Goal: Task Accomplishment & Management: Manage account settings

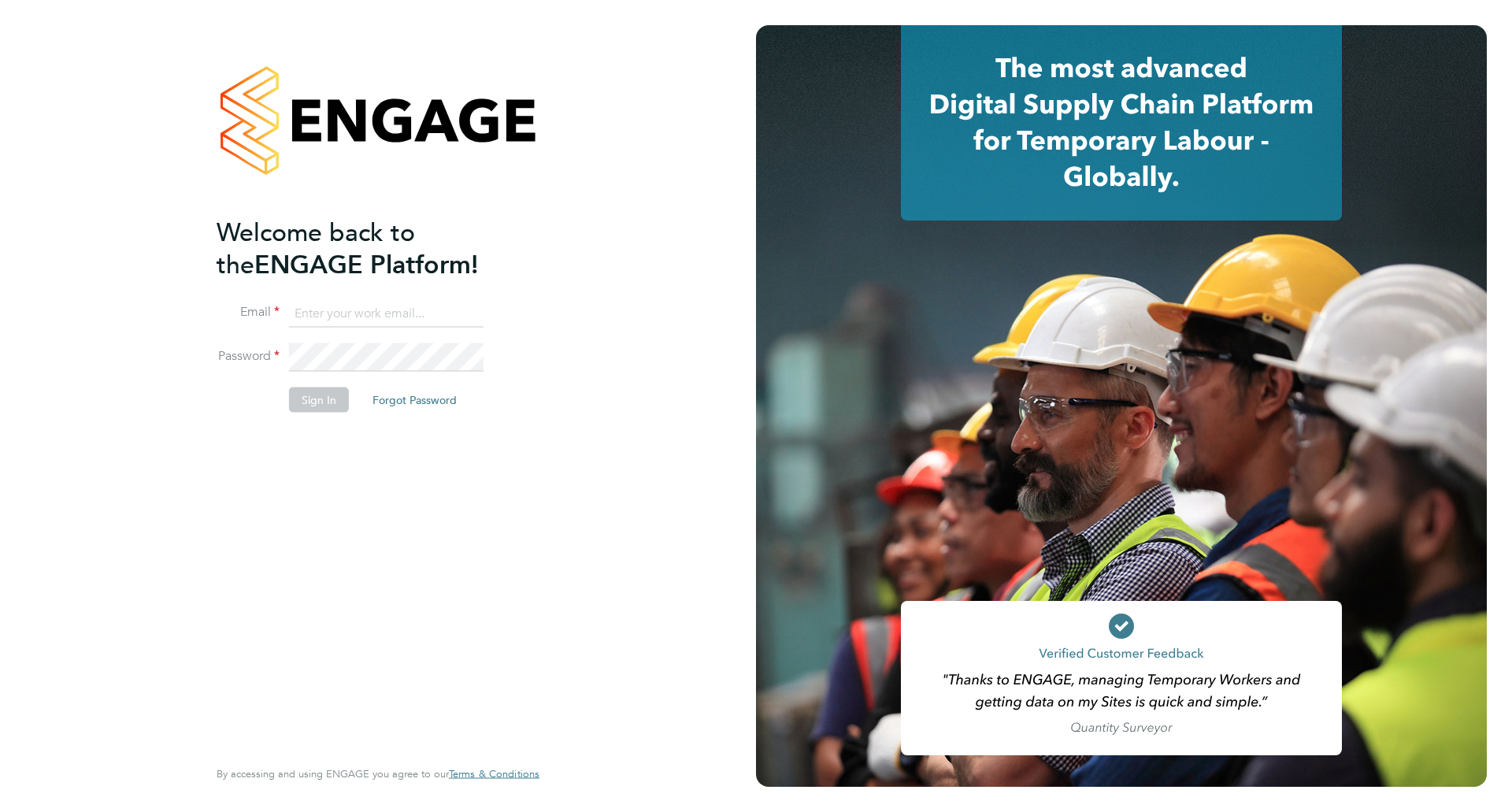
type input "dil.mistry@optima-uk.com"
click at [329, 395] on button "Sign In" at bounding box center [319, 399] width 60 height 25
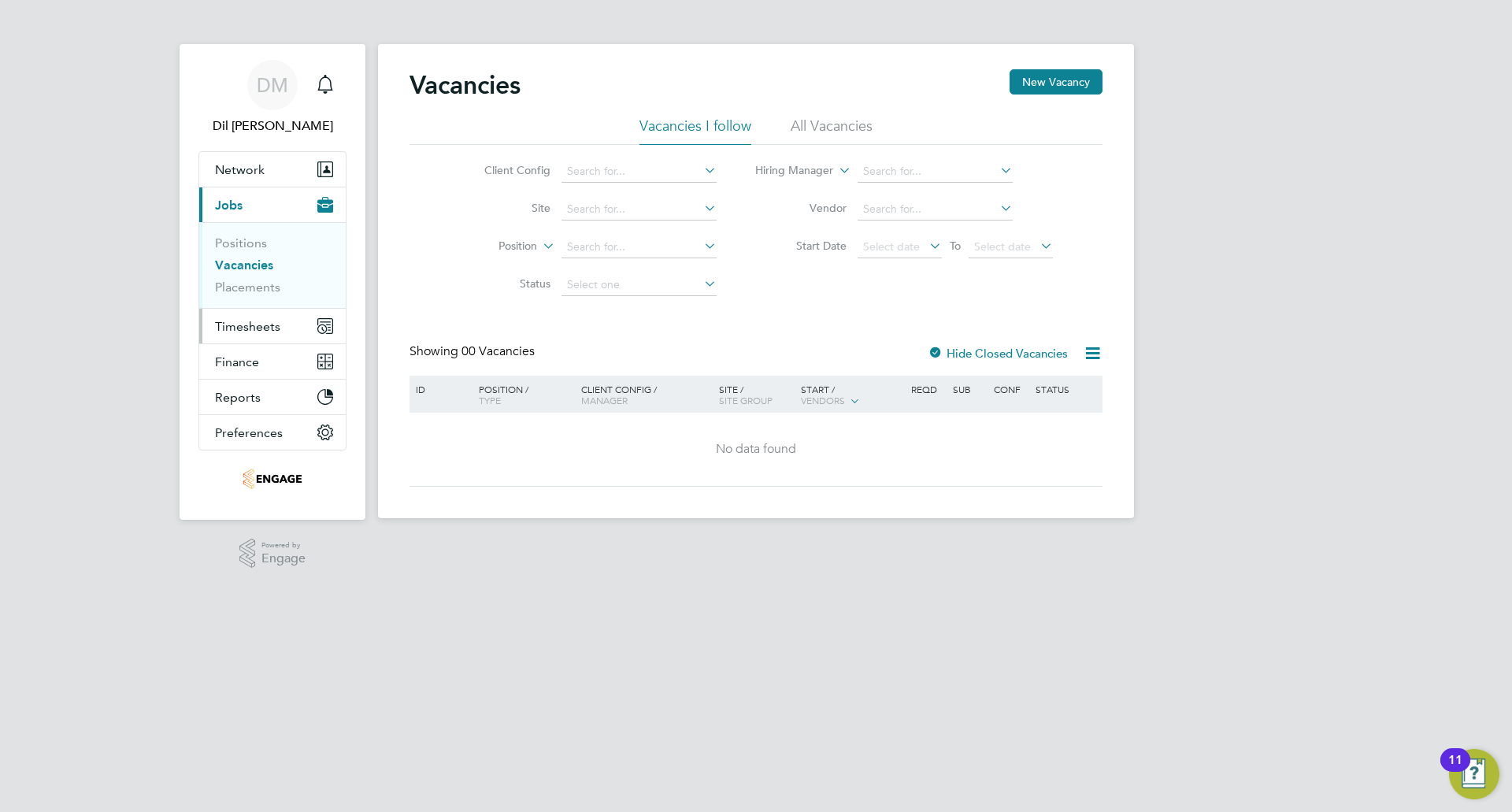
click at [251, 327] on span "Timesheets" at bounding box center [247, 326] width 65 height 15
click at [276, 323] on span "Timesheets" at bounding box center [247, 326] width 65 height 15
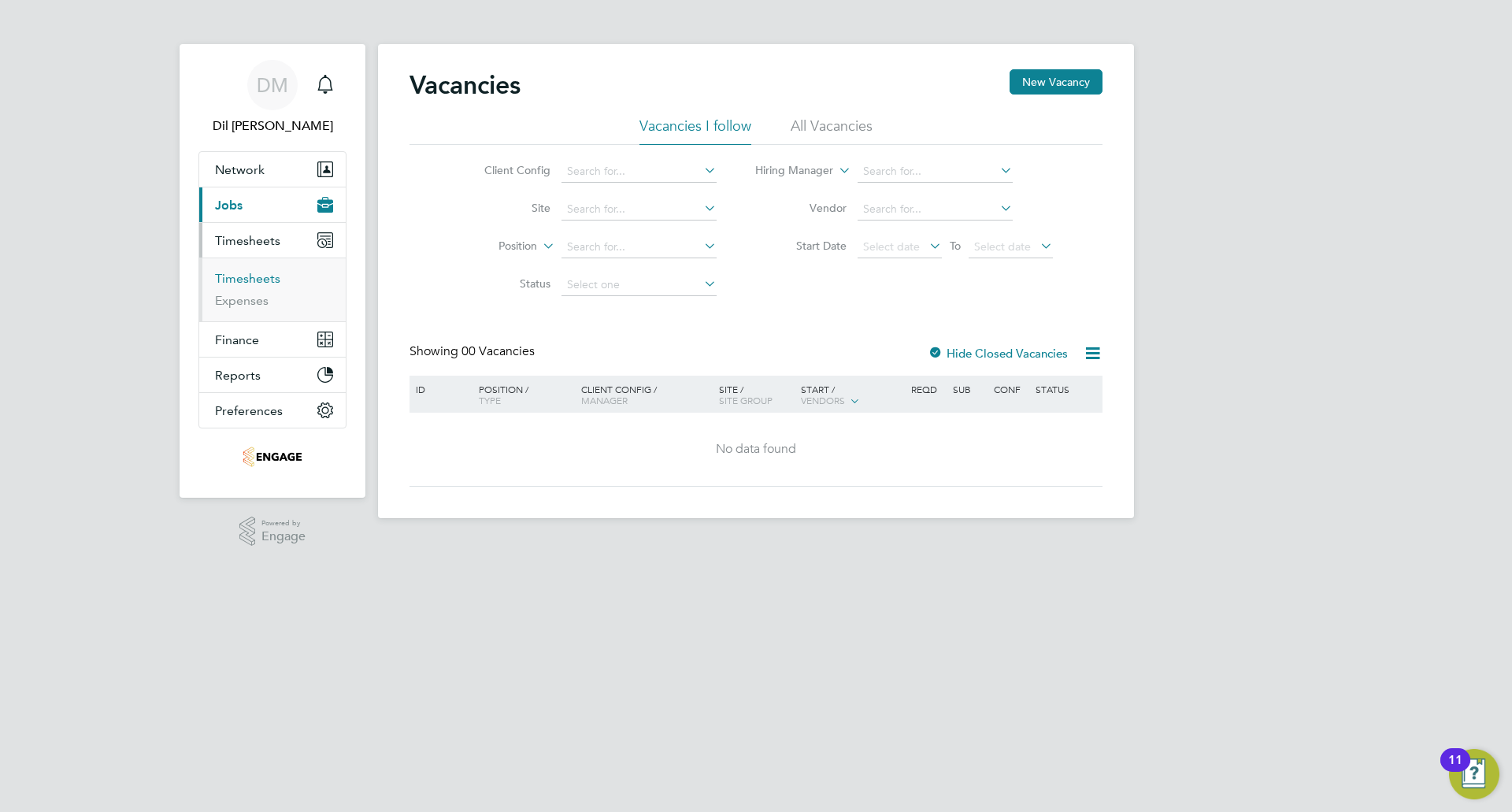
click at [265, 282] on link "Timesheets" at bounding box center [247, 278] width 65 height 15
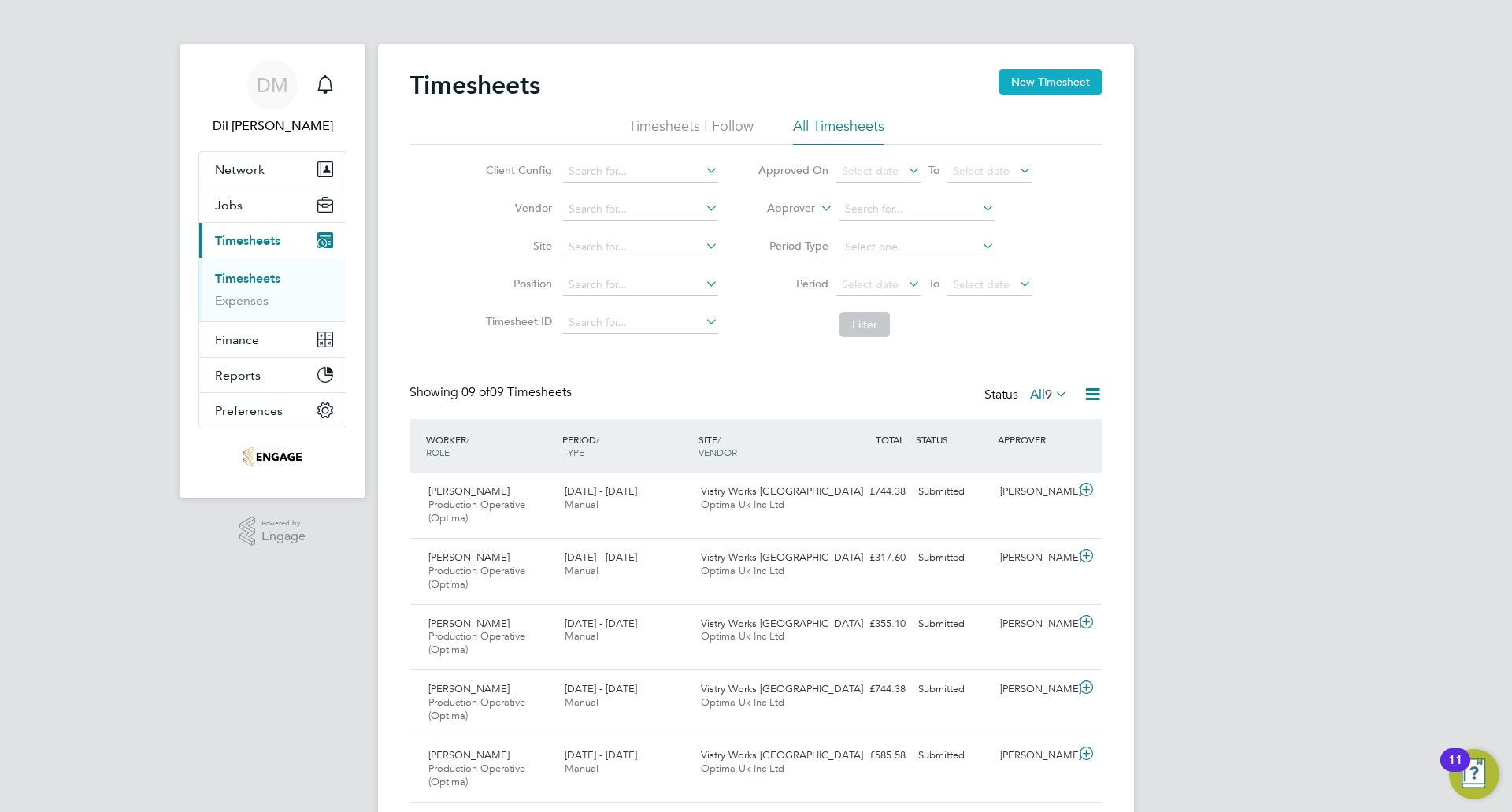
click at [1024, 91] on button "New Timesheet" at bounding box center [1050, 82] width 104 height 25
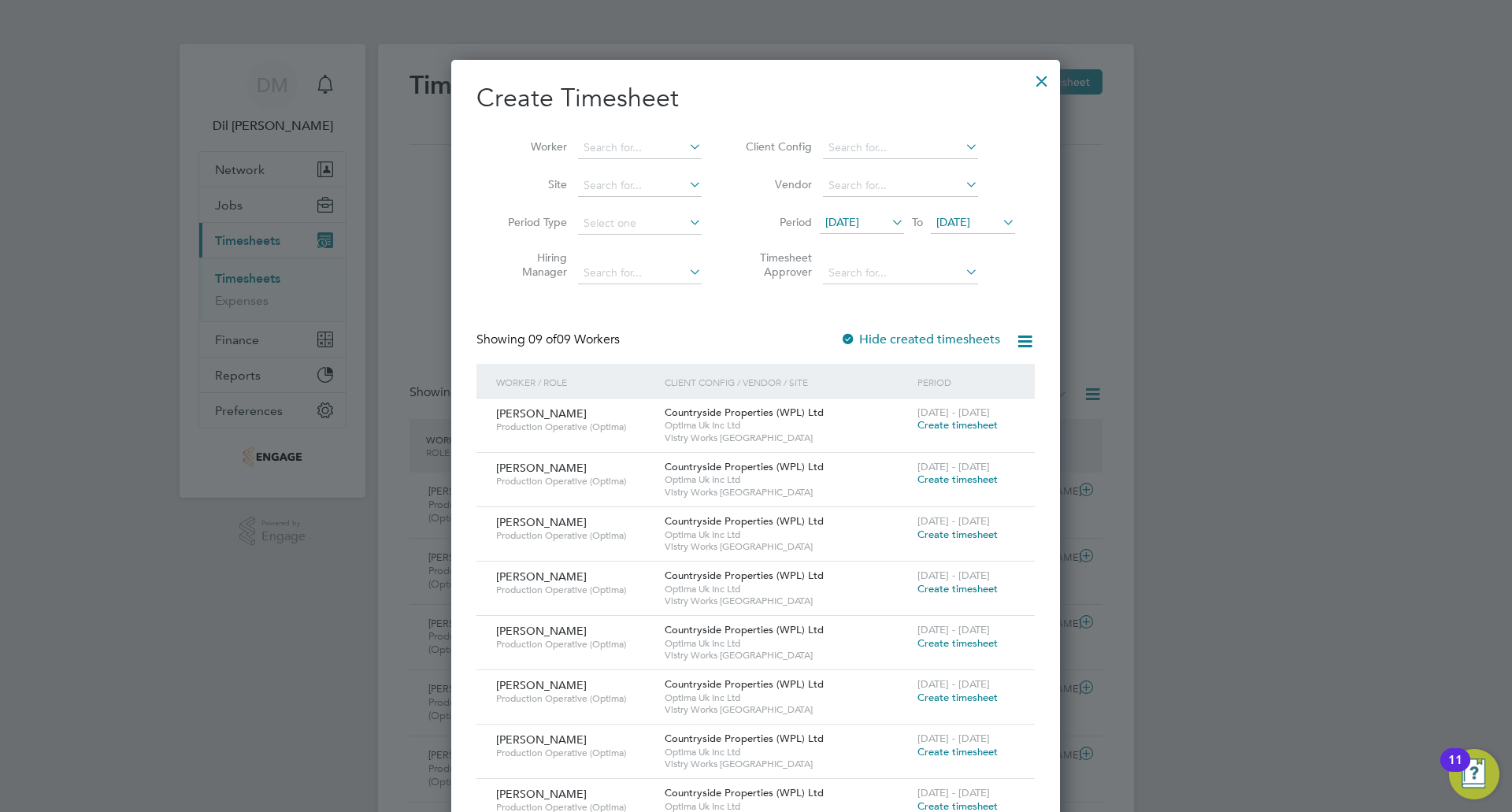
click at [859, 226] on span "[DATE]" at bounding box center [842, 222] width 34 height 14
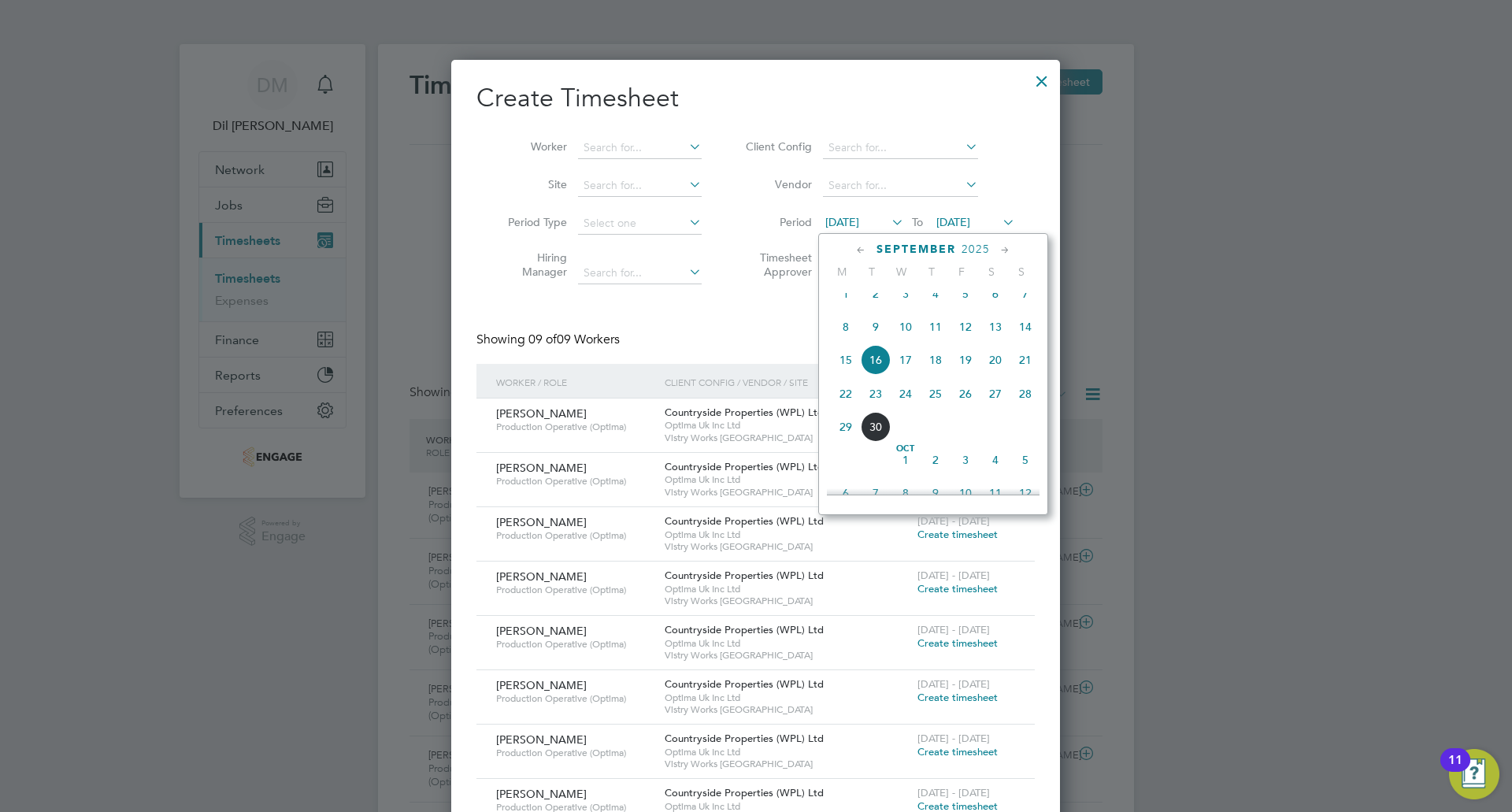
click at [845, 401] on span "22" at bounding box center [845, 393] width 30 height 30
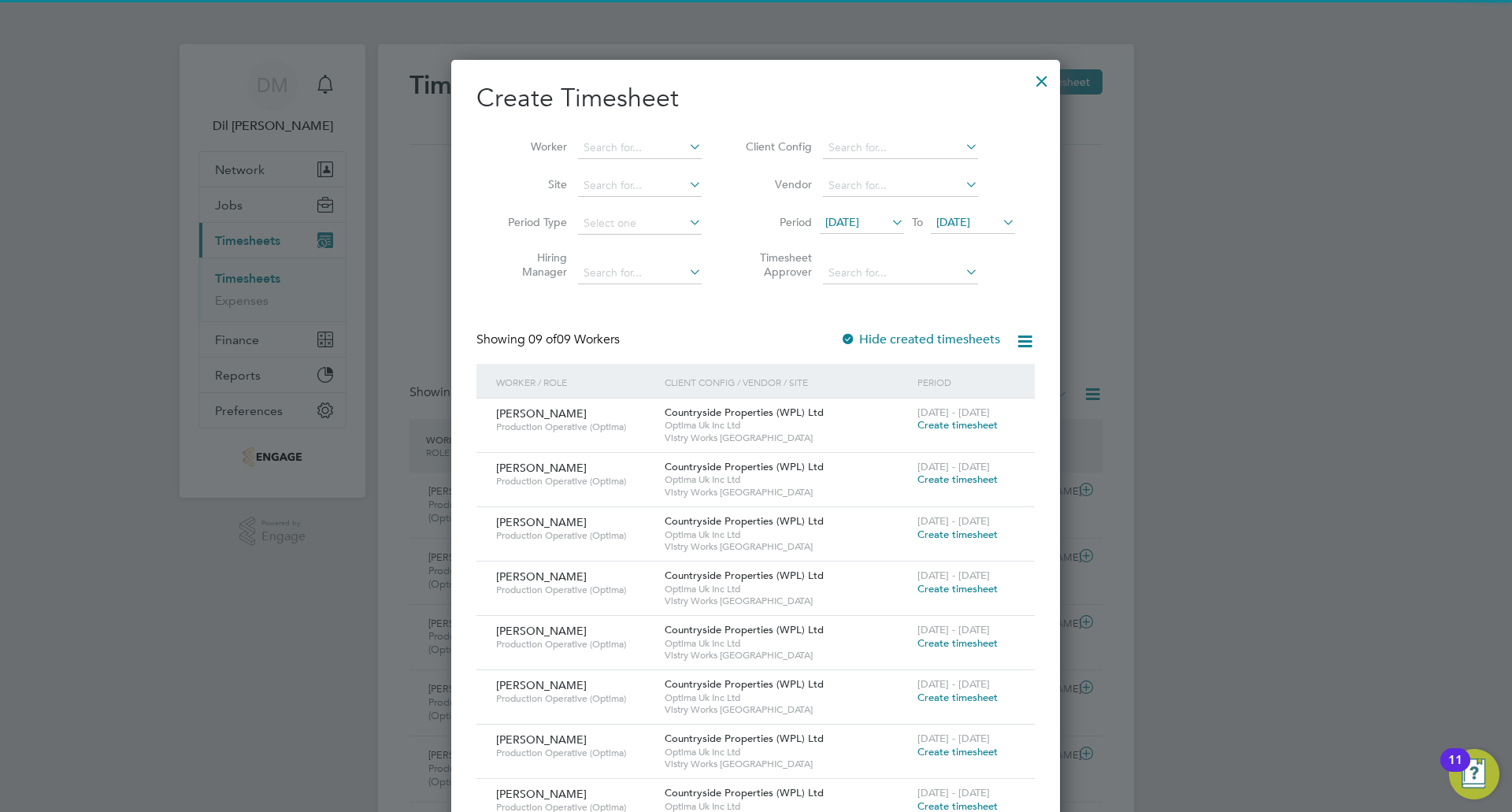
click at [999, 215] on icon at bounding box center [999, 221] width 0 height 22
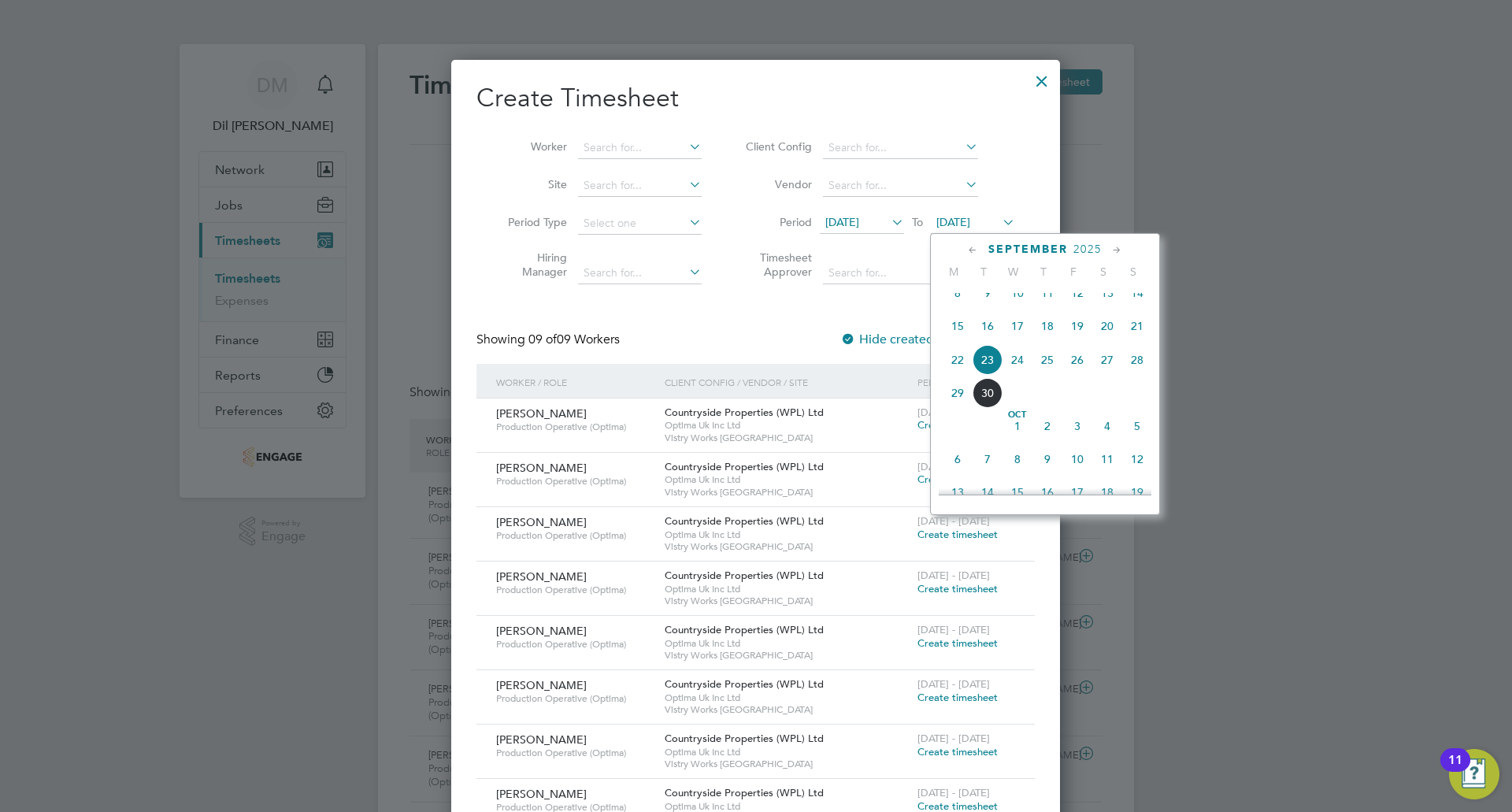
click at [1094, 373] on span "27" at bounding box center [1107, 360] width 30 height 30
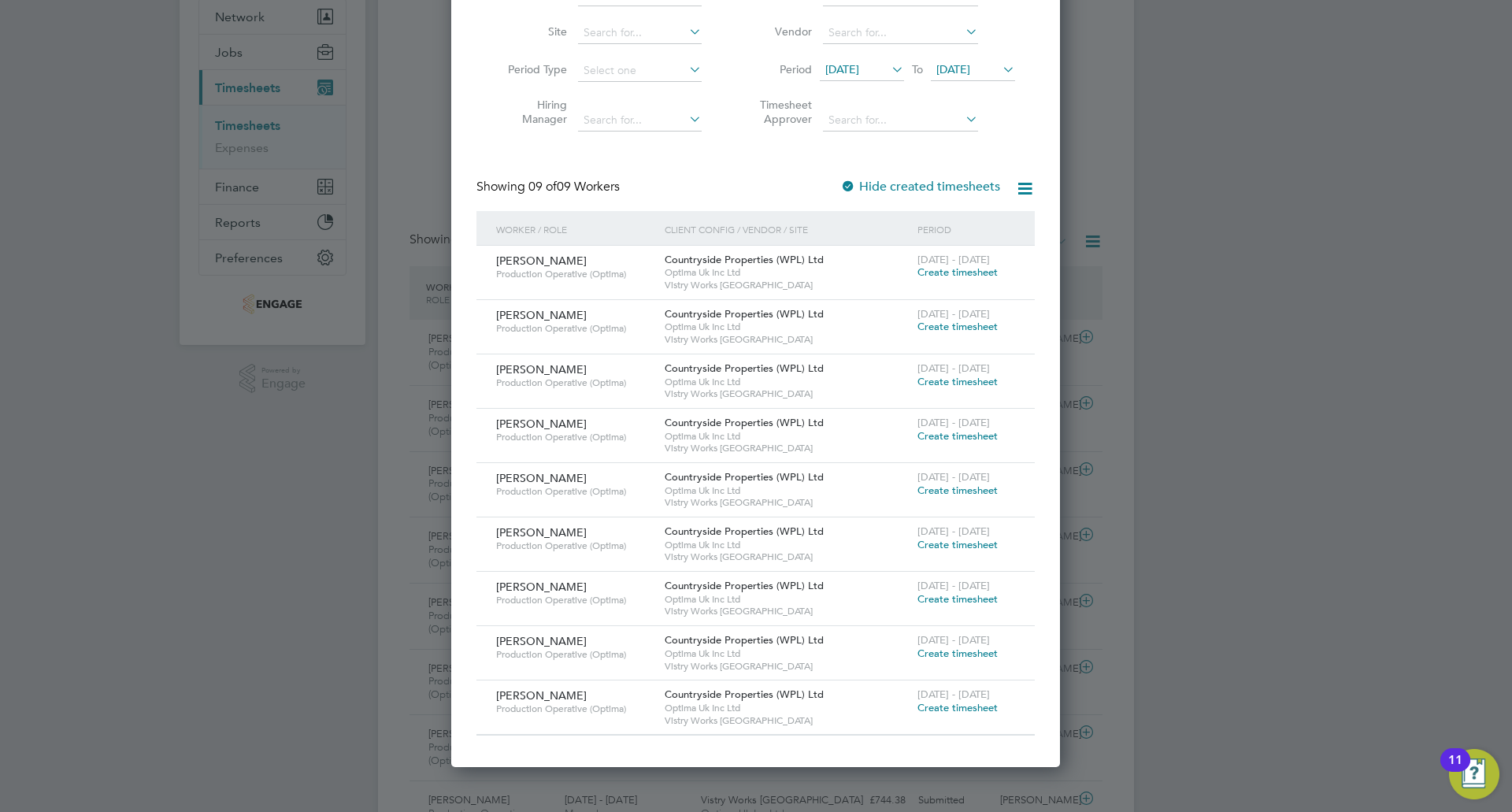
click at [927, 492] on span "Create timesheet" at bounding box center [957, 490] width 81 height 13
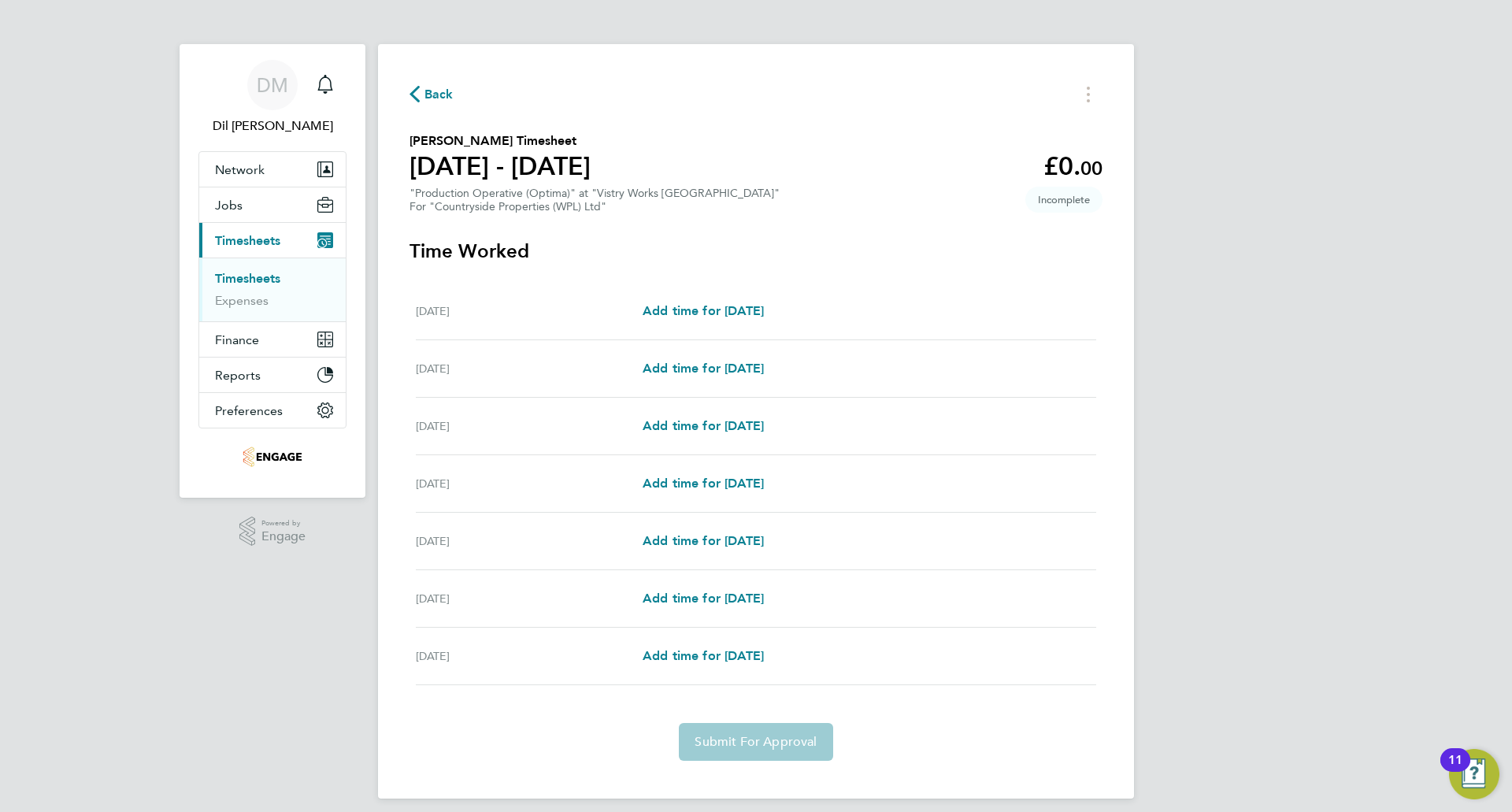
click at [687, 294] on div "Mon 22 Sep Add time for Mon 22 Sep Add time for Mon 22 Sep" at bounding box center [756, 312] width 680 height 57
click at [683, 309] on span "Add time for Mon 22 Sep" at bounding box center [703, 310] width 122 height 15
select select "15"
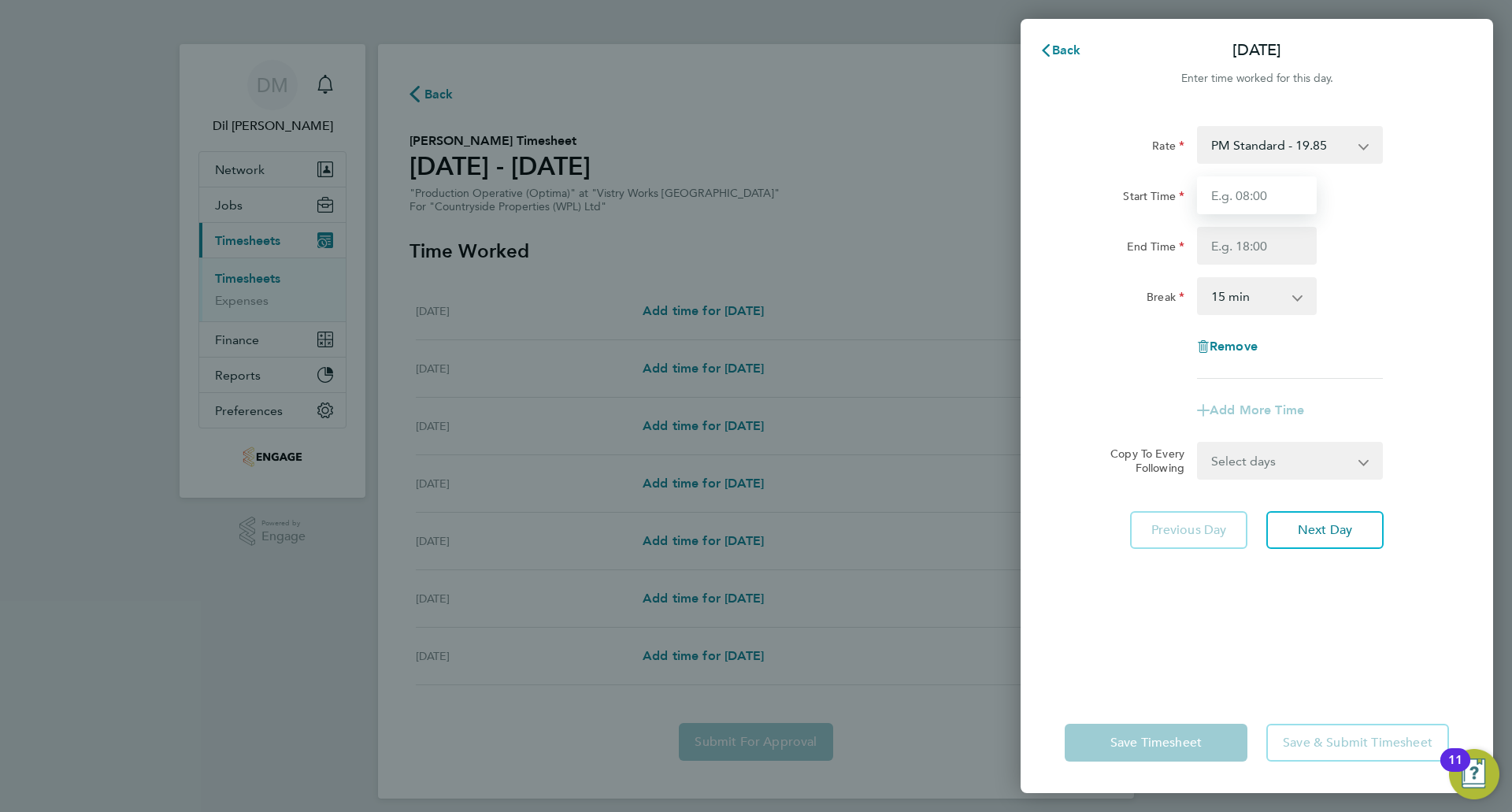
click at [1260, 193] on input "Start Time" at bounding box center [1257, 195] width 120 height 38
type input "15:00"
click at [1232, 248] on input "End Time" at bounding box center [1257, 246] width 120 height 38
type input "23:30"
drag, startPoint x: 1293, startPoint y: 309, endPoint x: 1282, endPoint y: 311, distance: 11.2
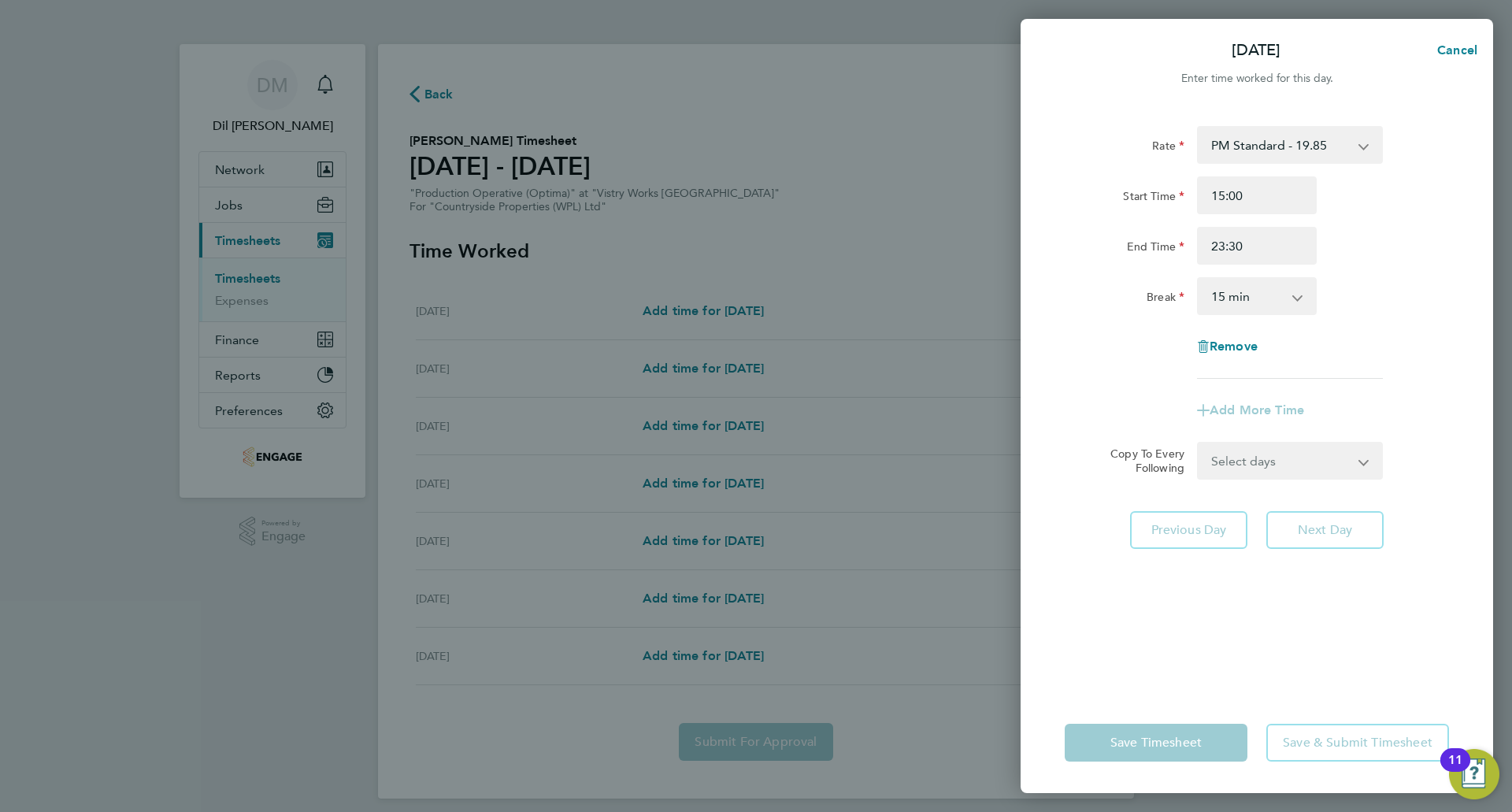
click at [1293, 309] on select "0 min 15 min 30 min 45 min 60 min 75 min 90 min" at bounding box center [1247, 296] width 98 height 35
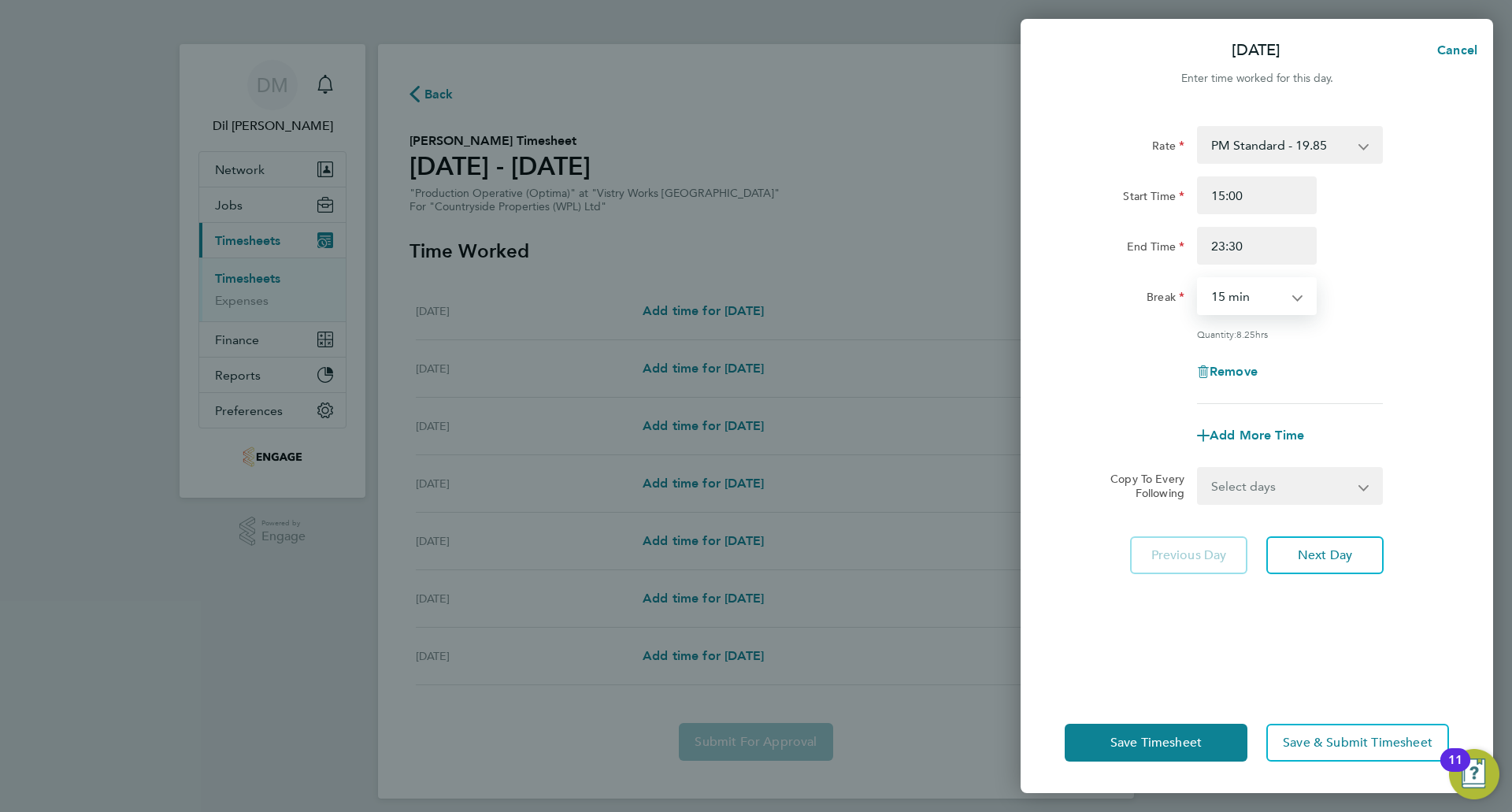
select select "30"
click at [1199, 279] on select "0 min 15 min 30 min 45 min 60 min 75 min 90 min" at bounding box center [1247, 296] width 98 height 35
click at [1390, 294] on div "Break 0 min 15 min 30 min 45 min 60 min 75 min 90 min" at bounding box center [1256, 296] width 397 height 38
click at [1298, 553] on span "Next Day" at bounding box center [1325, 556] width 55 height 16
select select "15"
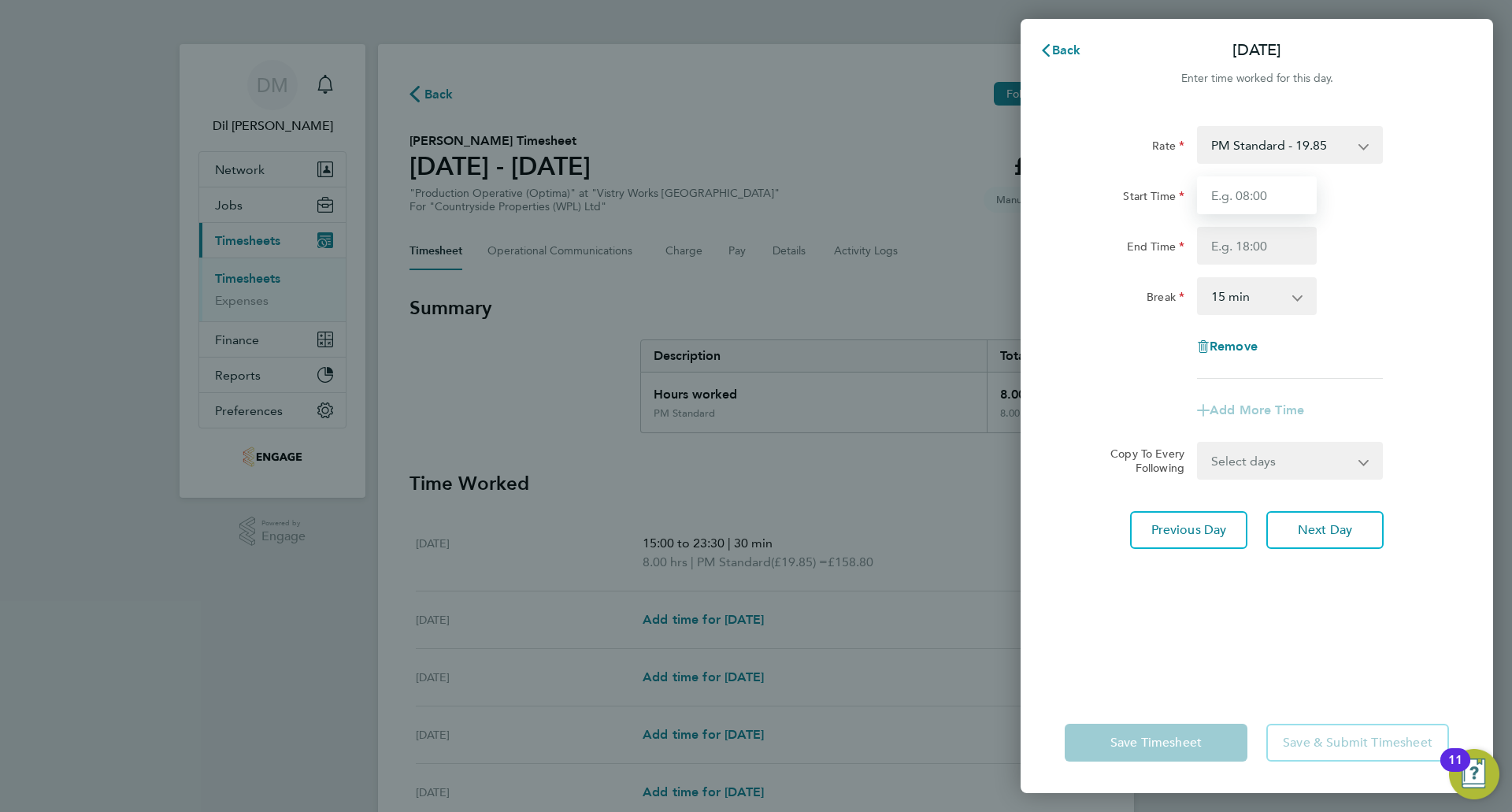
click at [1263, 200] on input "Start Time" at bounding box center [1257, 195] width 120 height 38
type input "15:00"
click at [1271, 250] on input "End Time" at bounding box center [1257, 246] width 120 height 38
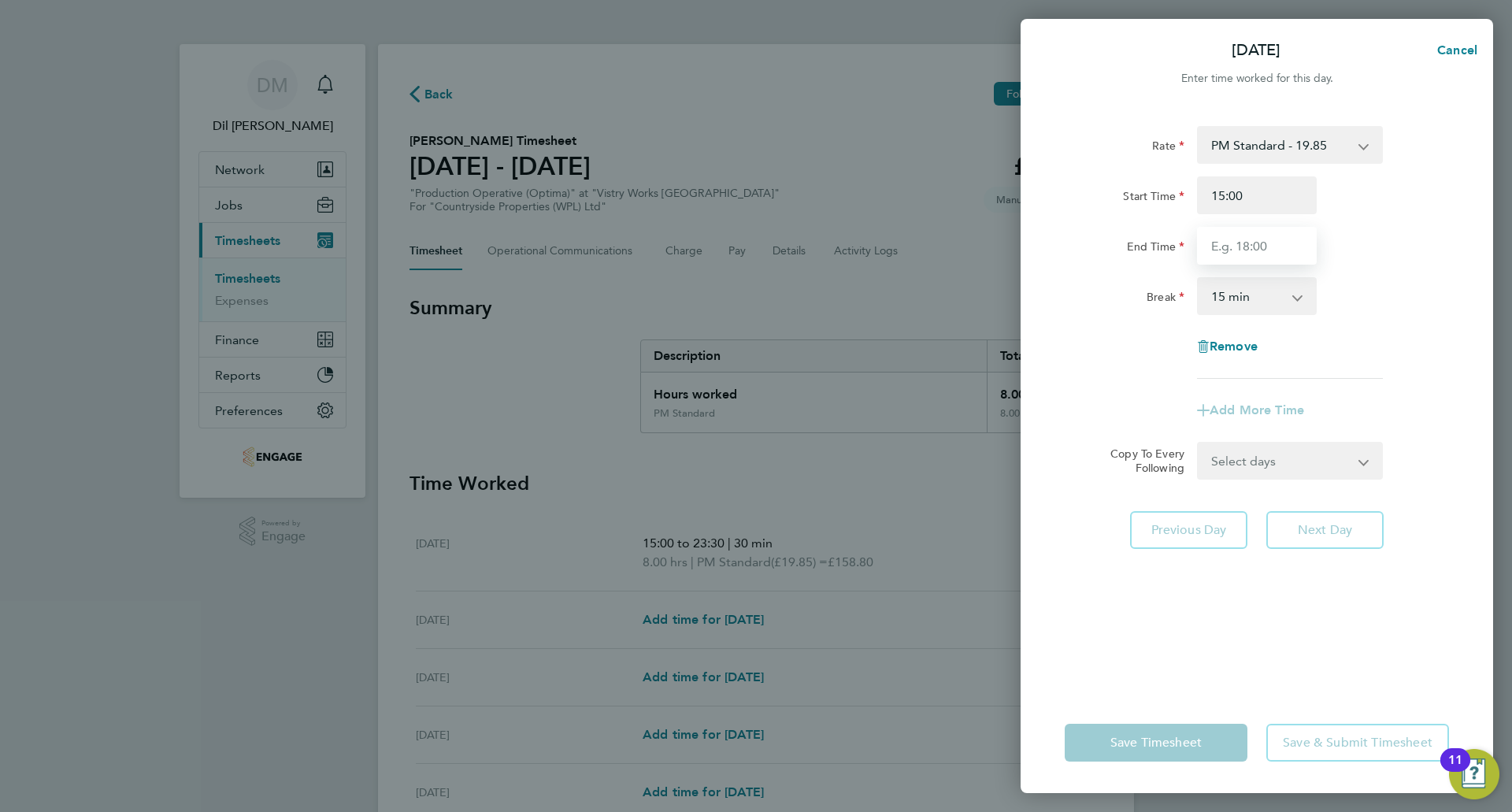
type input "23:30"
click at [1279, 296] on select "0 min 15 min 30 min 45 min 60 min 75 min 90 min" at bounding box center [1247, 296] width 98 height 35
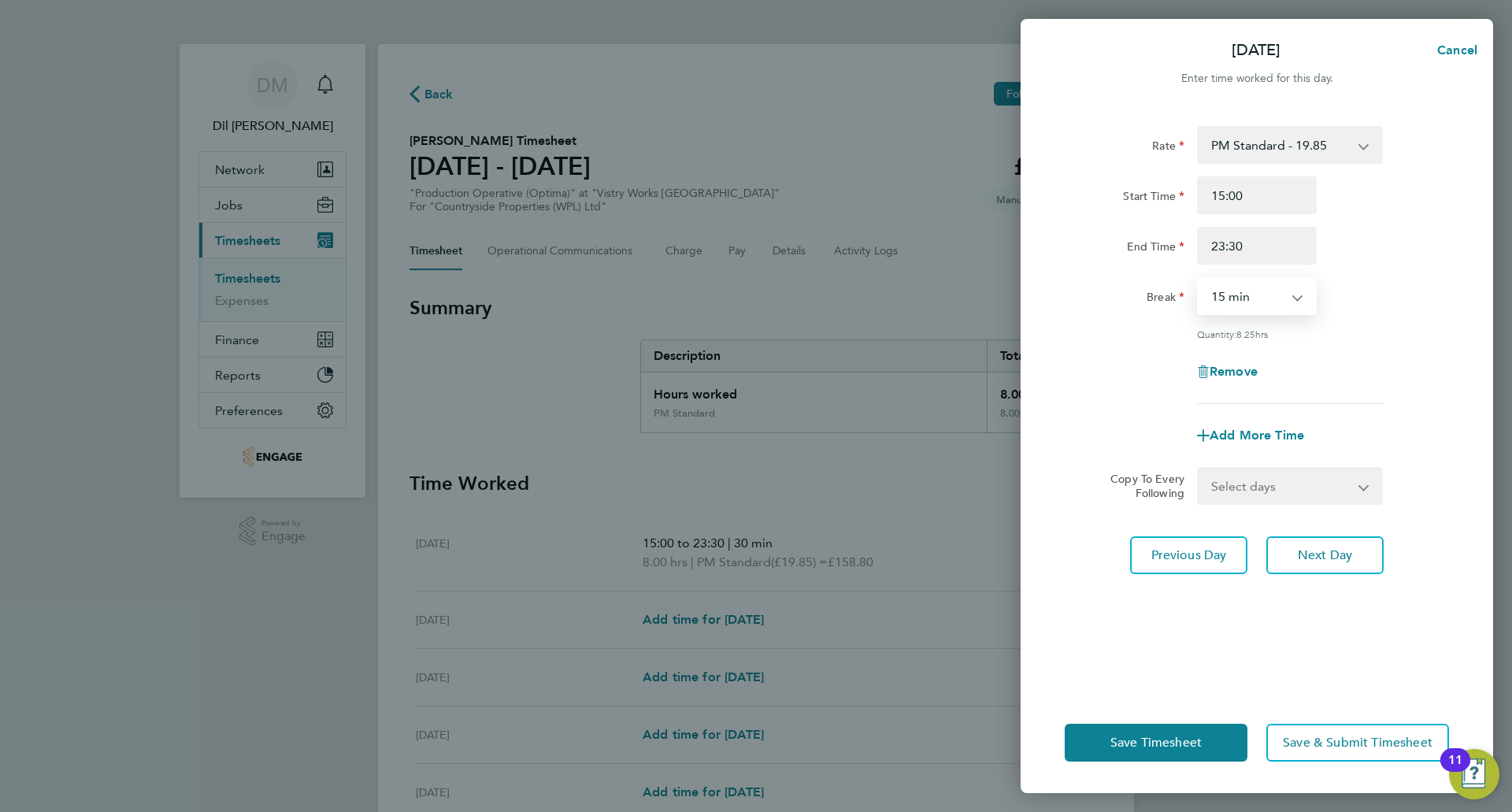
select select "30"
click at [1199, 279] on select "0 min 15 min 30 min 45 min 60 min 75 min 90 min" at bounding box center [1247, 296] width 98 height 35
click at [1305, 549] on span "Next Day" at bounding box center [1325, 556] width 55 height 16
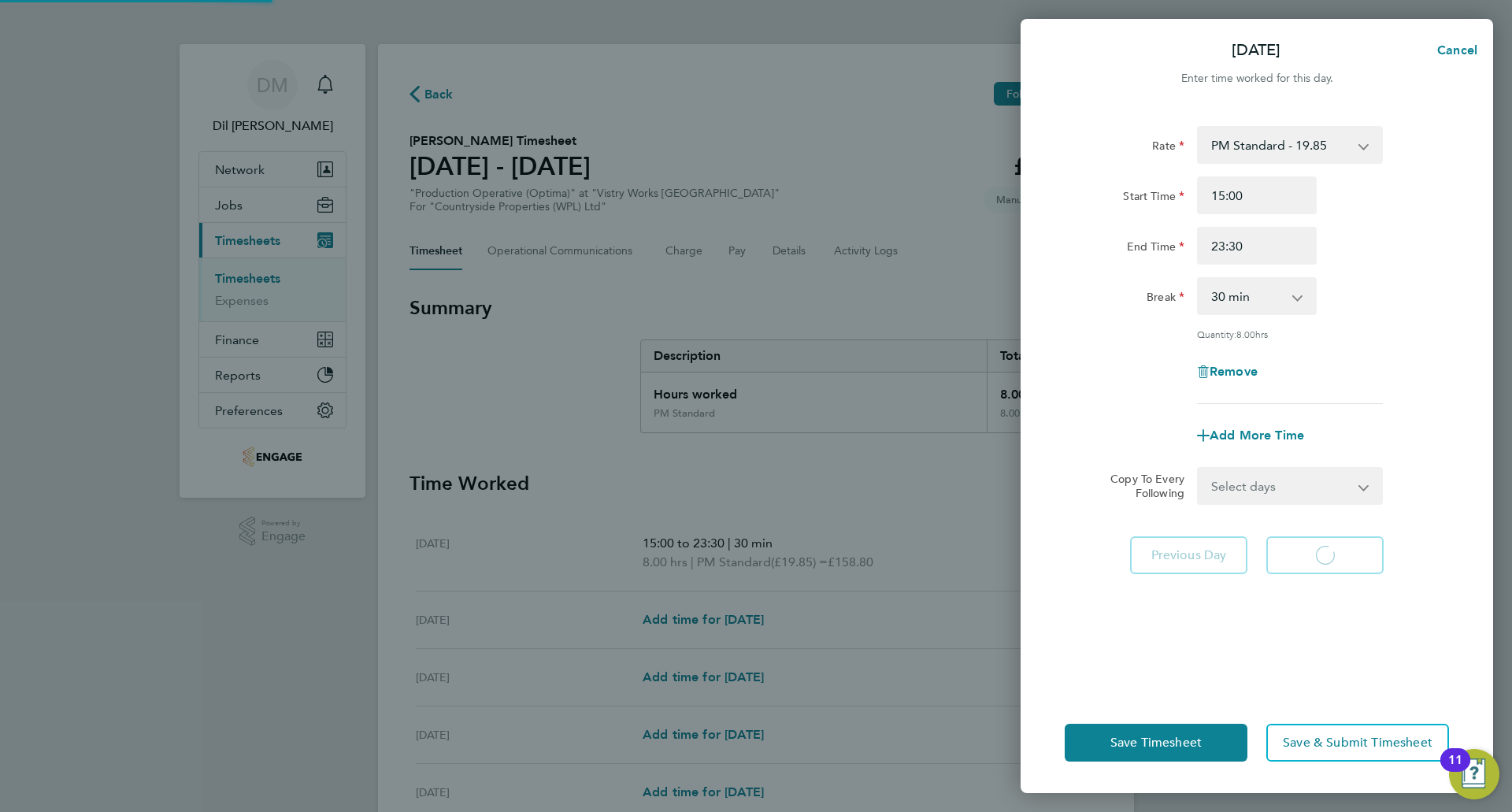
select select "15"
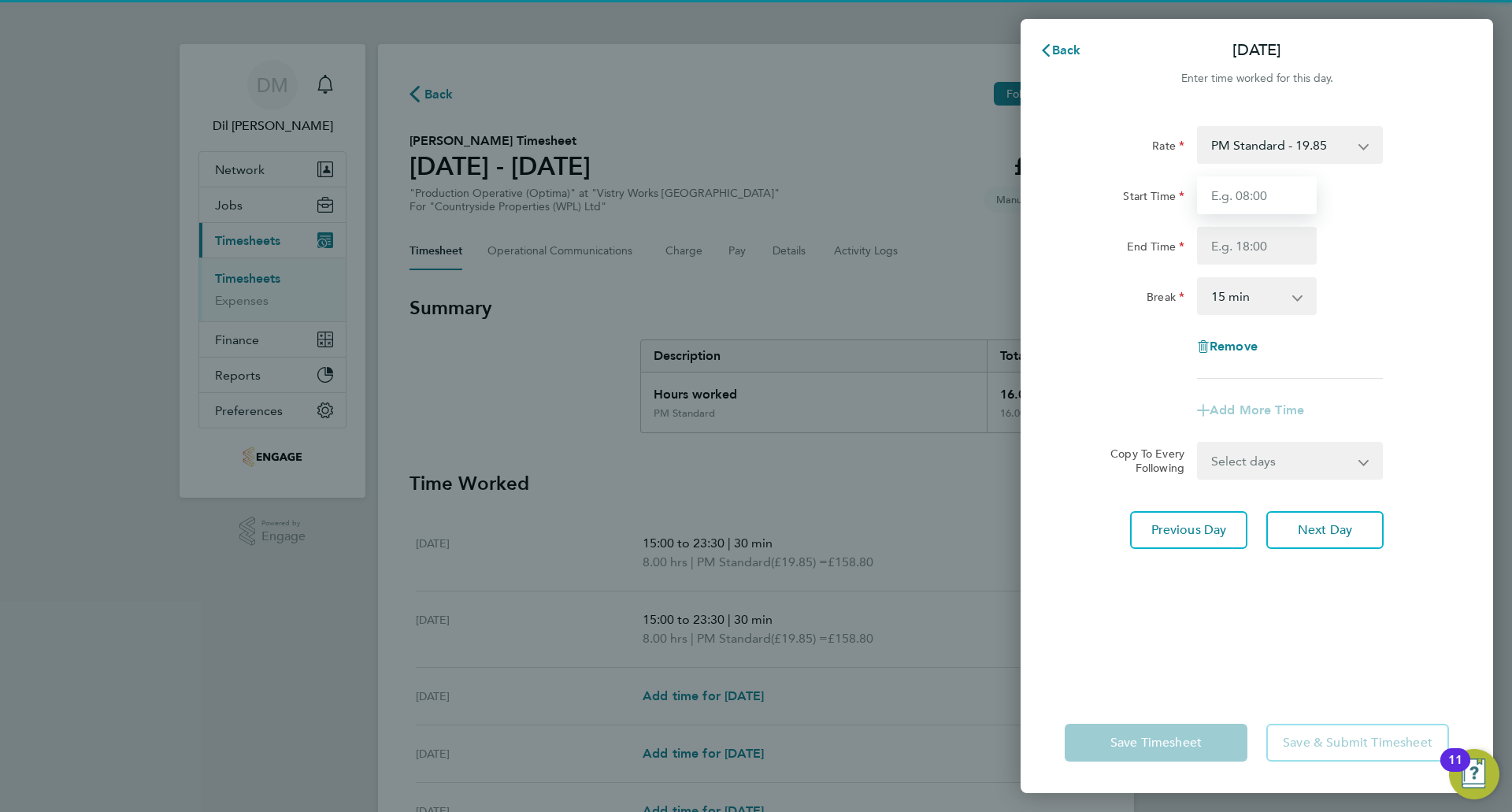
click at [1257, 197] on input "Start Time" at bounding box center [1257, 195] width 120 height 38
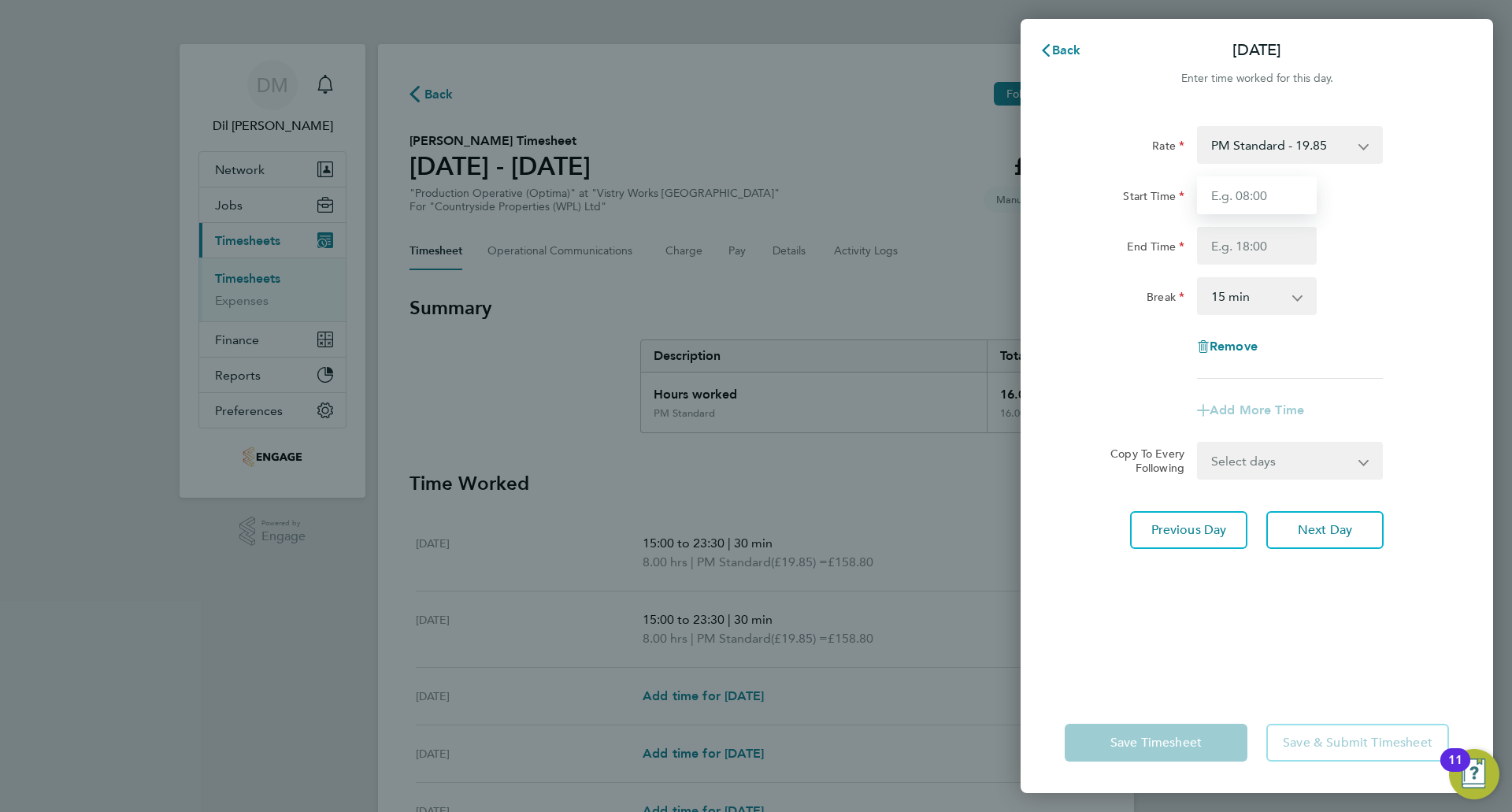
type input "15:00"
click at [1259, 244] on input "End Time" at bounding box center [1257, 246] width 120 height 38
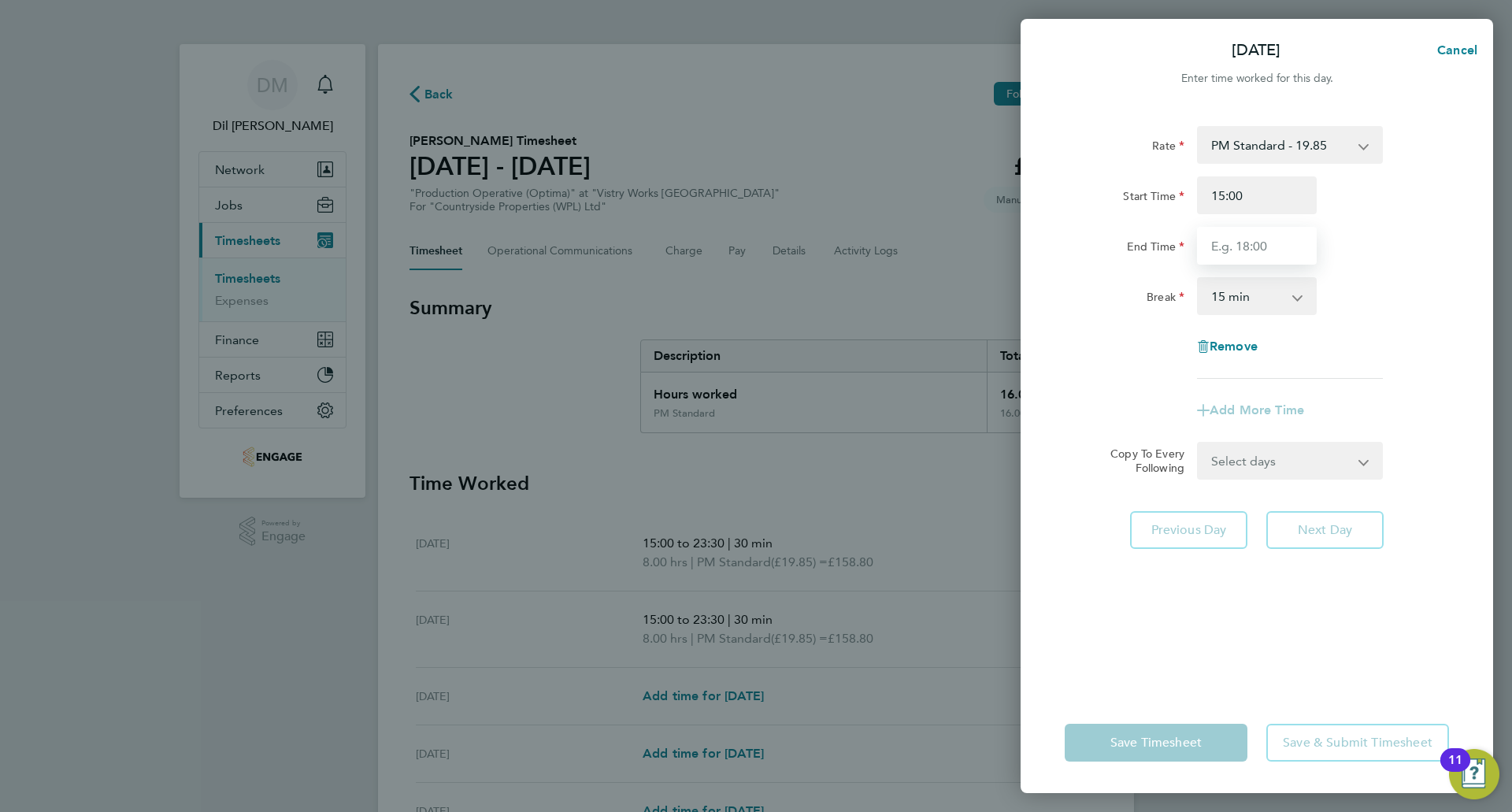
type input "23:30"
click at [1263, 300] on select "0 min 15 min 30 min 45 min 60 min 75 min 90 min" at bounding box center [1247, 296] width 98 height 35
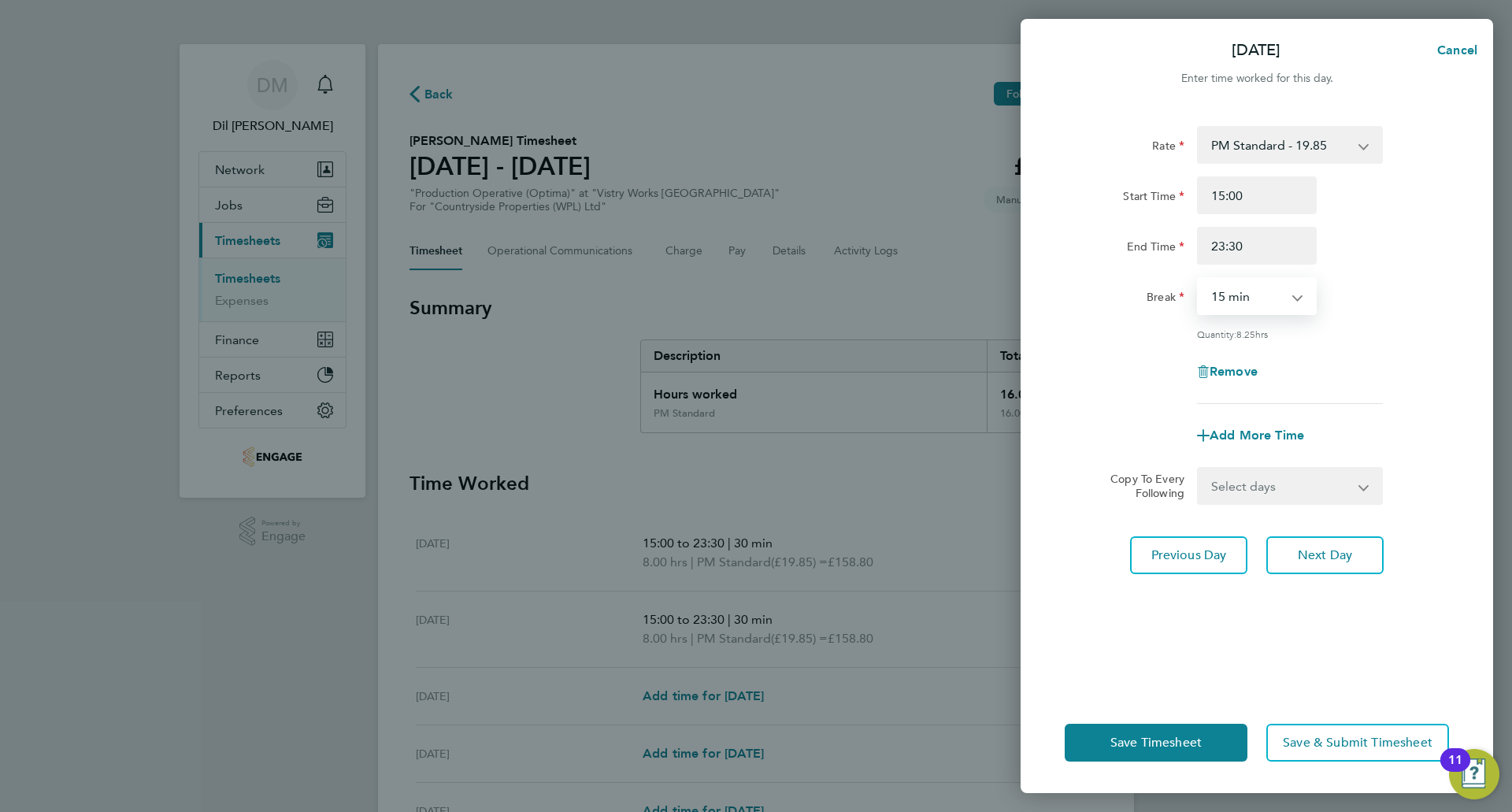
select select "30"
click at [1199, 279] on select "0 min 15 min 30 min 45 min 60 min 75 min 90 min" at bounding box center [1247, 296] width 98 height 35
click at [1321, 555] on span "Next Day" at bounding box center [1325, 556] width 55 height 16
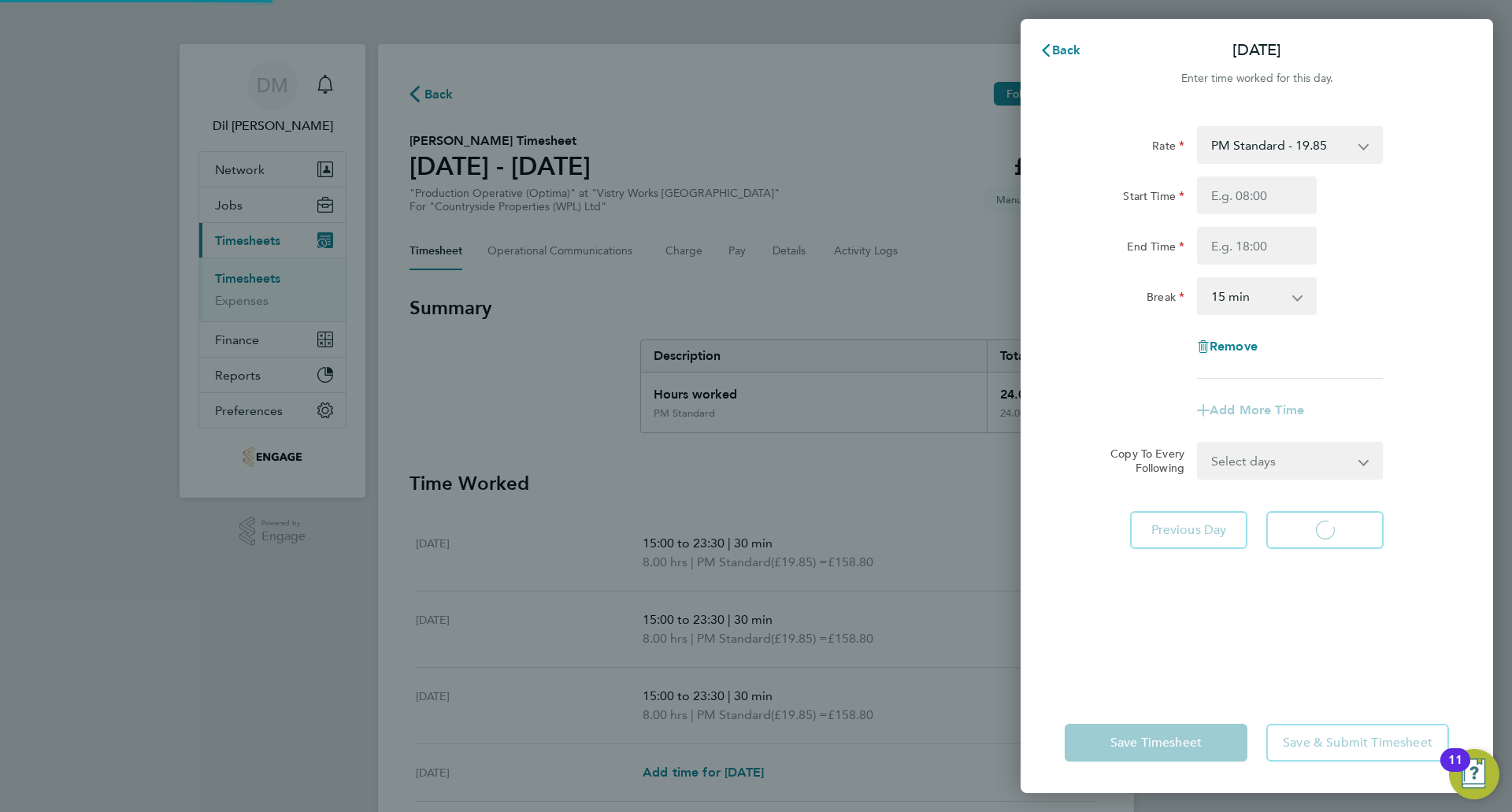
select select "15"
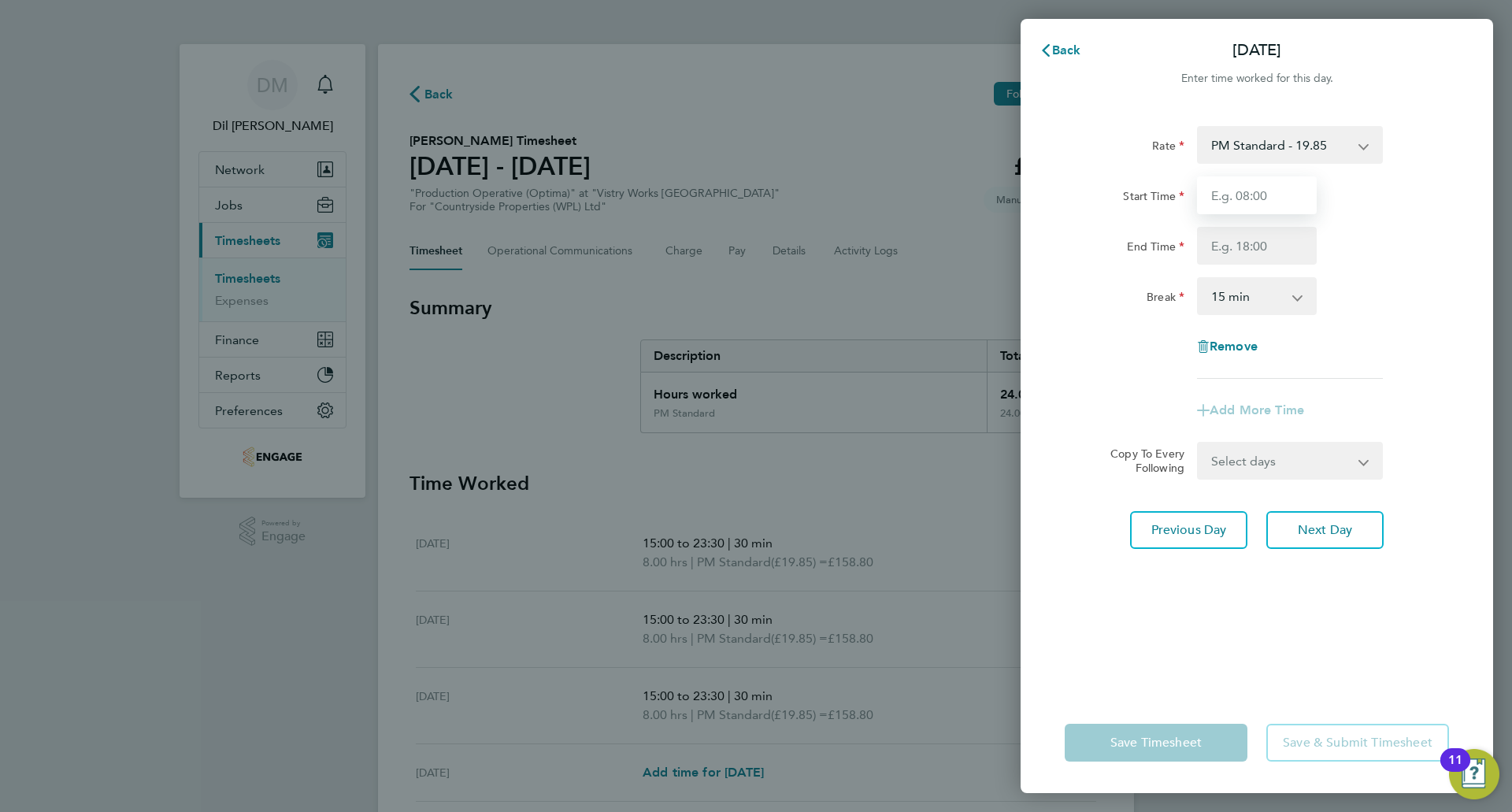
click at [1279, 193] on input "Start Time" at bounding box center [1257, 195] width 120 height 38
type input "15:00"
click at [1266, 264] on input "End Time" at bounding box center [1257, 246] width 120 height 38
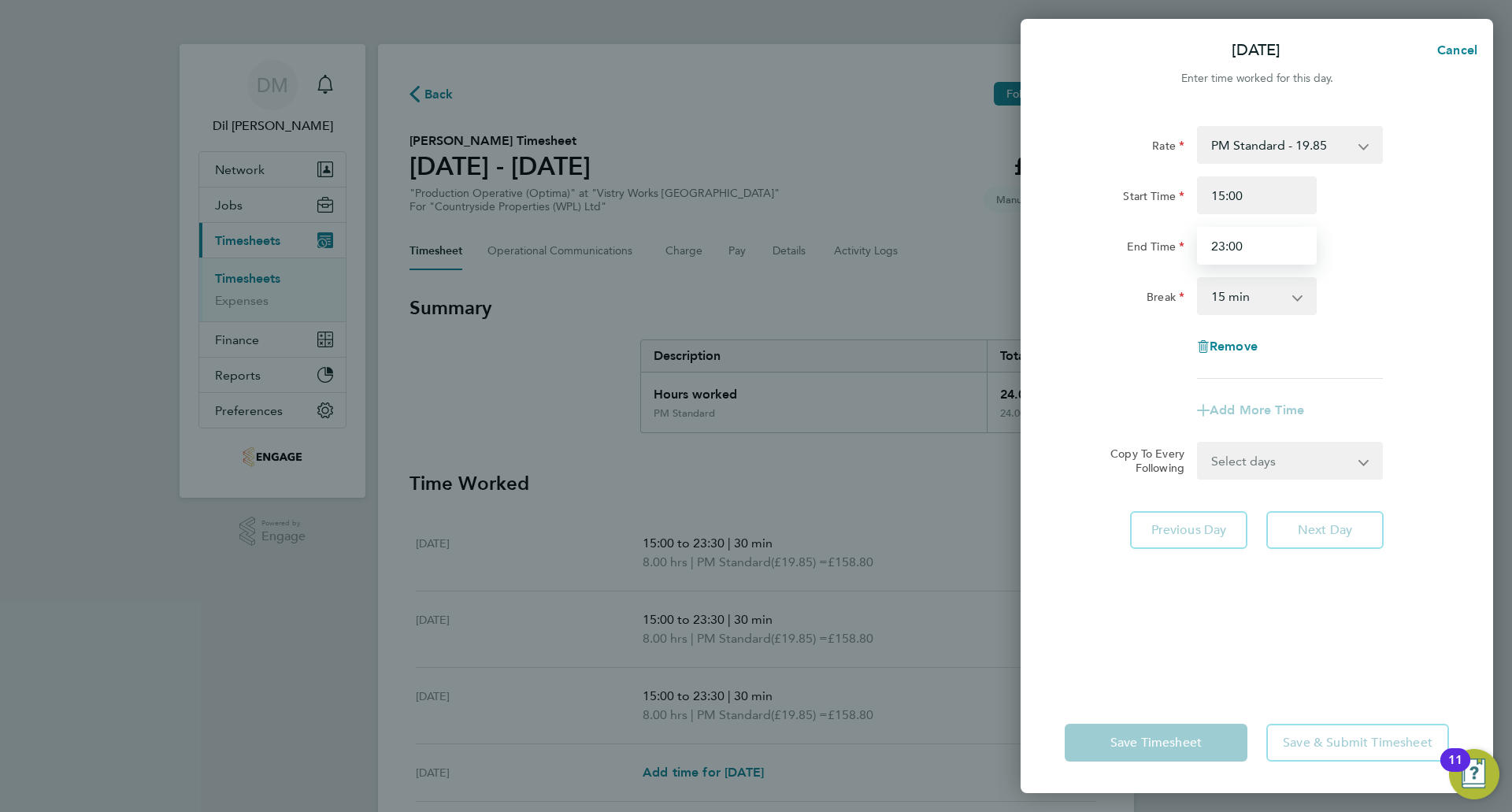
click at [1246, 242] on input "23:00" at bounding box center [1257, 246] width 120 height 38
drag, startPoint x: 1246, startPoint y: 242, endPoint x: 1231, endPoint y: 245, distance: 15.3
click at [1231, 245] on input "23:00" at bounding box center [1257, 246] width 120 height 38
type input "23:30"
click at [1257, 302] on select "0 min 15 min 30 min 45 min 60 min 75 min 90 min" at bounding box center [1247, 296] width 98 height 35
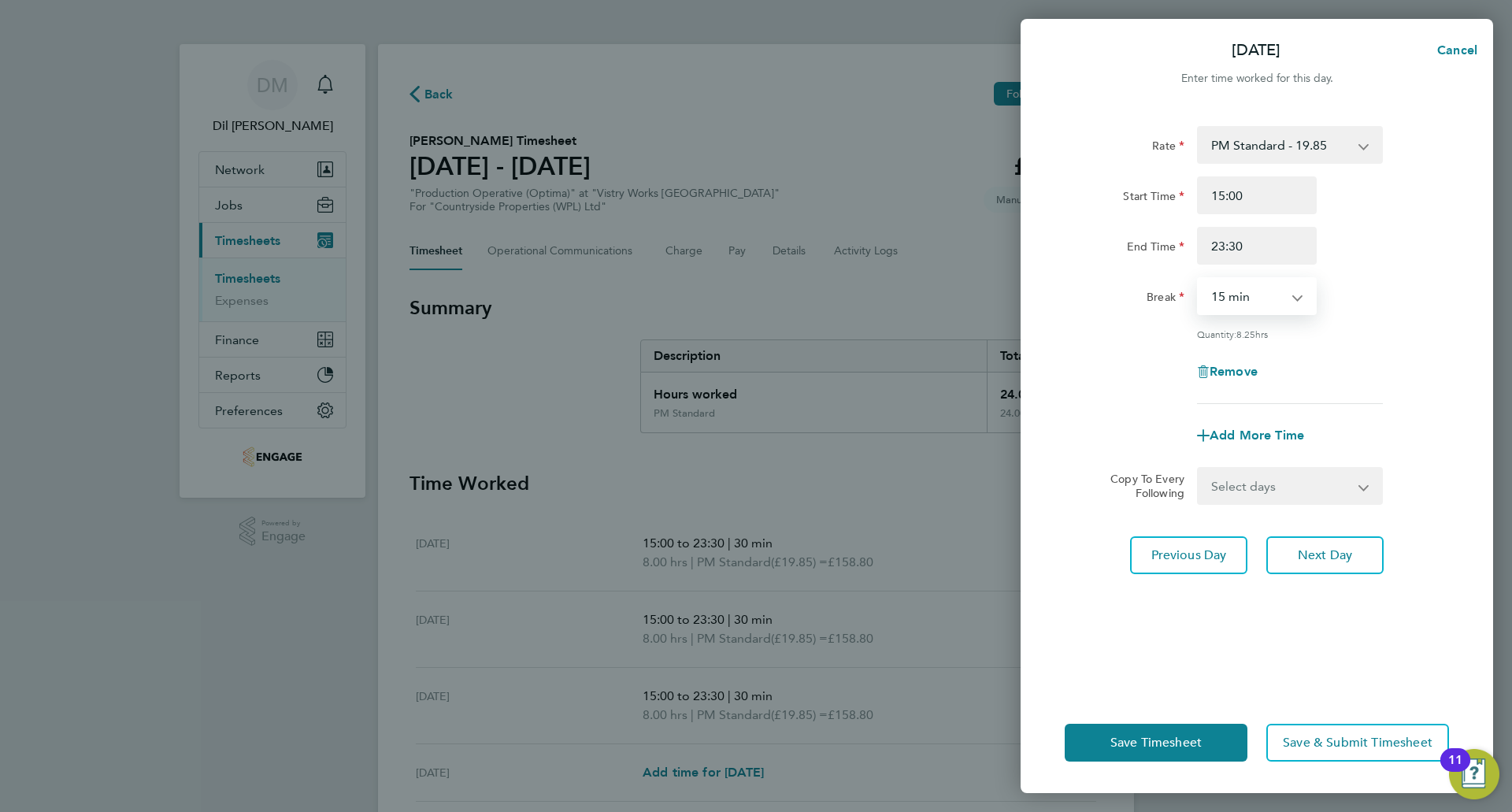
select select "30"
click at [1199, 279] on select "0 min 15 min 30 min 45 min 60 min 75 min 90 min" at bounding box center [1247, 296] width 98 height 35
click at [1310, 553] on span "Next Day" at bounding box center [1325, 556] width 55 height 16
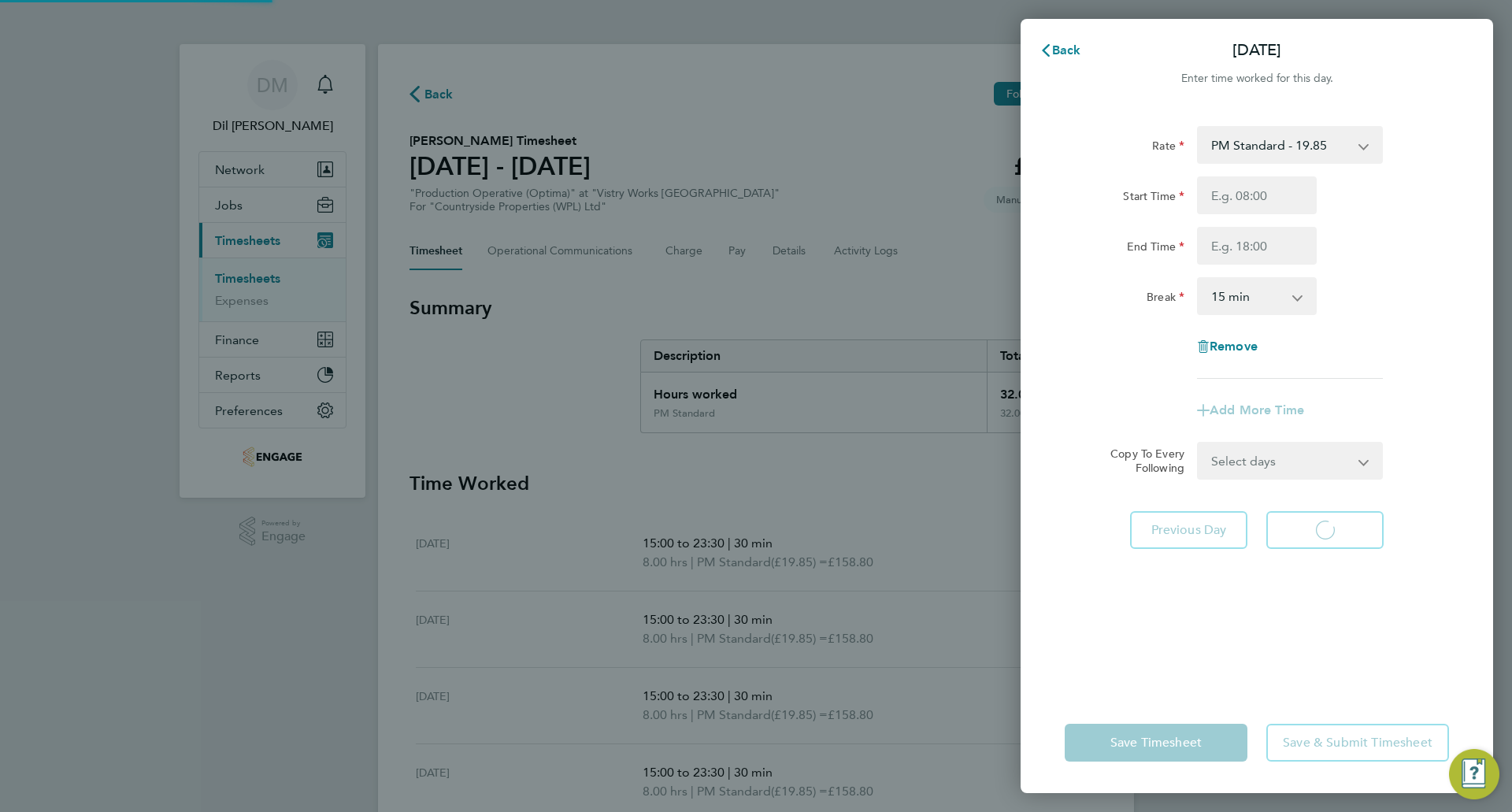
select select "15"
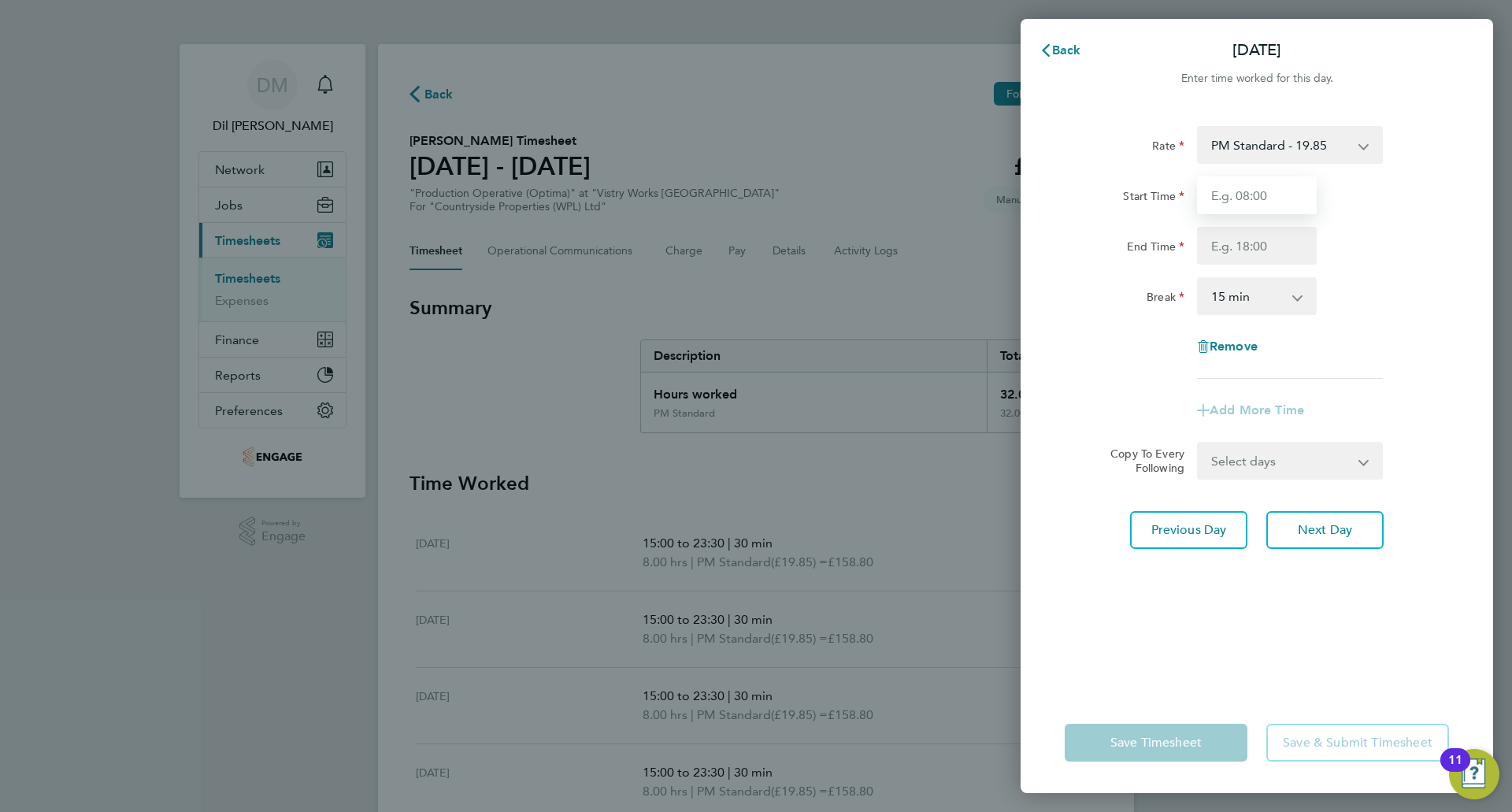
click at [1272, 198] on input "Start Time" at bounding box center [1257, 195] width 120 height 38
type input "15:00"
click at [1267, 240] on input "End Time" at bounding box center [1257, 246] width 120 height 38
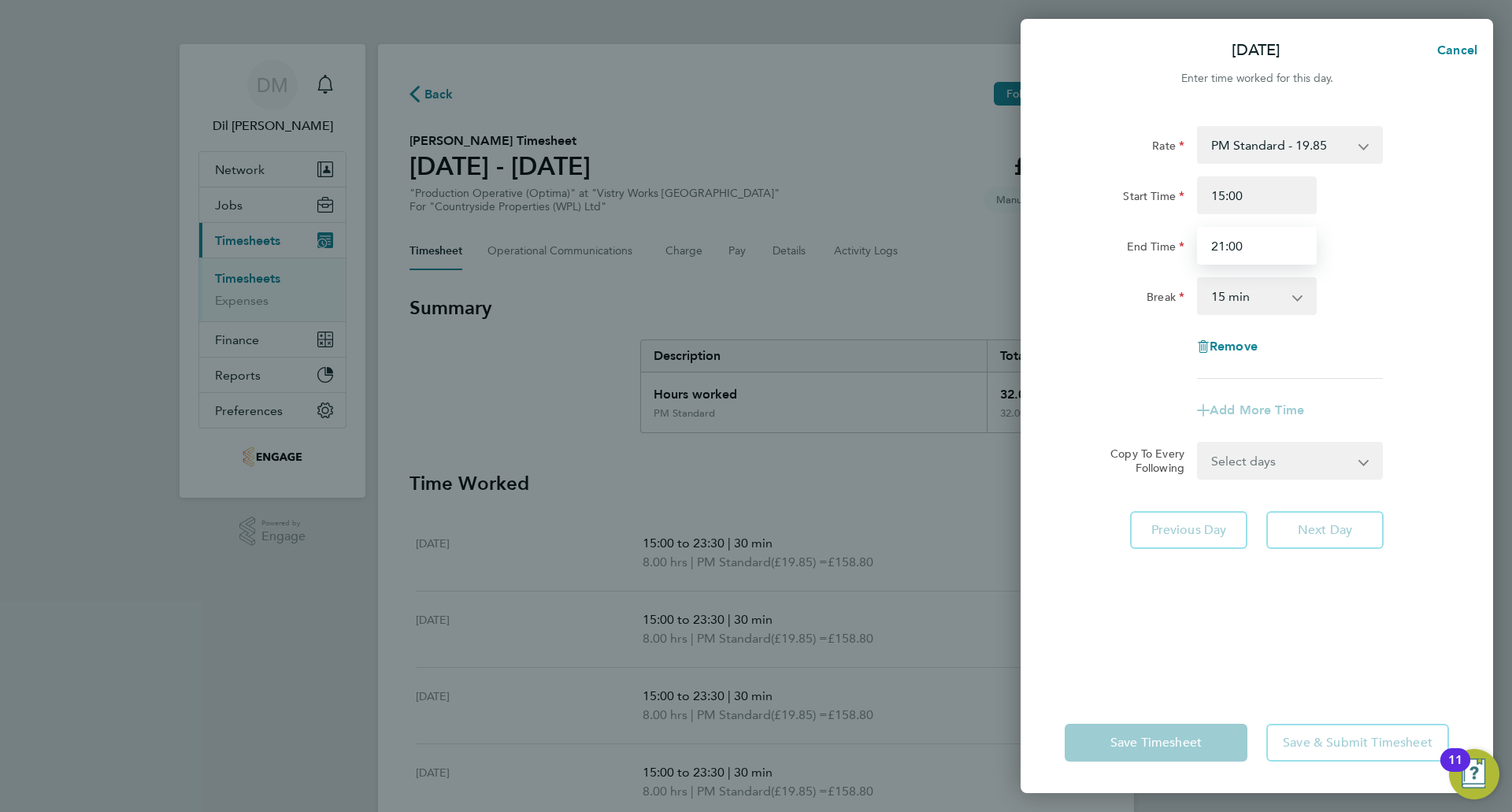
type input "21:00"
click at [1274, 304] on select "0 min 15 min 30 min 45 min 60 min 75 min 90 min" at bounding box center [1247, 296] width 98 height 35
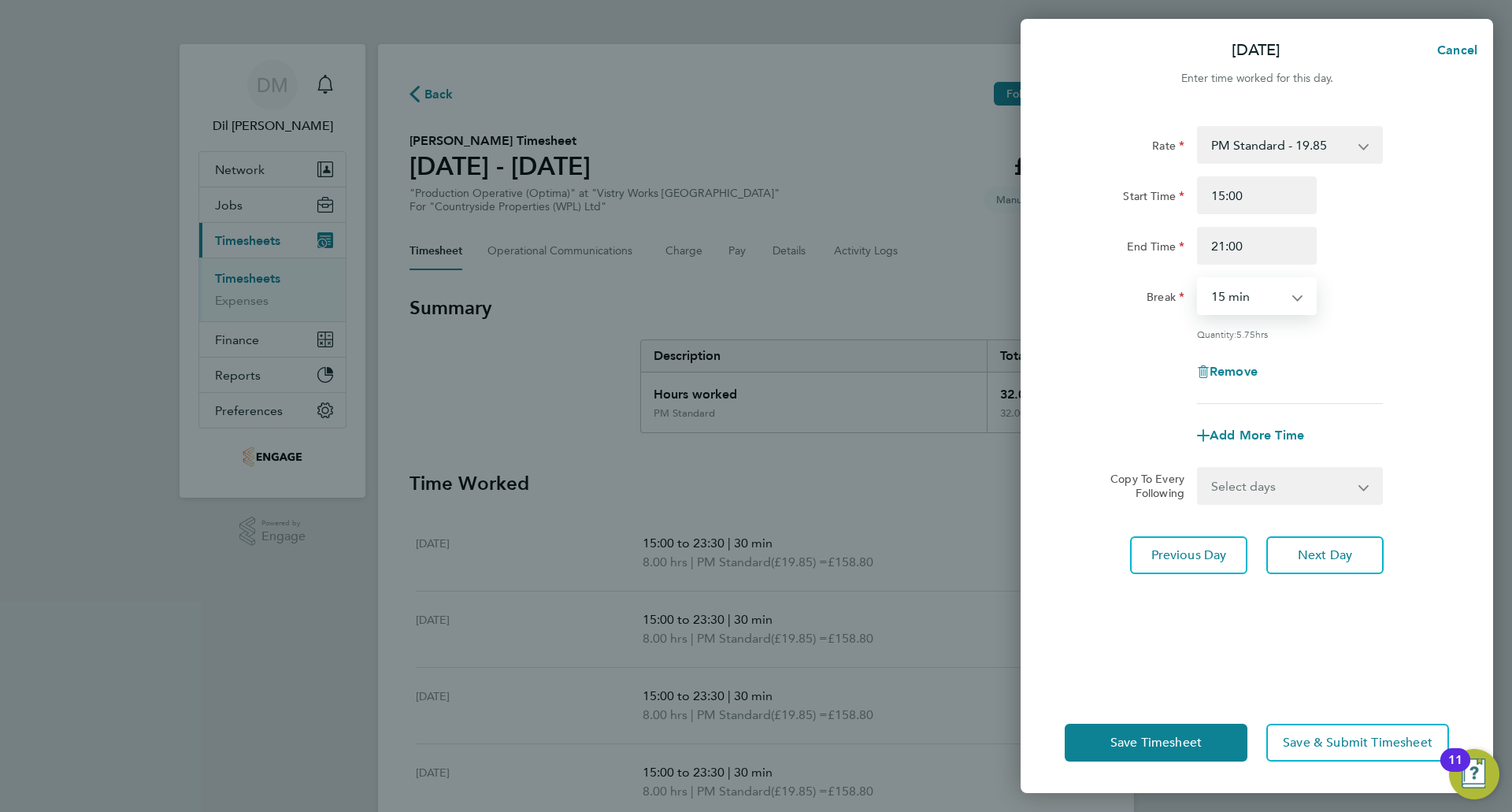
click at [1199, 279] on select "0 min 15 min 30 min 45 min 60 min 75 min 90 min" at bounding box center [1247, 296] width 98 height 35
drag, startPoint x: 1252, startPoint y: 293, endPoint x: 1251, endPoint y: 305, distance: 12.0
click at [1252, 293] on select "0 min 15 min 30 min 45 min 60 min 75 min 90 min" at bounding box center [1247, 296] width 98 height 35
select select "30"
click at [1199, 279] on select "0 min 15 min 30 min 45 min 60 min 75 min 90 min" at bounding box center [1247, 296] width 98 height 35
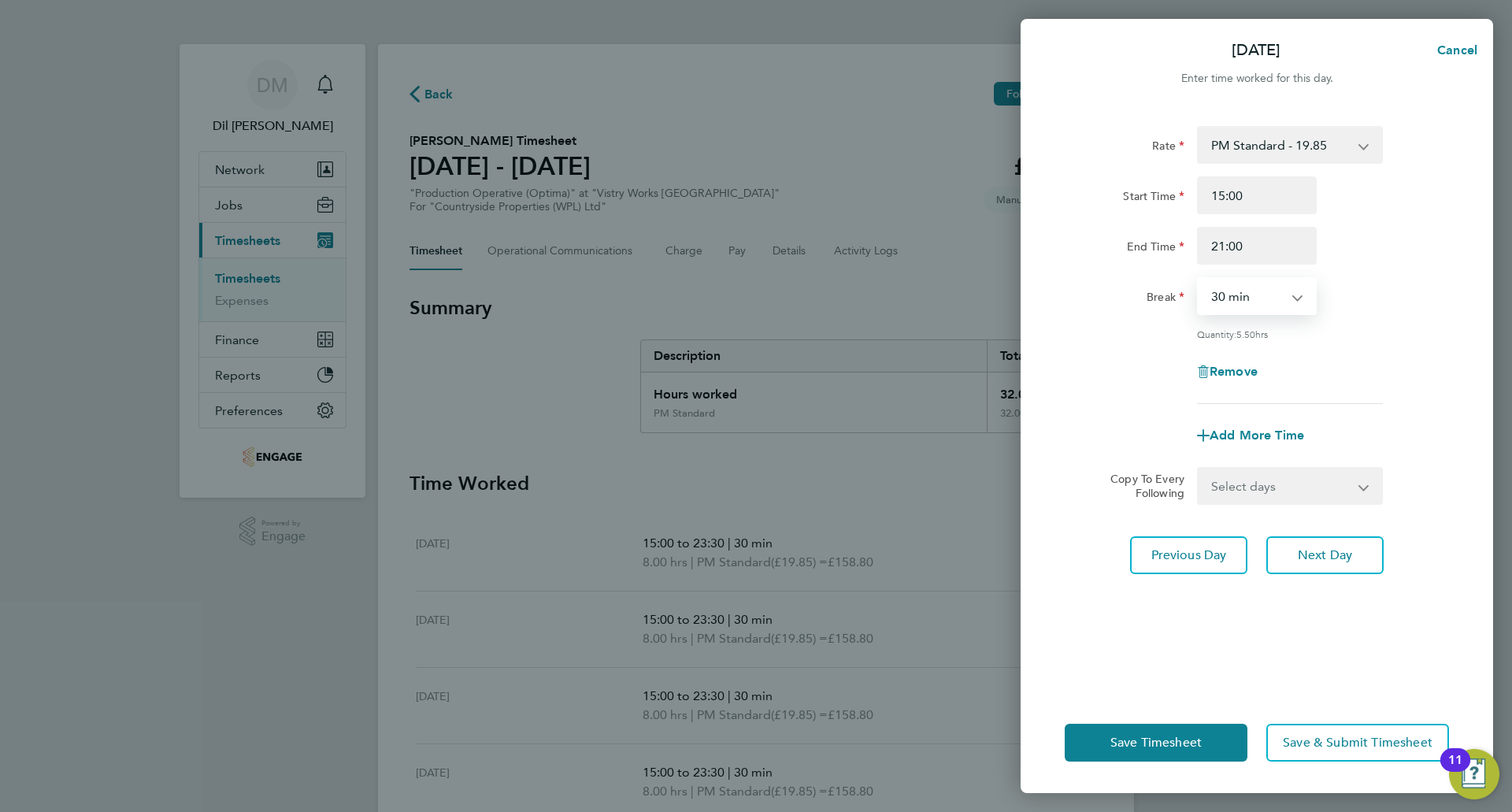
click at [1347, 294] on div "Break 0 min 15 min 30 min 45 min 60 min 75 min 90 min" at bounding box center [1256, 296] width 397 height 38
click at [1290, 556] on button "Next Day" at bounding box center [1325, 556] width 117 height 38
select select "15"
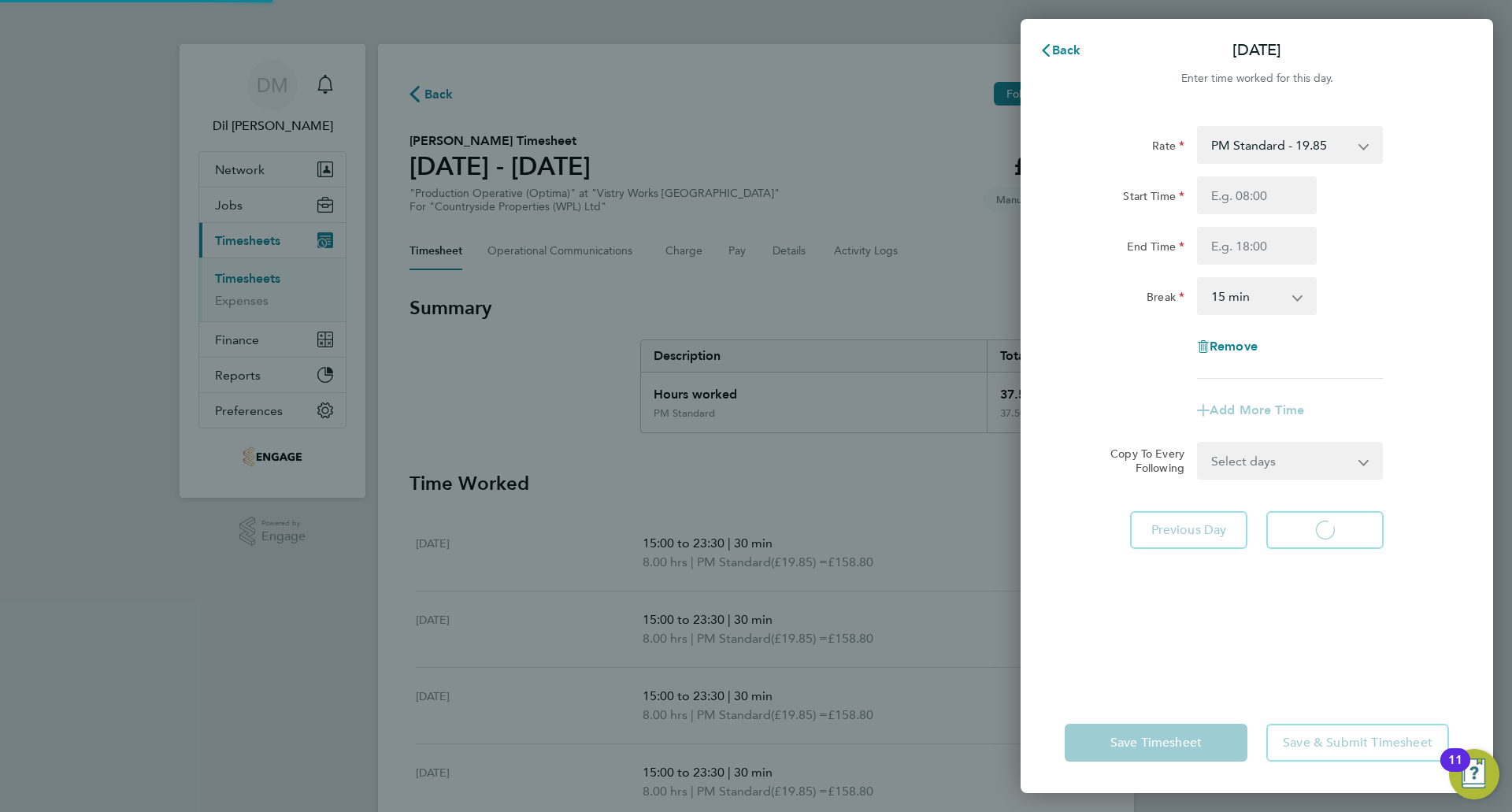
select select "15"
click at [1161, 743] on app-form-button "Save Timesheet" at bounding box center [1160, 743] width 192 height 38
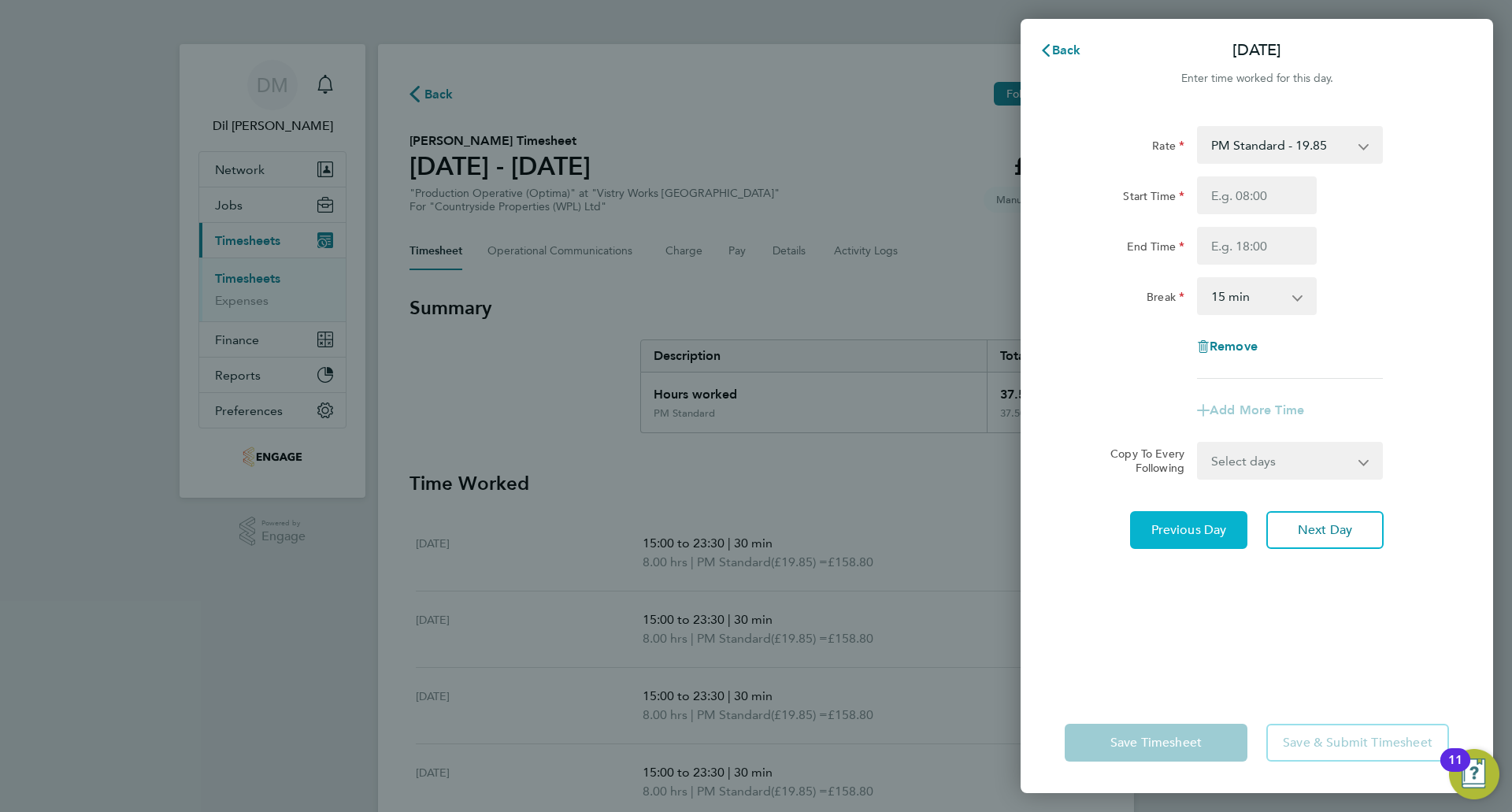
click at [1174, 535] on span "Previous Day" at bounding box center [1188, 531] width 76 height 16
select select "30"
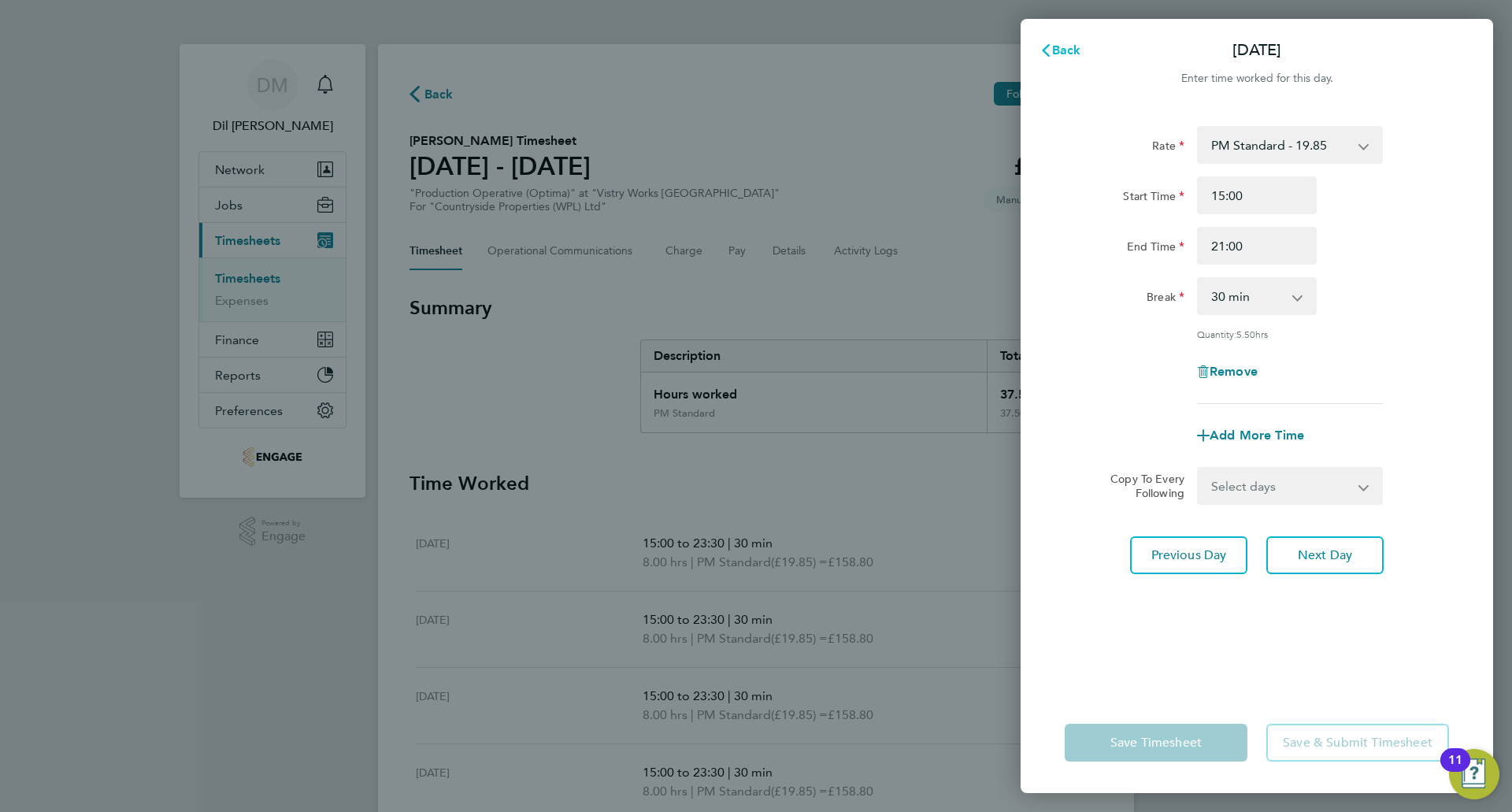
click at [1049, 50] on icon "button" at bounding box center [1046, 50] width 13 height 13
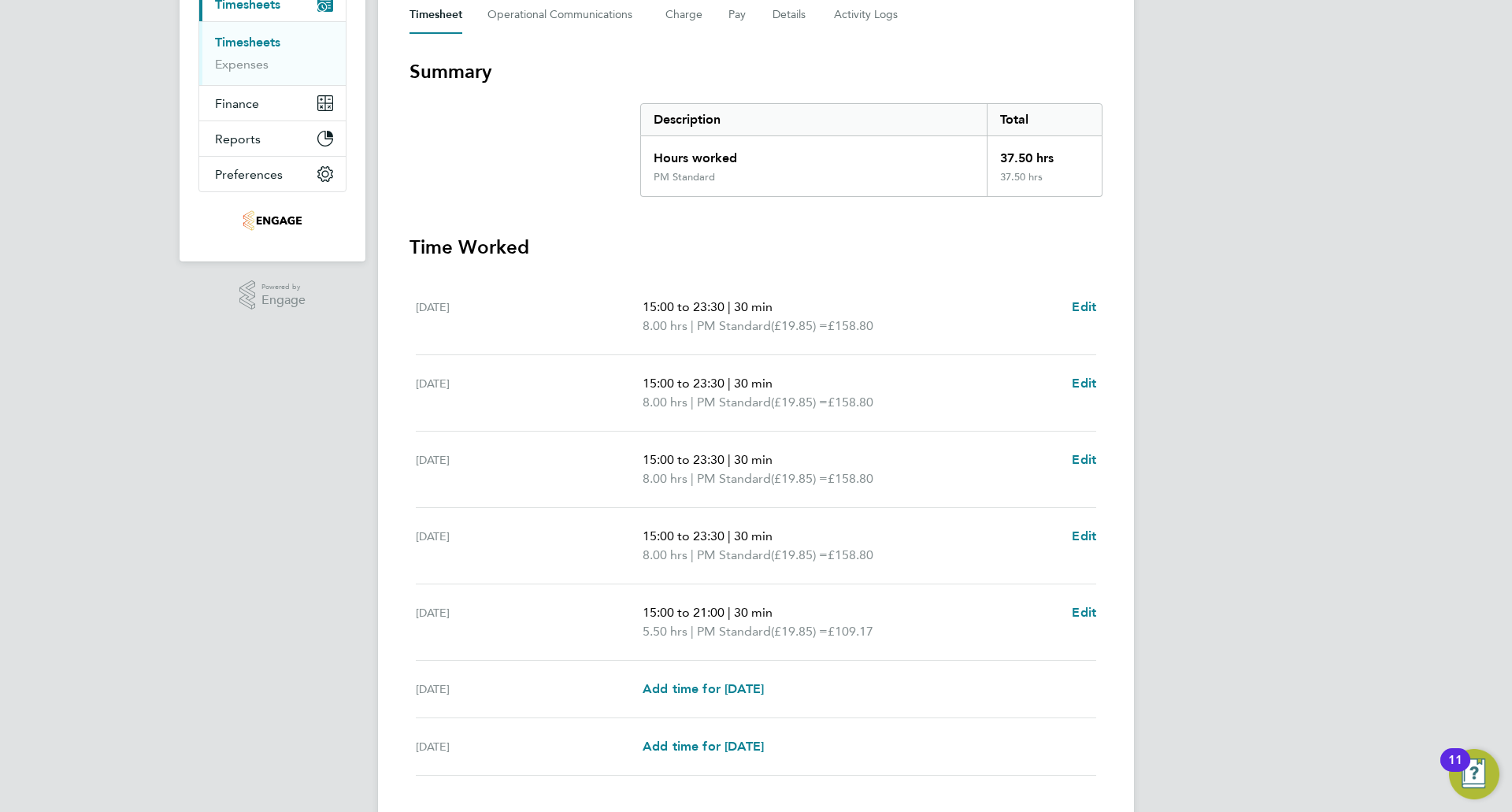
scroll to position [339, 0]
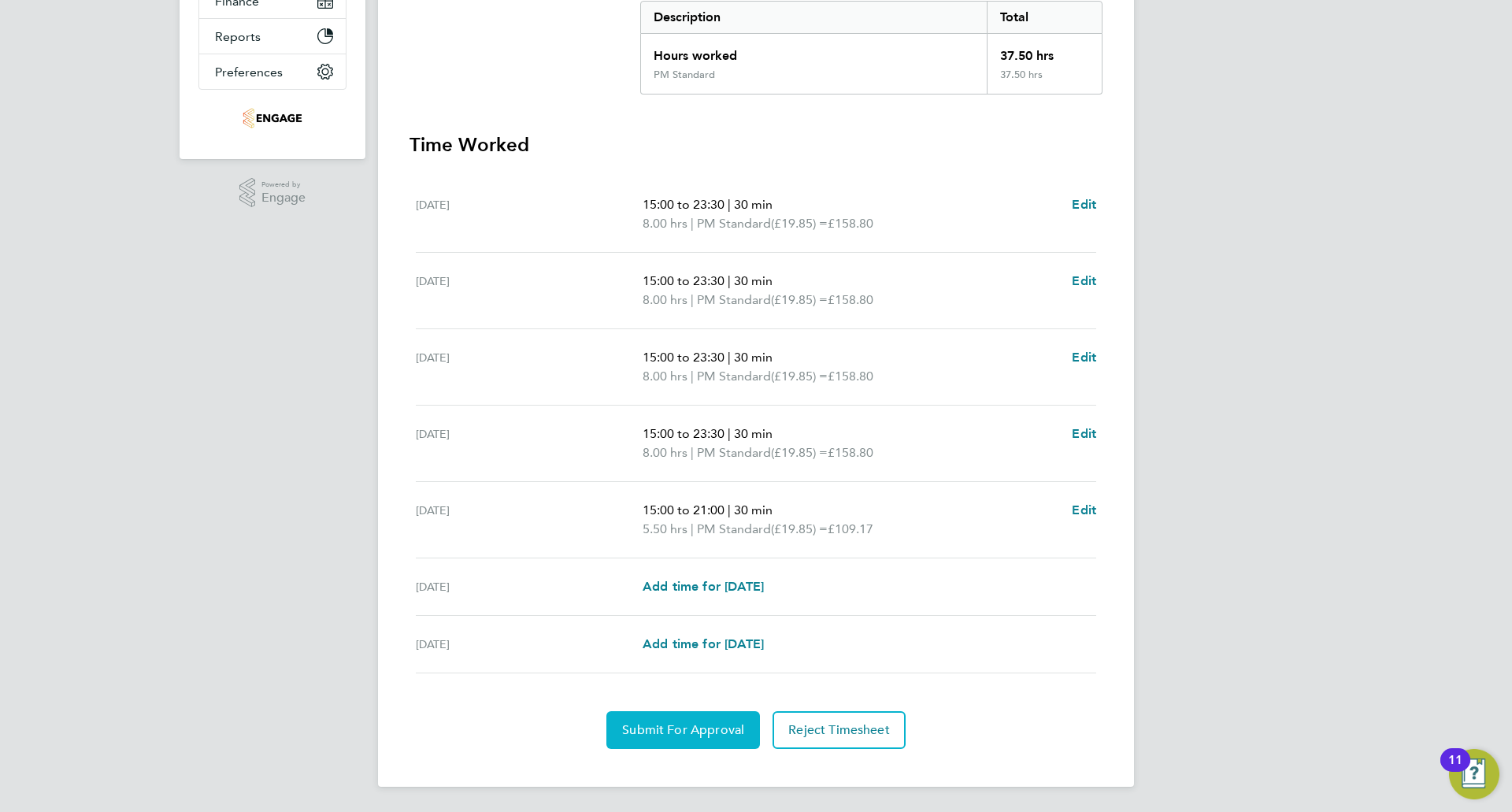
click at [698, 733] on span "Submit For Approval" at bounding box center [683, 730] width 122 height 16
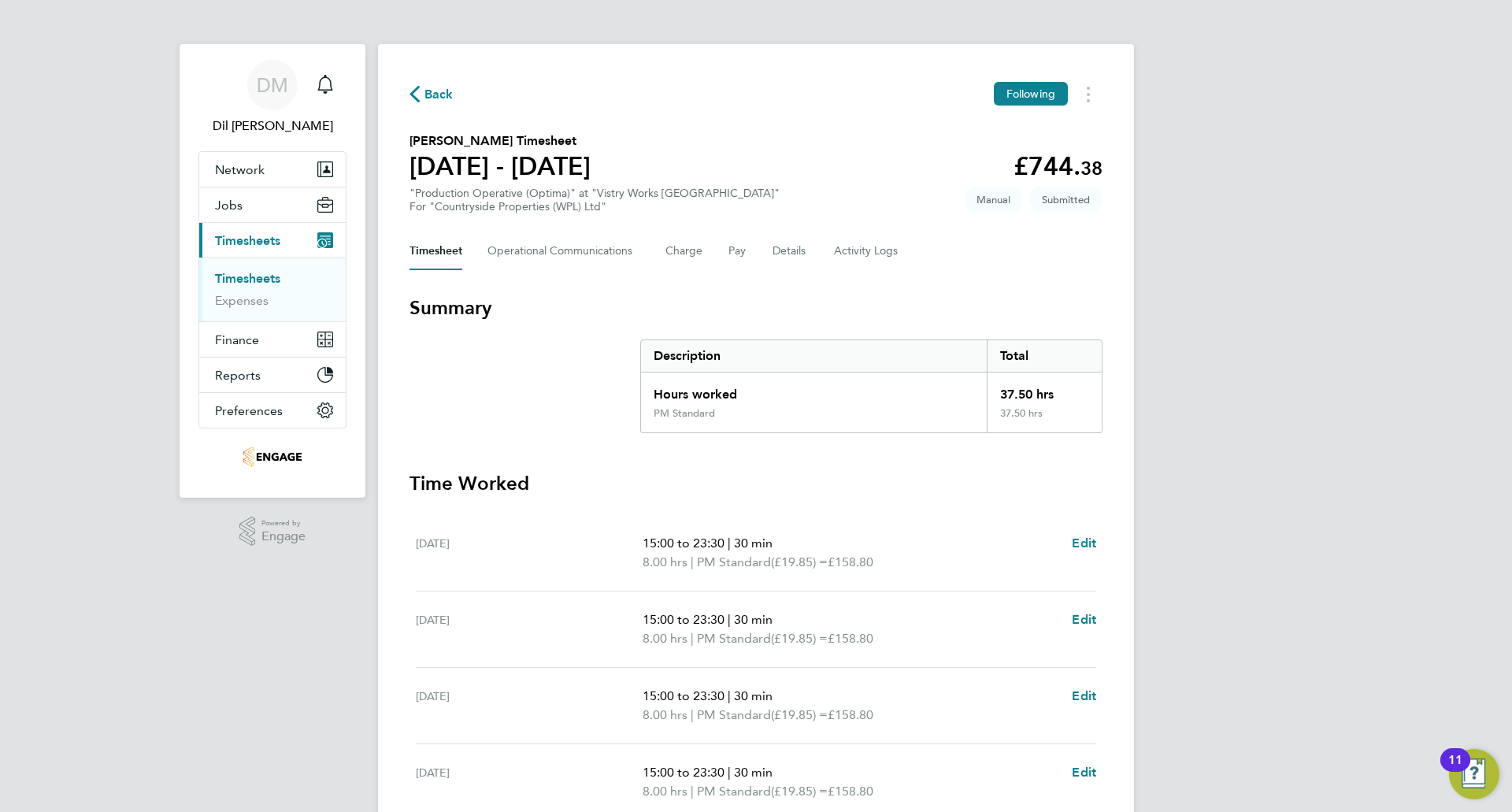
click at [427, 89] on span "Back" at bounding box center [439, 95] width 30 height 19
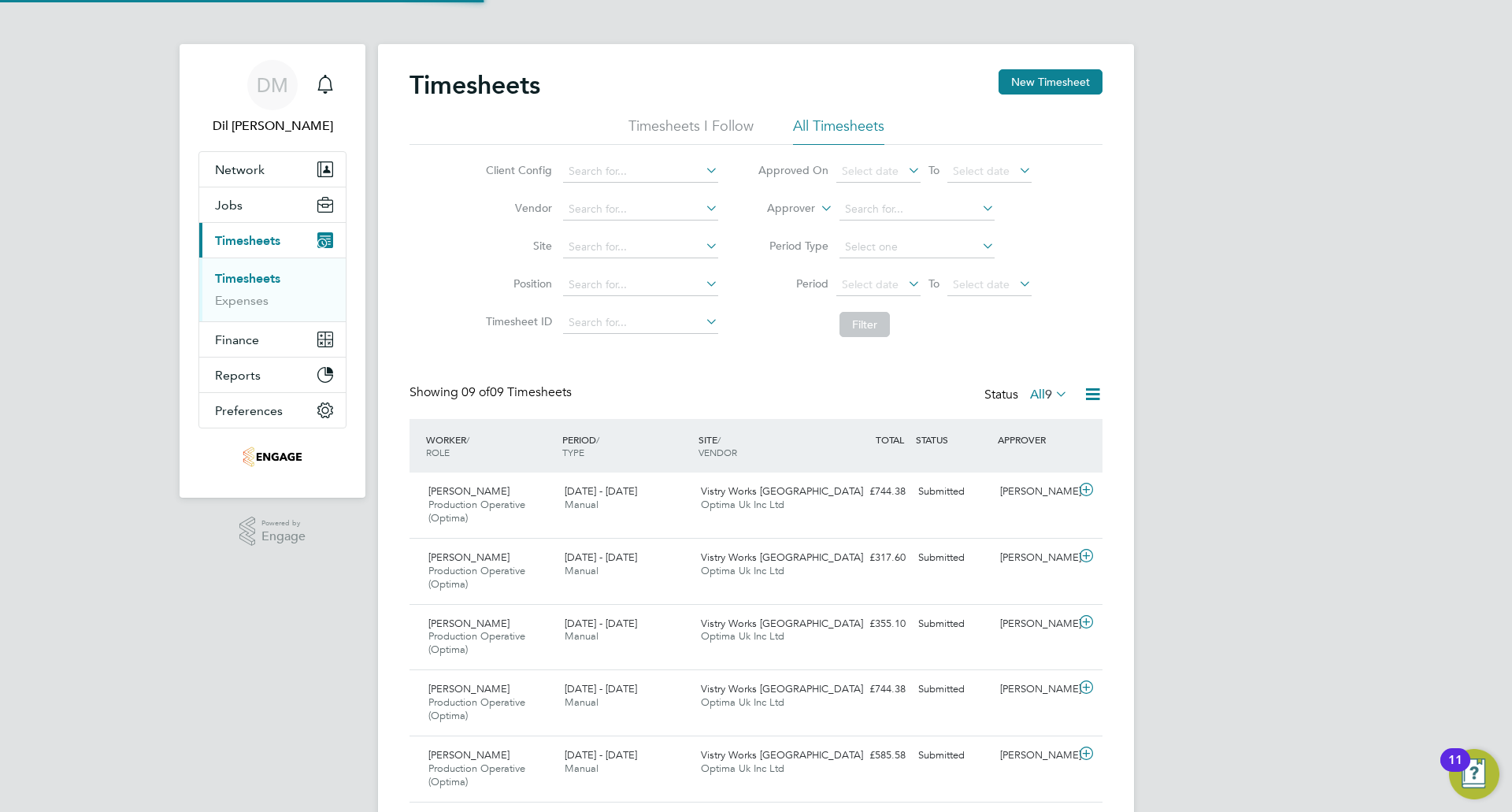
scroll to position [53, 137]
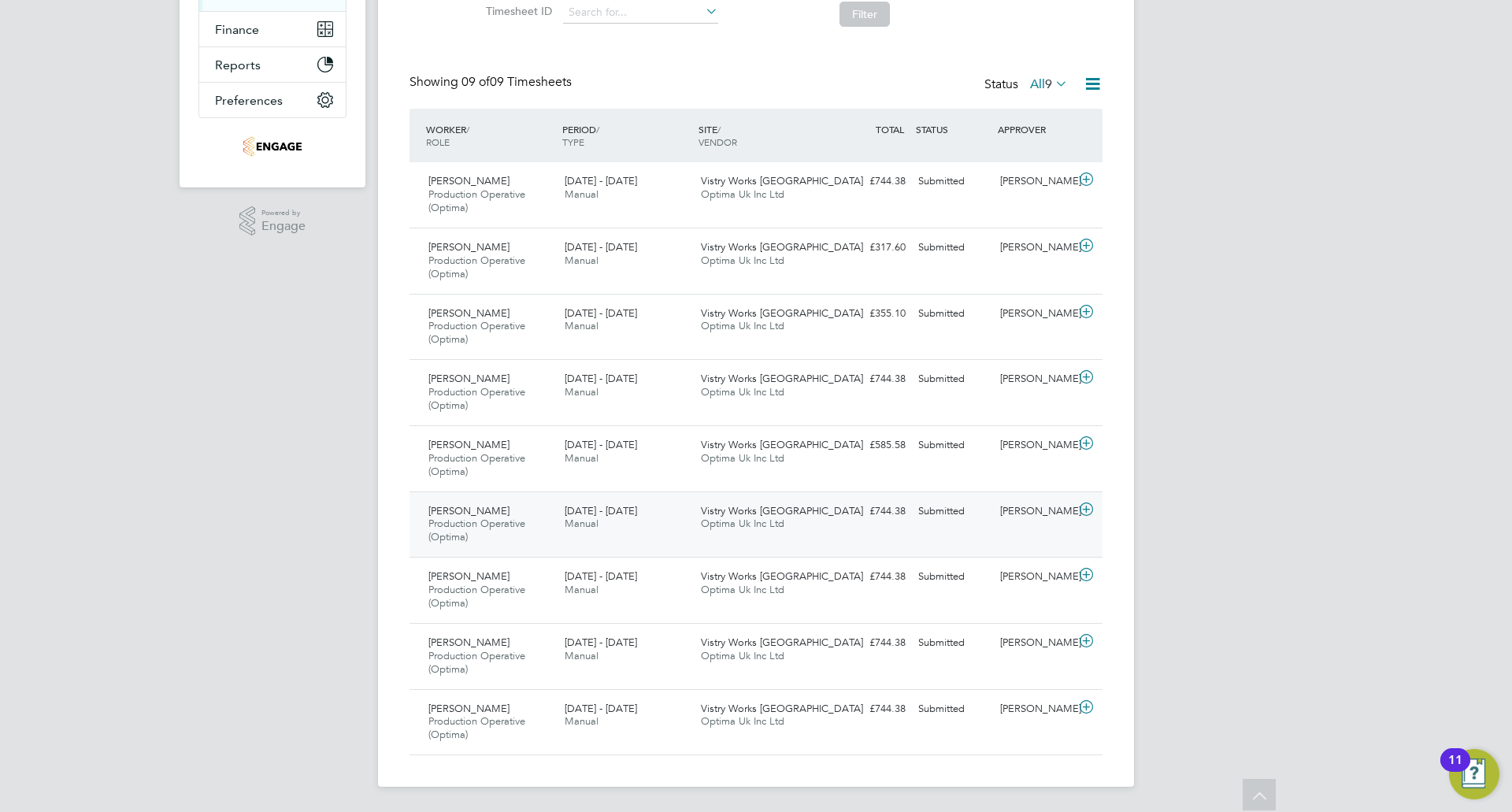
click at [510, 524] on span "Production Operative (Optima)" at bounding box center [477, 530] width 97 height 27
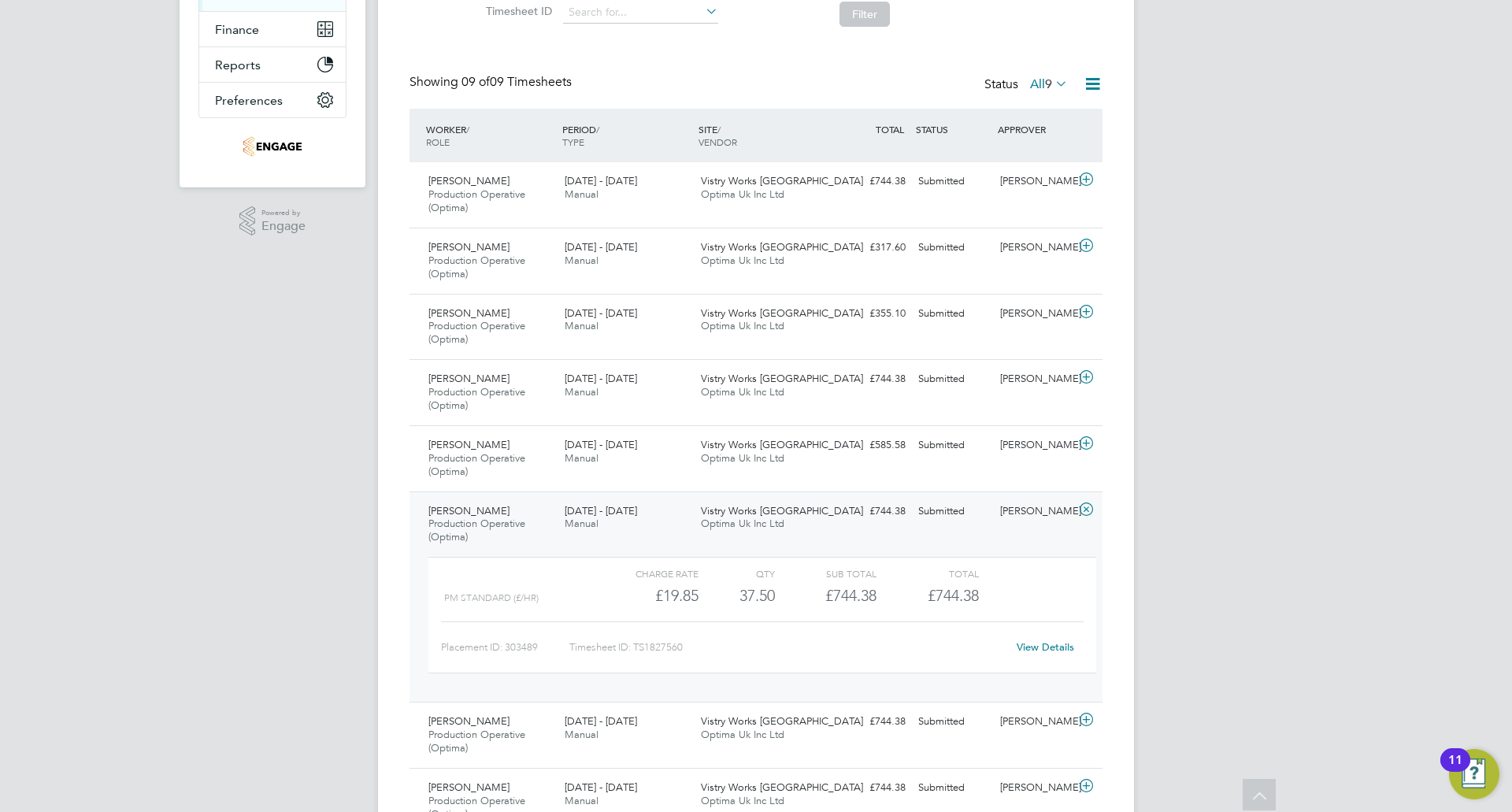
click at [502, 514] on div "Jason Lucas Production Operative (Optima) 15 - 21 Sep 2025" at bounding box center [490, 525] width 136 height 53
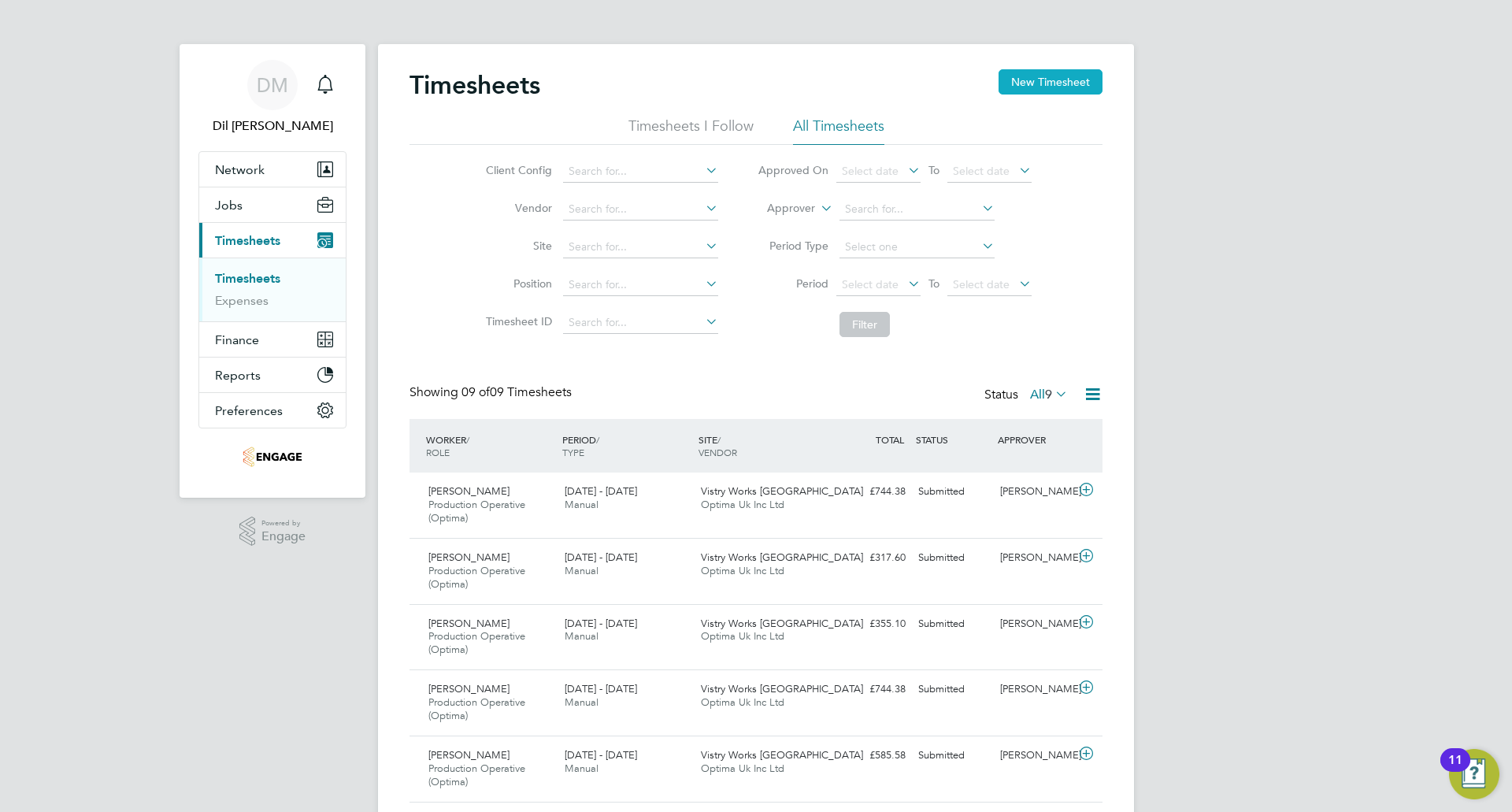
click at [1041, 85] on button "New Timesheet" at bounding box center [1050, 82] width 104 height 25
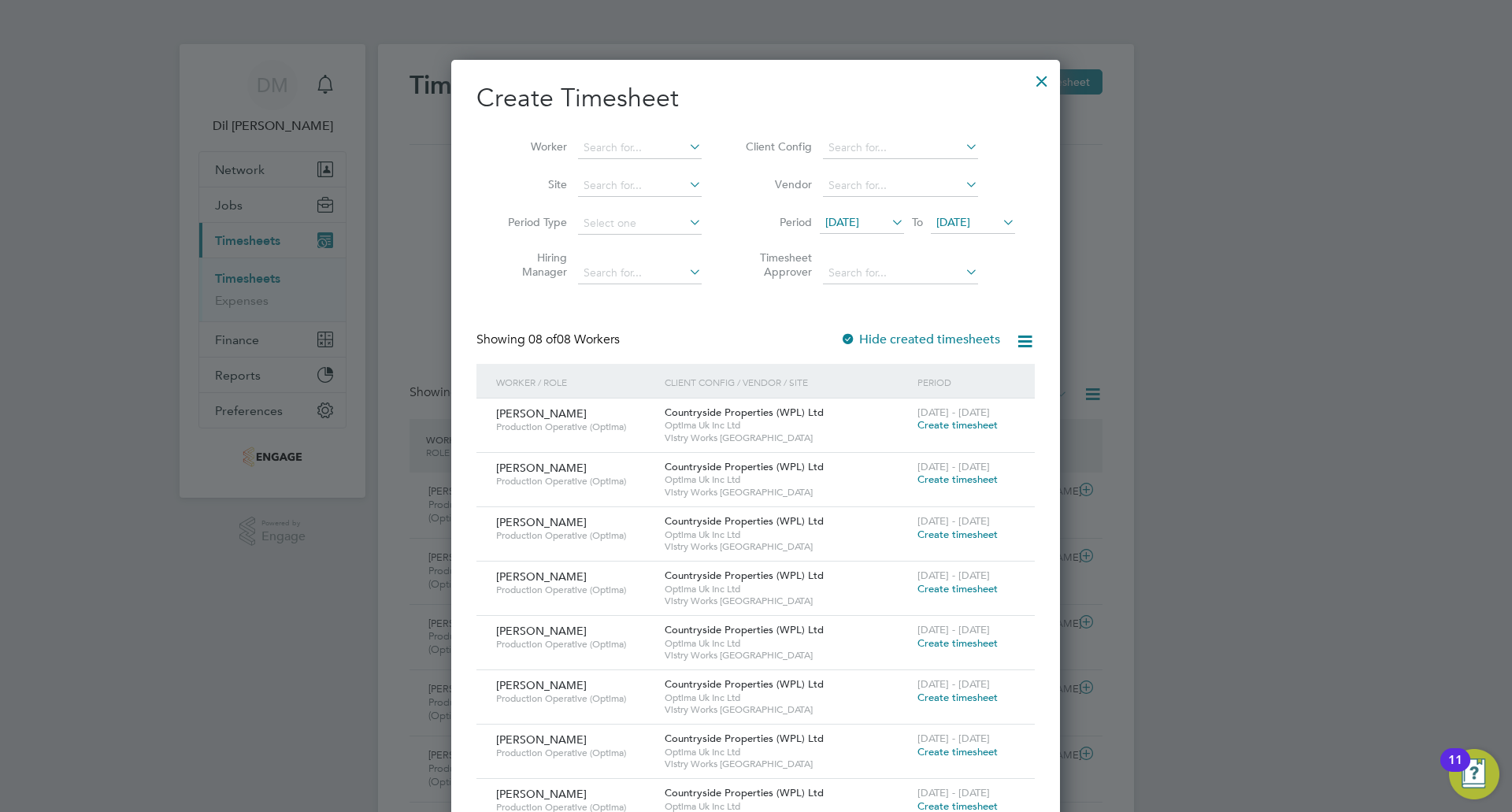
click at [888, 225] on icon at bounding box center [888, 221] width 0 height 22
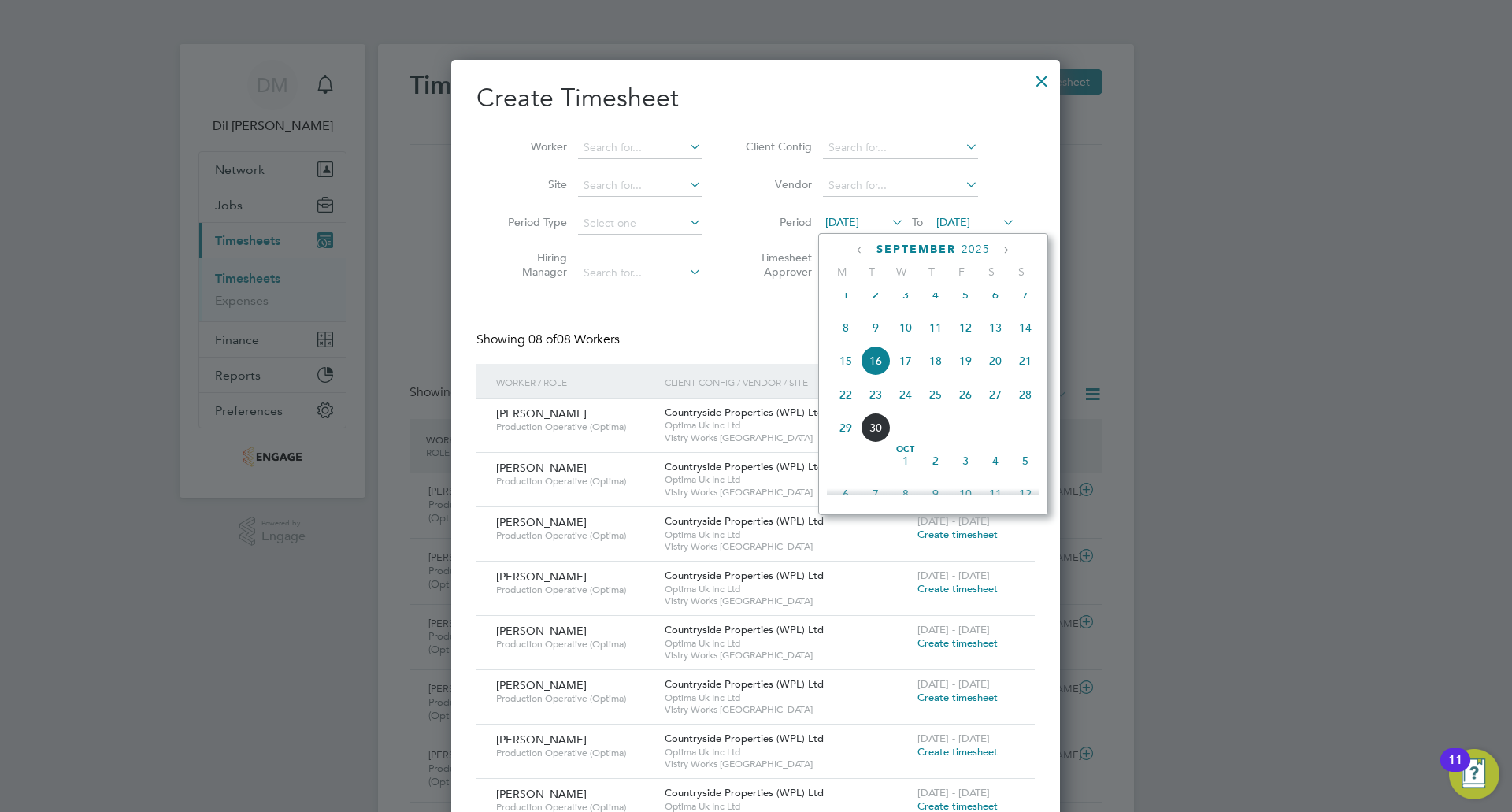
click at [845, 405] on span "22" at bounding box center [845, 394] width 30 height 30
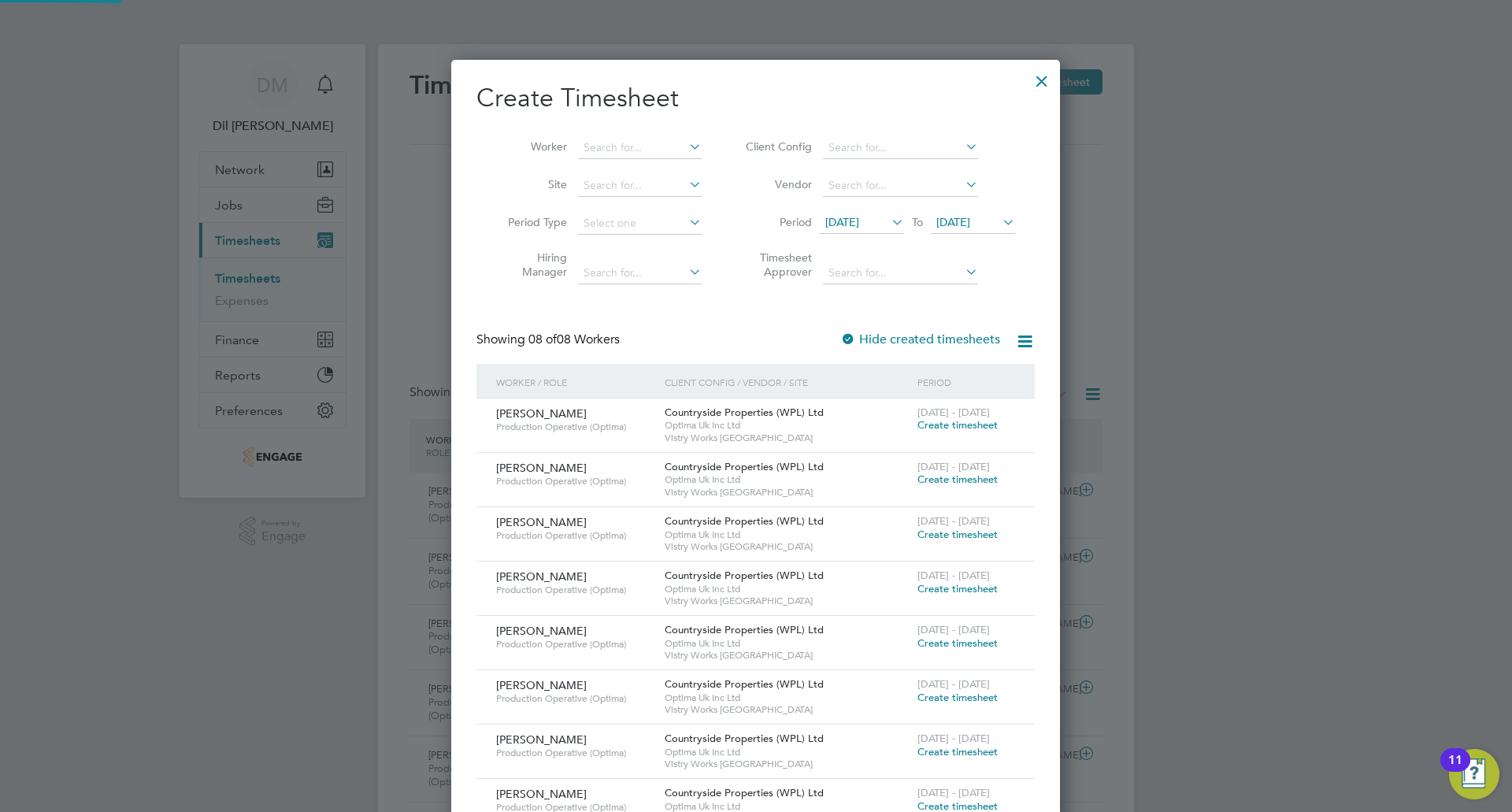
click at [941, 221] on span "[DATE]" at bounding box center [953, 222] width 34 height 14
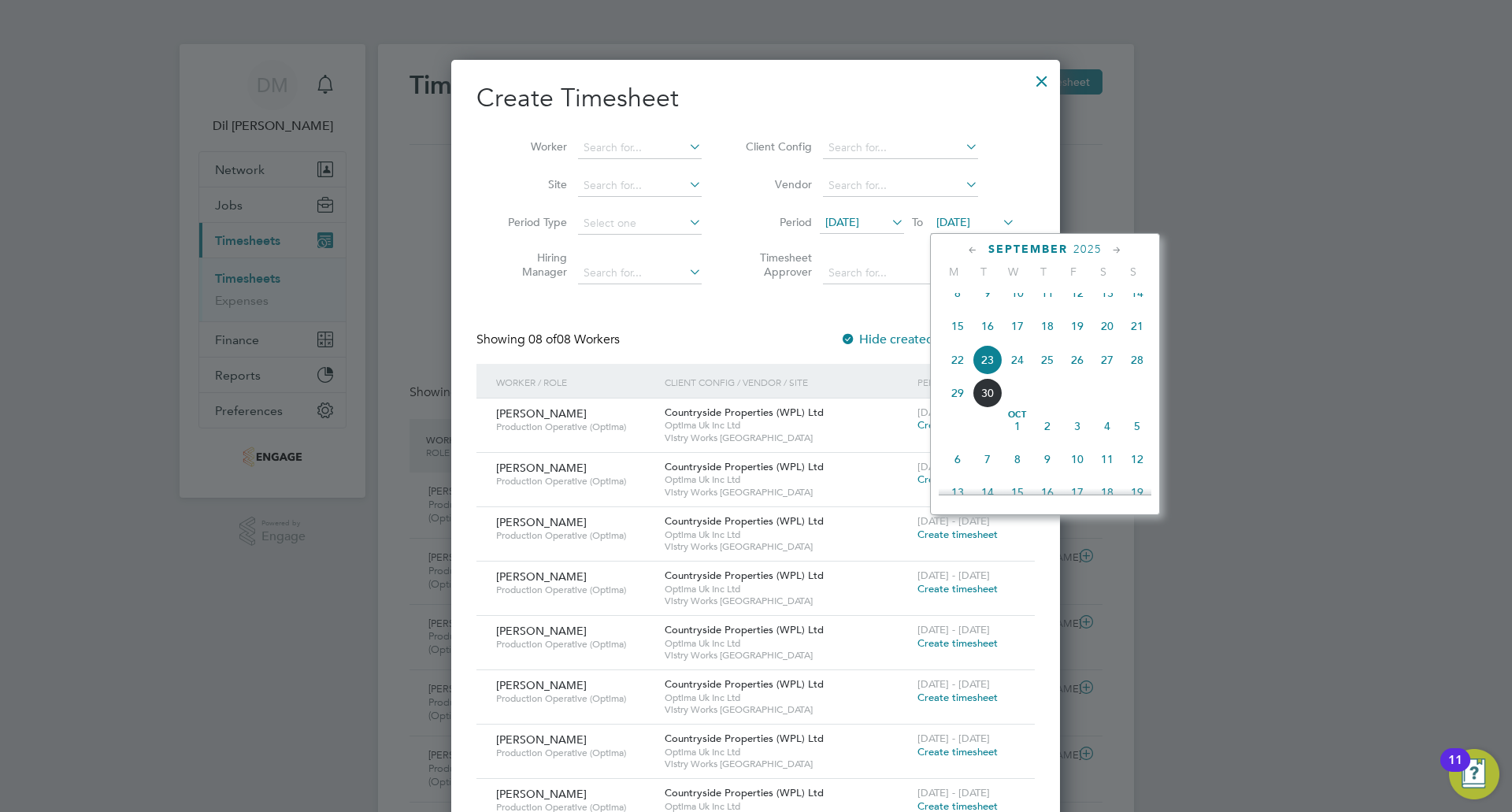
click at [1109, 371] on span "27" at bounding box center [1107, 360] width 30 height 30
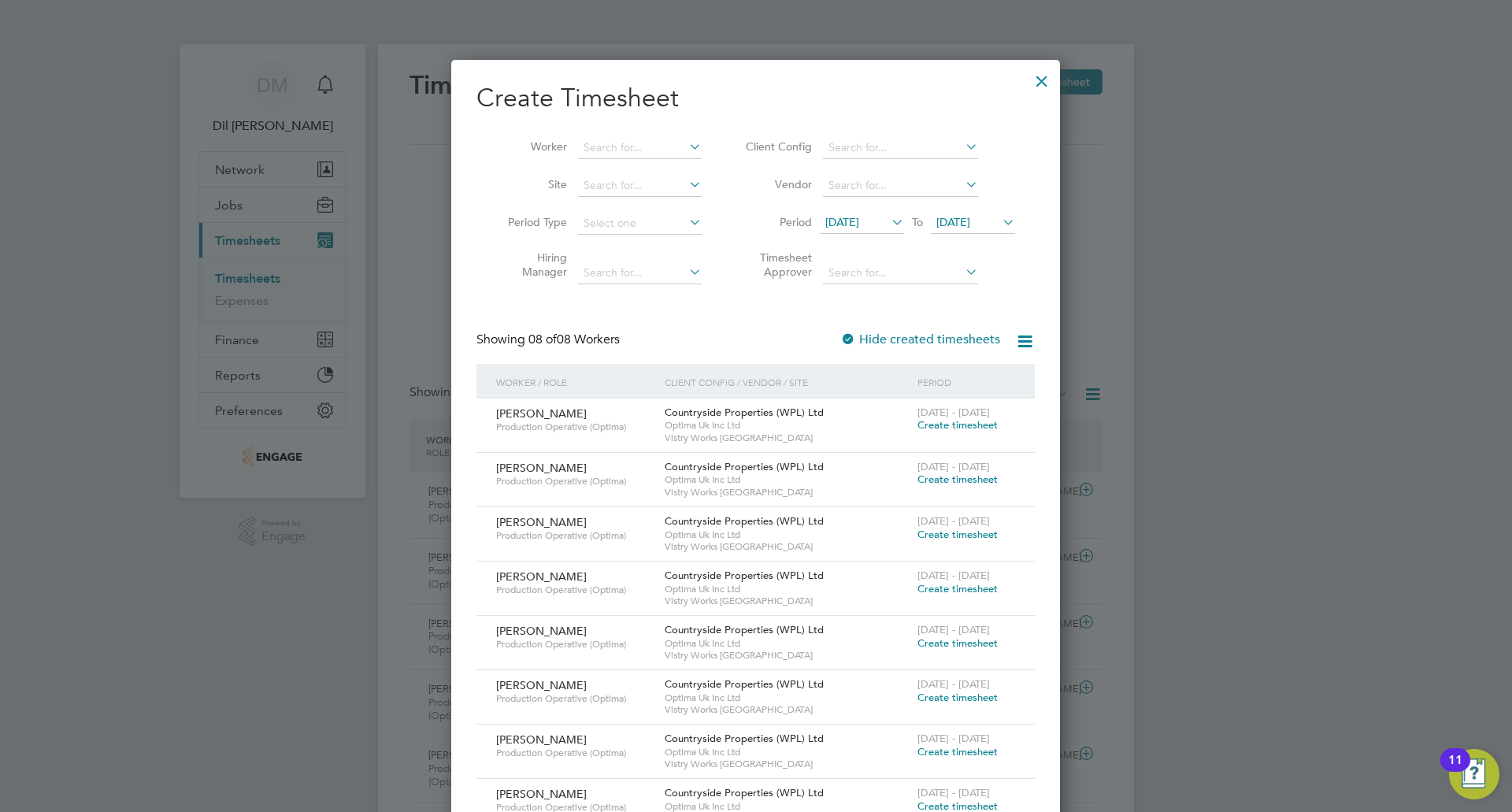
click at [977, 478] on span "Create timesheet" at bounding box center [957, 479] width 81 height 13
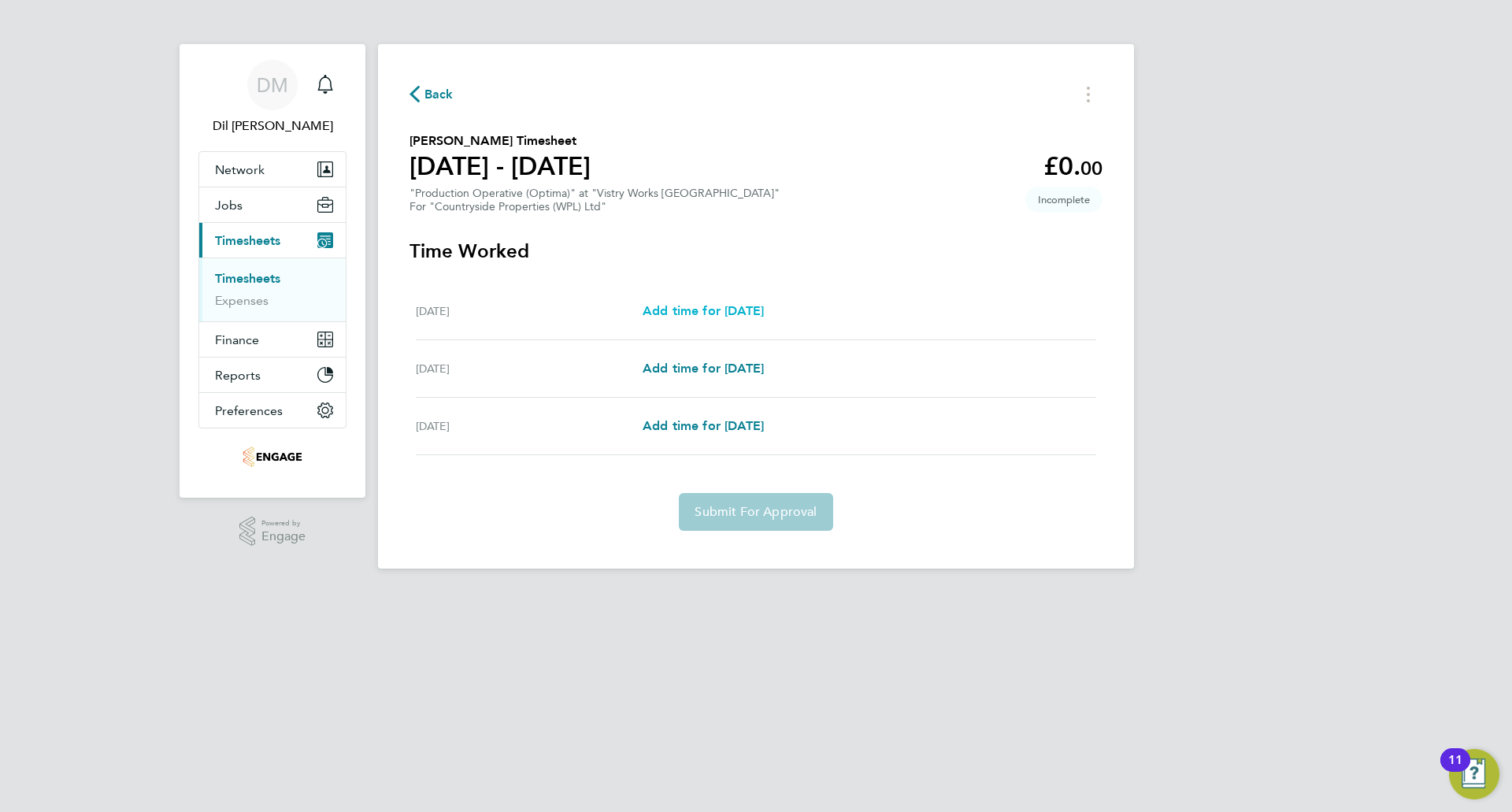
click at [689, 312] on span "Add time for Mon 22 Sep" at bounding box center [703, 310] width 122 height 15
select select "15"
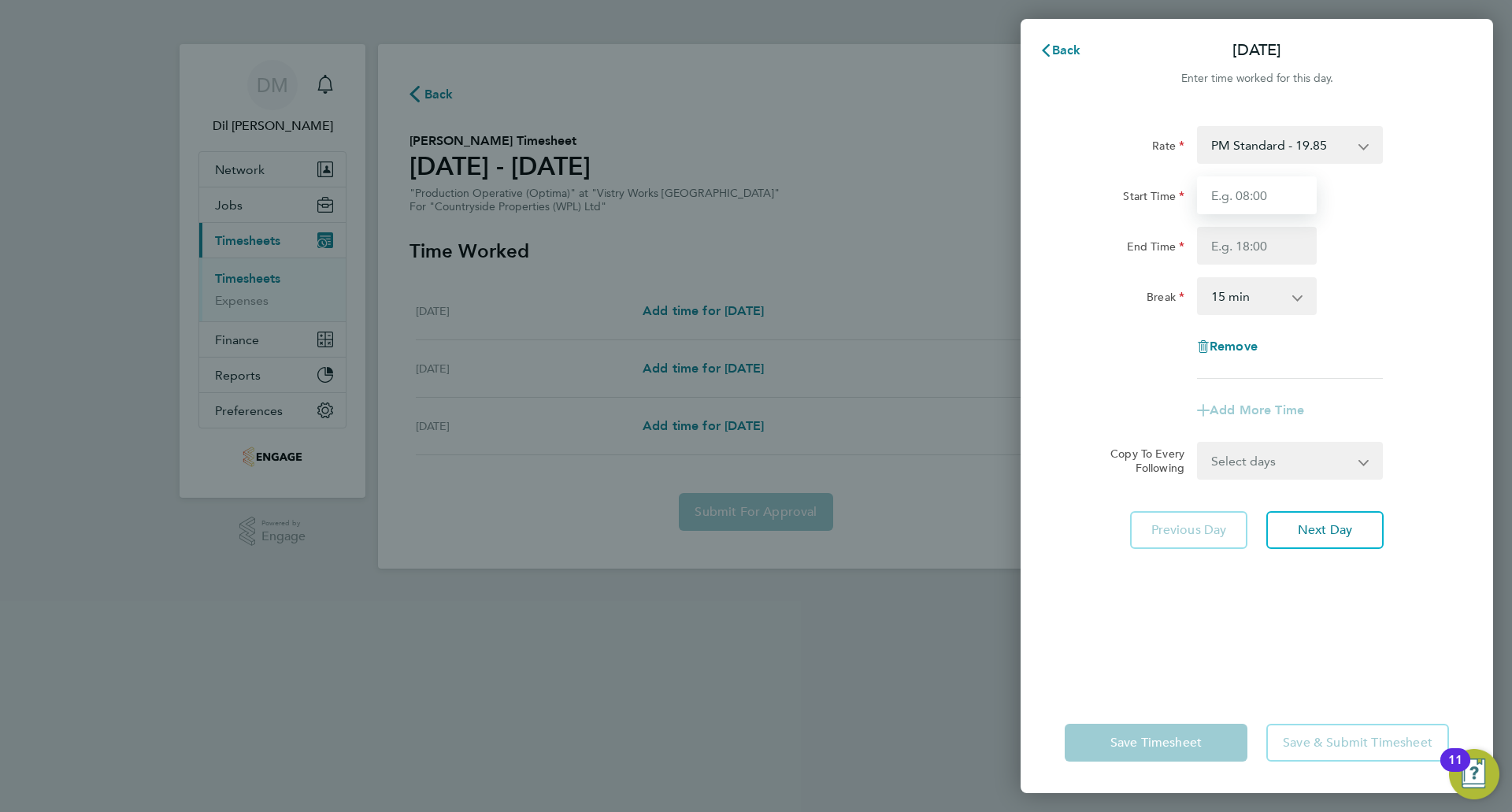
click at [1267, 197] on input "Start Time" at bounding box center [1257, 195] width 120 height 38
type input "15:00"
click at [1255, 254] on input "End Time" at bounding box center [1257, 246] width 120 height 38
type input "23:30"
click at [1236, 310] on select "0 min 15 min 30 min 45 min 60 min 75 min 90 min" at bounding box center [1247, 296] width 98 height 35
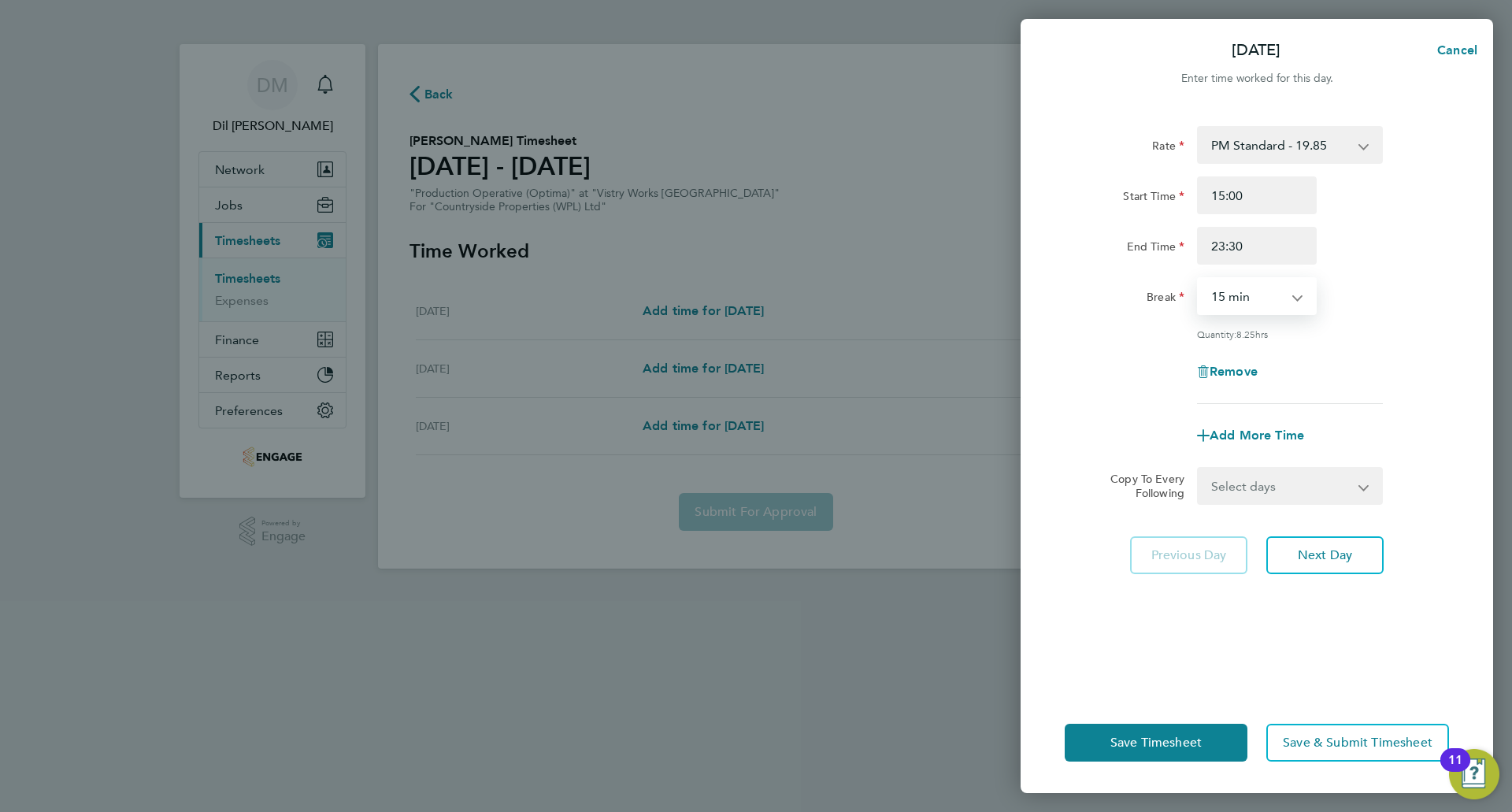
select select "30"
click at [1199, 279] on select "0 min 15 min 30 min 45 min 60 min 75 min 90 min" at bounding box center [1247, 296] width 98 height 35
click at [1355, 295] on div "Break 0 min 15 min 30 min 45 min 60 min 75 min 90 min" at bounding box center [1256, 296] width 397 height 38
click at [1315, 555] on span "Next Day" at bounding box center [1325, 556] width 55 height 16
select select "15"
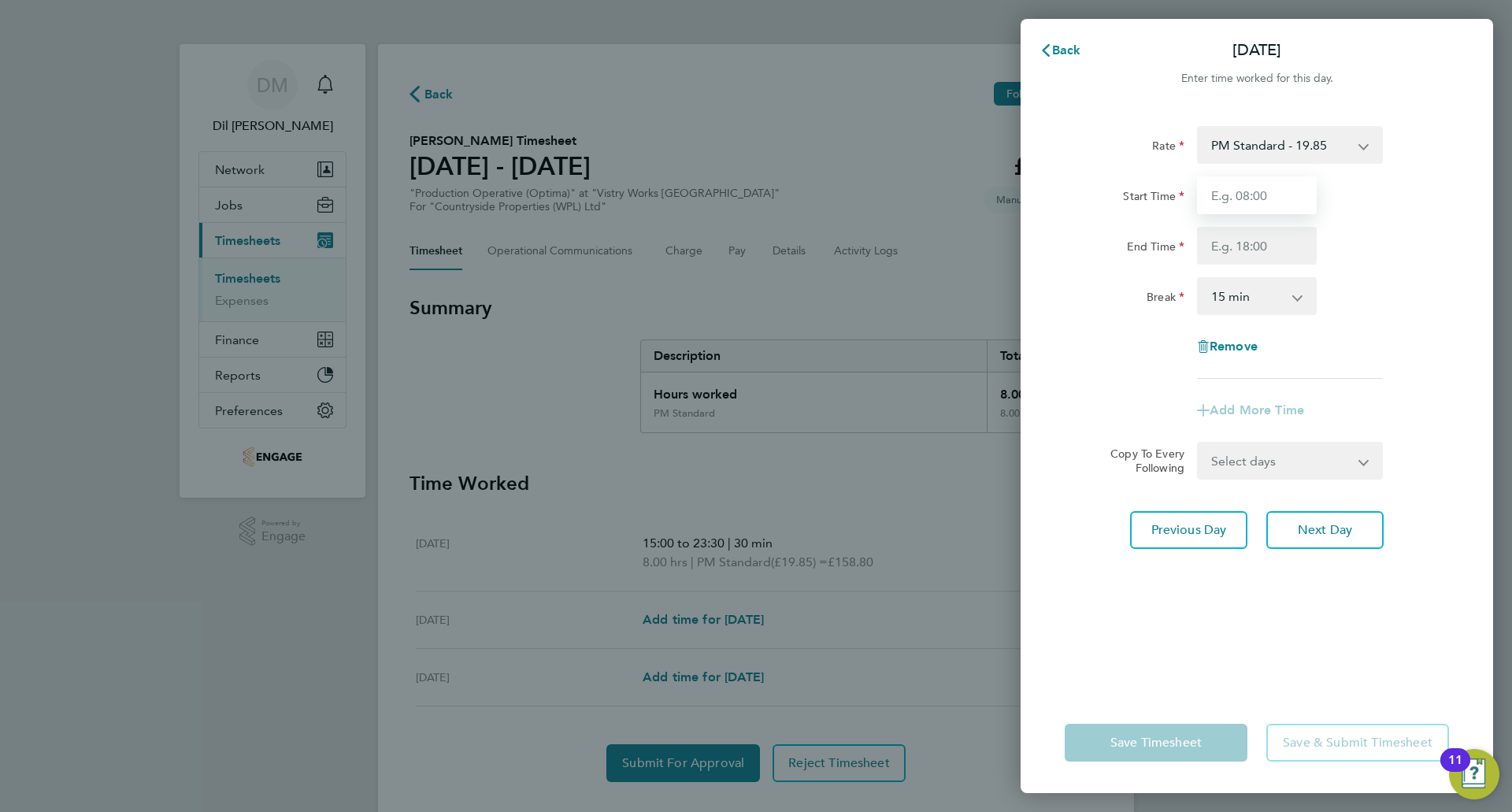
click at [1259, 206] on input "Start Time" at bounding box center [1257, 195] width 120 height 38
type input "15:00"
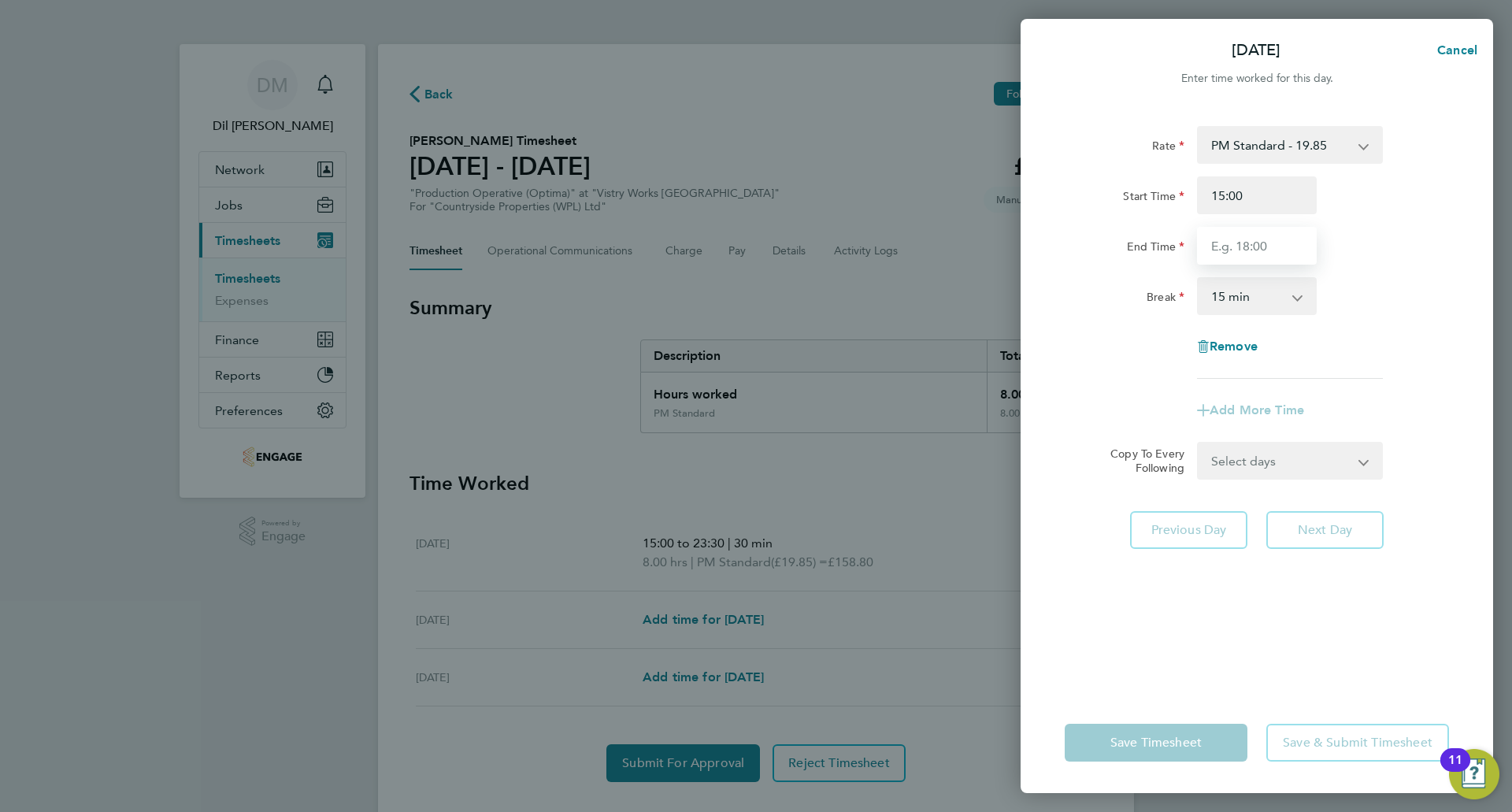
click at [1282, 263] on input "End Time" at bounding box center [1257, 246] width 120 height 38
type input "18:00"
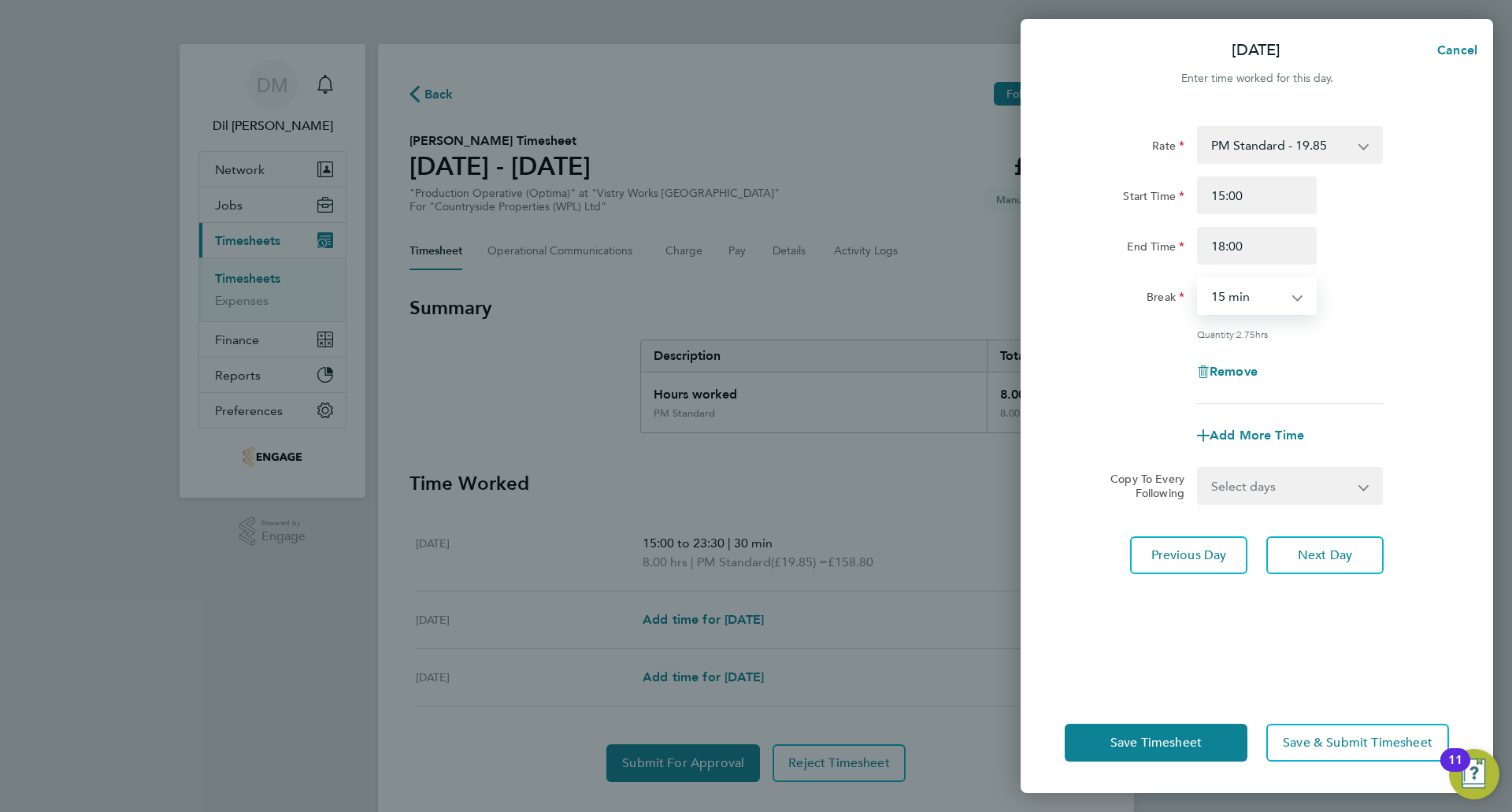
drag, startPoint x: 1289, startPoint y: 297, endPoint x: 1279, endPoint y: 311, distance: 17.2
click at [1289, 297] on select "0 min 15 min 30 min 45 min 60 min 75 min 90 min" at bounding box center [1247, 296] width 98 height 35
select select "30"
click at [1199, 279] on select "0 min 15 min 30 min 45 min 60 min 75 min 90 min" at bounding box center [1247, 296] width 98 height 35
click at [1279, 257] on input "18:00" at bounding box center [1257, 246] width 120 height 38
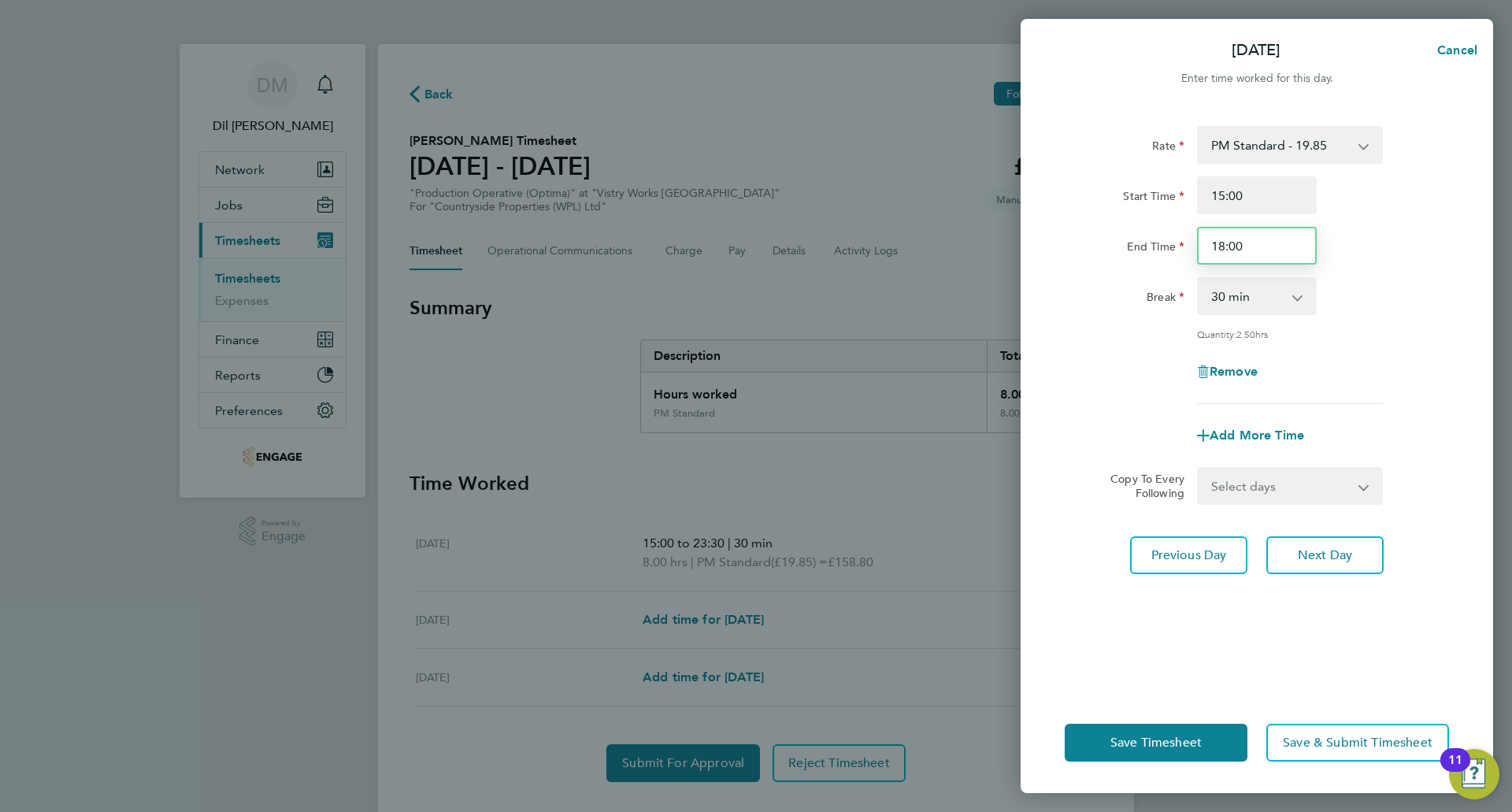
drag, startPoint x: 1279, startPoint y: 257, endPoint x: 1249, endPoint y: 255, distance: 30.1
click at [1249, 255] on input "18:00" at bounding box center [1257, 246] width 120 height 38
type input "18:30"
click at [1452, 260] on div "End Time 18:30" at bounding box center [1256, 246] width 397 height 38
click at [1153, 735] on button "Save Timesheet" at bounding box center [1156, 743] width 182 height 38
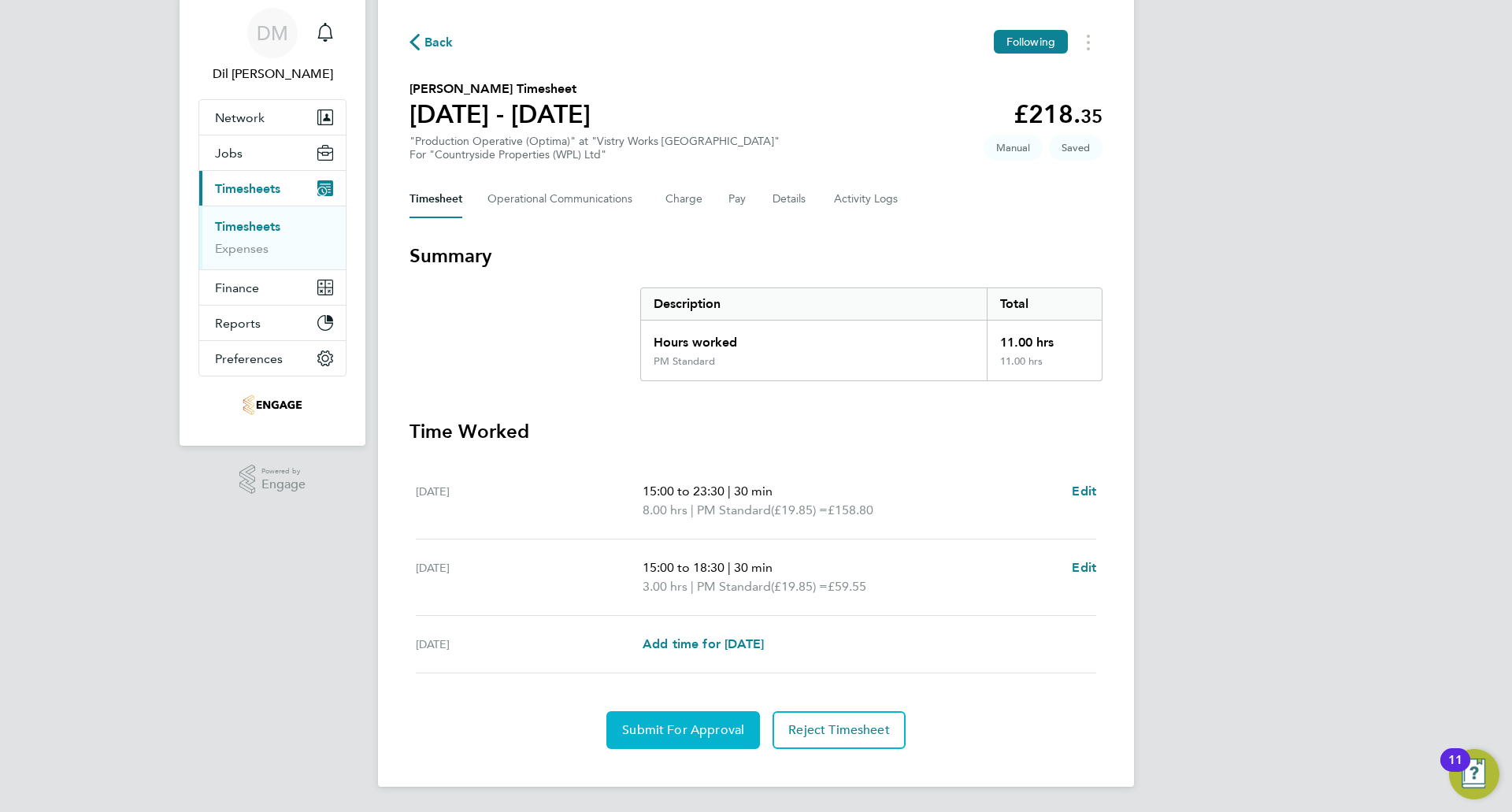
click at [727, 738] on button "Submit For Approval" at bounding box center [683, 730] width 154 height 38
click at [436, 46] on span "Back" at bounding box center [439, 43] width 30 height 19
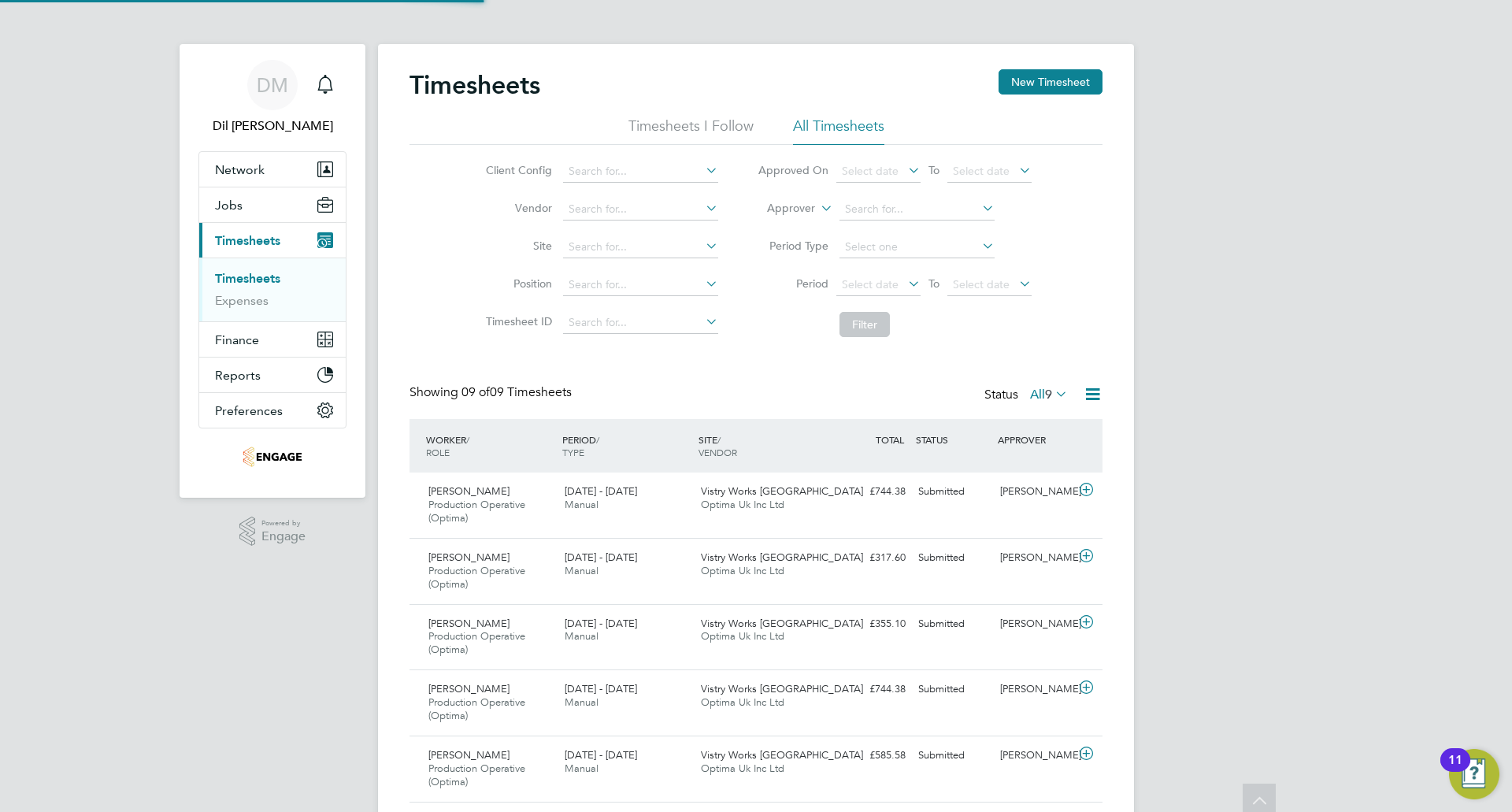
scroll to position [8, 8]
click at [1053, 76] on button "New Timesheet" at bounding box center [1050, 82] width 104 height 25
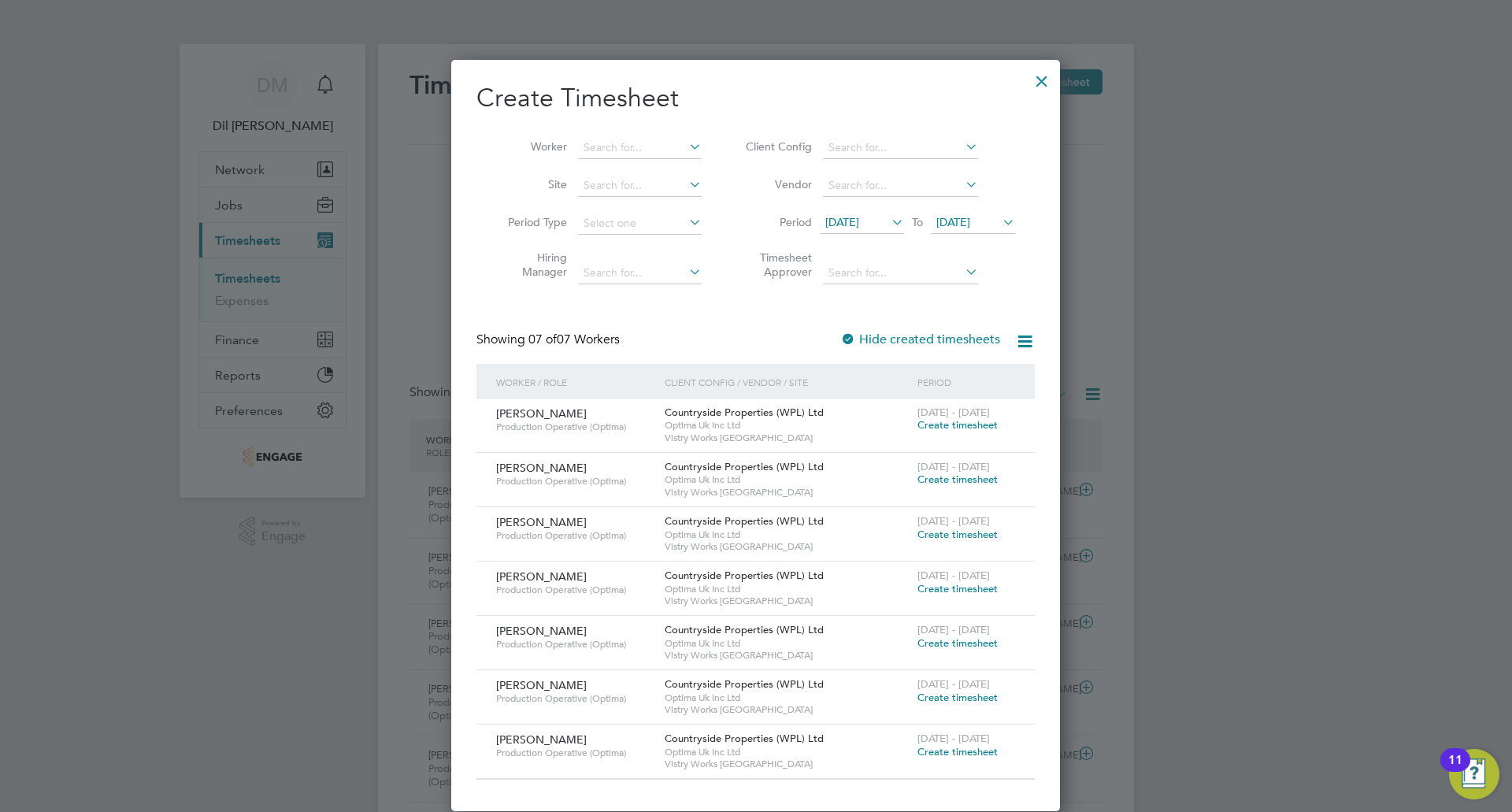
click at [888, 215] on icon at bounding box center [888, 221] width 0 height 22
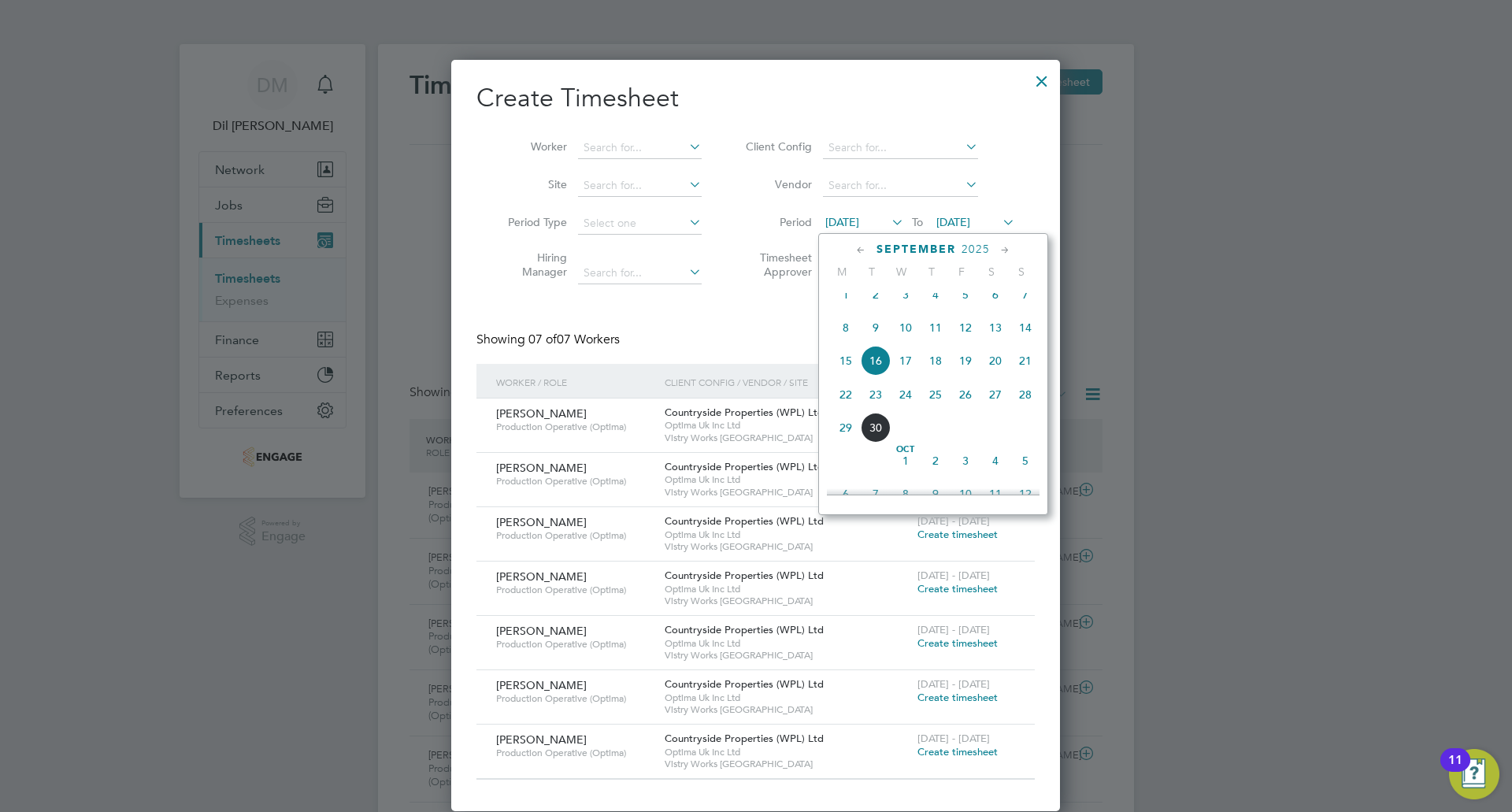
click at [849, 410] on span "22" at bounding box center [845, 394] width 30 height 30
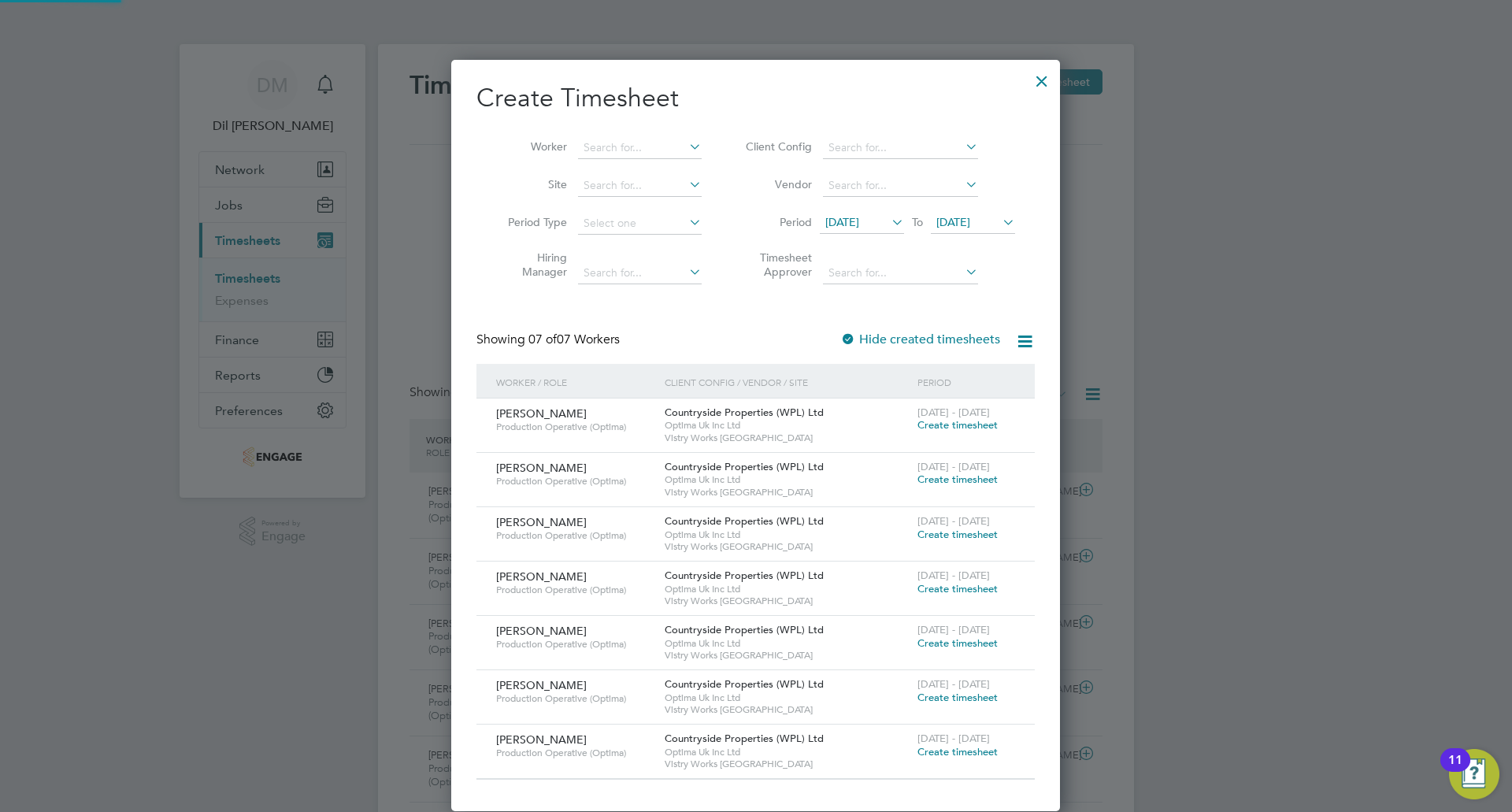
click at [968, 224] on span "[DATE]" at bounding box center [953, 222] width 34 height 14
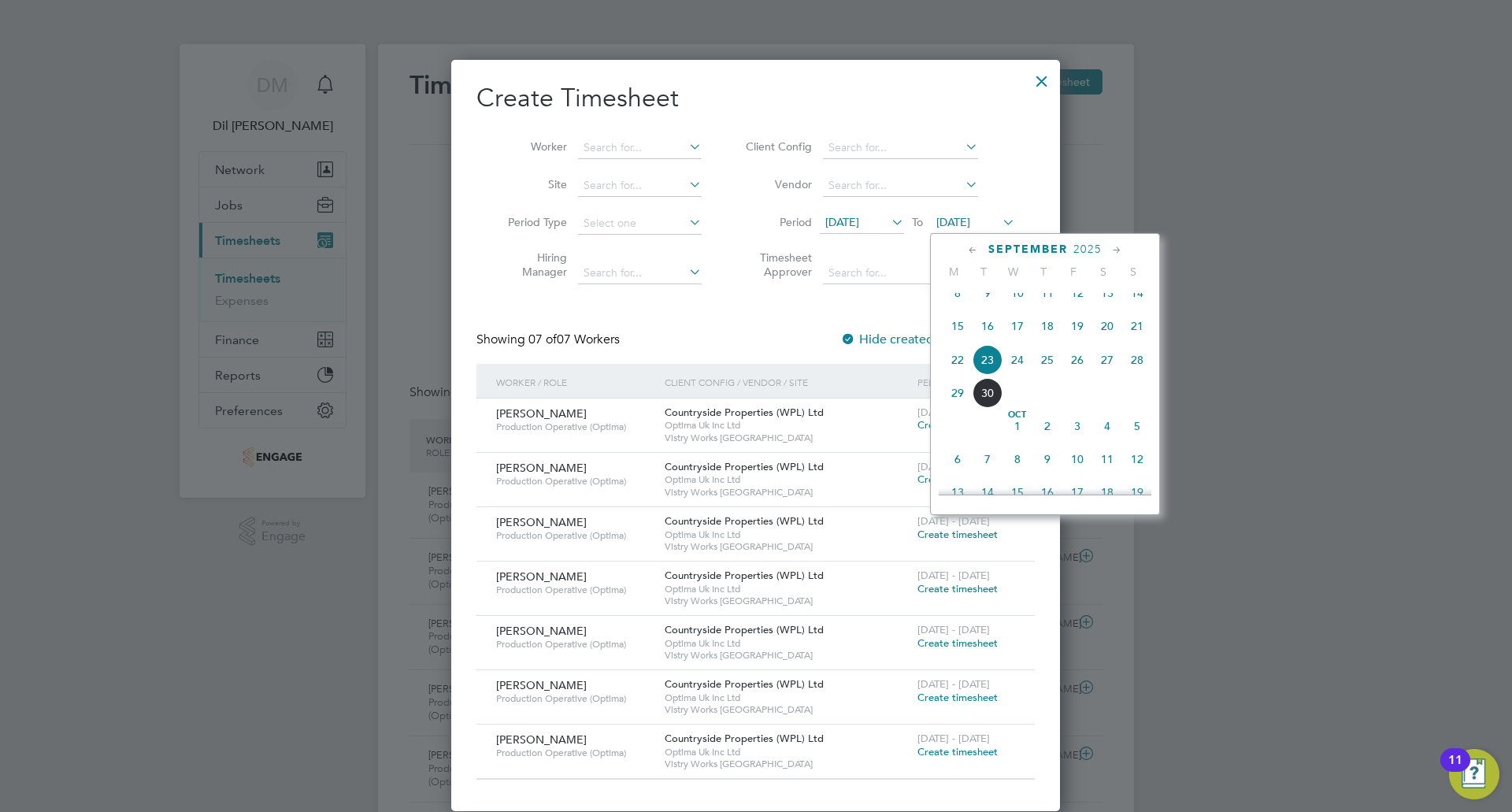
click at [1105, 373] on span "27" at bounding box center [1107, 360] width 30 height 30
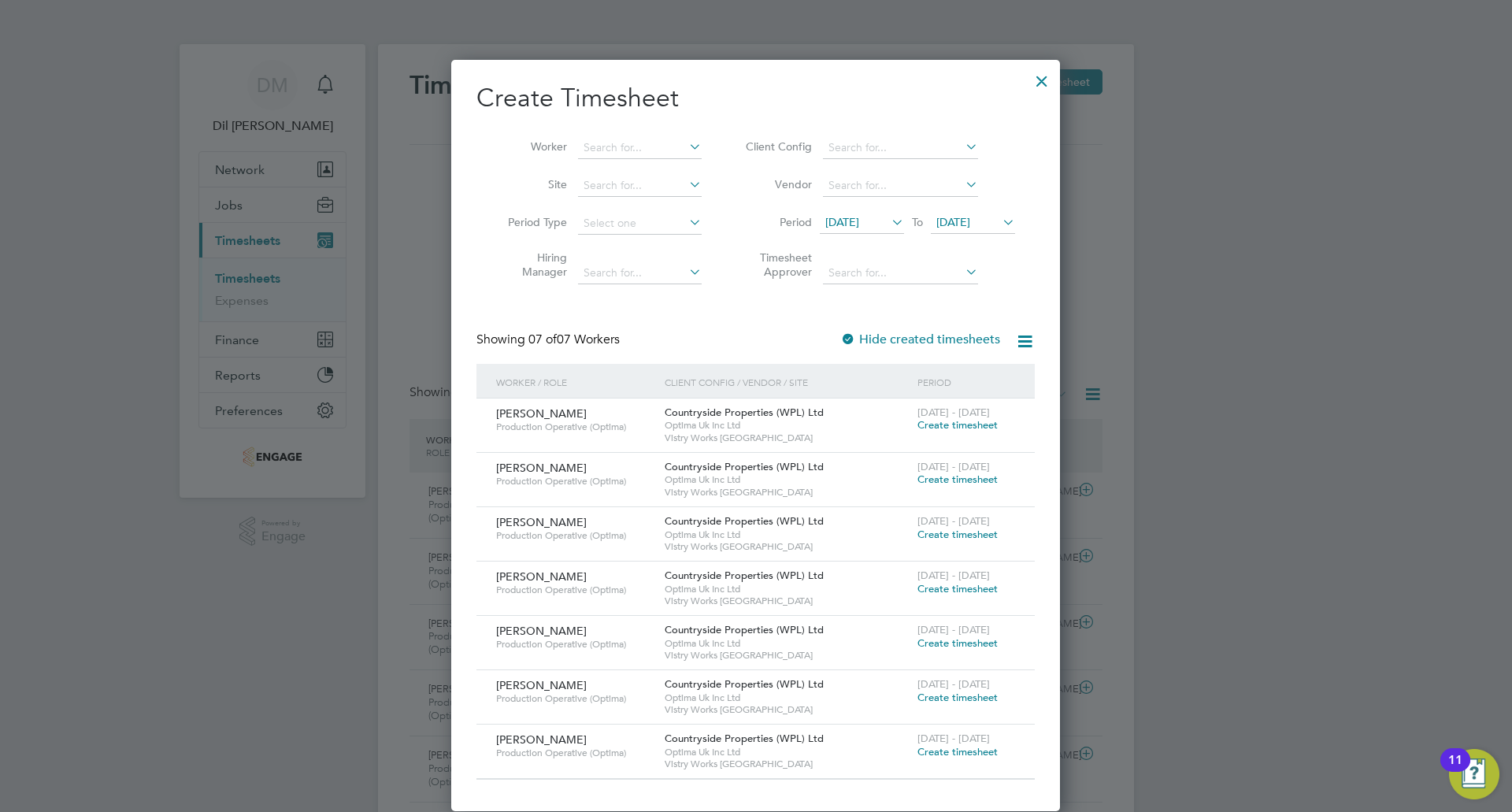
click at [950, 536] on span "Create timesheet" at bounding box center [957, 534] width 81 height 13
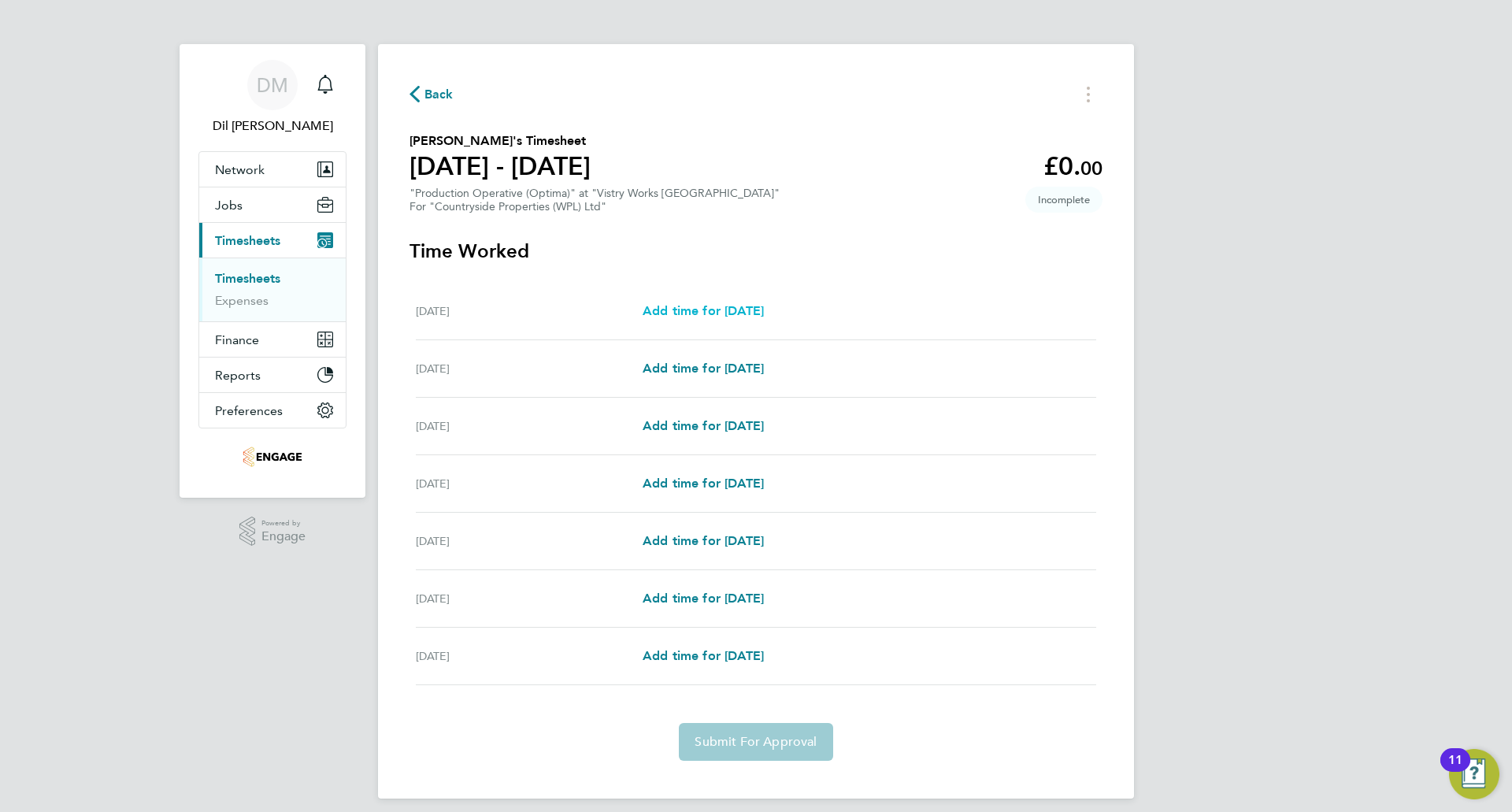
click at [684, 309] on span "Add time for Mon 22 Sep" at bounding box center [703, 310] width 122 height 15
select select "15"
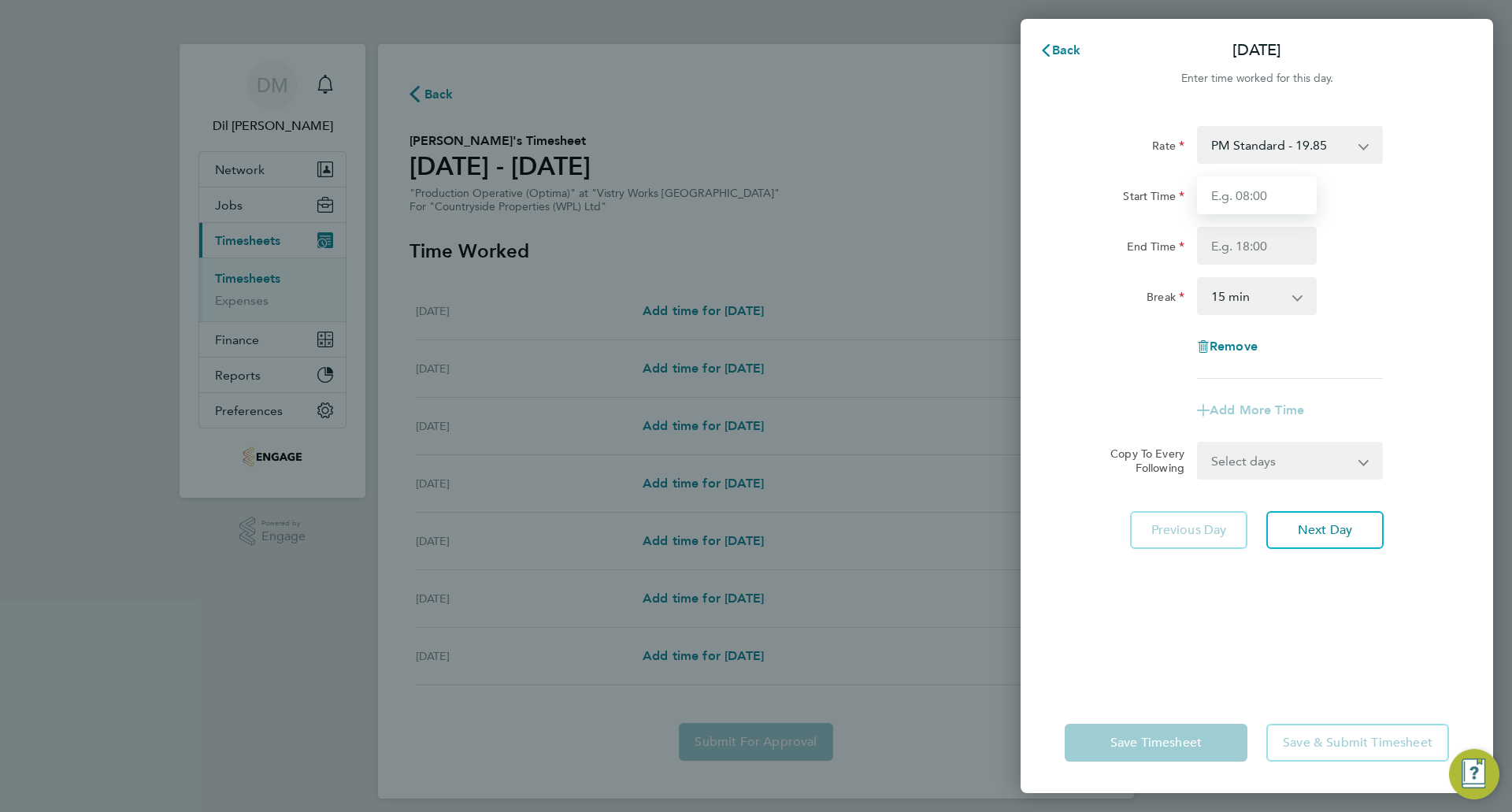
click at [1232, 193] on input "Start Time" at bounding box center [1257, 195] width 120 height 38
type input "15:00"
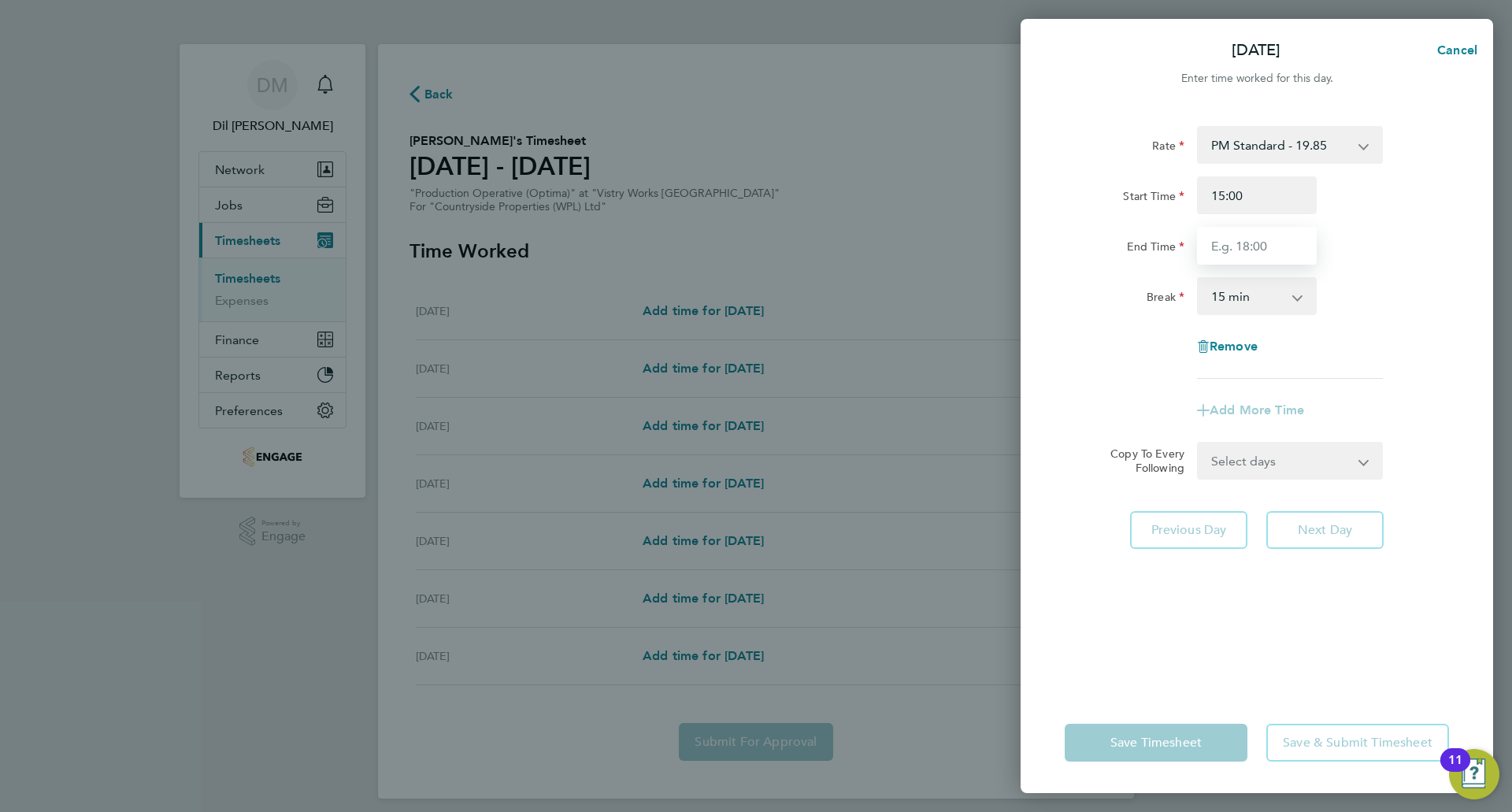
drag, startPoint x: 1265, startPoint y: 249, endPoint x: 1264, endPoint y: 260, distance: 11.0
click at [1265, 249] on input "End Time" at bounding box center [1257, 246] width 120 height 38
type input "23:00"
drag, startPoint x: 1272, startPoint y: 293, endPoint x: 1270, endPoint y: 311, distance: 18.1
click at [1272, 293] on select "0 min 15 min 30 min 45 min 60 min 75 min 90 min" at bounding box center [1247, 296] width 98 height 35
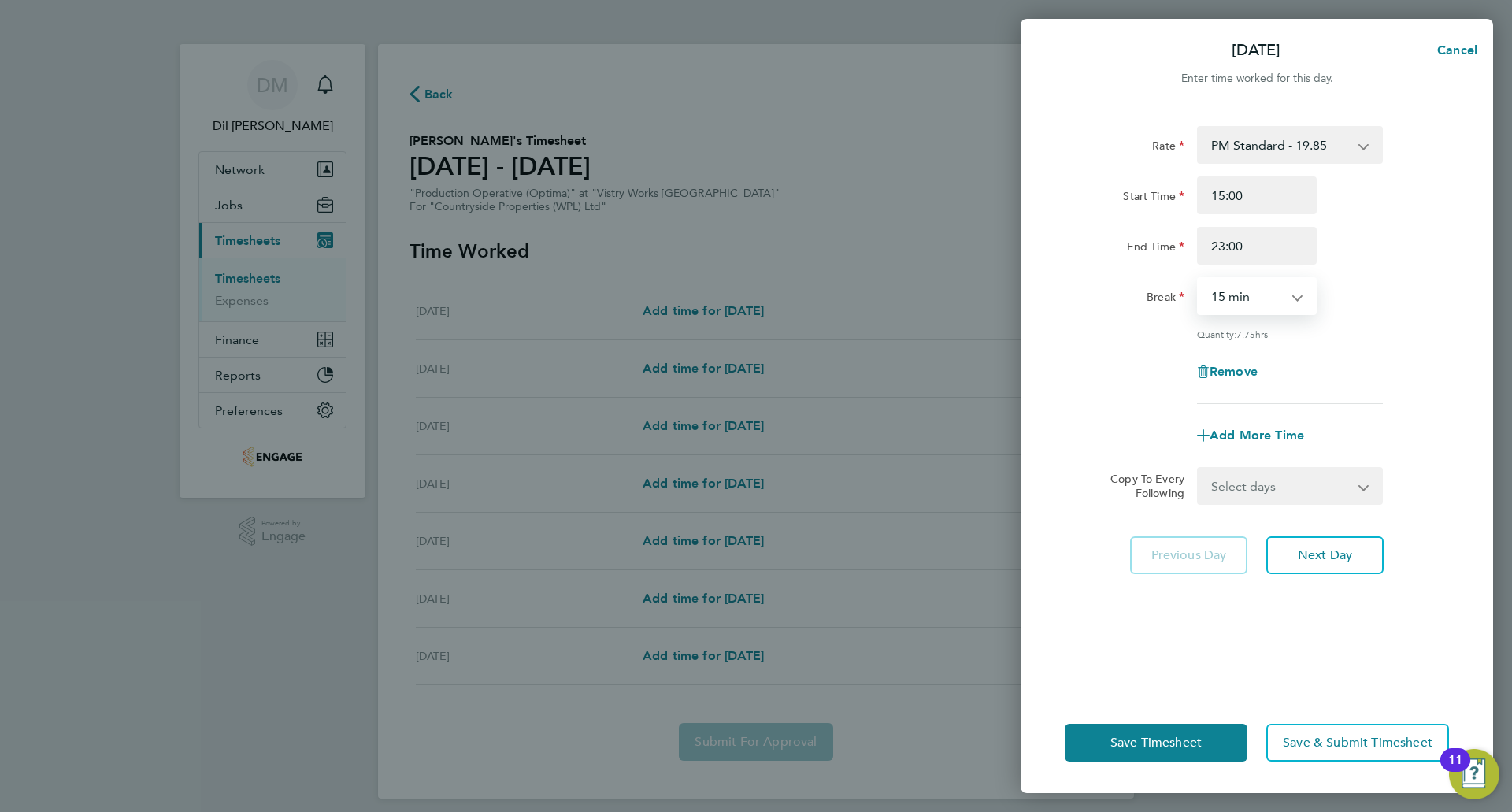
select select "30"
click at [1199, 279] on select "0 min 15 min 30 min 45 min 60 min 75 min 90 min" at bounding box center [1247, 296] width 98 height 35
drag, startPoint x: 1243, startPoint y: 255, endPoint x: 1229, endPoint y: 251, distance: 14.6
click at [1229, 251] on input "23:00" at bounding box center [1257, 246] width 120 height 38
type input "23:30"
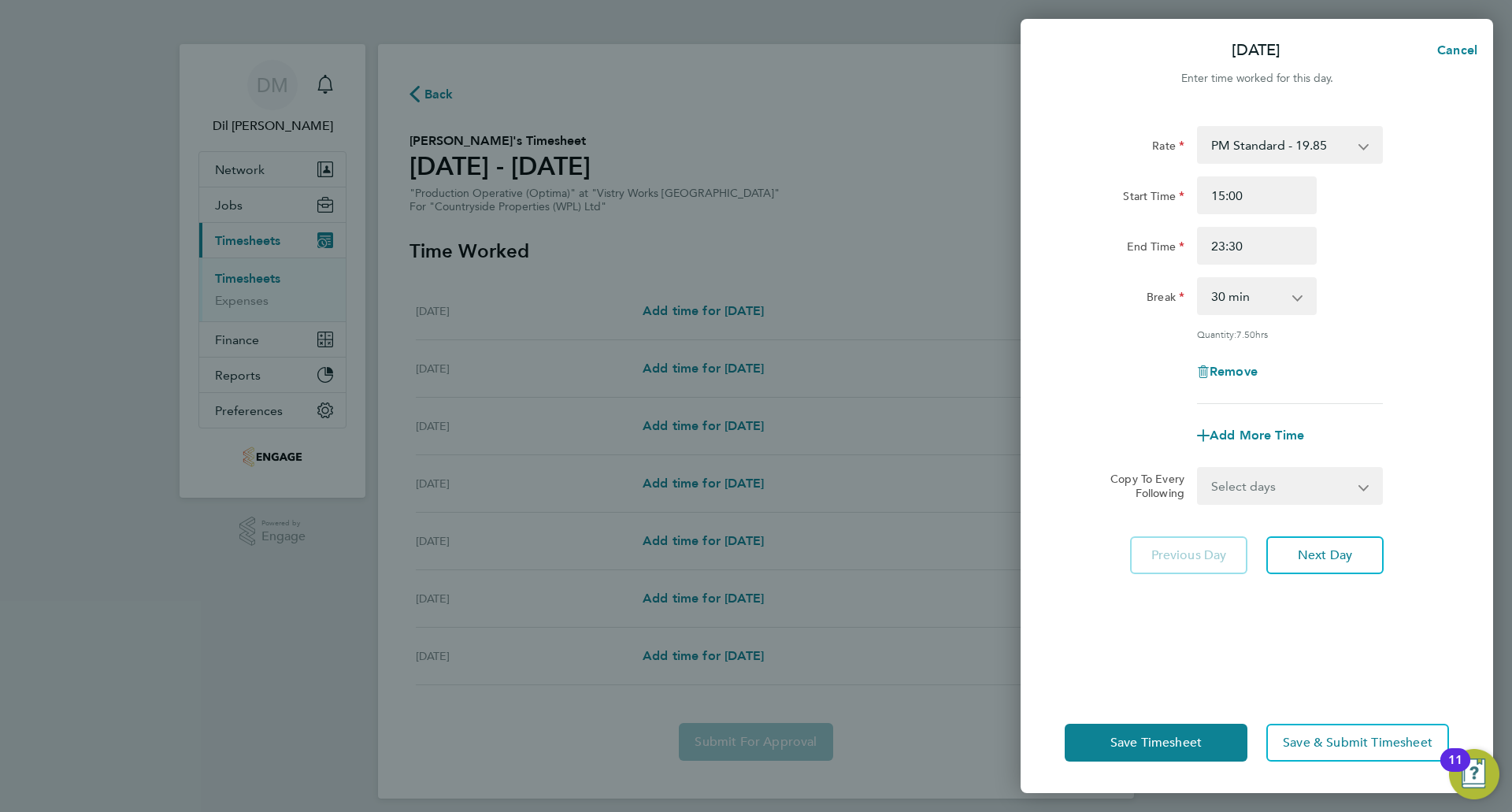
click at [1420, 287] on div "Break 0 min 15 min 30 min 45 min 60 min 75 min 90 min" at bounding box center [1256, 296] width 397 height 38
click at [1307, 550] on span "Next Day" at bounding box center [1325, 556] width 55 height 16
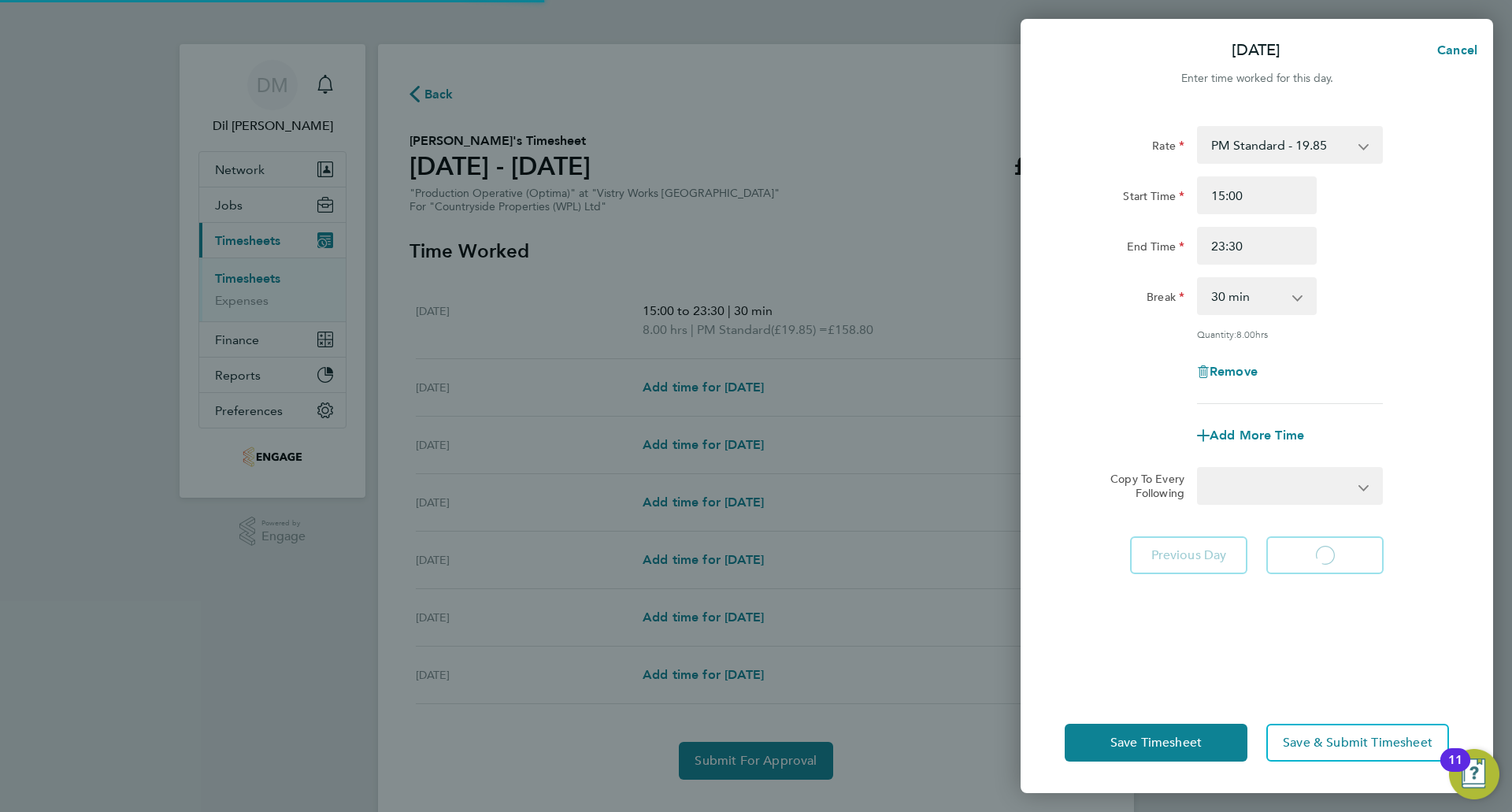
select select "15"
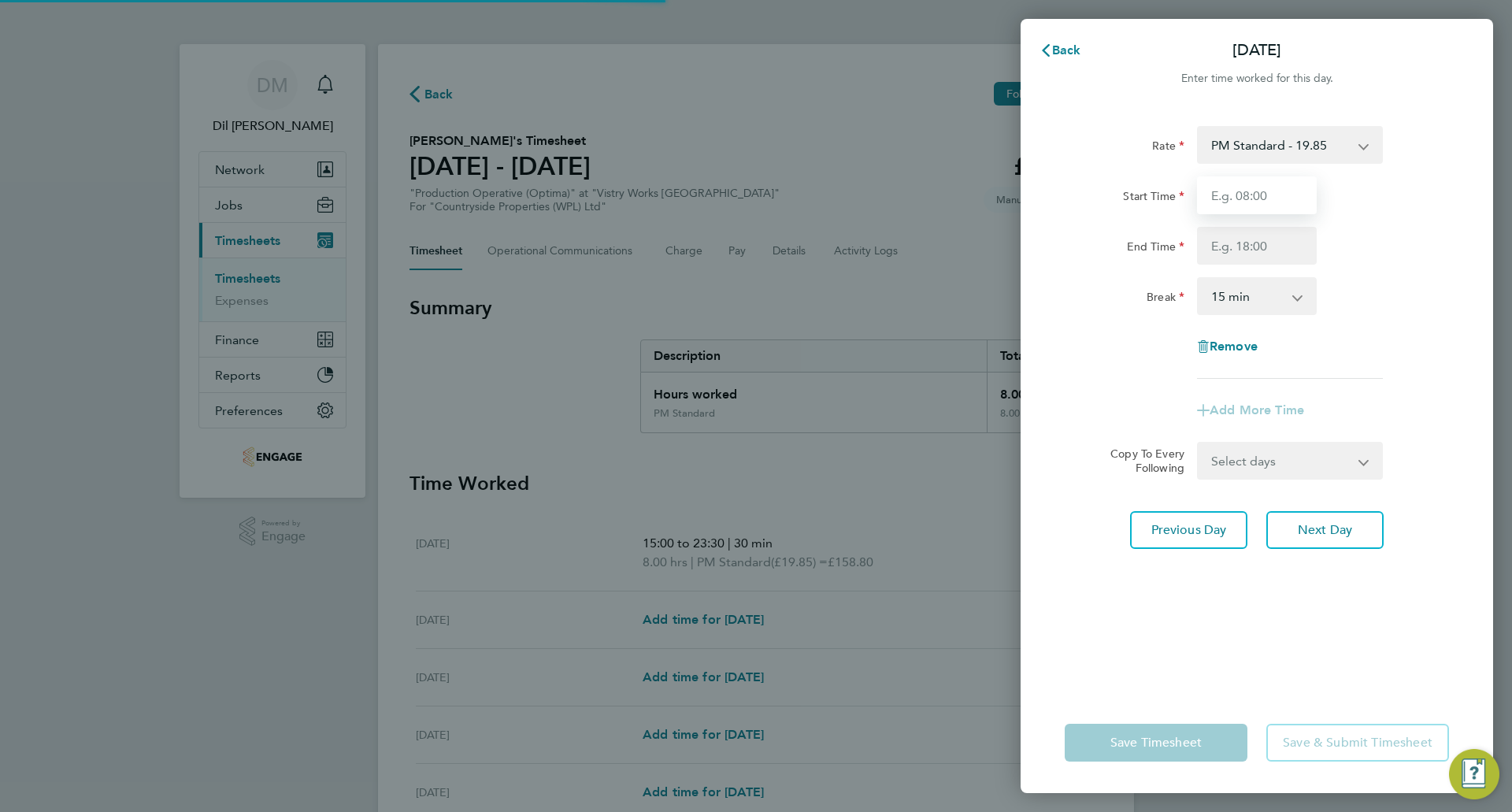
drag, startPoint x: 1261, startPoint y: 202, endPoint x: 1262, endPoint y: 212, distance: 10.0
click at [1261, 202] on input "Start Time" at bounding box center [1257, 195] width 120 height 38
type input "15:00"
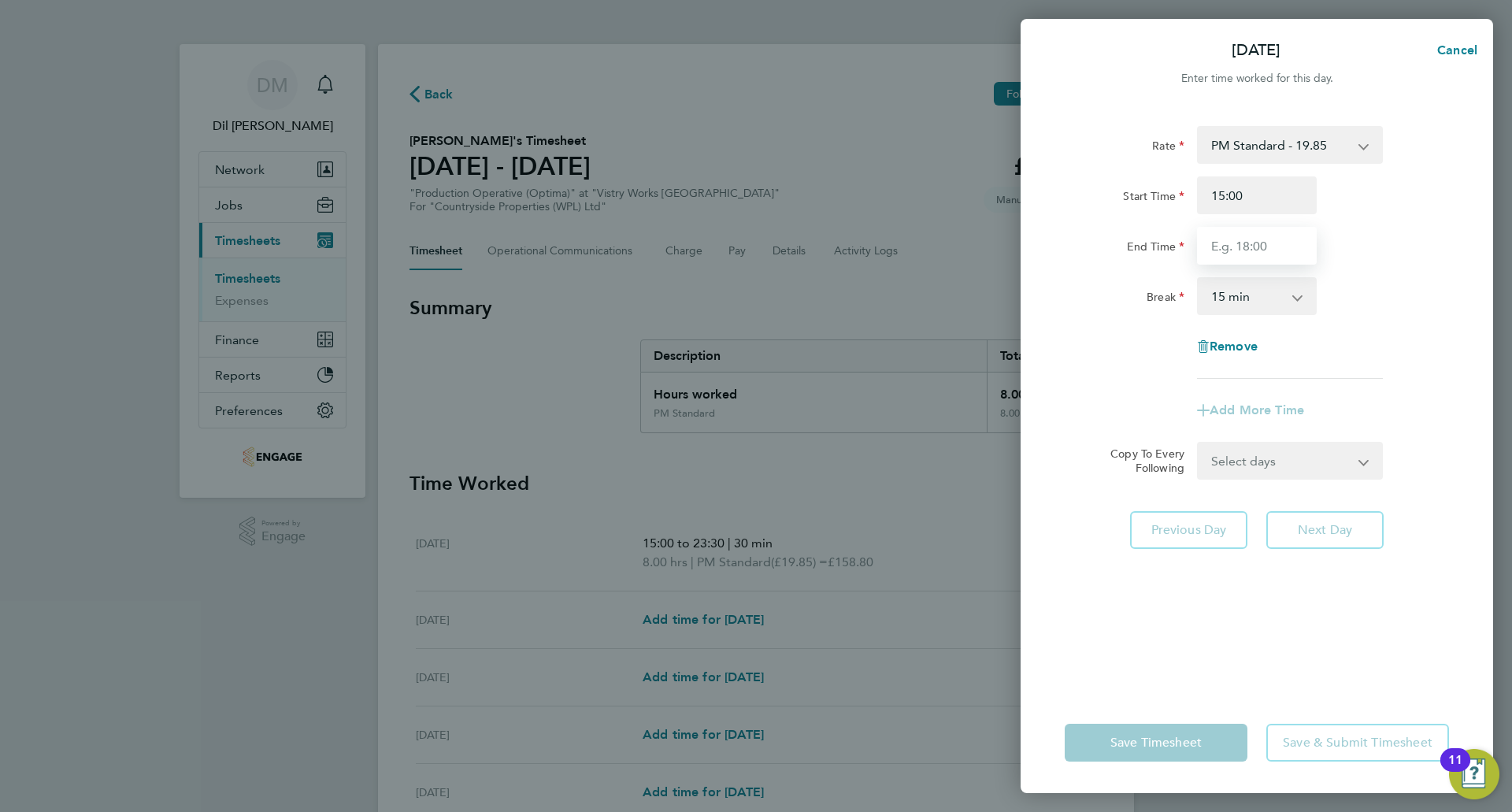
click at [1253, 257] on input "End Time" at bounding box center [1257, 246] width 120 height 38
type input "23:30"
click at [1272, 292] on select "0 min 15 min 30 min 45 min 60 min 75 min 90 min" at bounding box center [1247, 296] width 98 height 35
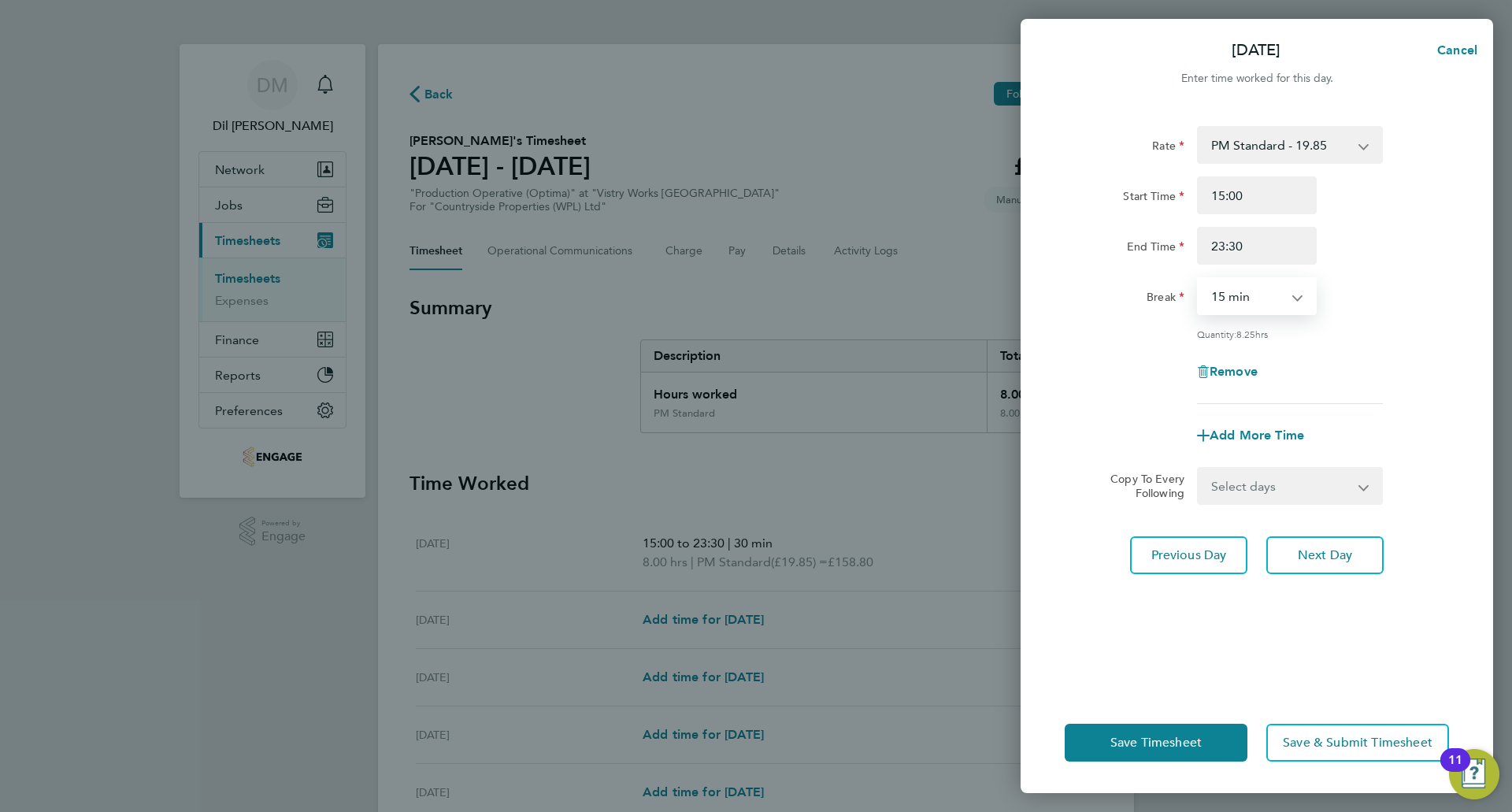
select select "30"
click at [1199, 279] on select "0 min 15 min 30 min 45 min 60 min 75 min 90 min" at bounding box center [1247, 296] width 98 height 35
drag, startPoint x: 1338, startPoint y: 554, endPoint x: 1281, endPoint y: 346, distance: 215.7
click at [1338, 554] on span "Next Day" at bounding box center [1325, 556] width 55 height 16
select select "15"
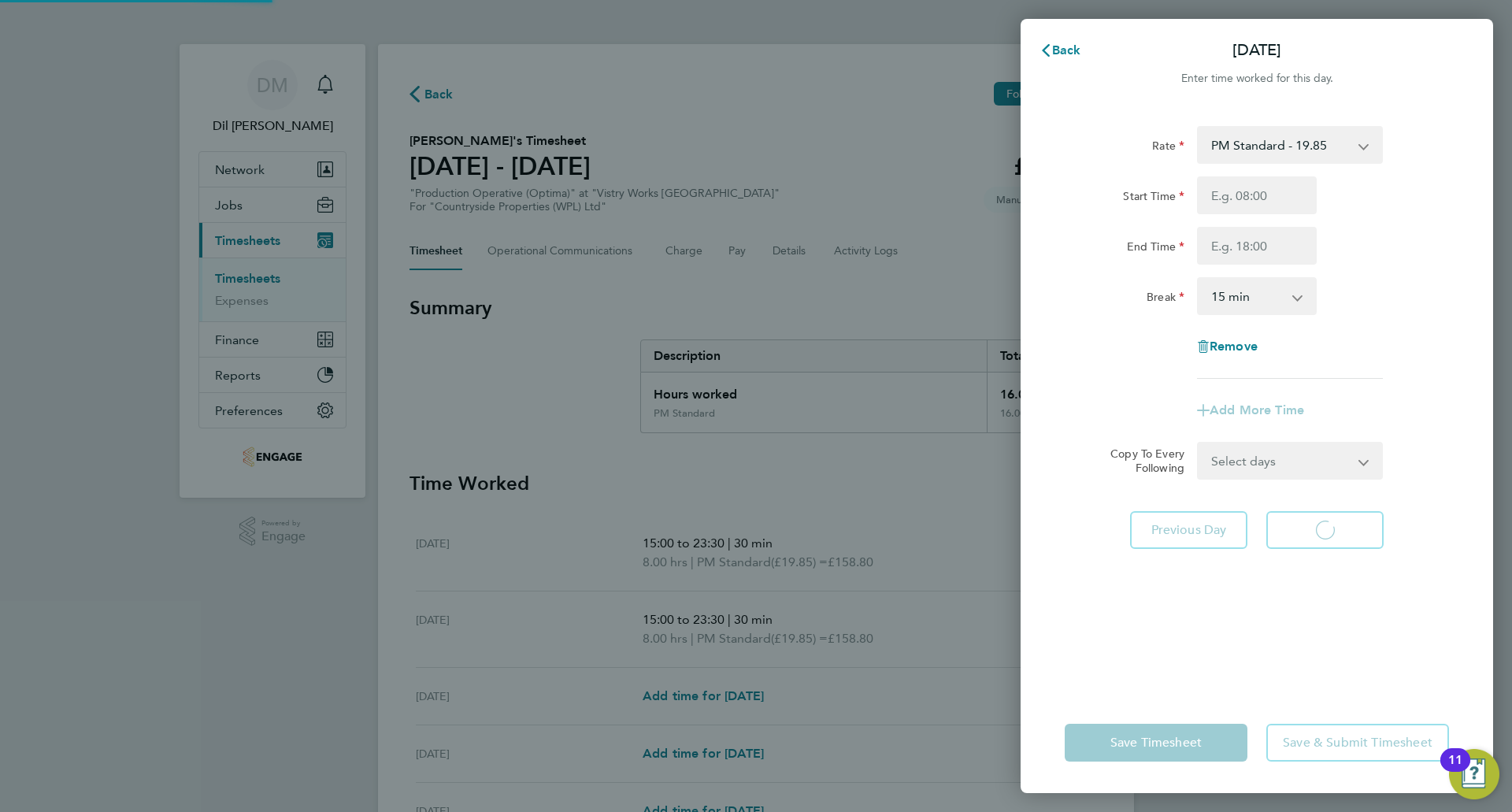
select select "15"
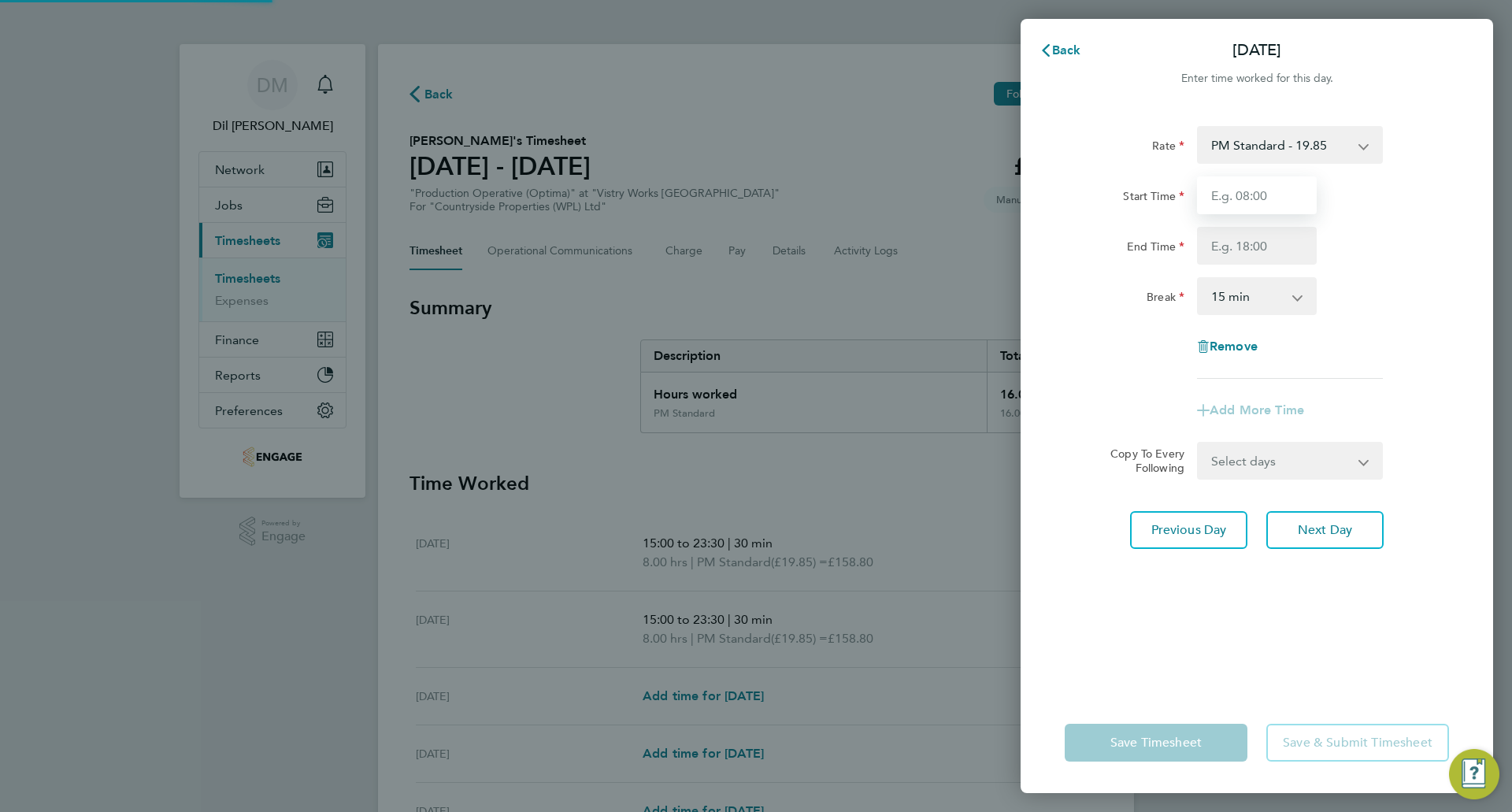
click at [1249, 201] on input "Start Time" at bounding box center [1257, 195] width 120 height 38
type input "15:00"
drag, startPoint x: 1272, startPoint y: 248, endPoint x: 1272, endPoint y: 259, distance: 11.0
click at [1272, 248] on input "End Time" at bounding box center [1257, 246] width 120 height 38
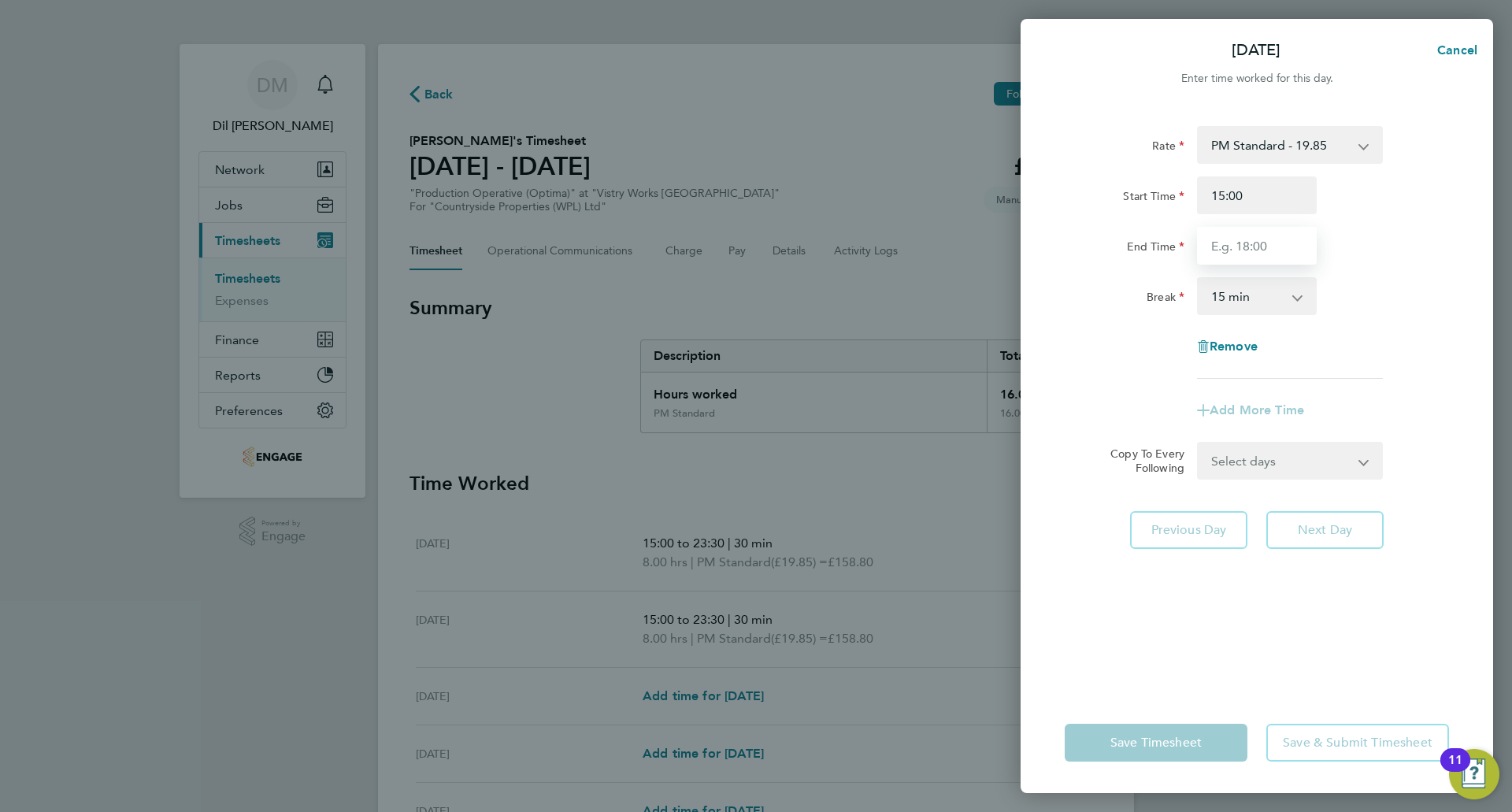
type input "23:30"
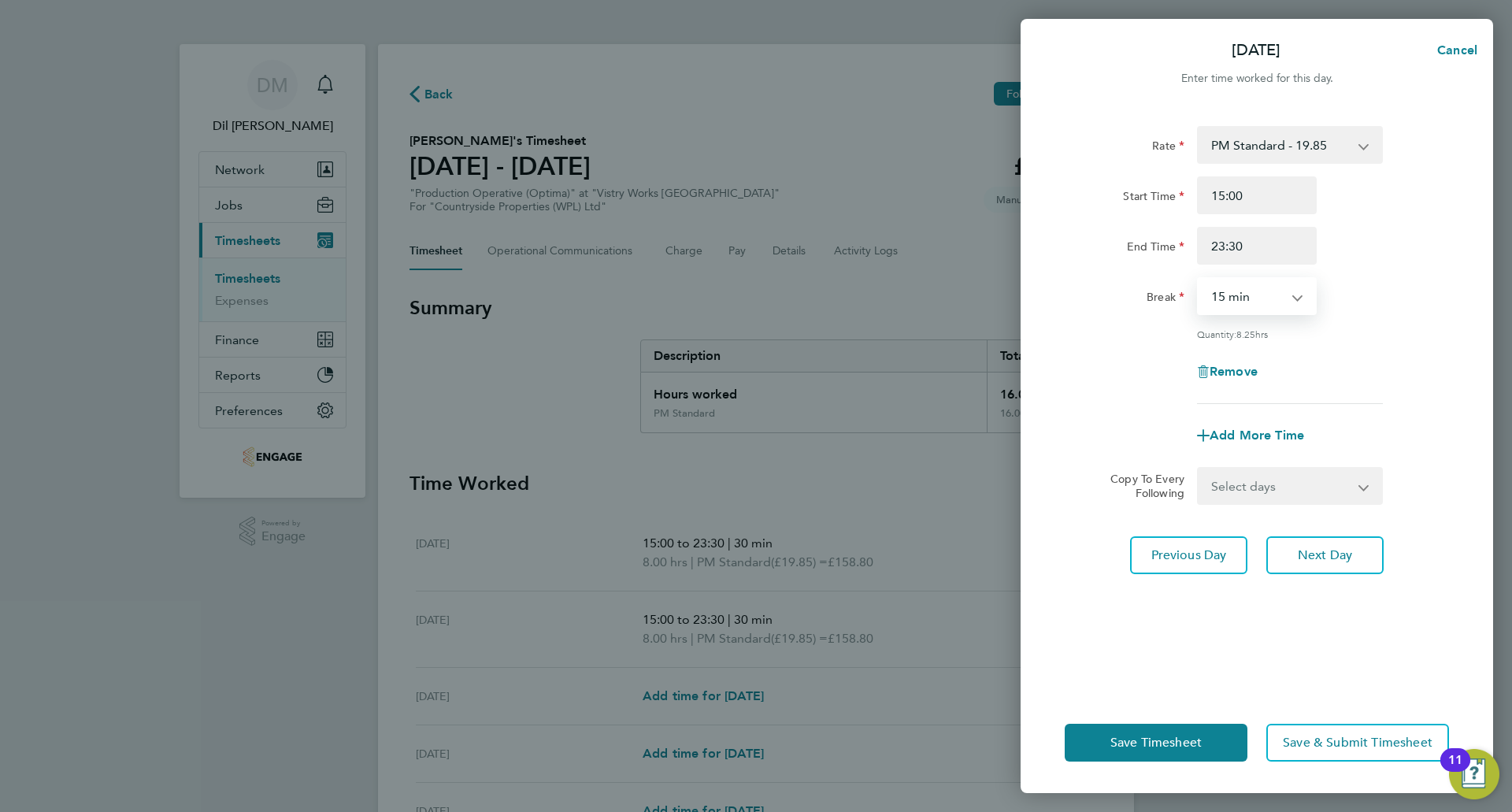
drag, startPoint x: 1260, startPoint y: 287, endPoint x: 1260, endPoint y: 305, distance: 18.0
click at [1260, 287] on select "0 min 15 min 30 min 45 min 60 min 75 min 90 min" at bounding box center [1247, 296] width 98 height 35
select select "30"
click at [1199, 279] on select "0 min 15 min 30 min 45 min 60 min 75 min 90 min" at bounding box center [1247, 296] width 98 height 35
click at [1316, 551] on span "Next Day" at bounding box center [1325, 556] width 55 height 16
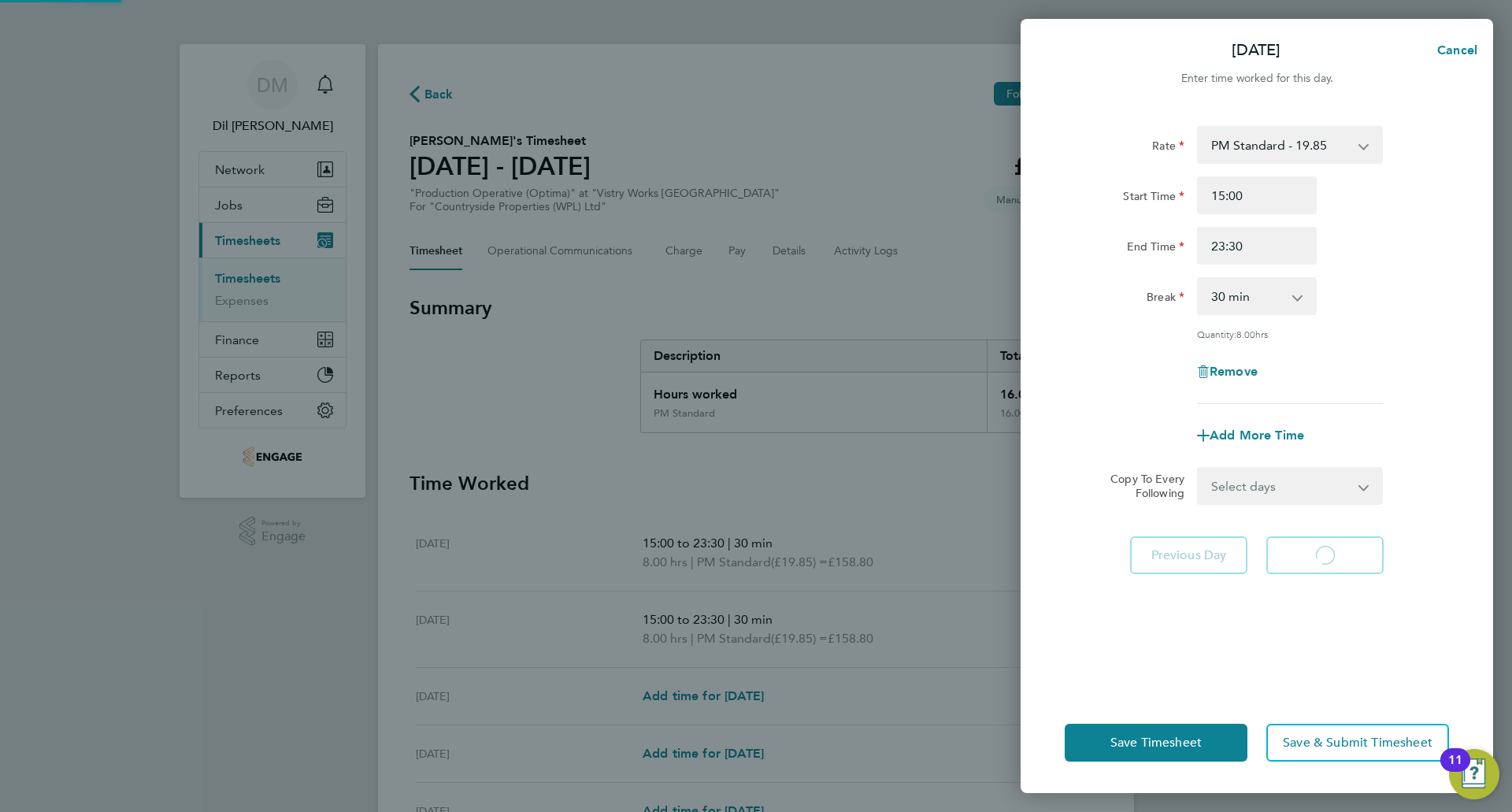
select select "15"
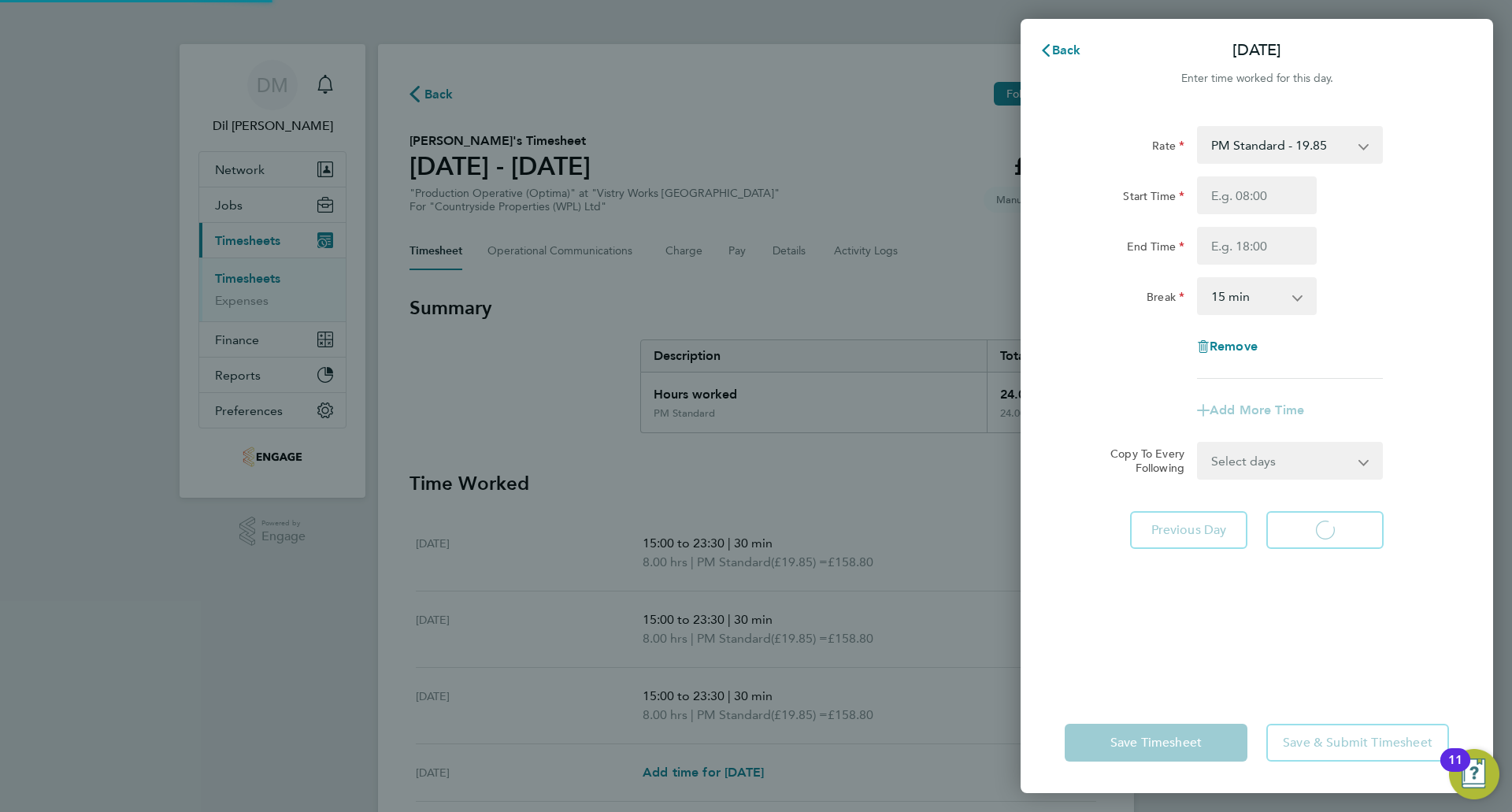
select select "15"
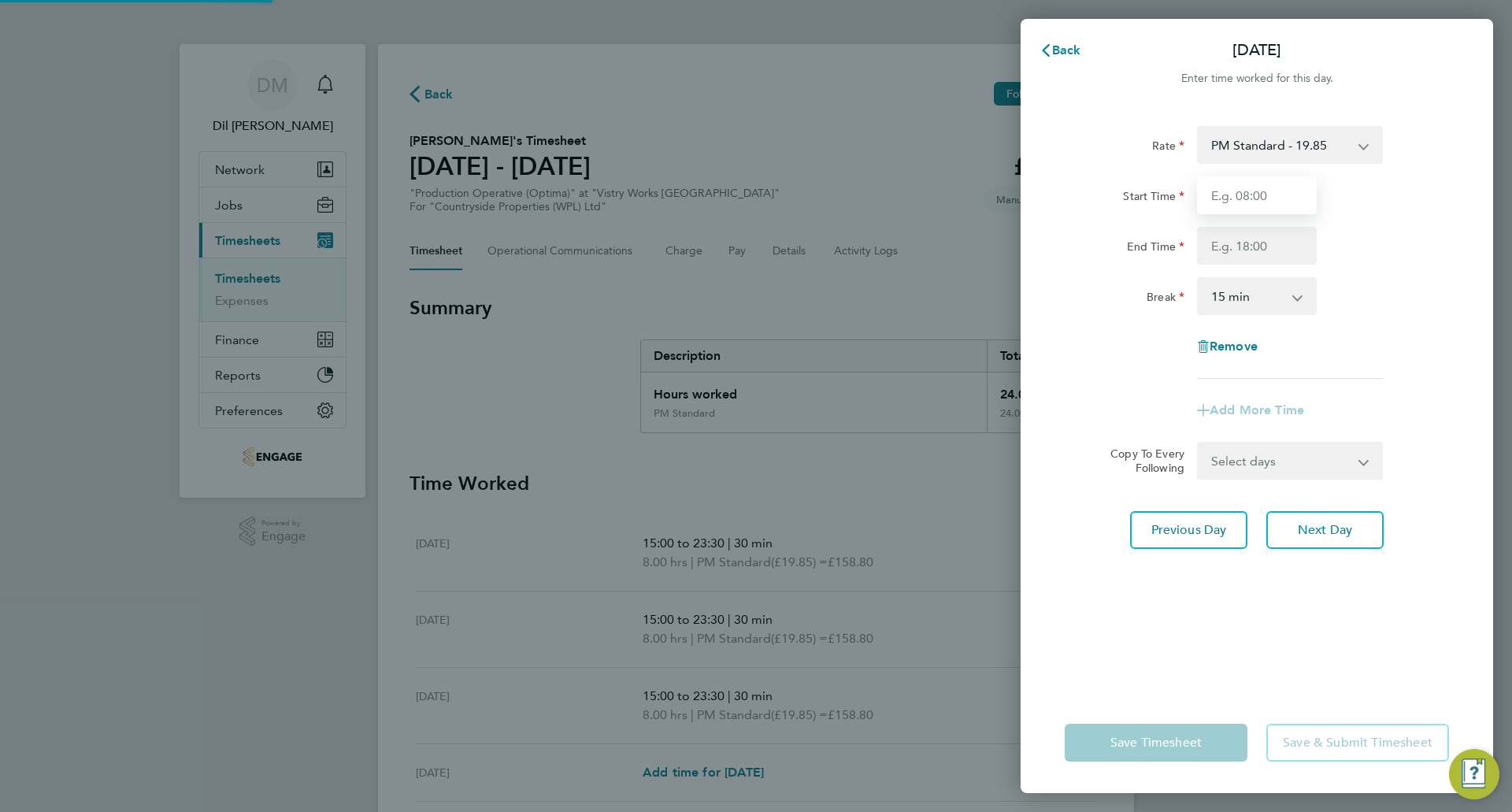
click at [1251, 202] on input "Start Time" at bounding box center [1257, 195] width 120 height 38
type input "15:00"
drag, startPoint x: 1265, startPoint y: 248, endPoint x: 1268, endPoint y: 261, distance: 13.3
click at [1265, 248] on input "End Time" at bounding box center [1257, 246] width 120 height 38
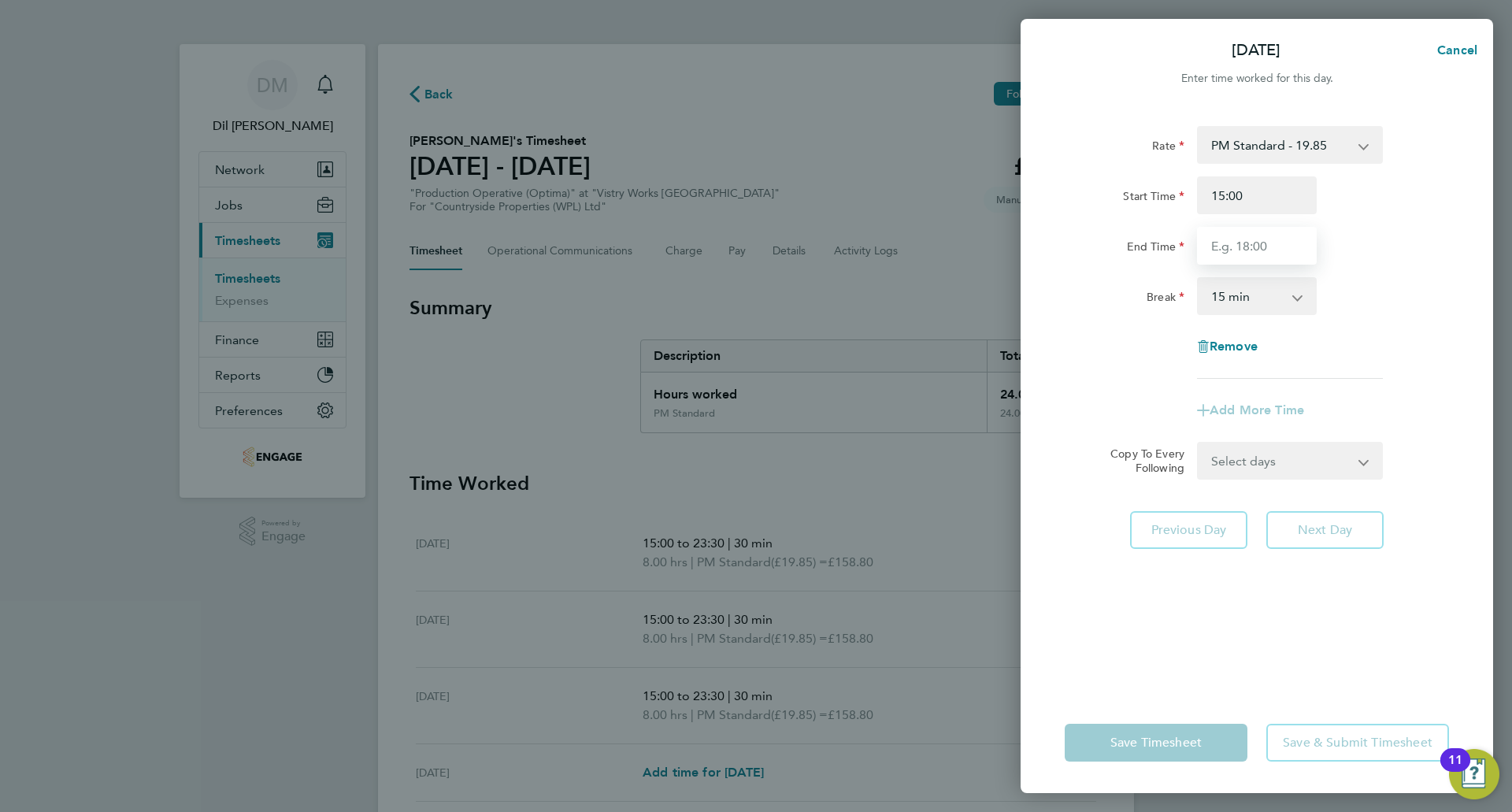
type input "23:30"
drag, startPoint x: 1252, startPoint y: 300, endPoint x: 1258, endPoint y: 312, distance: 13.4
click at [1252, 300] on select "0 min 15 min 30 min 45 min 60 min 75 min 90 min" at bounding box center [1247, 296] width 98 height 35
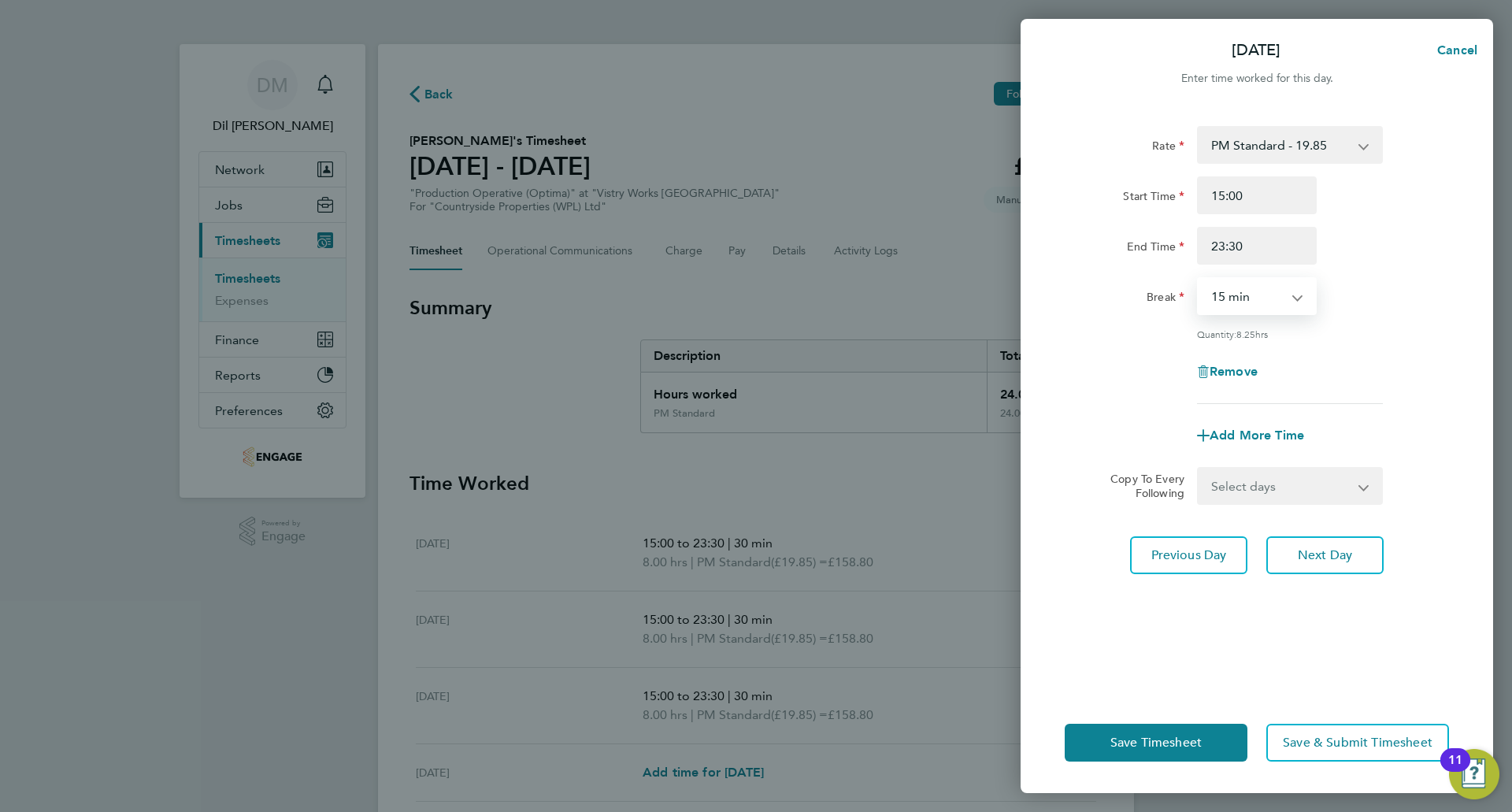
select select "30"
click at [1199, 279] on select "0 min 15 min 30 min 45 min 60 min 75 min 90 min" at bounding box center [1247, 296] width 98 height 35
click at [1329, 550] on span "Next Day" at bounding box center [1325, 556] width 55 height 16
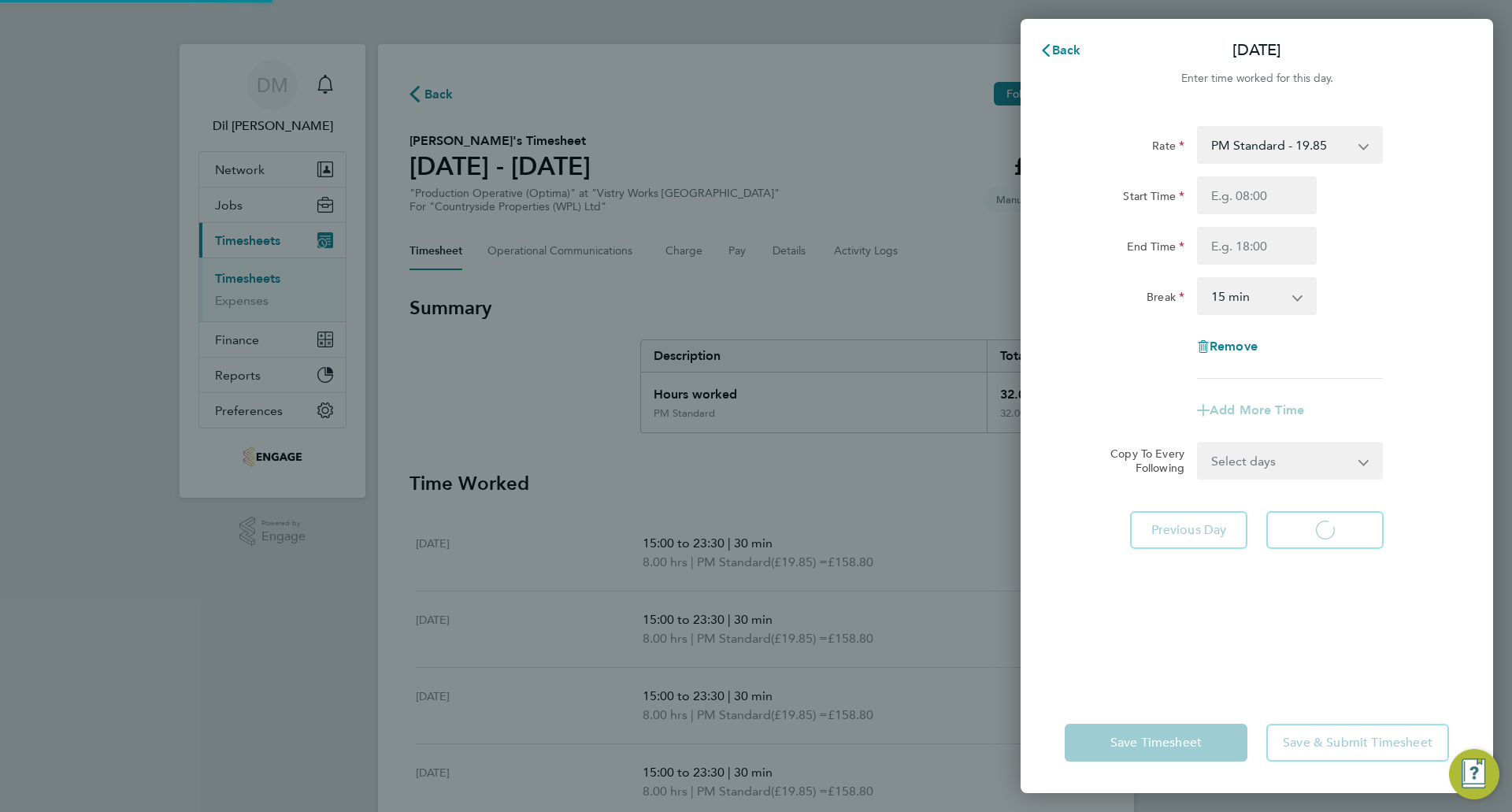
select select "15"
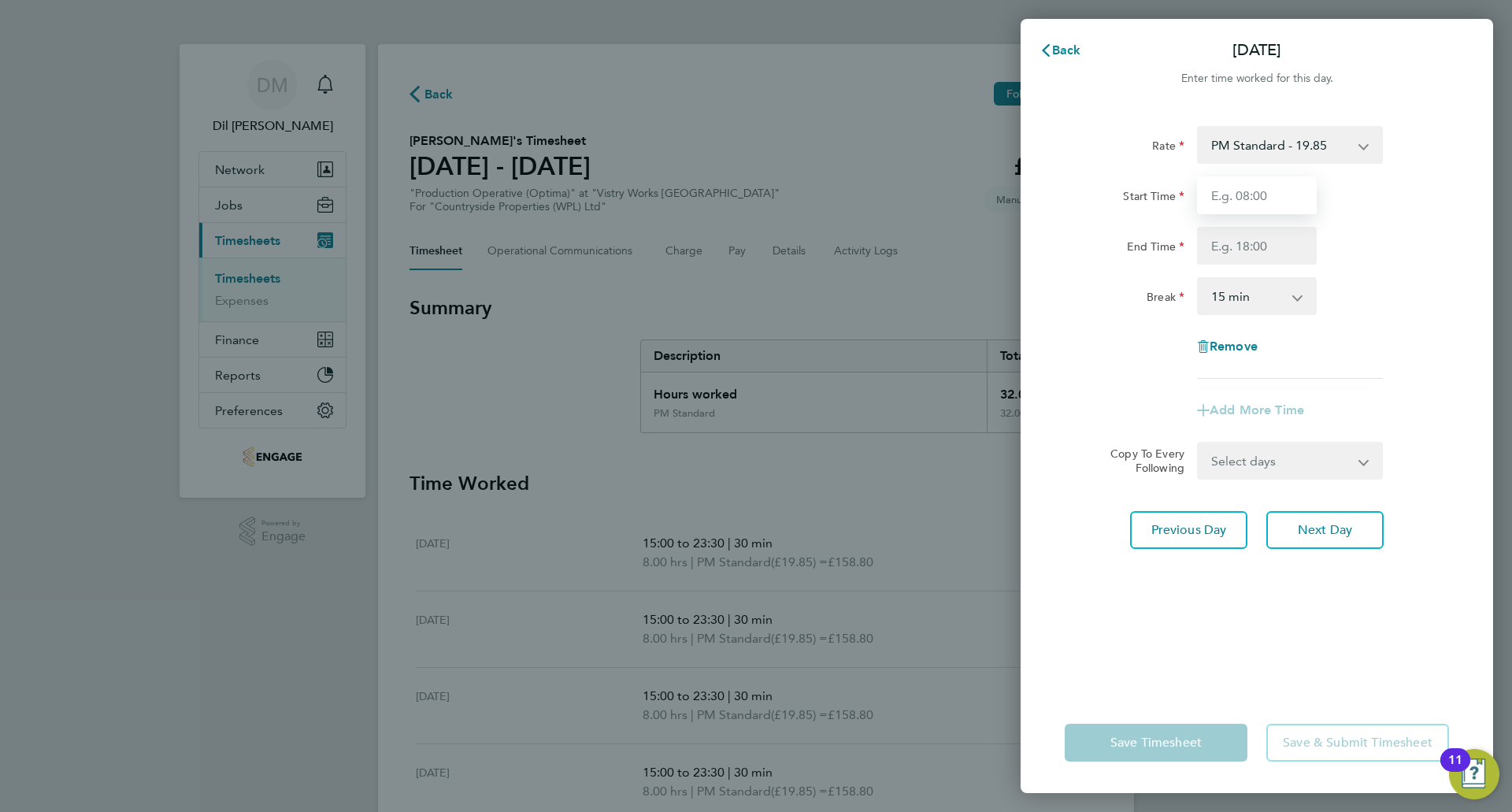
click at [1259, 200] on input "Start Time" at bounding box center [1257, 195] width 120 height 38
type input "15:00"
click at [1282, 253] on input "End Time" at bounding box center [1257, 246] width 120 height 38
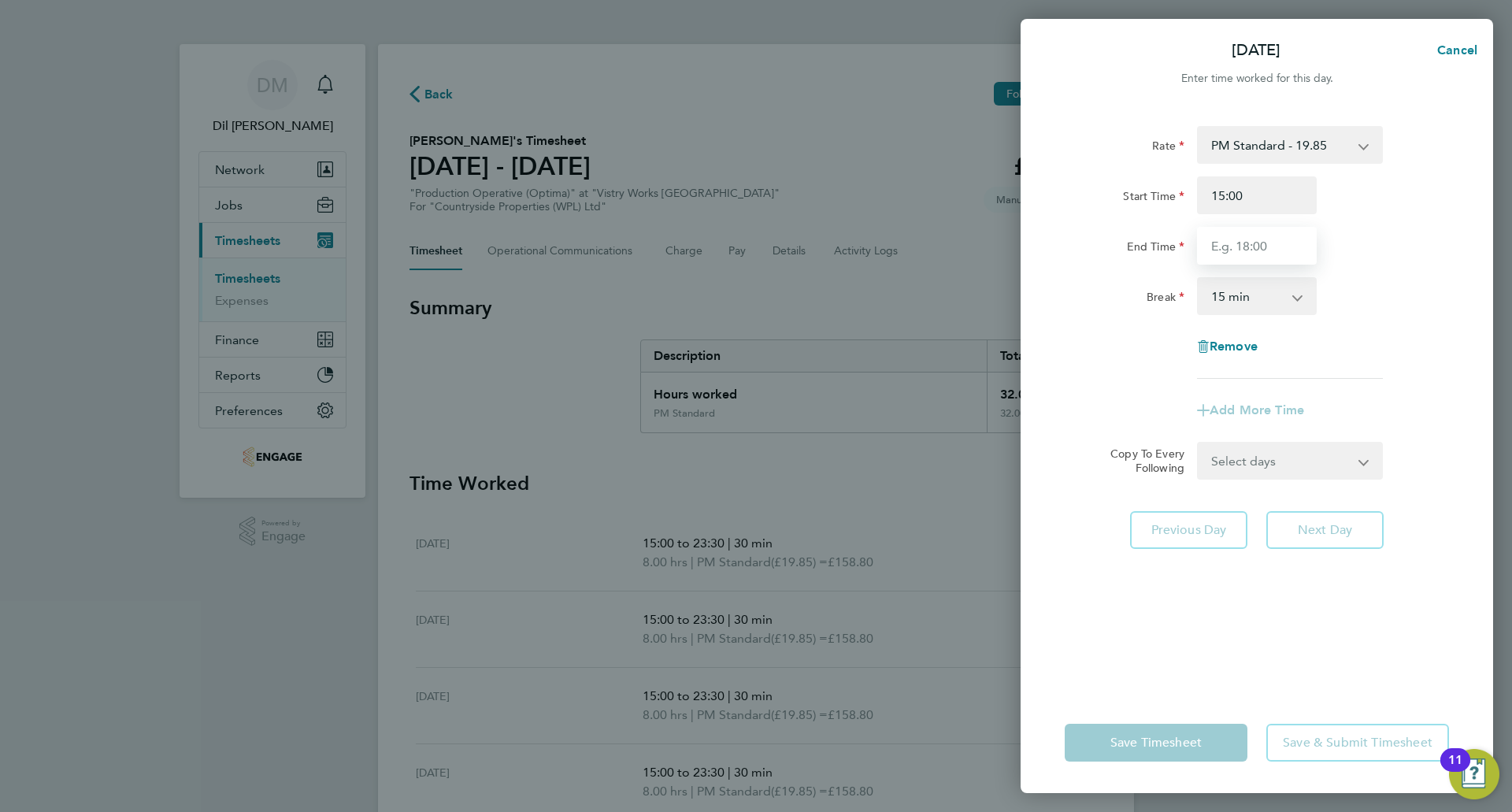
click at [1287, 256] on input "End Time" at bounding box center [1257, 246] width 120 height 38
click at [1212, 242] on input "1:00" at bounding box center [1257, 246] width 120 height 38
type input "21:00"
drag, startPoint x: 1276, startPoint y: 295, endPoint x: 1271, endPoint y: 310, distance: 15.8
click at [1275, 295] on select "0 min 15 min 30 min 45 min 60 min 75 min 90 min" at bounding box center [1247, 296] width 98 height 35
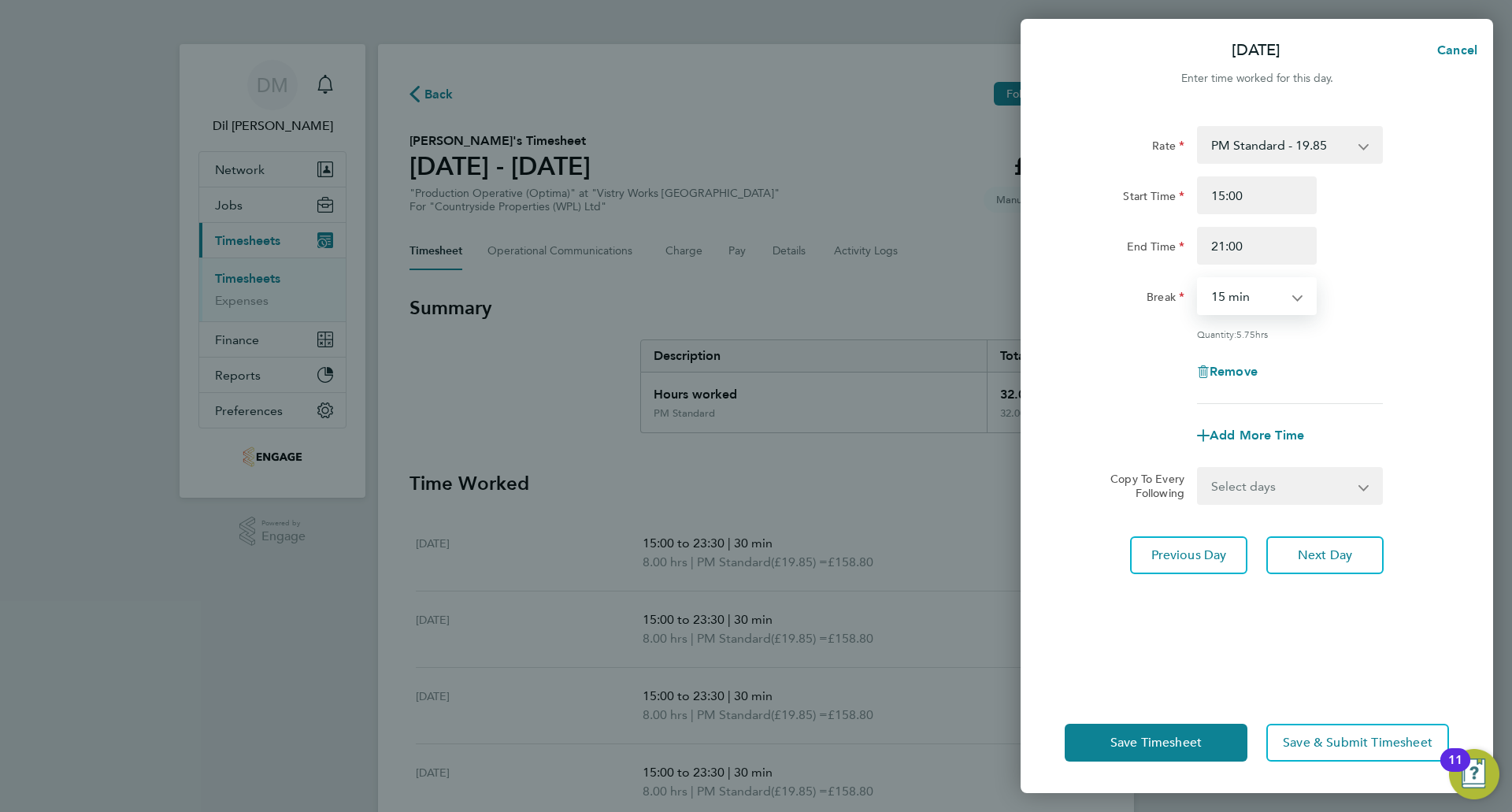
select select "30"
click at [1199, 279] on select "0 min 15 min 30 min 45 min 60 min 75 min 90 min" at bounding box center [1247, 296] width 98 height 35
click at [1405, 332] on div "Quantity: 5.50 hrs" at bounding box center [1256, 333] width 397 height 13
click at [1220, 736] on button "Save Timesheet" at bounding box center [1156, 743] width 182 height 38
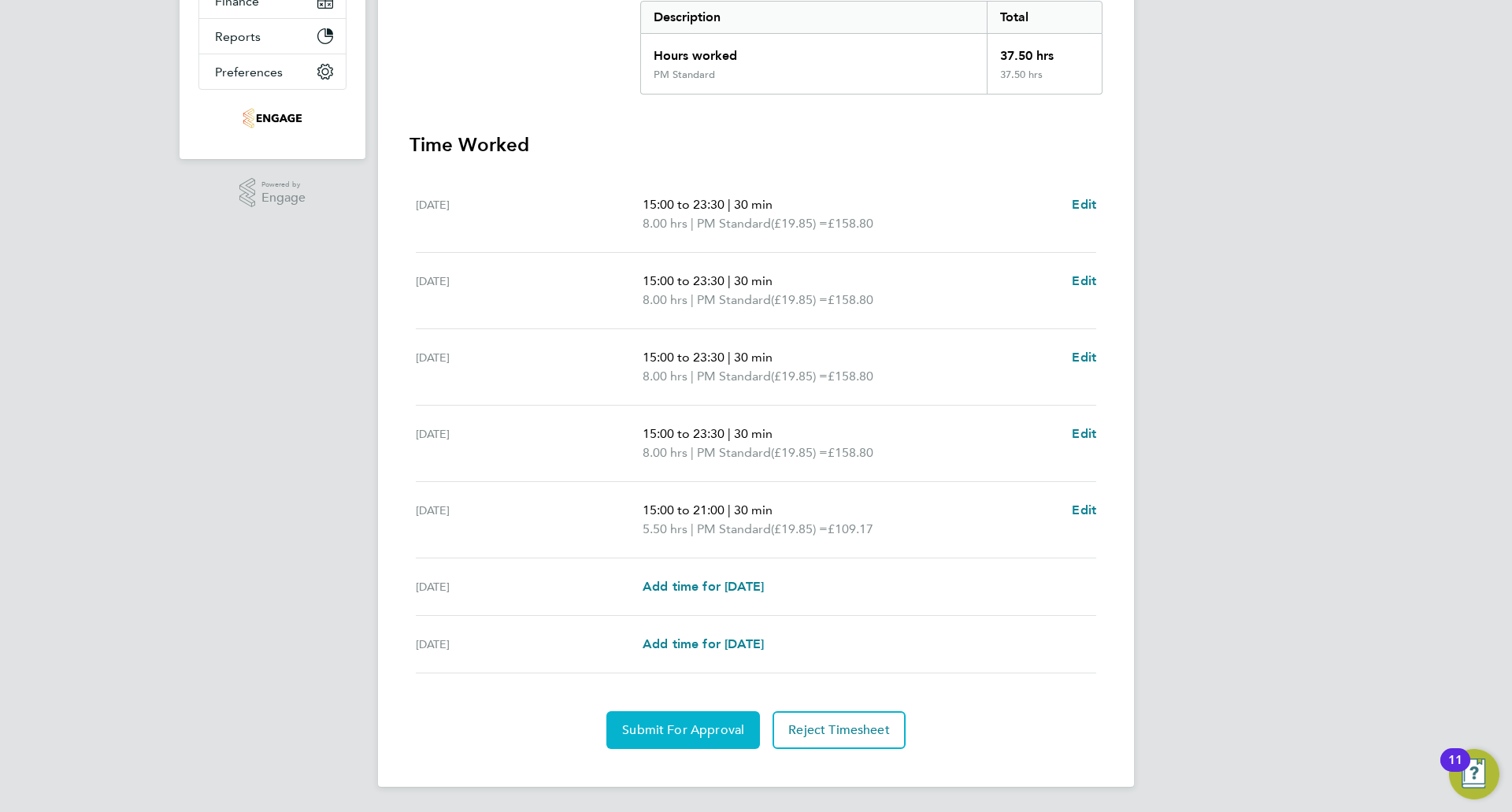
click at [700, 718] on button "Submit For Approval" at bounding box center [683, 730] width 154 height 38
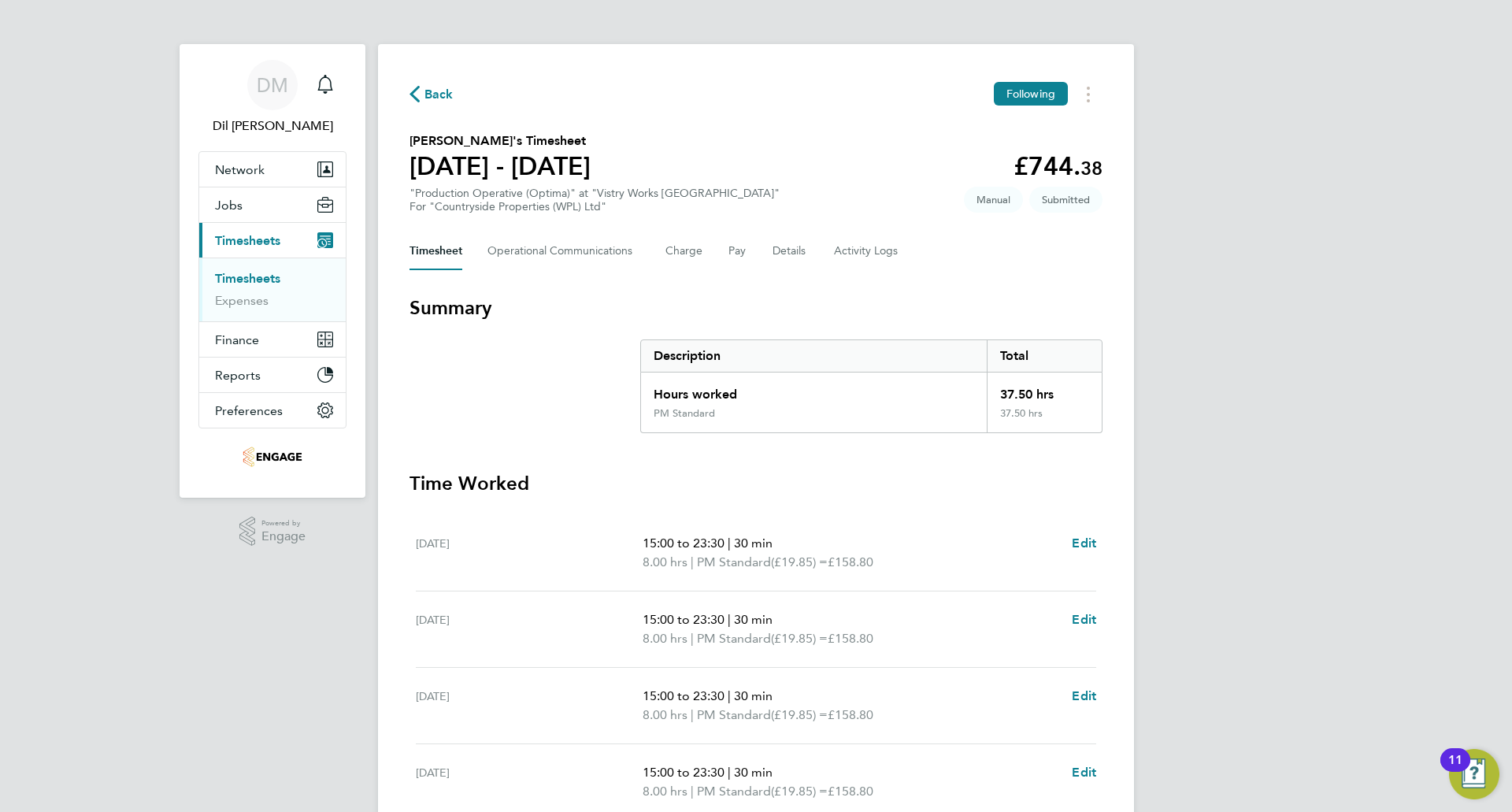
click at [411, 88] on icon "button" at bounding box center [415, 94] width 10 height 17
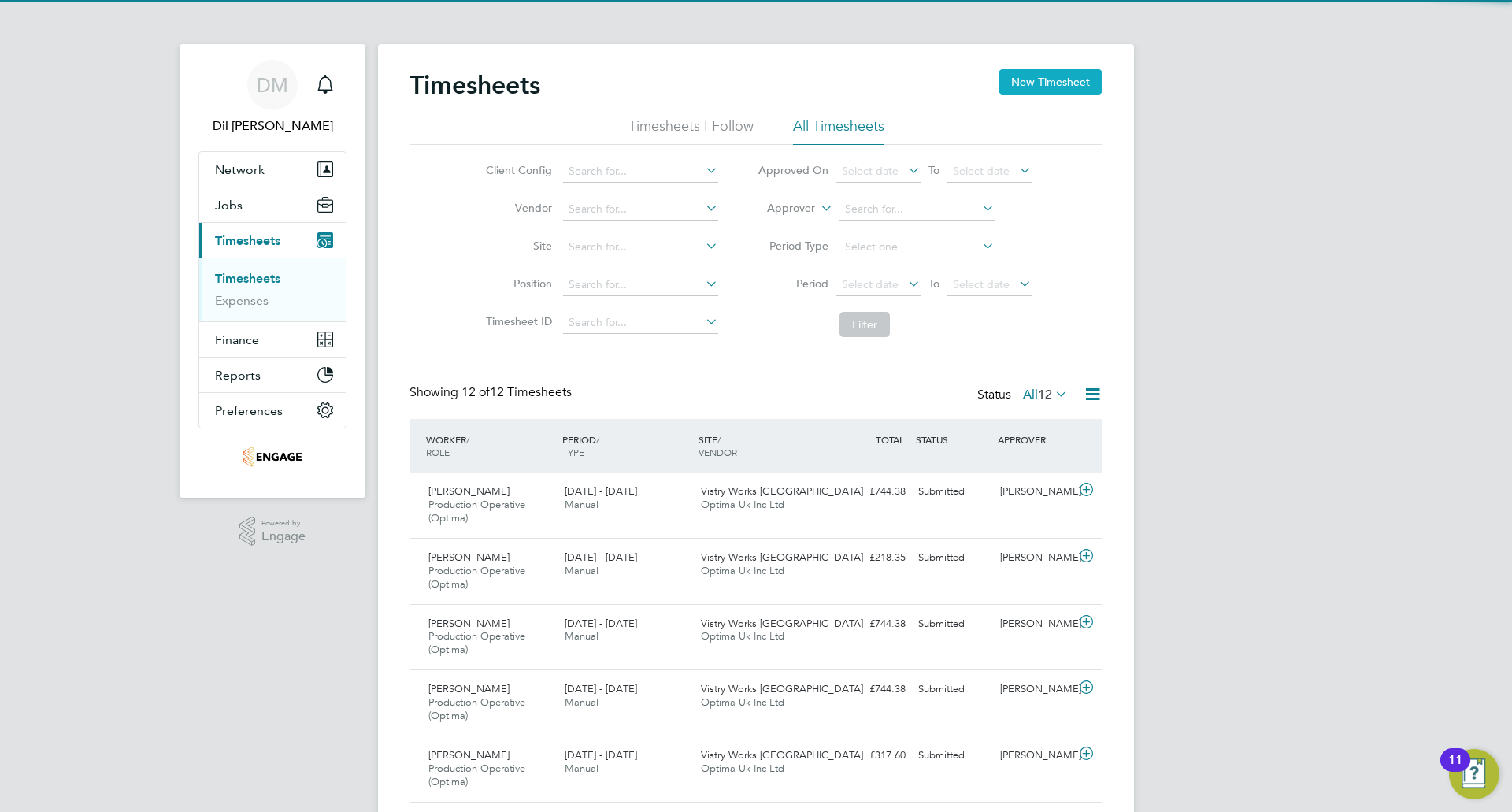
click at [1016, 88] on button "New Timesheet" at bounding box center [1050, 82] width 104 height 25
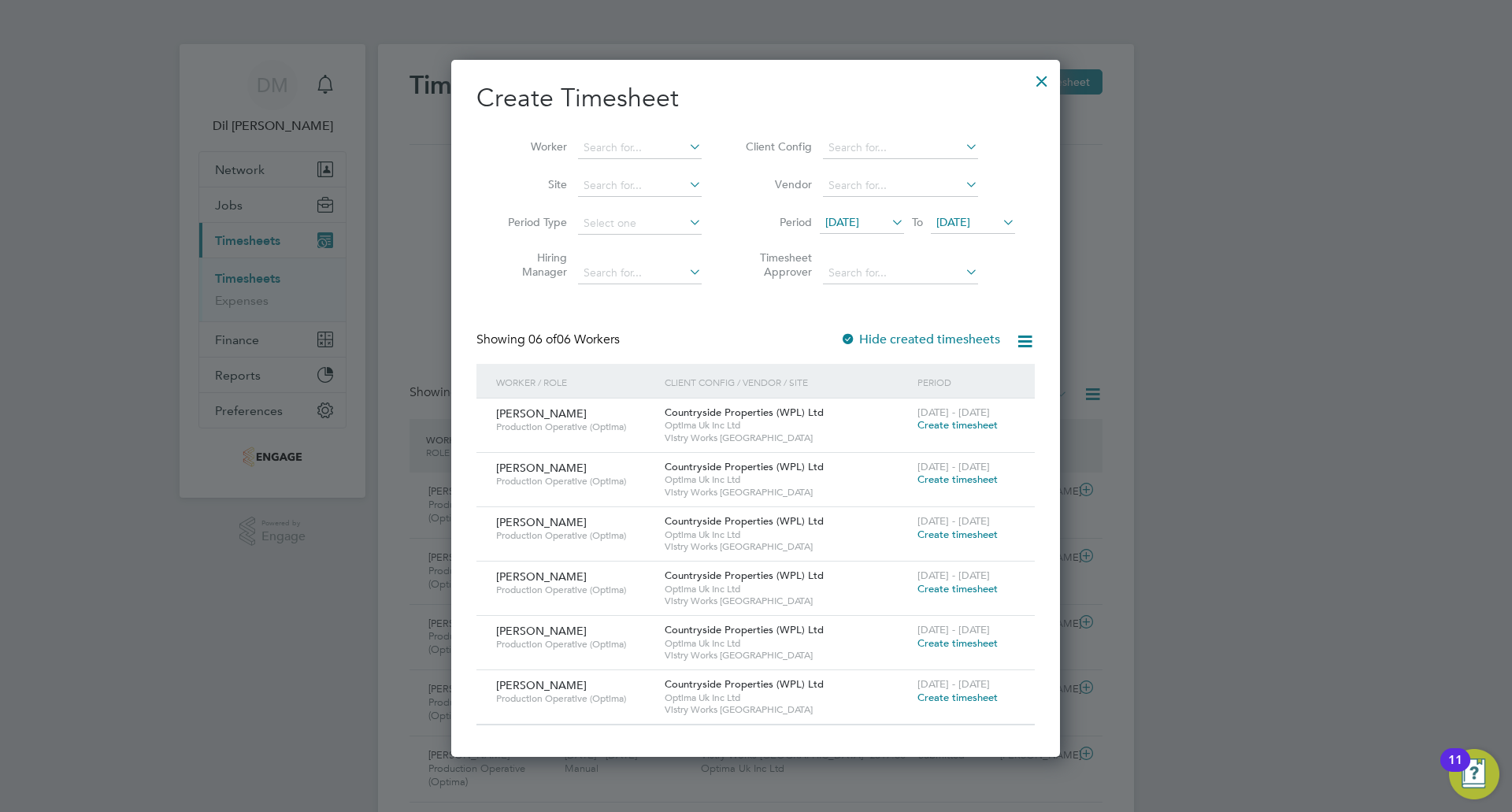
click at [888, 220] on icon at bounding box center [888, 221] width 0 height 22
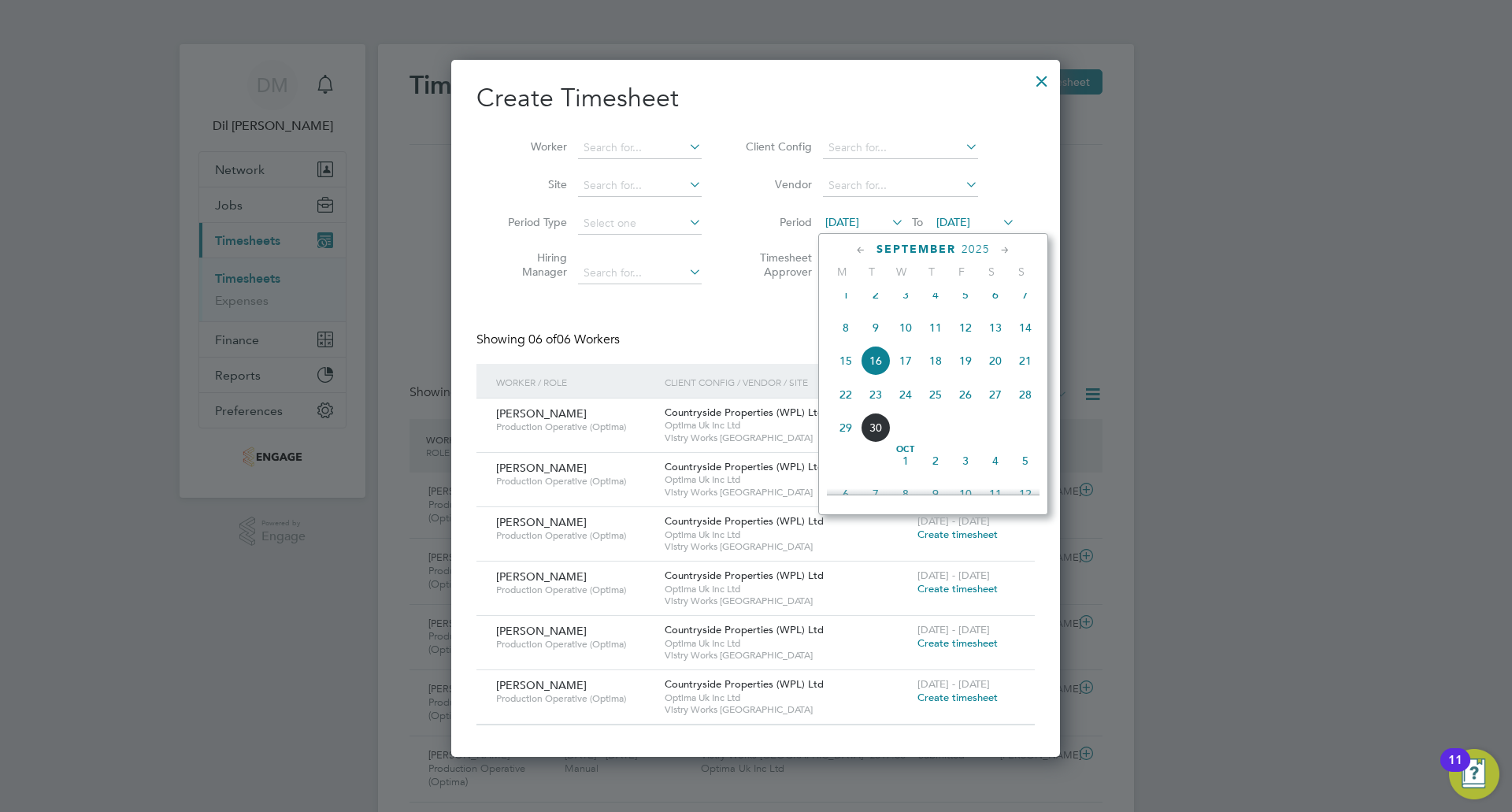
click at [849, 406] on span "22" at bounding box center [845, 394] width 30 height 30
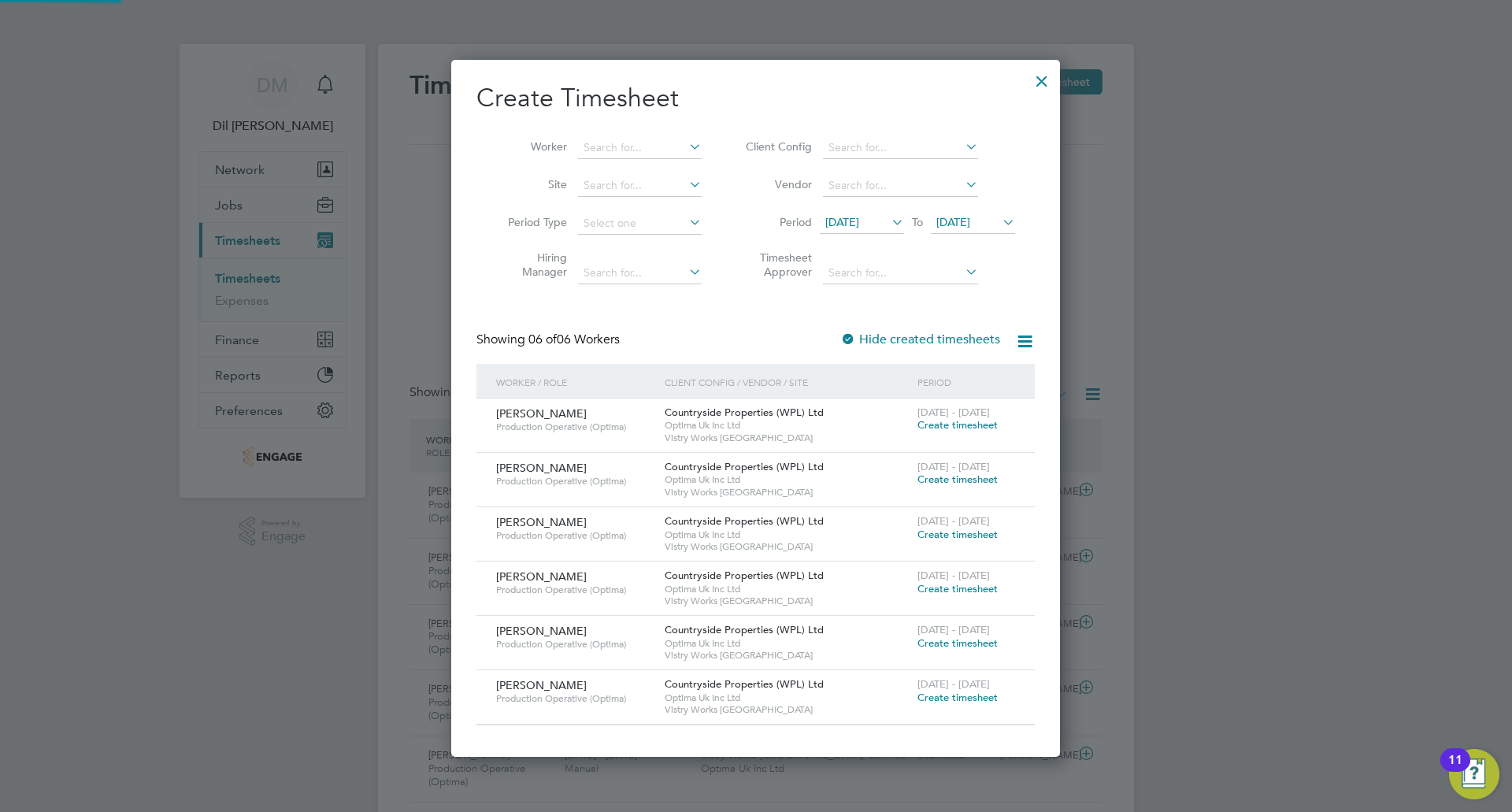
click at [967, 220] on span "[DATE]" at bounding box center [953, 222] width 34 height 14
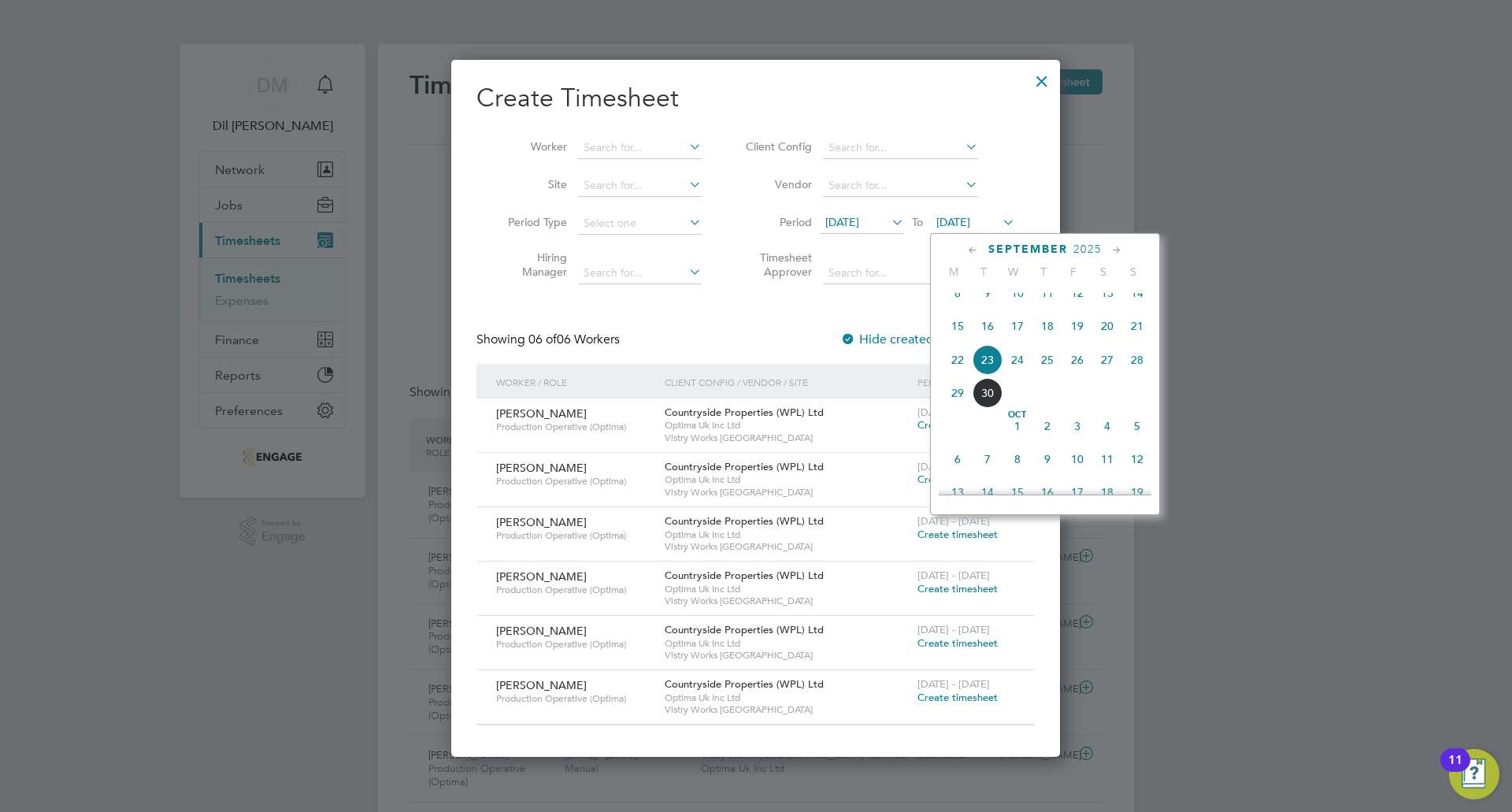
click at [1102, 375] on span "27" at bounding box center [1107, 360] width 30 height 30
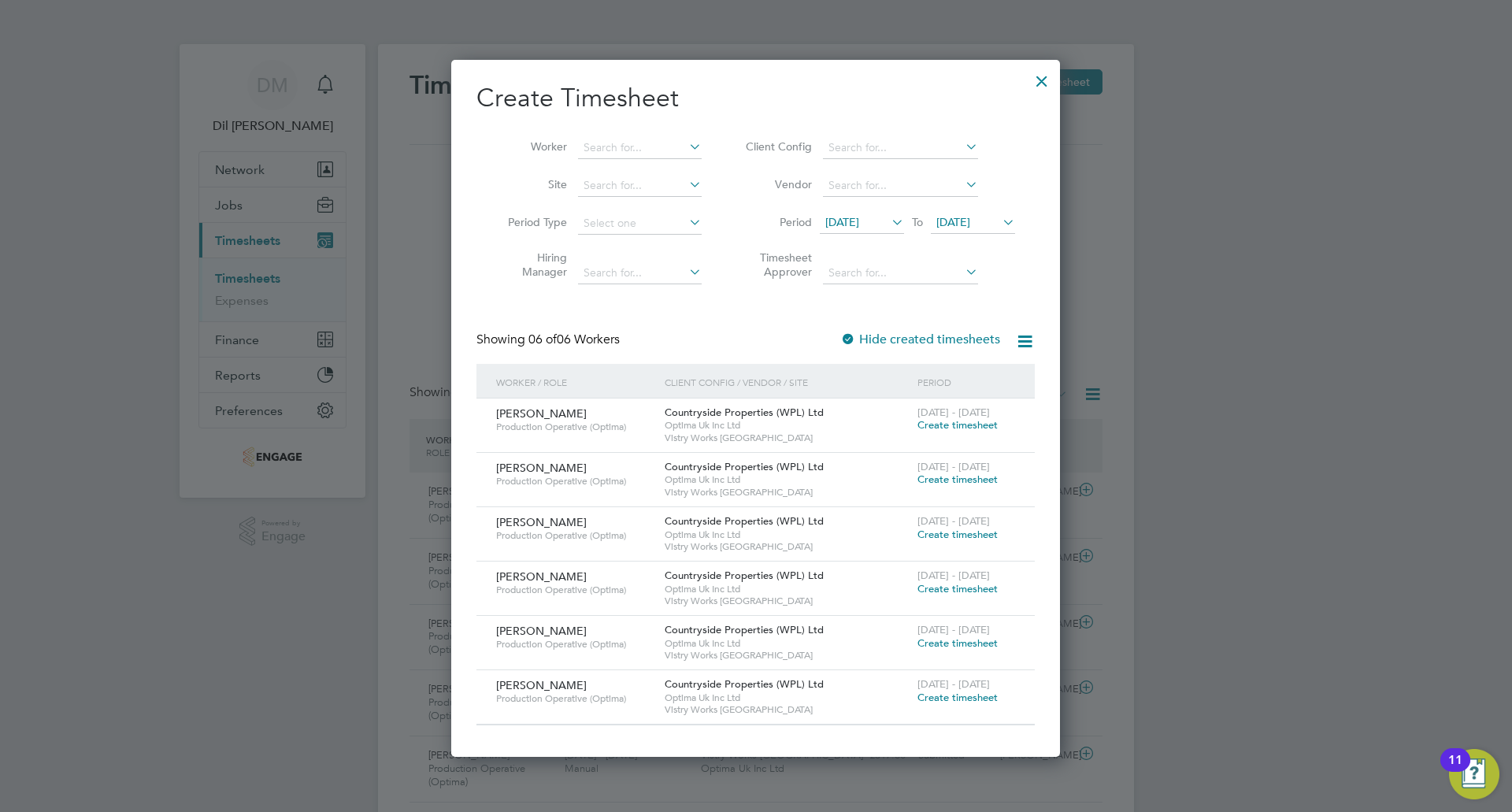
click at [983, 478] on span "Create timesheet" at bounding box center [957, 479] width 81 height 13
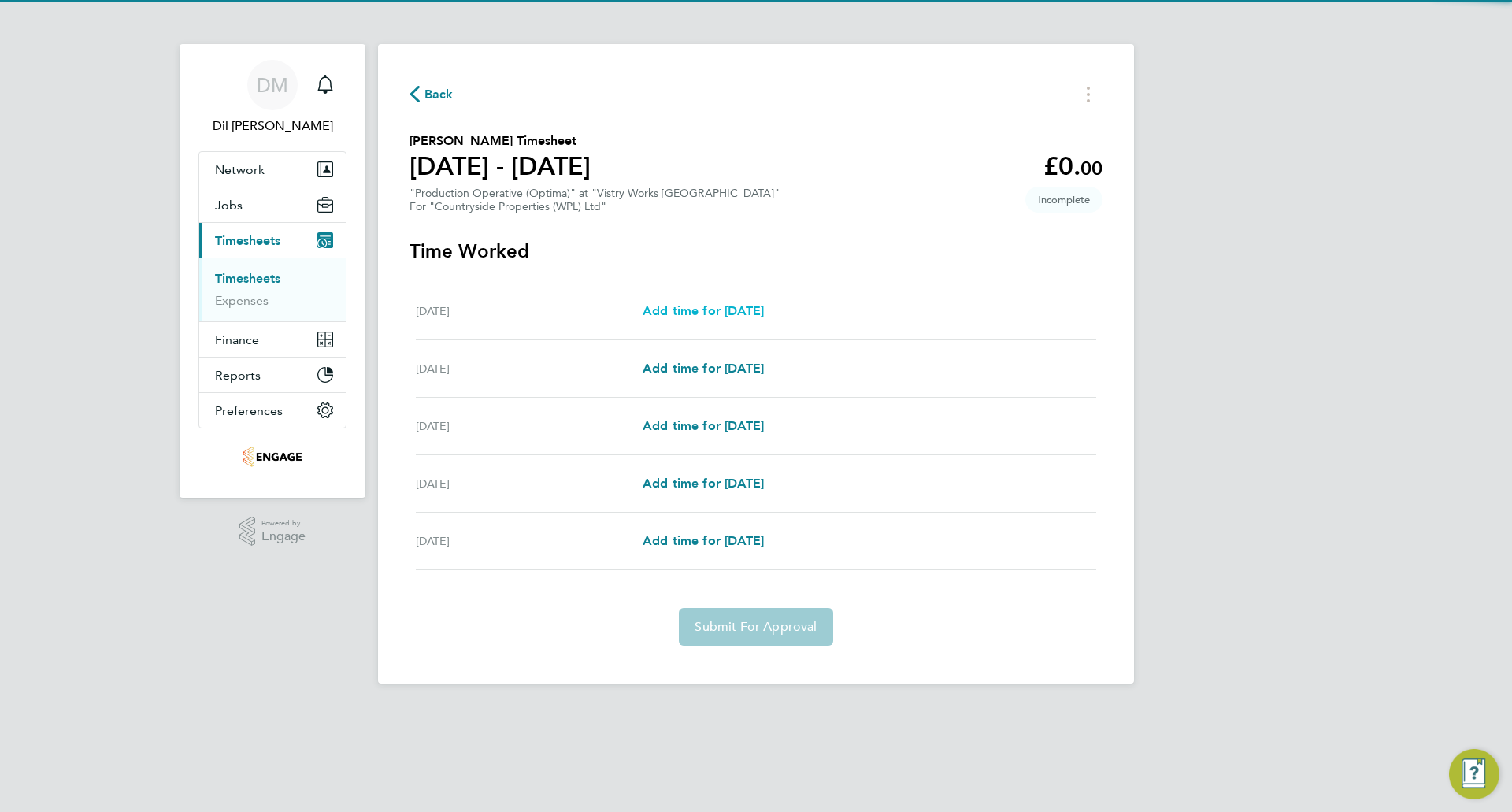
click at [711, 316] on span "Add time for Mon 22 Sep" at bounding box center [703, 310] width 122 height 15
select select "15"
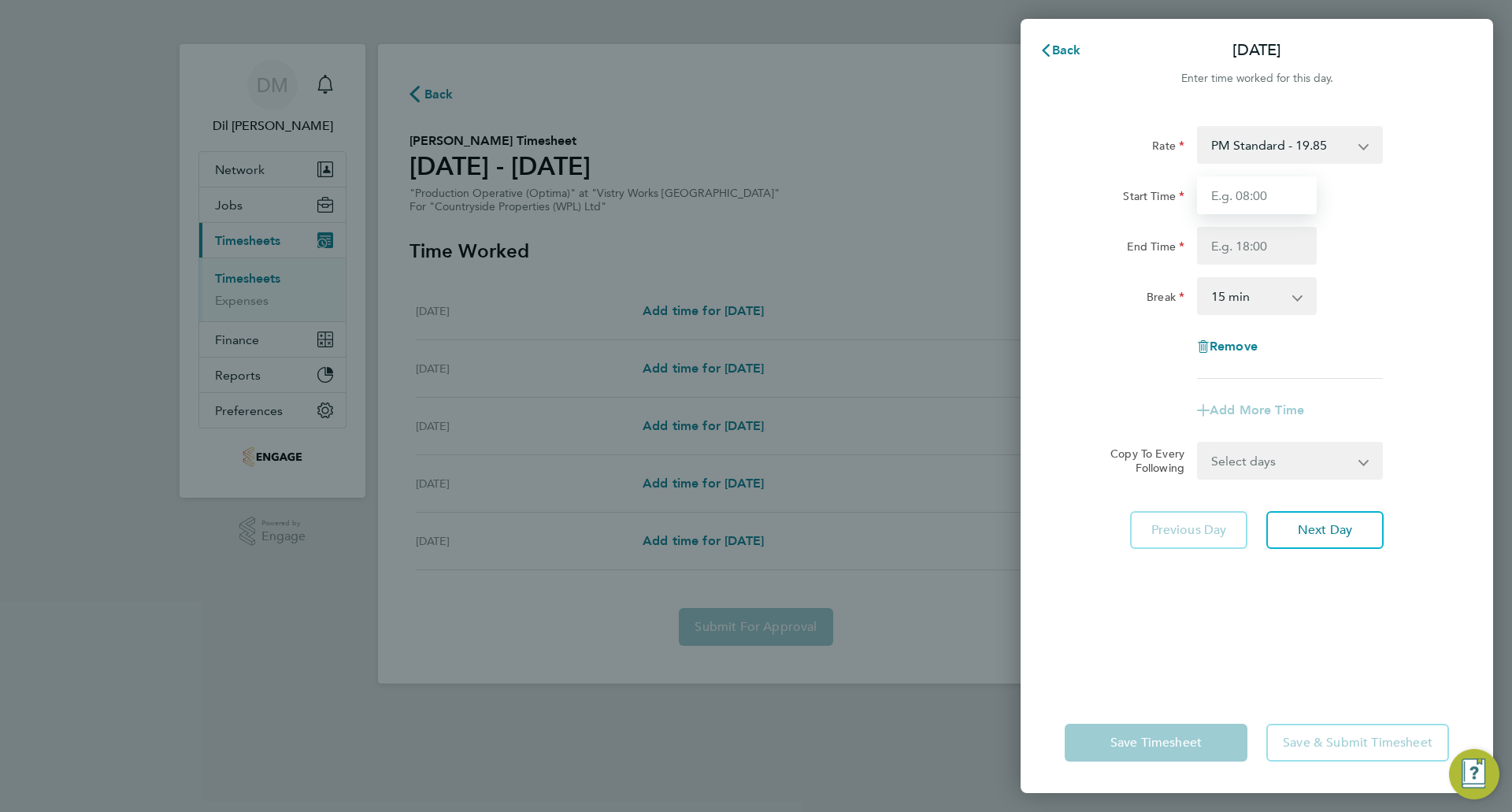
click at [1256, 196] on input "Start Time" at bounding box center [1257, 195] width 120 height 38
type input "15:00"
click at [1262, 253] on input "End Time" at bounding box center [1257, 246] width 120 height 38
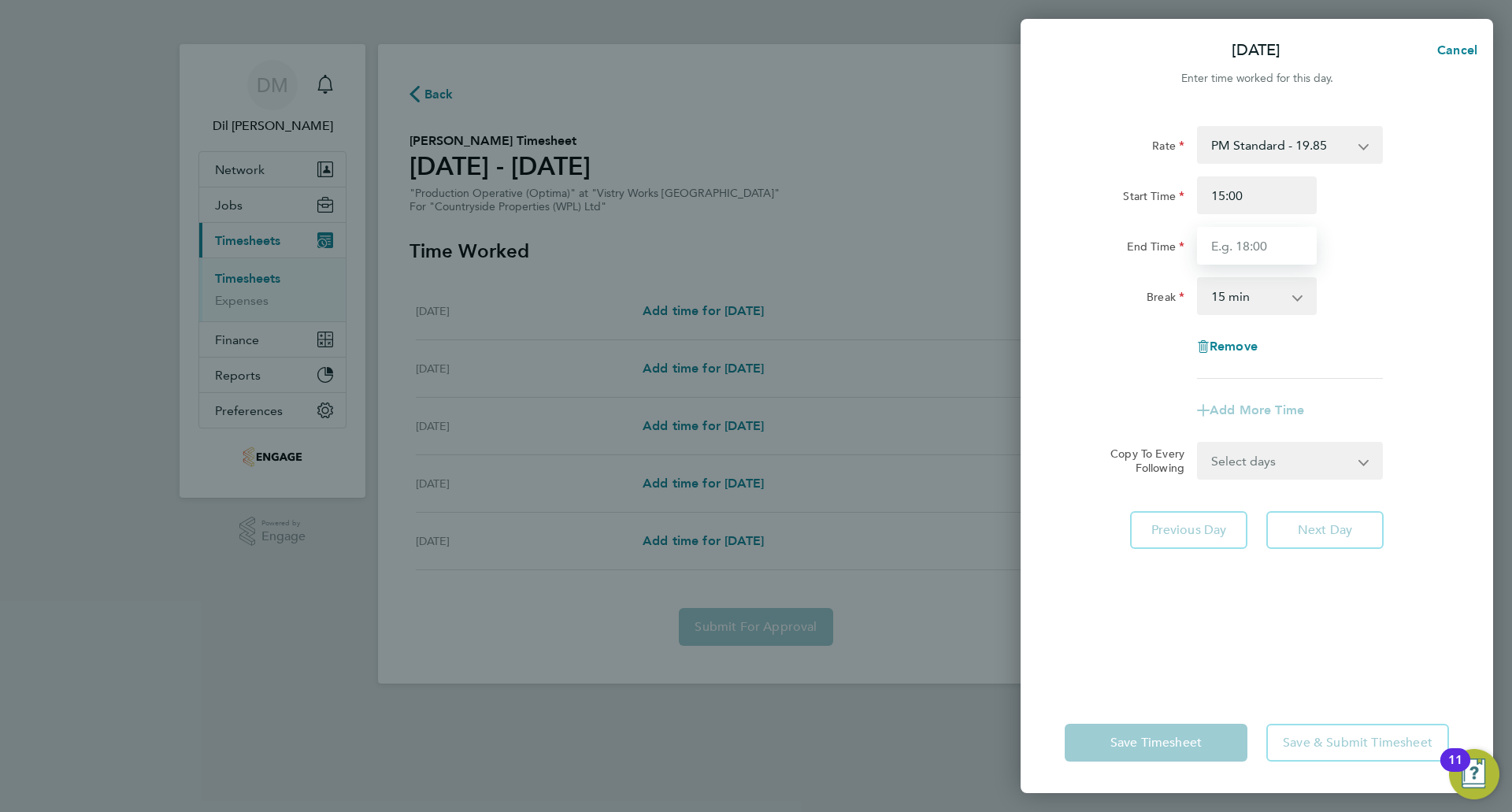
type input "23:30"
click at [1251, 294] on select "0 min 15 min 30 min 45 min 60 min 75 min 90 min" at bounding box center [1247, 296] width 98 height 35
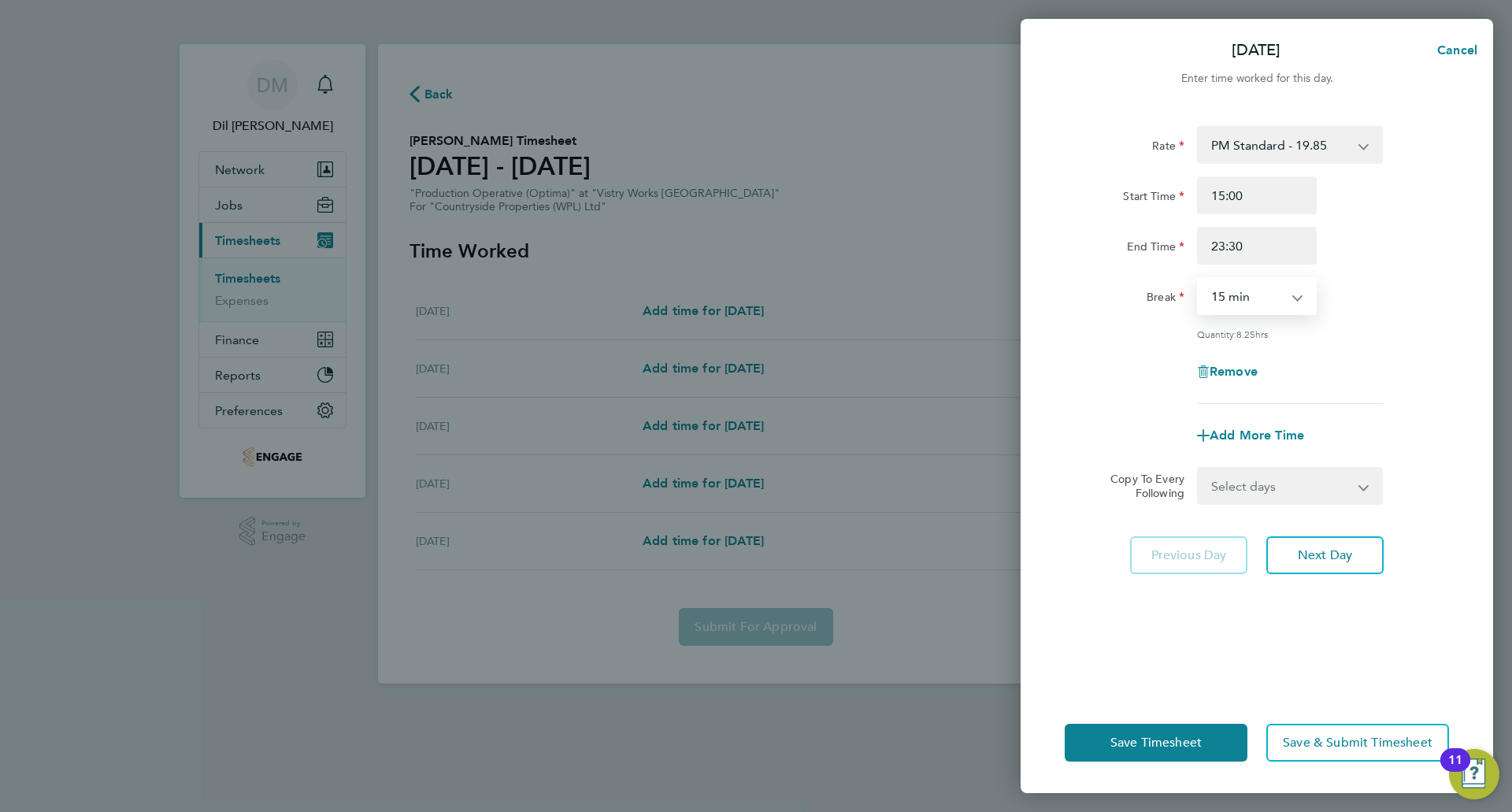
select select "30"
click at [1199, 279] on select "0 min 15 min 30 min 45 min 60 min 75 min 90 min" at bounding box center [1247, 296] width 98 height 35
click at [1333, 320] on div "Rate PM Standard - 19.85 PM OT1 - 29.78 BONUS. - 13.50 OT2 - 36.42 Standard - 1…" at bounding box center [1257, 265] width 385 height 278
click at [1324, 557] on span "Next Day" at bounding box center [1325, 556] width 55 height 16
select select "15"
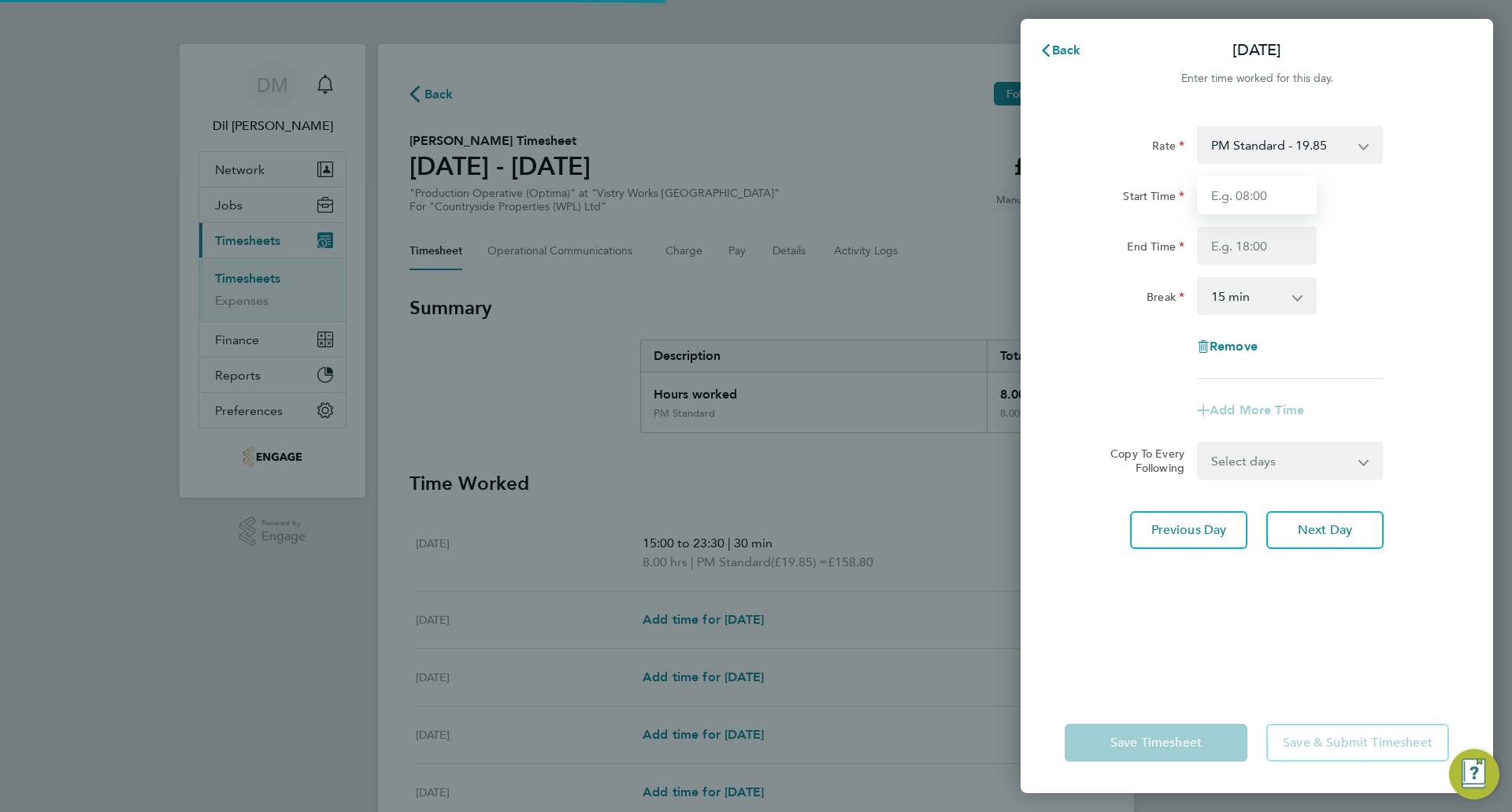
click at [1251, 200] on input "Start Time" at bounding box center [1257, 195] width 120 height 38
type input "15:00"
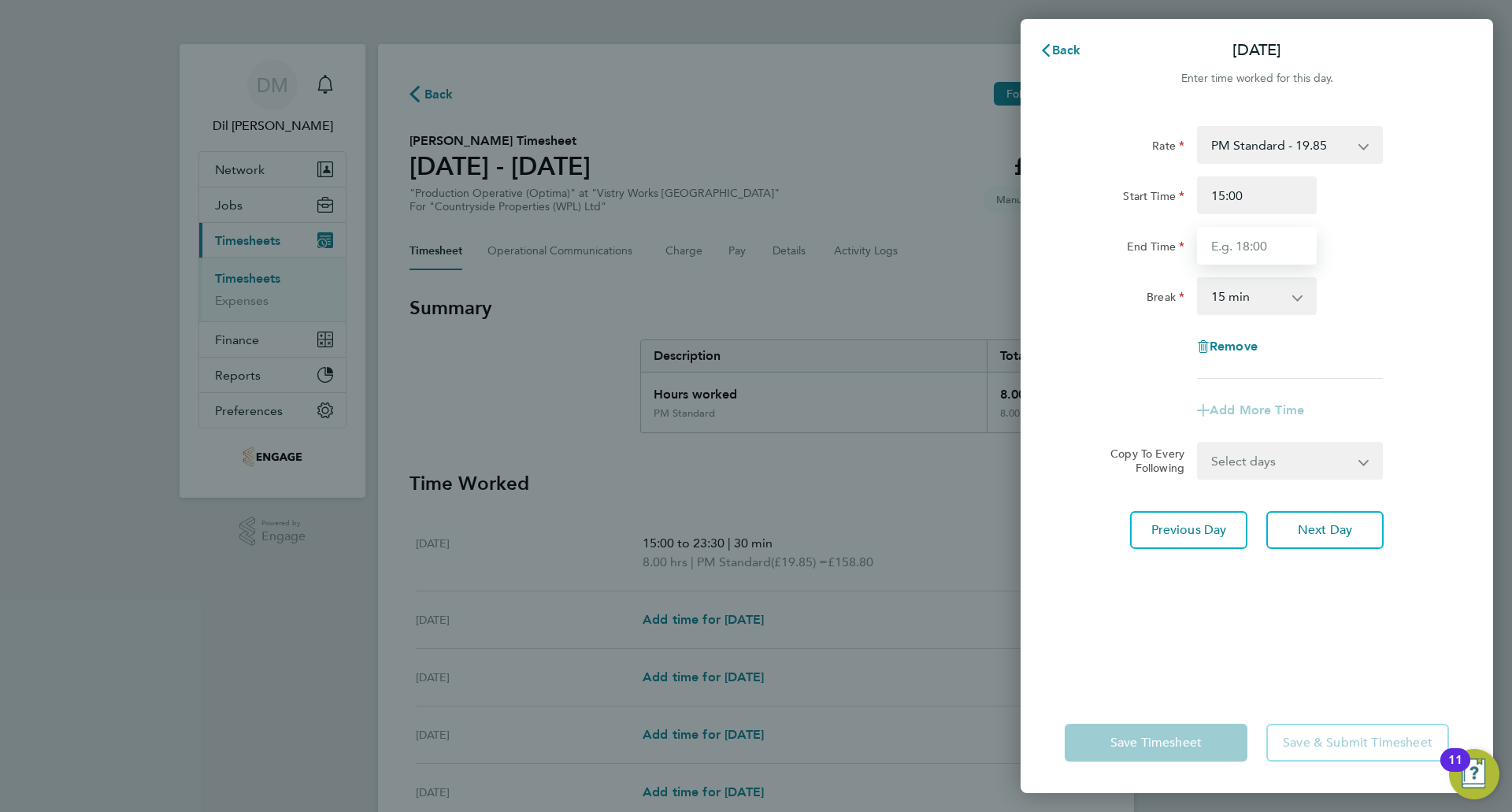
click at [1264, 256] on input "End Time" at bounding box center [1257, 246] width 120 height 38
type input "23:30"
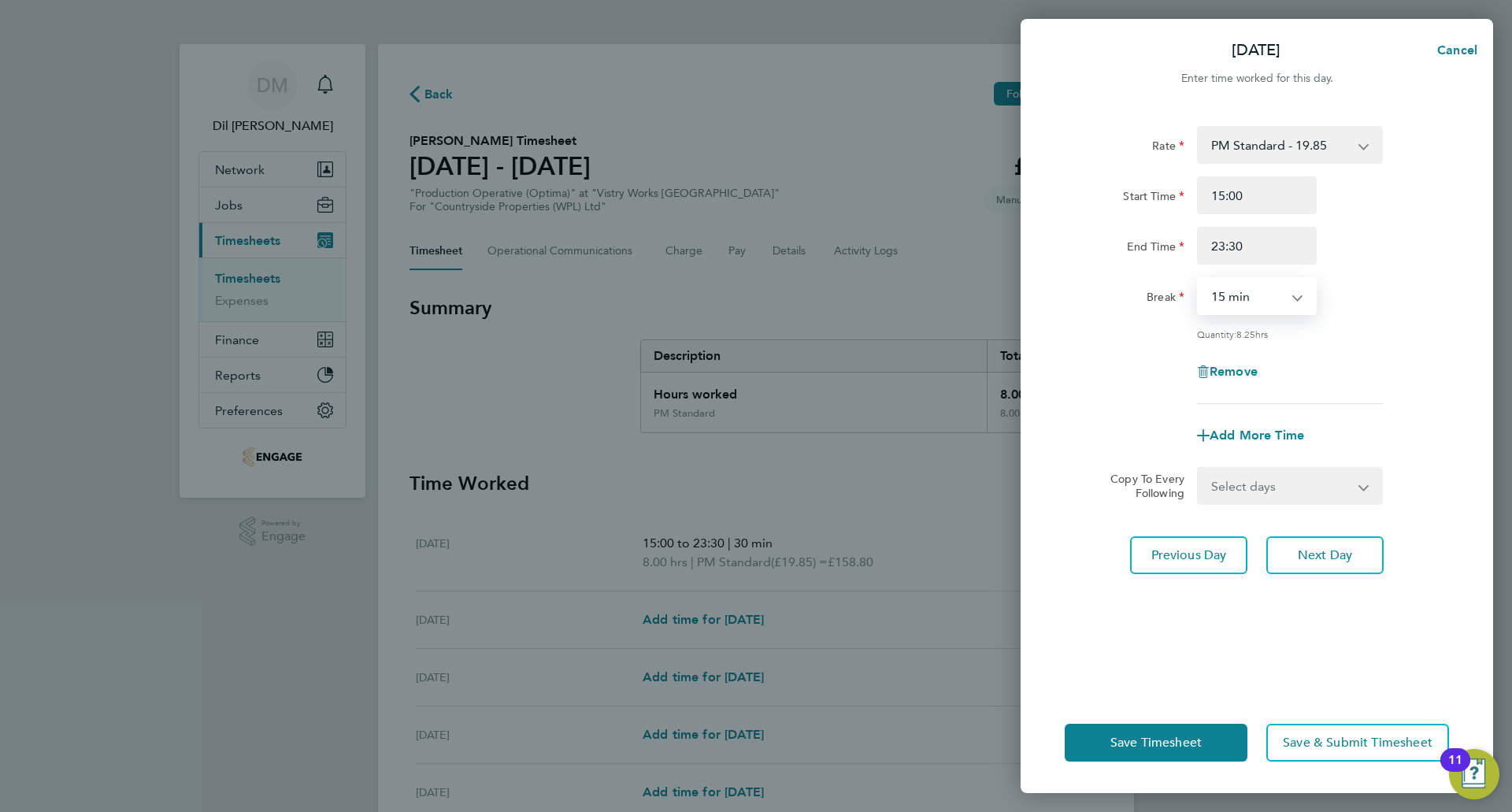
click at [1264, 299] on select "0 min 15 min 30 min 45 min 60 min 75 min 90 min" at bounding box center [1247, 296] width 98 height 35
select select "30"
click at [1199, 279] on select "0 min 15 min 30 min 45 min 60 min 75 min 90 min" at bounding box center [1247, 296] width 98 height 35
click at [1316, 555] on span "Next Day" at bounding box center [1325, 556] width 55 height 16
select select "15"
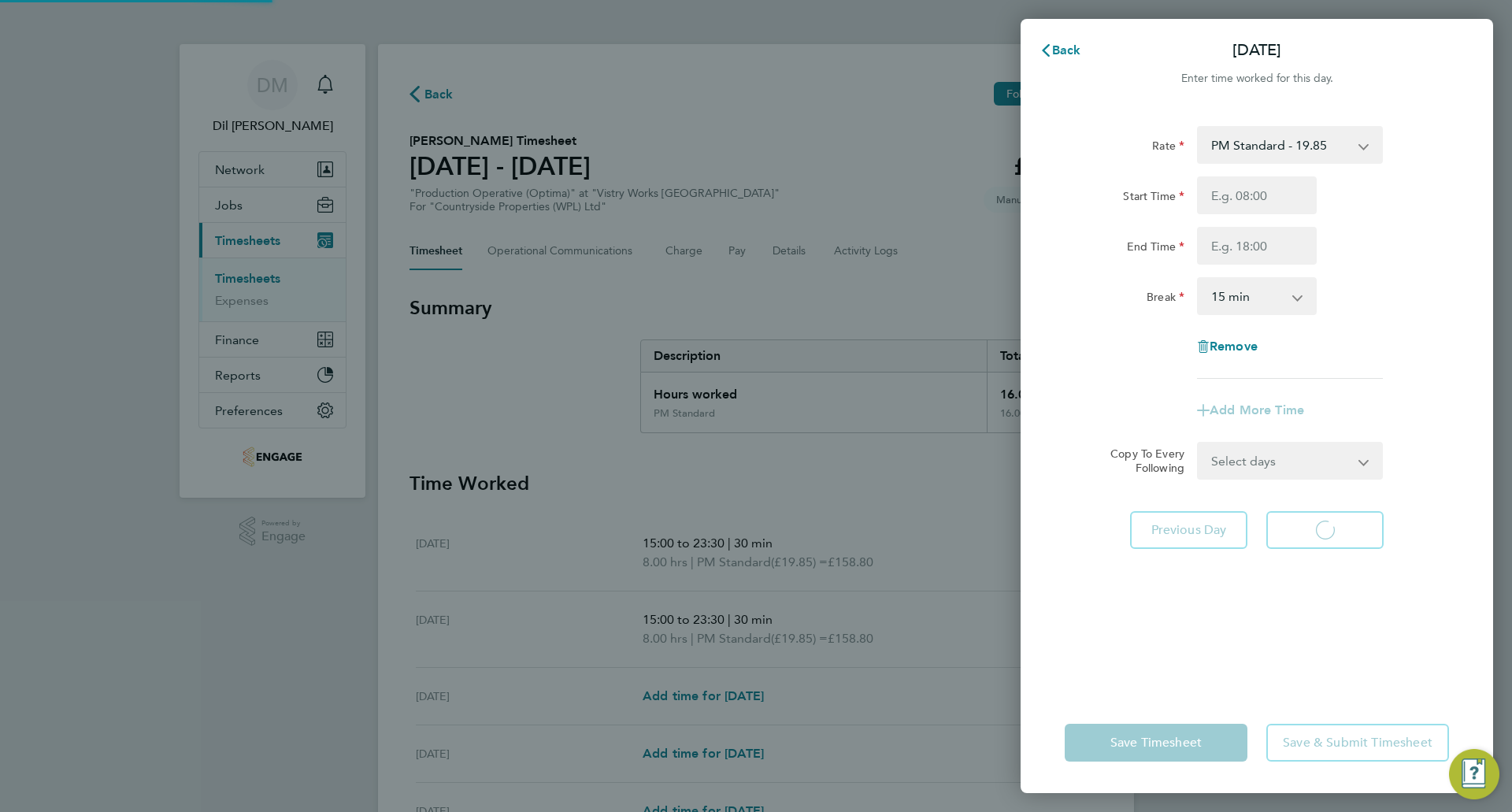
select select "15"
click at [1237, 209] on input "Start Time" at bounding box center [1257, 195] width 120 height 38
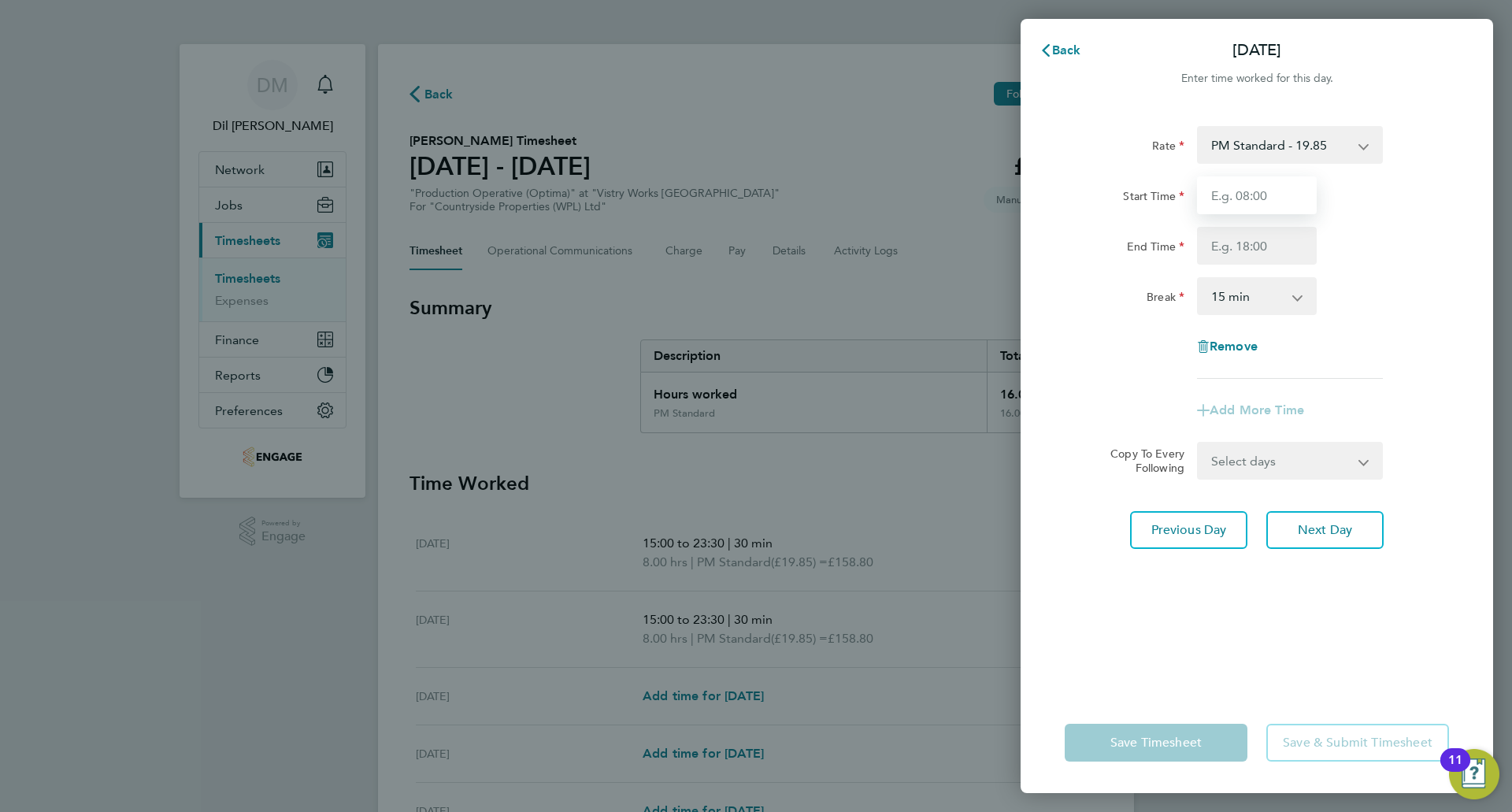
type input "15:00"
drag, startPoint x: 1260, startPoint y: 256, endPoint x: 1263, endPoint y: 265, distance: 9.5
click at [1260, 256] on input "End Time" at bounding box center [1257, 246] width 120 height 38
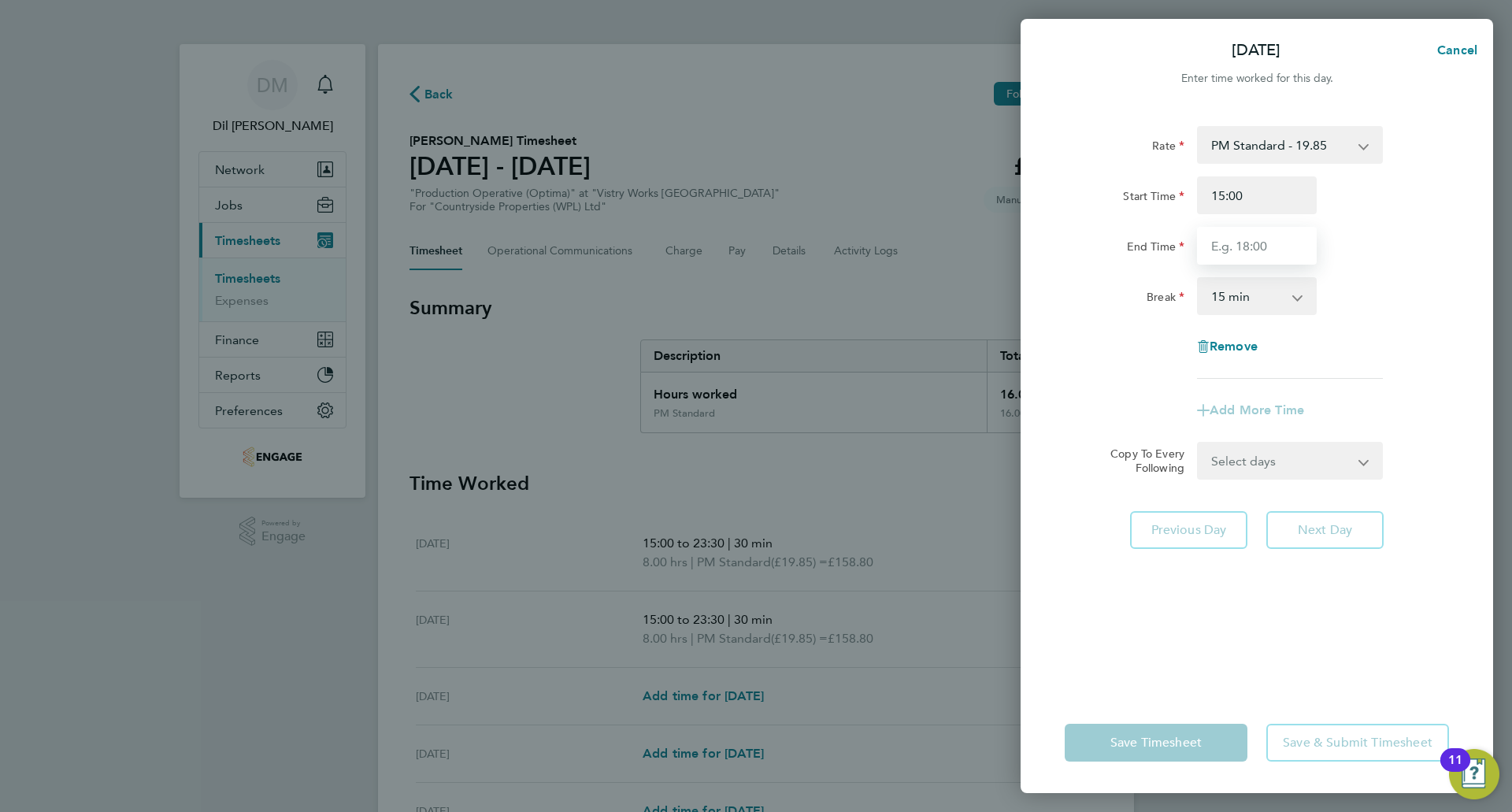
type input "23:30"
click at [1252, 299] on select "0 min 15 min 30 min 45 min 60 min 75 min 90 min" at bounding box center [1247, 296] width 98 height 35
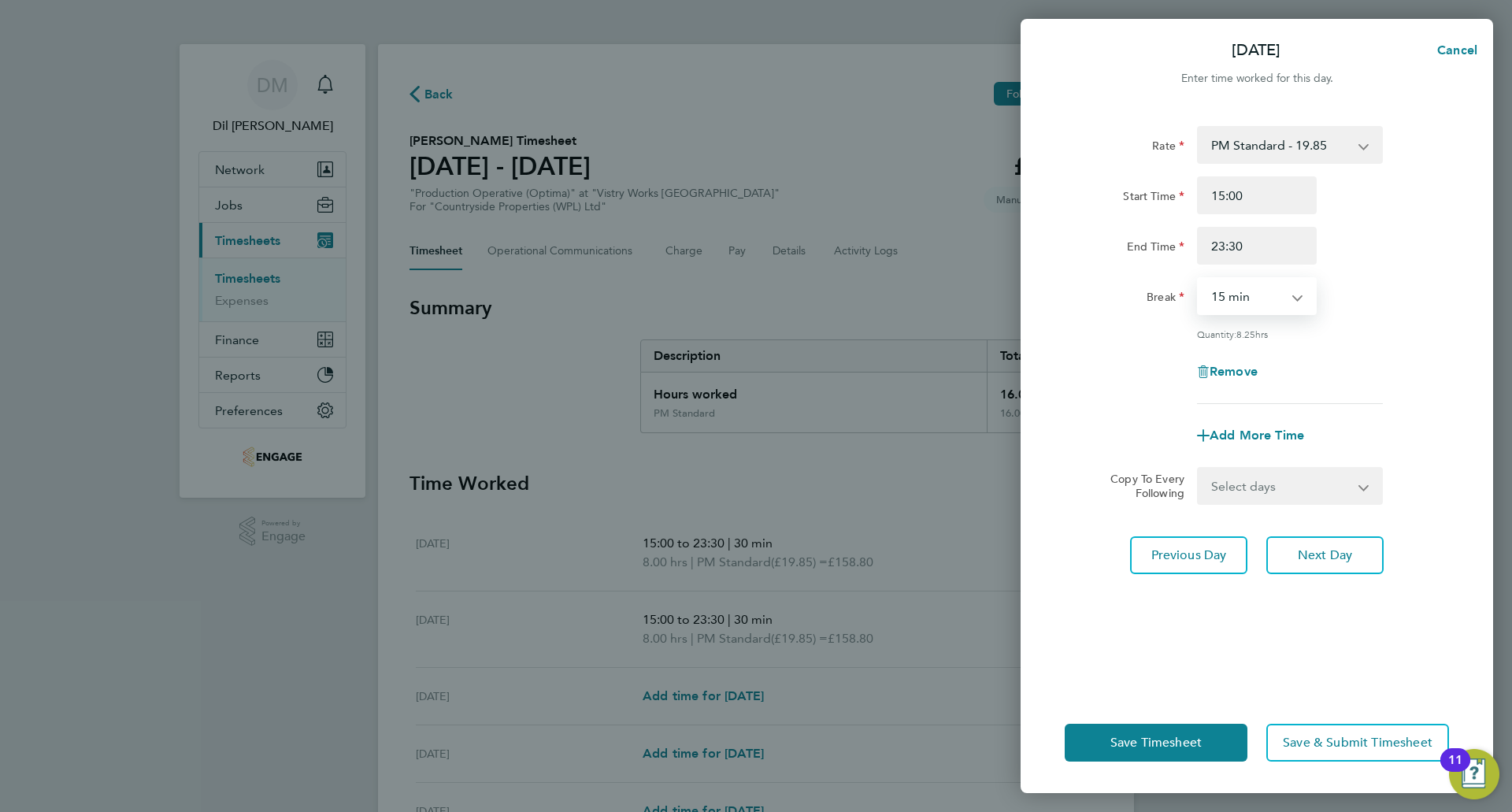
select select "30"
click at [1199, 279] on select "0 min 15 min 30 min 45 min 60 min 75 min 90 min" at bounding box center [1247, 296] width 98 height 35
click at [1304, 563] on button "Next Day" at bounding box center [1325, 556] width 117 height 38
select select "15"
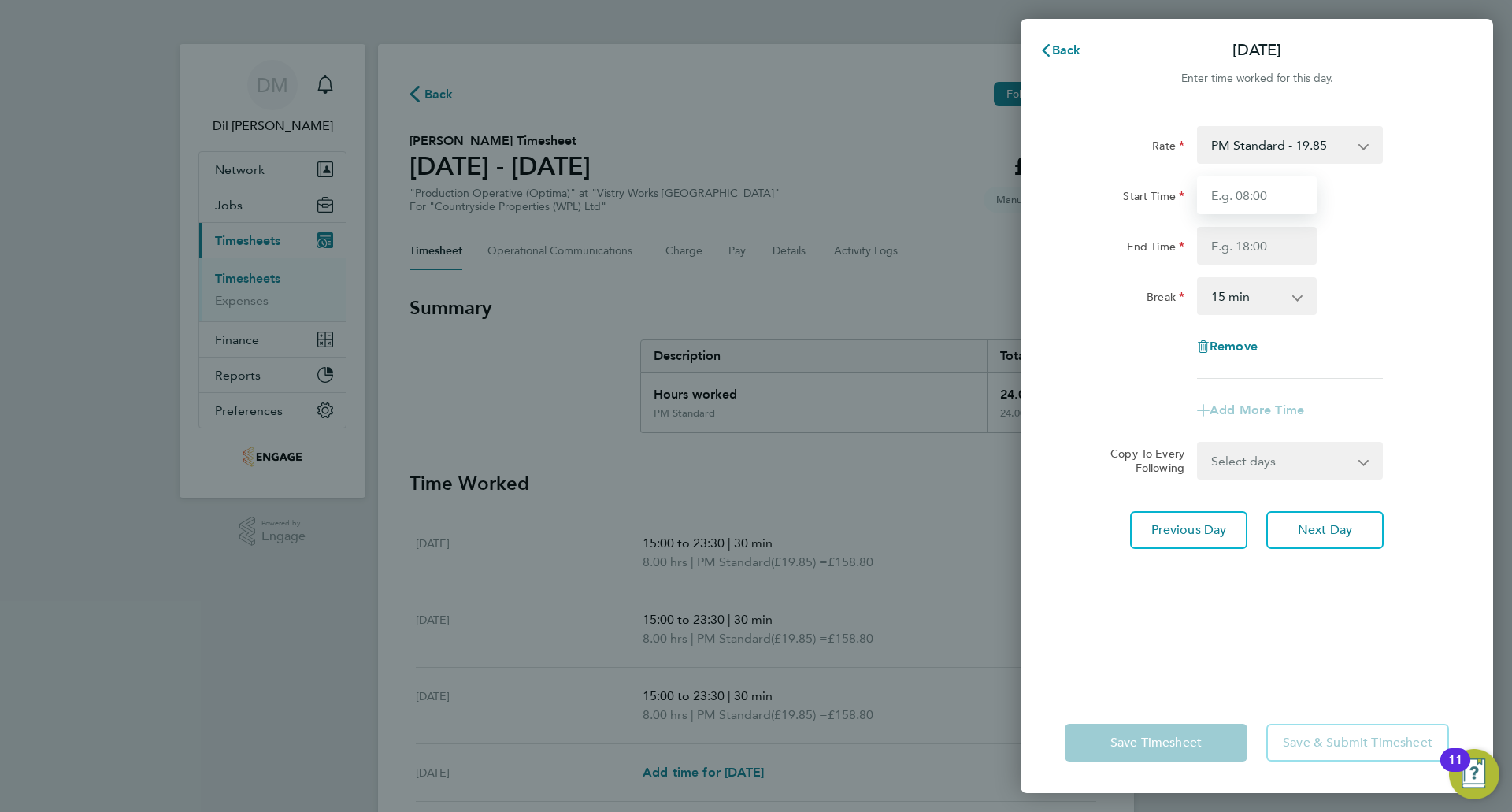
click at [1262, 205] on input "Start Time" at bounding box center [1257, 195] width 120 height 38
type input "15:00"
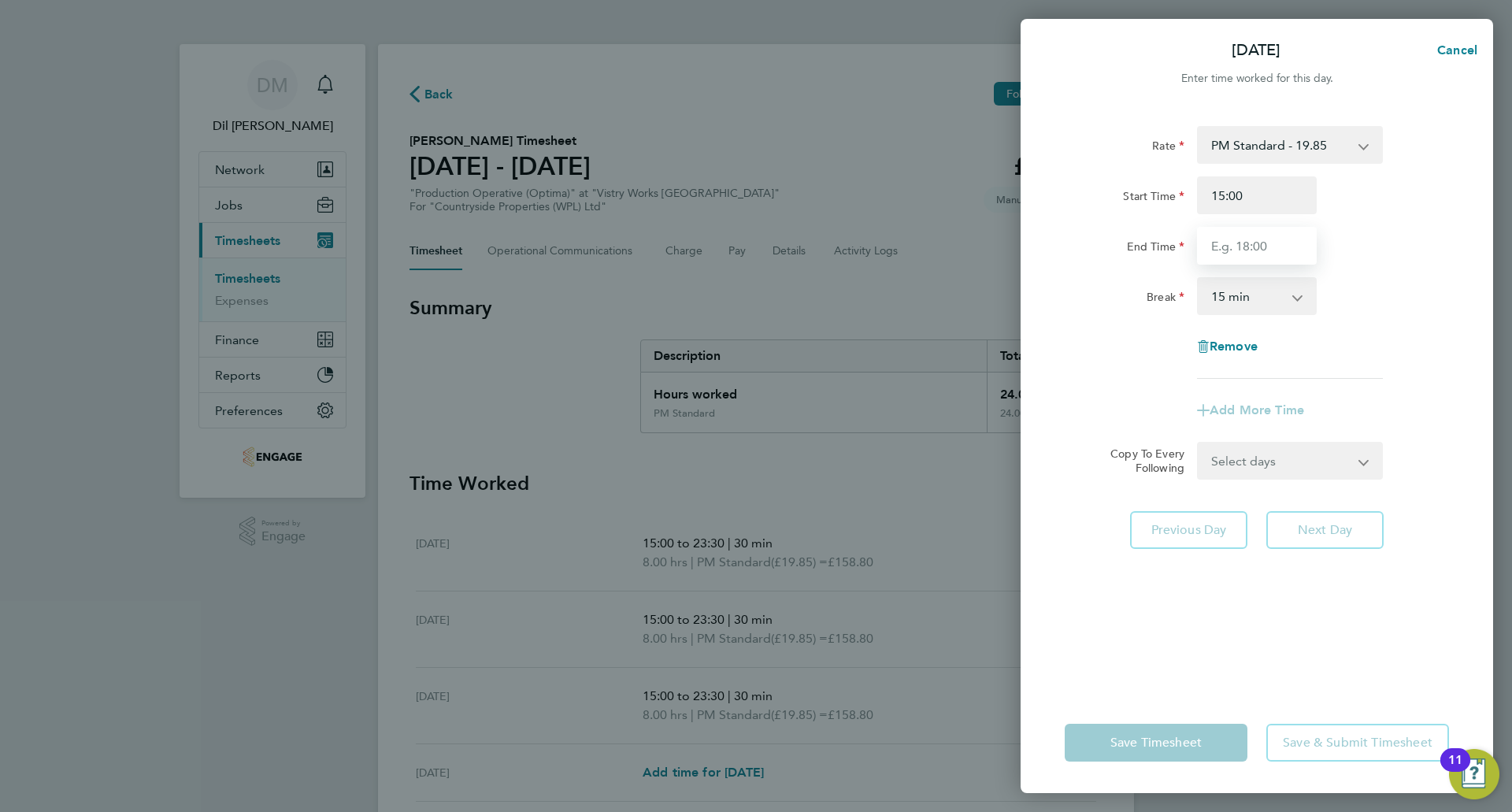
click at [1274, 259] on input "End Time" at bounding box center [1257, 246] width 120 height 38
type input "23:30"
drag, startPoint x: 1261, startPoint y: 292, endPoint x: 1264, endPoint y: 305, distance: 13.3
click at [1261, 292] on select "0 min 15 min 30 min 45 min 60 min 75 min 90 min" at bounding box center [1247, 296] width 98 height 35
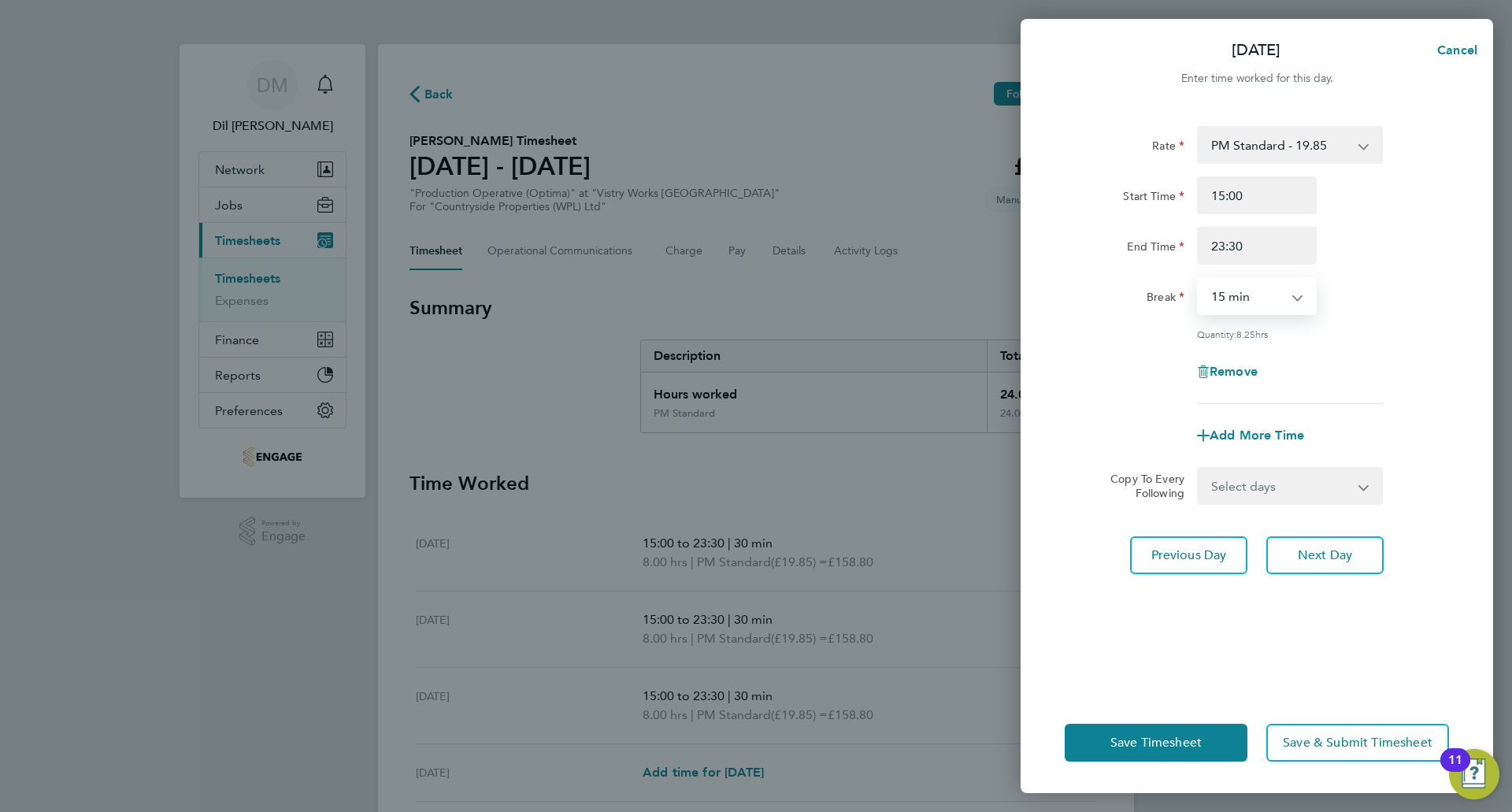
select select "30"
click at [1199, 279] on select "0 min 15 min 30 min 45 min 60 min 75 min 90 min" at bounding box center [1247, 296] width 98 height 35
click at [1134, 732] on button "Save Timesheet" at bounding box center [1156, 743] width 182 height 38
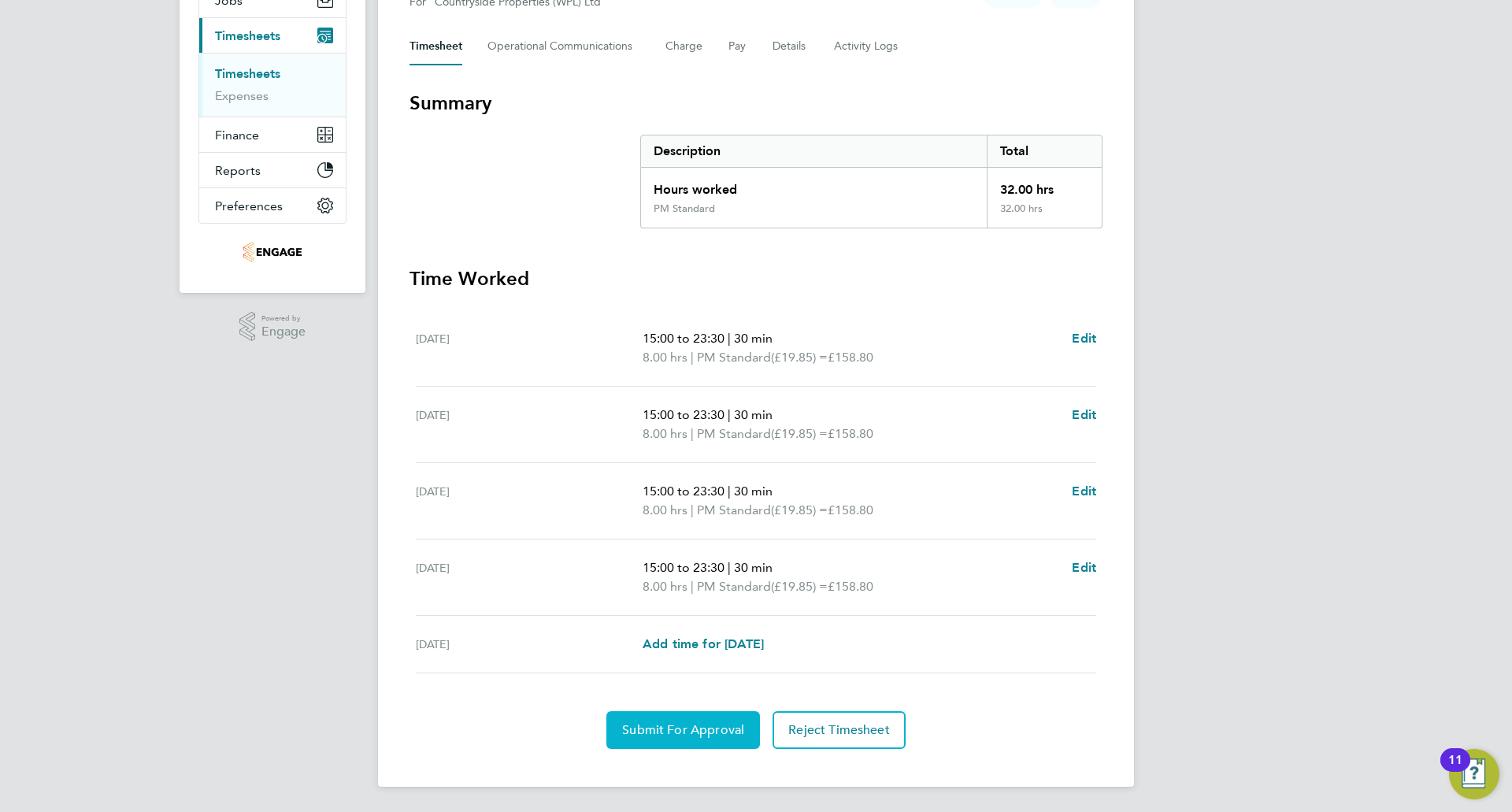
click at [689, 733] on span "Submit For Approval" at bounding box center [683, 730] width 122 height 16
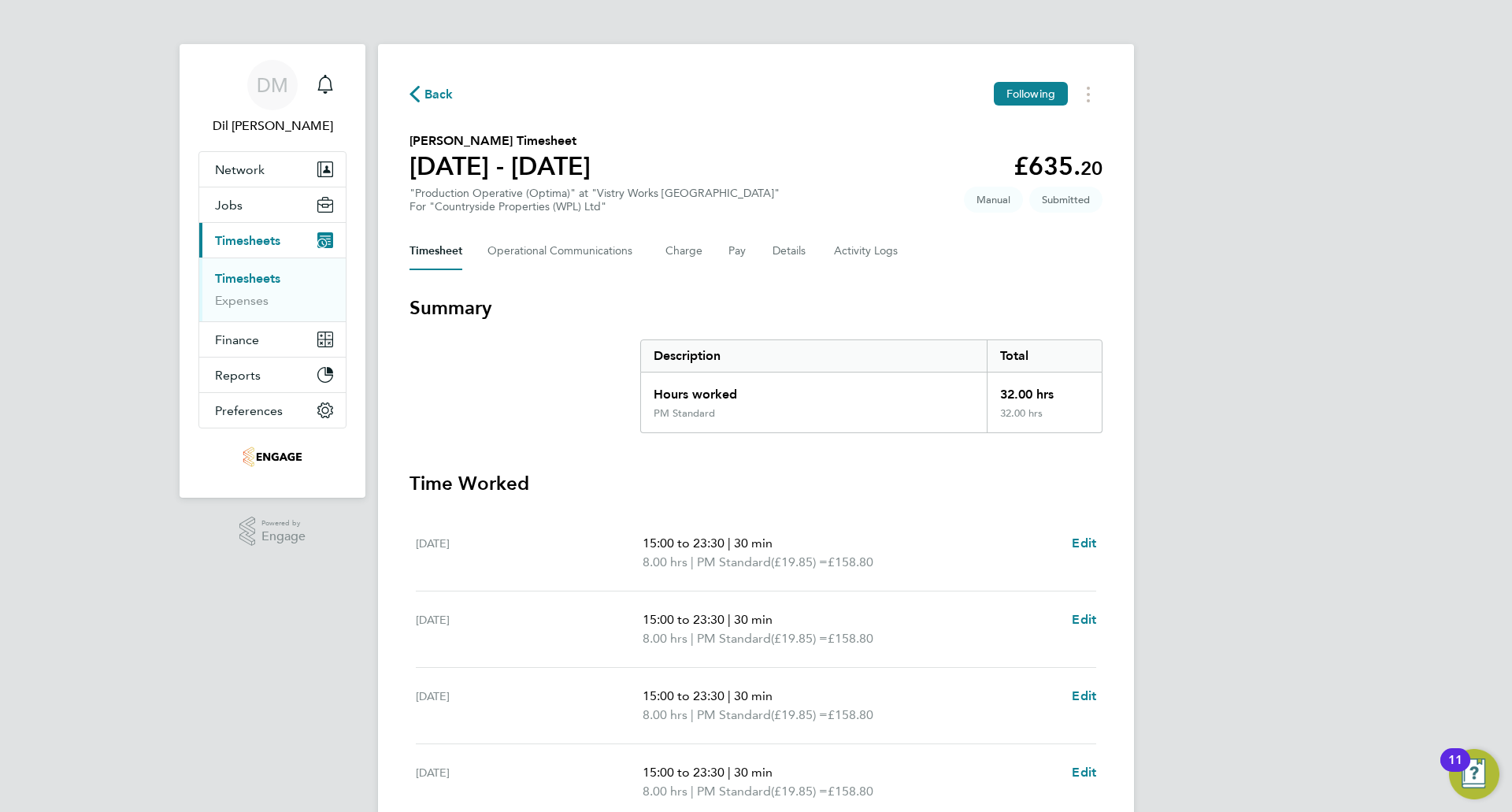
click at [429, 97] on span "Back" at bounding box center [439, 95] width 30 height 19
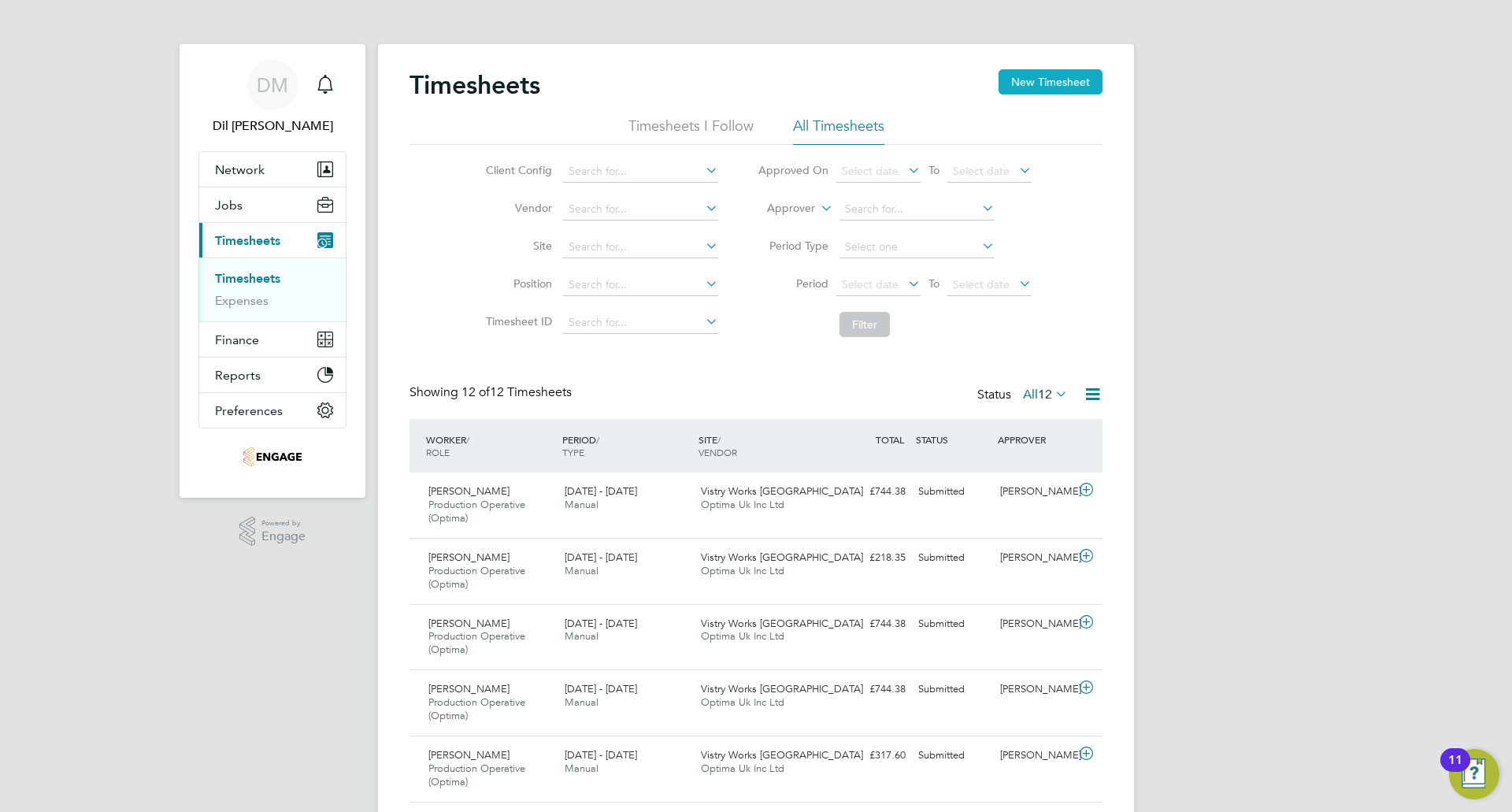
click at [1035, 89] on button "New Timesheet" at bounding box center [1050, 82] width 104 height 25
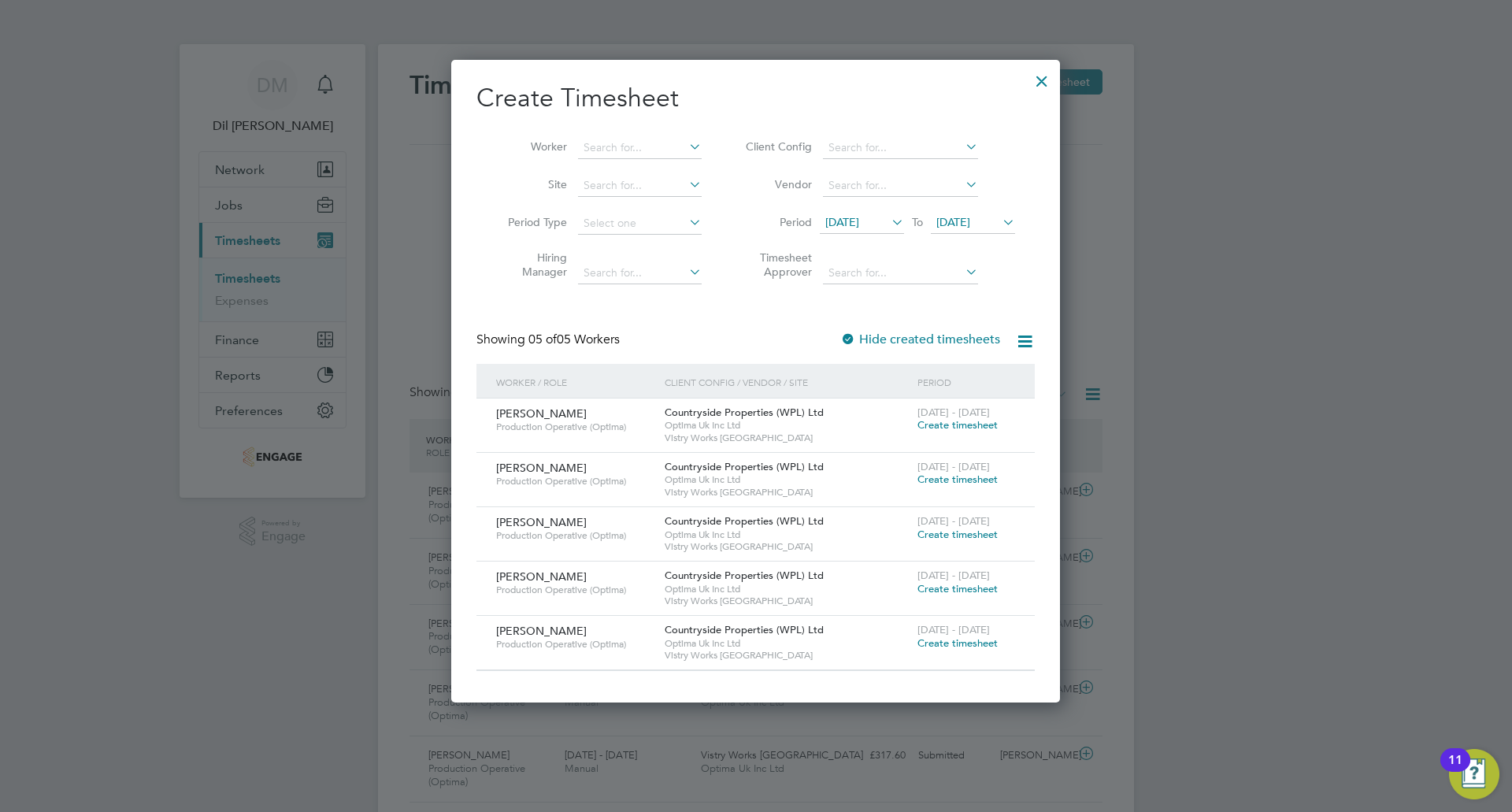
click at [856, 226] on span "[DATE]" at bounding box center [842, 222] width 34 height 14
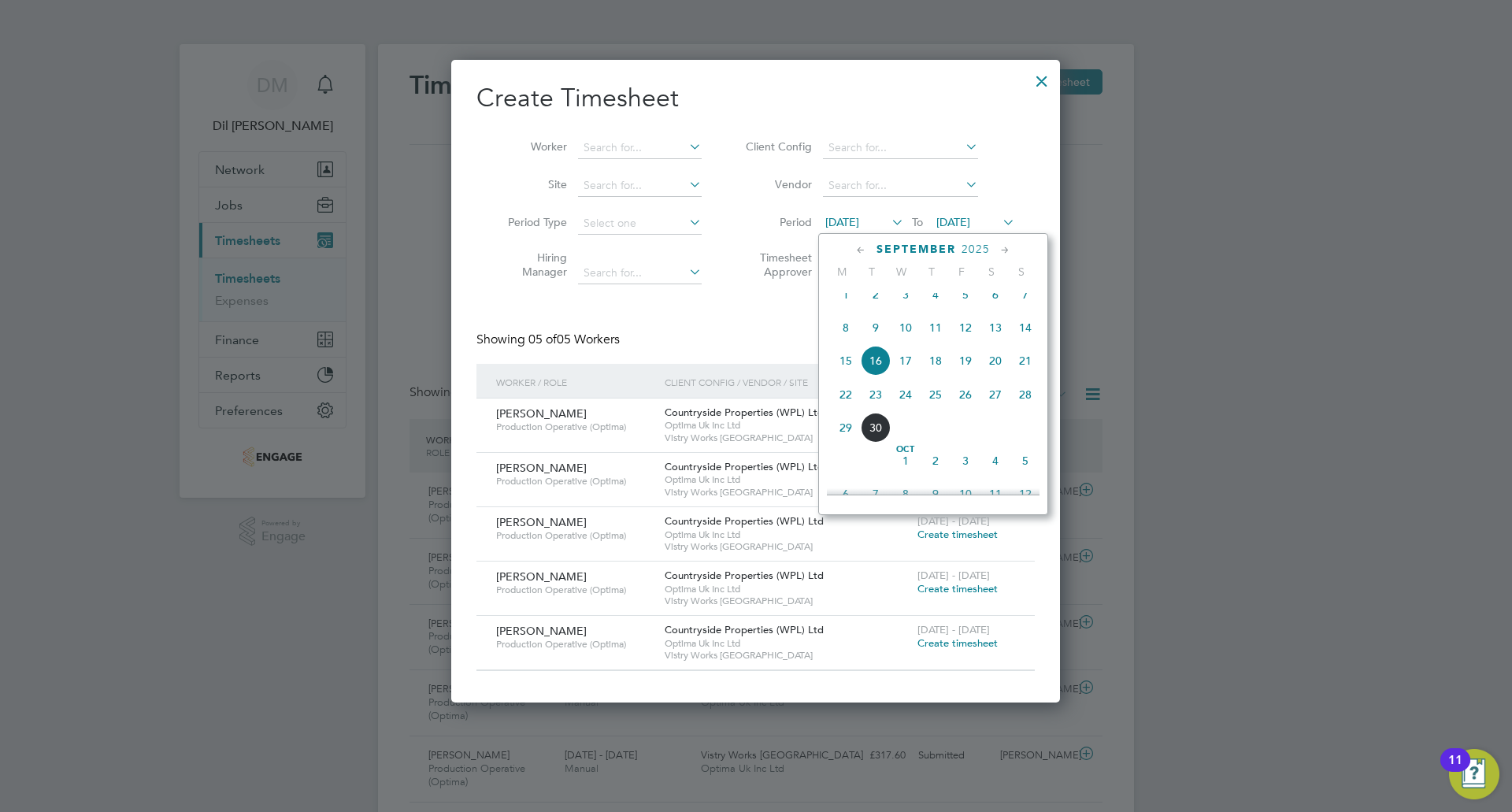
click at [845, 410] on span "22" at bounding box center [845, 394] width 30 height 30
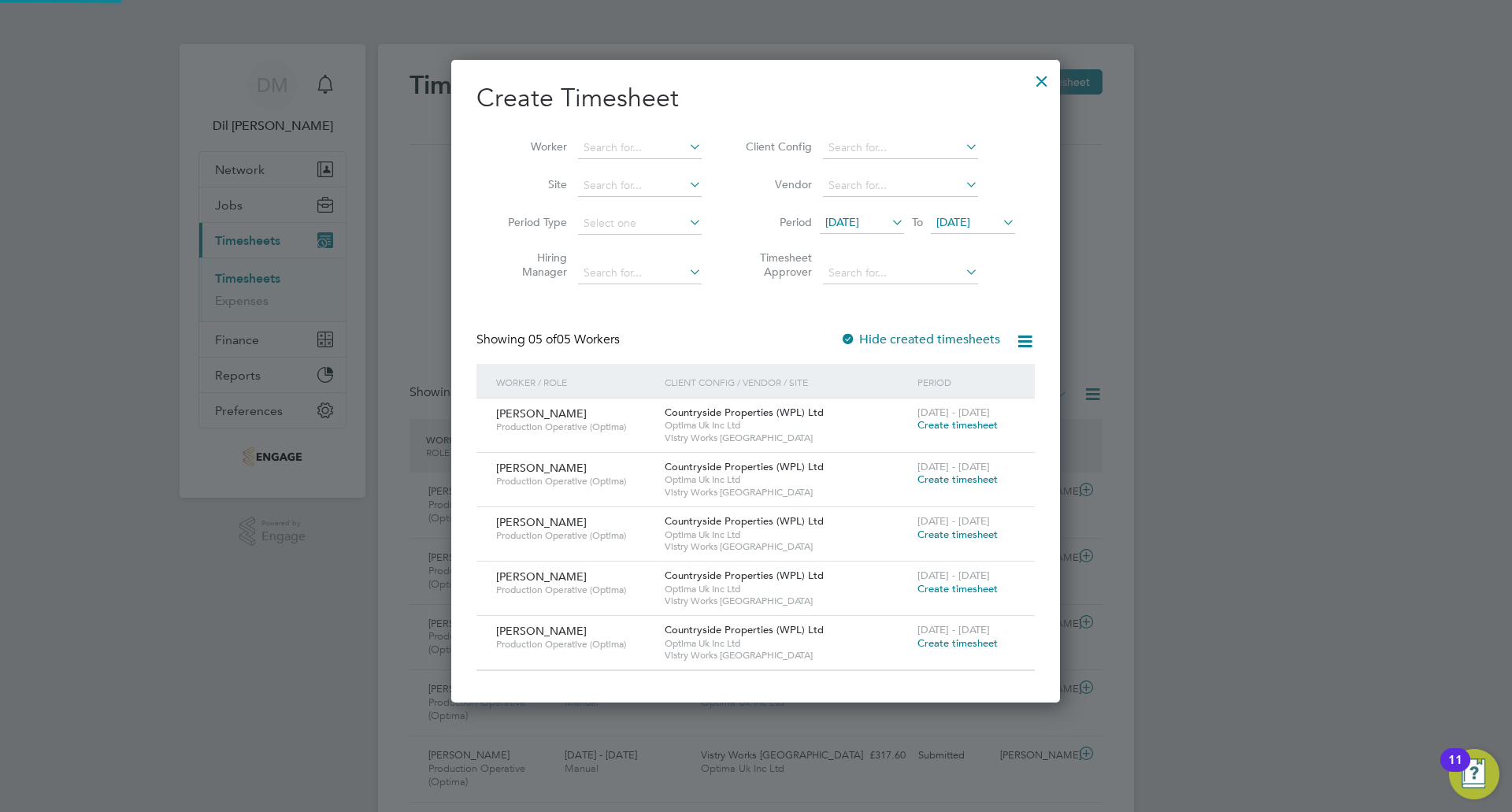
click at [964, 217] on span "[DATE]" at bounding box center [953, 222] width 34 height 14
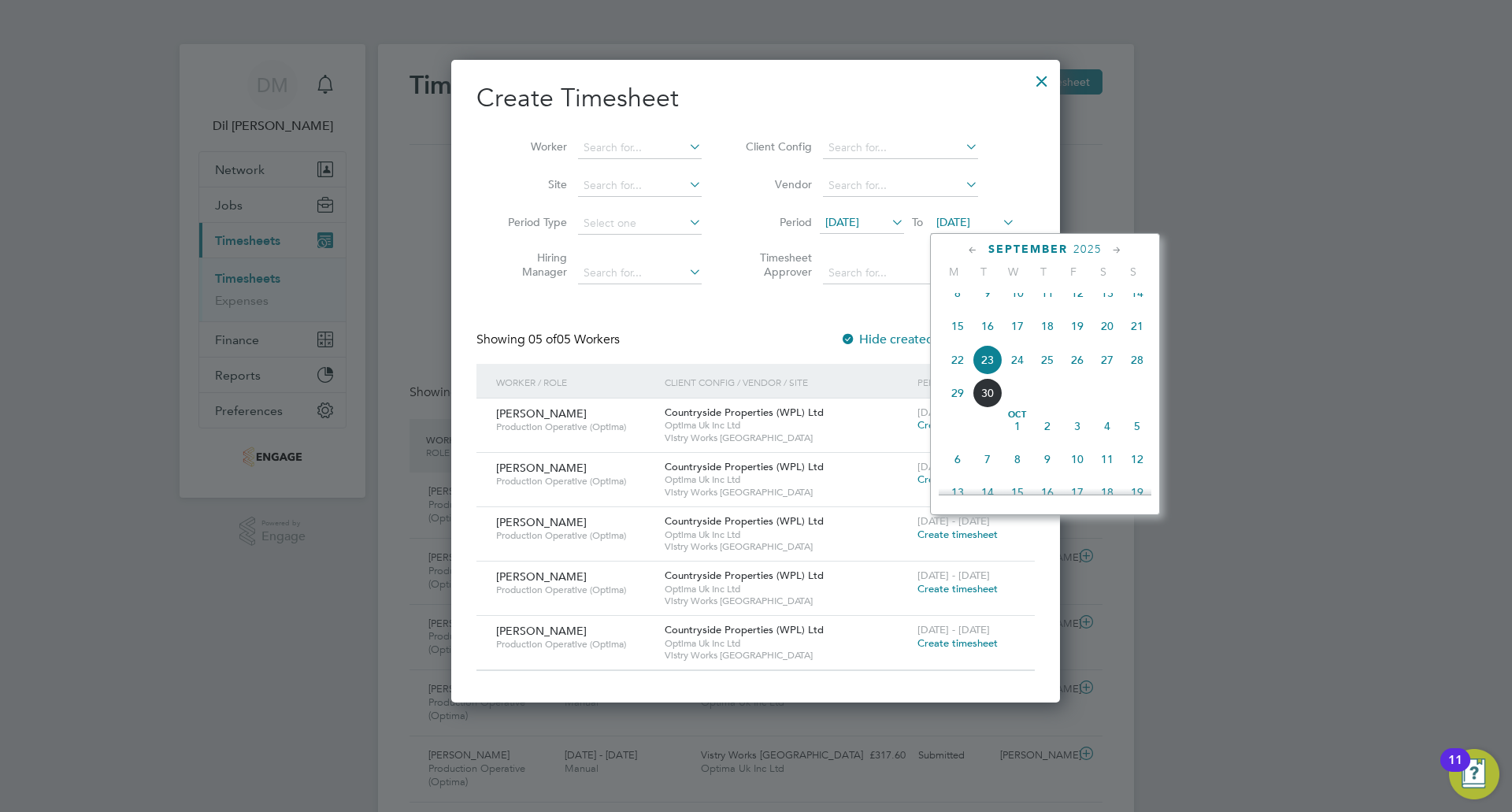
click at [1128, 375] on span "28" at bounding box center [1137, 360] width 30 height 30
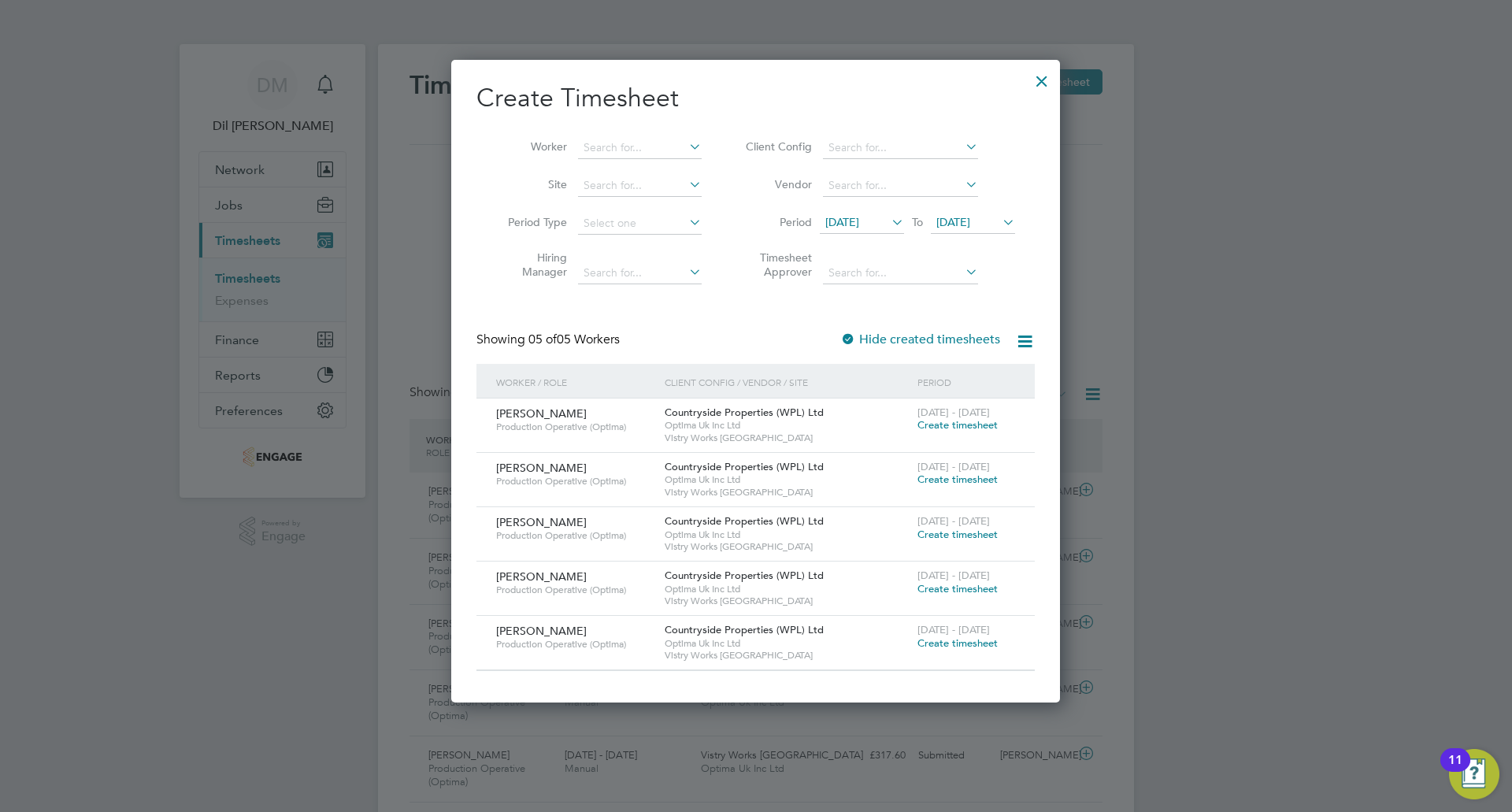
click at [950, 478] on span "Create timesheet" at bounding box center [957, 479] width 81 height 13
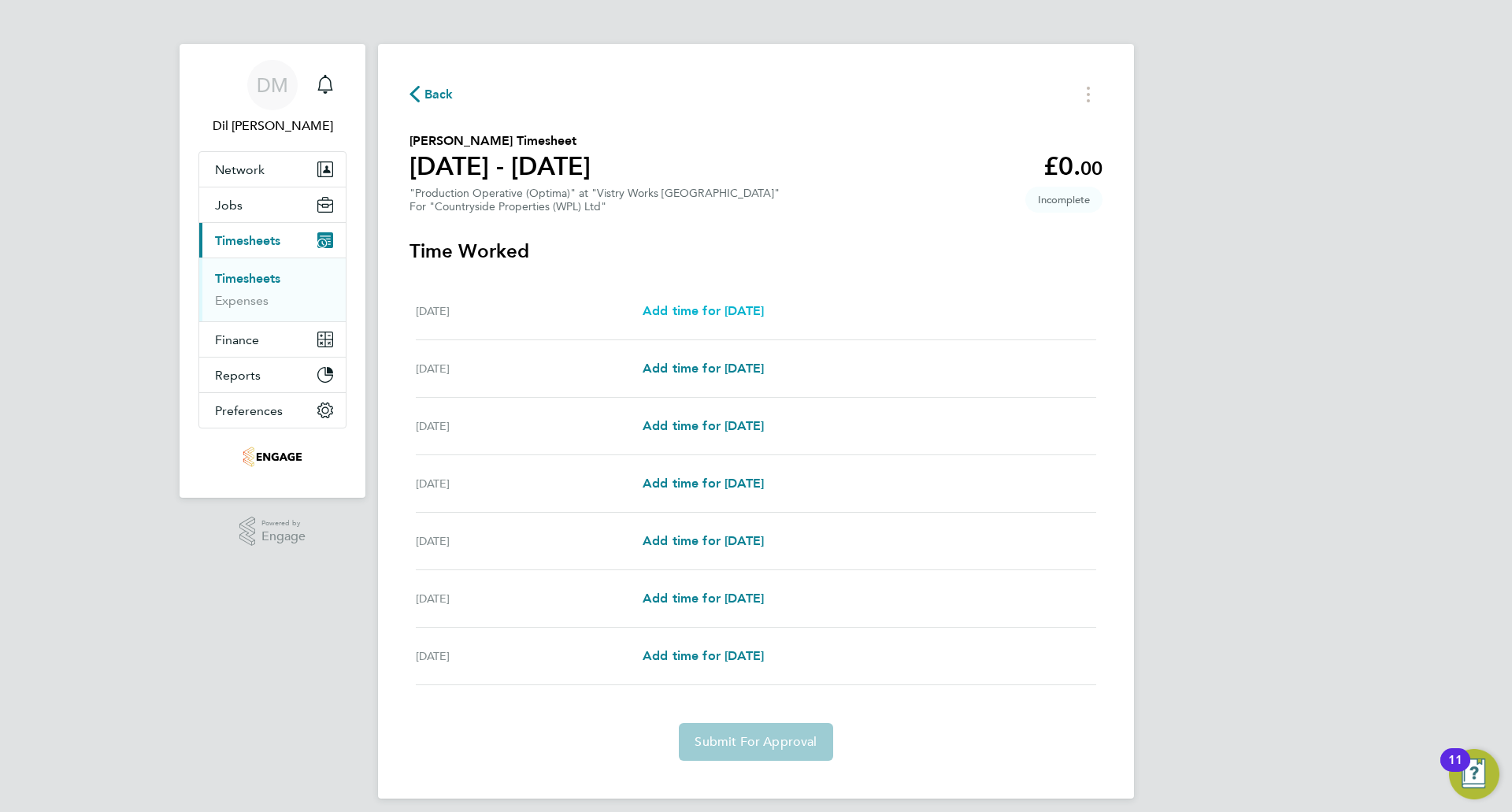
click at [750, 312] on span "Add time for Mon 22 Sep" at bounding box center [703, 310] width 122 height 15
select select "15"
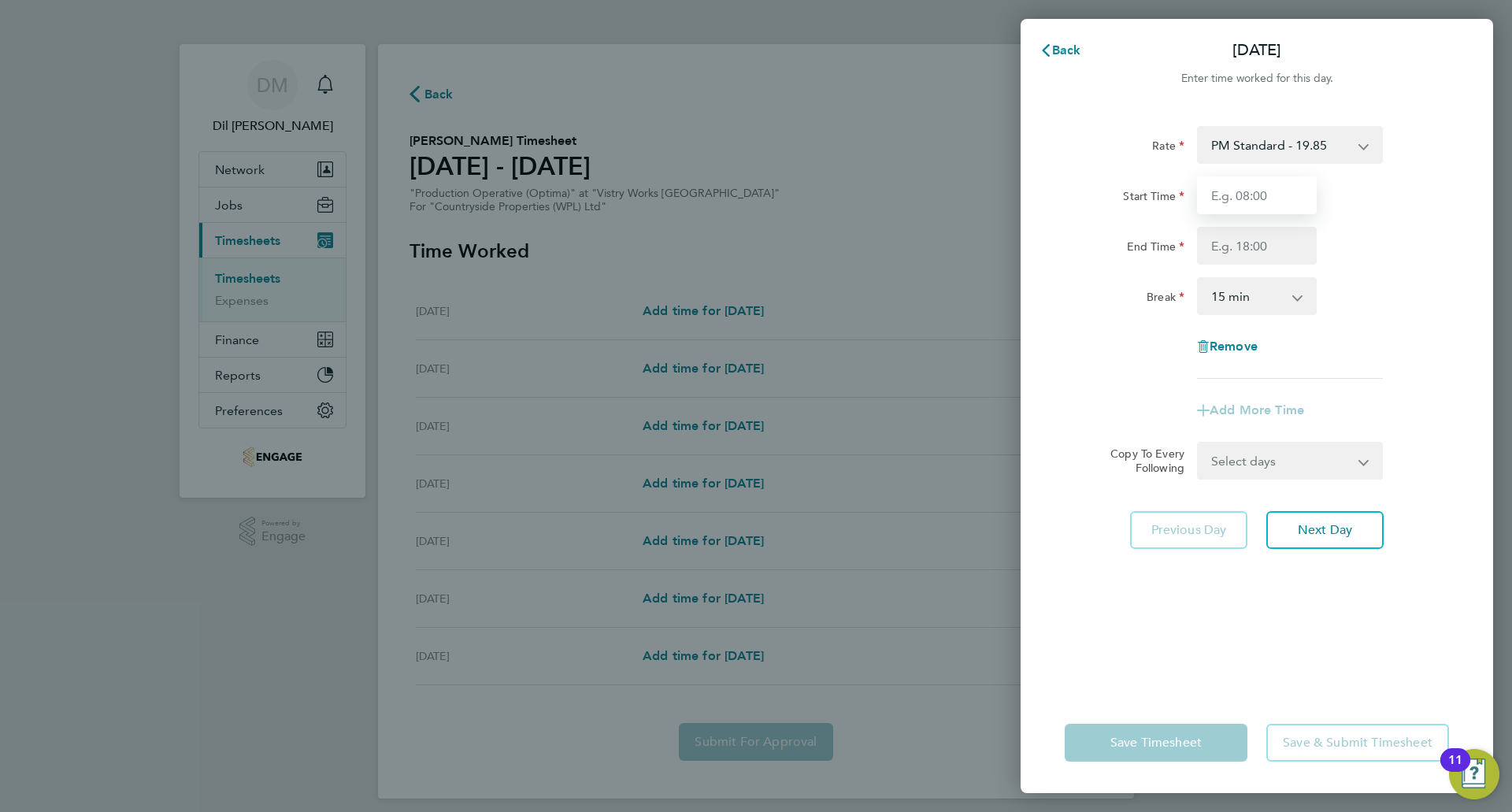
click at [1244, 198] on input "Start Time" at bounding box center [1257, 195] width 120 height 38
type input "15:00"
click at [1272, 254] on input "End Time" at bounding box center [1257, 246] width 120 height 38
type input "23:30"
drag, startPoint x: 1254, startPoint y: 300, endPoint x: 1246, endPoint y: 310, distance: 12.8
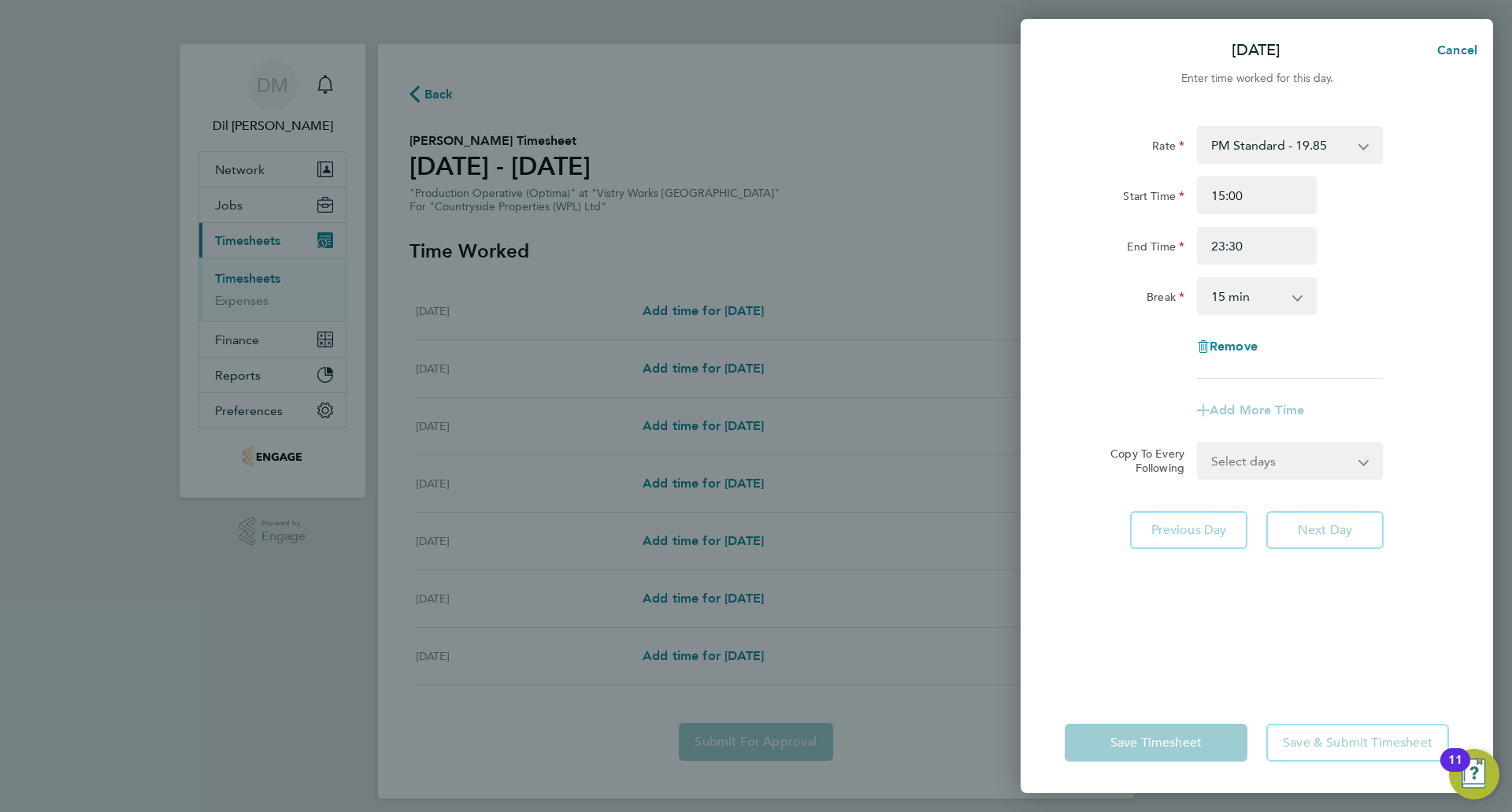
click at [1254, 300] on select "0 min 15 min 30 min 45 min 60 min 75 min 90 min" at bounding box center [1247, 296] width 98 height 35
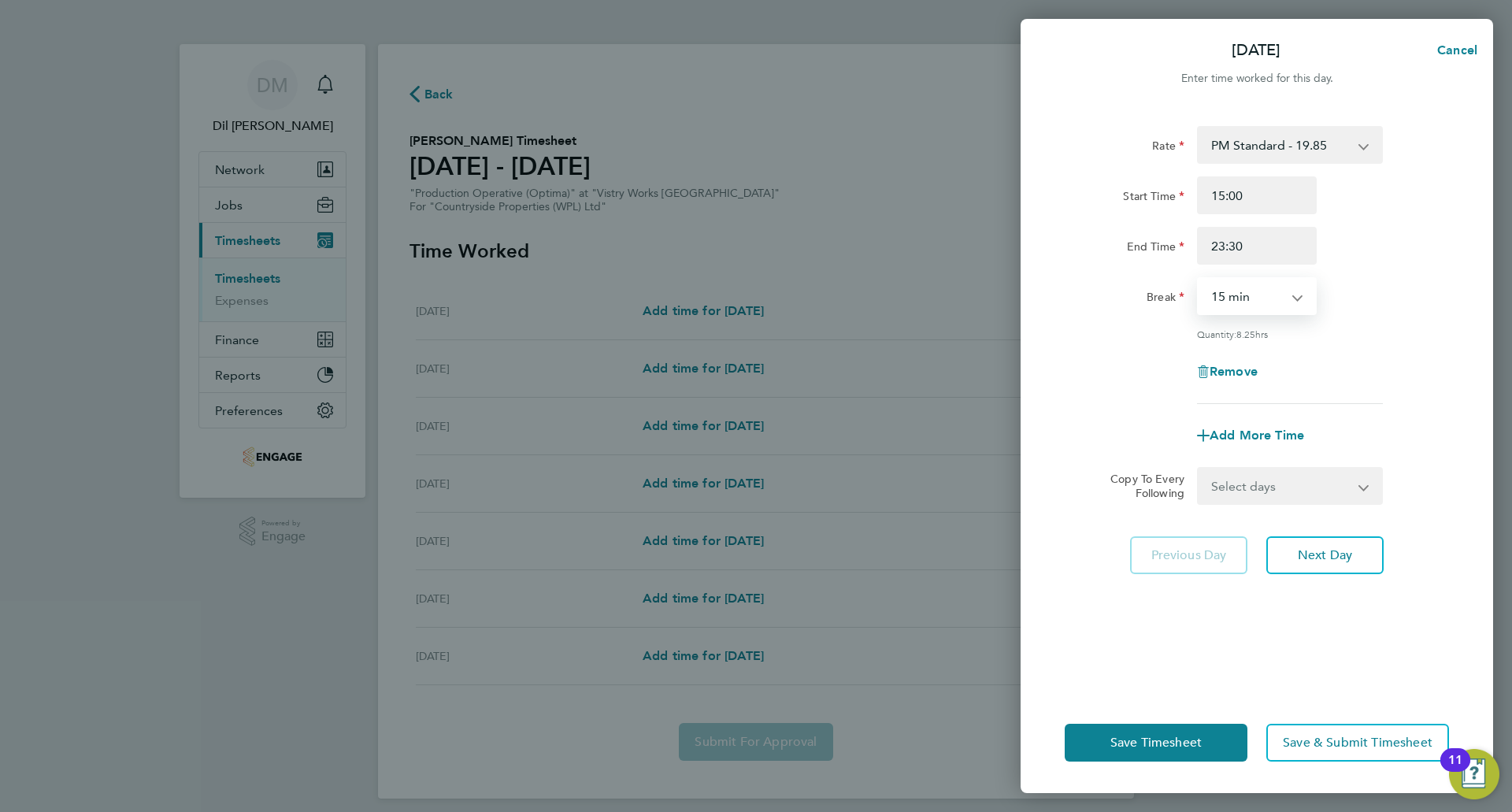
select select "30"
click at [1199, 279] on select "0 min 15 min 30 min 45 min 60 min 75 min 90 min" at bounding box center [1247, 296] width 98 height 35
click at [1298, 552] on span "Next Day" at bounding box center [1325, 556] width 55 height 16
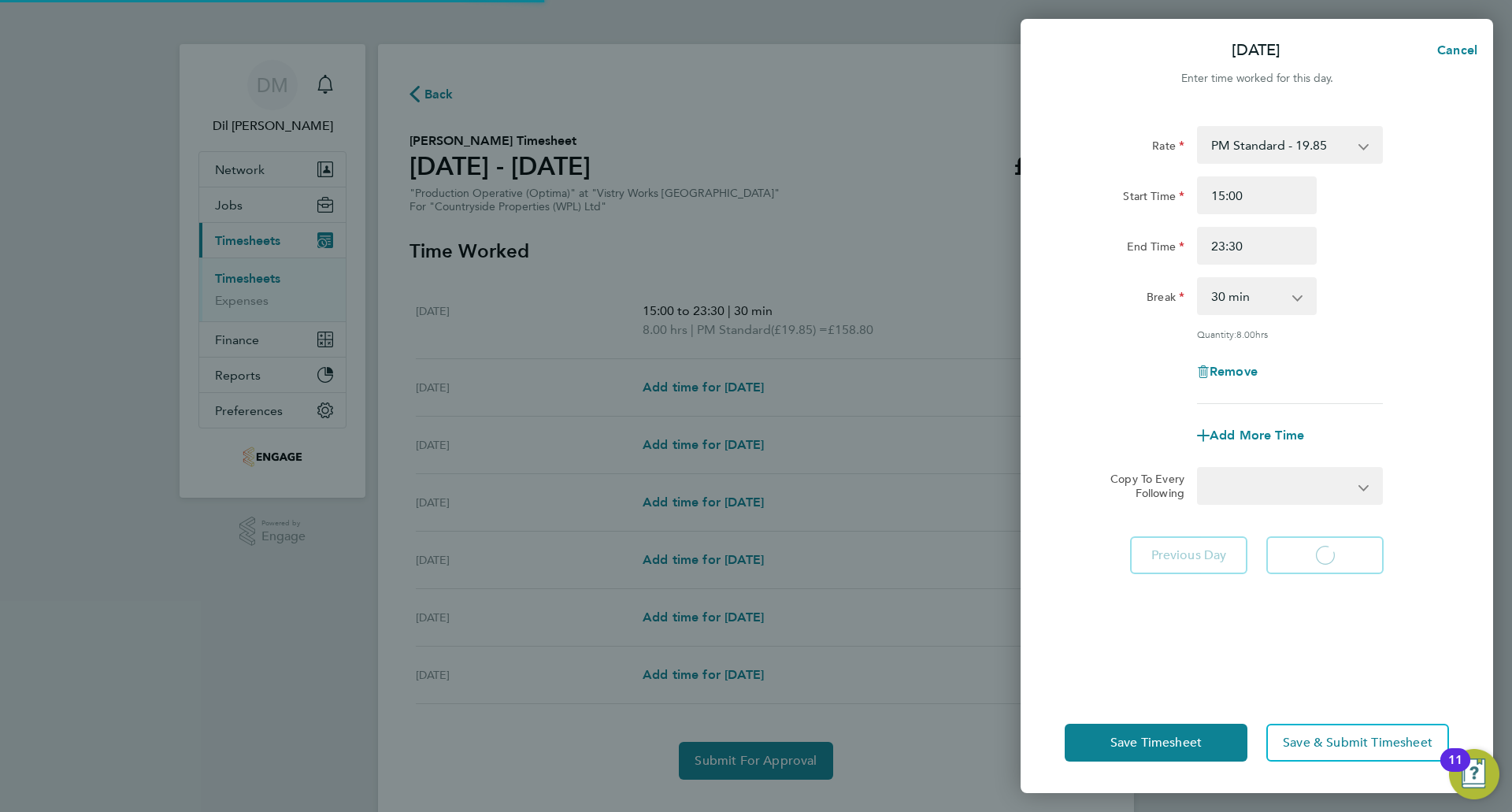
select select "15"
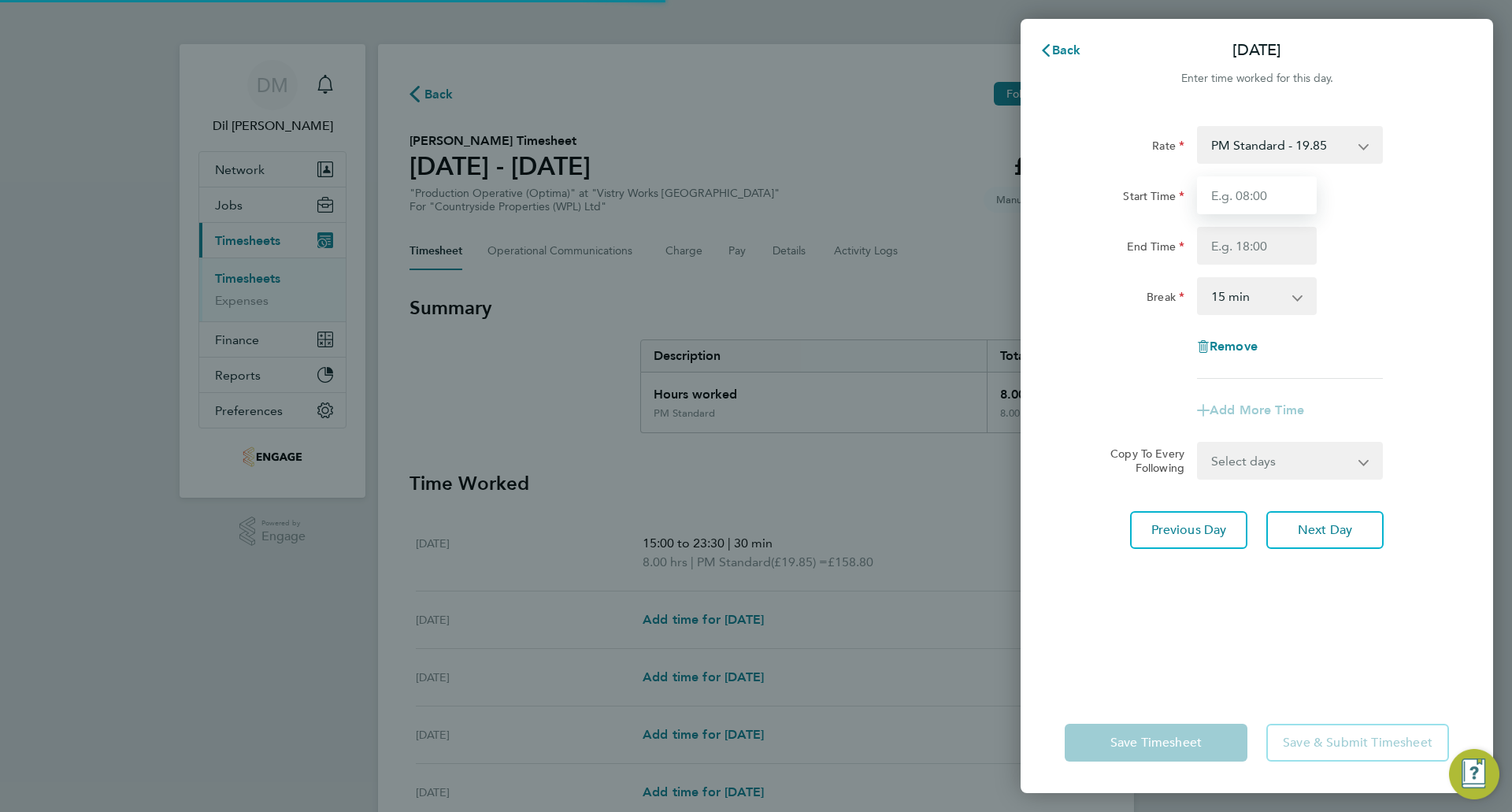
click at [1249, 198] on input "Start Time" at bounding box center [1257, 195] width 120 height 38
type input "15:00"
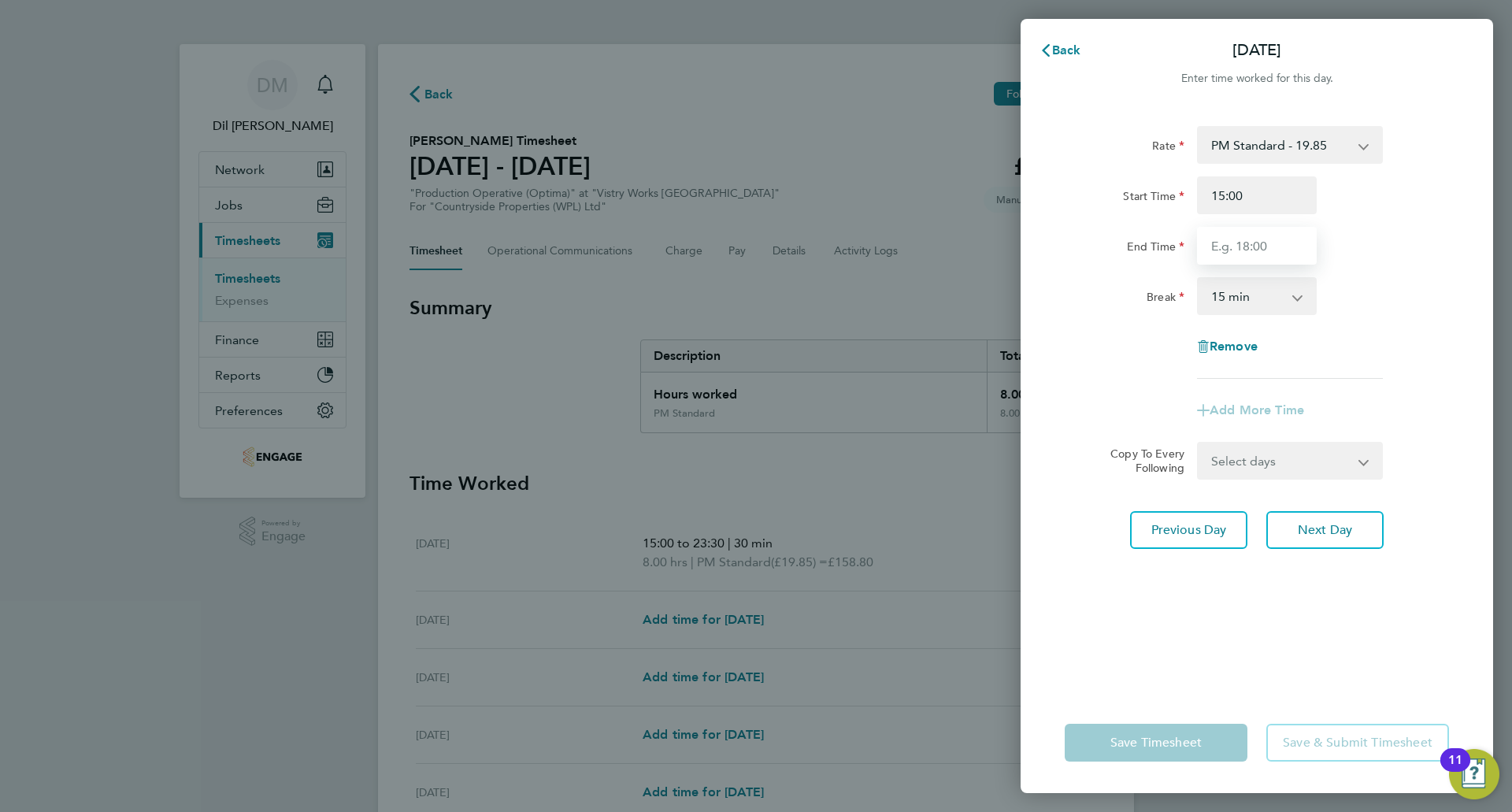
click at [1277, 247] on input "End Time" at bounding box center [1257, 246] width 120 height 38
type input "23:30"
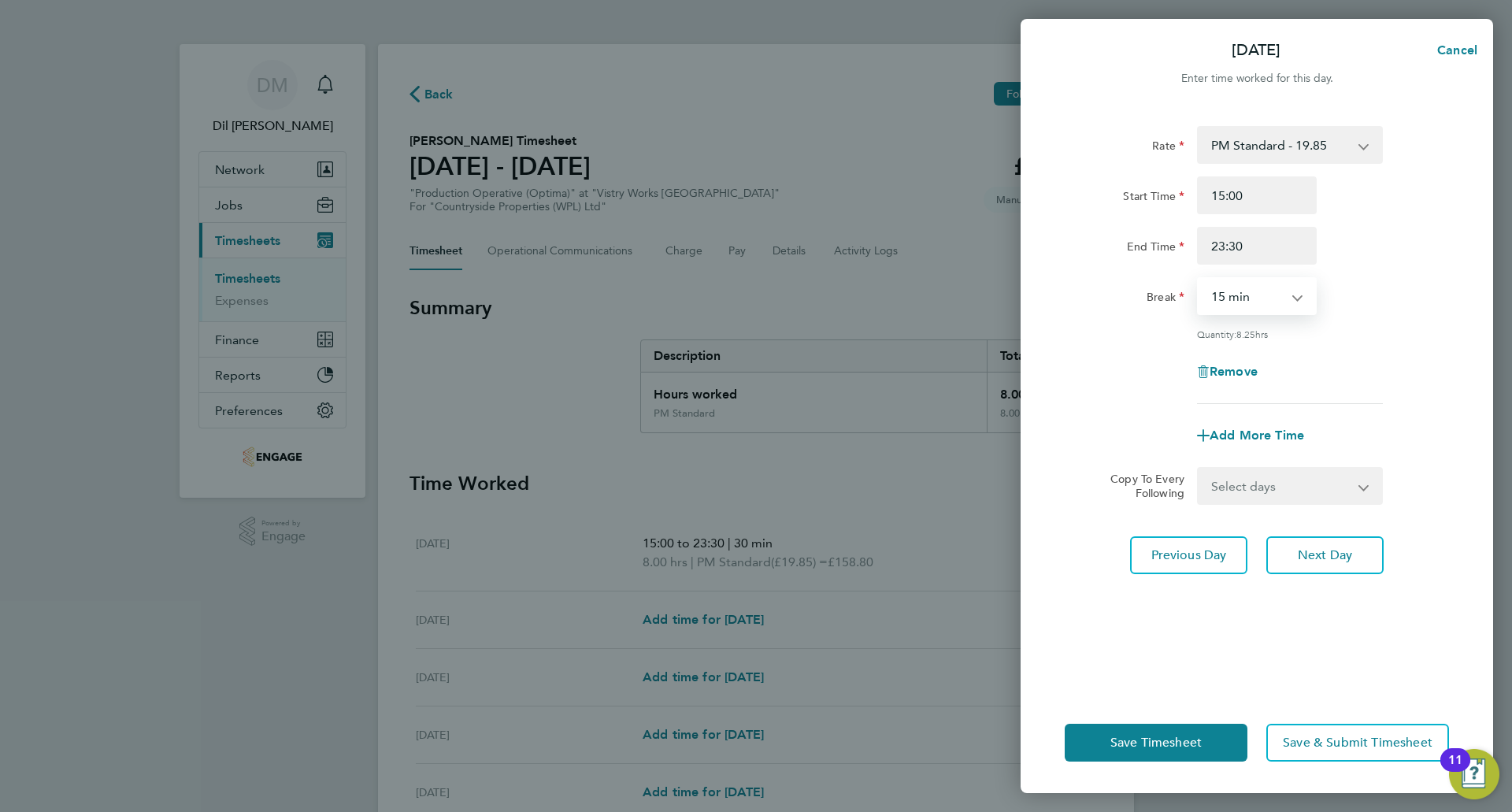
click at [1241, 294] on select "0 min 15 min 30 min 45 min 60 min 75 min 90 min" at bounding box center [1247, 296] width 98 height 35
select select "30"
click at [1199, 279] on select "0 min 15 min 30 min 45 min 60 min 75 min 90 min" at bounding box center [1247, 296] width 98 height 35
click at [1329, 559] on span "Next Day" at bounding box center [1325, 556] width 55 height 16
select select "15"
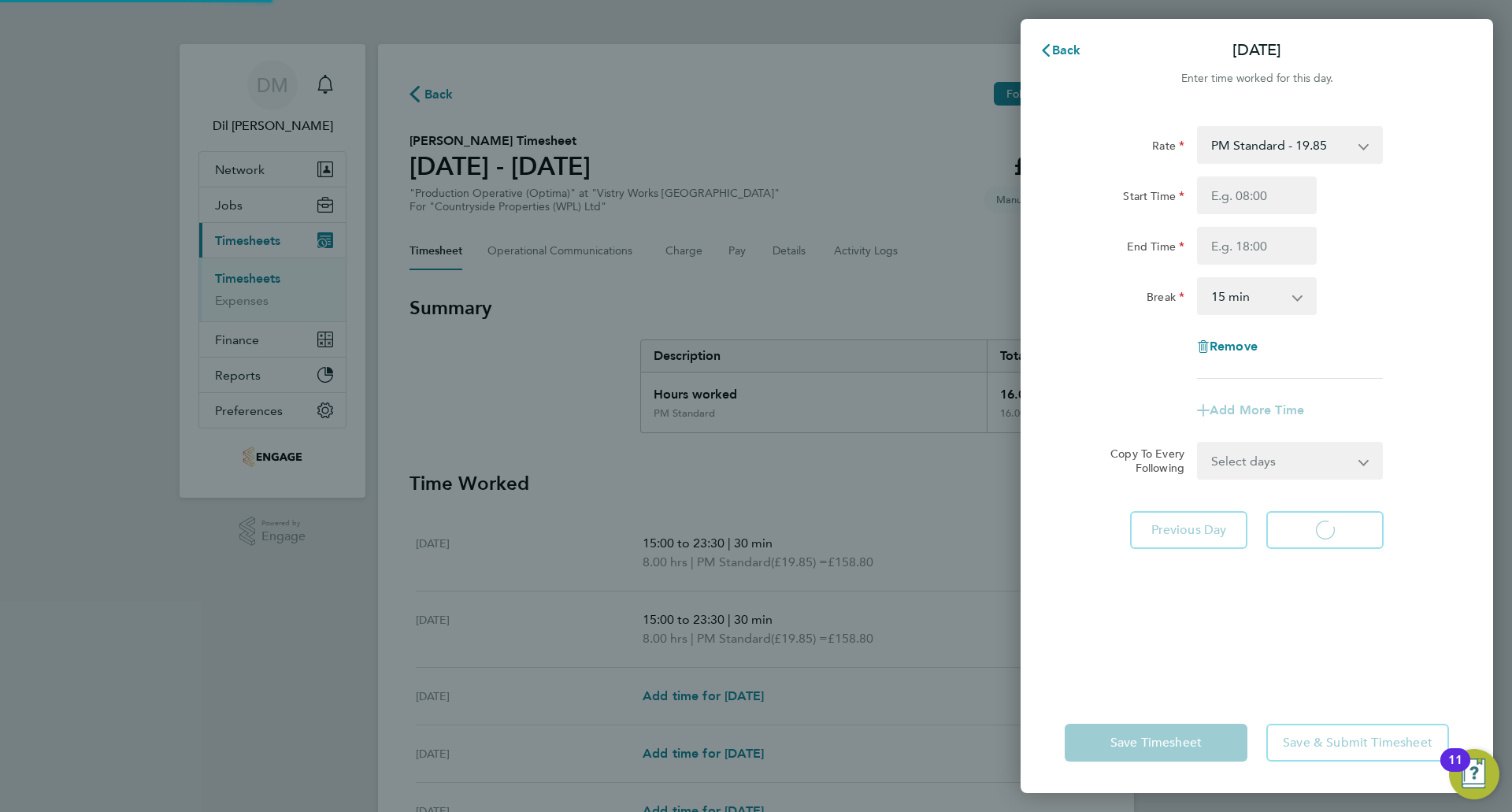
select select "15"
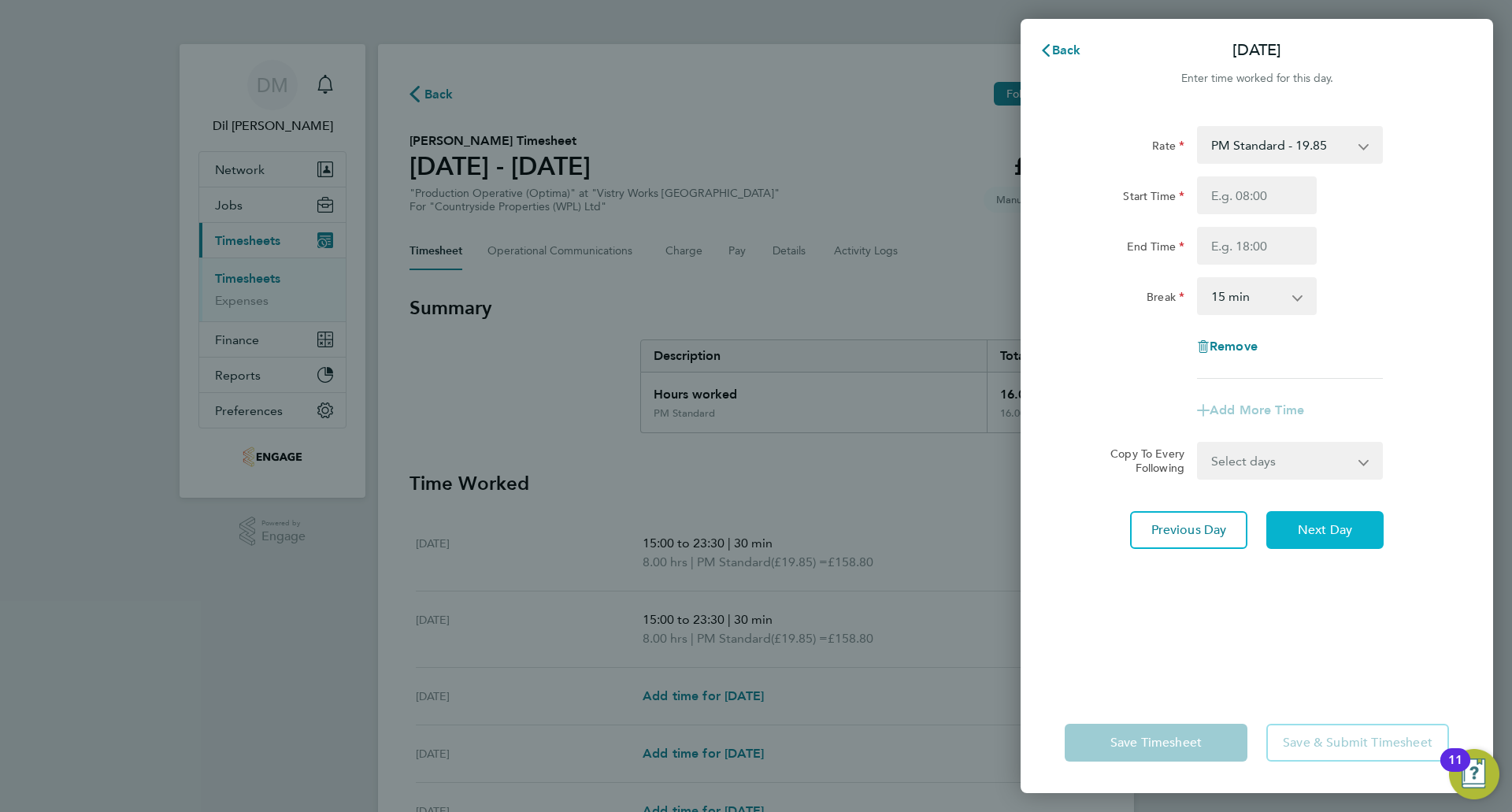
click at [1330, 540] on button "Next Day" at bounding box center [1325, 531] width 117 height 38
select select "15"
click at [1258, 200] on input "Start Time" at bounding box center [1257, 195] width 120 height 38
type input "15:00"
click at [1265, 242] on input "End Time" at bounding box center [1257, 246] width 120 height 38
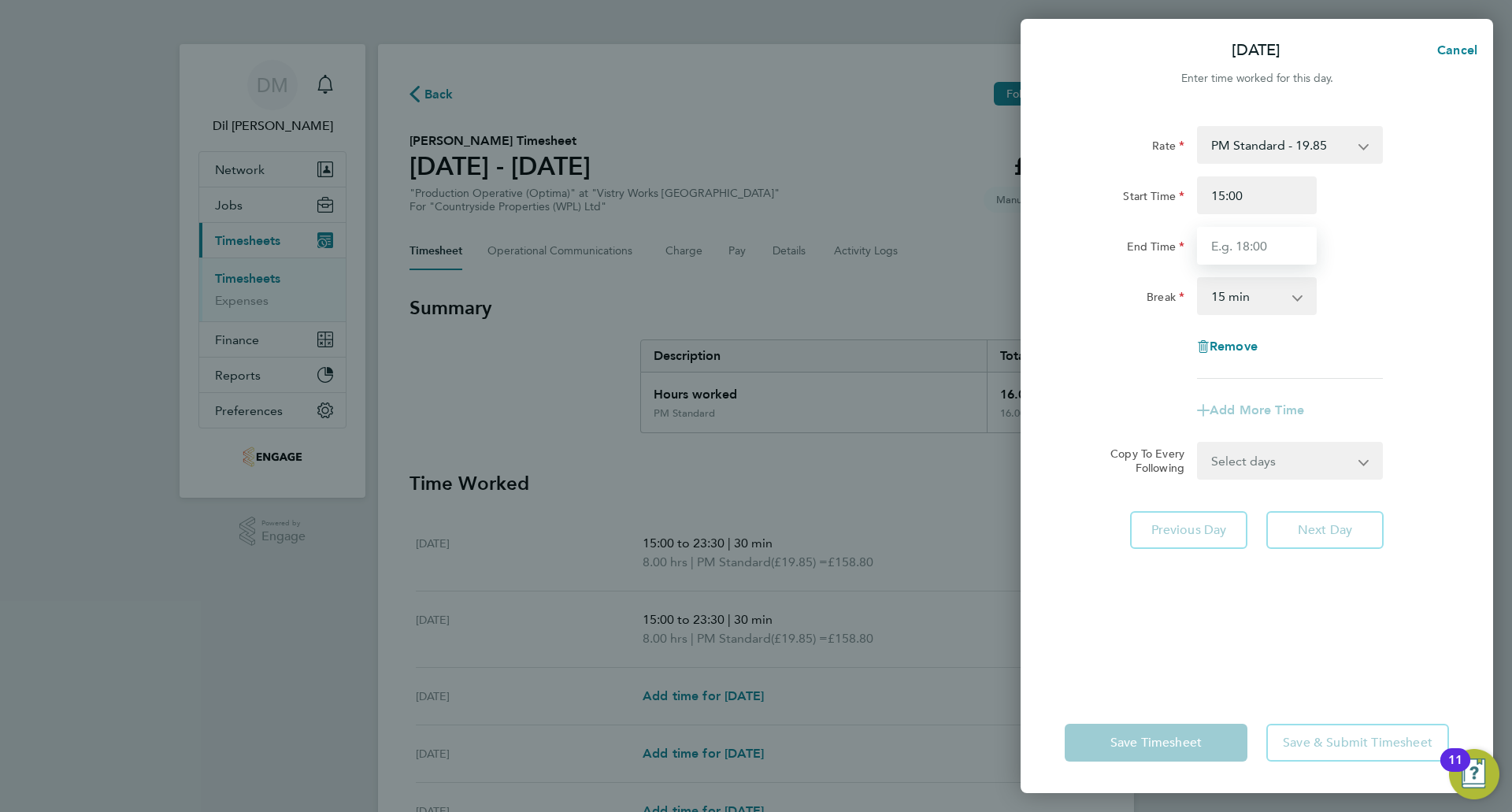
type input "23:30"
drag, startPoint x: 1267, startPoint y: 301, endPoint x: 1258, endPoint y: 313, distance: 15.0
click at [1267, 301] on select "0 min 15 min 30 min 45 min 60 min 75 min 90 min" at bounding box center [1247, 296] width 98 height 35
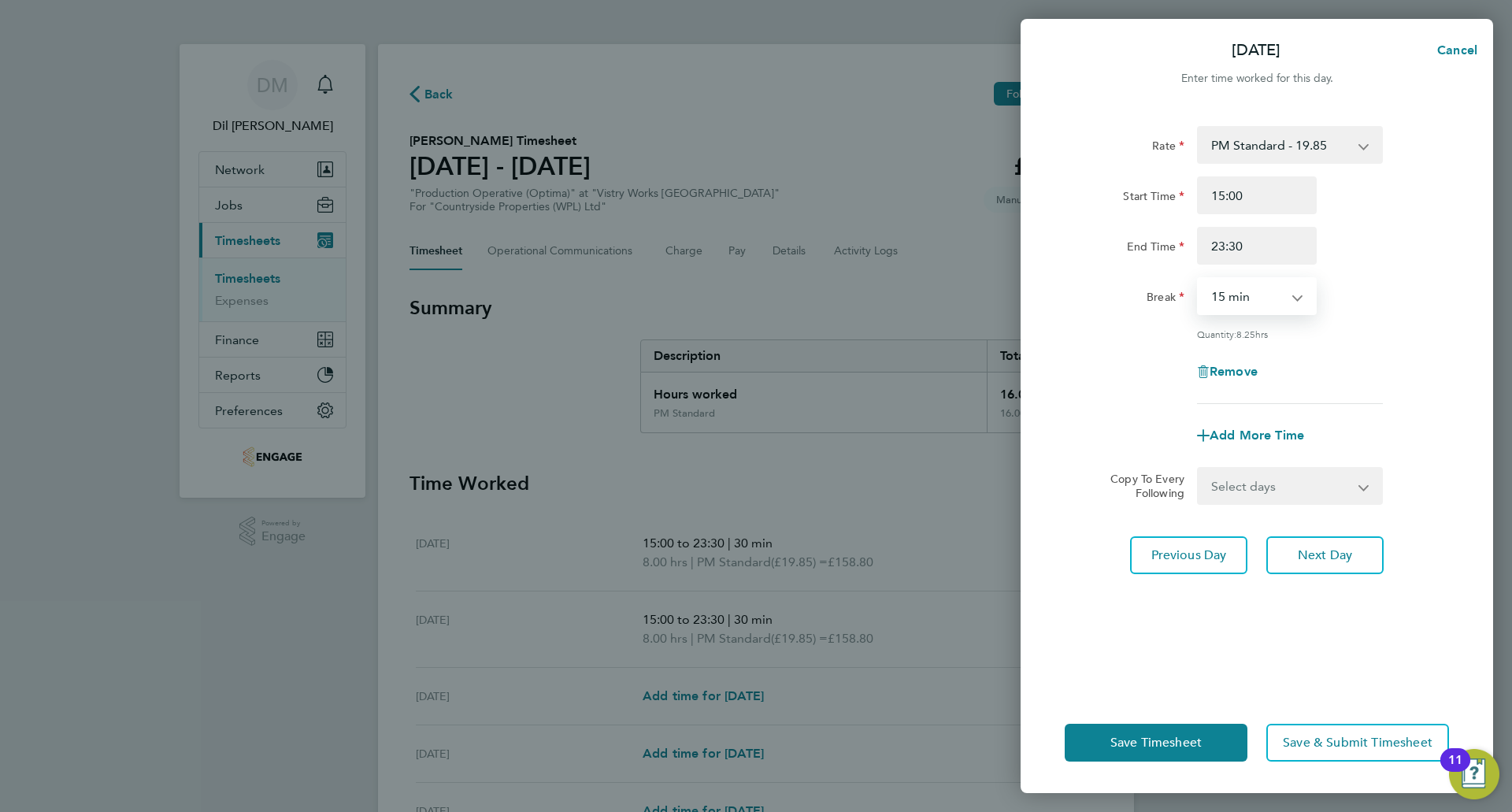
select select "30"
click at [1199, 279] on select "0 min 15 min 30 min 45 min 60 min 75 min 90 min" at bounding box center [1247, 296] width 98 height 35
click at [1316, 551] on span "Next Day" at bounding box center [1325, 556] width 55 height 16
select select "15"
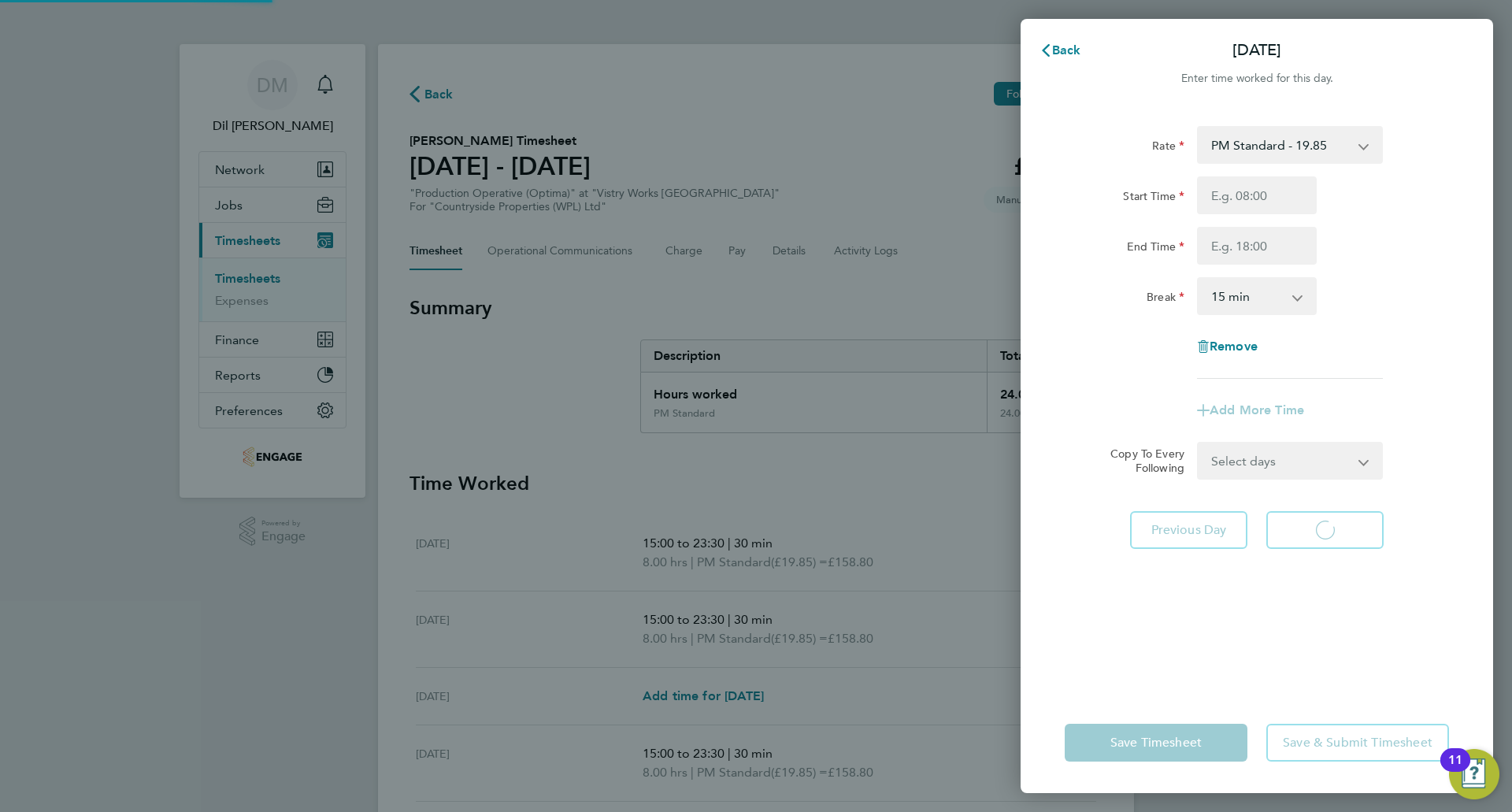
select select "15"
click at [1246, 190] on input "Start Time" at bounding box center [1257, 195] width 120 height 38
type input "15:00"
click at [1258, 248] on input "End Time" at bounding box center [1257, 246] width 120 height 38
type input "21:00"
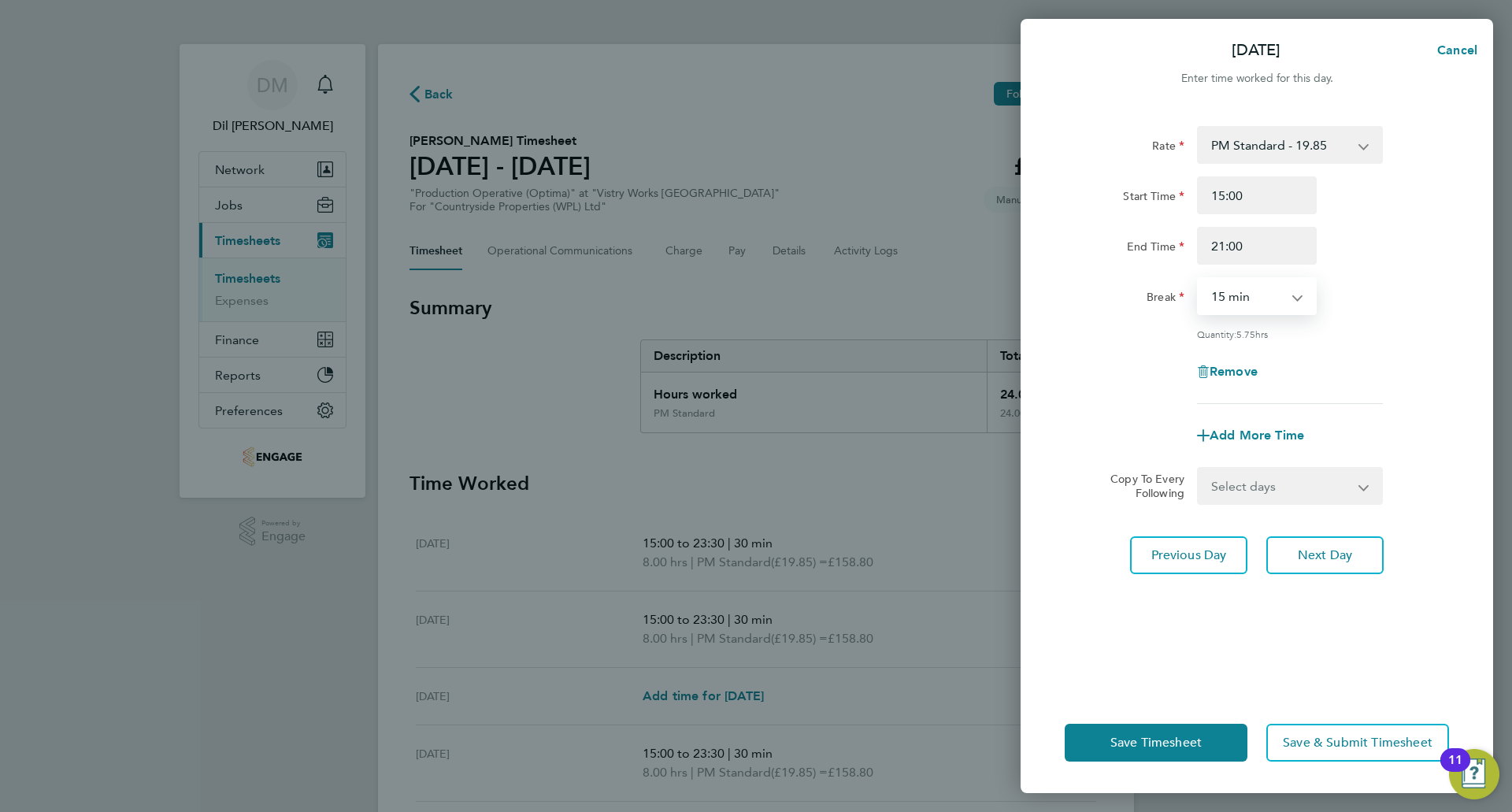
click at [1238, 294] on select "0 min 15 min 30 min 45 min 60 min 75 min 90 min" at bounding box center [1247, 296] width 98 height 35
select select "30"
click at [1199, 279] on select "0 min 15 min 30 min 45 min 60 min 75 min 90 min" at bounding box center [1247, 296] width 98 height 35
click at [1285, 326] on div "Rate PM Standard - 19.85 OT 1 - 27.32 BONUS. - 13.50 PM OT2 - 39.70 OT2 - 36.42…" at bounding box center [1257, 265] width 385 height 278
click at [1160, 752] on button "Save Timesheet" at bounding box center [1156, 743] width 182 height 38
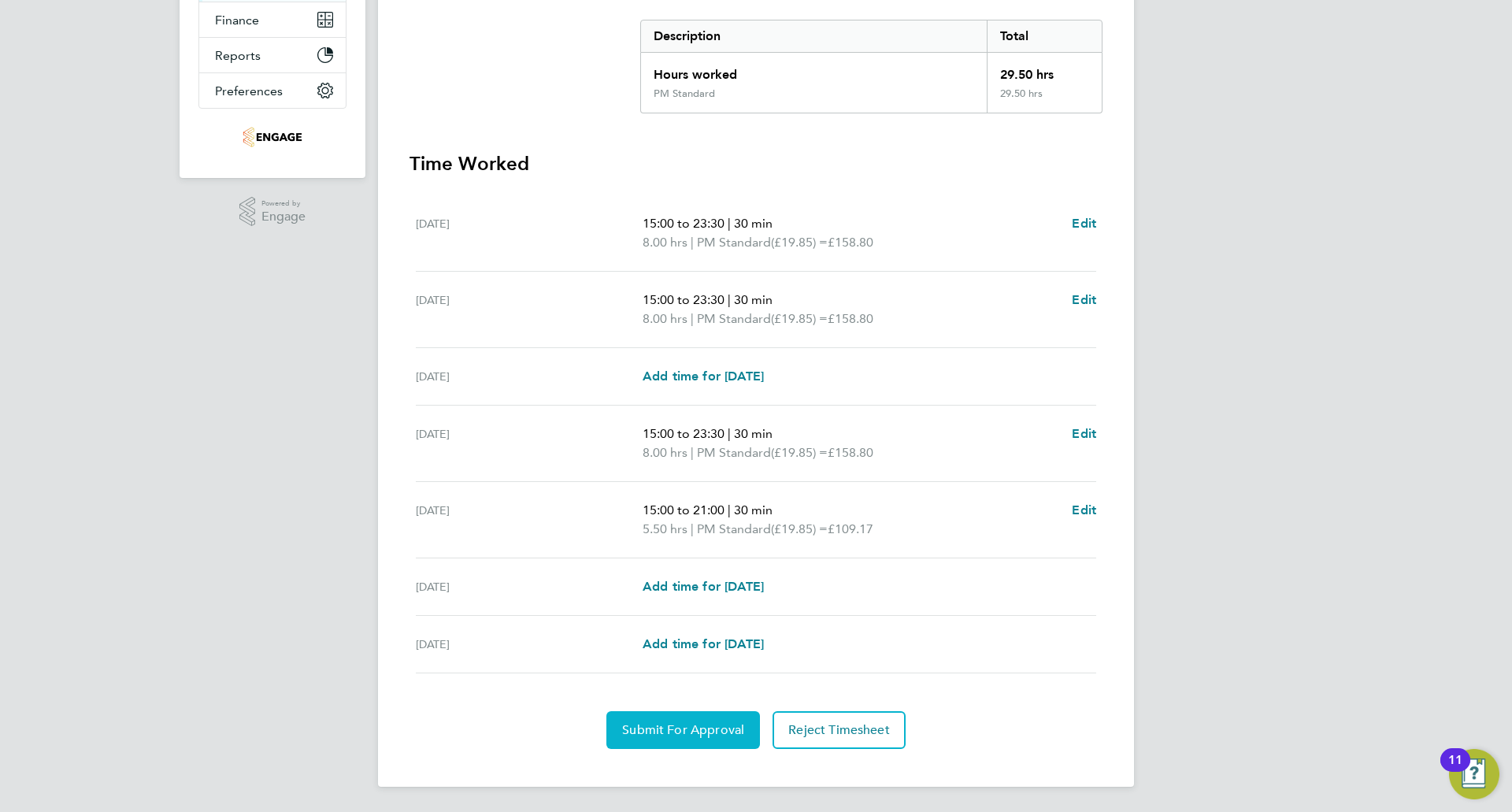
click at [657, 721] on button "Submit For Approval" at bounding box center [683, 730] width 154 height 38
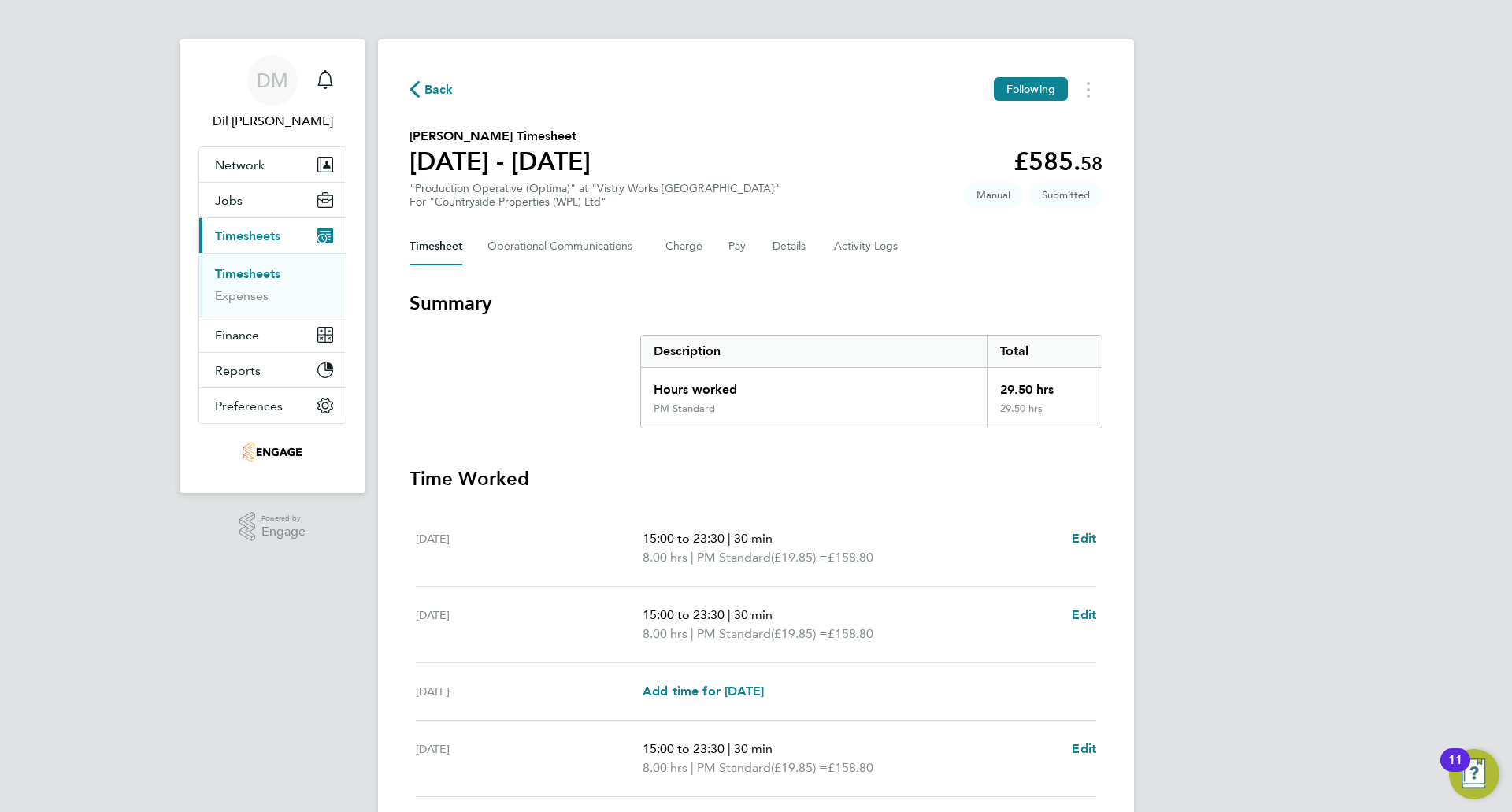
click at [414, 90] on icon "button" at bounding box center [415, 89] width 10 height 17
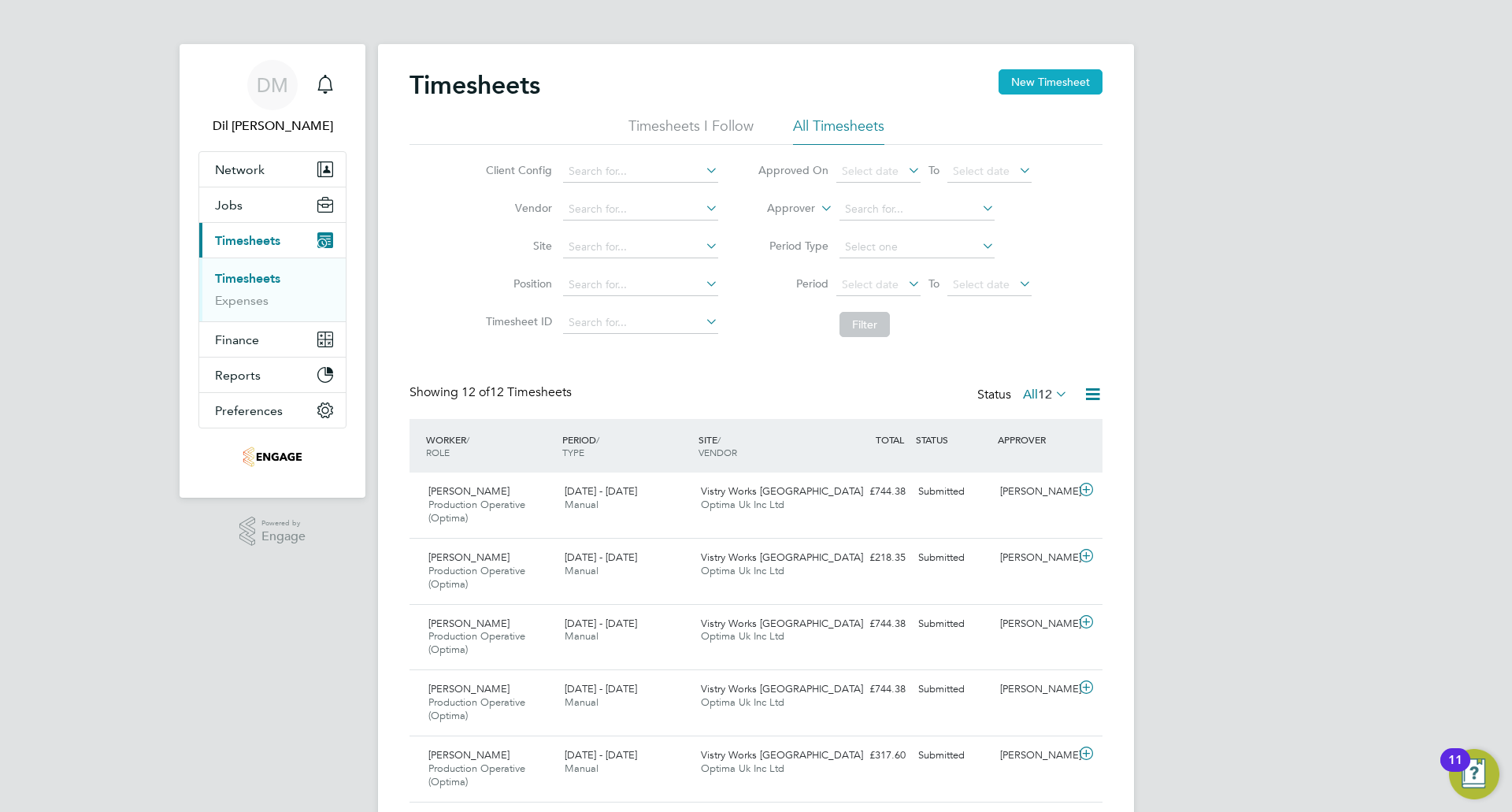
click at [1046, 89] on button "New Timesheet" at bounding box center [1050, 82] width 104 height 25
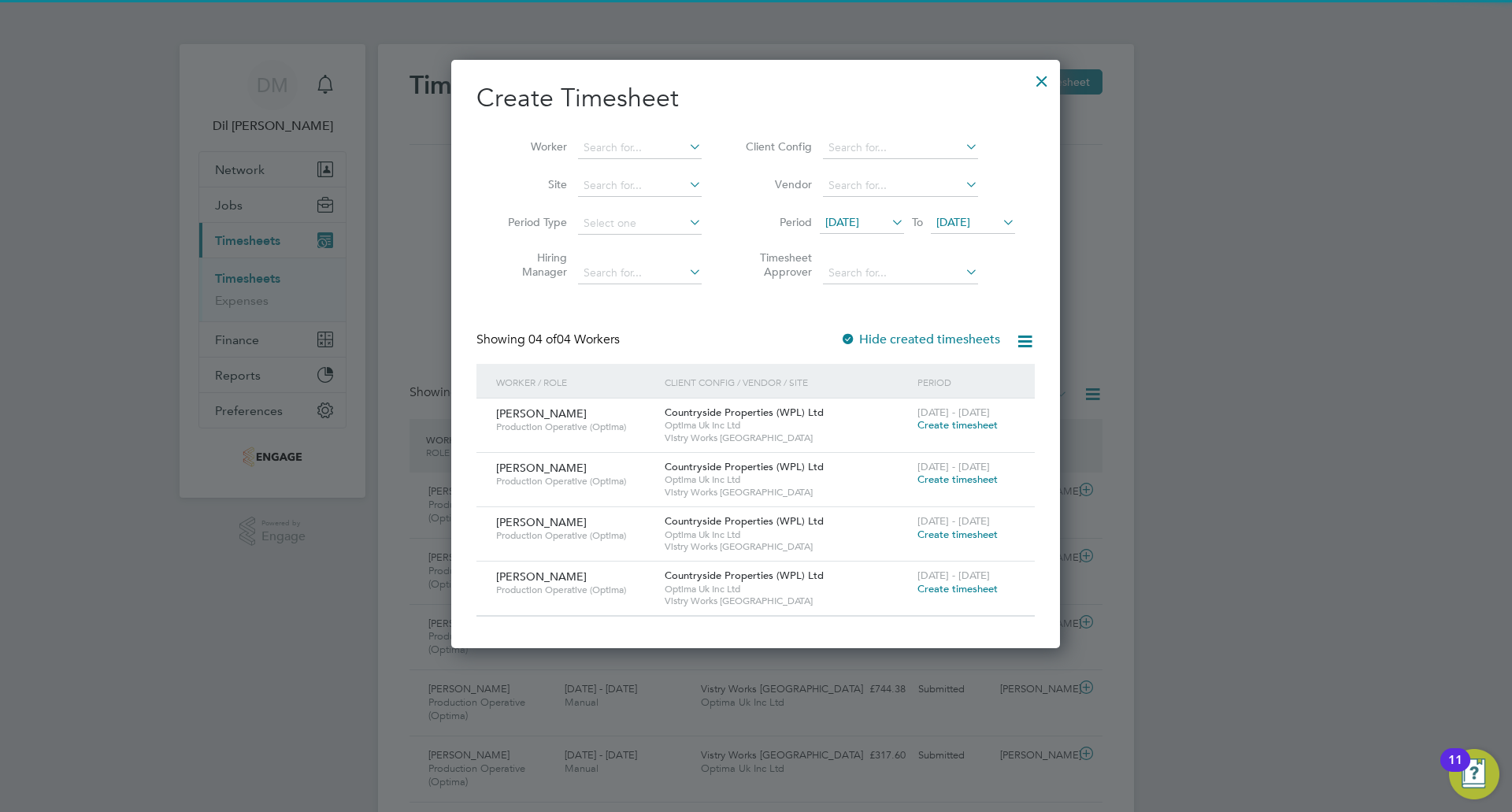
click at [852, 209] on li "Period 16 Sep 2025 To 23 Sep 2025" at bounding box center [878, 224] width 313 height 38
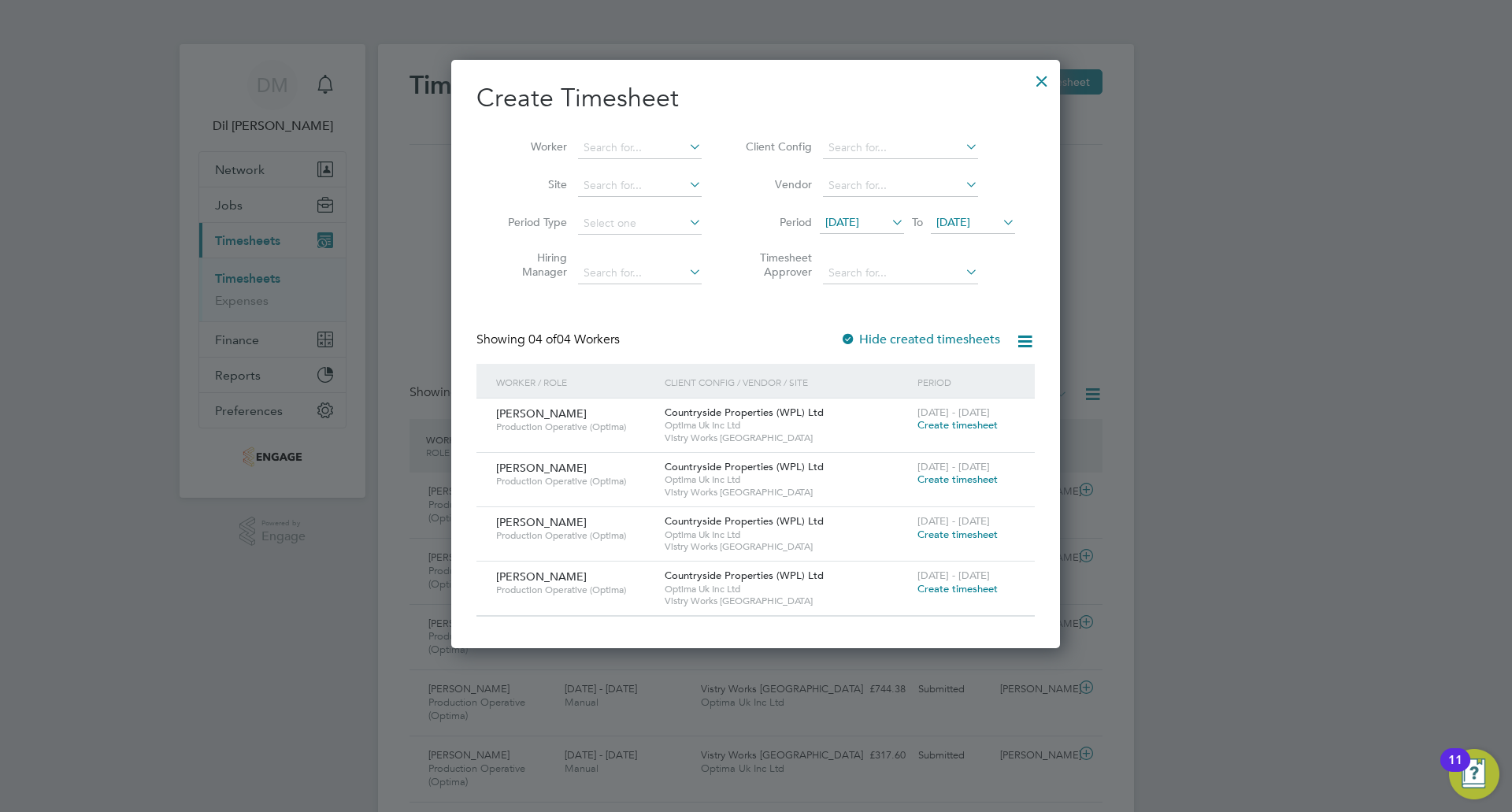
click at [854, 215] on span "[DATE]" at bounding box center [842, 222] width 34 height 14
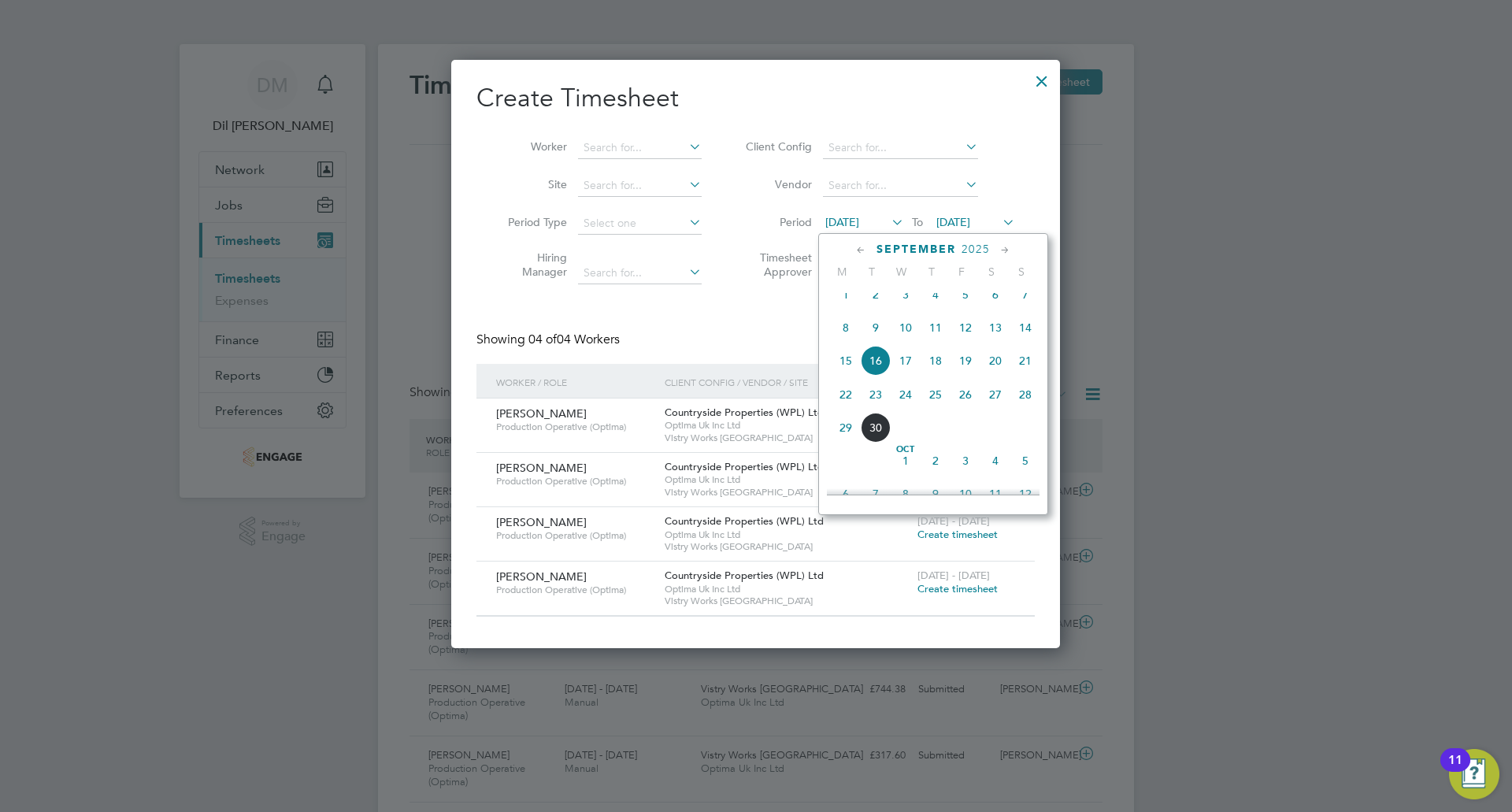
click at [843, 403] on span "22" at bounding box center [845, 394] width 30 height 30
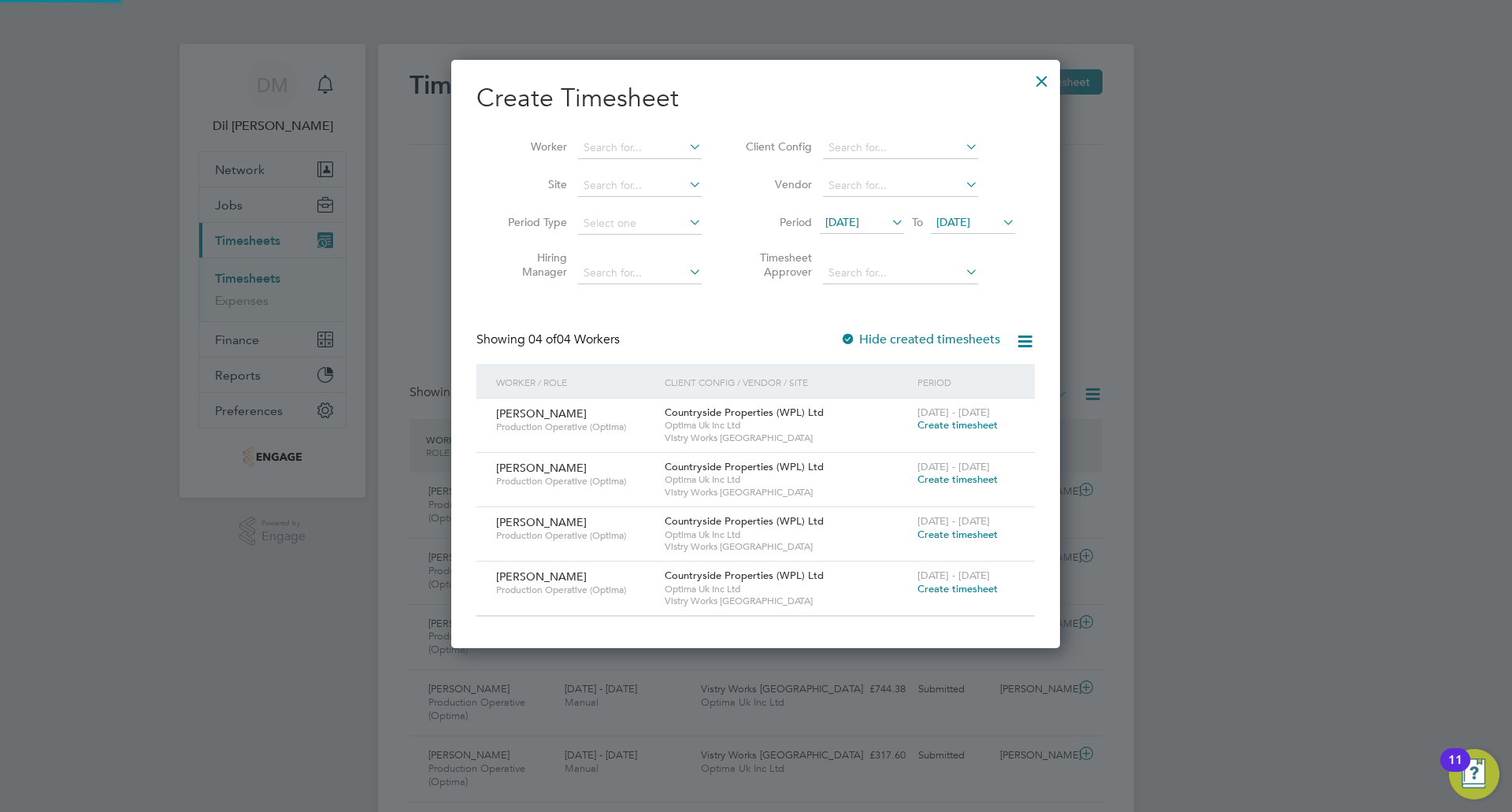
drag, startPoint x: 983, startPoint y: 219, endPoint x: 980, endPoint y: 226, distance: 7.6
click at [970, 219] on span "[DATE]" at bounding box center [953, 222] width 34 height 14
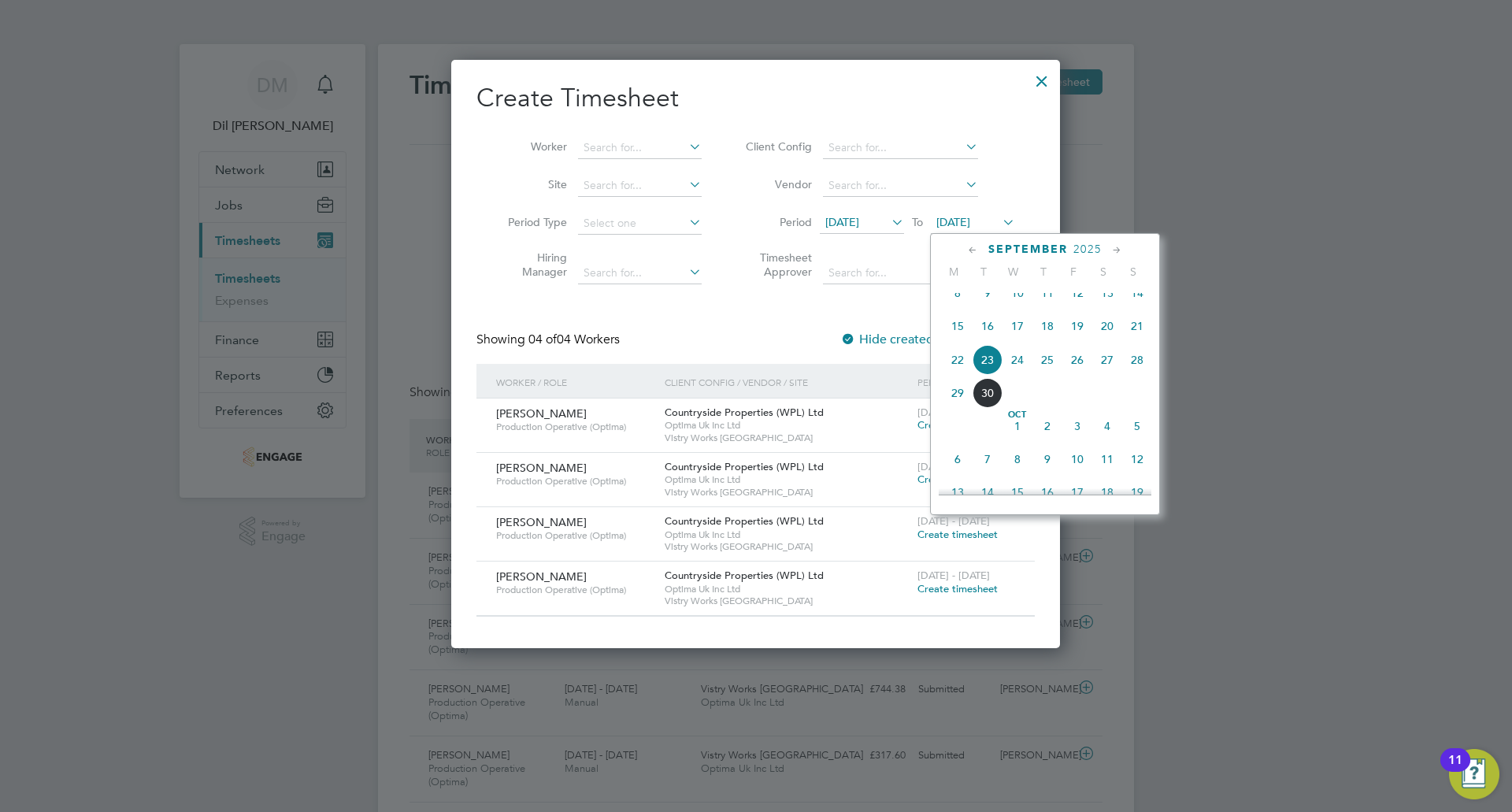
click at [1107, 374] on span "27" at bounding box center [1107, 360] width 30 height 30
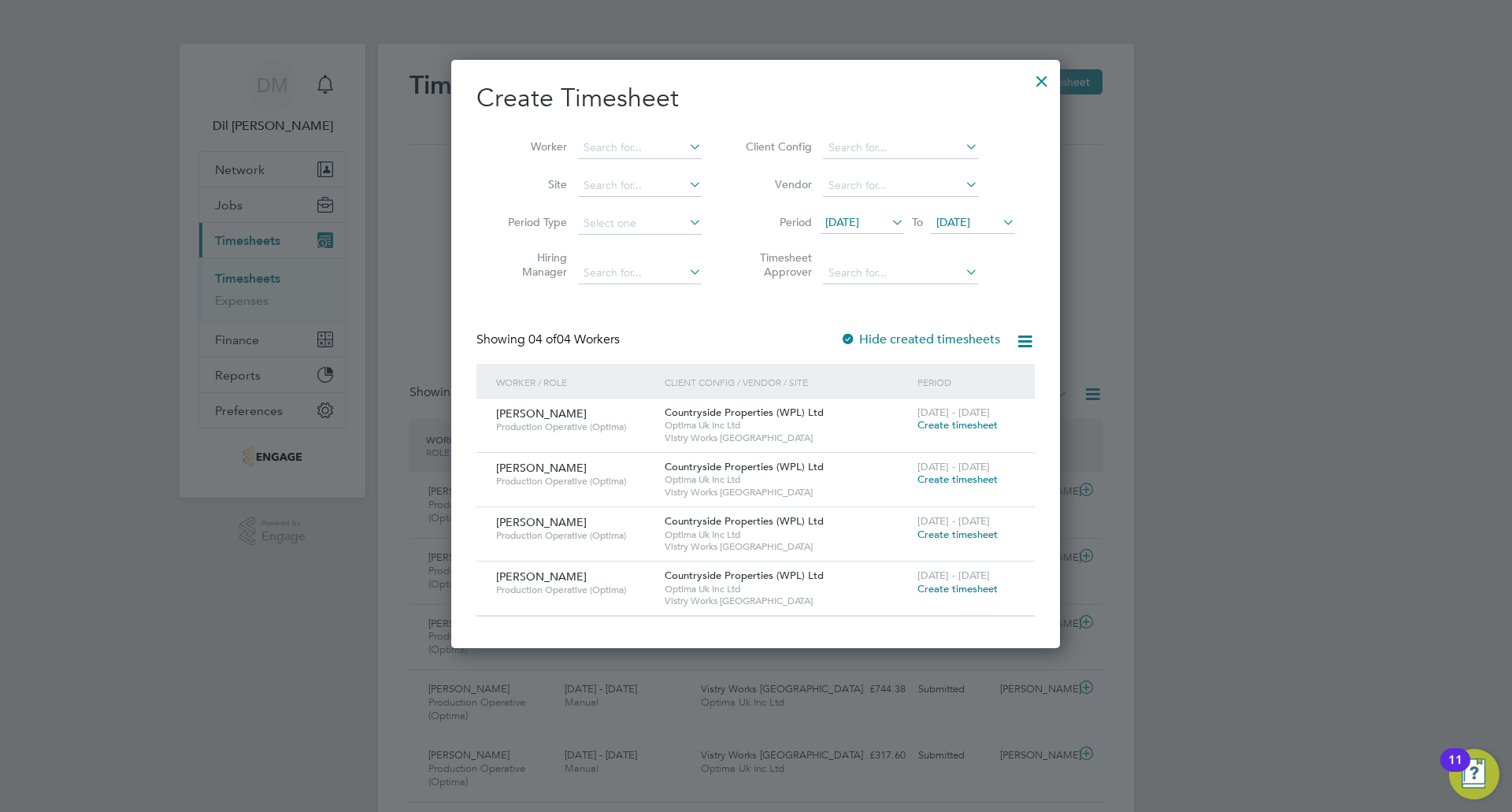
click at [987, 425] on span "Create timesheet" at bounding box center [957, 425] width 81 height 13
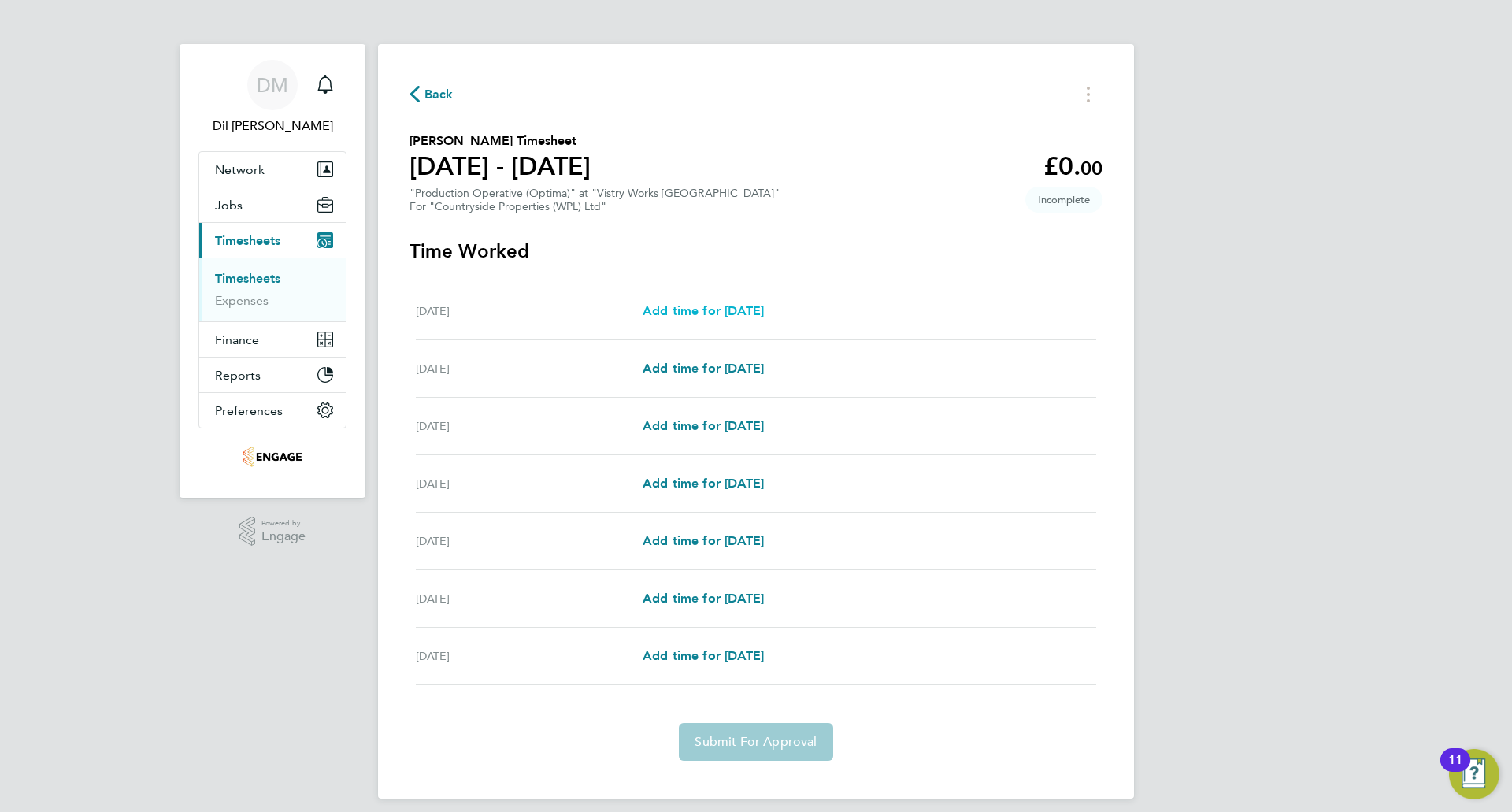
click at [709, 320] on link "Add time for Mon 22 Sep" at bounding box center [703, 312] width 122 height 19
select select "15"
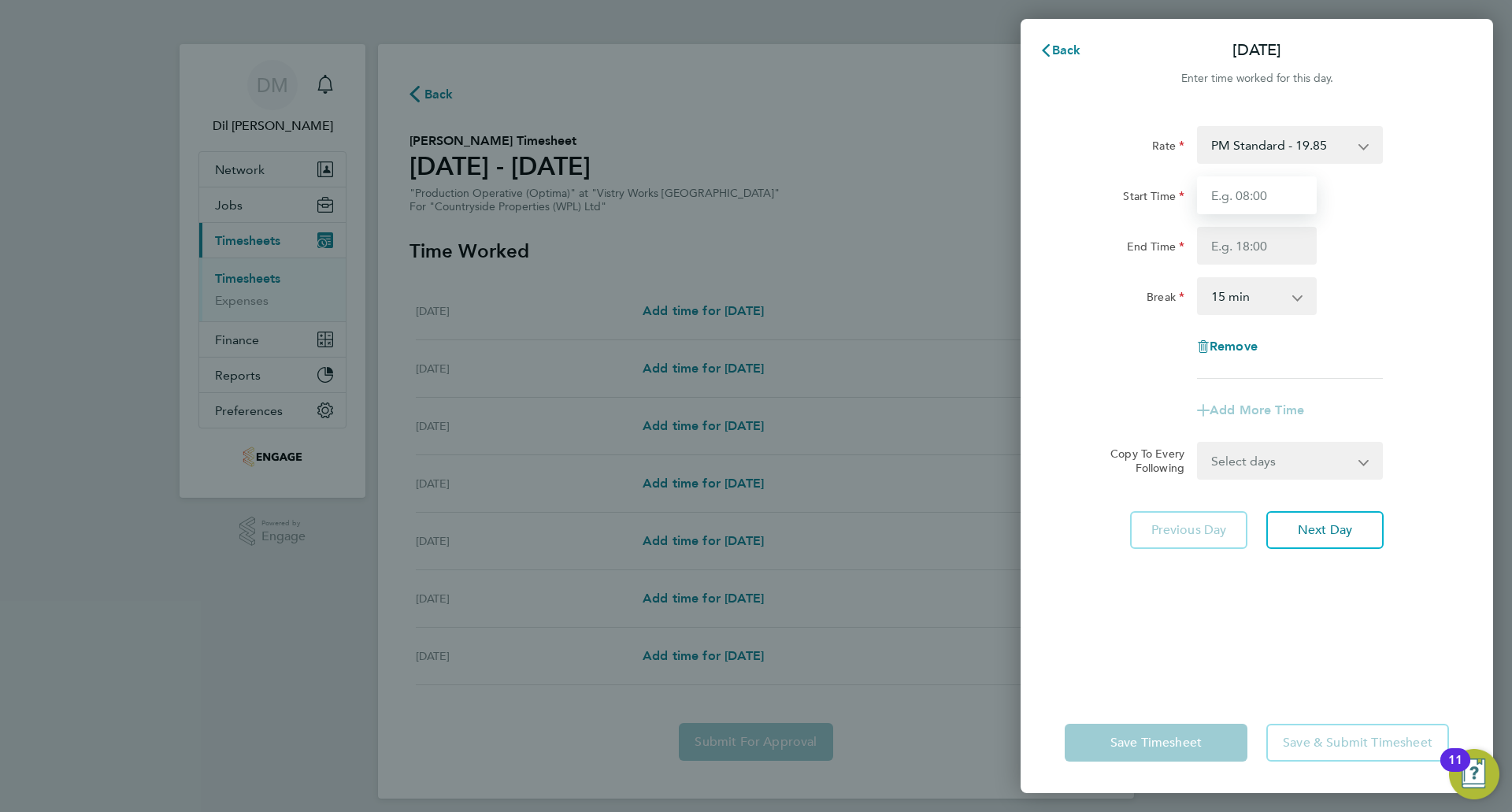
drag, startPoint x: 1226, startPoint y: 188, endPoint x: 1239, endPoint y: 212, distance: 27.3
click at [1226, 188] on input "Start Time" at bounding box center [1257, 195] width 120 height 38
type input "15:00"
click at [1259, 229] on input "End Time" at bounding box center [1257, 246] width 120 height 38
type input "23:30"
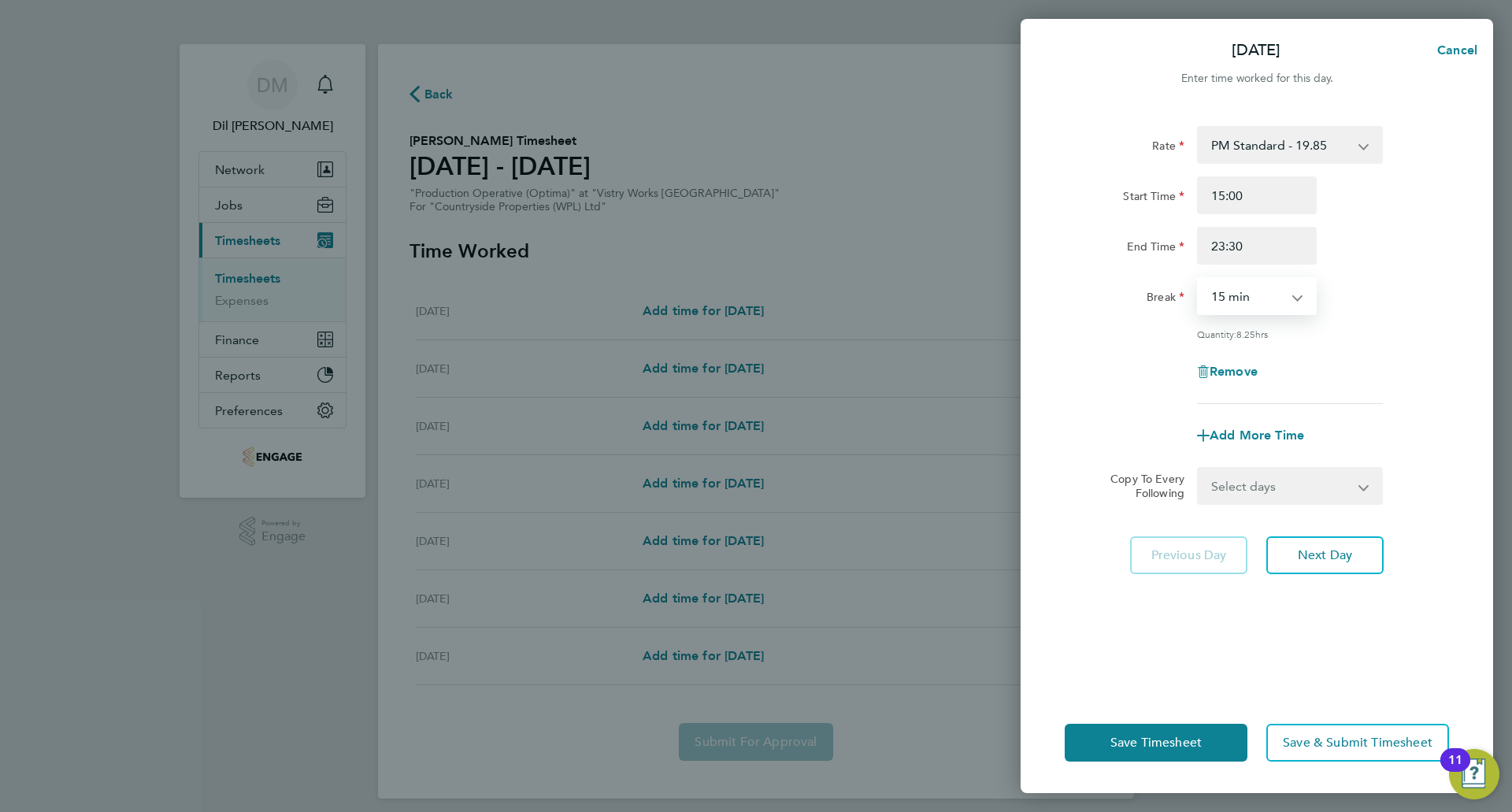
click at [1257, 292] on select "0 min 15 min 30 min 45 min 60 min 75 min 90 min" at bounding box center [1247, 296] width 98 height 35
select select "30"
click at [1199, 279] on select "0 min 15 min 30 min 45 min 60 min 75 min 90 min" at bounding box center [1247, 296] width 98 height 35
click at [1306, 557] on span "Next Day" at bounding box center [1325, 556] width 55 height 16
select select "15"
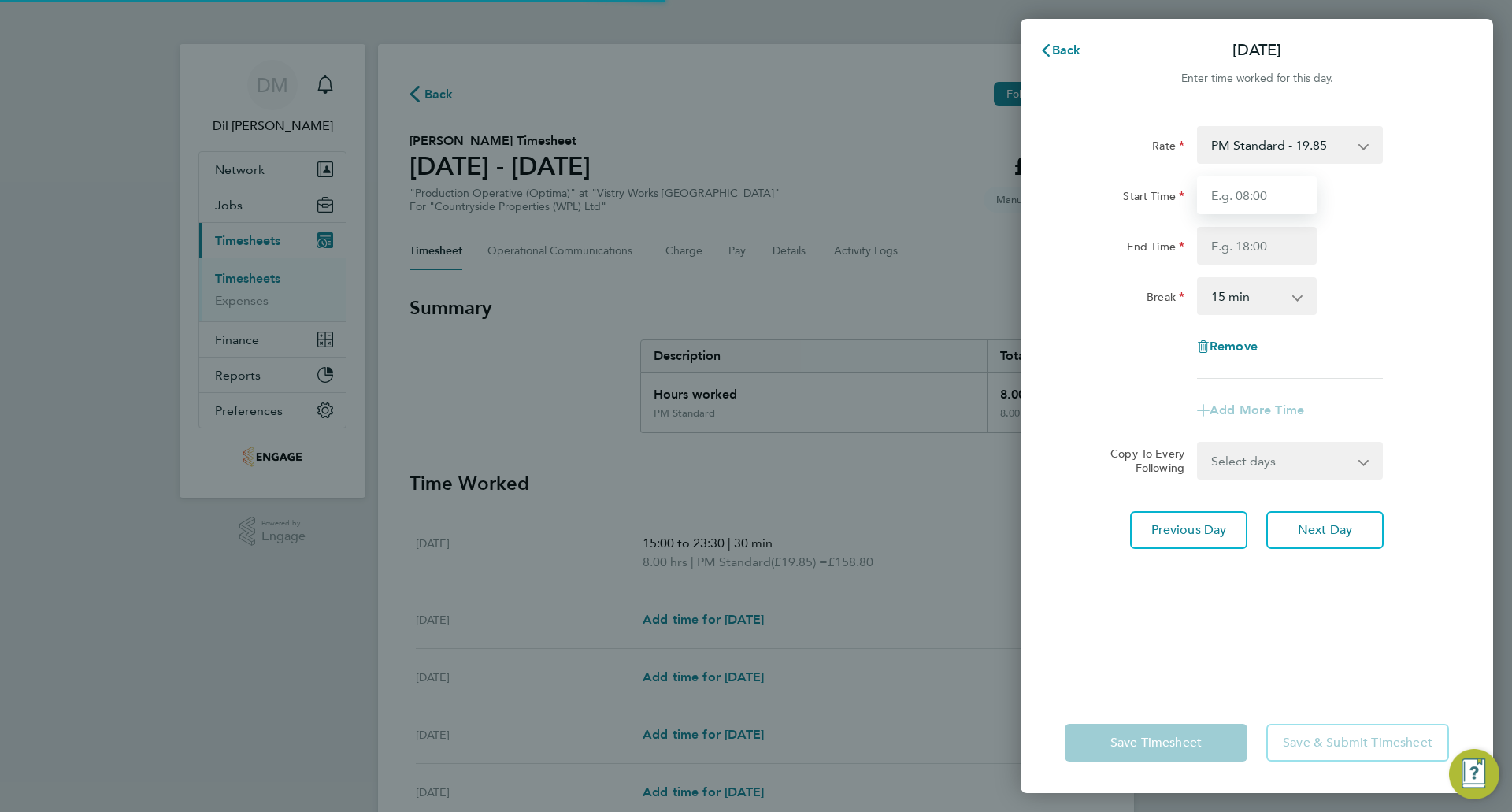
click at [1236, 195] on input "Start Time" at bounding box center [1257, 195] width 120 height 38
type input "15:00"
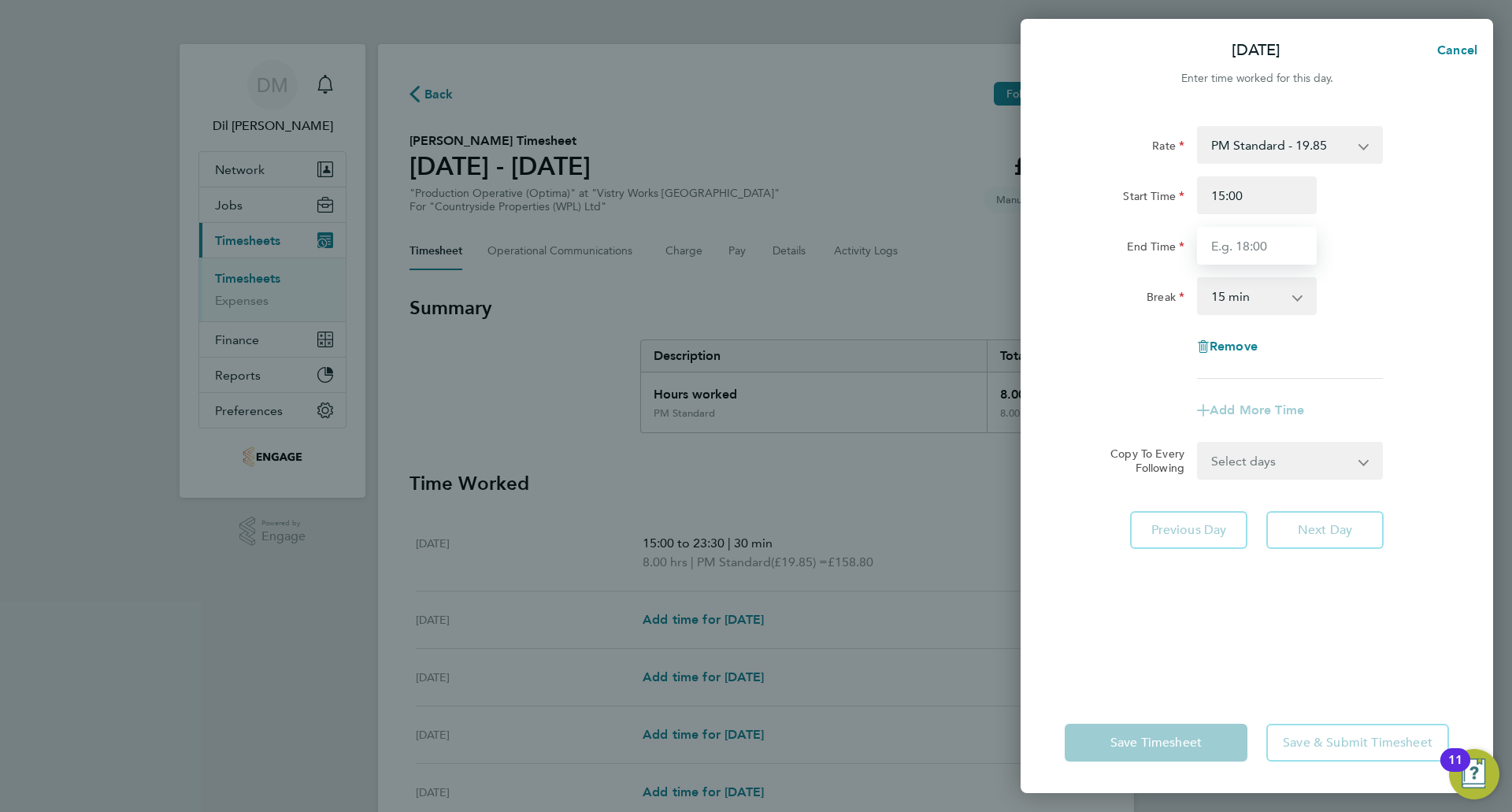
click at [1252, 254] on input "End Time" at bounding box center [1257, 246] width 120 height 38
type input "23:30"
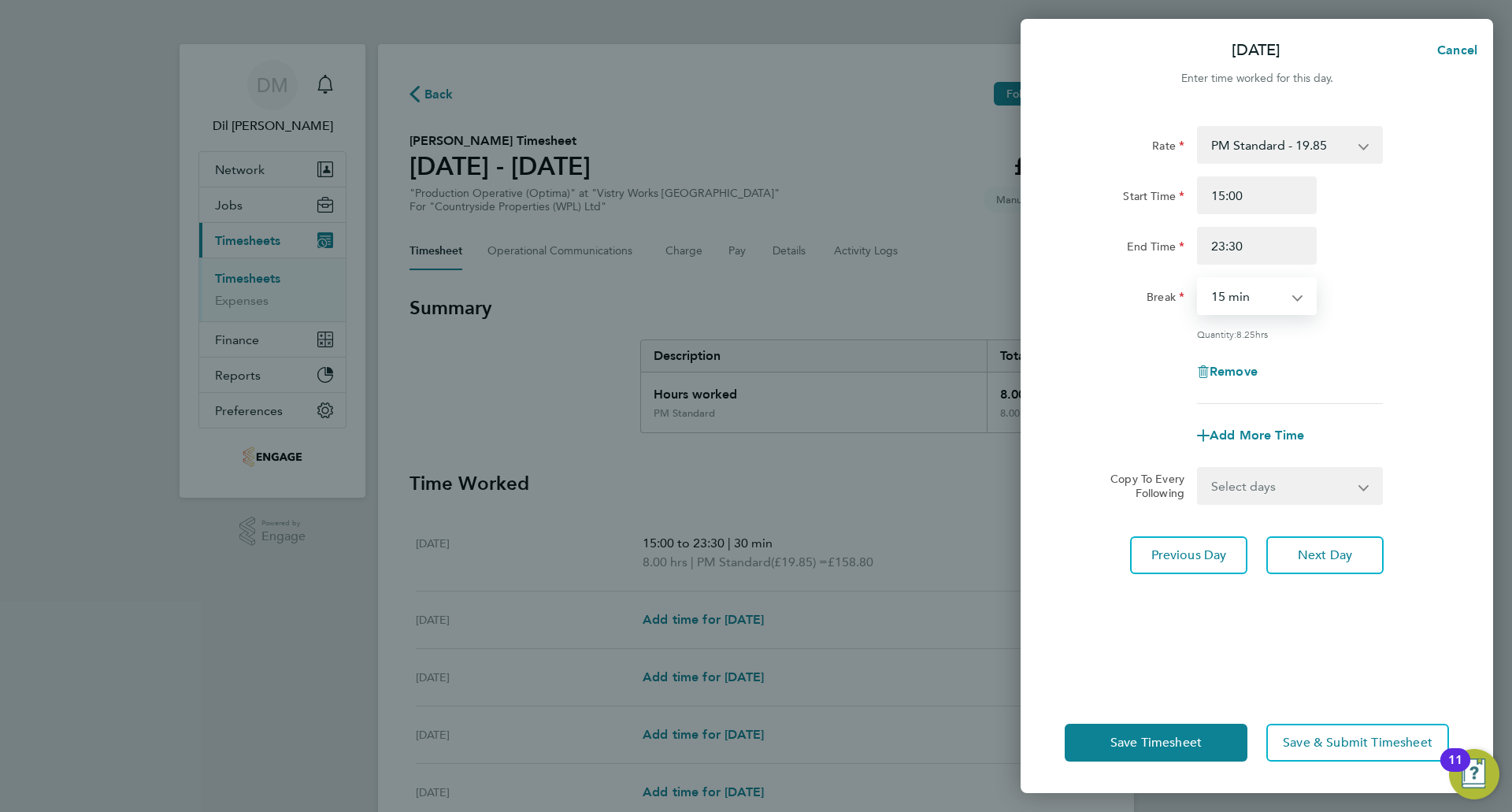
click at [1234, 294] on select "0 min 15 min 30 min 45 min 60 min 75 min 90 min" at bounding box center [1247, 296] width 98 height 35
select select "30"
click at [1199, 279] on select "0 min 15 min 30 min 45 min 60 min 75 min 90 min" at bounding box center [1247, 296] width 98 height 35
click at [1319, 555] on span "Next Day" at bounding box center [1325, 556] width 55 height 16
select select "15"
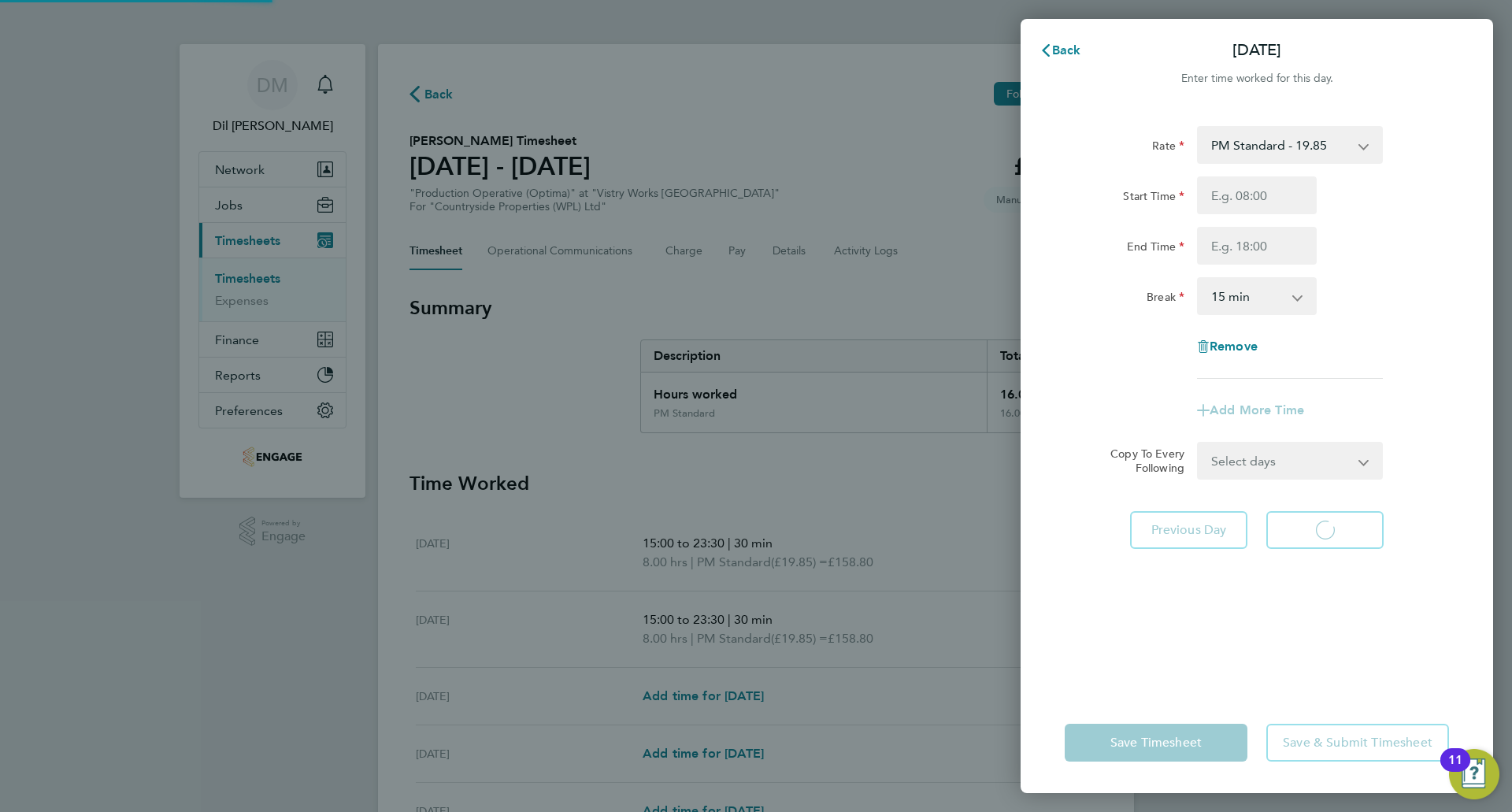
select select "15"
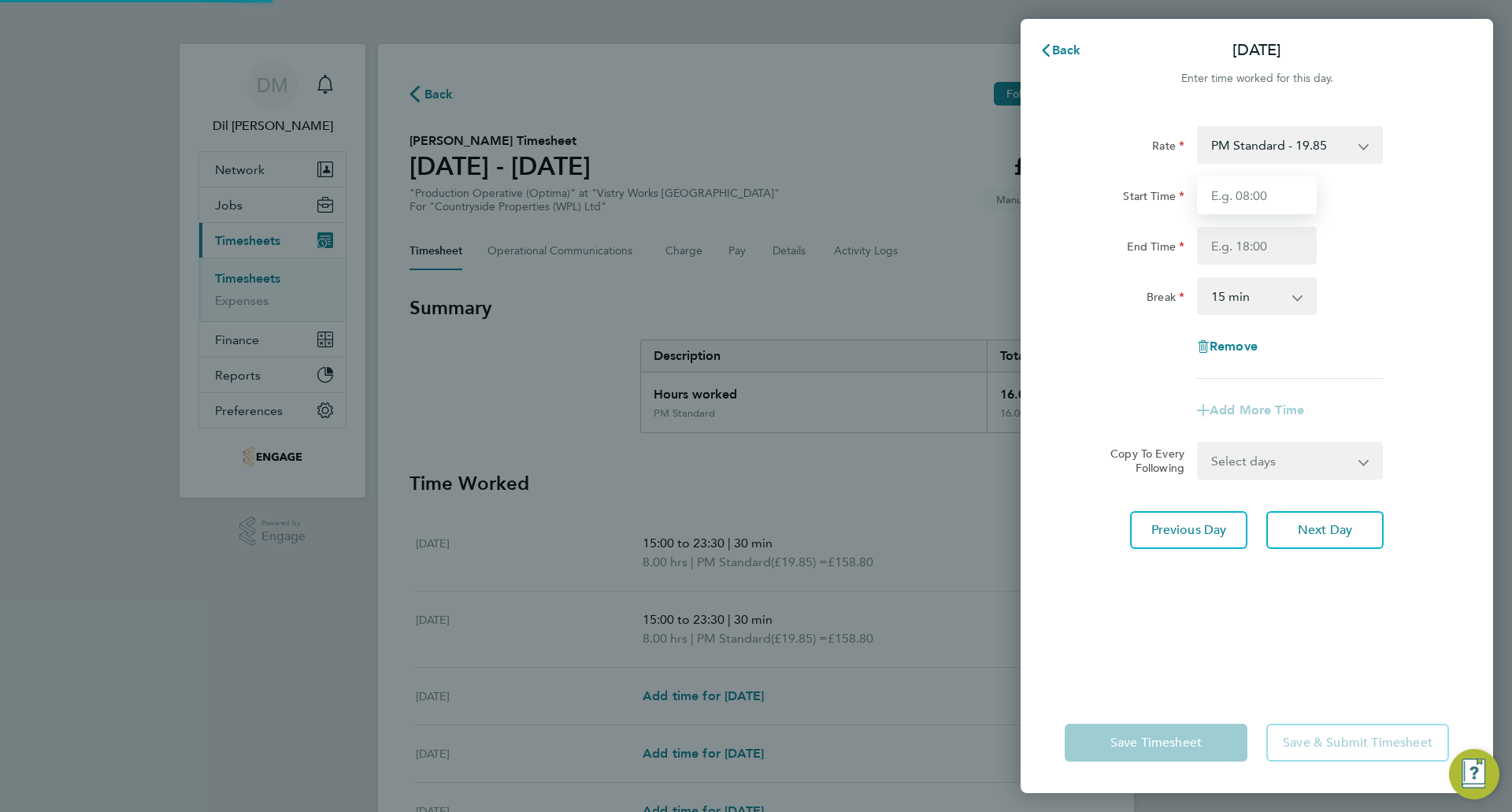
click at [1238, 196] on input "Start Time" at bounding box center [1257, 195] width 120 height 38
type input "15:00"
click at [1239, 250] on input "End Time" at bounding box center [1257, 246] width 120 height 38
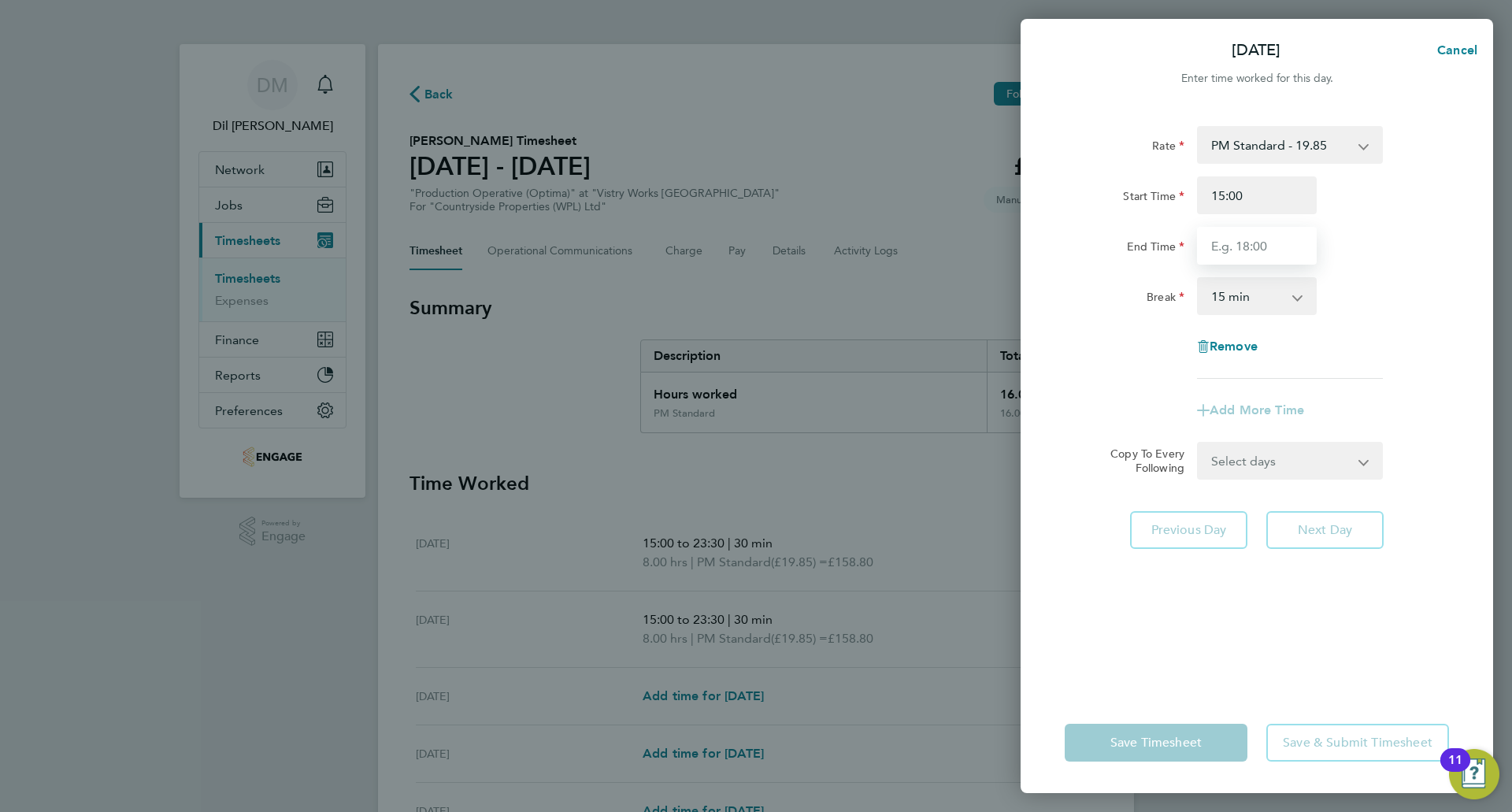
type input "23:30"
click at [1238, 294] on select "0 min 15 min 30 min 45 min 60 min 75 min 90 min" at bounding box center [1247, 296] width 98 height 35
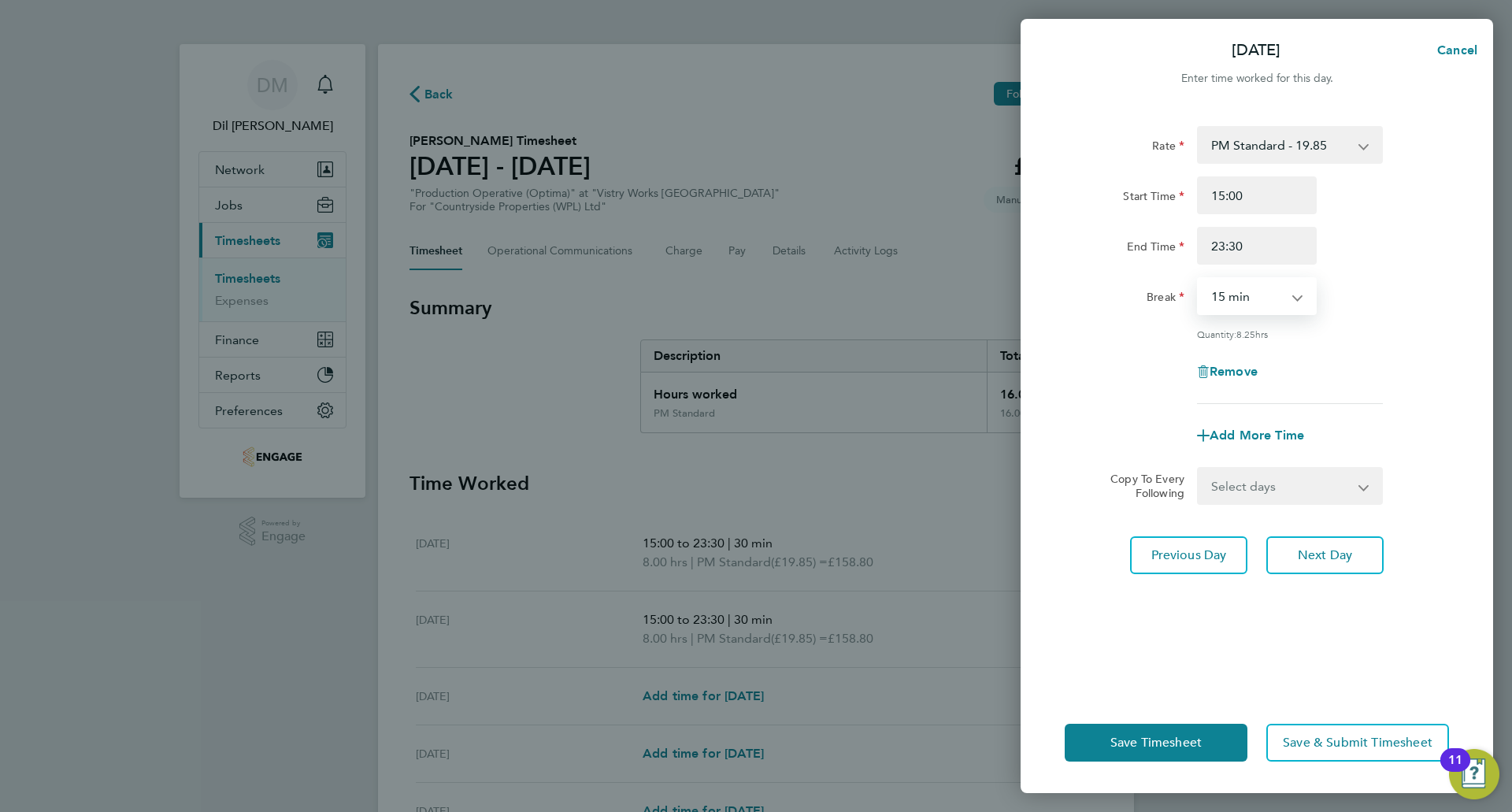
select select "30"
click at [1199, 279] on select "0 min 15 min 30 min 45 min 60 min 75 min 90 min" at bounding box center [1247, 296] width 98 height 35
click at [1330, 548] on span "Next Day" at bounding box center [1325, 556] width 55 height 16
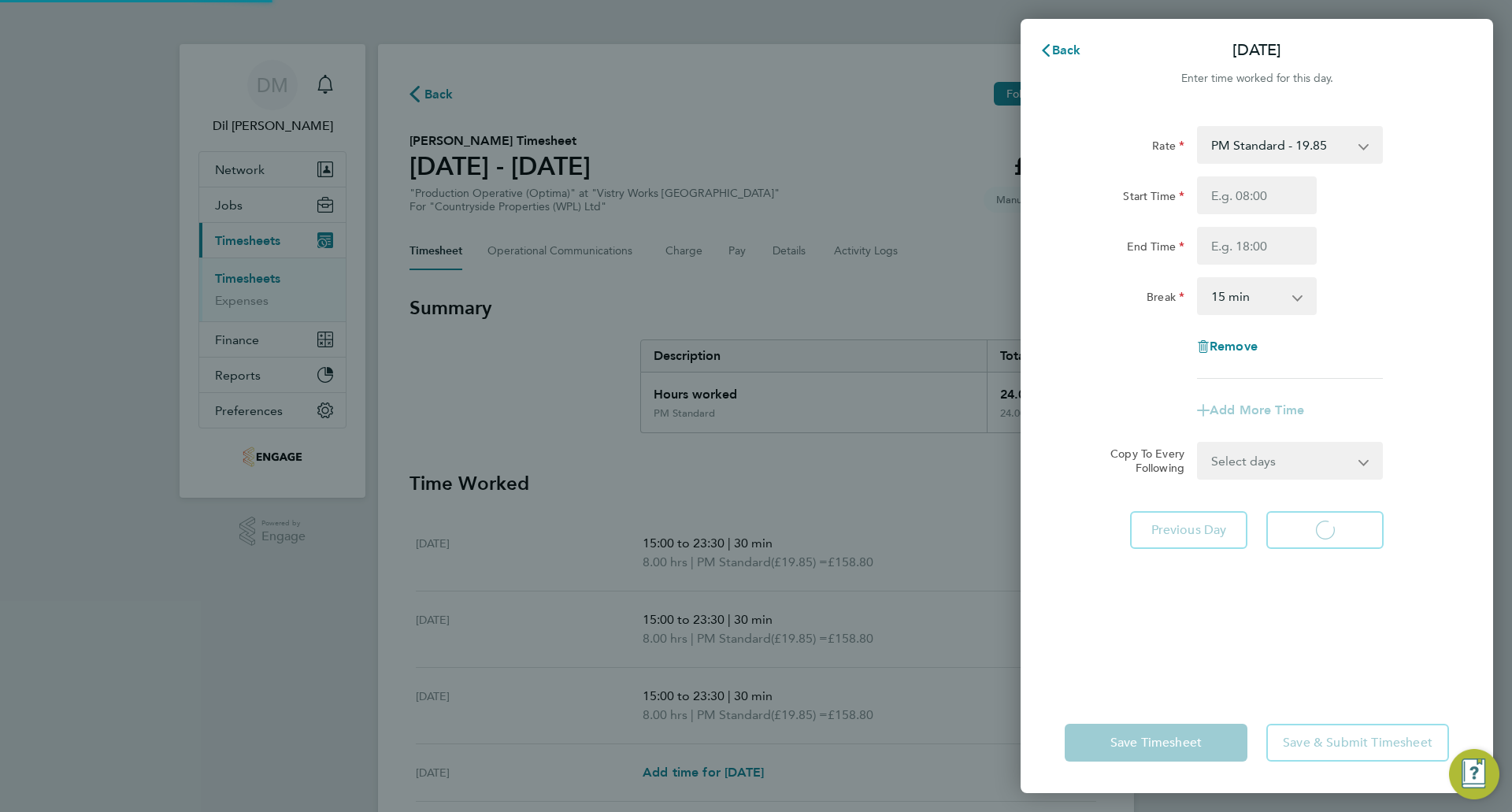
select select "15"
click at [1267, 221] on div "Start Time End Time" at bounding box center [1256, 221] width 397 height 89
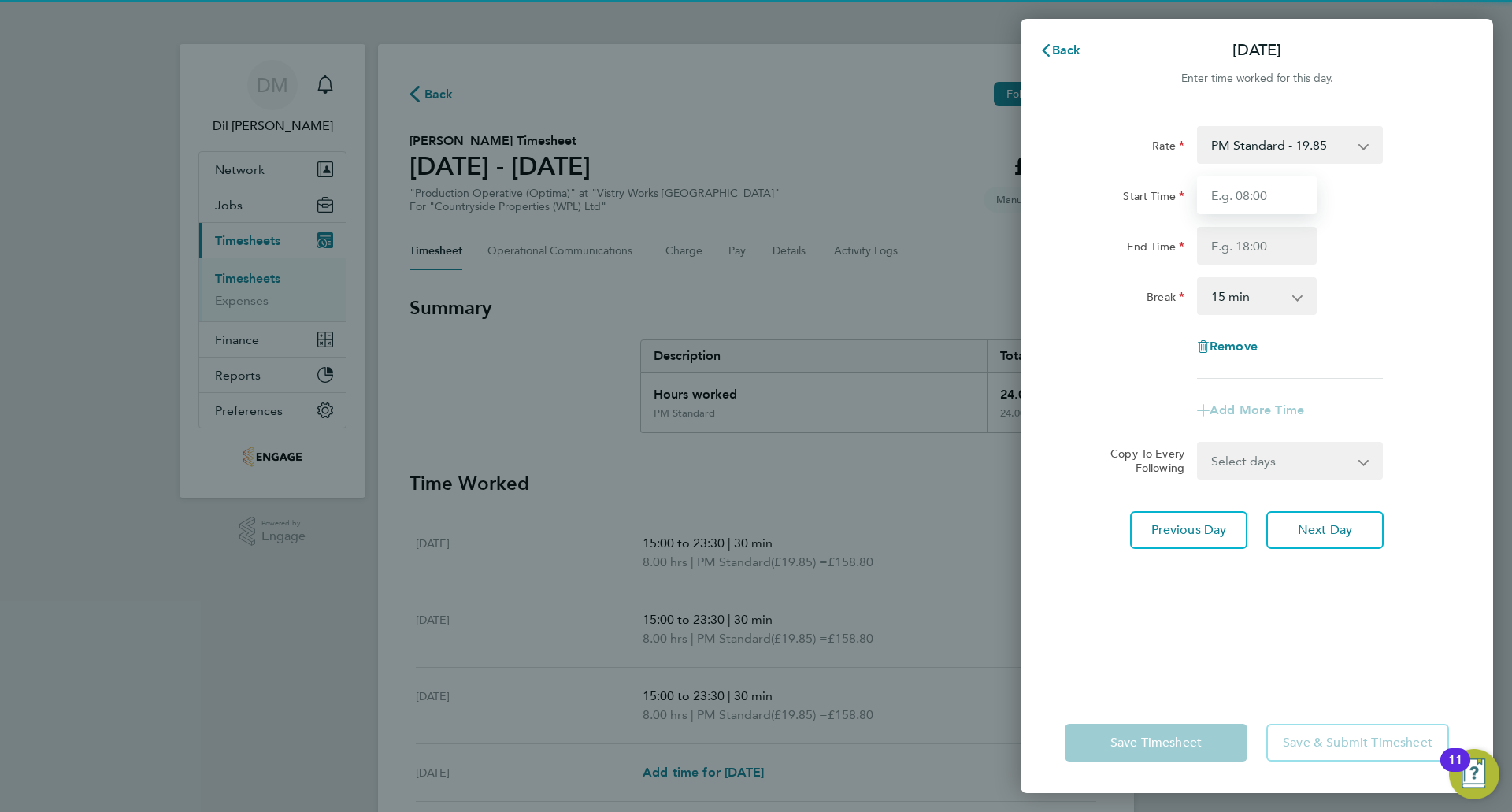
drag, startPoint x: 1263, startPoint y: 202, endPoint x: 1264, endPoint y: 214, distance: 12.0
click at [1263, 202] on input "Start Time" at bounding box center [1257, 195] width 120 height 38
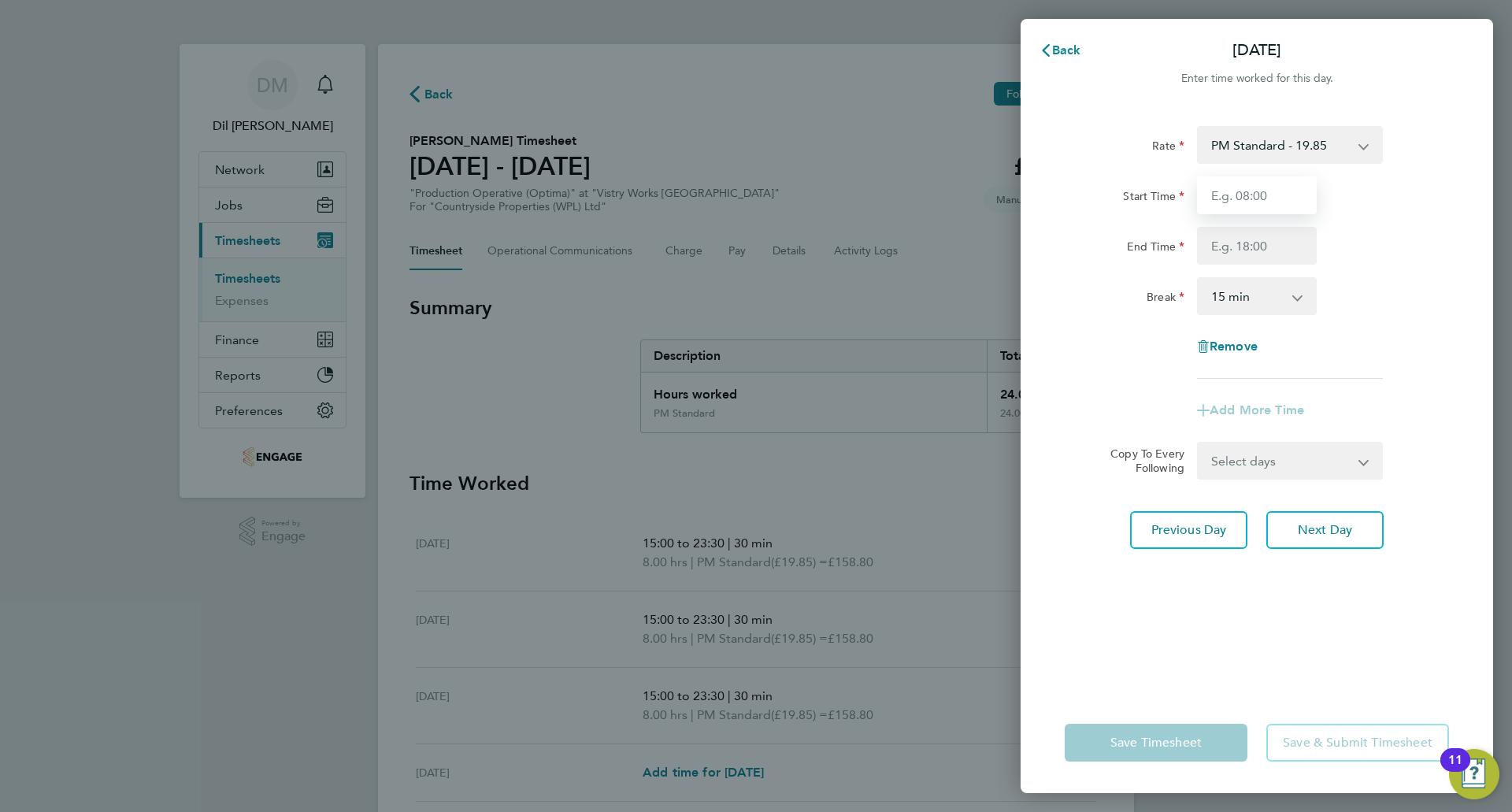
type input "15:00"
click at [1265, 241] on input "End Time" at bounding box center [1257, 246] width 120 height 38
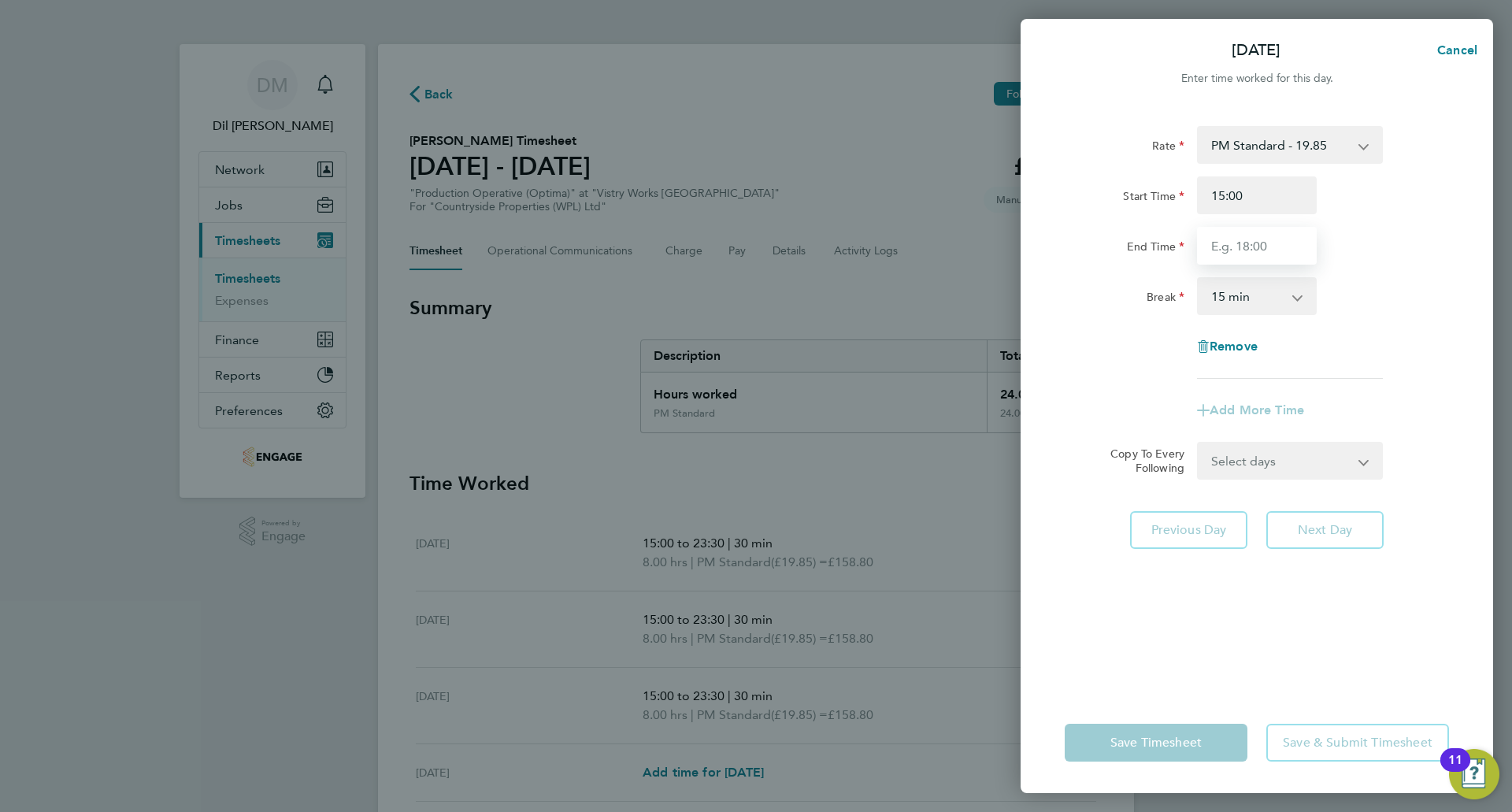
type input "23:30"
click at [1257, 289] on select "0 min 15 min 30 min 45 min 60 min 75 min 90 min" at bounding box center [1247, 296] width 98 height 35
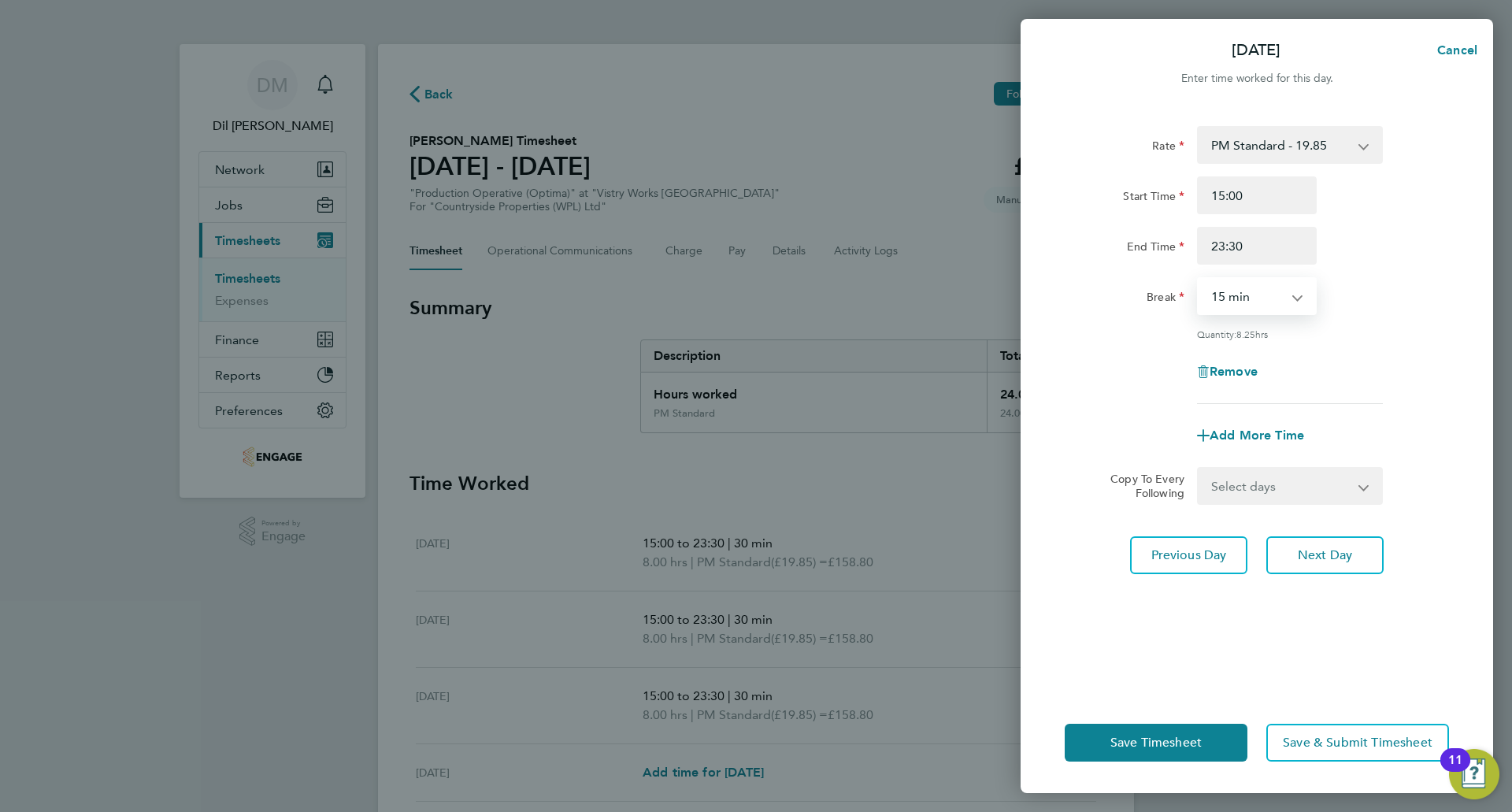
select select "30"
click at [1199, 279] on select "0 min 15 min 30 min 45 min 60 min 75 min 90 min" at bounding box center [1247, 296] width 98 height 35
click at [1330, 551] on span "Next Day" at bounding box center [1325, 556] width 55 height 16
select select "15"
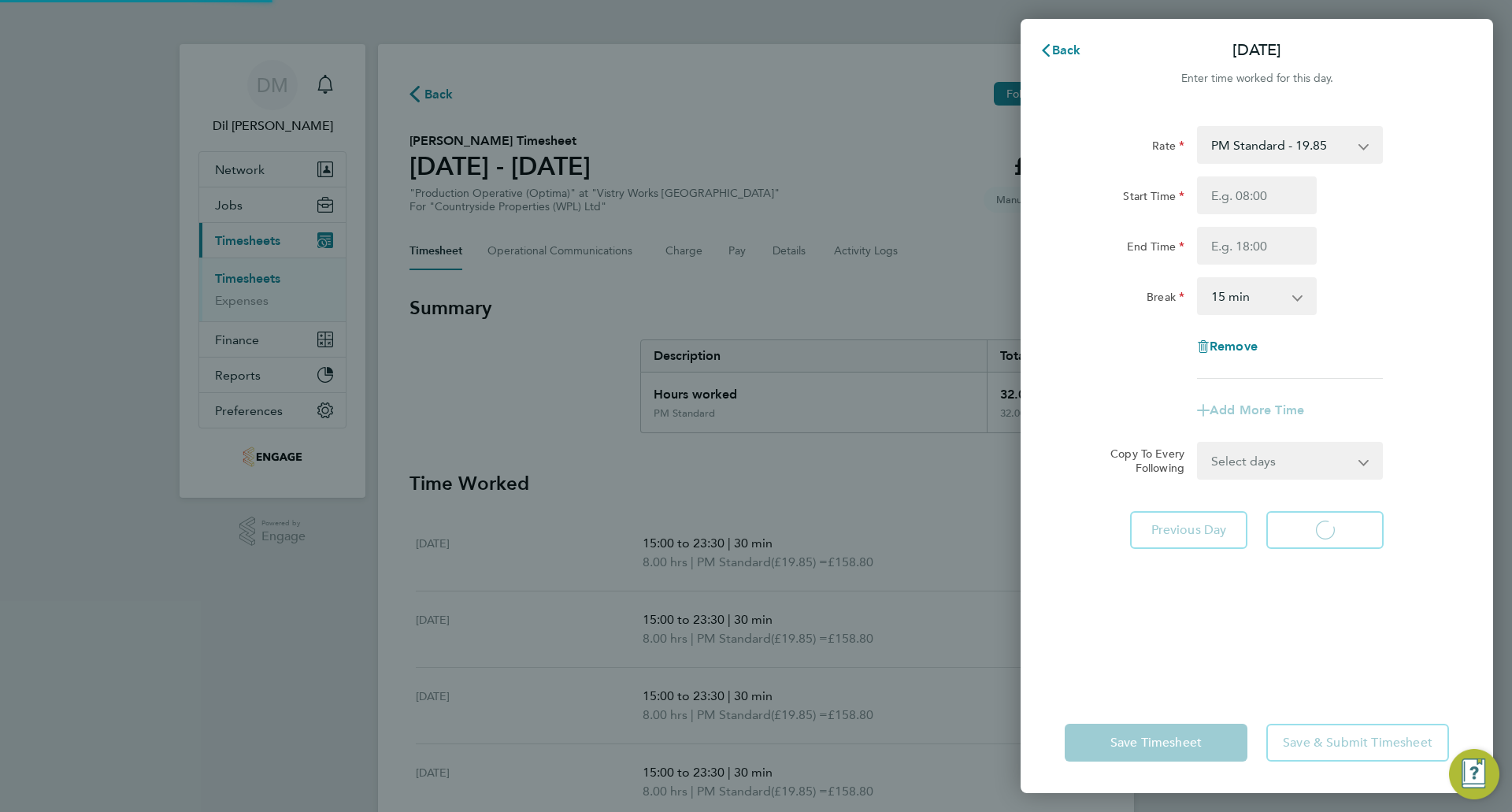
select select "15"
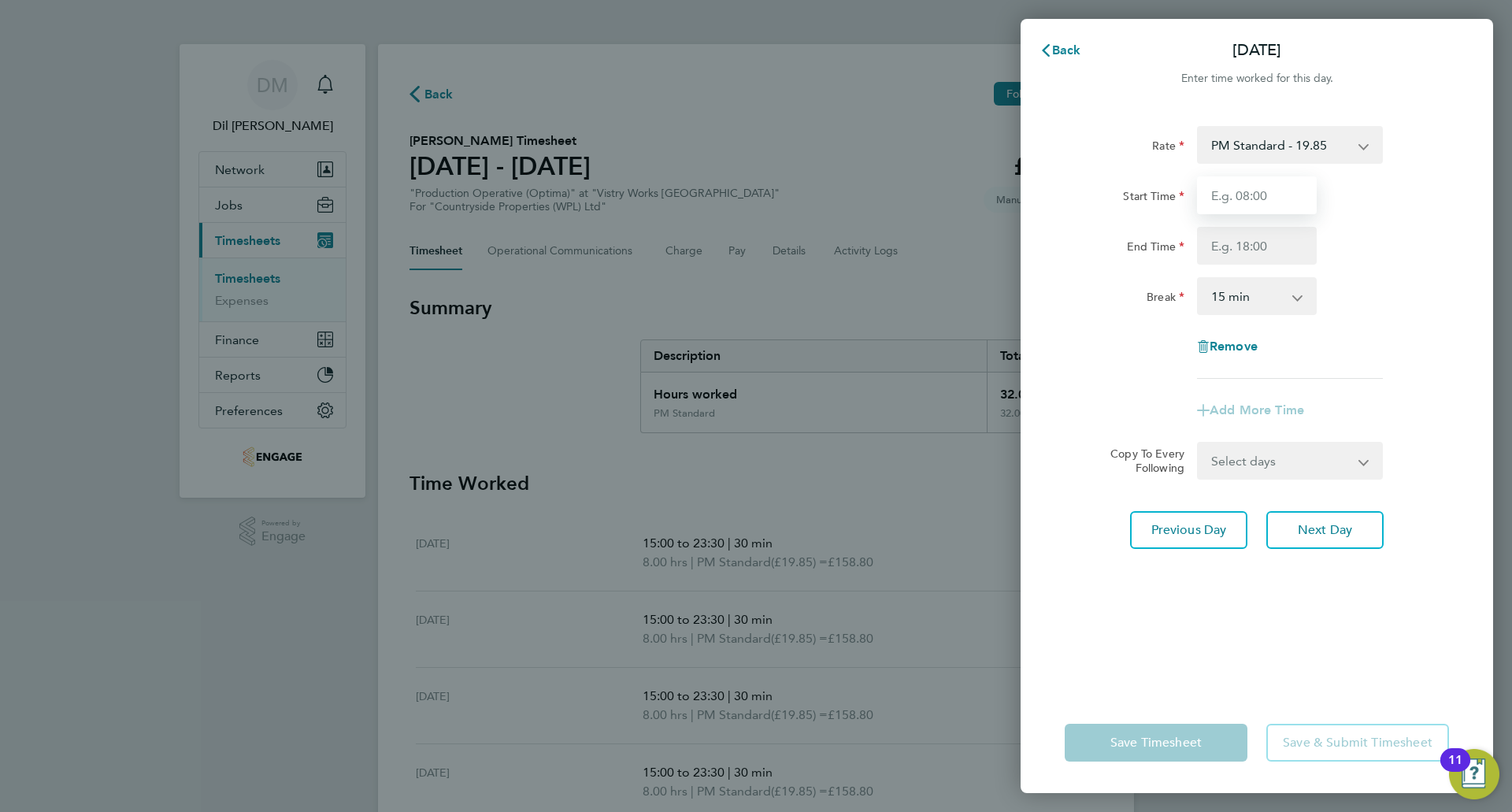
drag, startPoint x: 1207, startPoint y: 205, endPoint x: 1216, endPoint y: 207, distance: 9.2
click at [1207, 205] on input "Start Time" at bounding box center [1257, 195] width 120 height 38
type input "15:00"
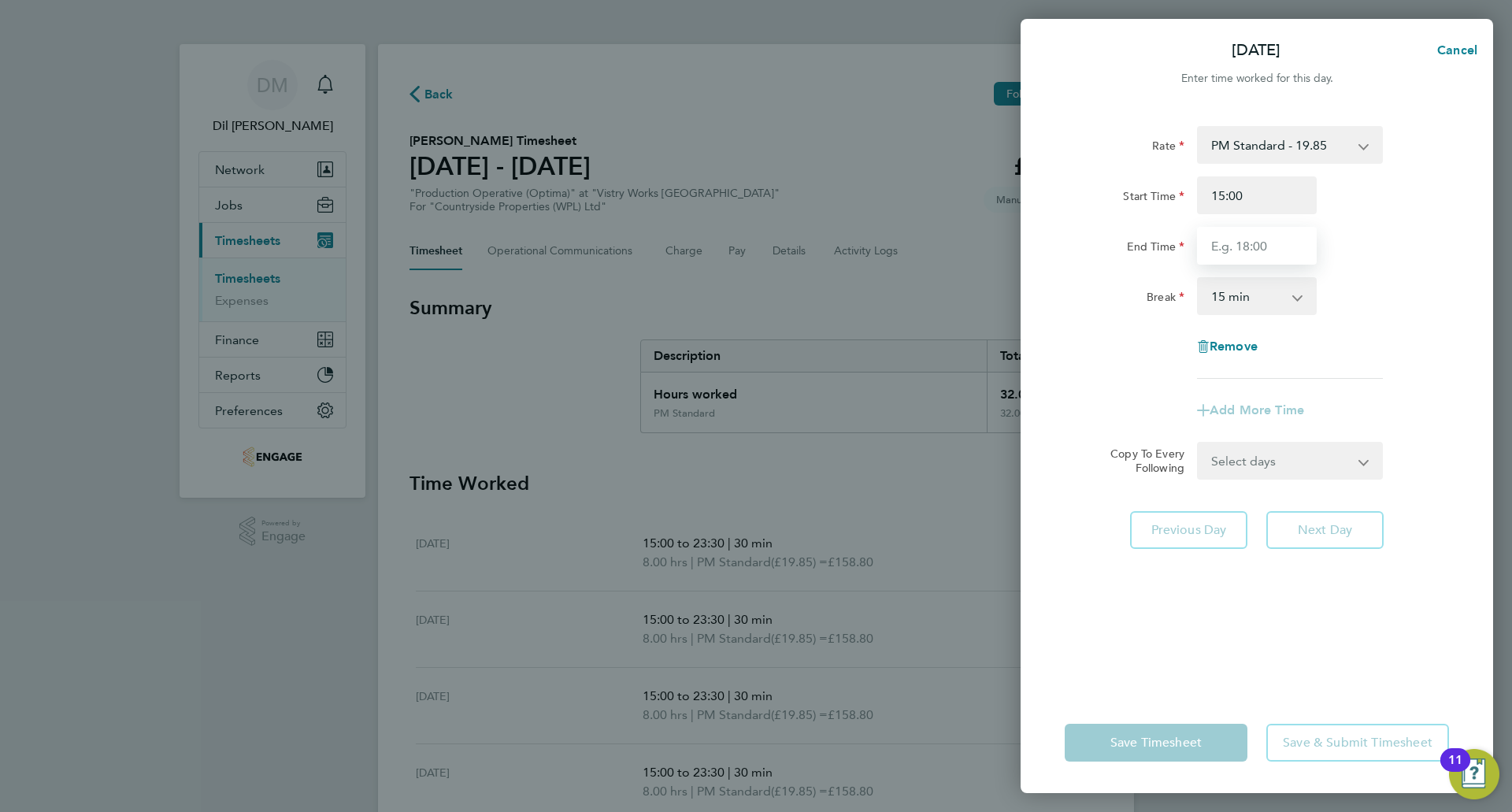
click at [1269, 237] on input "End Time" at bounding box center [1257, 246] width 120 height 38
type input "21:00"
click at [1256, 298] on select "0 min 15 min 30 min 45 min 60 min 75 min 90 min" at bounding box center [1247, 296] width 98 height 35
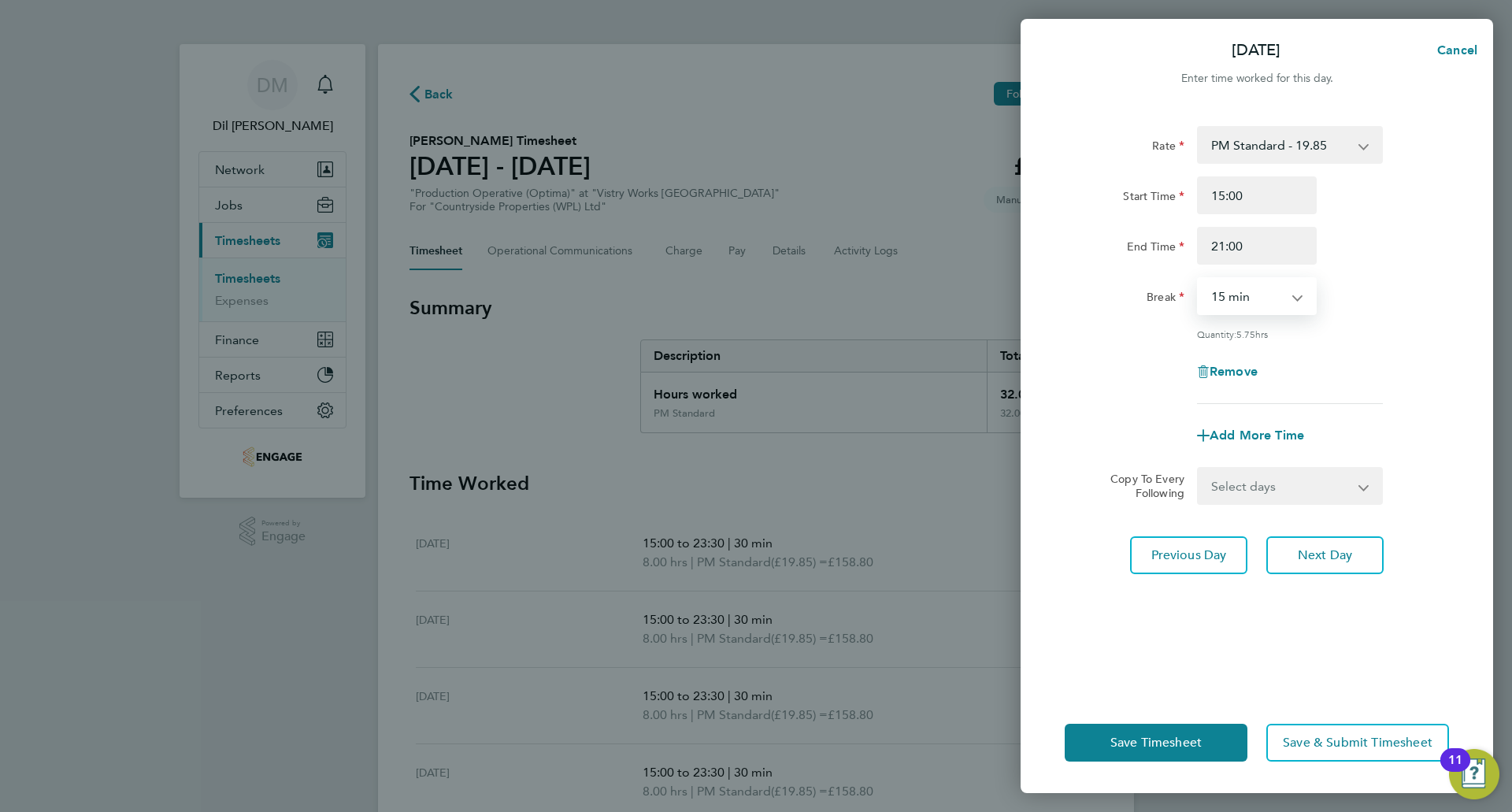
select select "30"
click at [1199, 279] on select "0 min 15 min 30 min 45 min 60 min 75 min 90 min" at bounding box center [1247, 296] width 98 height 35
click at [1395, 315] on div "Rate PM Standard - 19.85 OT2 - 36.42 BONUS. - 13.50 PM OT1 - 29.78 OT 1 - 27.32…" at bounding box center [1257, 265] width 385 height 278
click at [1190, 735] on button "Save Timesheet" at bounding box center [1156, 743] width 182 height 38
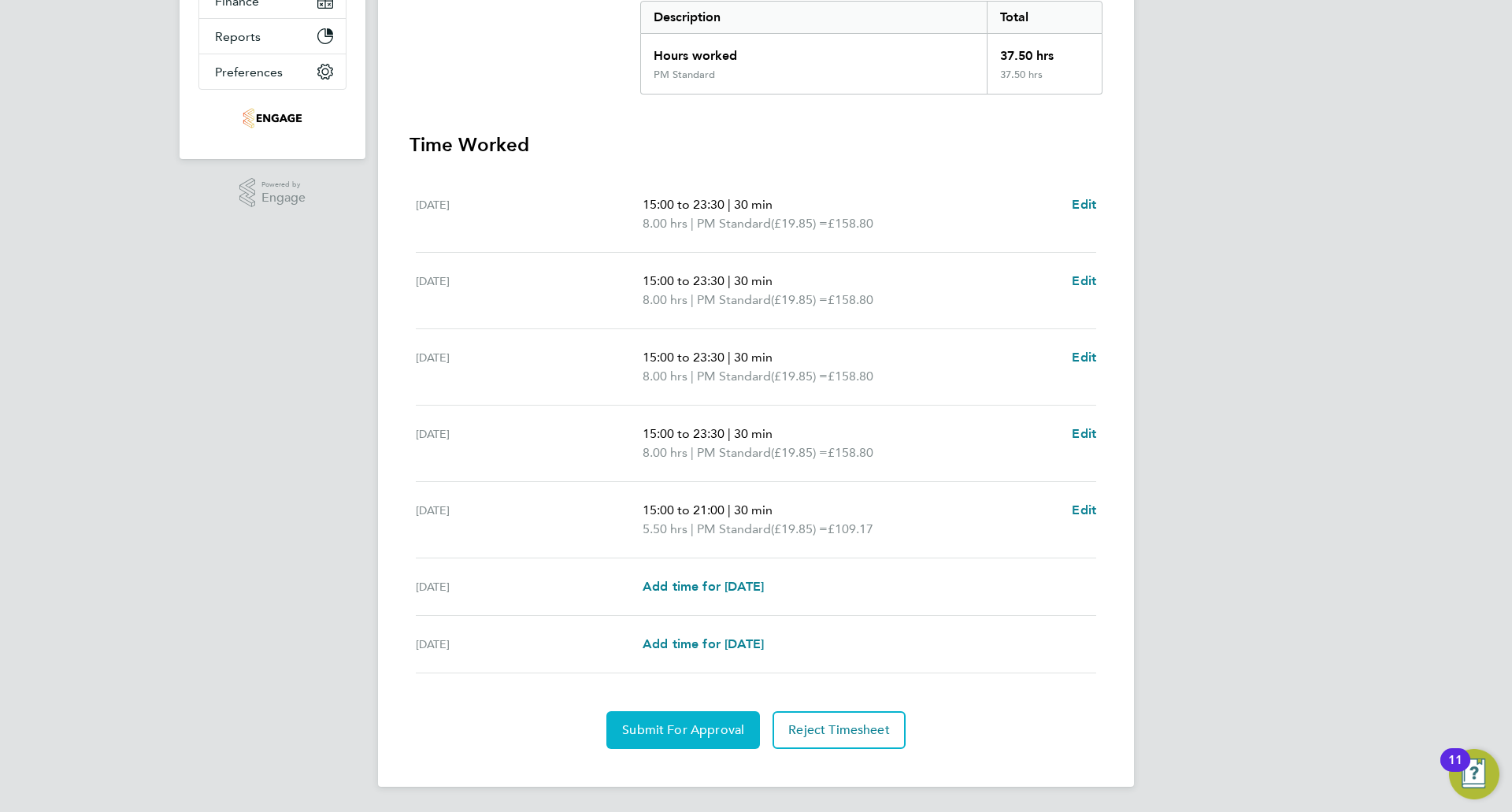
click at [718, 728] on span "Submit For Approval" at bounding box center [683, 730] width 122 height 16
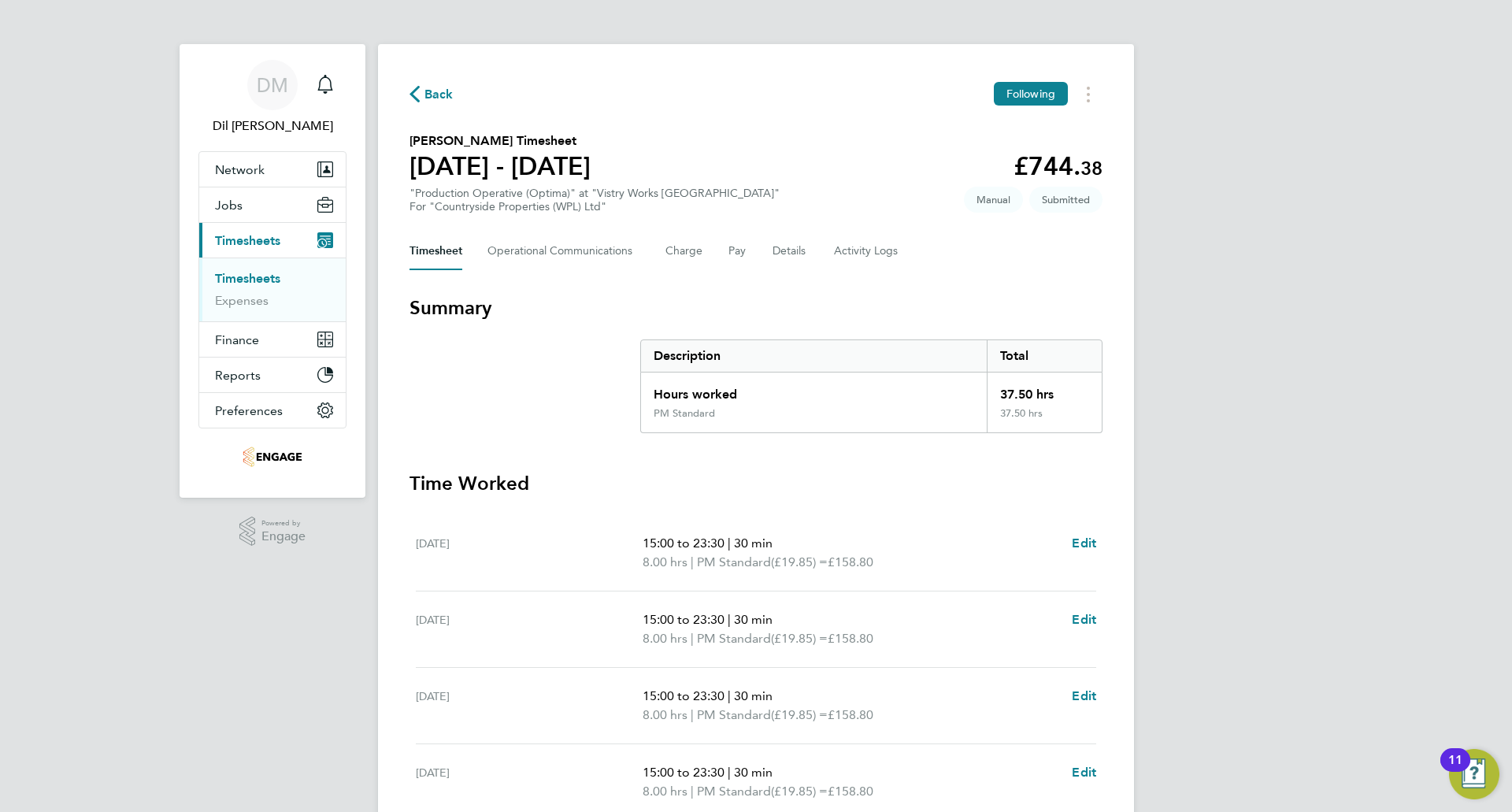
click at [418, 84] on button "Back" at bounding box center [431, 94] width 44 height 20
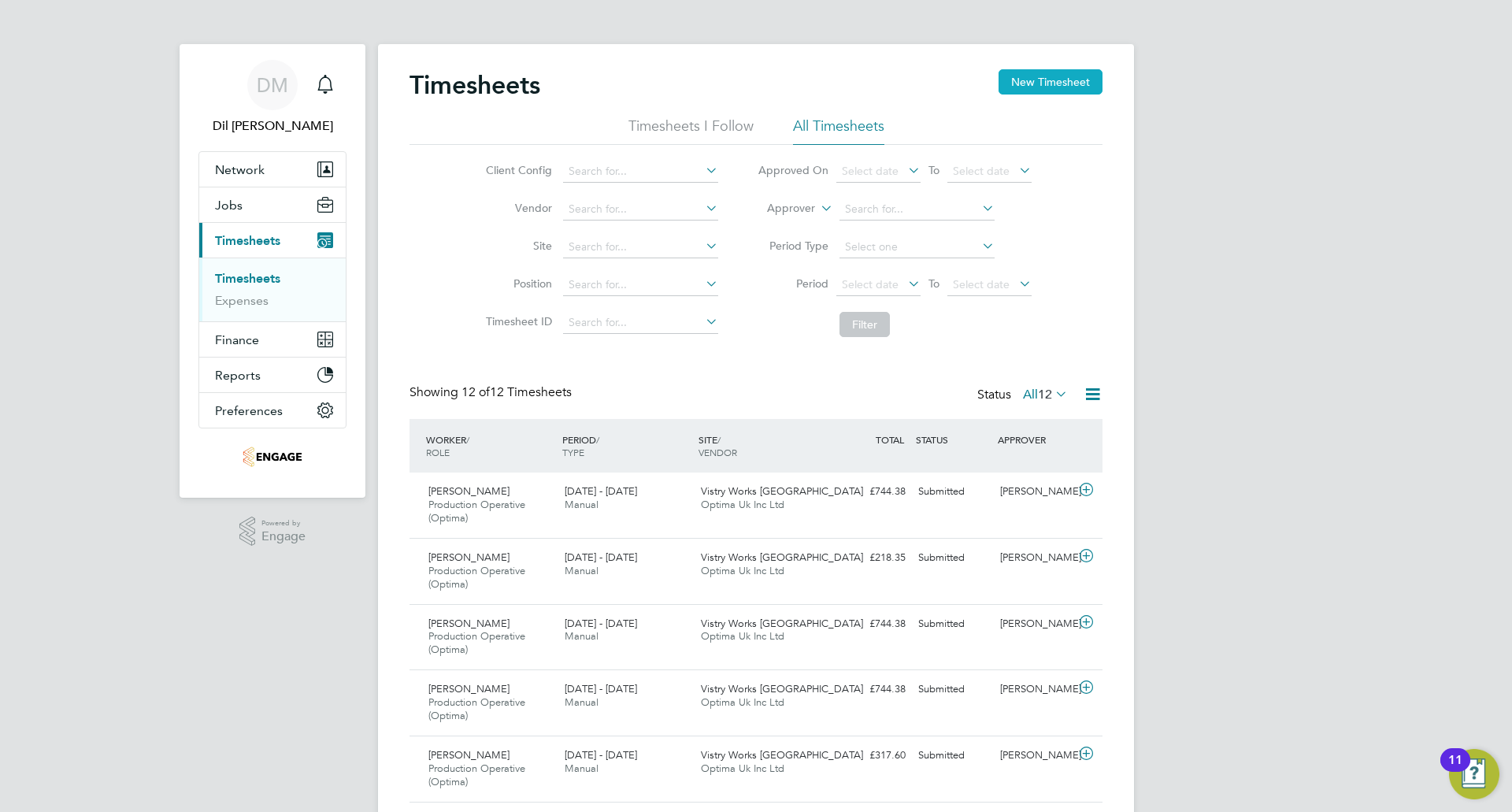
click at [1022, 80] on button "New Timesheet" at bounding box center [1050, 82] width 104 height 25
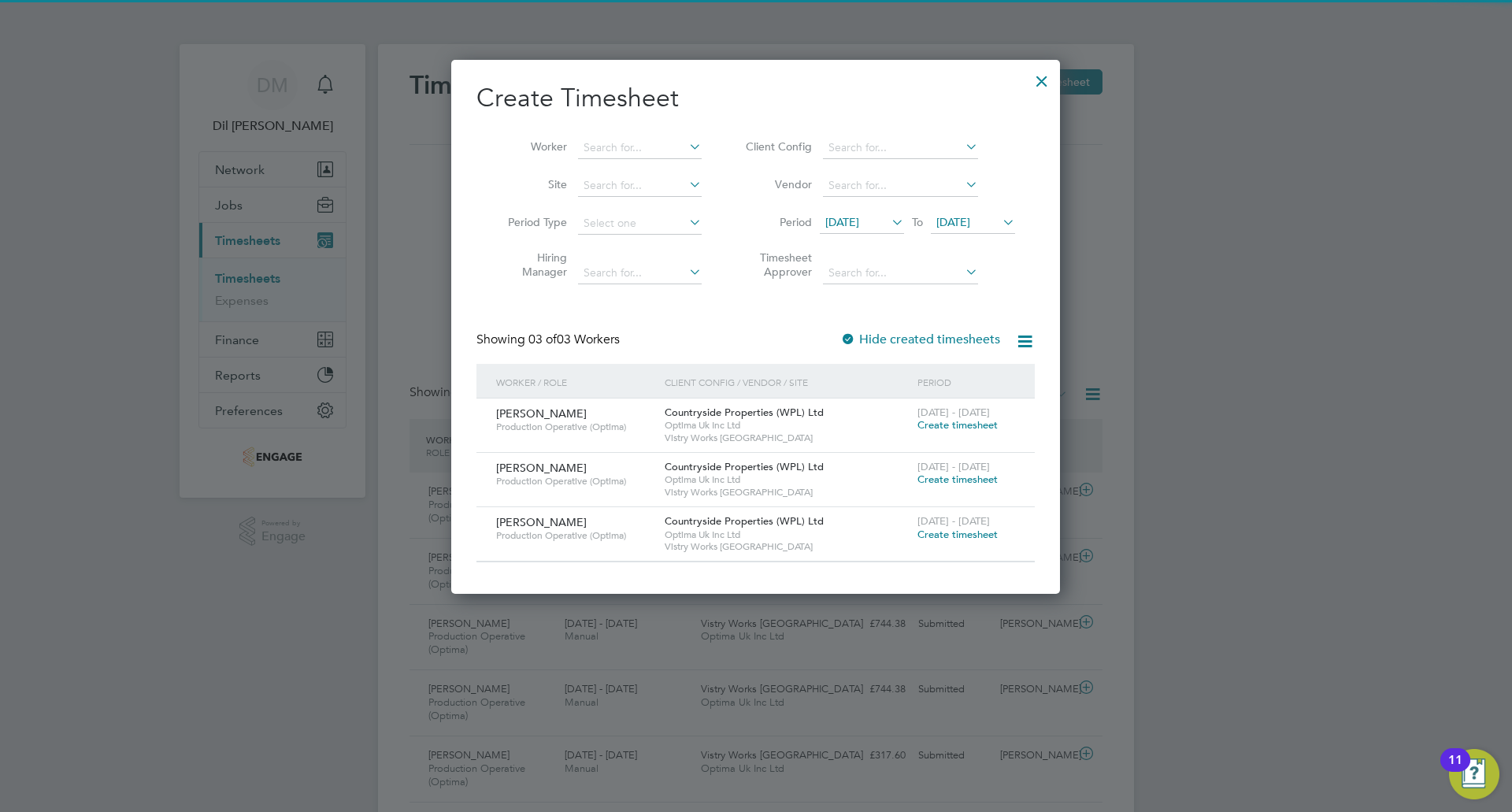
click at [859, 228] on span "[DATE]" at bounding box center [842, 222] width 34 height 14
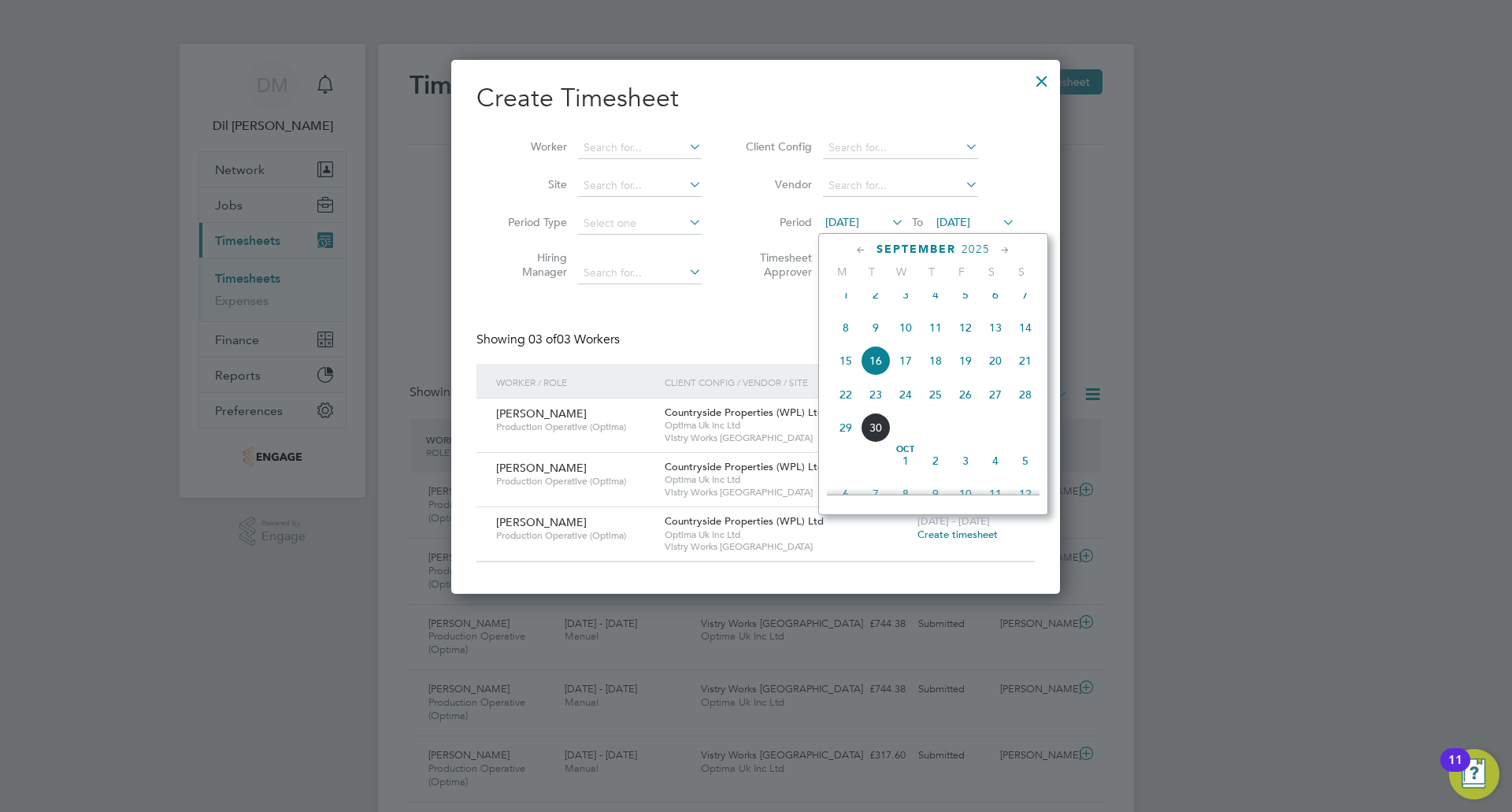
click at [848, 410] on span "22" at bounding box center [845, 394] width 30 height 30
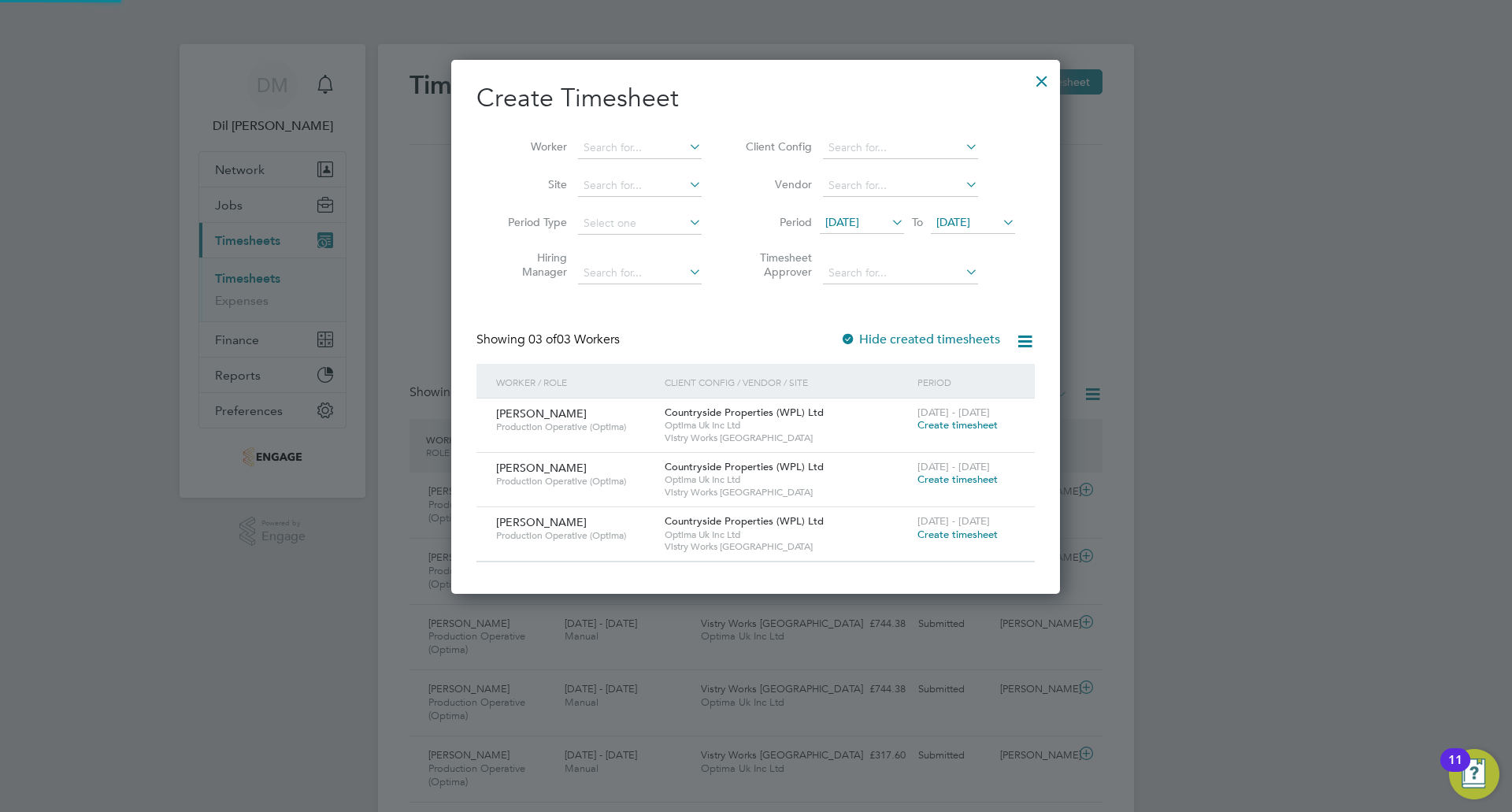
click at [970, 224] on span "[DATE]" at bounding box center [953, 222] width 34 height 14
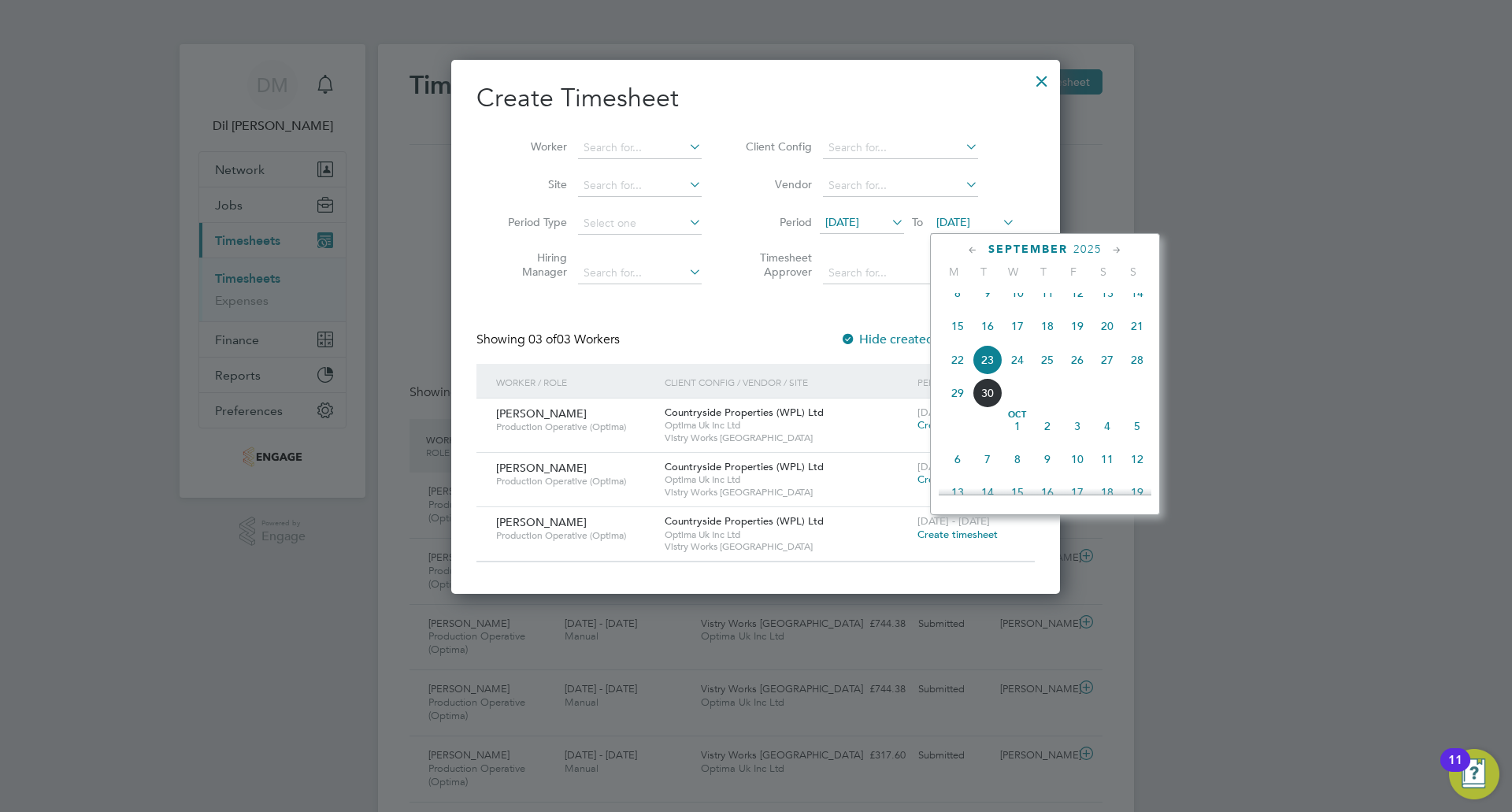
click at [1117, 373] on span "27" at bounding box center [1107, 360] width 30 height 30
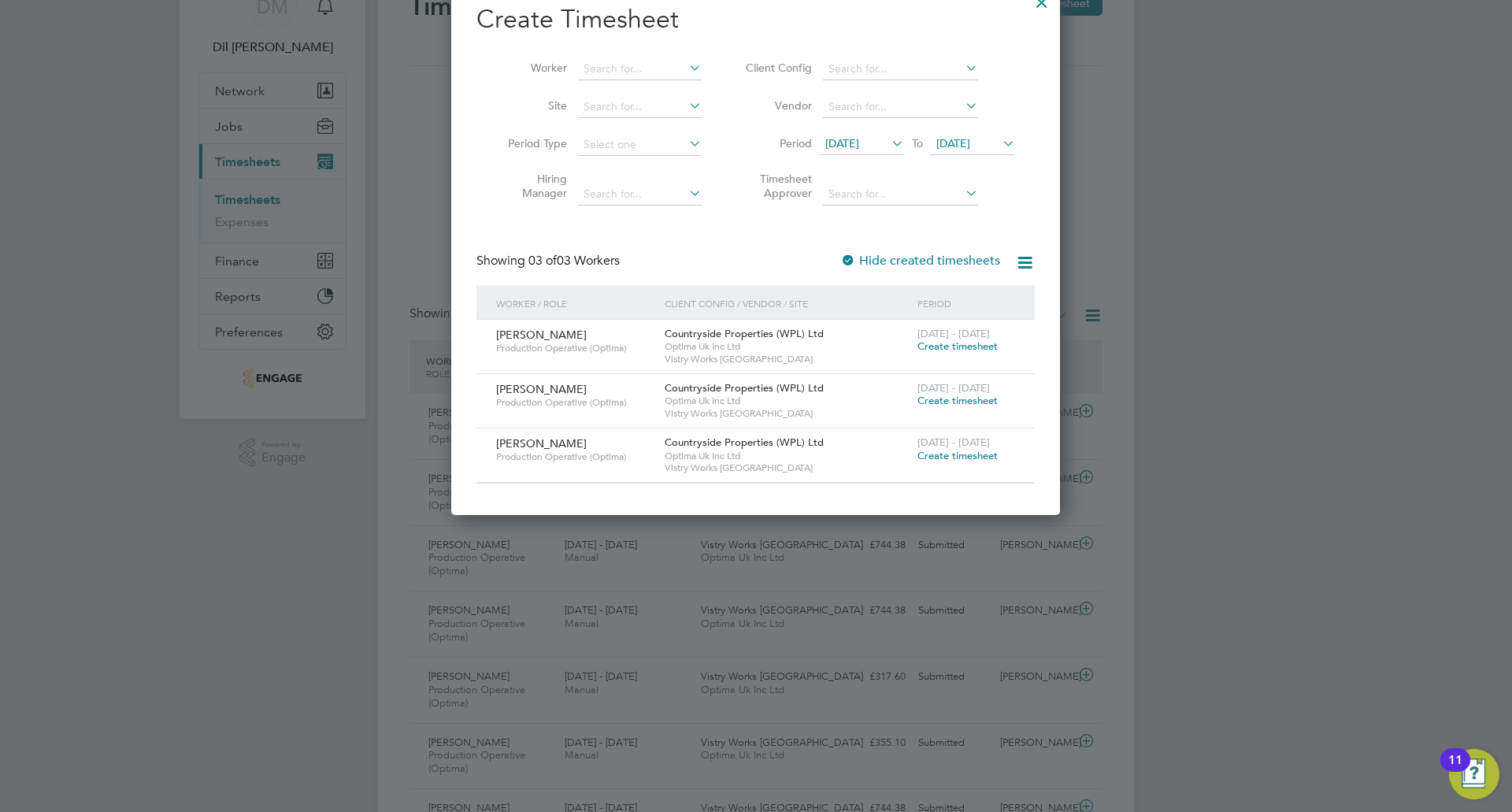
click at [878, 249] on div "Create Timesheet Worker Site Period Type Hiring Manager Client Config Vendor Pe…" at bounding box center [755, 243] width 558 height 480
click at [871, 258] on label "Hide created timesheets" at bounding box center [920, 261] width 160 height 16
click at [859, 144] on span "[DATE]" at bounding box center [842, 143] width 34 height 14
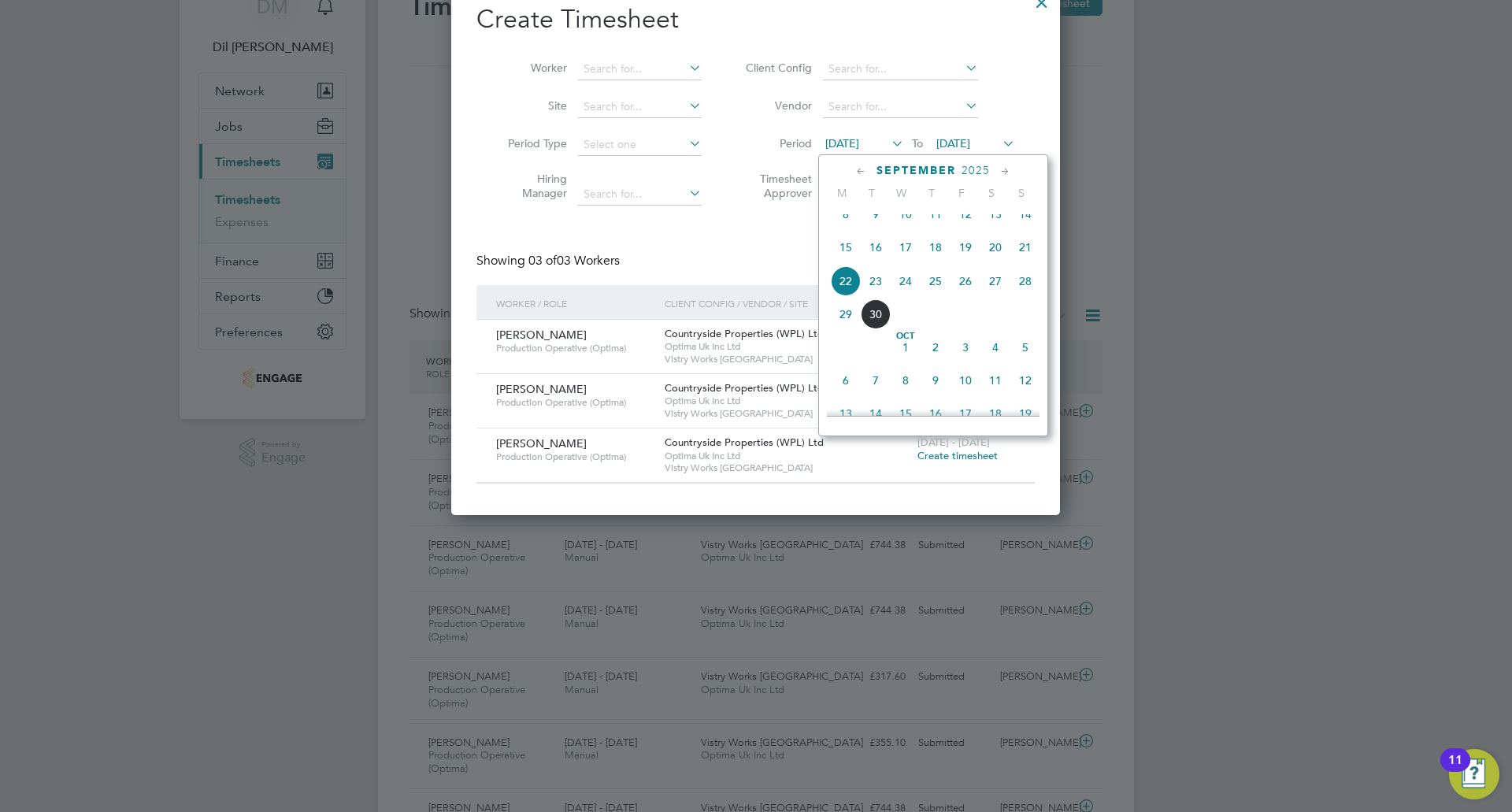
click at [989, 132] on li "Period 22 Sep 2025 To 27 Sep 2025" at bounding box center [878, 145] width 313 height 38
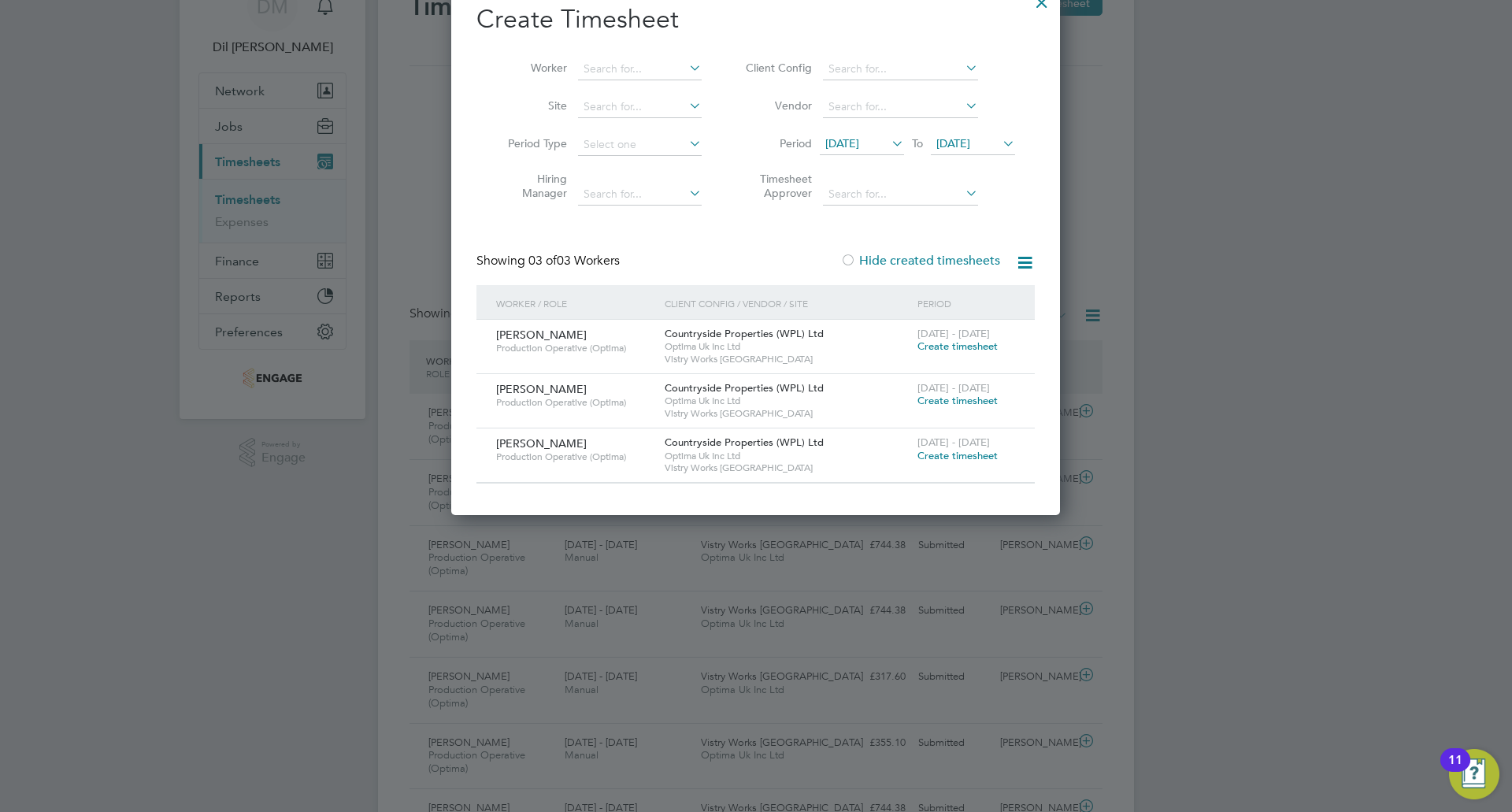
click at [970, 138] on span "27 Sep 2025" at bounding box center [953, 143] width 34 height 14
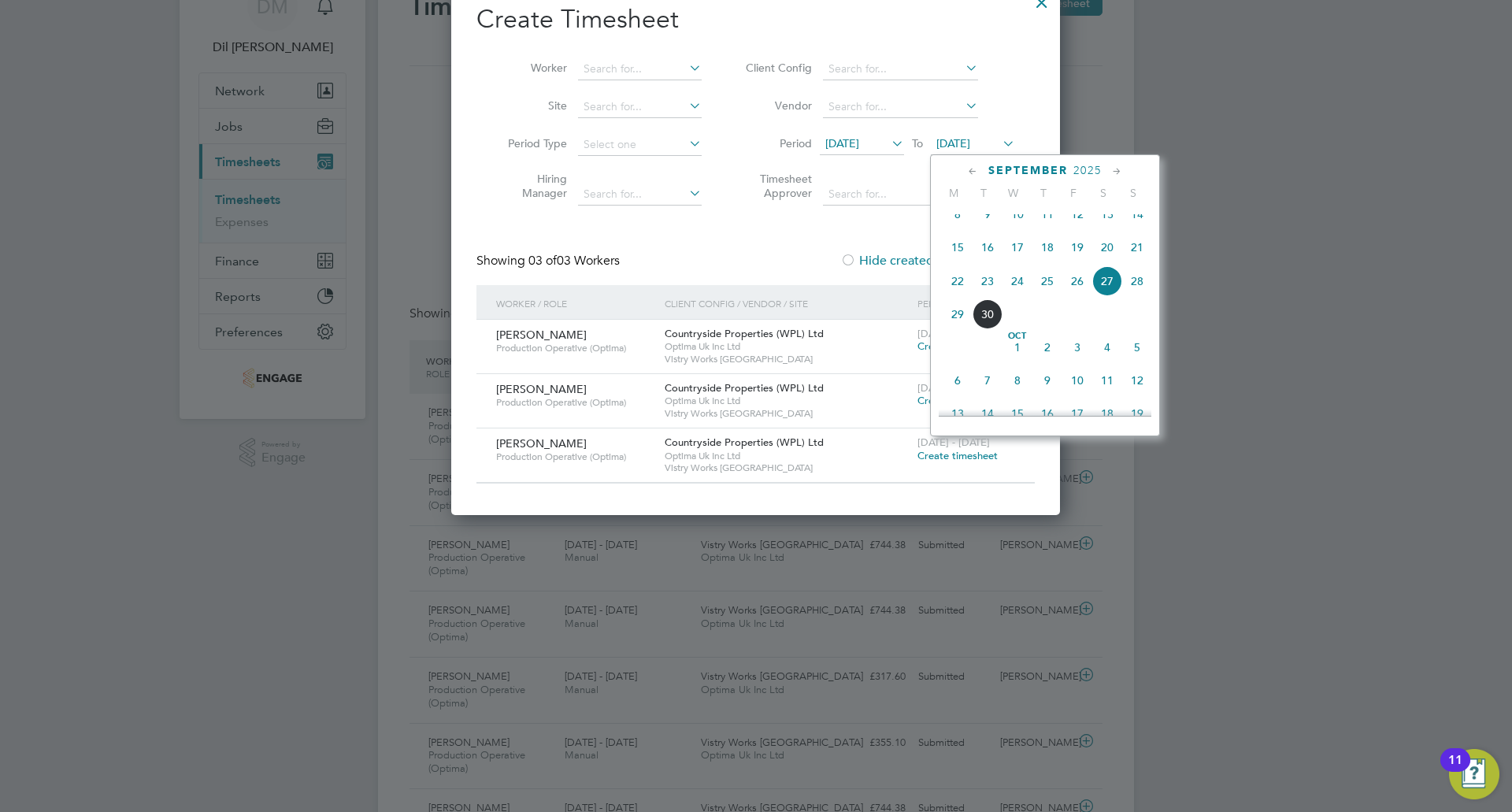
click at [1077, 296] on span "26" at bounding box center [1077, 281] width 30 height 30
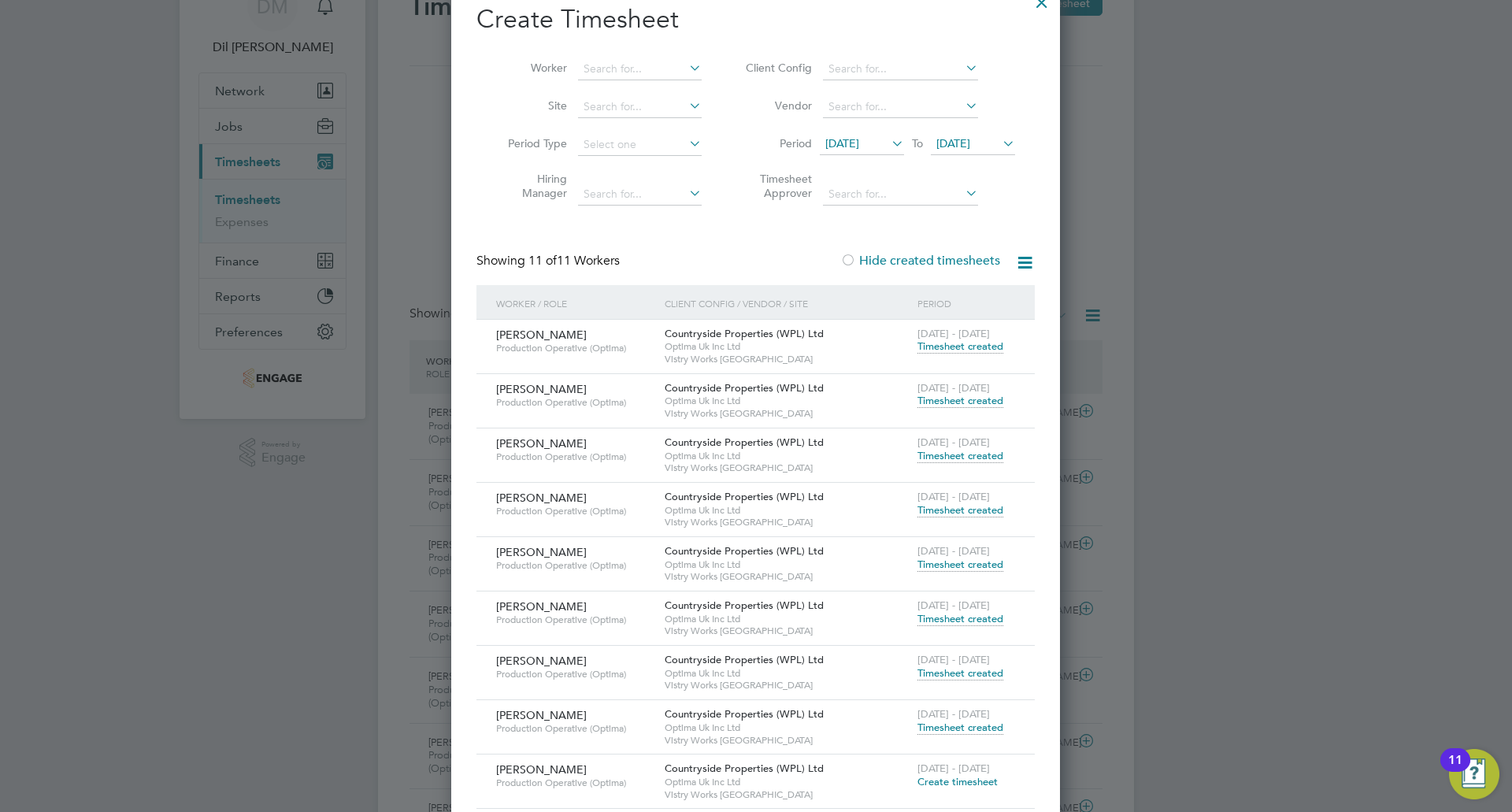
click at [947, 671] on span "Timesheet created" at bounding box center [960, 674] width 86 height 14
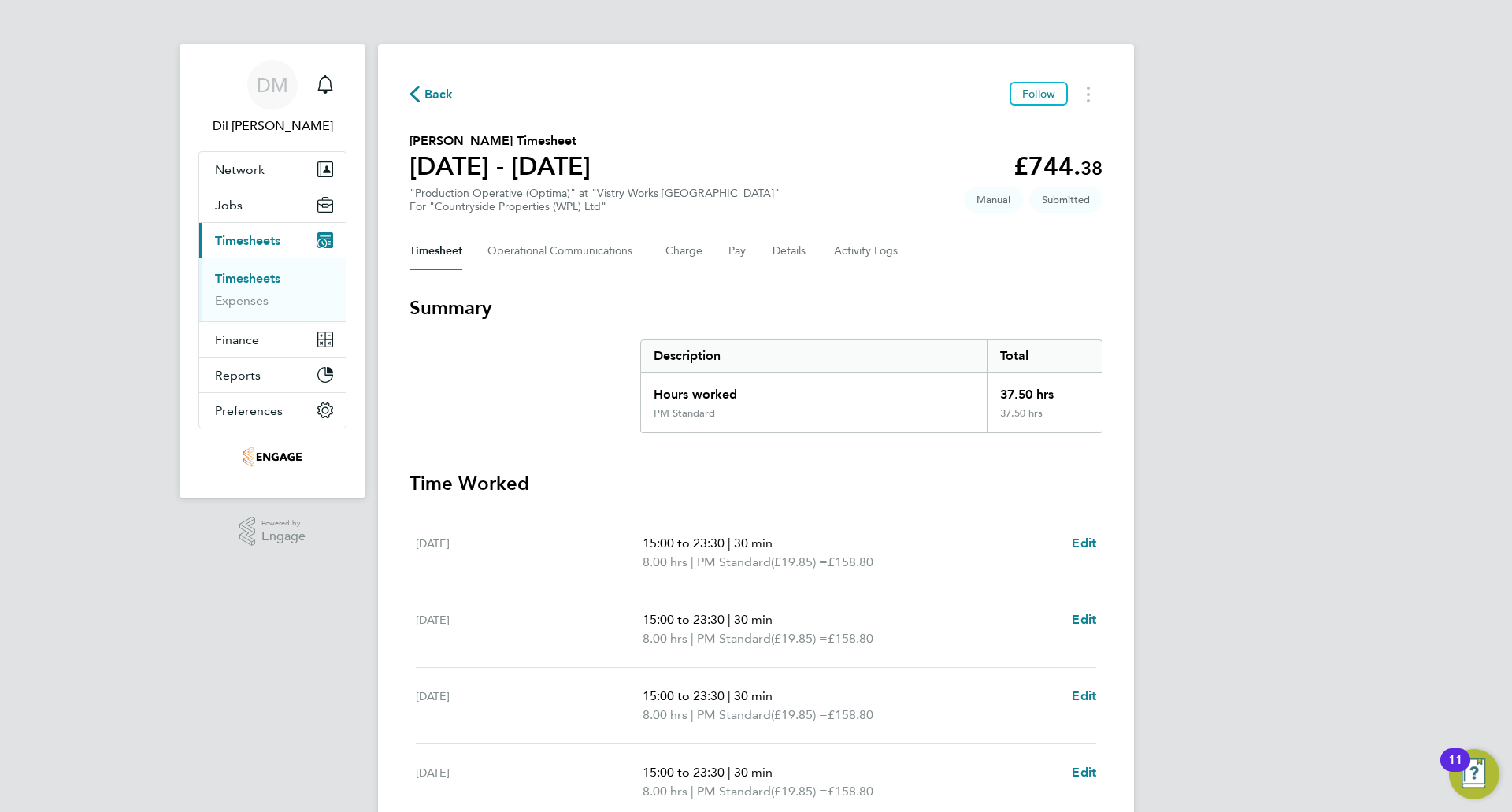
click at [437, 96] on span "Back" at bounding box center [439, 95] width 30 height 19
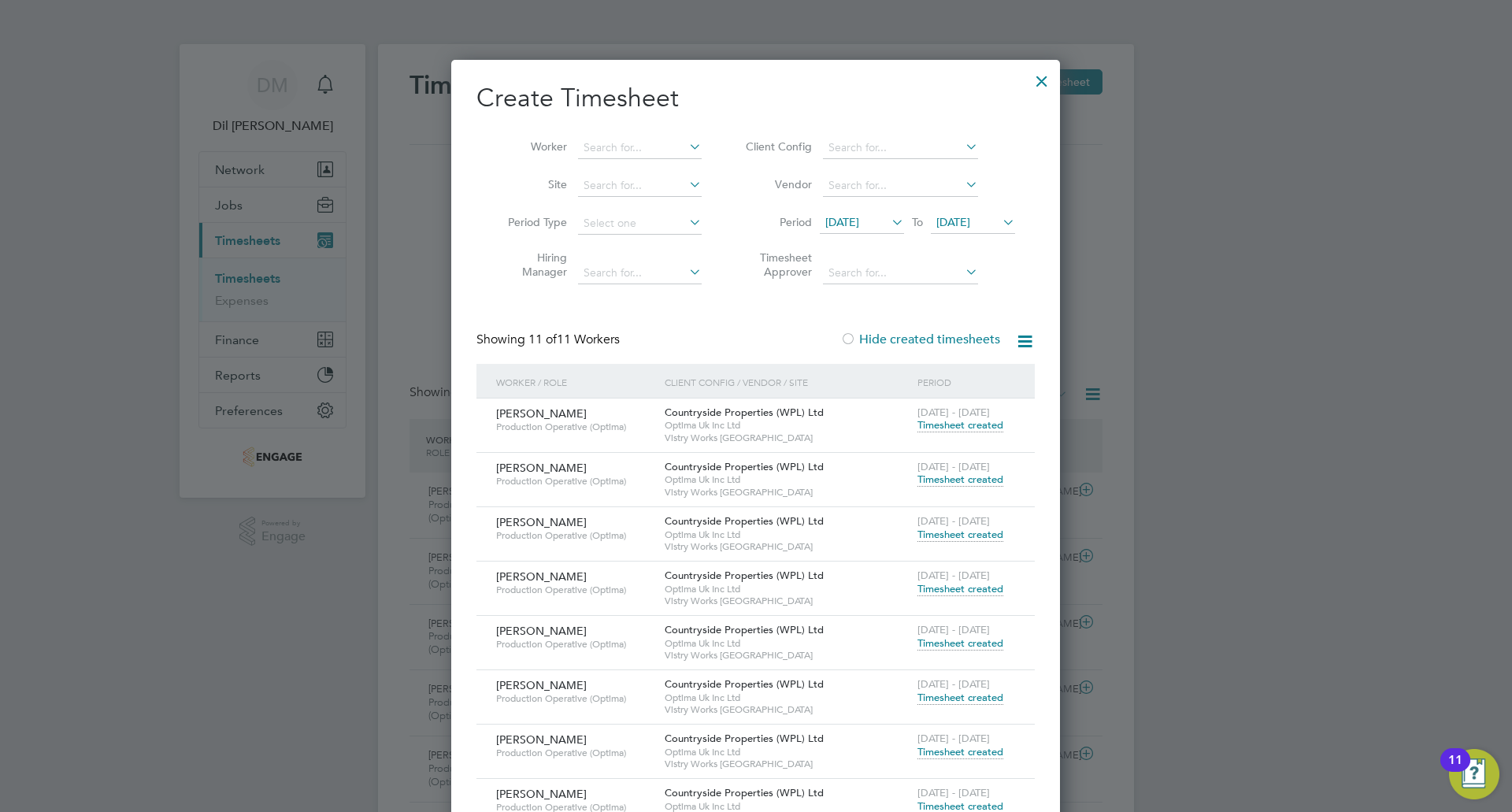
click at [941, 334] on label "Hide created timesheets" at bounding box center [920, 340] width 160 height 16
click at [864, 210] on li "Period 22 Sep 2025 To 26 Sep 2025" at bounding box center [878, 224] width 313 height 38
drag, startPoint x: 871, startPoint y: 223, endPoint x: 877, endPoint y: 246, distance: 23.8
click at [859, 224] on span "[DATE]" at bounding box center [842, 222] width 34 height 14
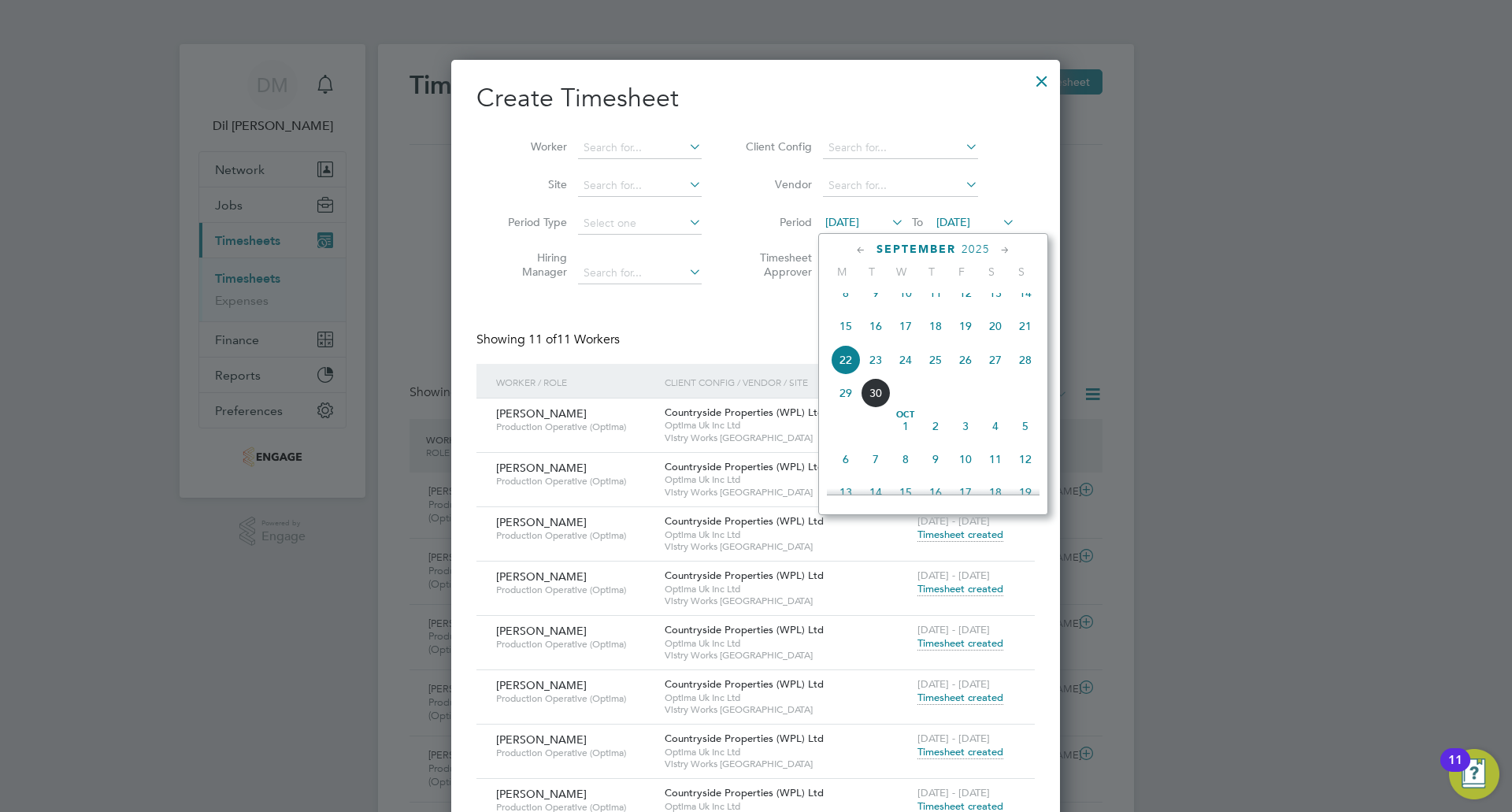
click at [854, 375] on span "22" at bounding box center [845, 360] width 30 height 30
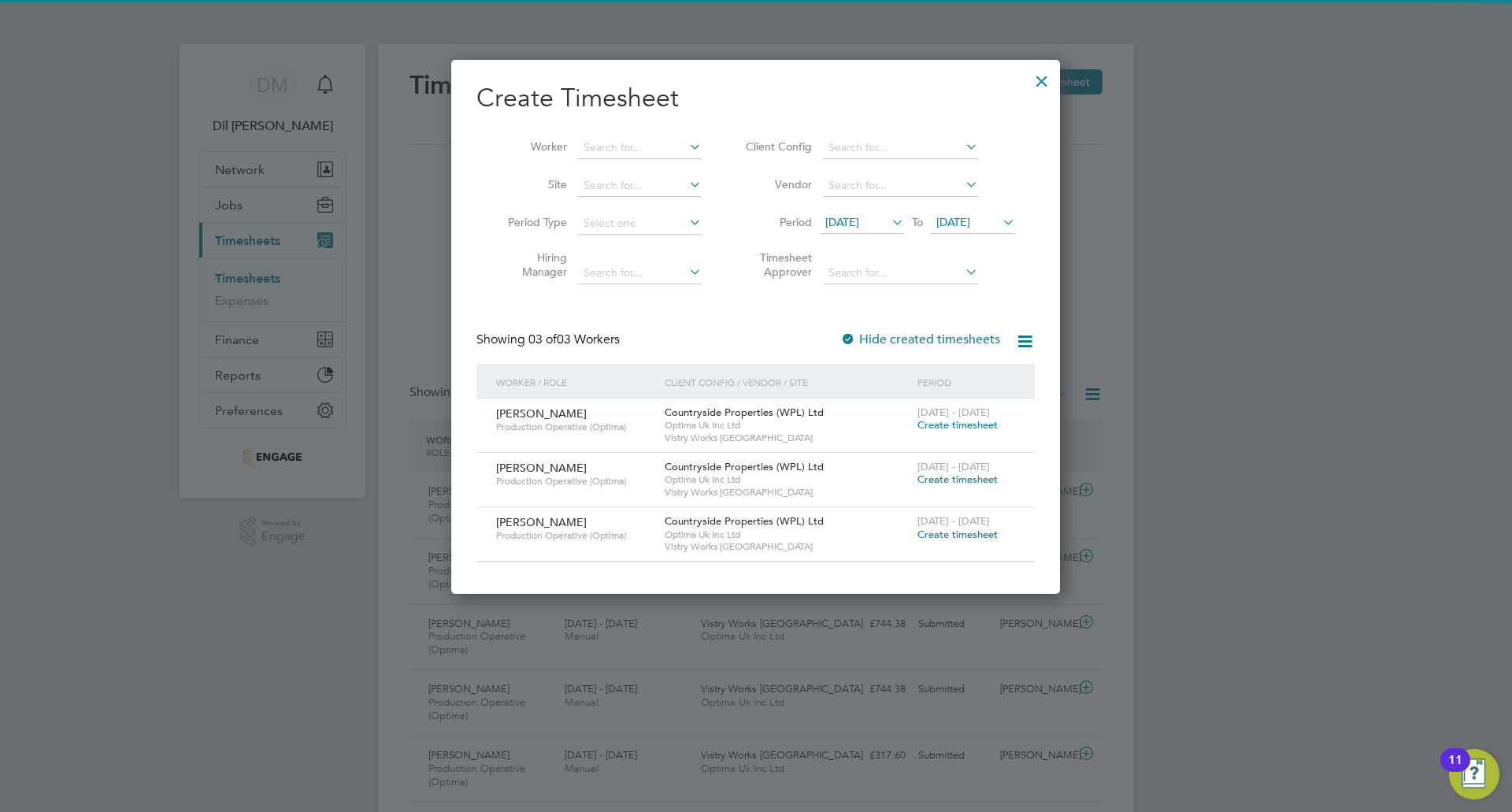
click at [965, 208] on li "Period 22 Sep 2025 To 26 Sep 2025" at bounding box center [878, 224] width 313 height 38
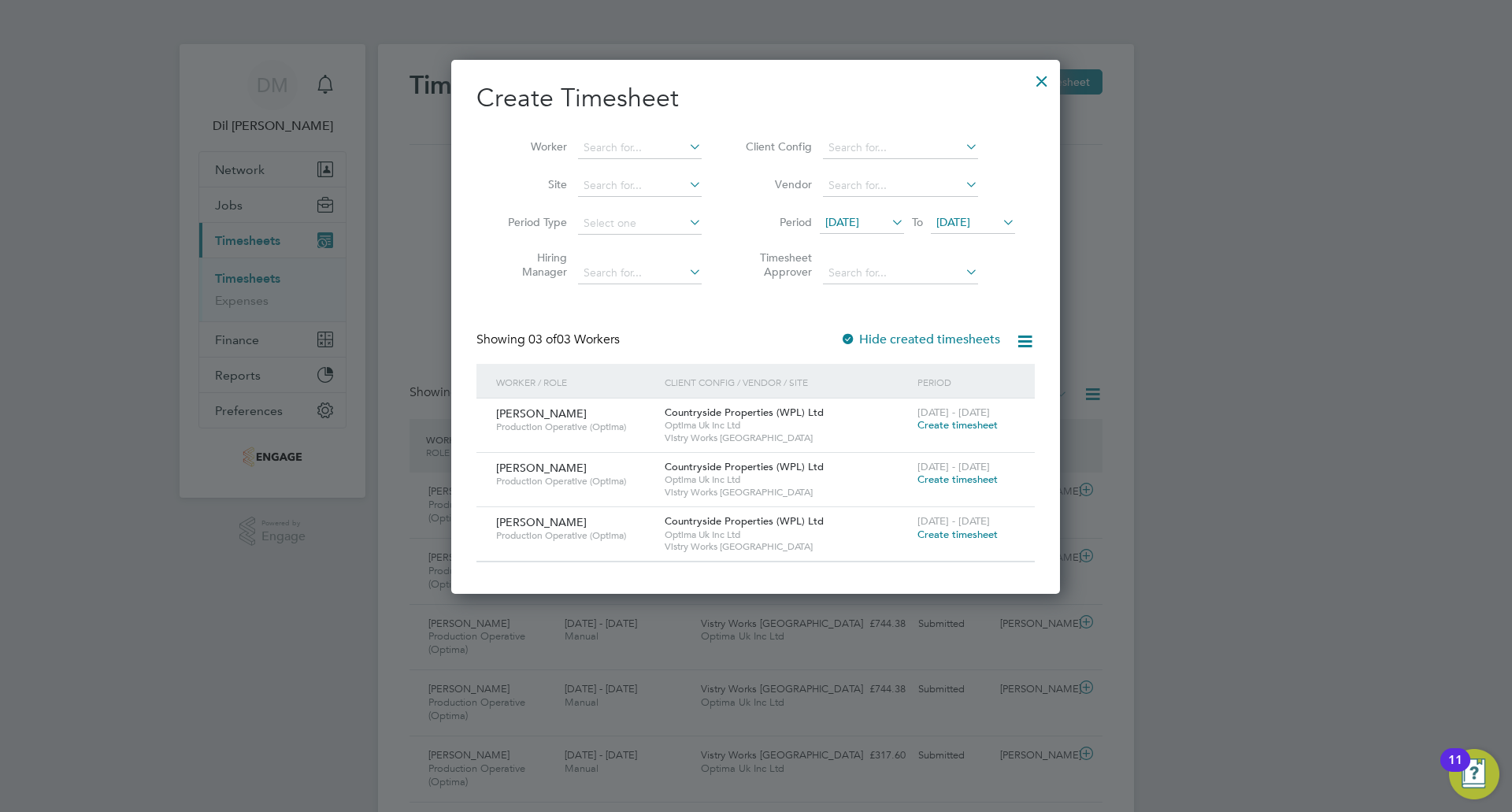
click at [965, 218] on span "26 Sep 2025" at bounding box center [953, 222] width 34 height 14
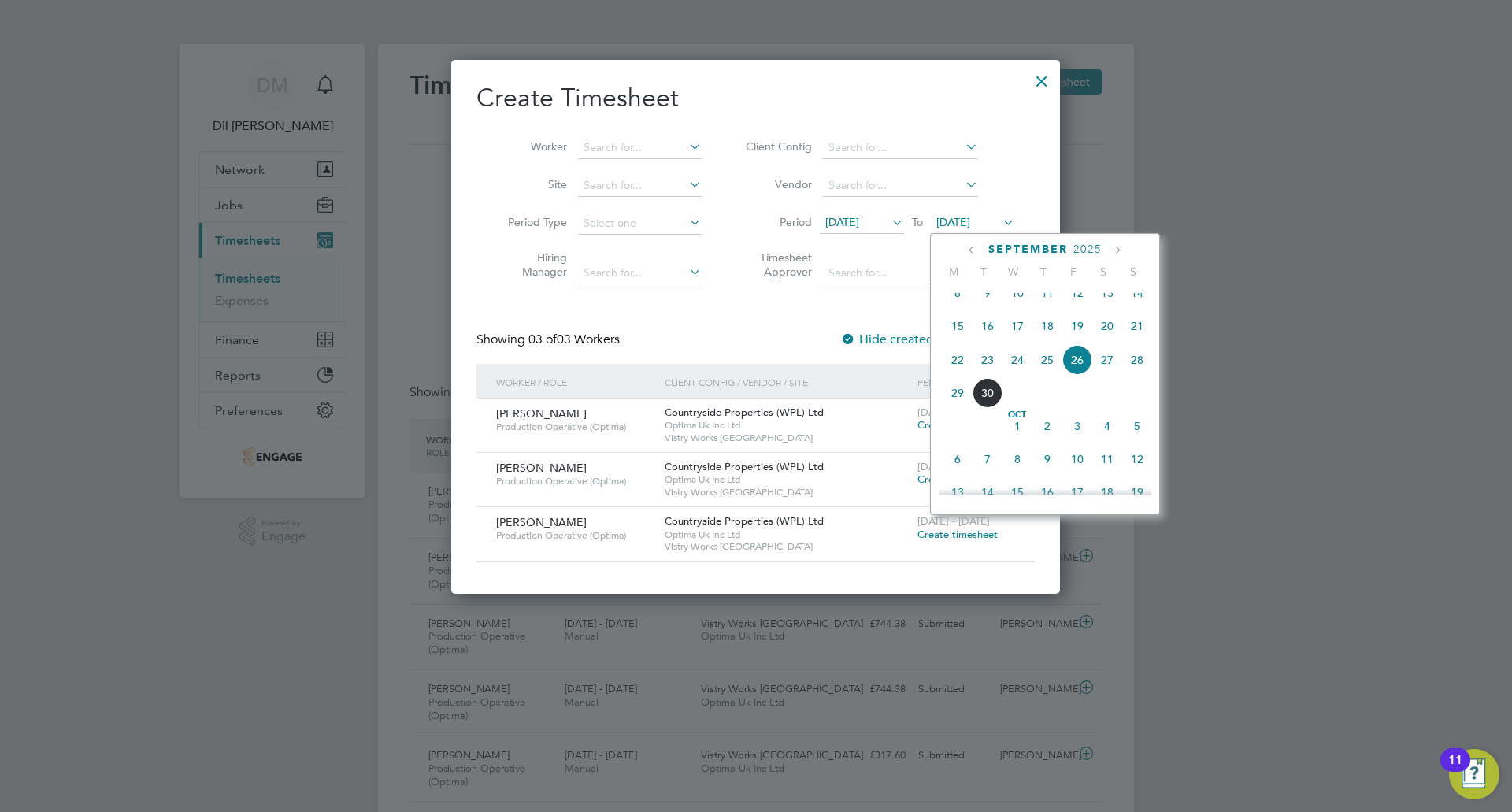
click at [1105, 373] on span "27" at bounding box center [1107, 360] width 30 height 30
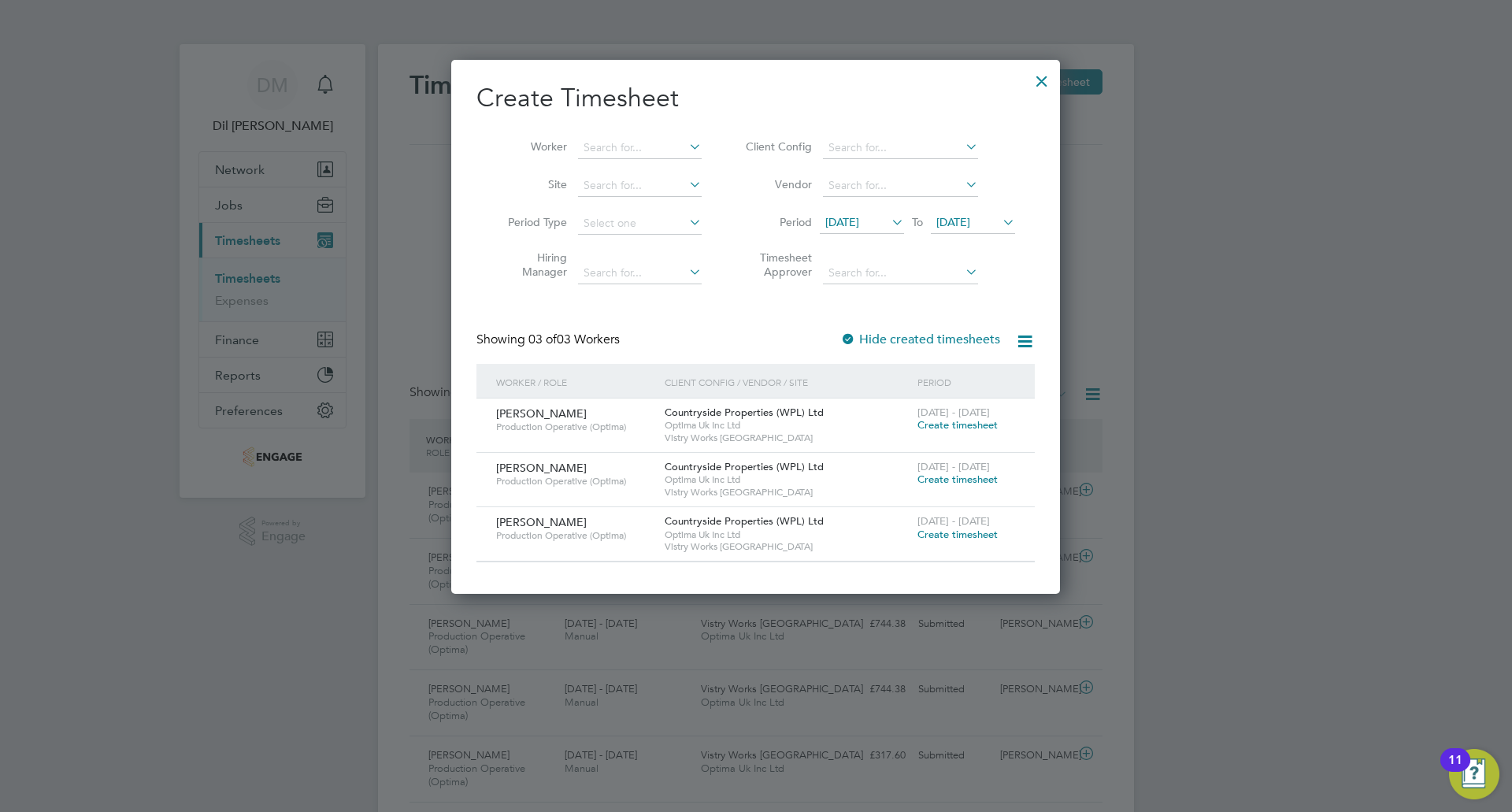
click at [943, 476] on span "Create timesheet" at bounding box center [957, 479] width 81 height 13
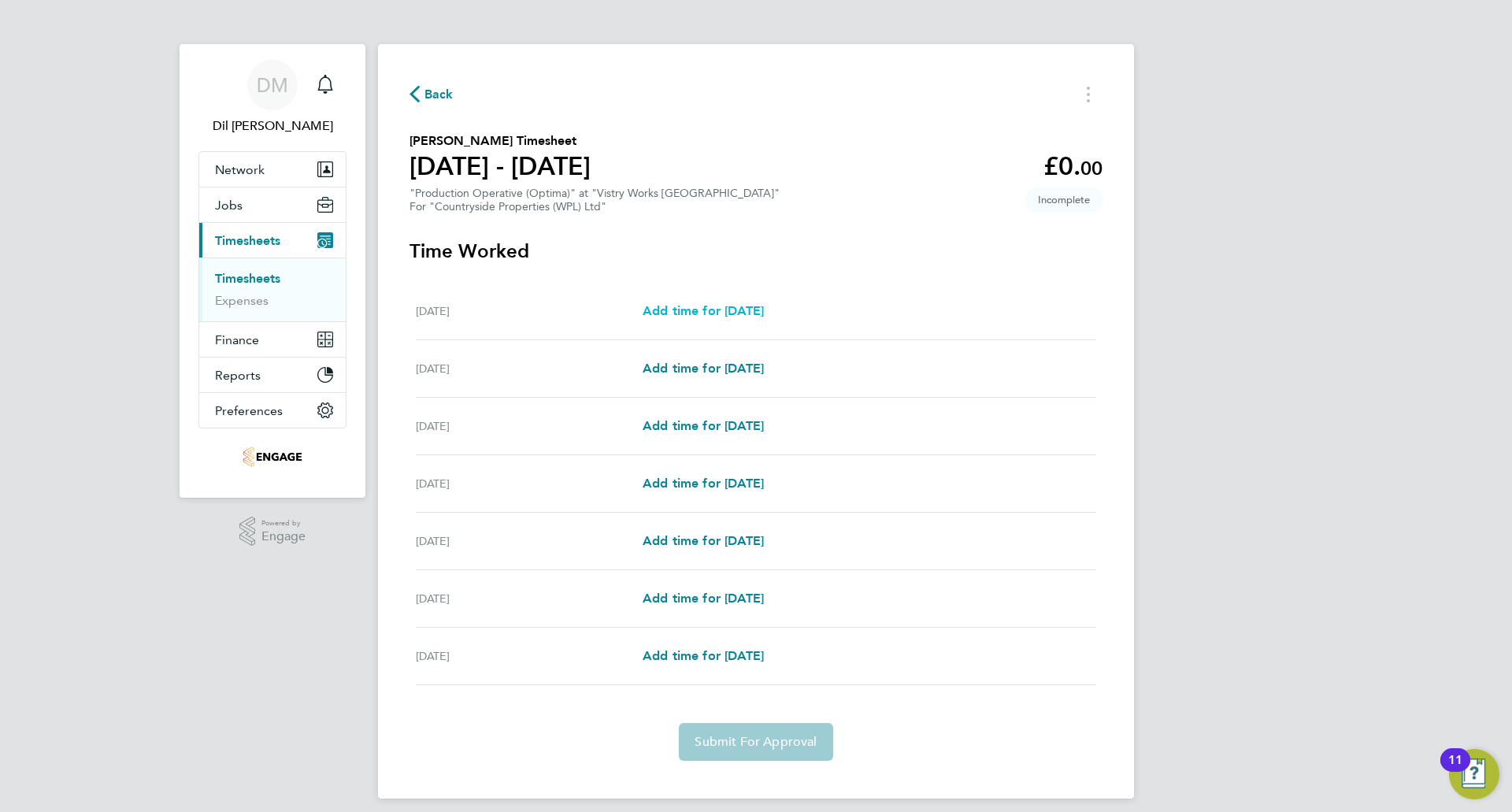
click at [709, 313] on span "Add time for Mon 22 Sep" at bounding box center [703, 310] width 122 height 15
select select "15"
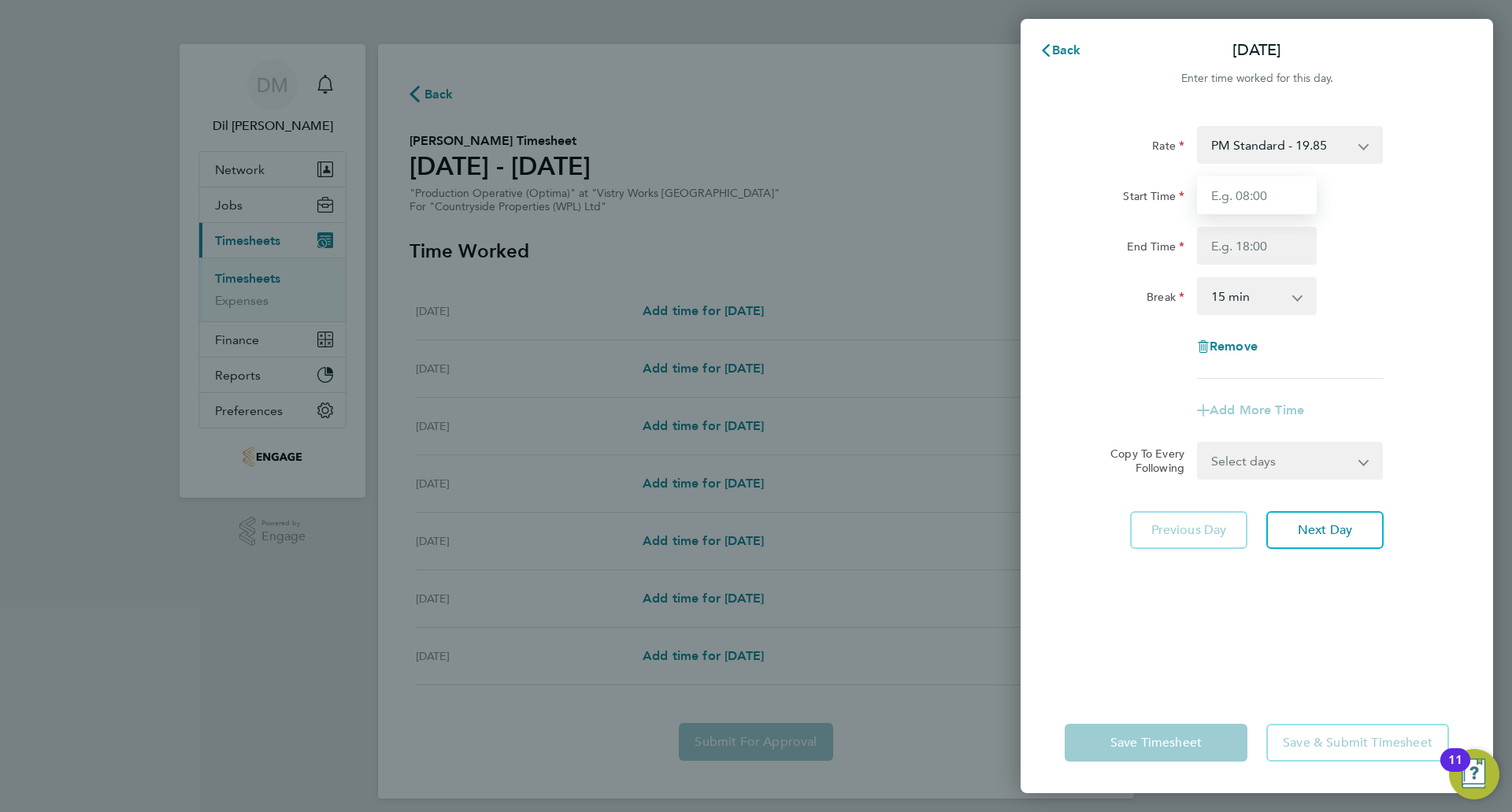
click at [1245, 204] on input "Start Time" at bounding box center [1257, 195] width 120 height 38
type input "15:00"
click at [1265, 240] on input "End Time" at bounding box center [1257, 246] width 120 height 38
type input "23:30"
drag, startPoint x: 1272, startPoint y: 293, endPoint x: 1272, endPoint y: 310, distance: 17.0
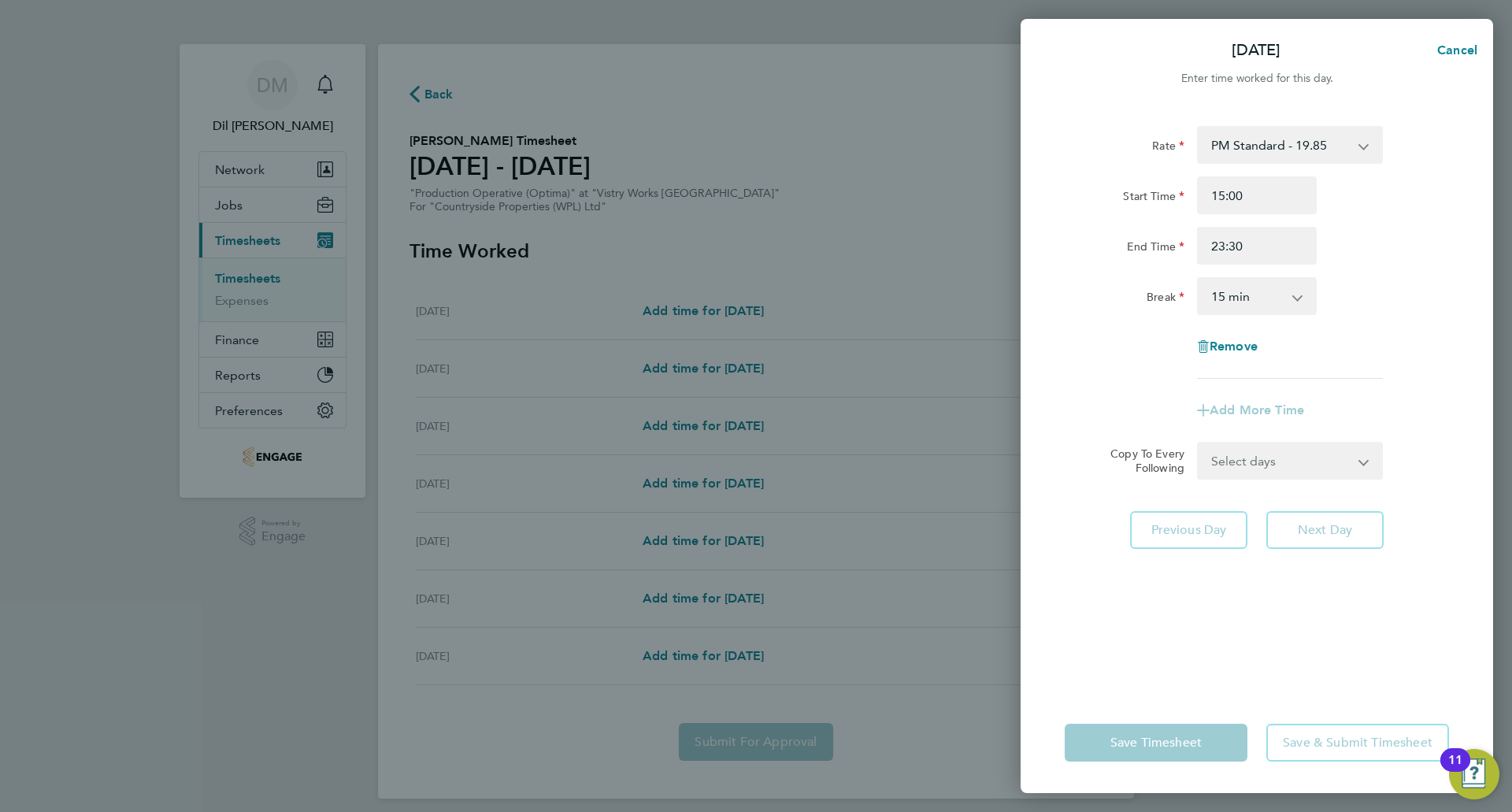
click at [1272, 293] on select "0 min 15 min 30 min 45 min 60 min 75 min 90 min" at bounding box center [1247, 296] width 98 height 35
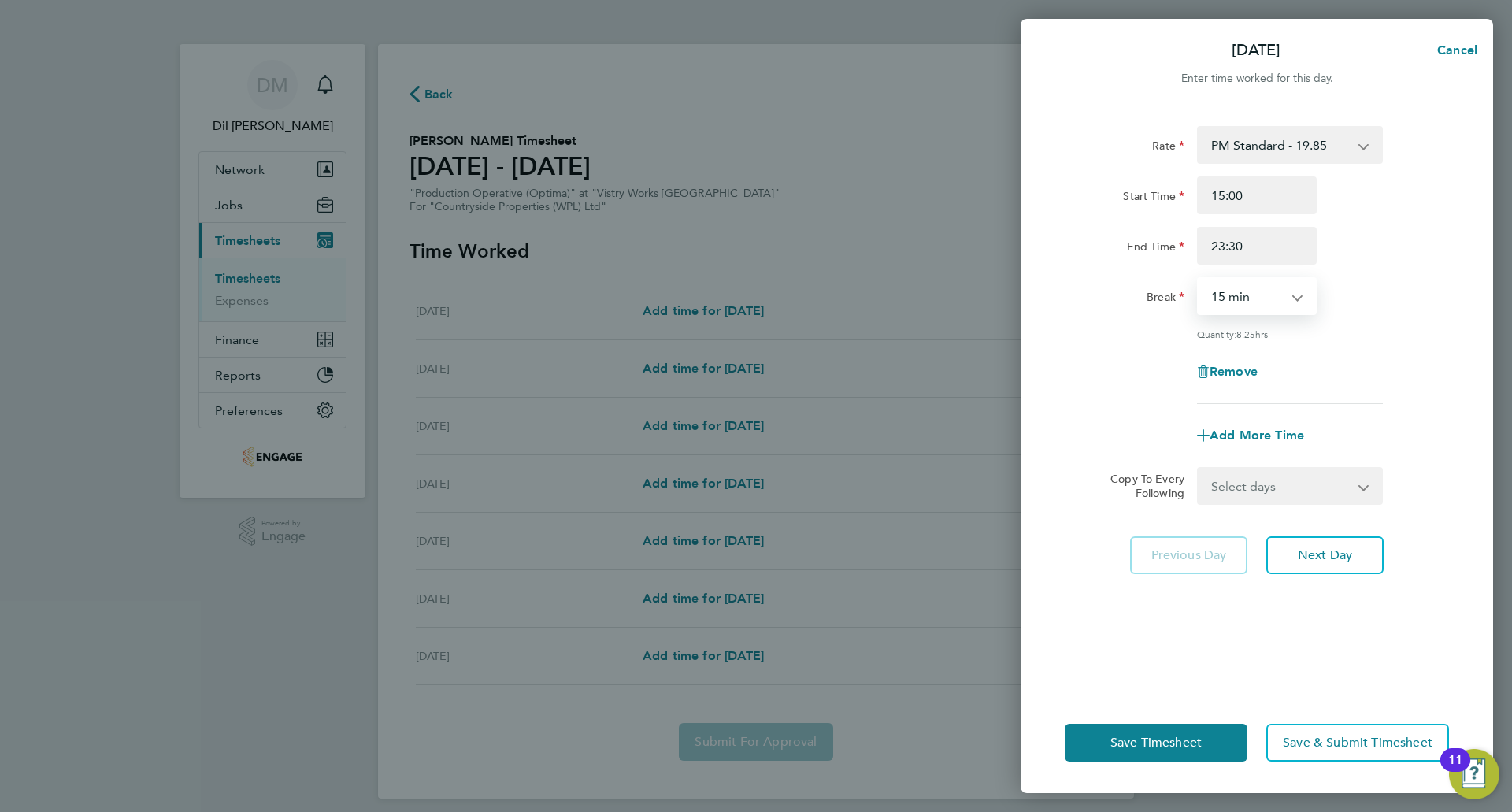
select select "30"
click at [1199, 279] on select "0 min 15 min 30 min 45 min 60 min 75 min 90 min" at bounding box center [1247, 296] width 98 height 35
click at [1294, 556] on button "Next Day" at bounding box center [1325, 556] width 117 height 38
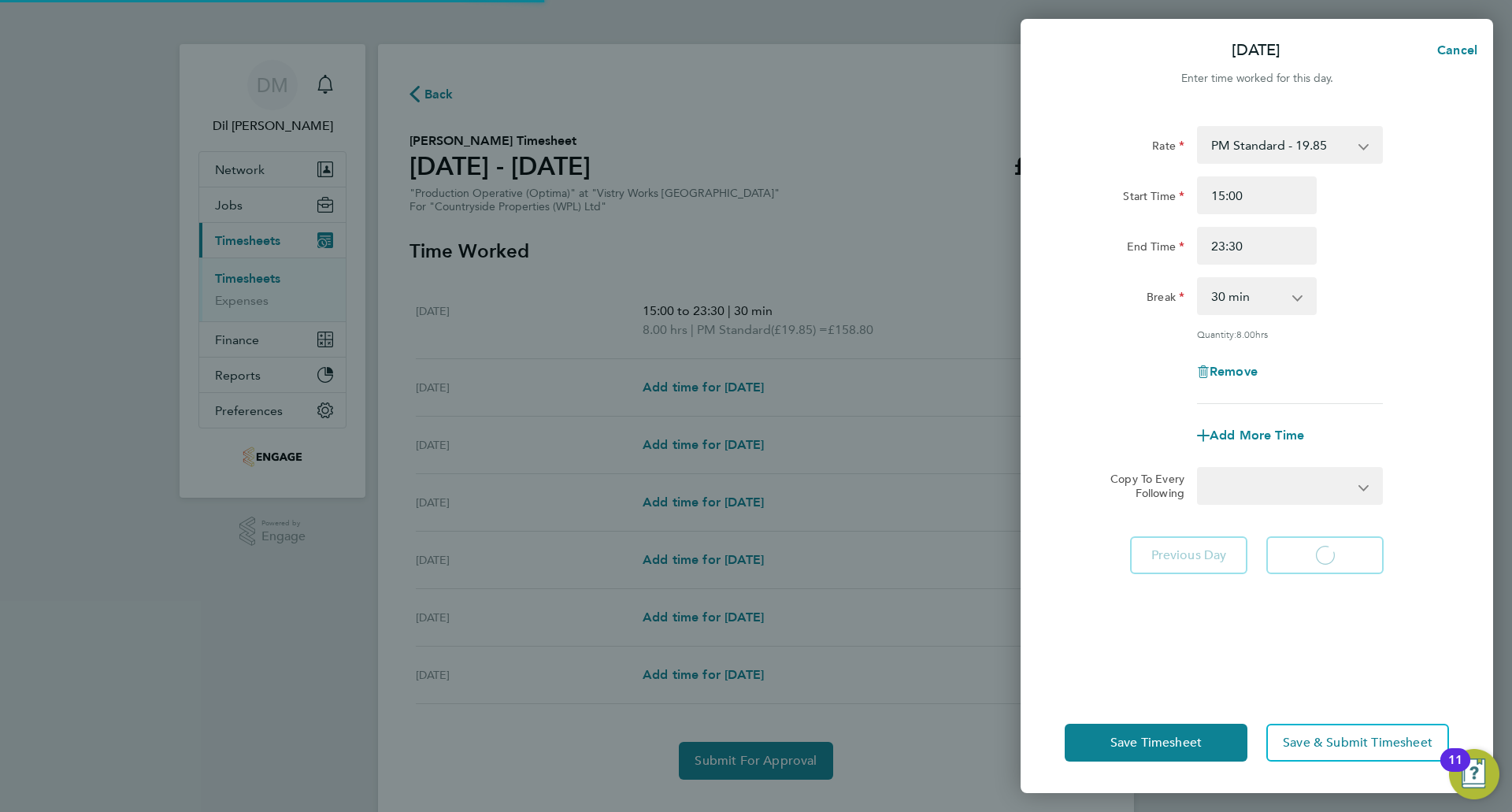
select select "15"
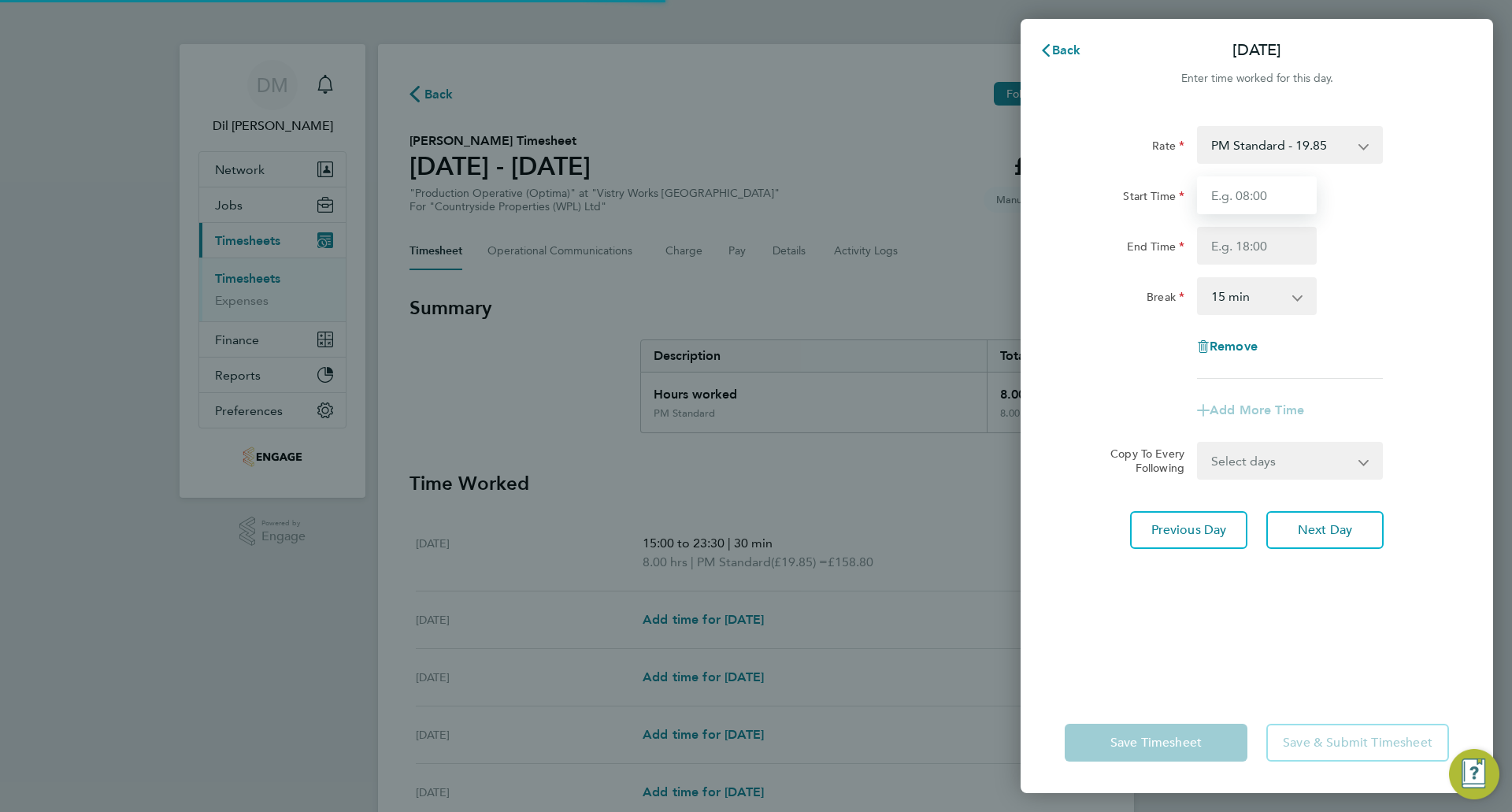
drag, startPoint x: 1236, startPoint y: 199, endPoint x: 1254, endPoint y: 212, distance: 22.2
click at [1238, 199] on input "Start Time" at bounding box center [1257, 195] width 120 height 38
type input "15:00"
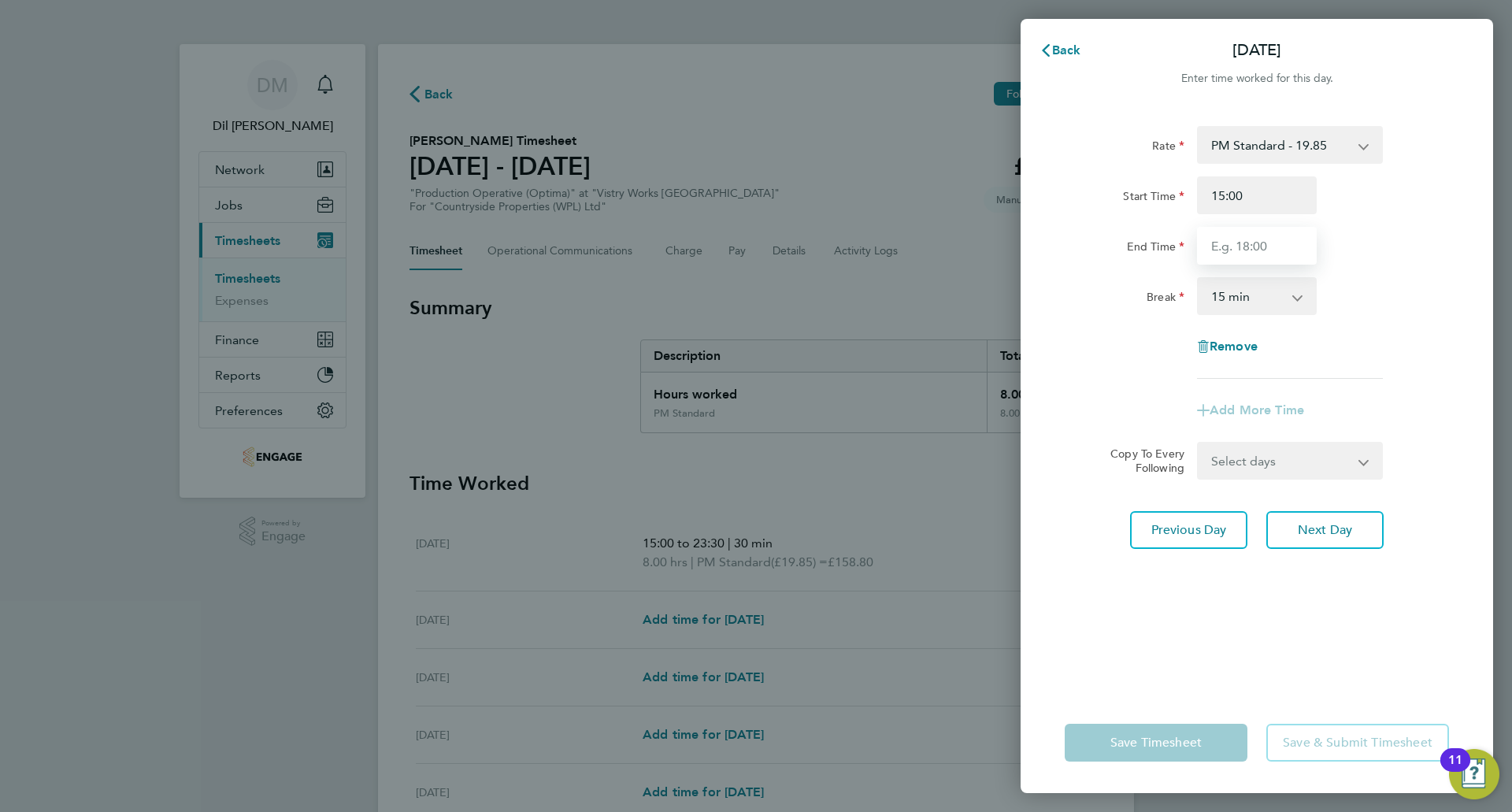
click at [1279, 251] on input "End Time" at bounding box center [1257, 246] width 120 height 38
type input "23:30"
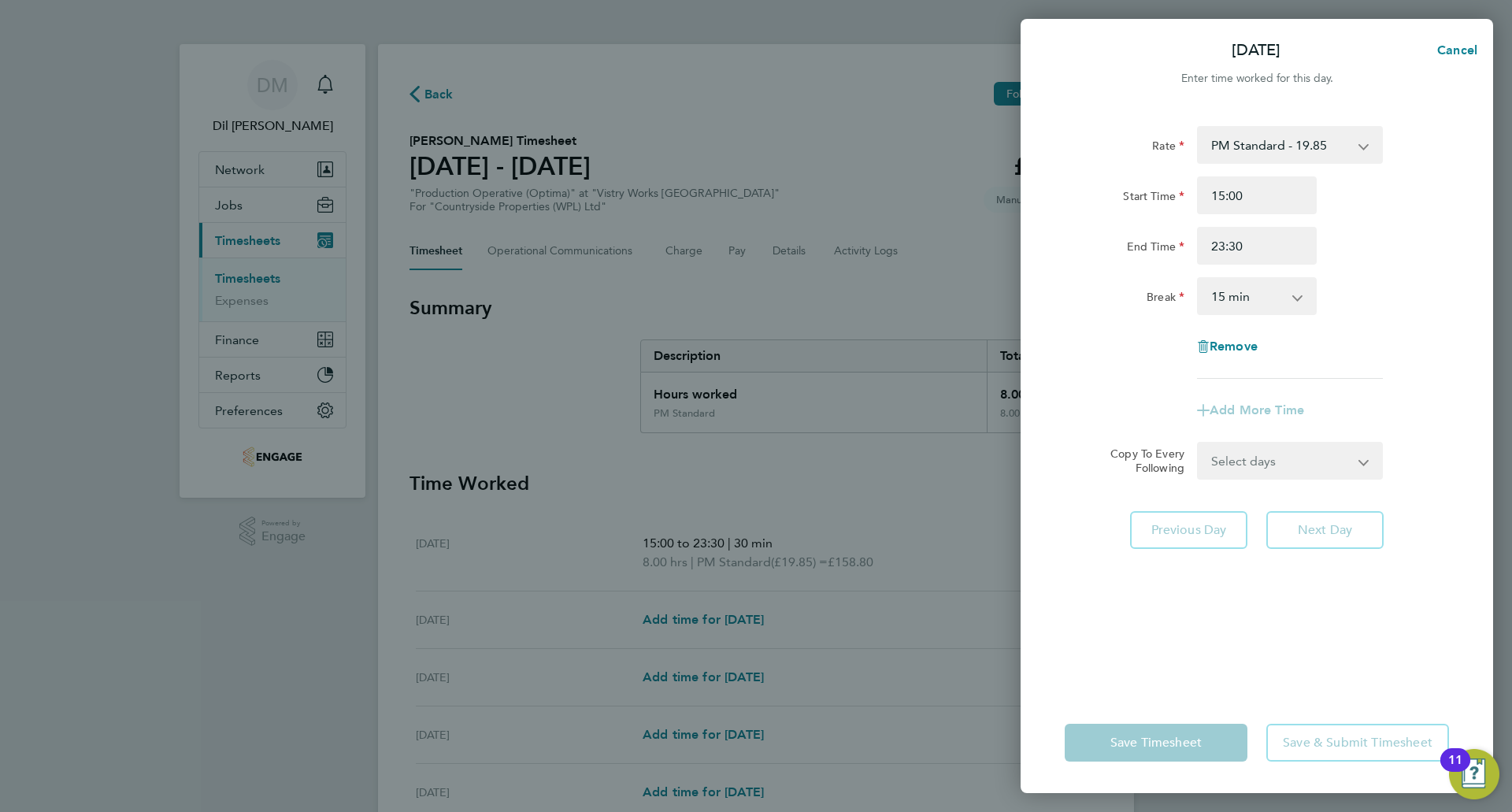
drag, startPoint x: 1276, startPoint y: 286, endPoint x: 1269, endPoint y: 299, distance: 14.8
click at [1275, 286] on select "0 min 15 min 30 min 45 min 60 min 75 min 90 min" at bounding box center [1247, 296] width 98 height 35
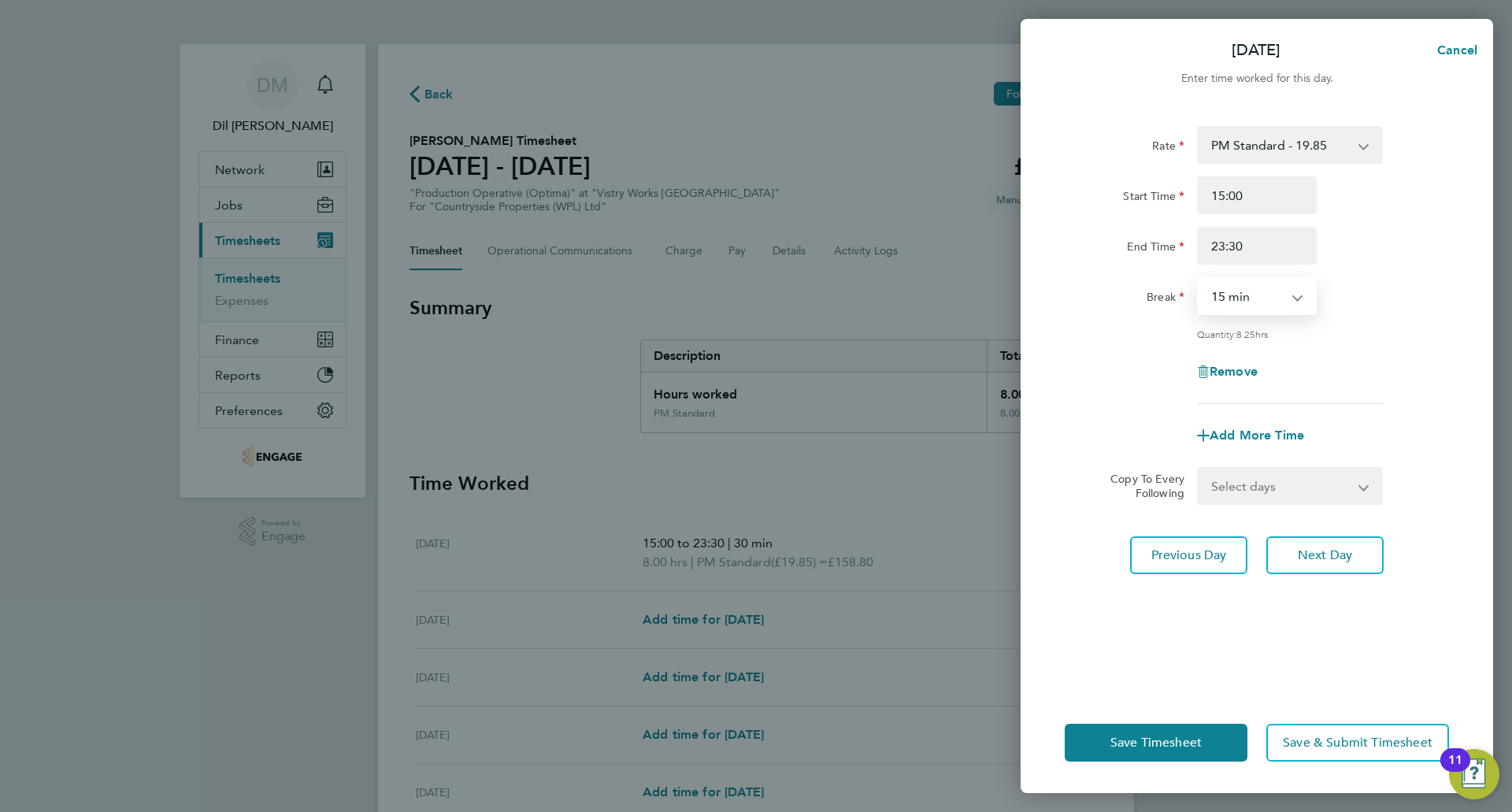
select select "30"
click at [1199, 279] on select "0 min 15 min 30 min 45 min 60 min 75 min 90 min" at bounding box center [1247, 296] width 98 height 35
click at [1322, 567] on button "Next Day" at bounding box center [1325, 556] width 117 height 38
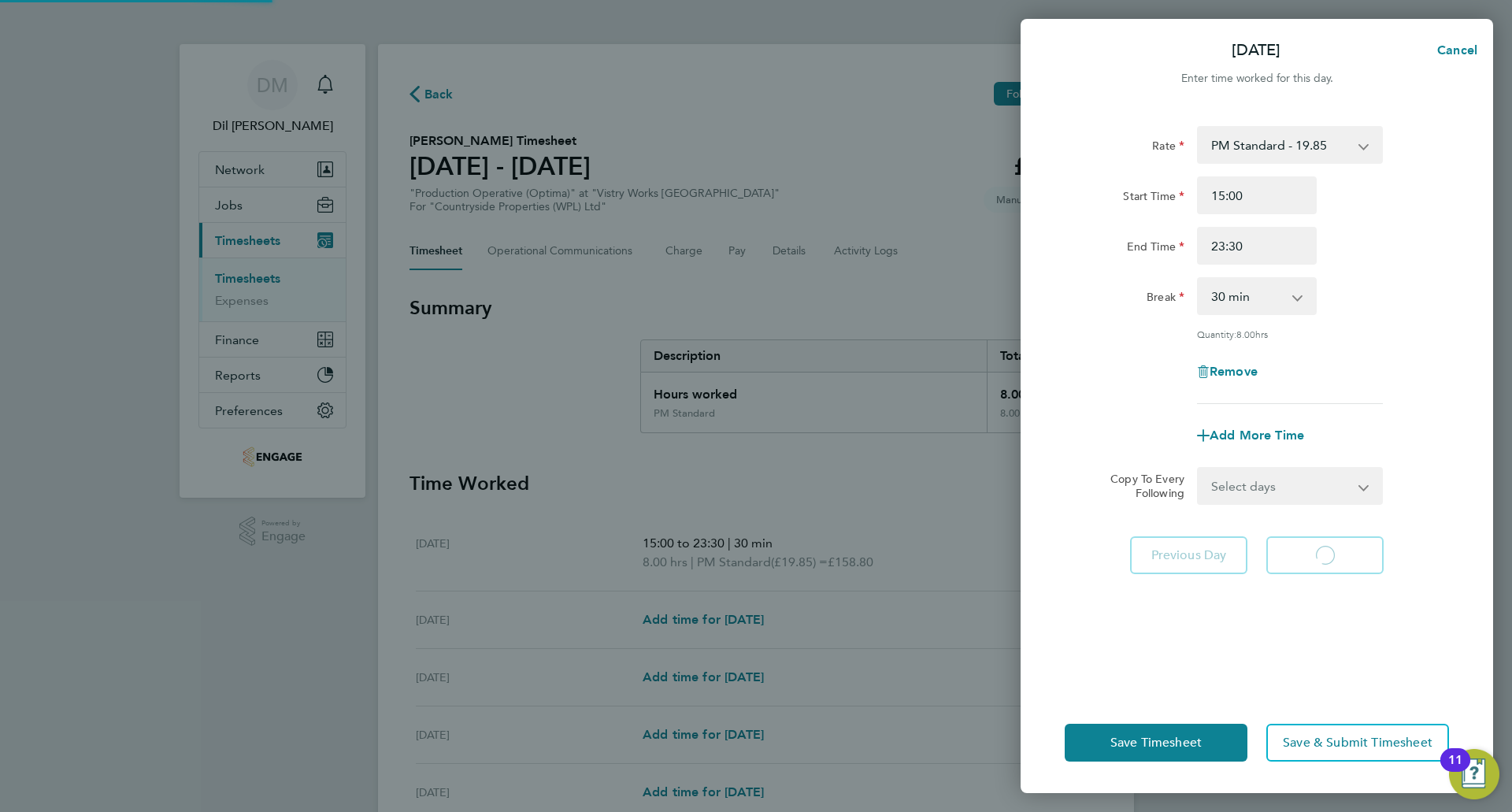
select select "15"
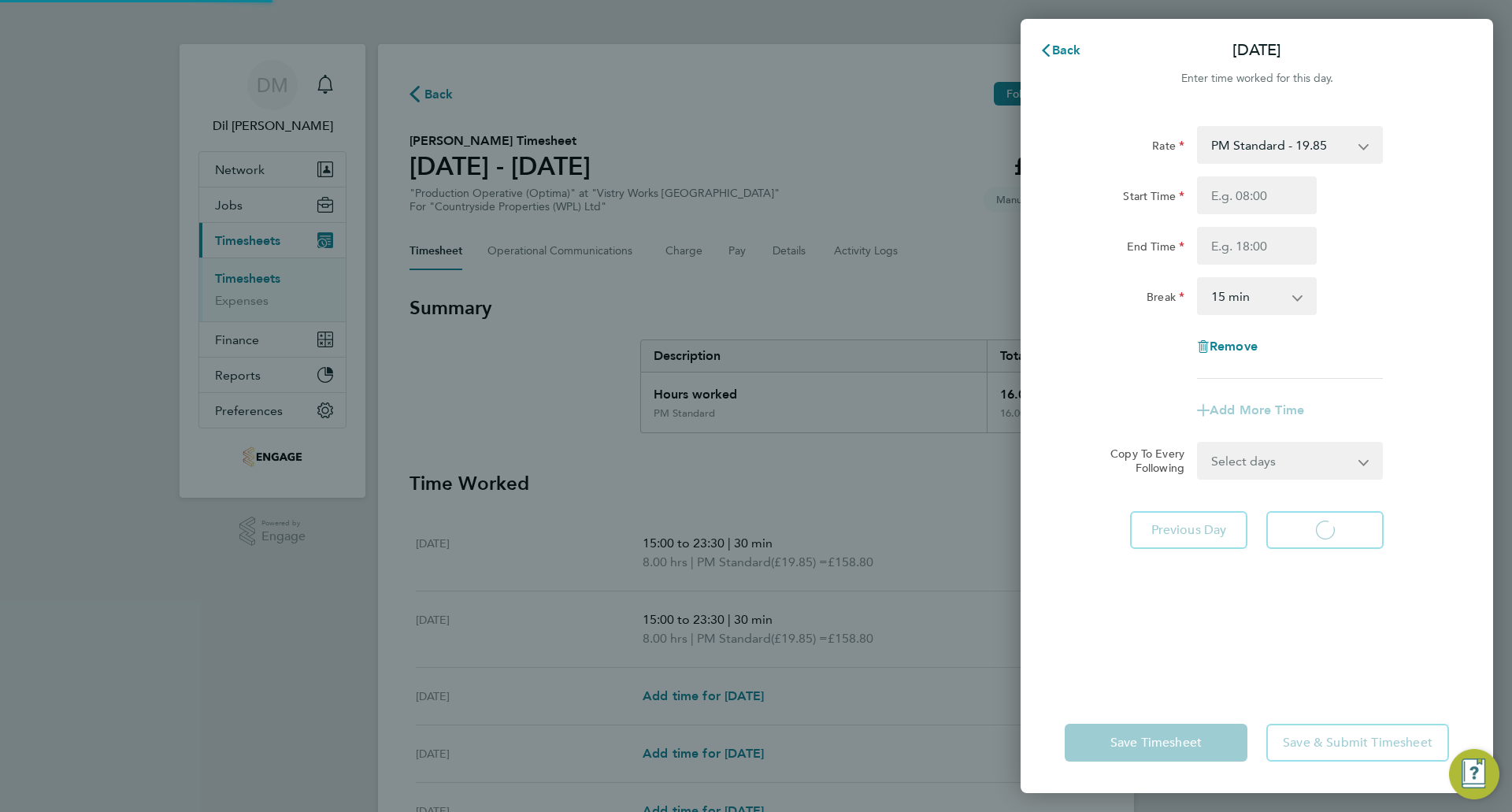
select select "15"
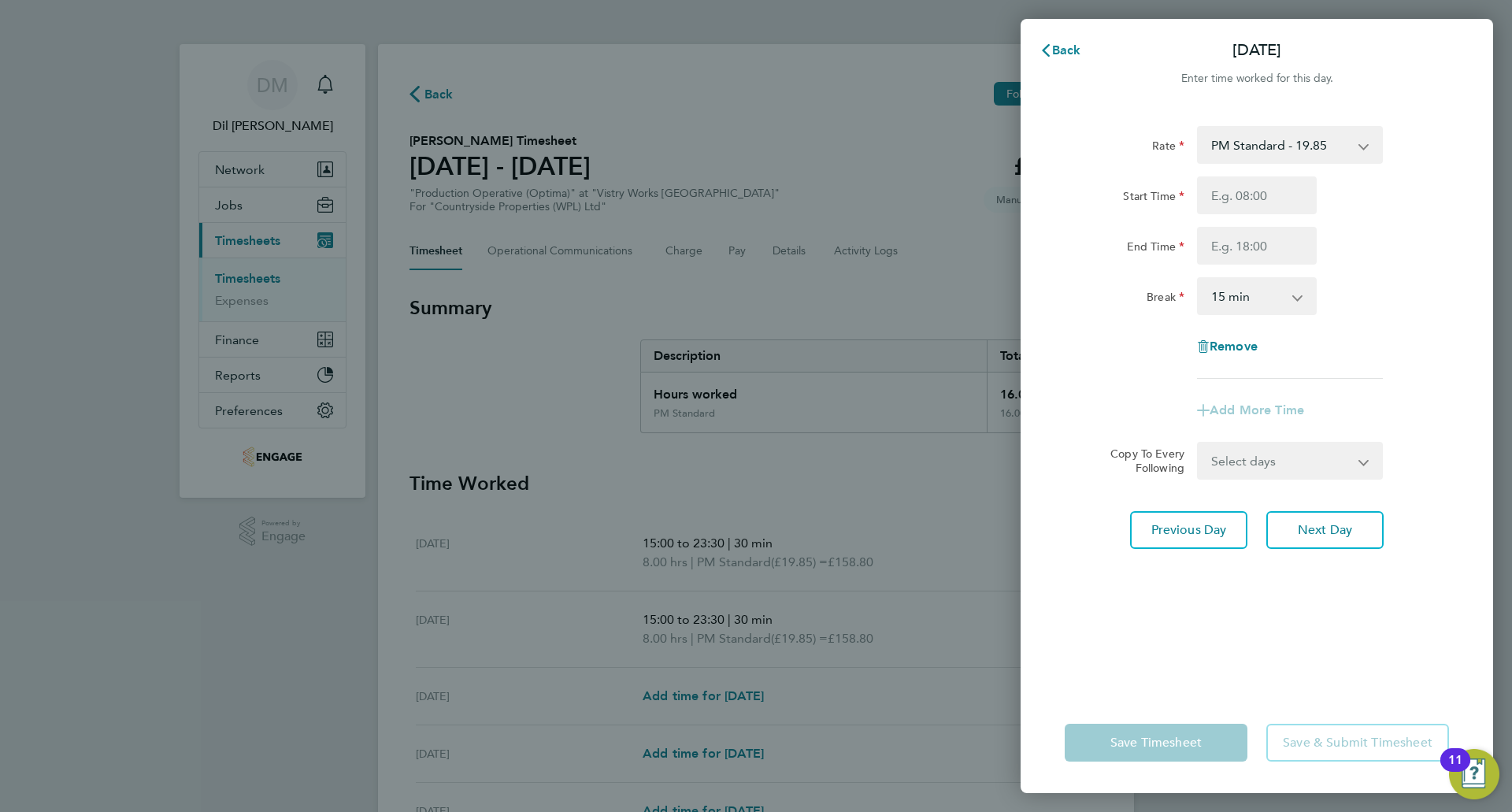
type input "15:00"
drag, startPoint x: 1271, startPoint y: 247, endPoint x: 1272, endPoint y: 265, distance: 18.0
click at [1271, 251] on input "End Time" at bounding box center [1257, 246] width 120 height 38
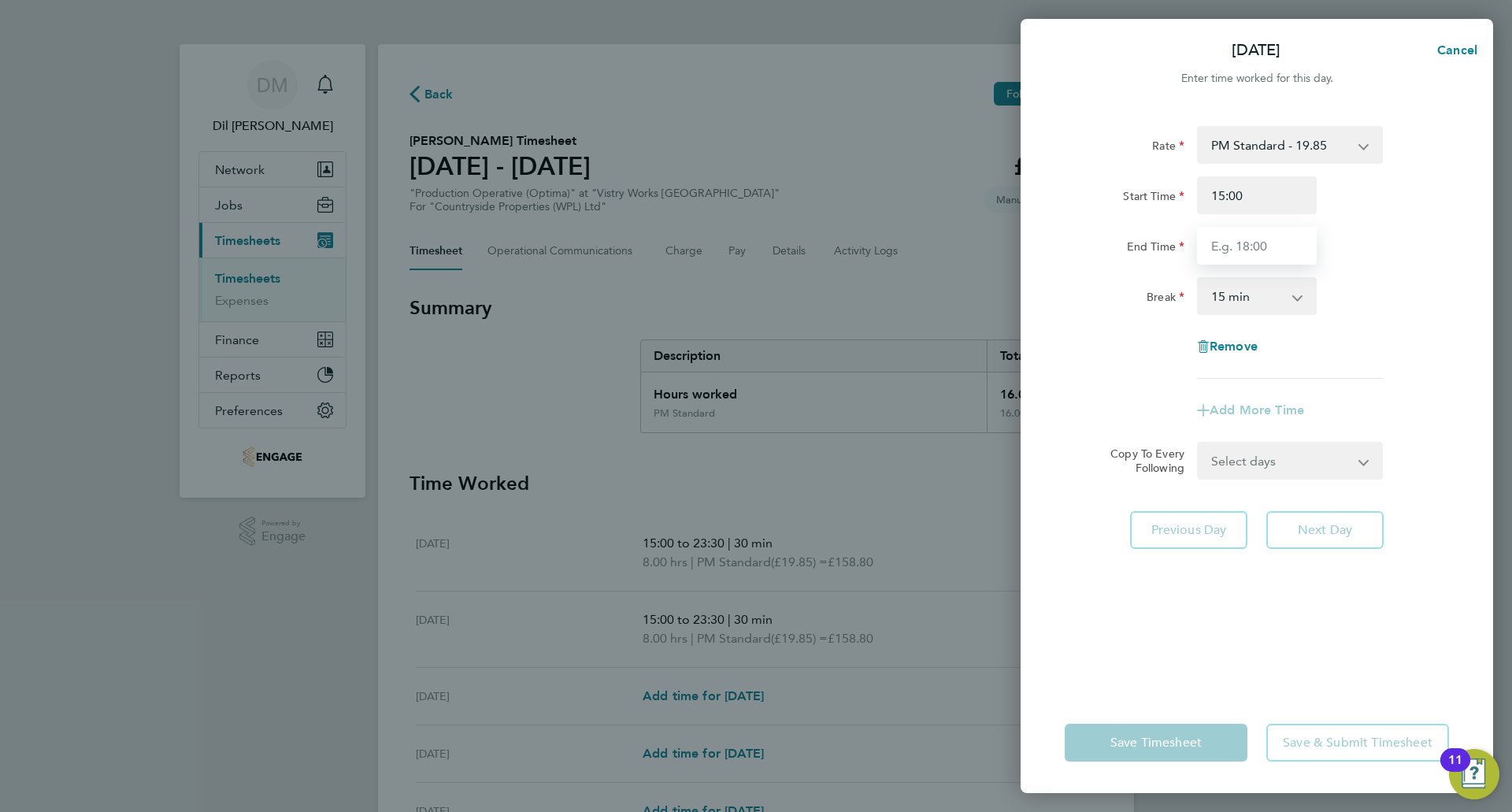
type input "23:30"
click at [1270, 292] on select "0 min 15 min 30 min 45 min 60 min 75 min 90 min" at bounding box center [1247, 296] width 98 height 35
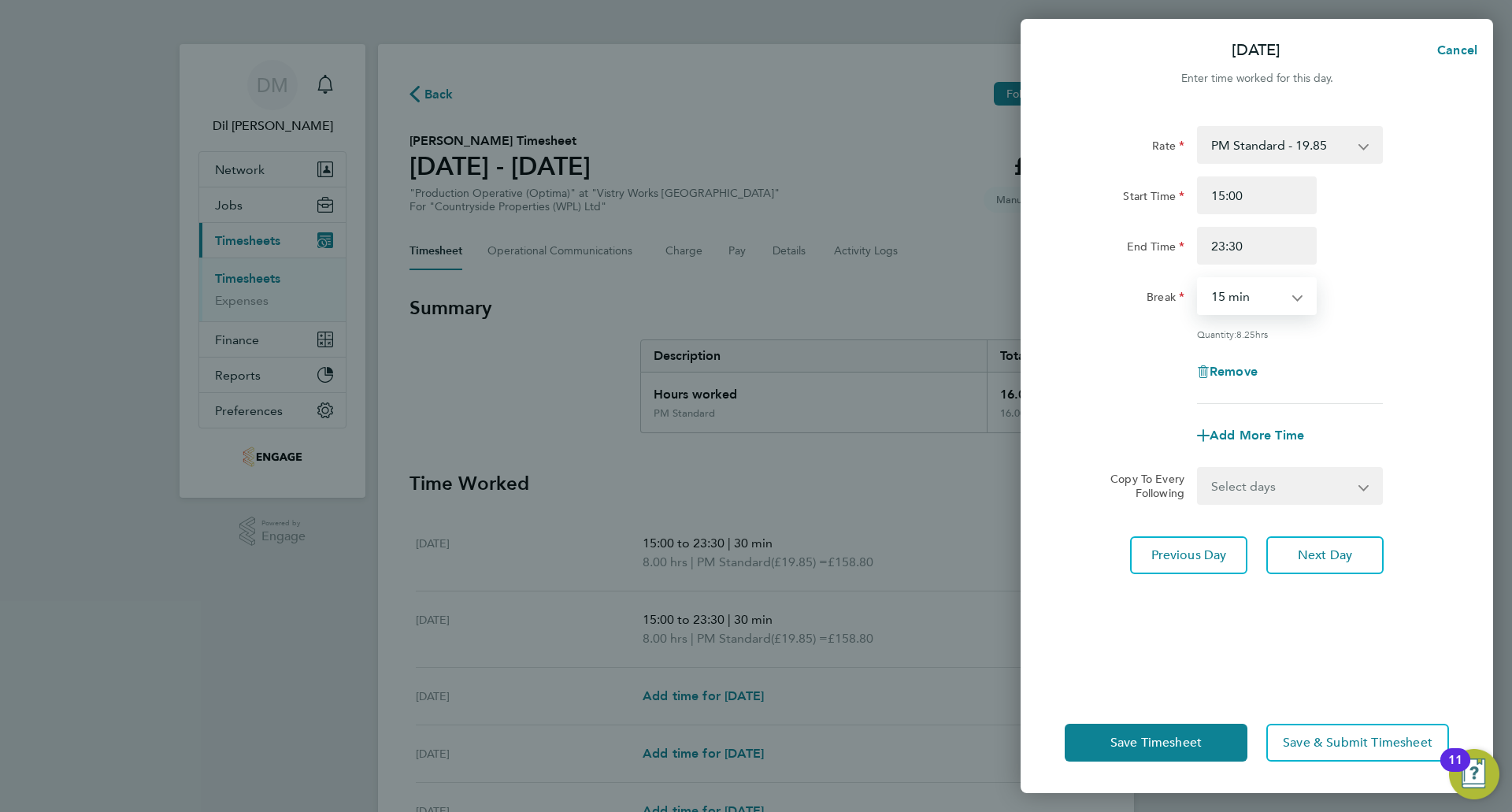
select select "30"
click at [1199, 279] on select "0 min 15 min 30 min 45 min 60 min 75 min 90 min" at bounding box center [1247, 296] width 98 height 35
click at [1291, 565] on button "Next Day" at bounding box center [1325, 556] width 117 height 38
select select "15"
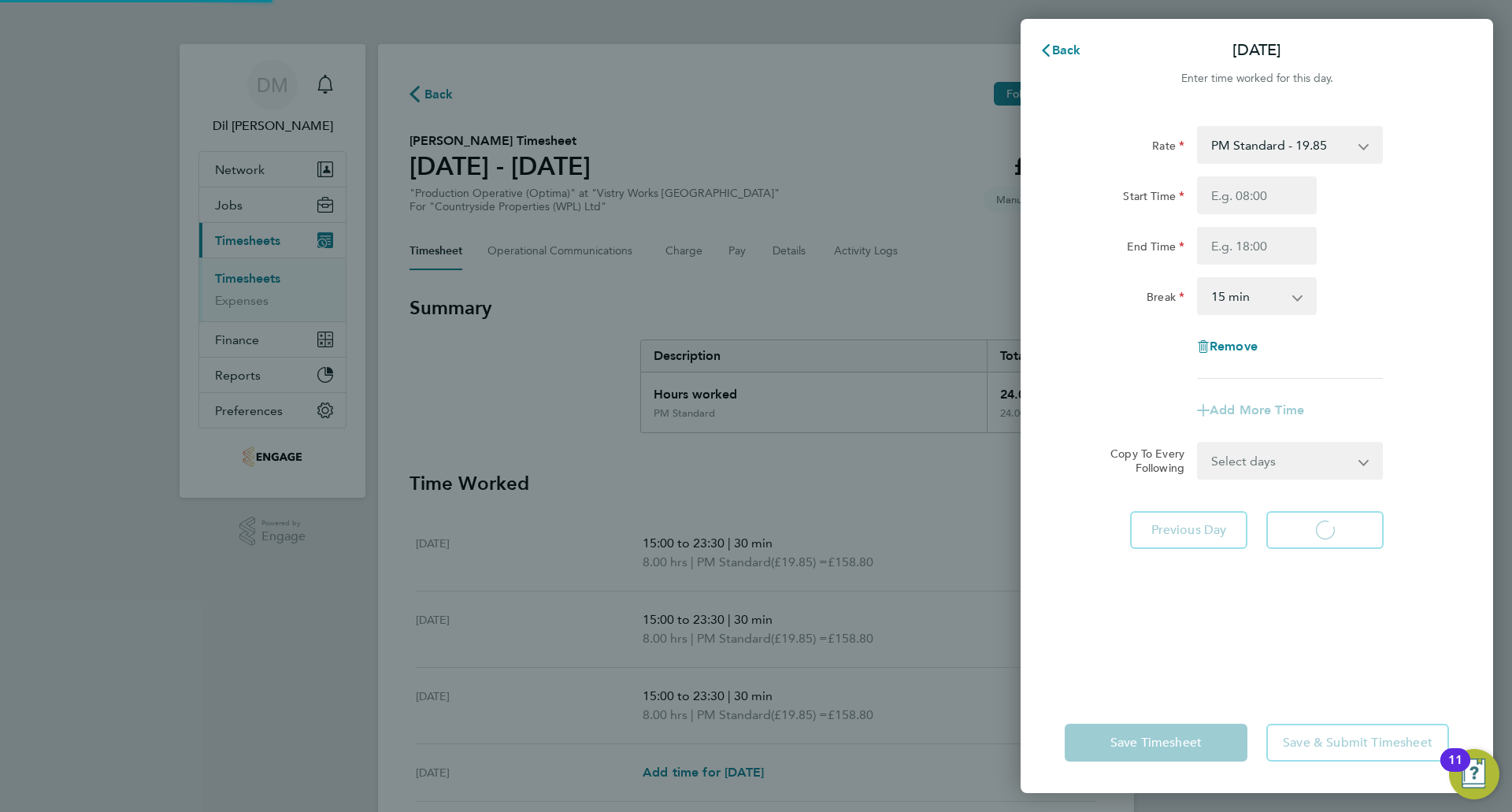
select select "15"
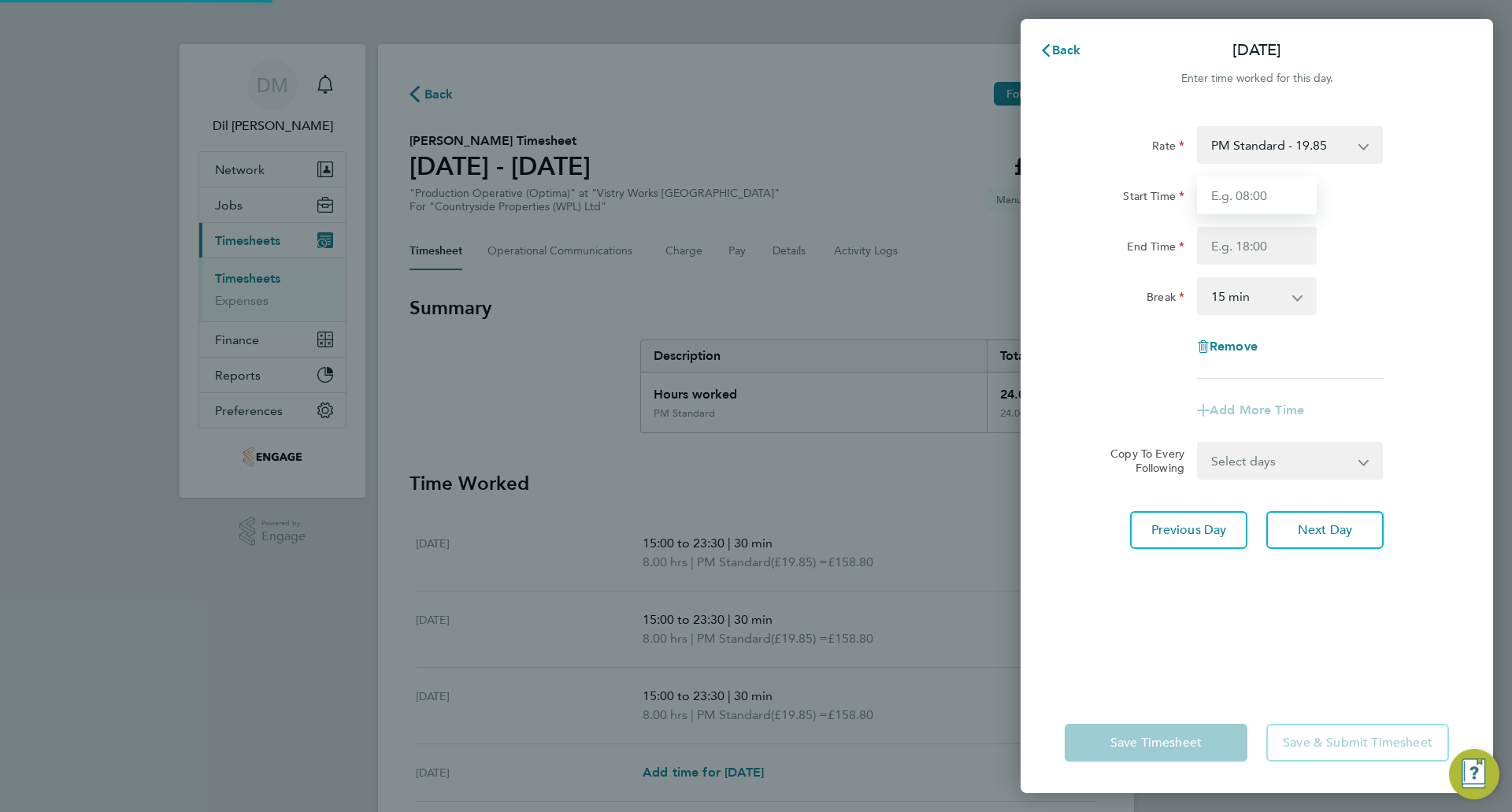
click at [1245, 196] on input "Start Time" at bounding box center [1257, 195] width 120 height 38
type input "15:00"
drag, startPoint x: 1253, startPoint y: 249, endPoint x: 1262, endPoint y: 261, distance: 15.0
click at [1254, 250] on input "End Time" at bounding box center [1257, 246] width 120 height 38
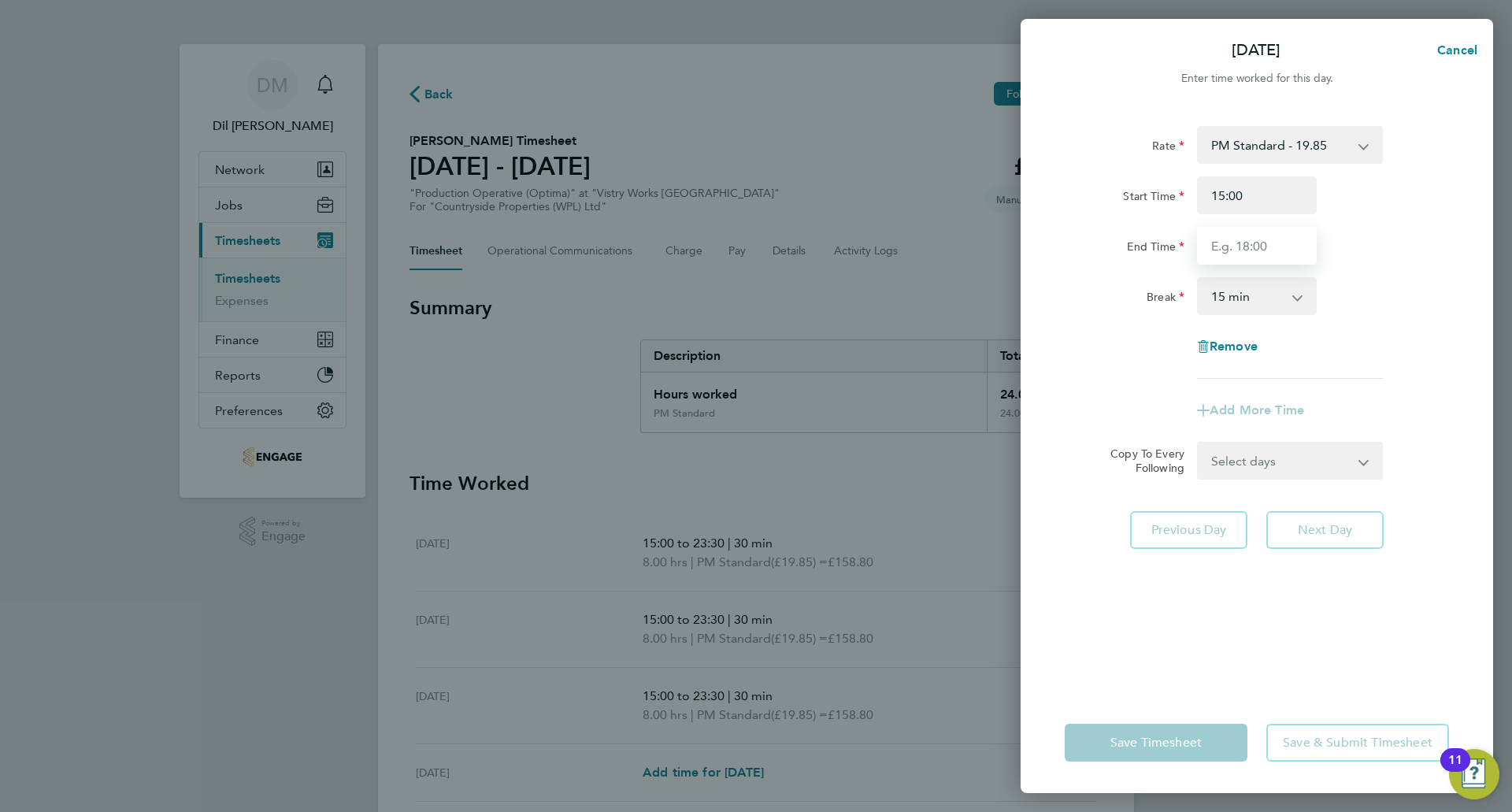
type input "23:30"
drag, startPoint x: 1247, startPoint y: 300, endPoint x: 1258, endPoint y: 313, distance: 17.0
click at [1247, 300] on select "0 min 15 min 30 min 45 min 60 min 75 min 90 min" at bounding box center [1247, 296] width 98 height 35
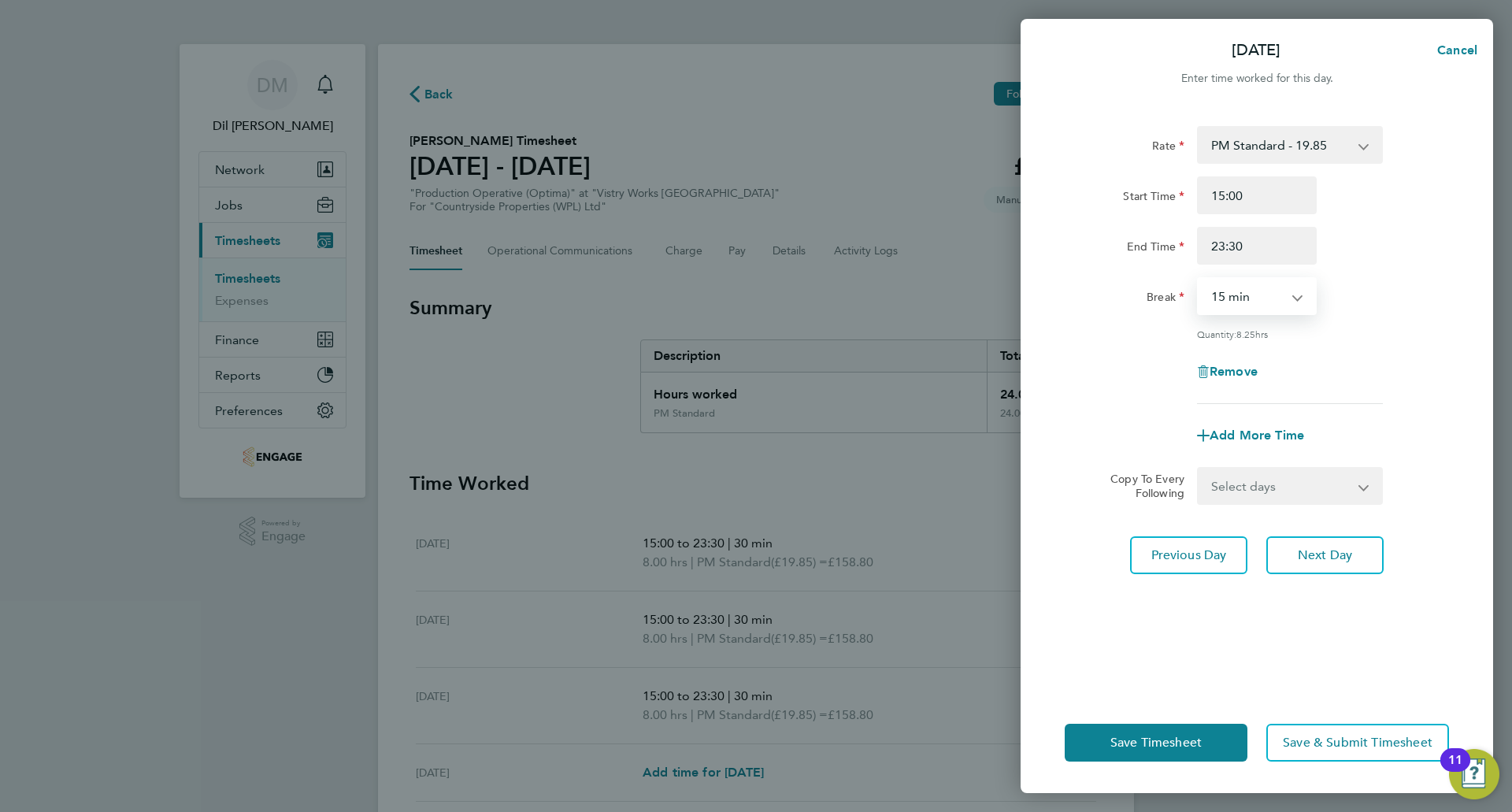
select select "30"
click at [1199, 279] on select "0 min 15 min 30 min 45 min 60 min 75 min 90 min" at bounding box center [1247, 296] width 98 height 35
click at [1318, 544] on button "Next Day" at bounding box center [1325, 556] width 117 height 38
select select "15"
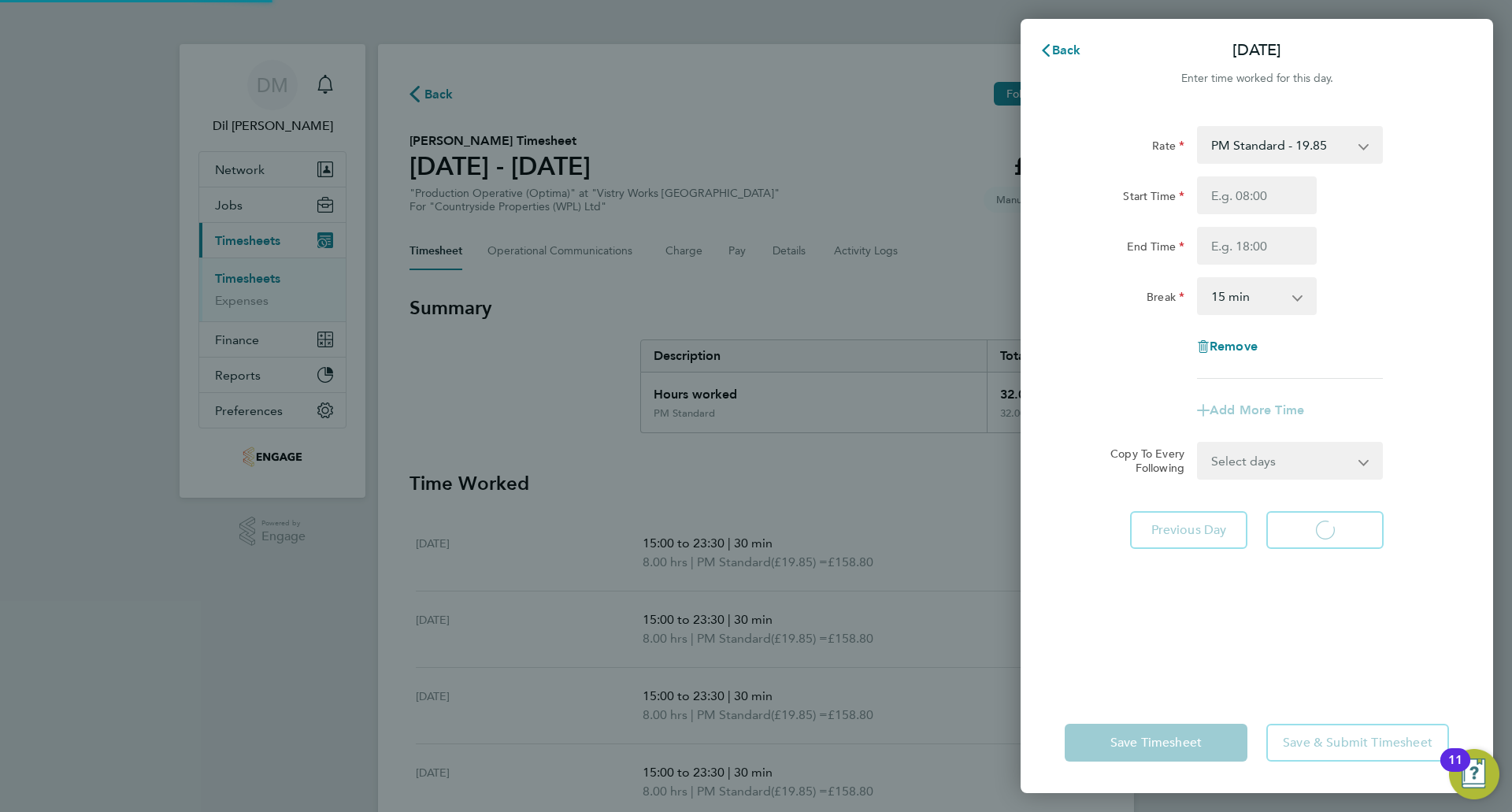
select select "15"
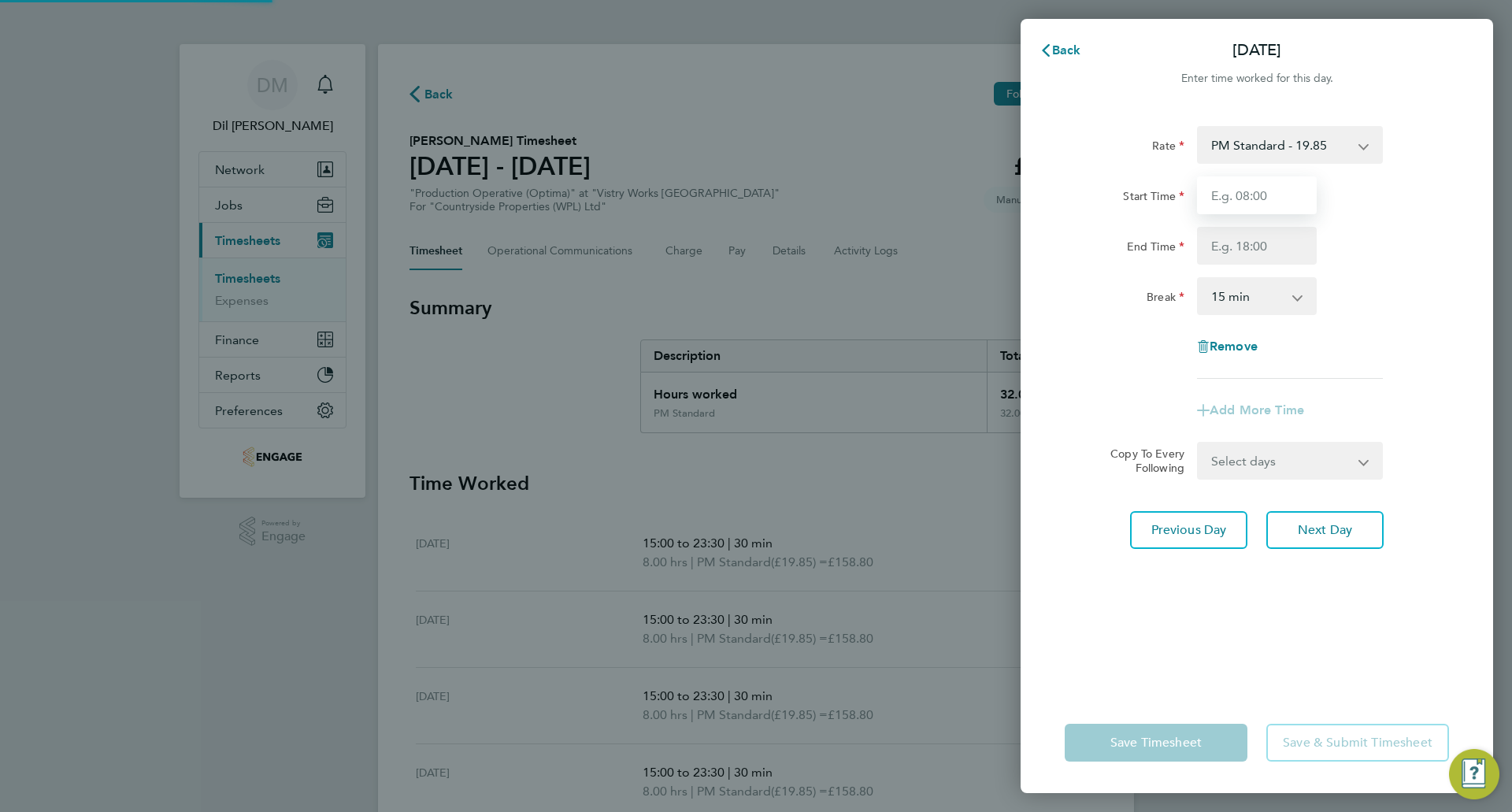
click at [1248, 212] on input "Start Time" at bounding box center [1257, 195] width 120 height 38
type input "15:00"
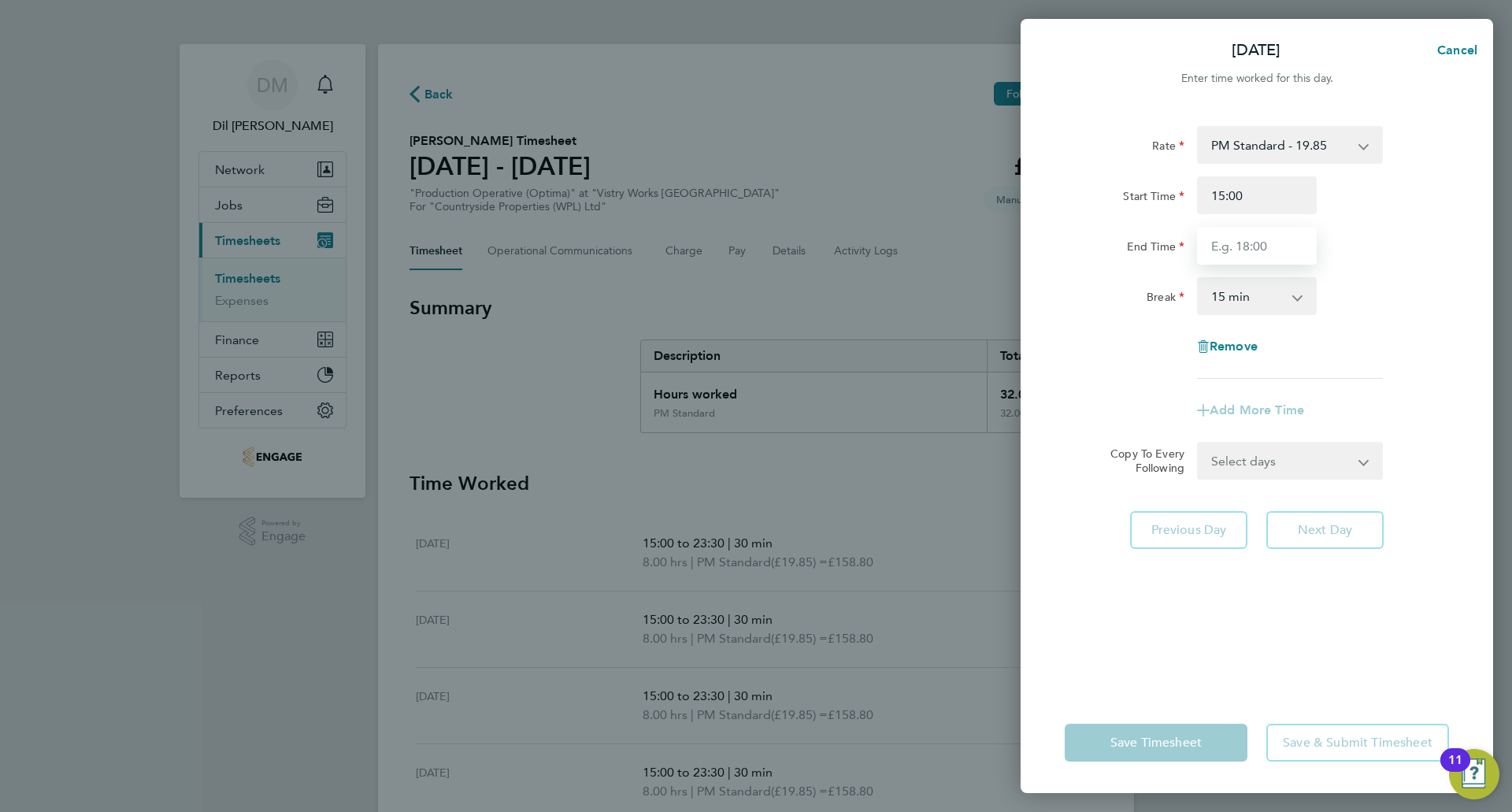
click at [1235, 248] on input "End Time" at bounding box center [1257, 246] width 120 height 38
type input "21:00"
drag, startPoint x: 1236, startPoint y: 287, endPoint x: 1244, endPoint y: 311, distance: 25.3
click at [1236, 287] on select "0 min 15 min 30 min 45 min 60 min 75 min 90 min" at bounding box center [1247, 296] width 98 height 35
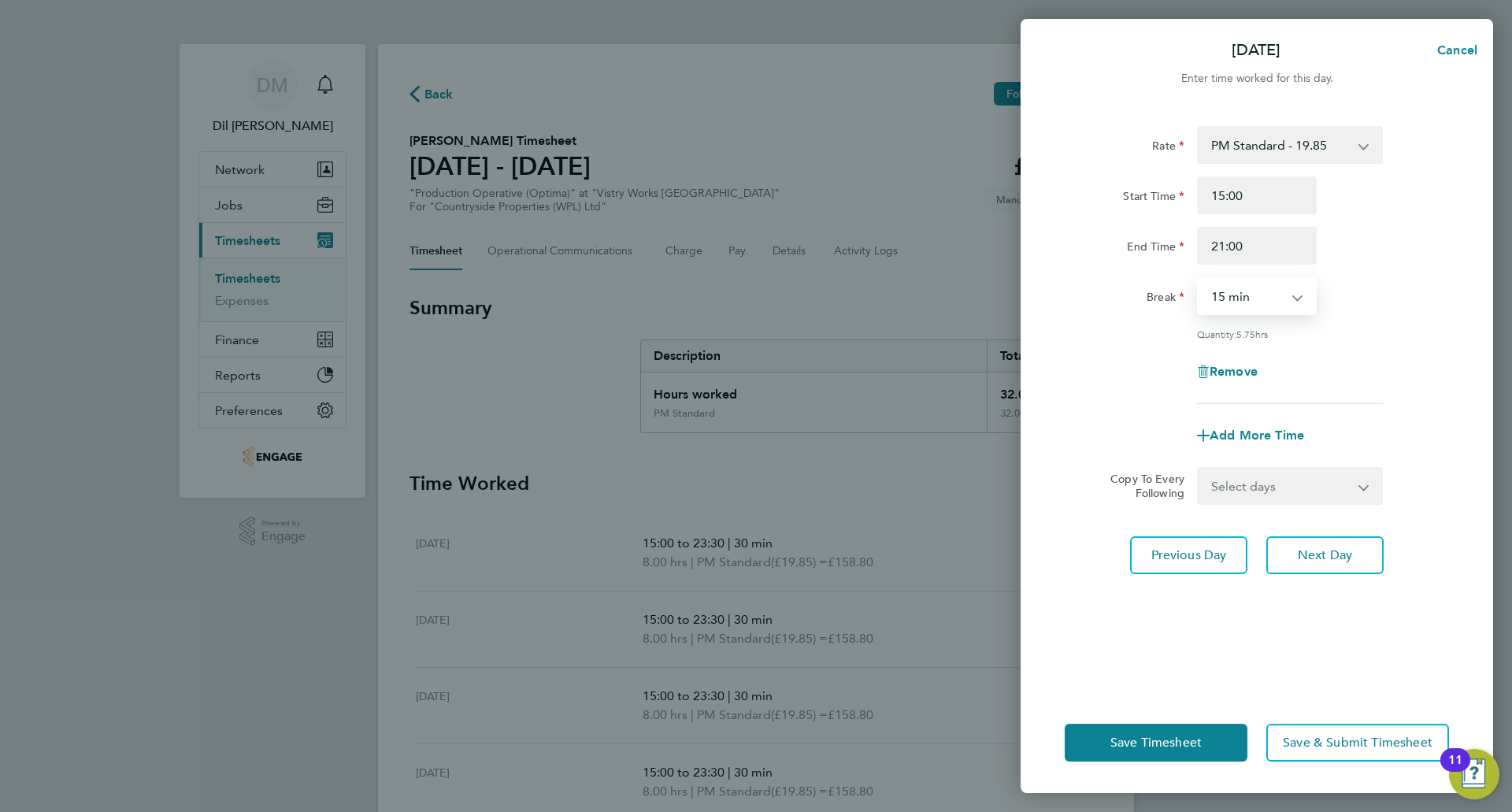
select select "30"
click at [1199, 279] on select "0 min 15 min 30 min 45 min 60 min 75 min 90 min" at bounding box center [1247, 296] width 98 height 35
click at [1377, 314] on div "Break 0 min 15 min 30 min 45 min 60 min 75 min 90 min" at bounding box center [1256, 296] width 397 height 38
click at [1172, 729] on button "Save Timesheet" at bounding box center [1156, 743] width 182 height 38
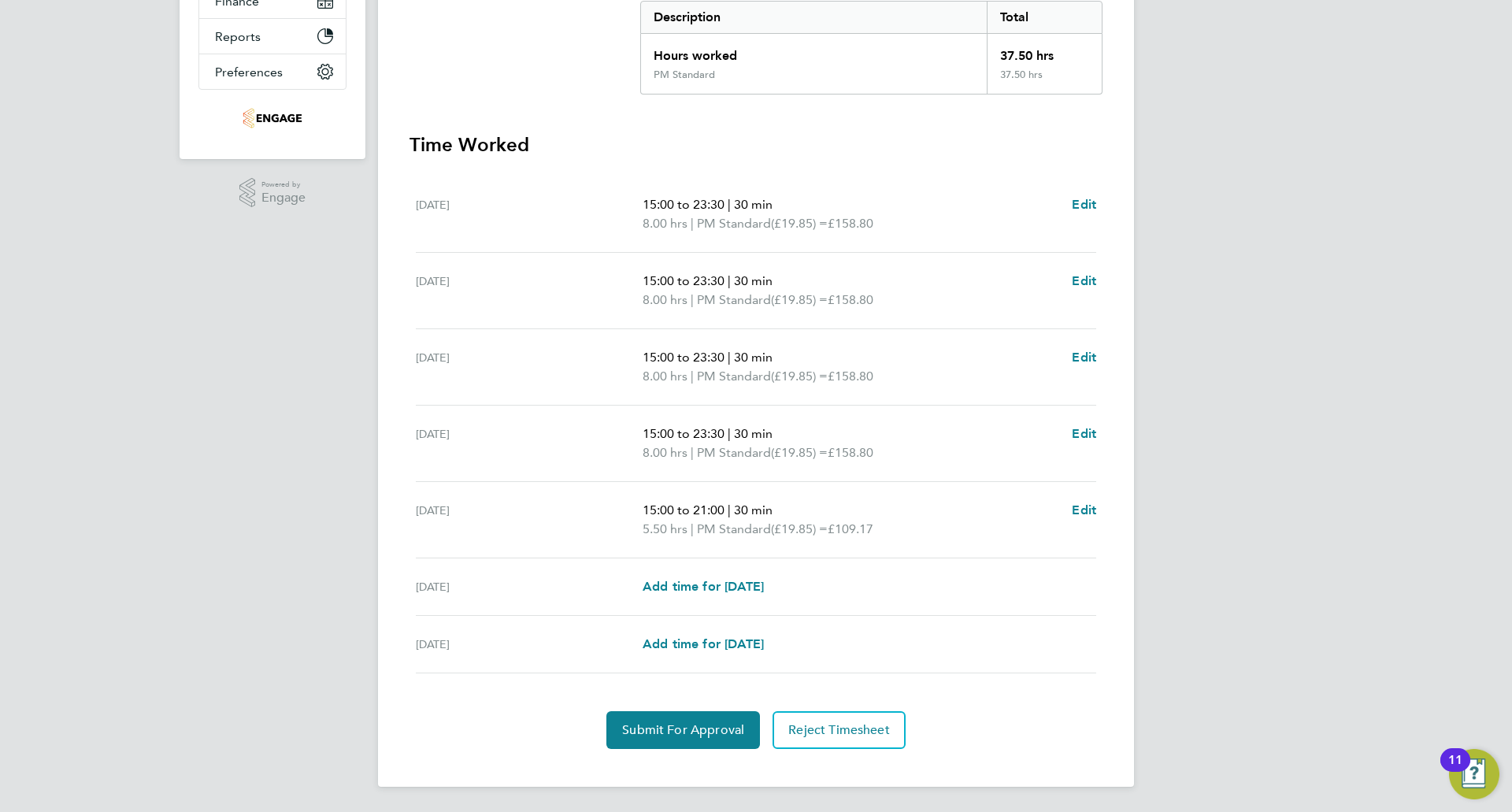
click at [693, 752] on div "Back Following Shaheen Sama's Timesheet 22 - 28 Sept 2025 £744. 38 "Production …" at bounding box center [756, 247] width 756 height 1082
click at [689, 736] on span "Submit For Approval" at bounding box center [683, 730] width 122 height 16
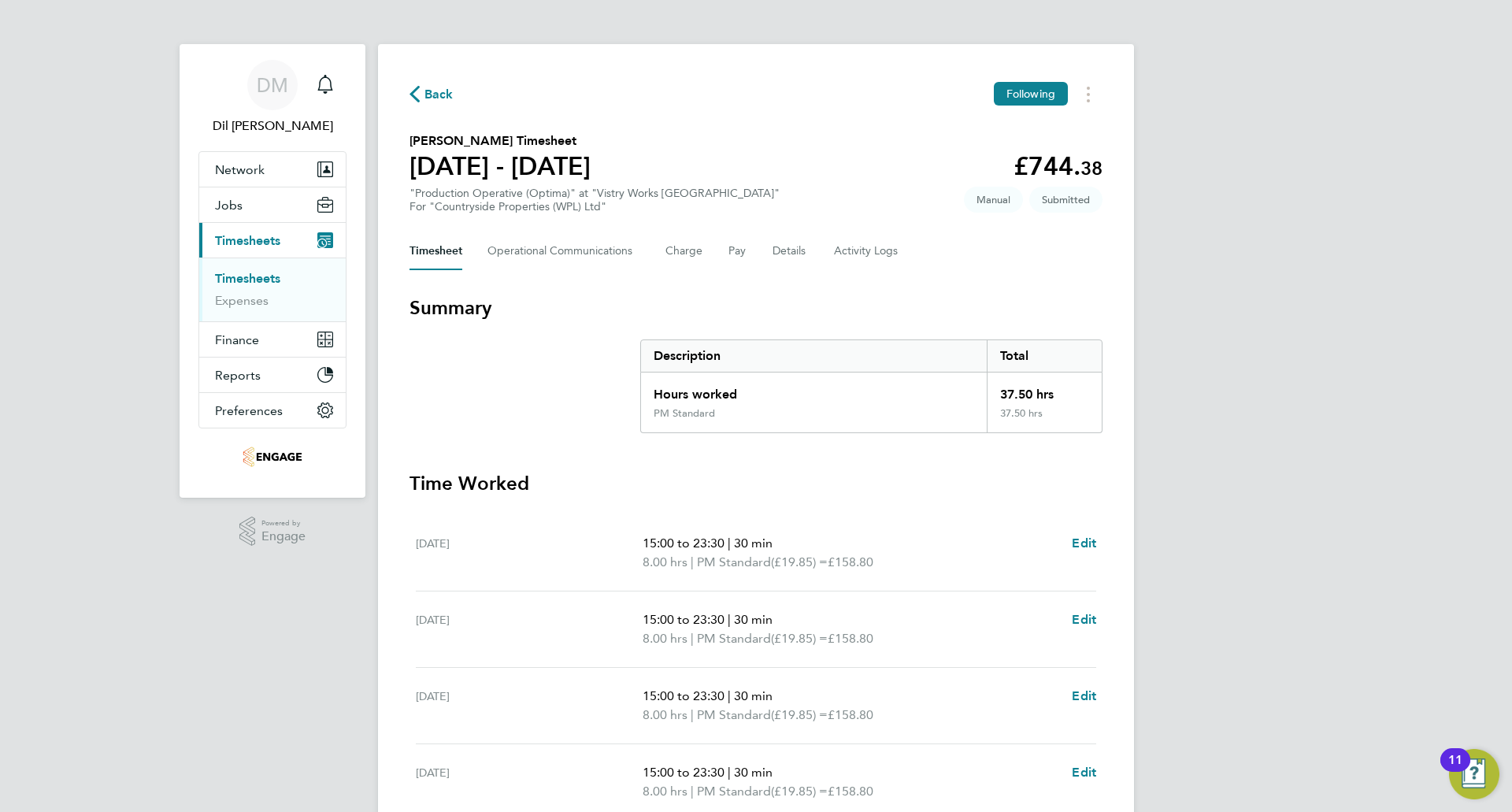
click at [418, 89] on icon "button" at bounding box center [415, 94] width 10 height 17
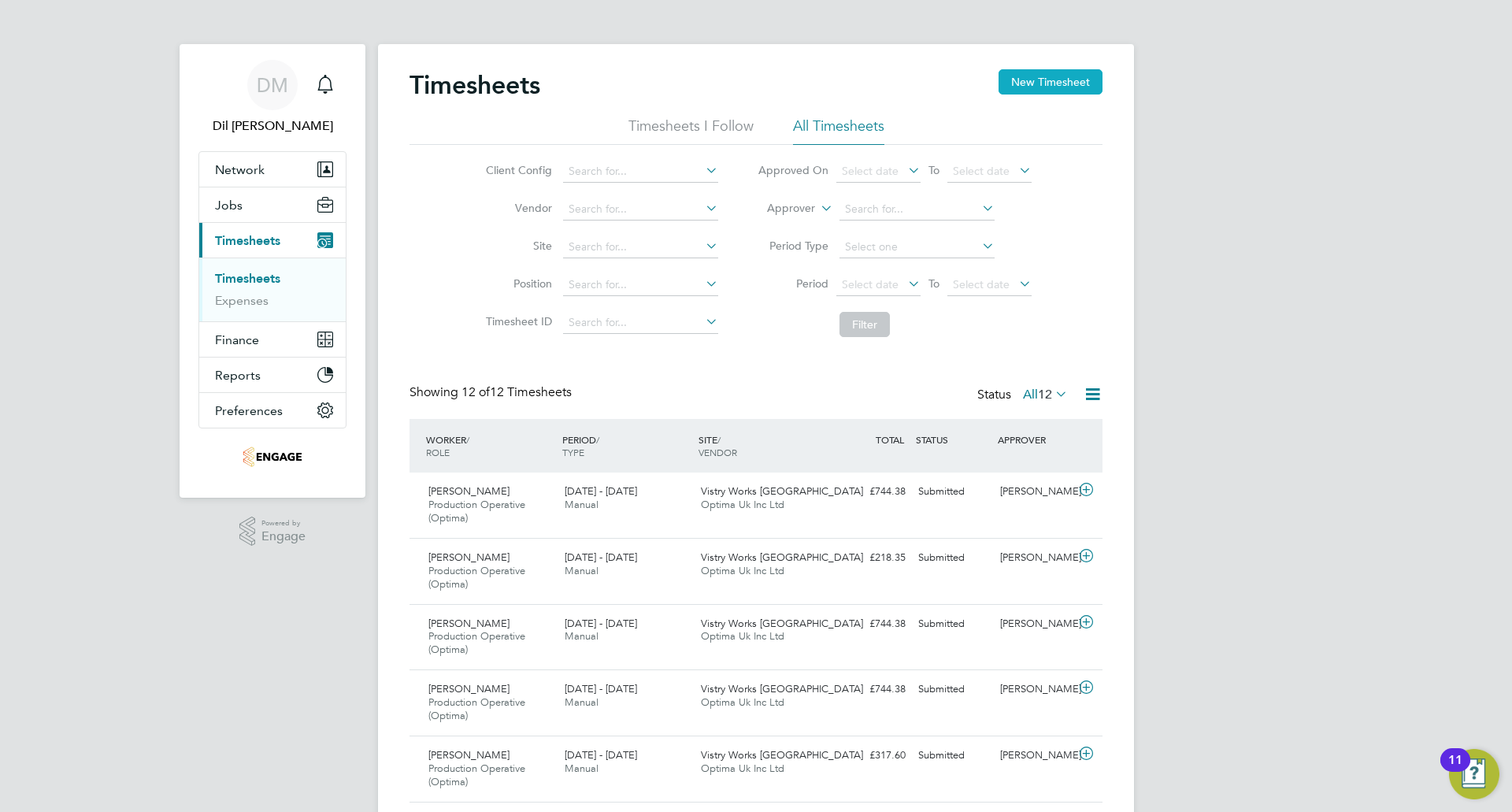
click at [1077, 81] on button "New Timesheet" at bounding box center [1050, 82] width 104 height 25
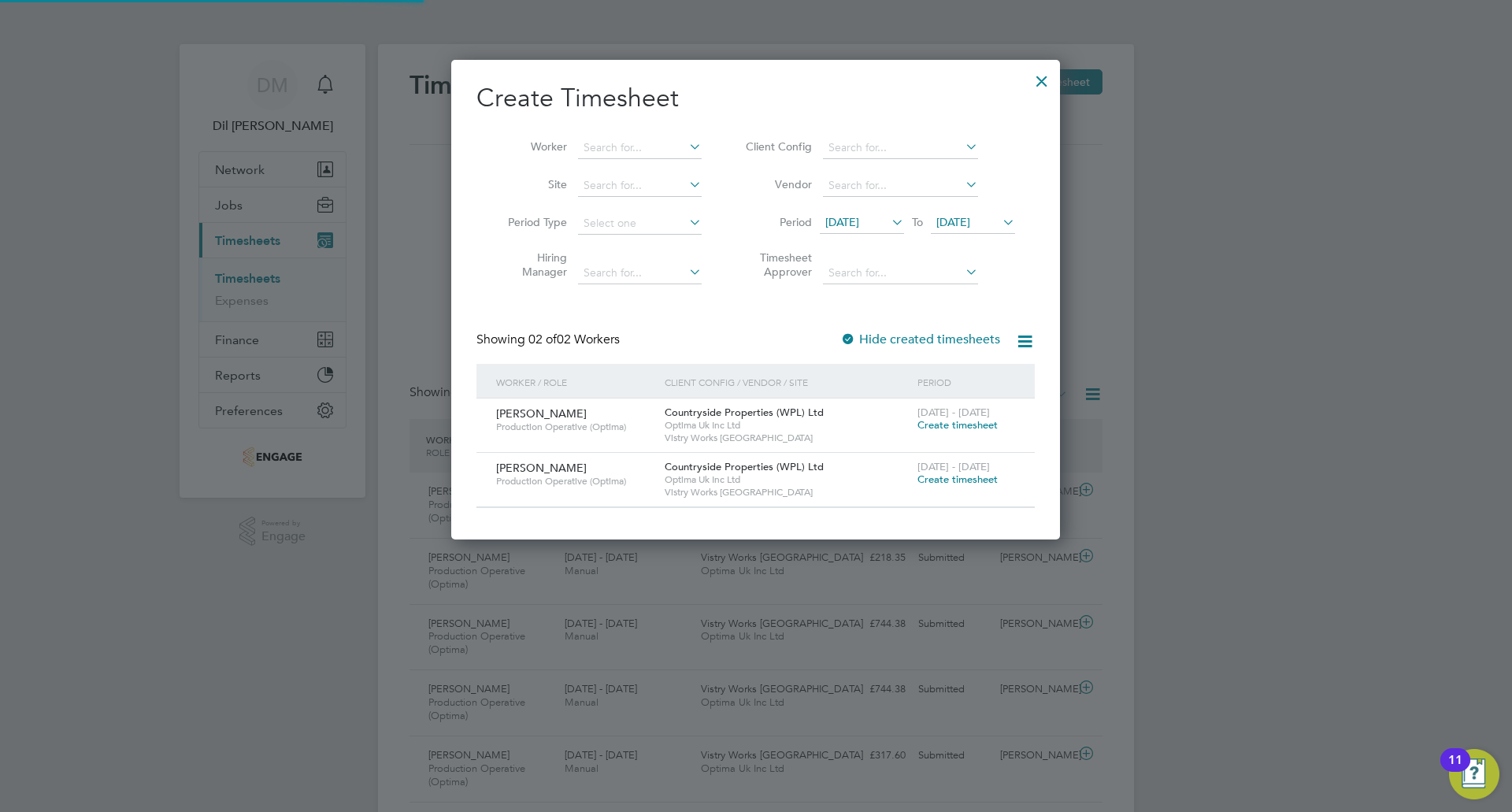
click at [838, 213] on div "16 Sep 2025 To 23 Sep 2025" at bounding box center [917, 223] width 195 height 22
click at [856, 215] on span "[DATE]" at bounding box center [862, 223] width 84 height 21
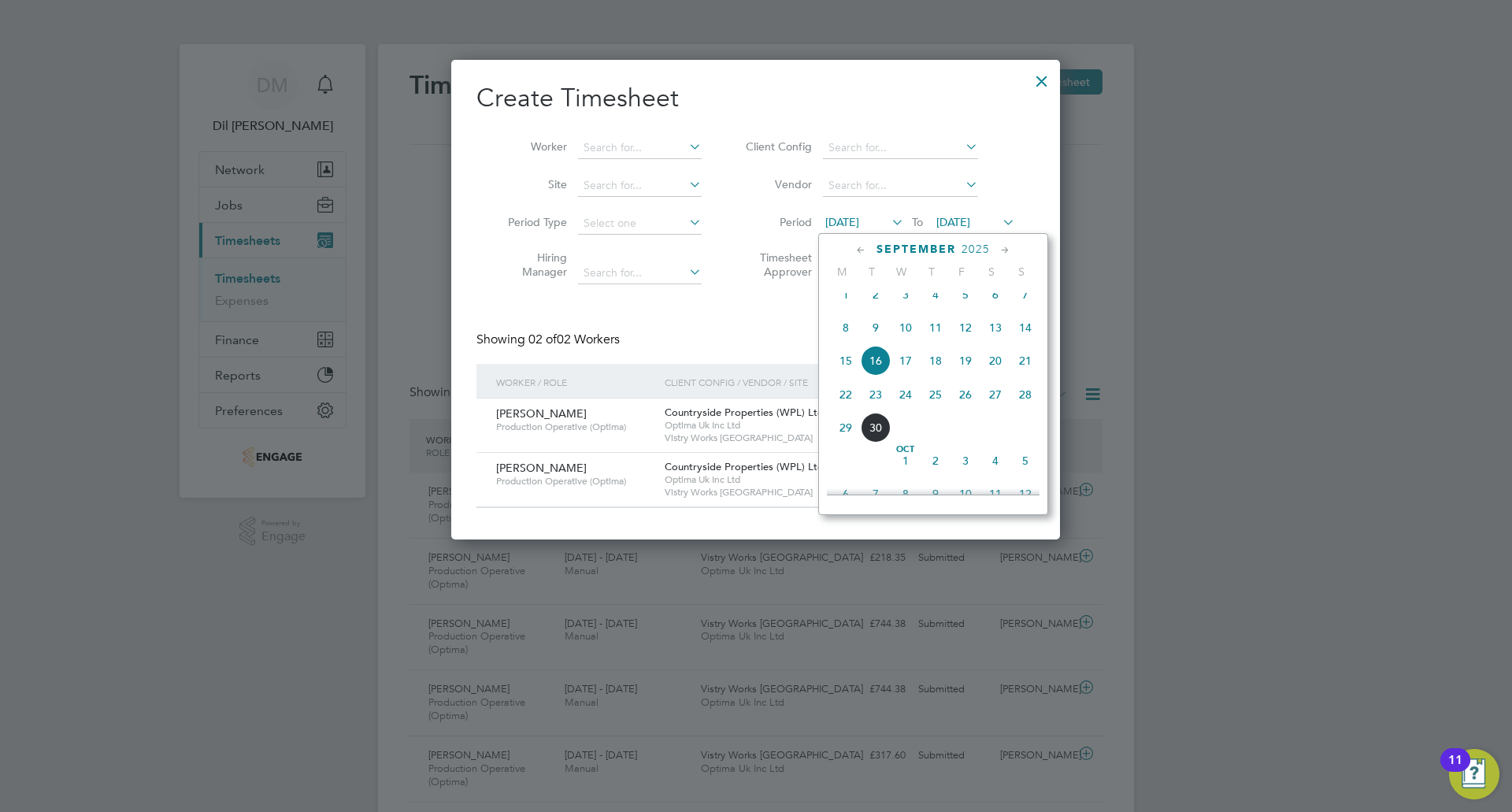
click at [854, 410] on span "22" at bounding box center [845, 394] width 30 height 30
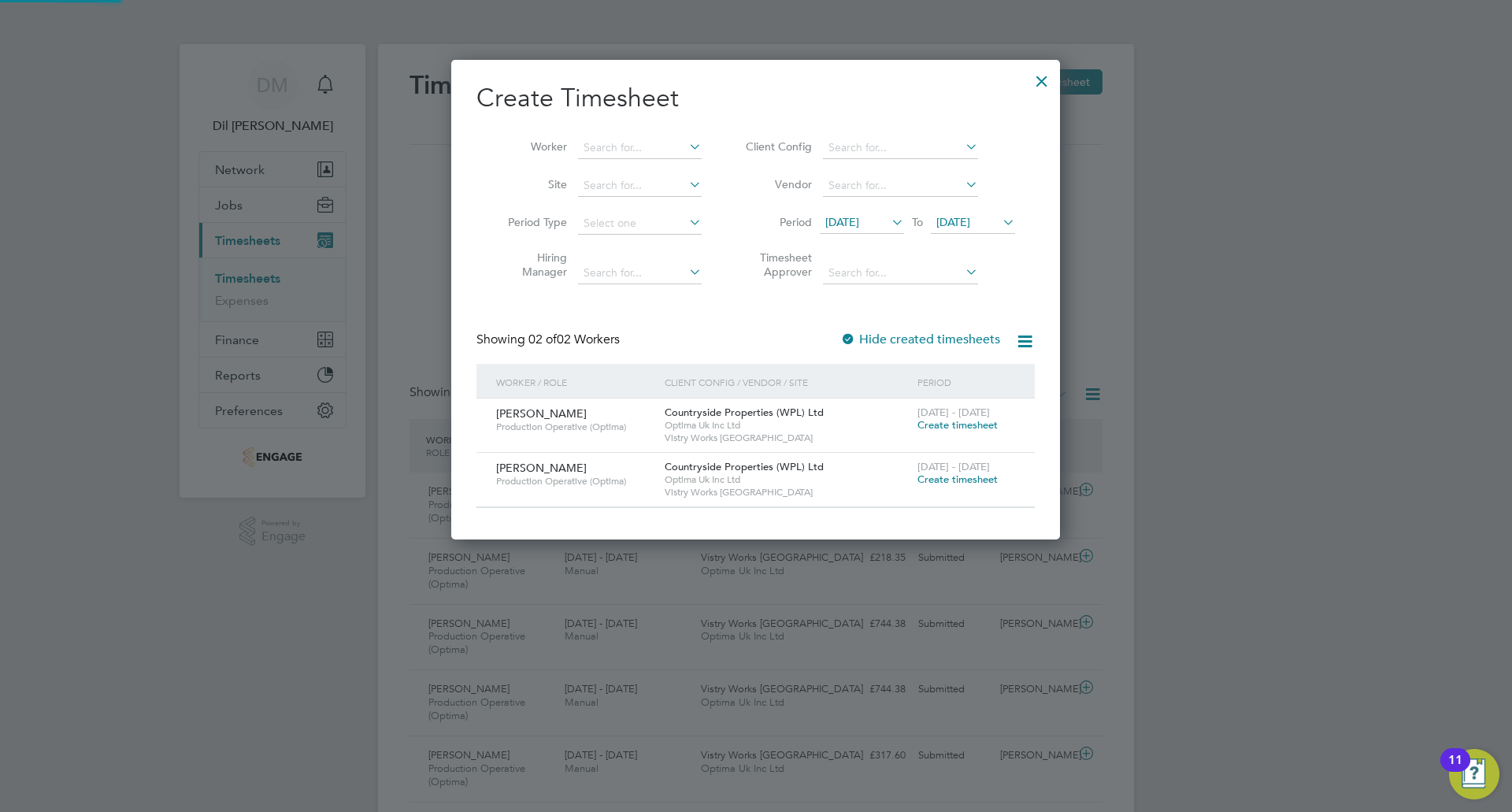
drag, startPoint x: 976, startPoint y: 218, endPoint x: 997, endPoint y: 263, distance: 49.7
click at [970, 217] on span "[DATE]" at bounding box center [953, 222] width 34 height 14
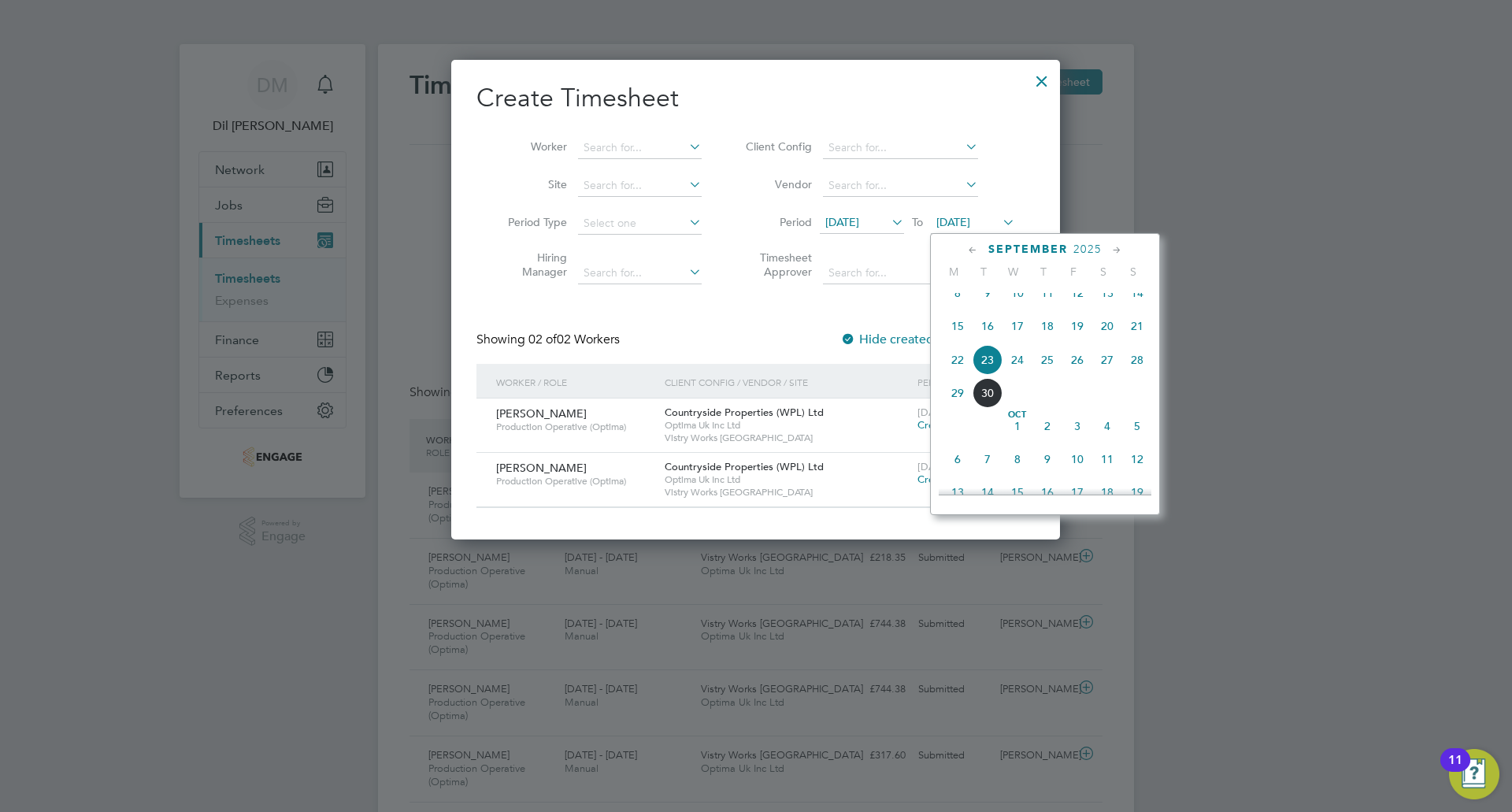
click at [1092, 372] on span "27" at bounding box center [1107, 360] width 30 height 30
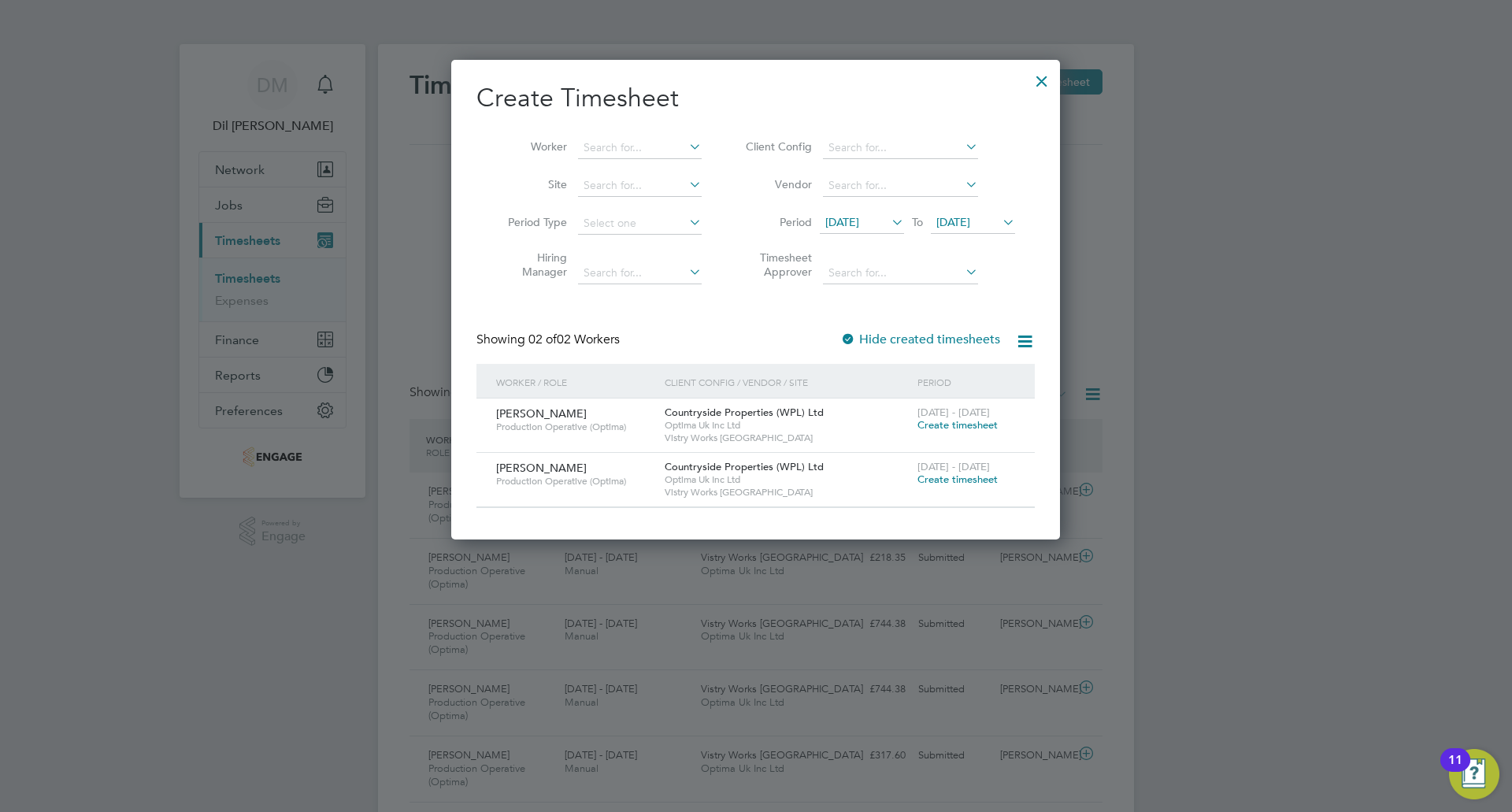
click at [979, 423] on span "Create timesheet" at bounding box center [957, 425] width 81 height 13
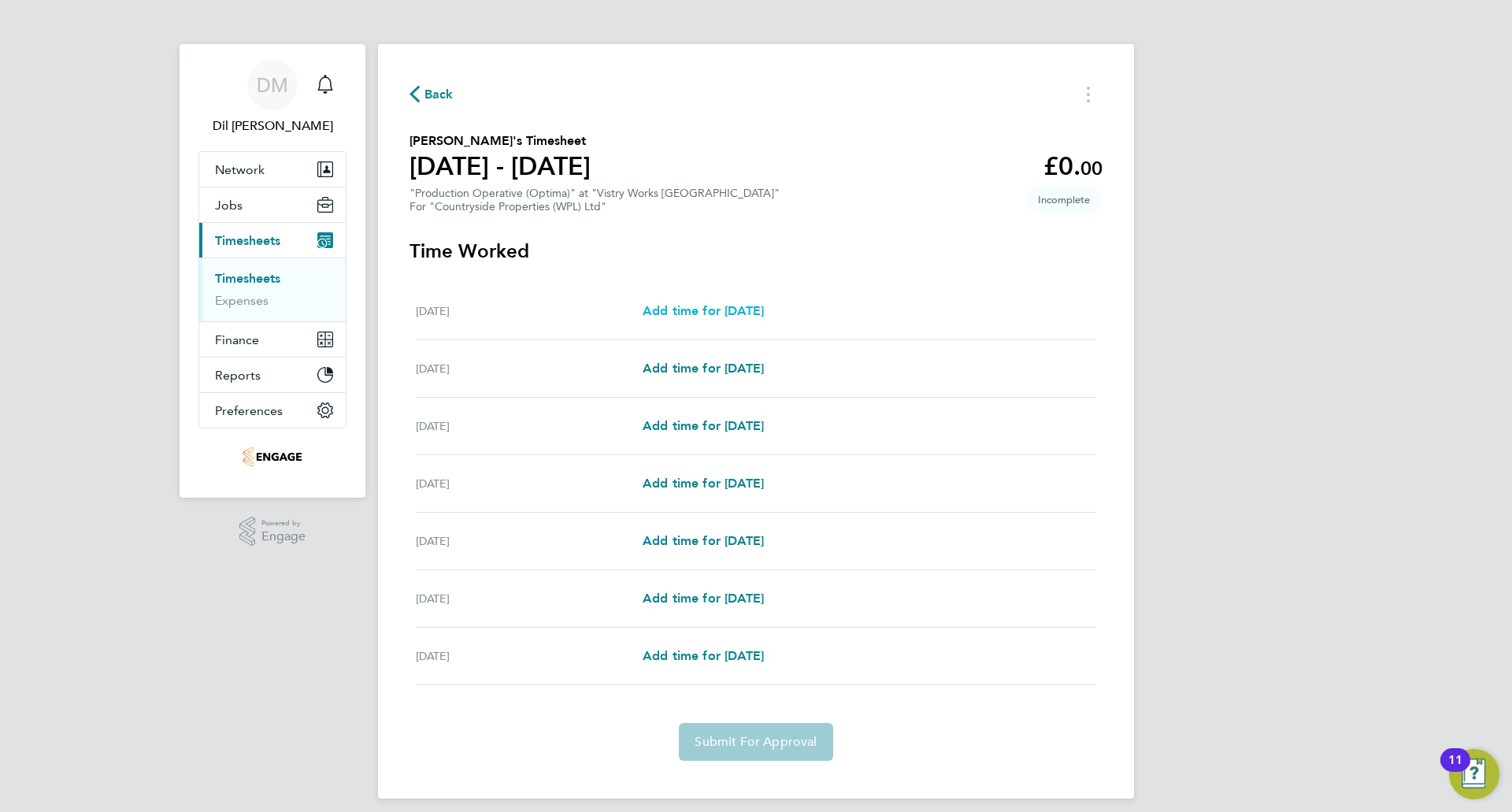
click at [689, 310] on span "Add time for Mon 22 Sep" at bounding box center [703, 310] width 122 height 15
select select "15"
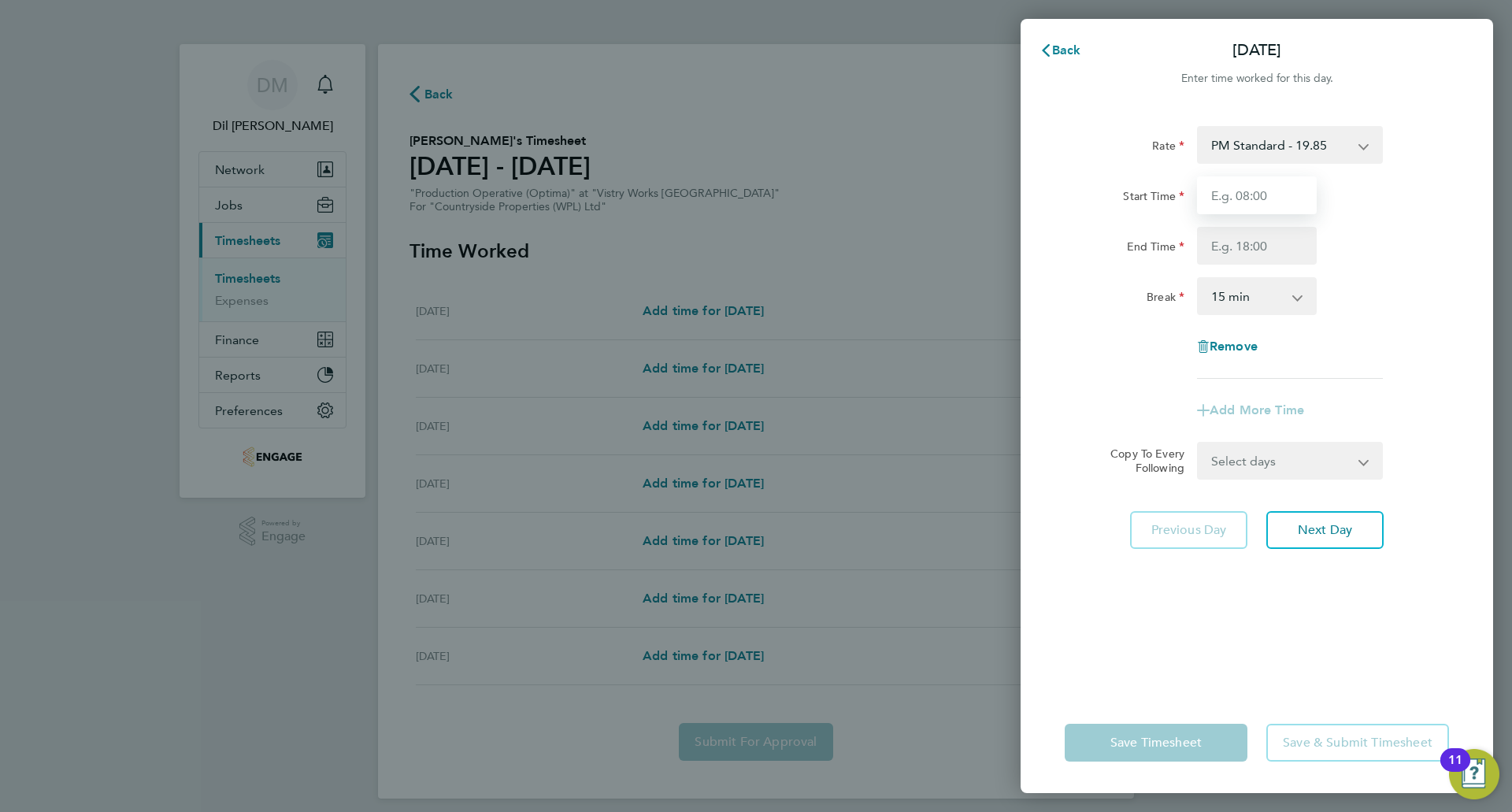
click at [1285, 196] on input "Start Time" at bounding box center [1257, 195] width 120 height 38
type input "15:00"
click at [1254, 247] on input "End Time" at bounding box center [1257, 246] width 120 height 38
type input "23:30"
click at [1257, 293] on select "0 min 15 min 30 min 45 min 60 min 75 min 90 min" at bounding box center [1247, 296] width 98 height 35
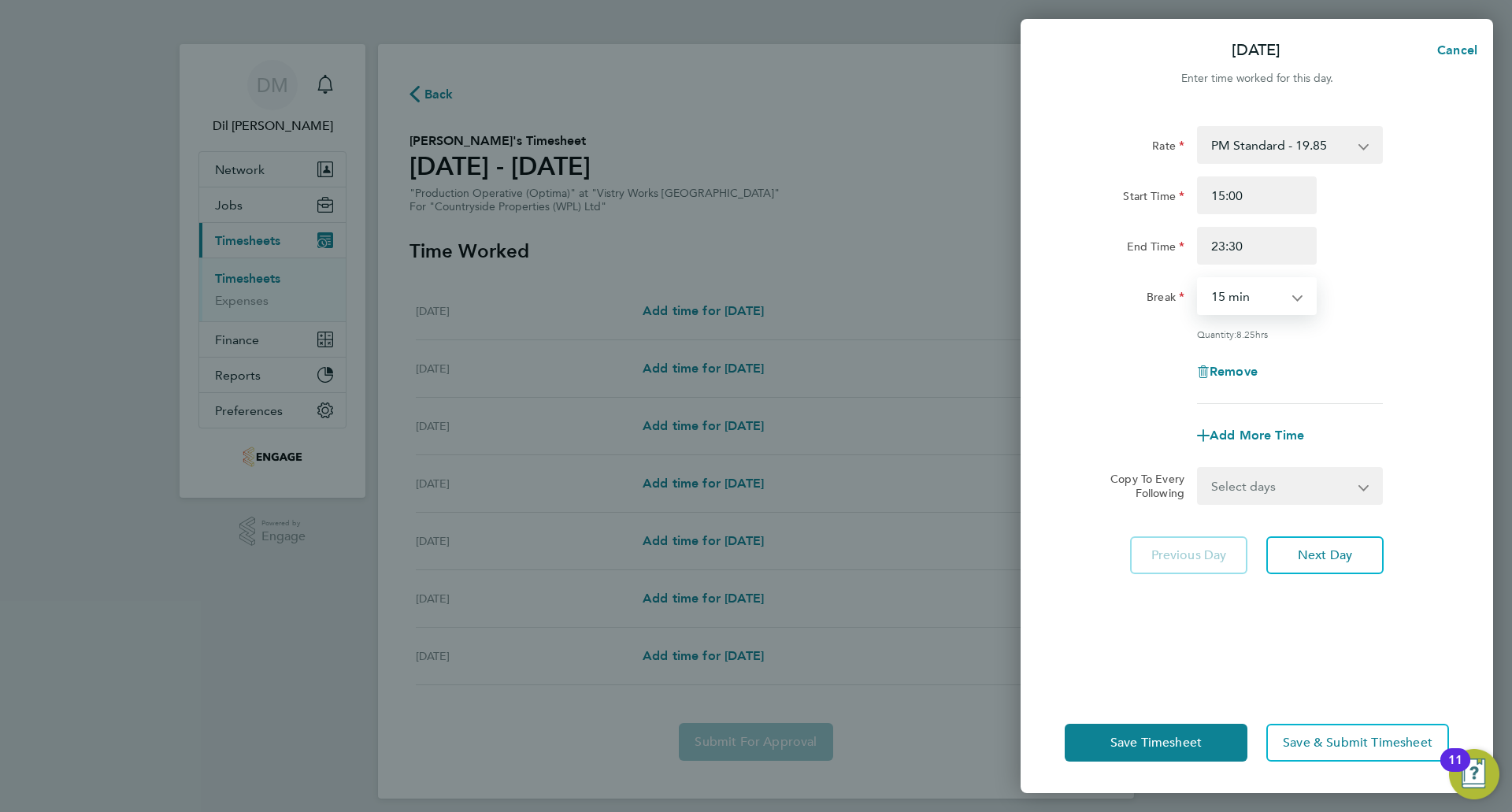
select select "30"
click at [1199, 279] on select "0 min 15 min 30 min 45 min 60 min 75 min 90 min" at bounding box center [1247, 296] width 98 height 35
click at [1312, 561] on span "Next Day" at bounding box center [1325, 556] width 55 height 16
select select "15"
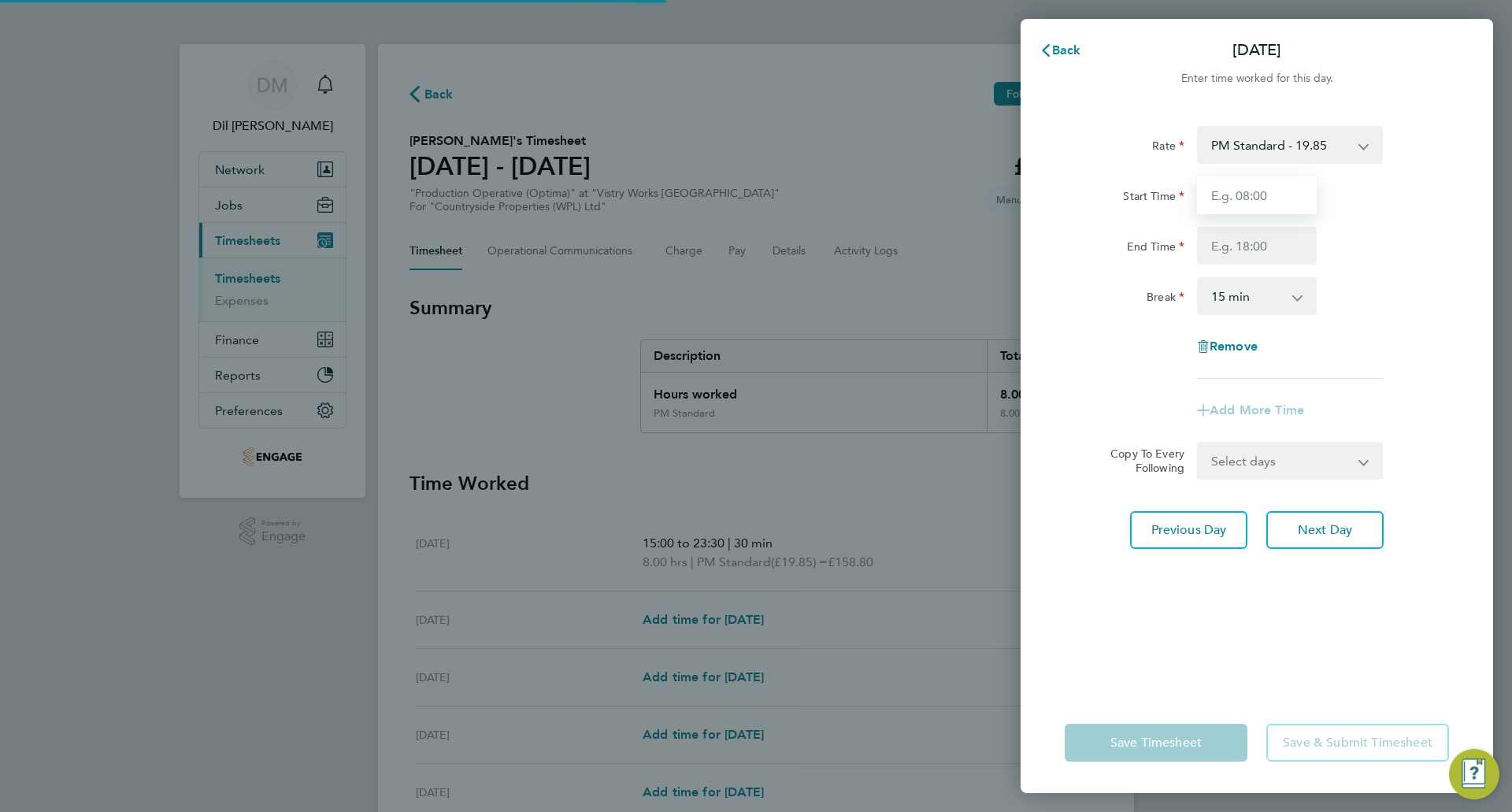
click at [1227, 200] on input "Start Time" at bounding box center [1257, 195] width 120 height 38
type input "15:00"
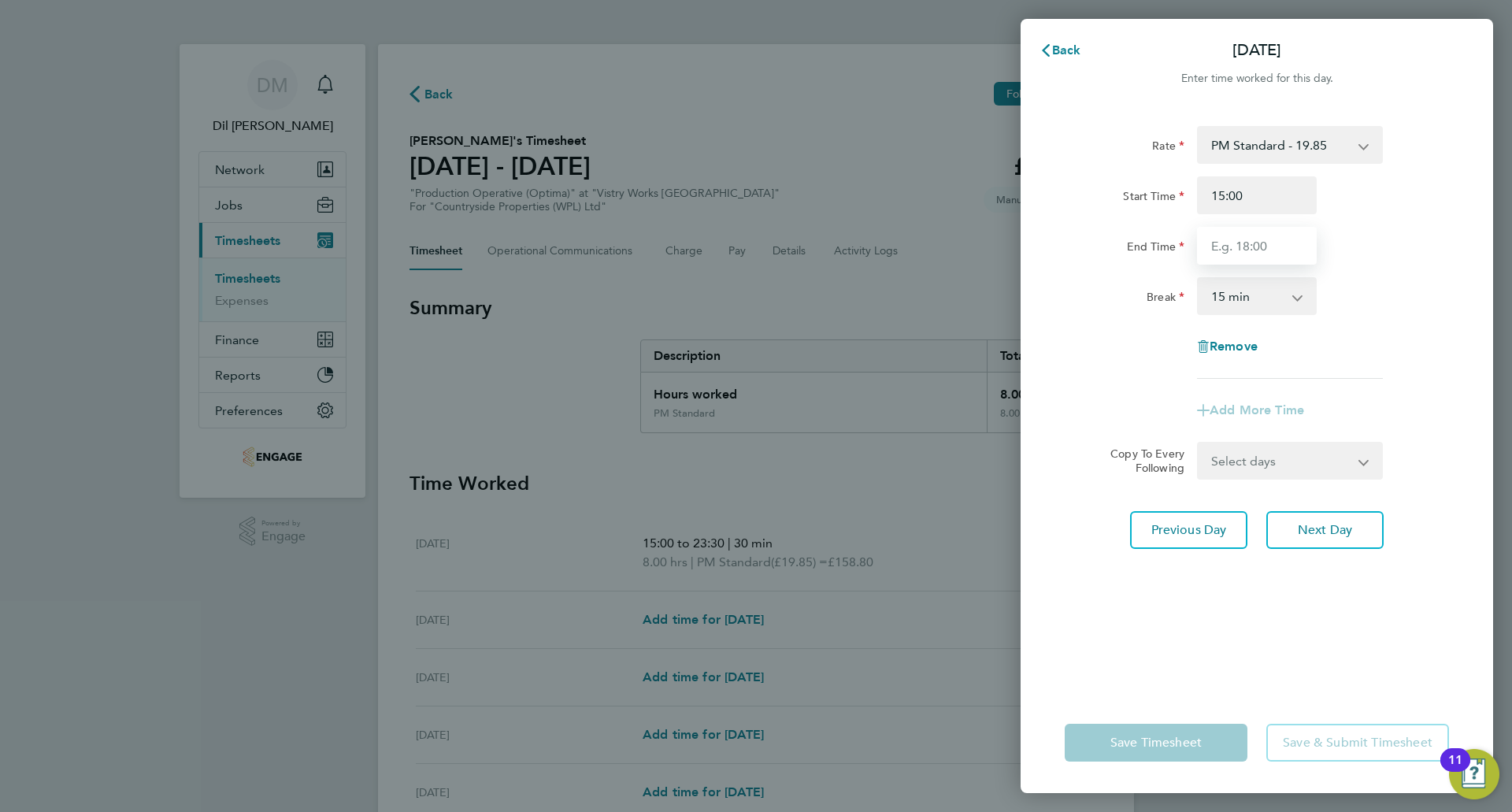
click at [1267, 243] on input "End Time" at bounding box center [1257, 246] width 120 height 38
type input "23:30"
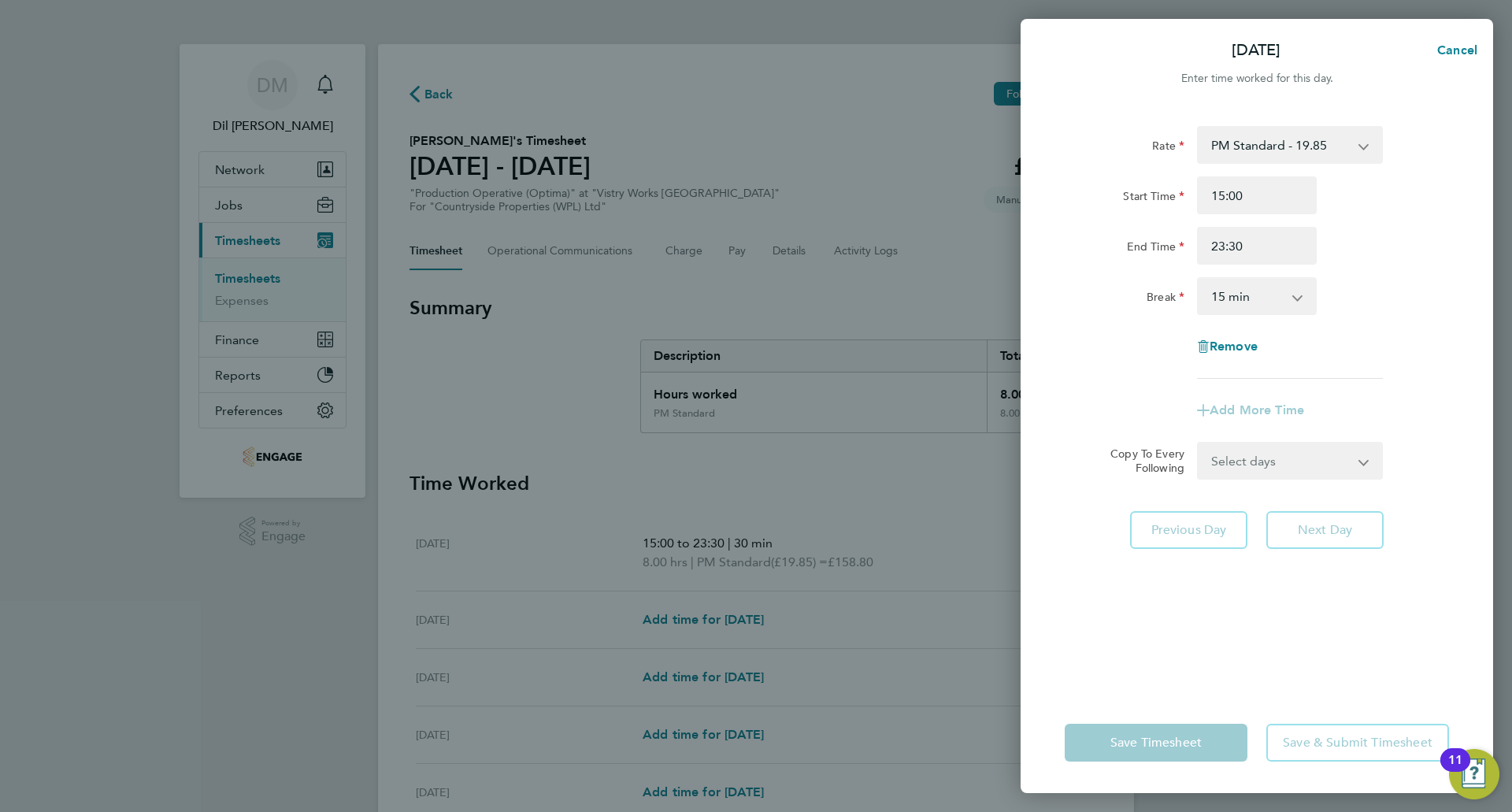
click at [1264, 288] on select "0 min 15 min 30 min 45 min 60 min 75 min 90 min" at bounding box center [1247, 296] width 98 height 35
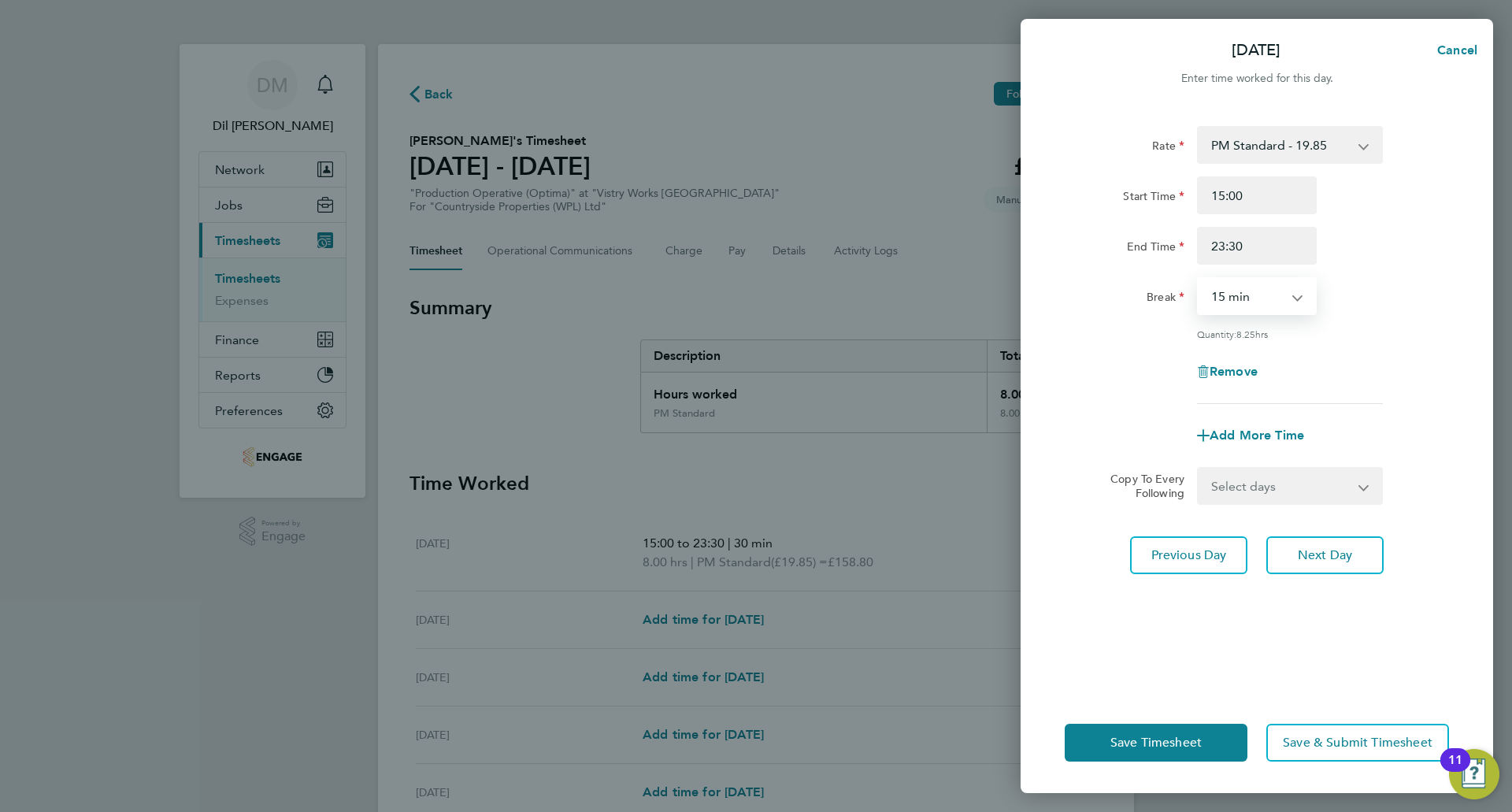
select select "30"
click at [1199, 279] on select "0 min 15 min 30 min 45 min 60 min 75 min 90 min" at bounding box center [1247, 296] width 98 height 35
click at [1312, 558] on span "Next Day" at bounding box center [1325, 556] width 55 height 16
select select "15"
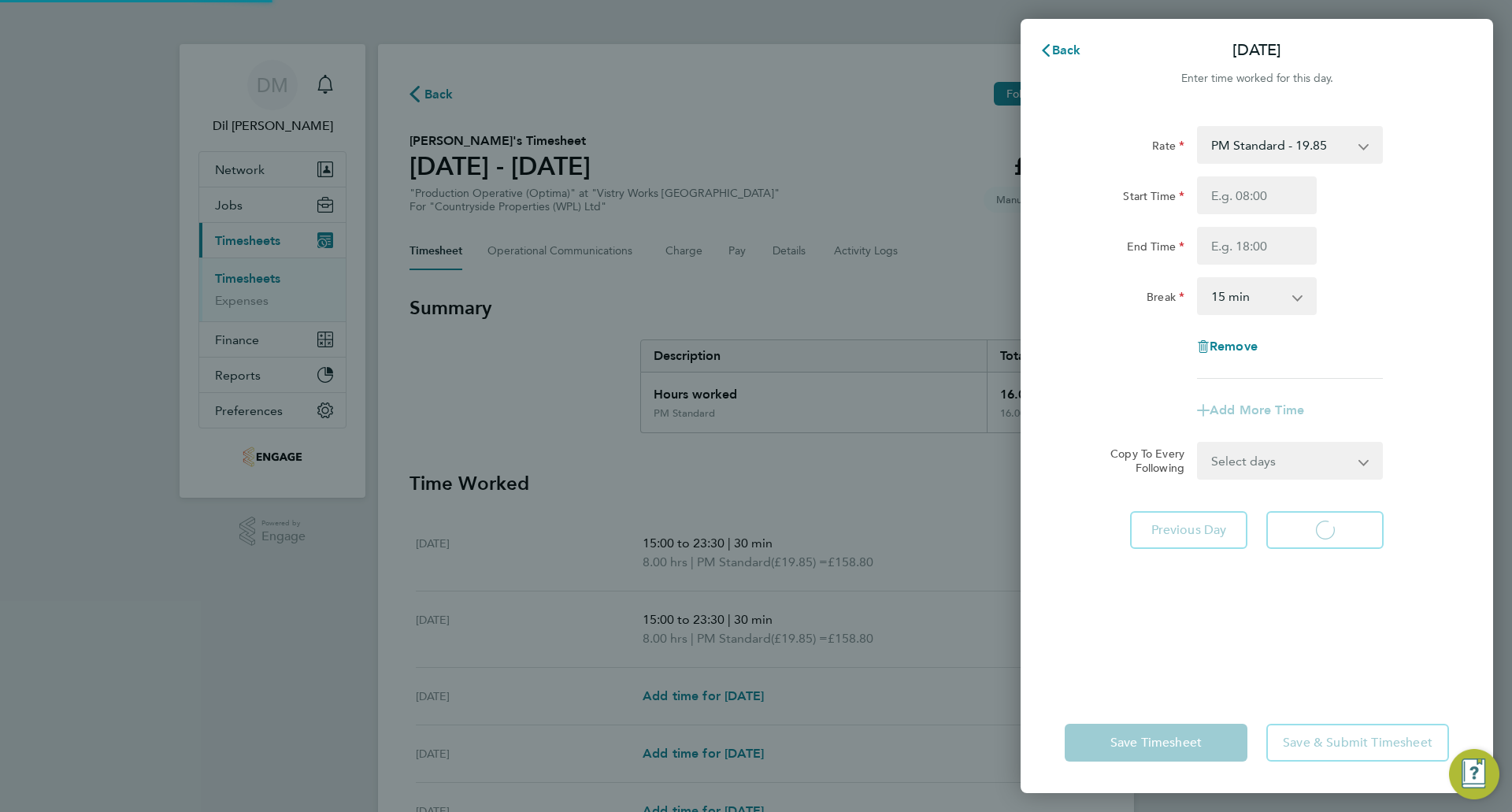
select select "15"
click at [1245, 196] on input "Start Time" at bounding box center [1257, 195] width 120 height 38
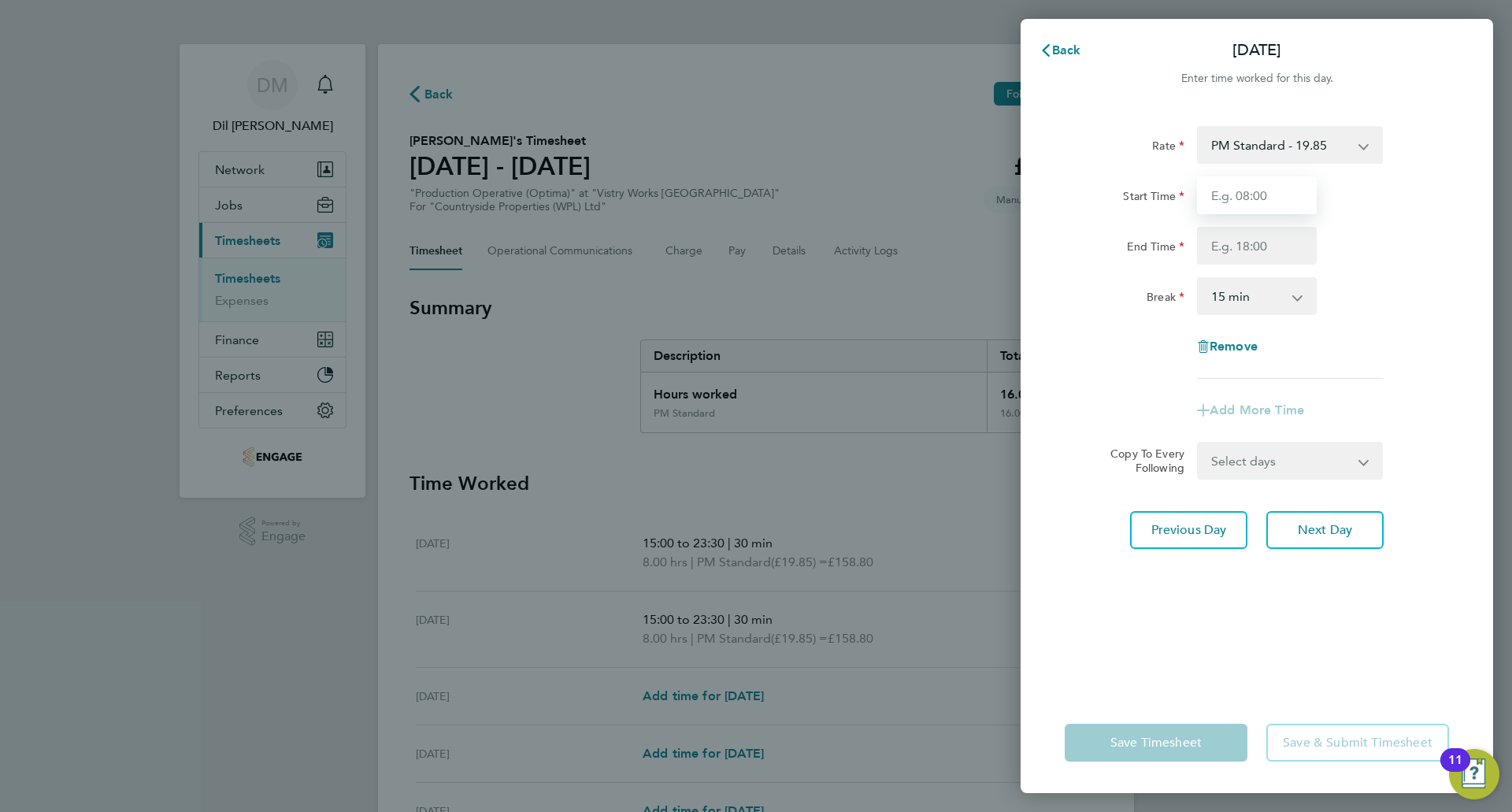
type input "15:00"
click at [1264, 256] on input "End Time" at bounding box center [1257, 246] width 120 height 38
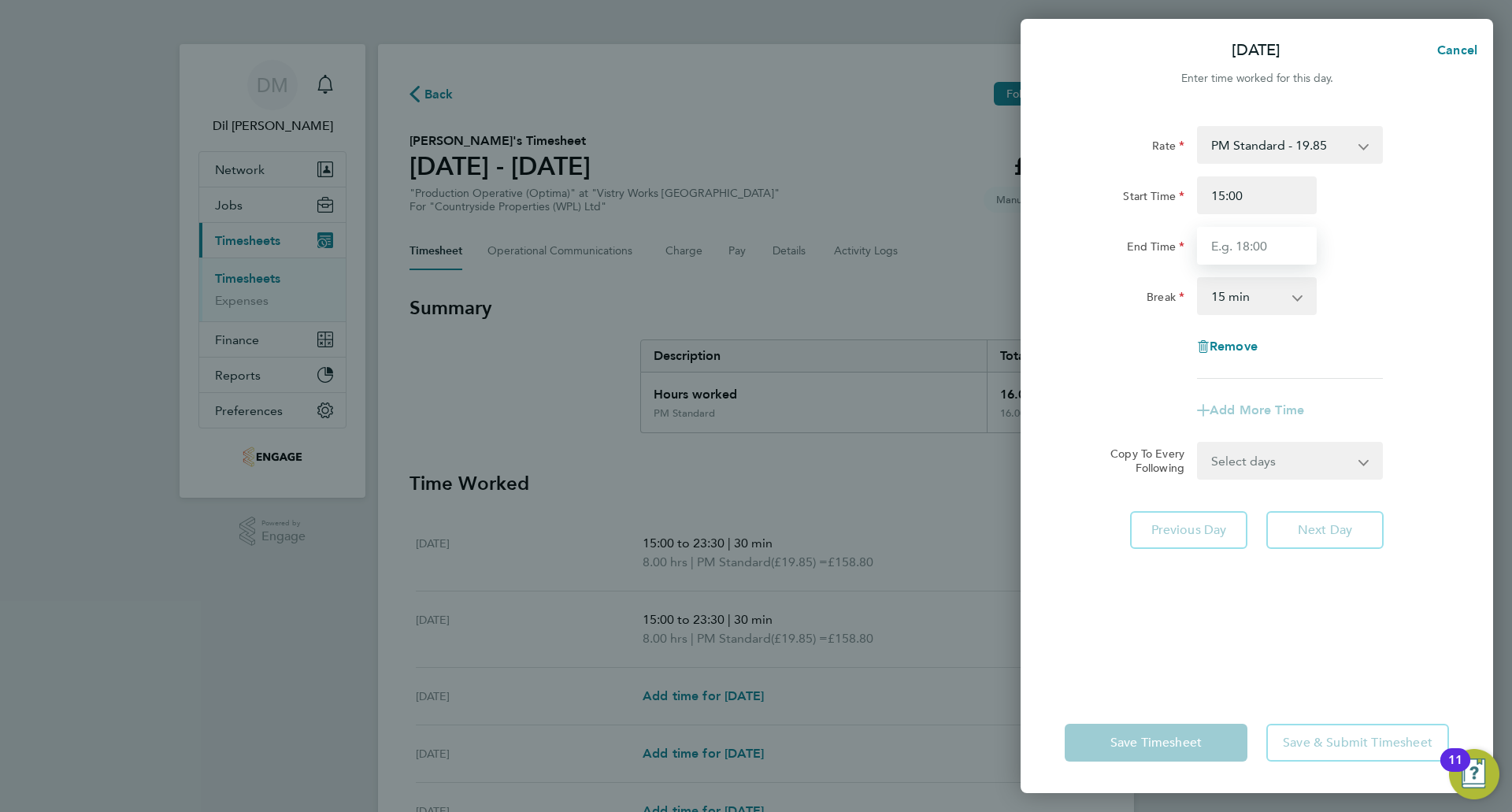
type input "23:30"
click at [1256, 304] on select "0 min 15 min 30 min 45 min 60 min 75 min 90 min" at bounding box center [1247, 296] width 98 height 35
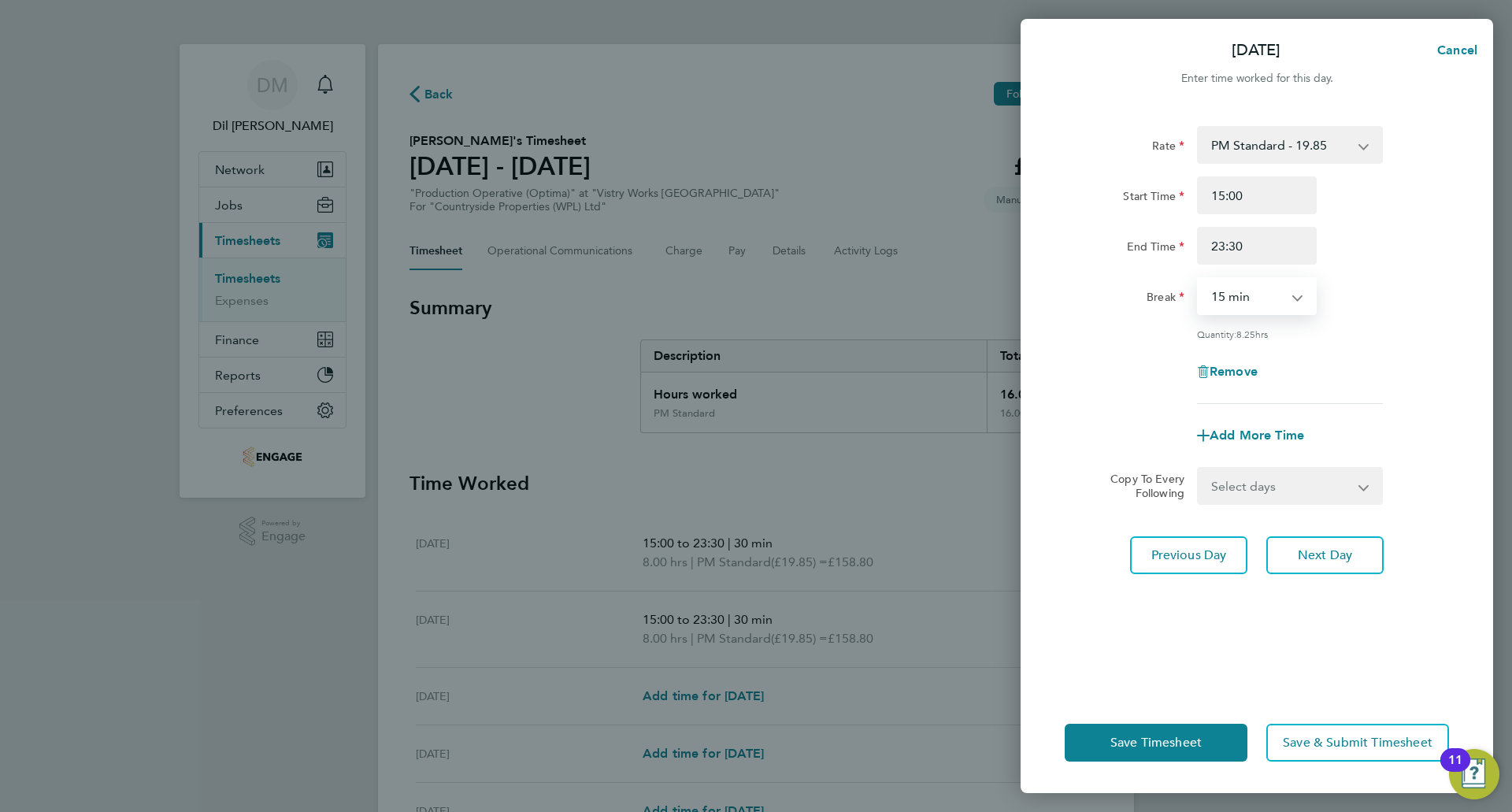
select select "30"
click at [1199, 279] on select "0 min 15 min 30 min 45 min 60 min 75 min 90 min" at bounding box center [1247, 296] width 98 height 35
click at [1353, 549] on button "Next Day" at bounding box center [1325, 556] width 117 height 38
select select "15"
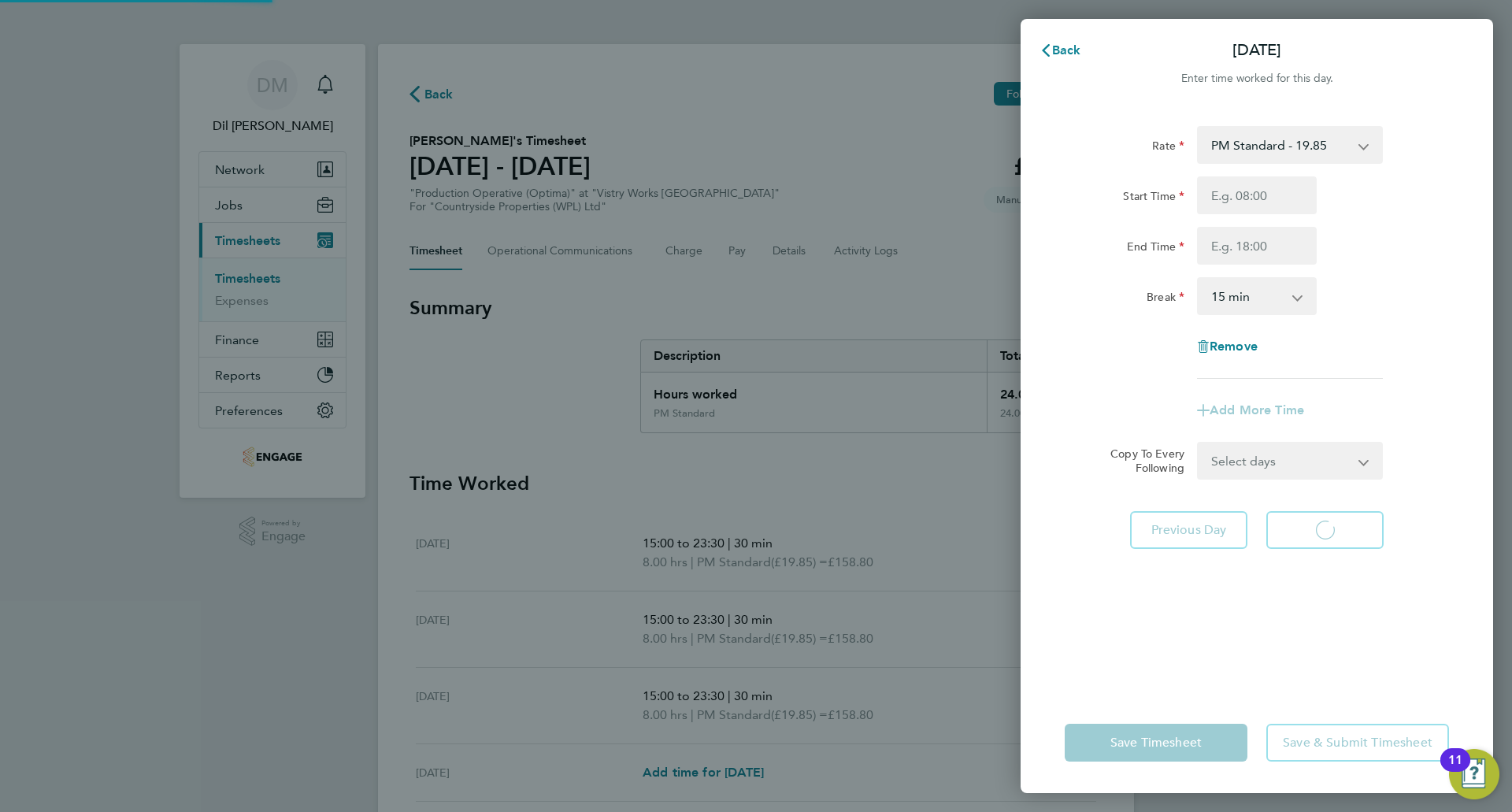
select select "15"
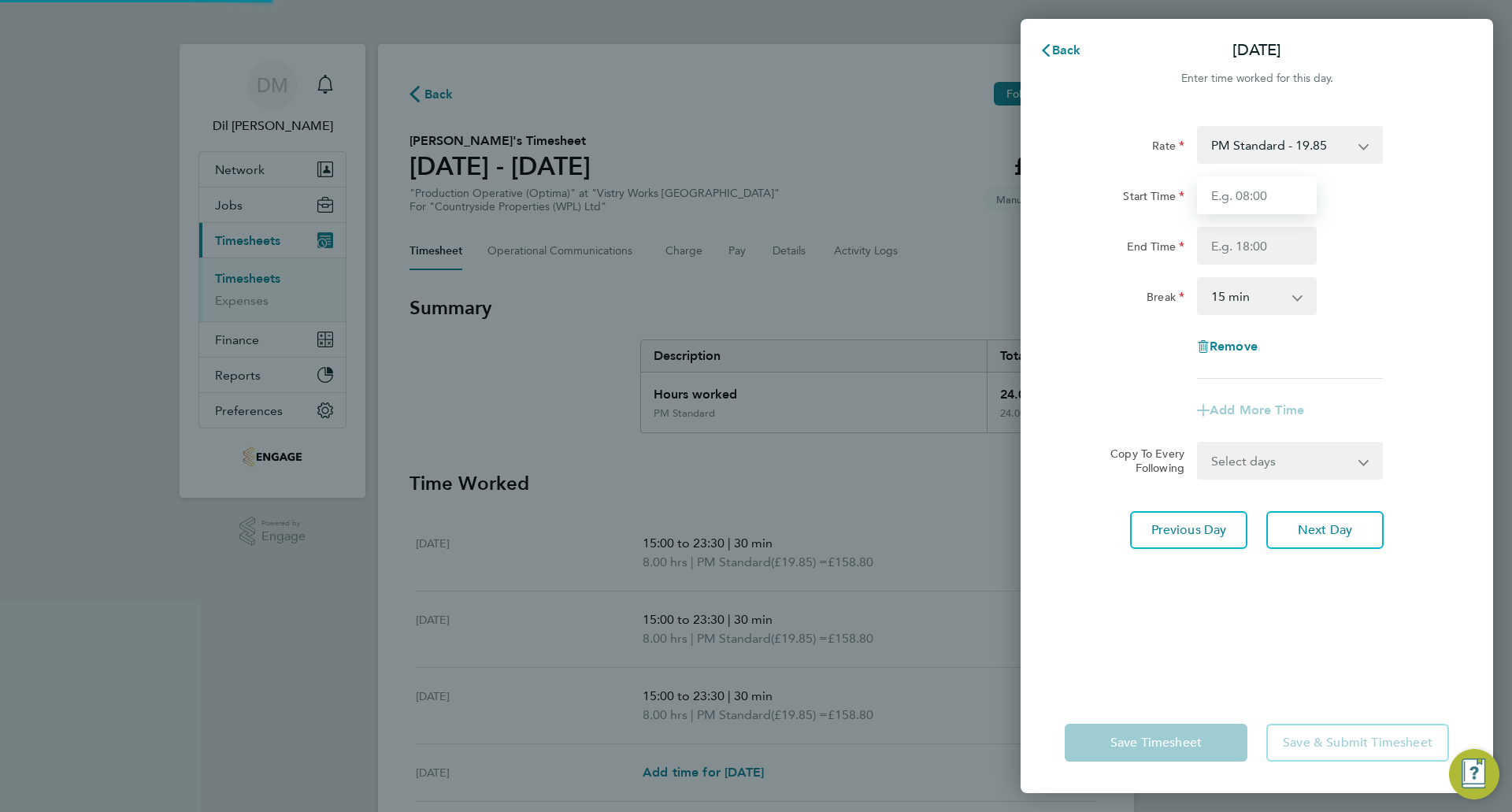
click at [1252, 201] on input "Start Time" at bounding box center [1257, 195] width 120 height 38
type input "15:00"
click at [1257, 251] on input "End Time" at bounding box center [1257, 246] width 120 height 38
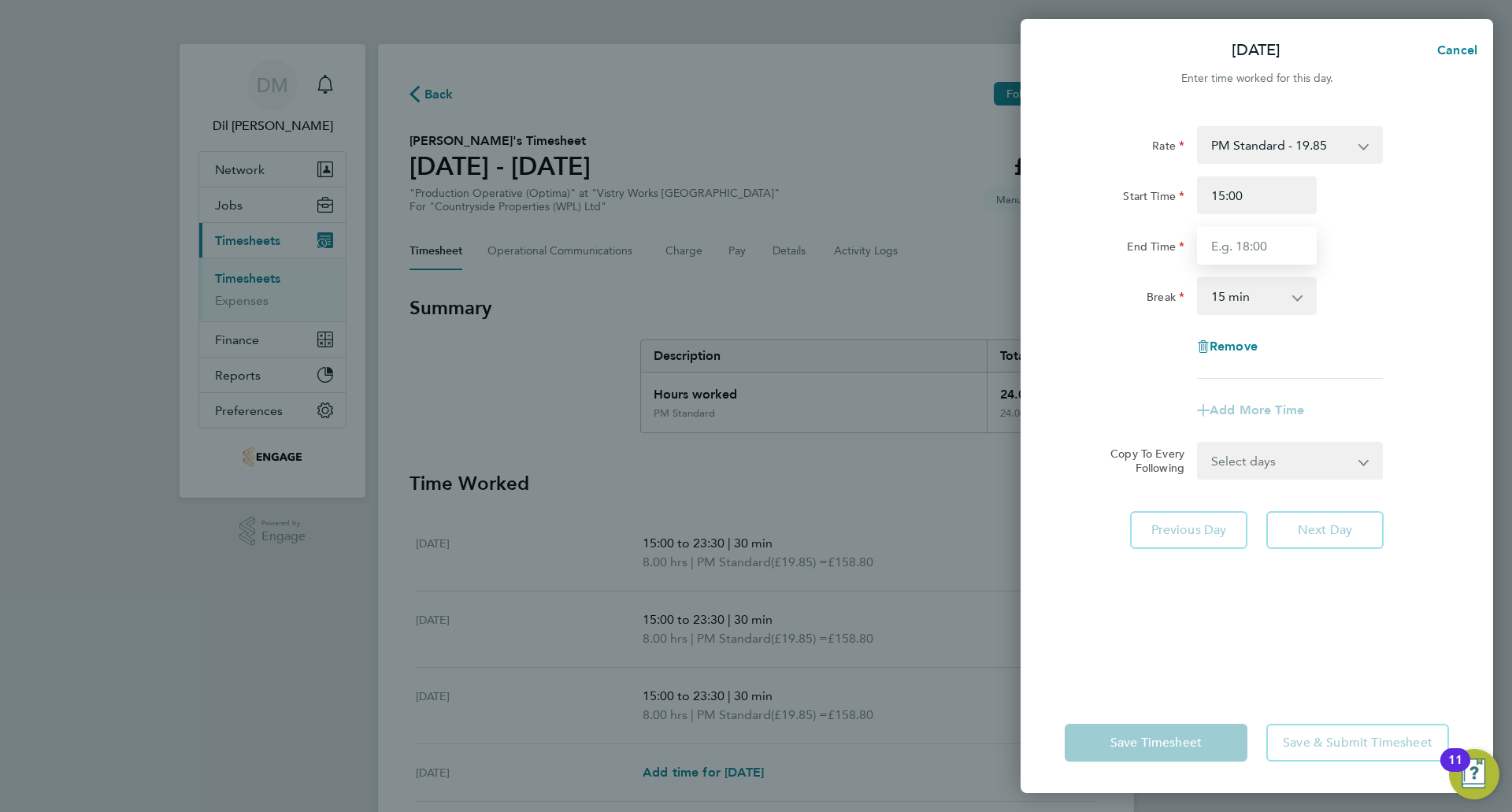
type input "23:30"
click at [1270, 309] on select "0 min 15 min 30 min 45 min 60 min 75 min 90 min" at bounding box center [1247, 296] width 98 height 35
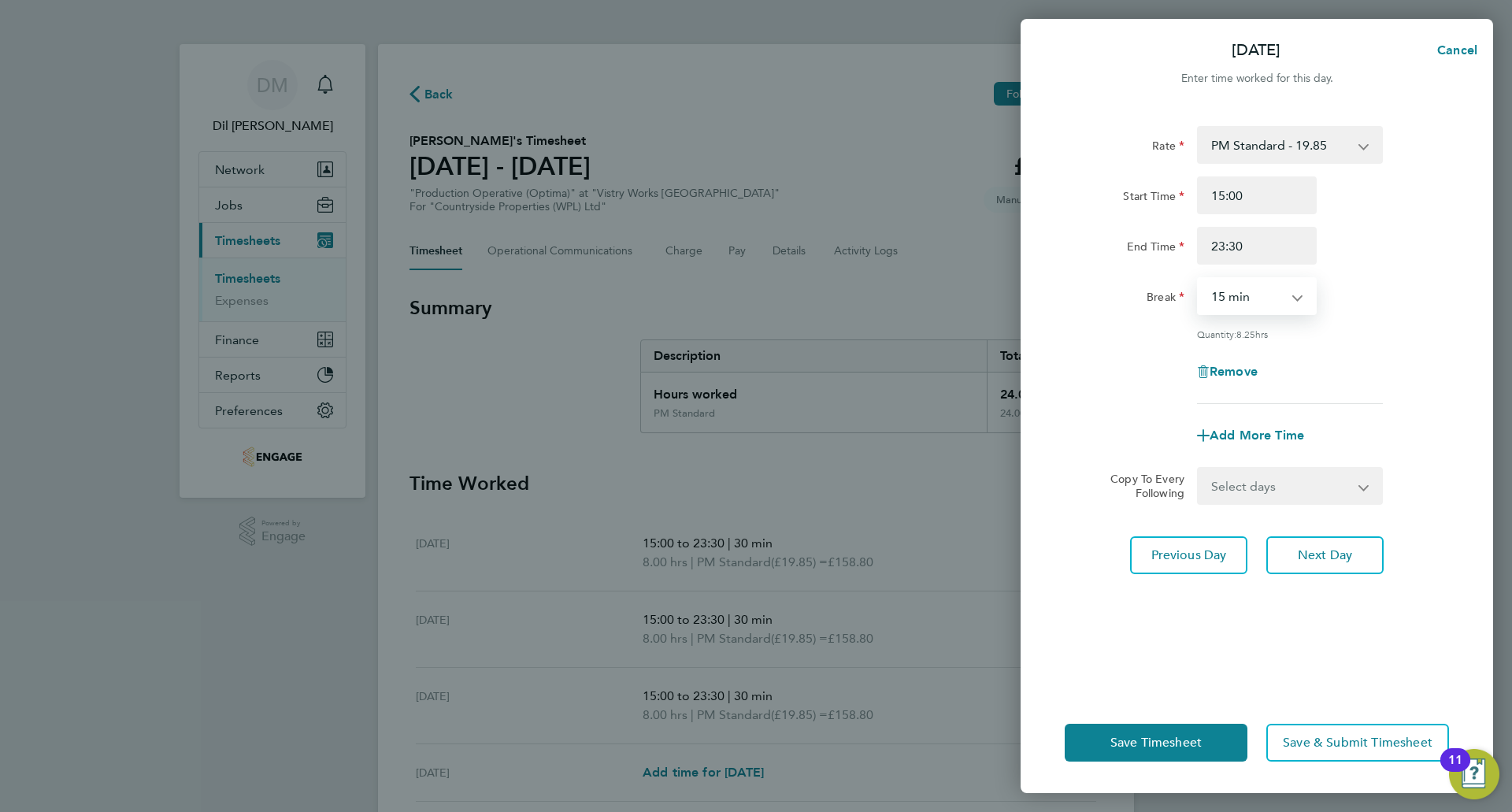
select select "30"
click at [1199, 279] on select "0 min 15 min 30 min 45 min 60 min 75 min 90 min" at bounding box center [1247, 296] width 98 height 35
click at [1332, 557] on span "Next Day" at bounding box center [1325, 556] width 55 height 16
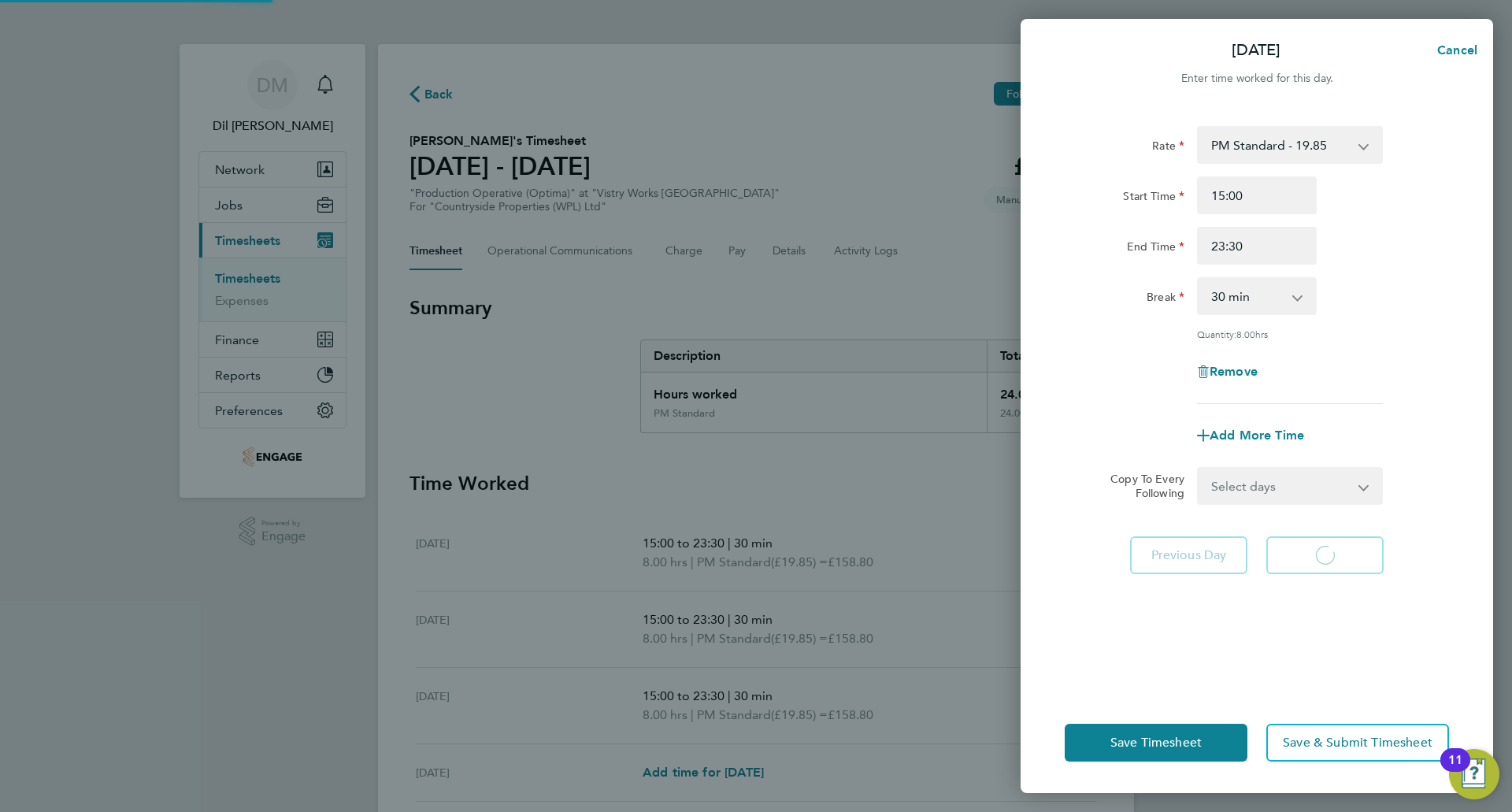
select select "15"
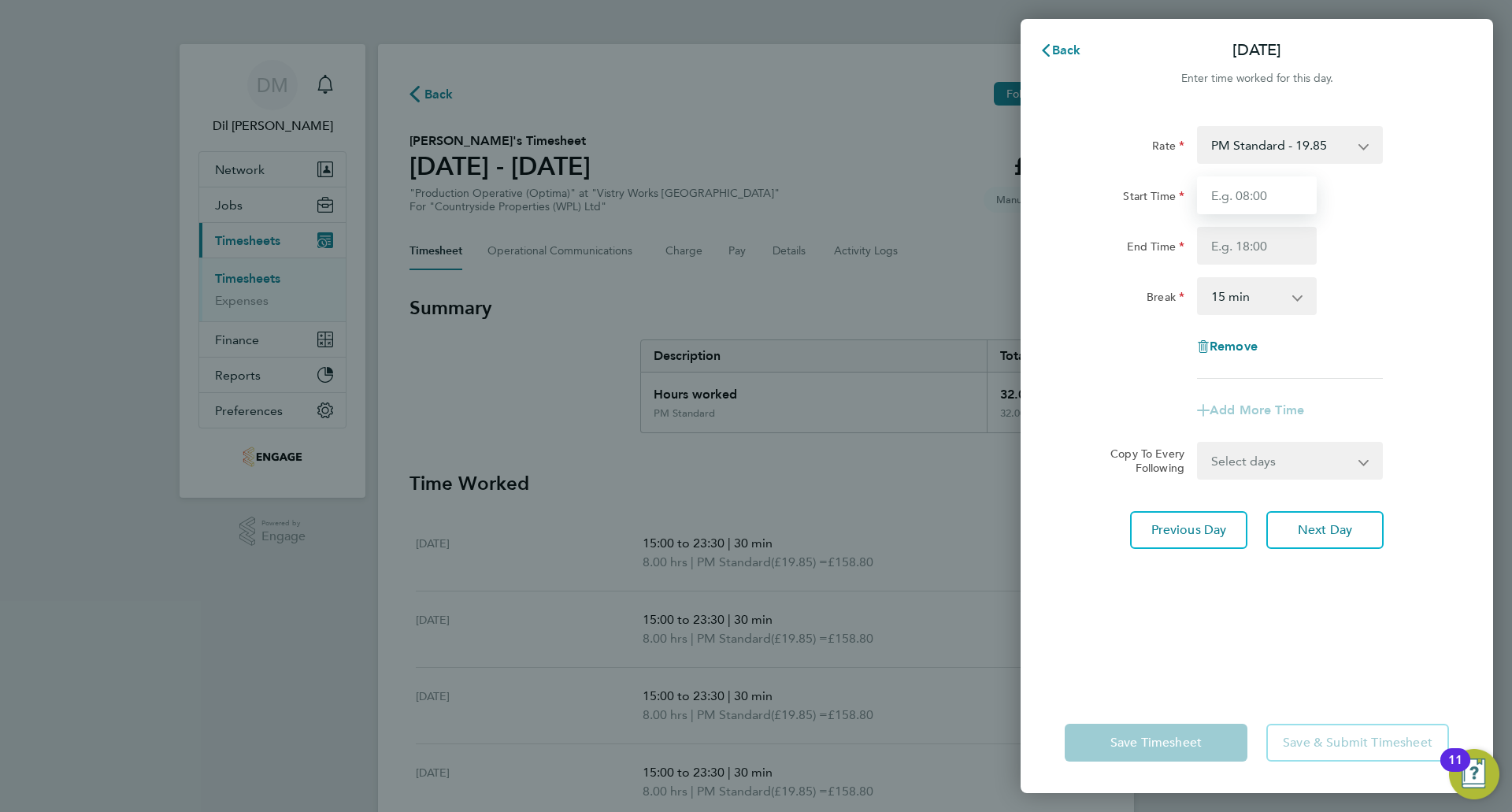
click at [1227, 198] on input "Start Time" at bounding box center [1257, 195] width 120 height 38
type input "15:00"
drag, startPoint x: 1250, startPoint y: 251, endPoint x: 1253, endPoint y: 261, distance: 10.4
click at [1250, 251] on input "End Time" at bounding box center [1257, 246] width 120 height 38
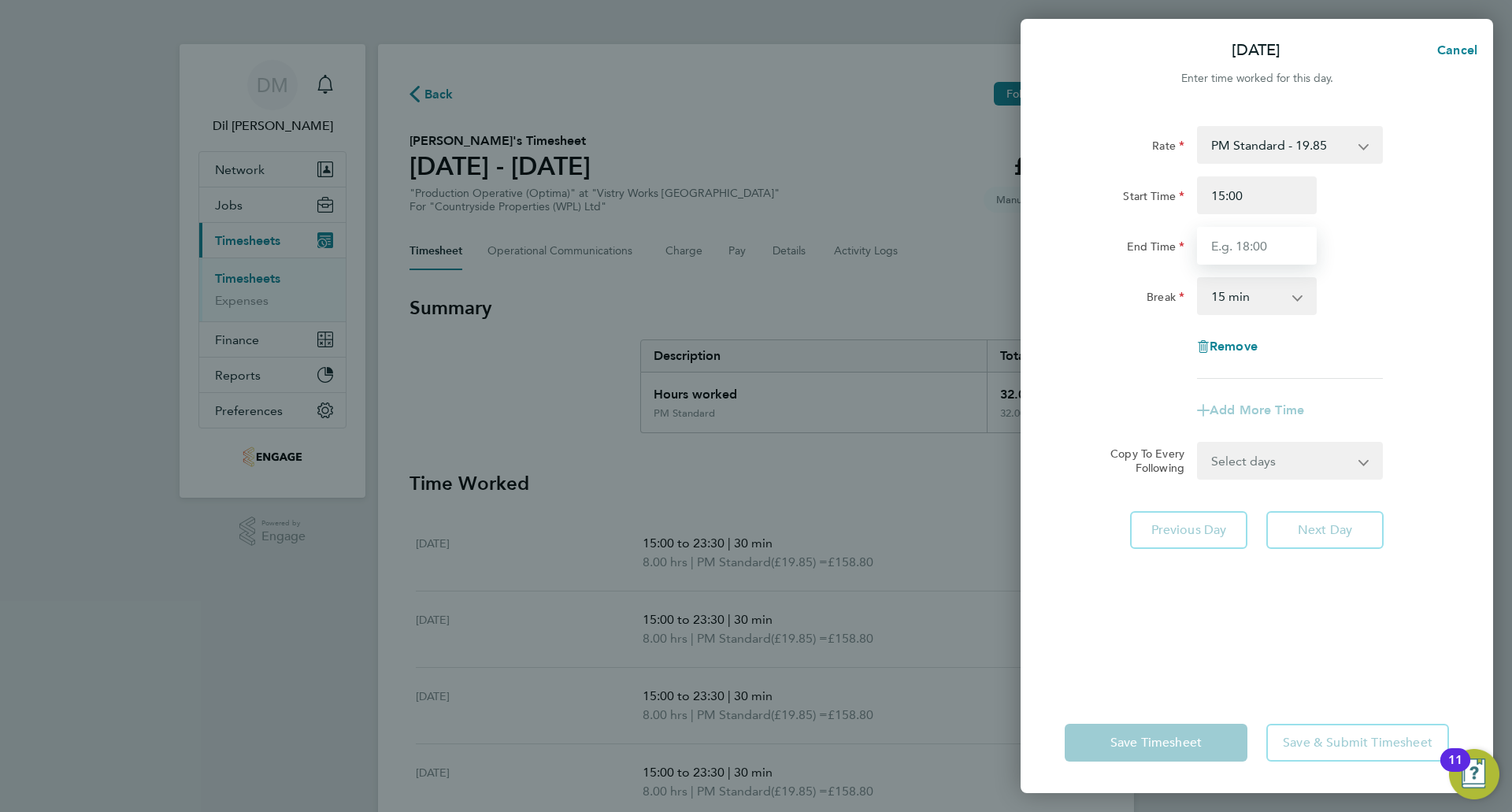
type input "21:00"
click at [1257, 301] on select "0 min 15 min 30 min 45 min 60 min 75 min 90 min" at bounding box center [1247, 296] width 98 height 35
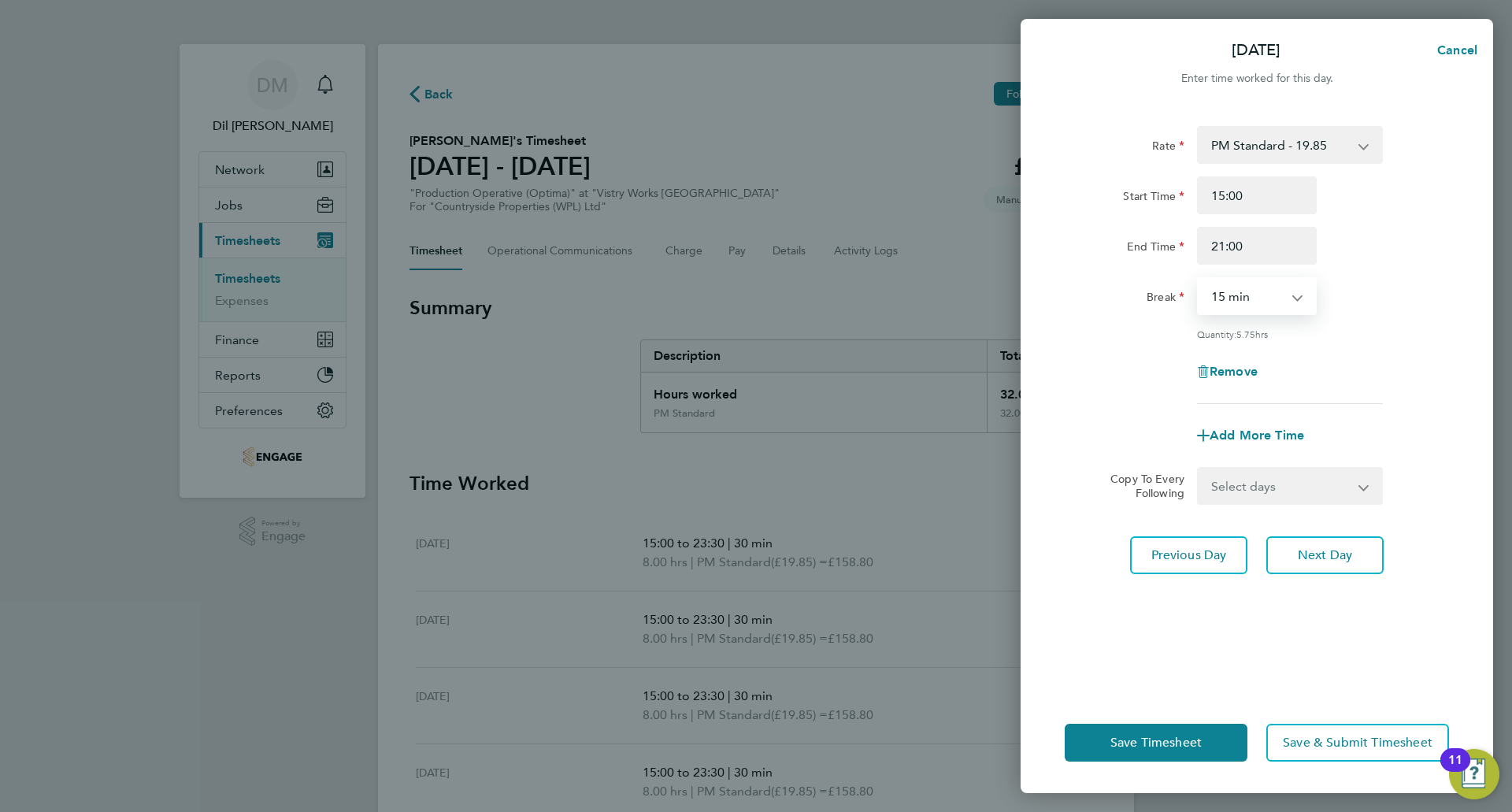
select select "30"
click at [1199, 279] on select "0 min 15 min 30 min 45 min 60 min 75 min 90 min" at bounding box center [1247, 296] width 98 height 35
click at [1175, 751] on button "Save Timesheet" at bounding box center [1156, 743] width 182 height 38
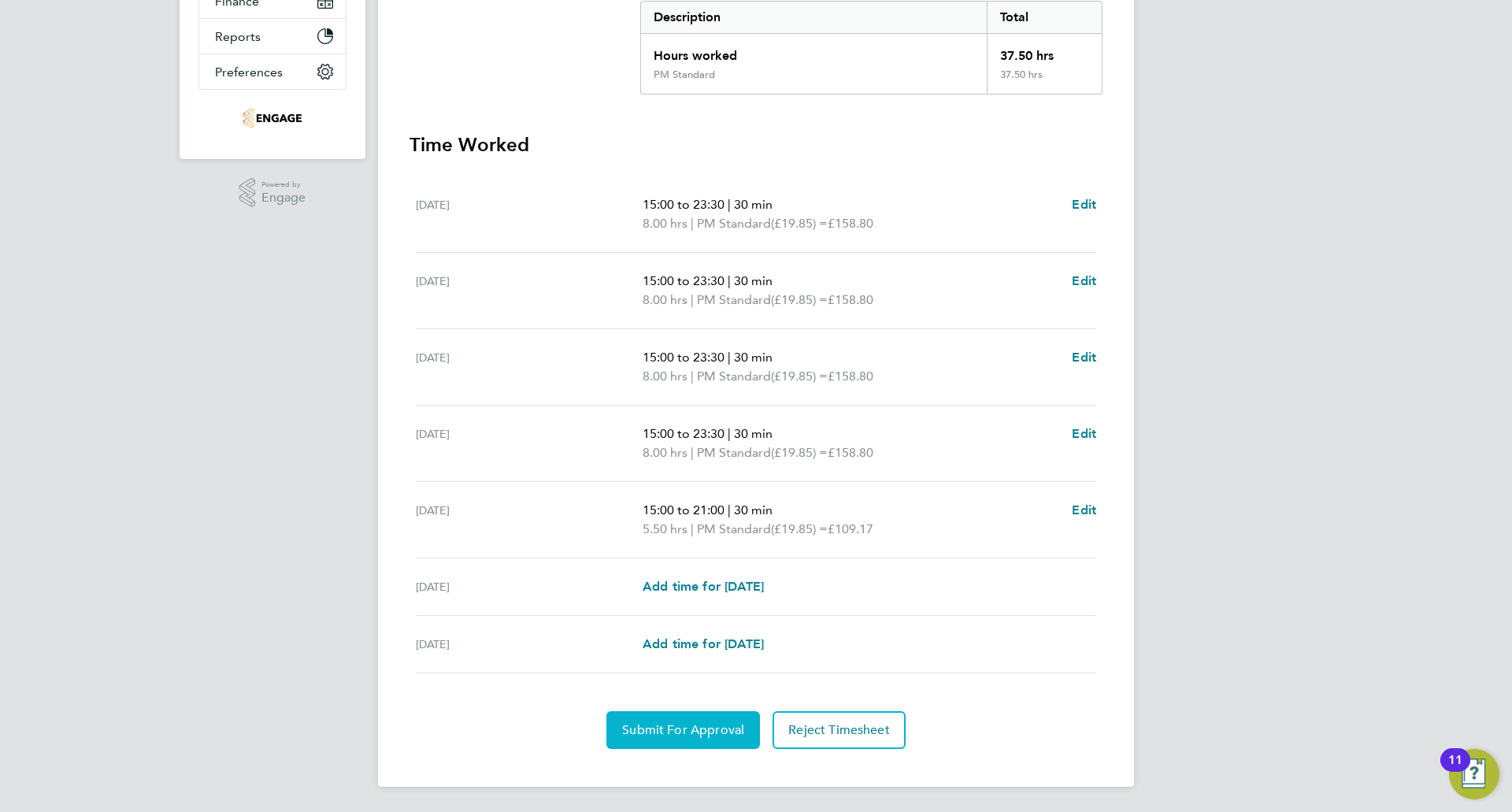
click at [698, 718] on button "Submit For Approval" at bounding box center [683, 730] width 154 height 38
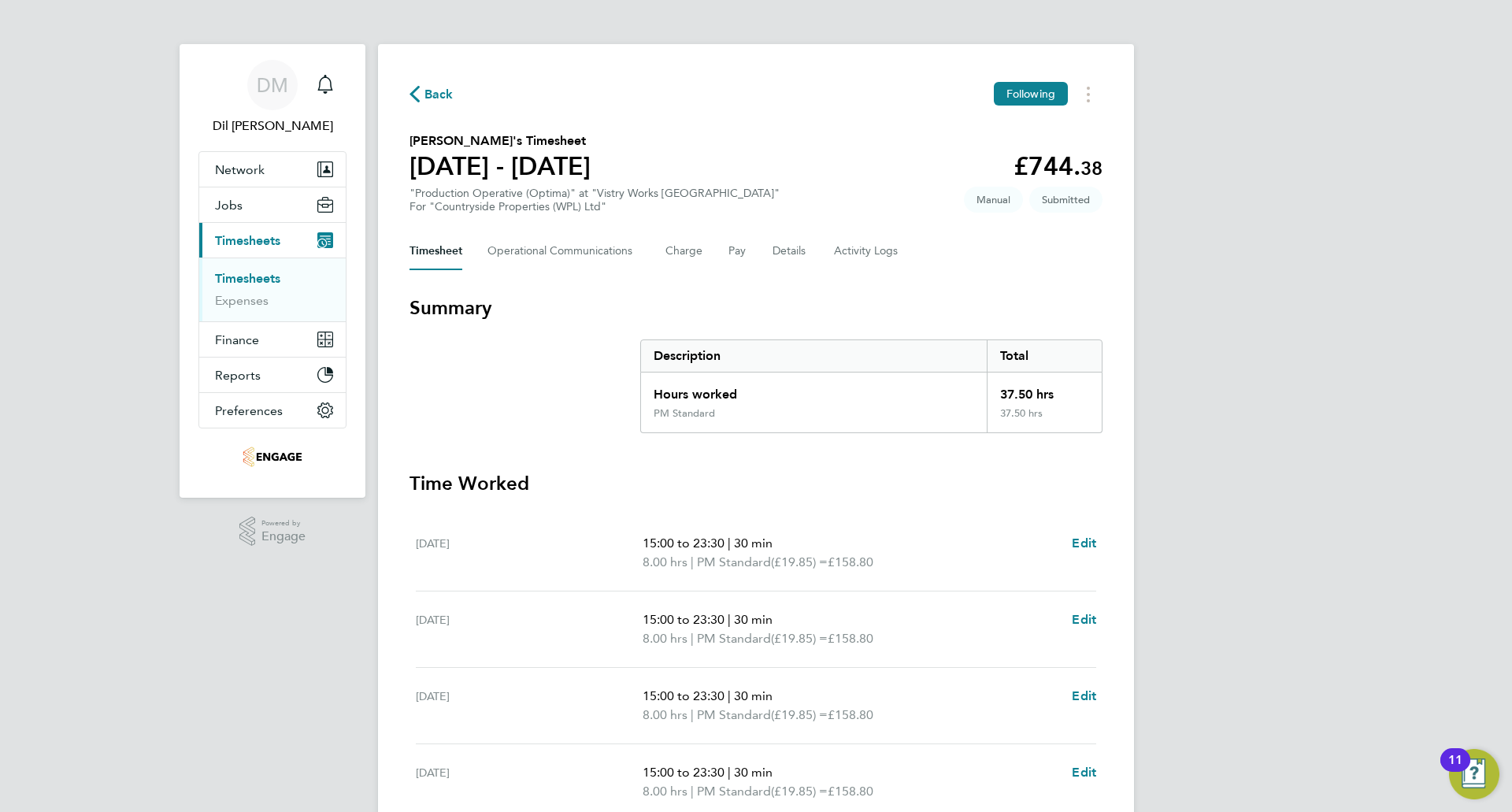
click at [442, 84] on button "Back" at bounding box center [431, 94] width 44 height 20
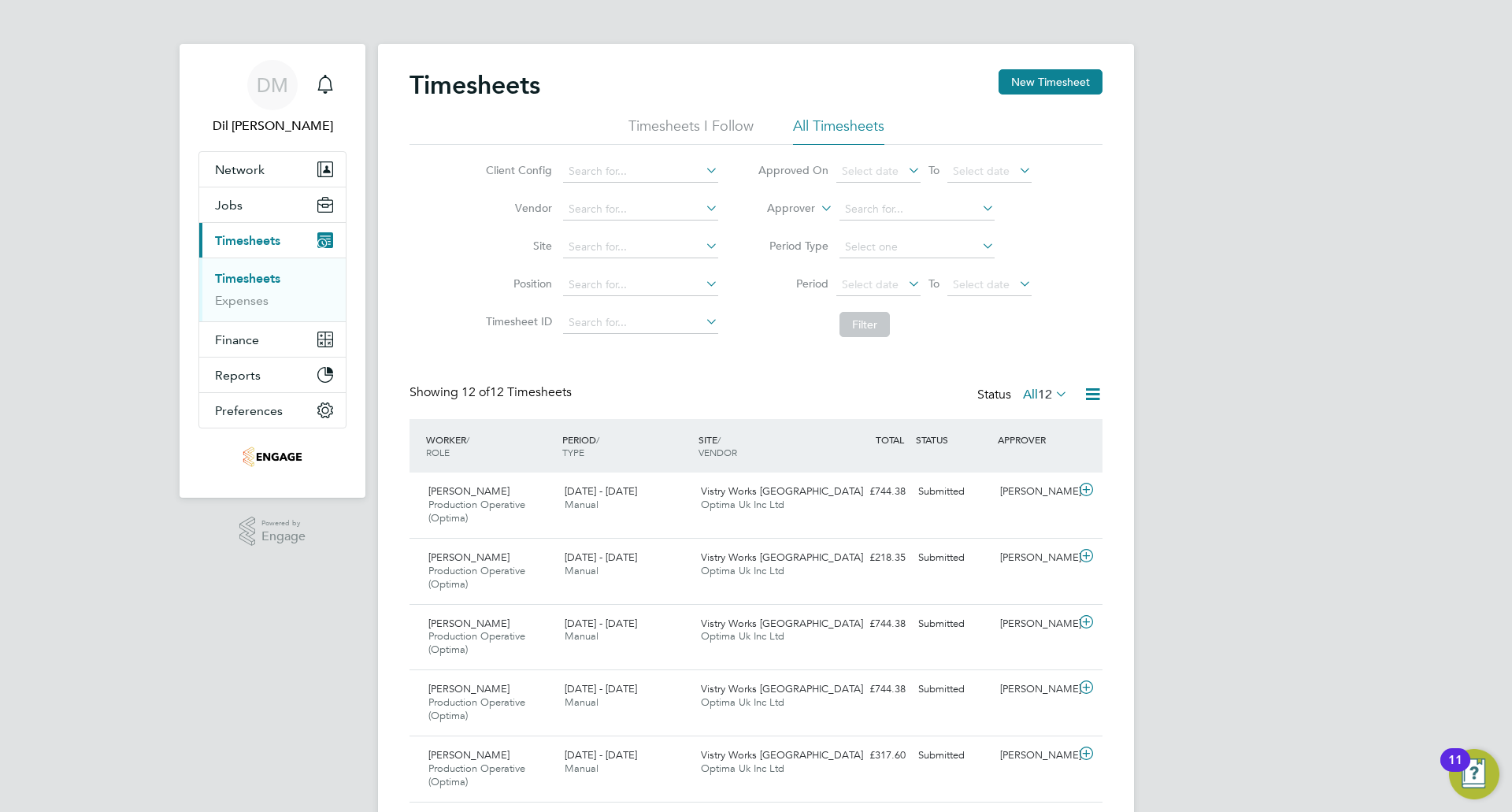
click at [1260, 179] on div "DM Dil Mistry Notifications Applications: Network Team Members Businesses Sites…" at bounding box center [756, 660] width 1512 height 1321
click at [1042, 86] on button "New Timesheet" at bounding box center [1050, 82] width 104 height 25
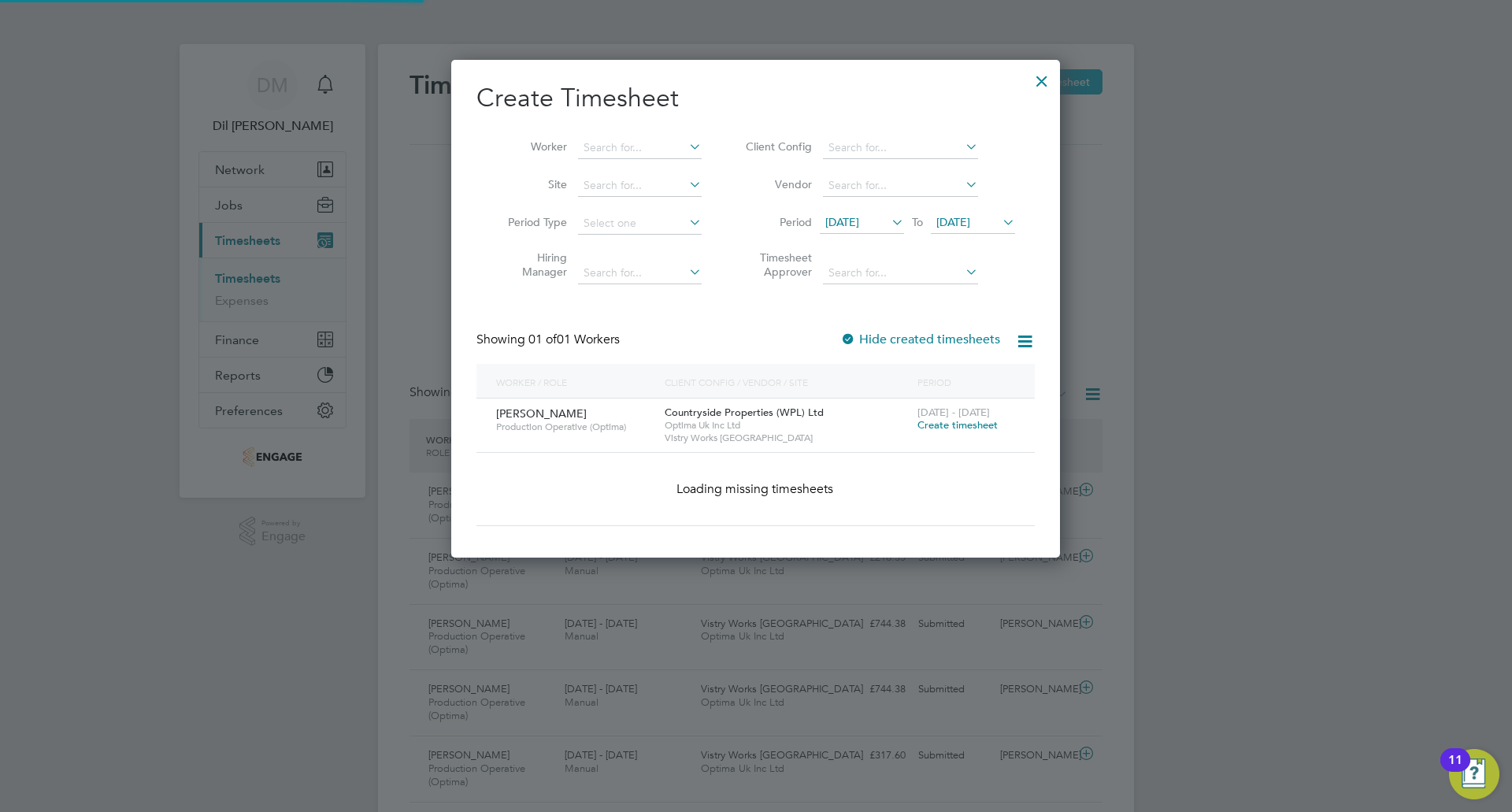
scroll to position [425, 609]
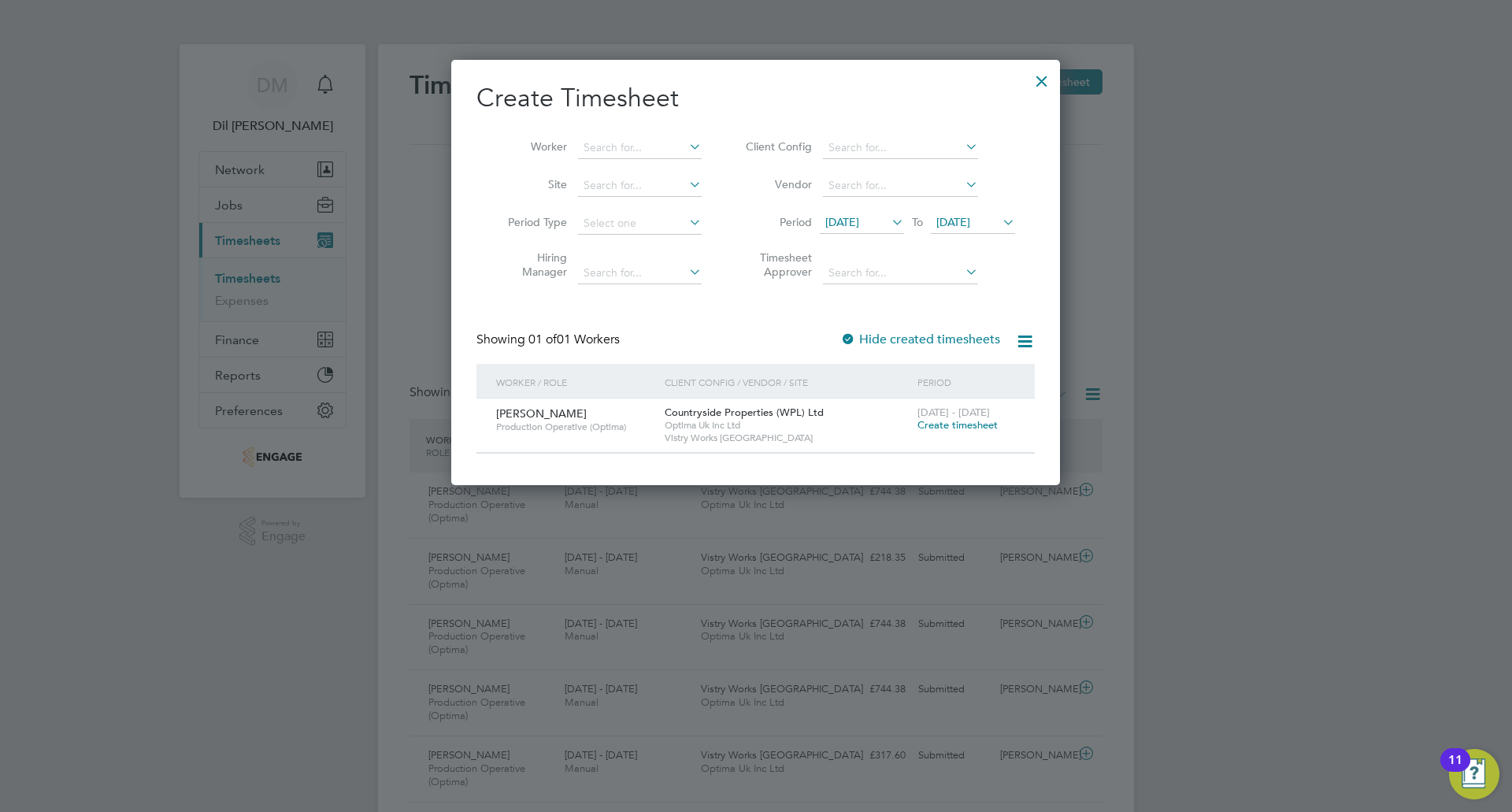
click at [859, 223] on span "[DATE]" at bounding box center [842, 222] width 34 height 14
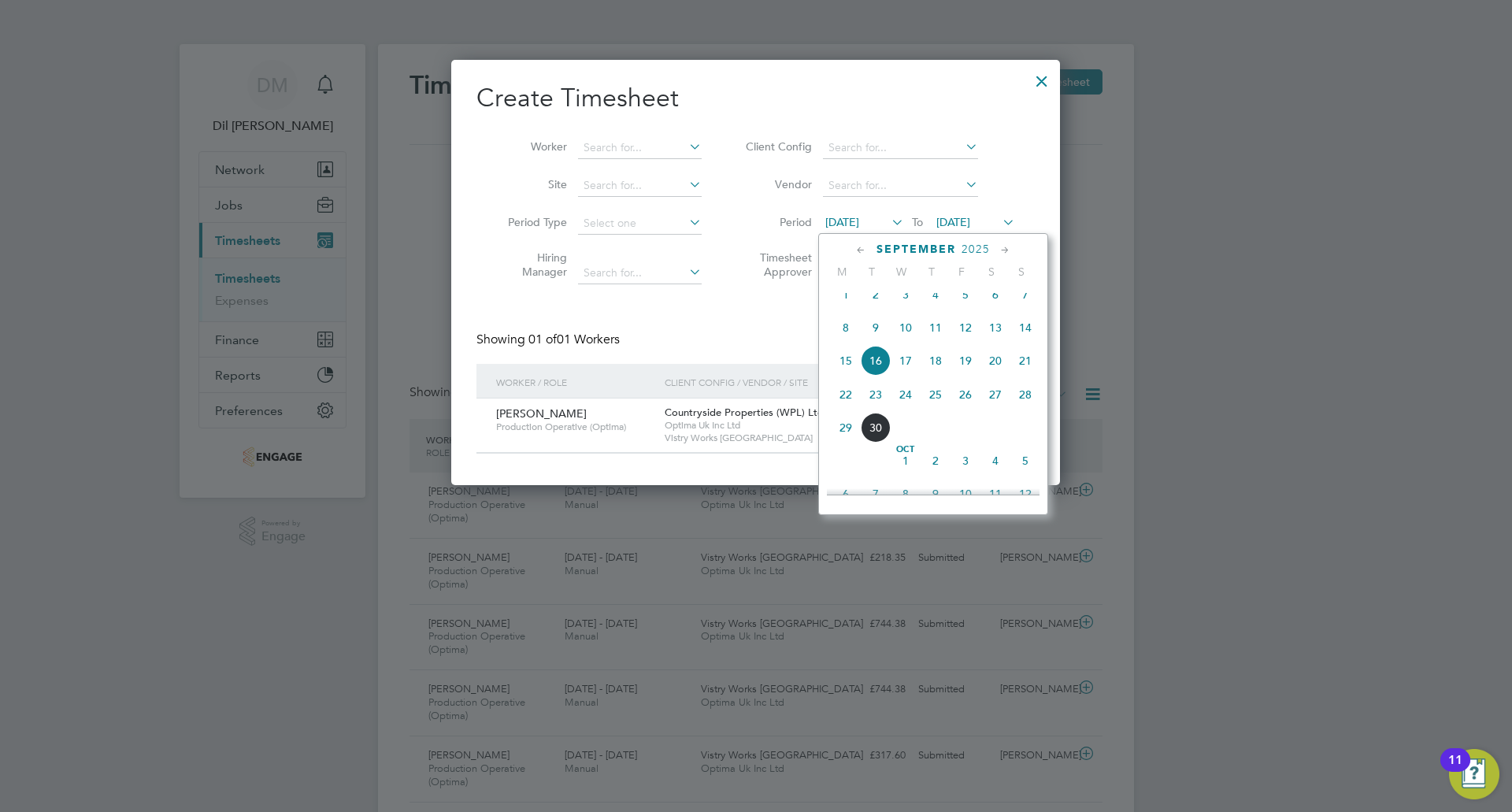
click at [849, 410] on span "22" at bounding box center [845, 394] width 30 height 30
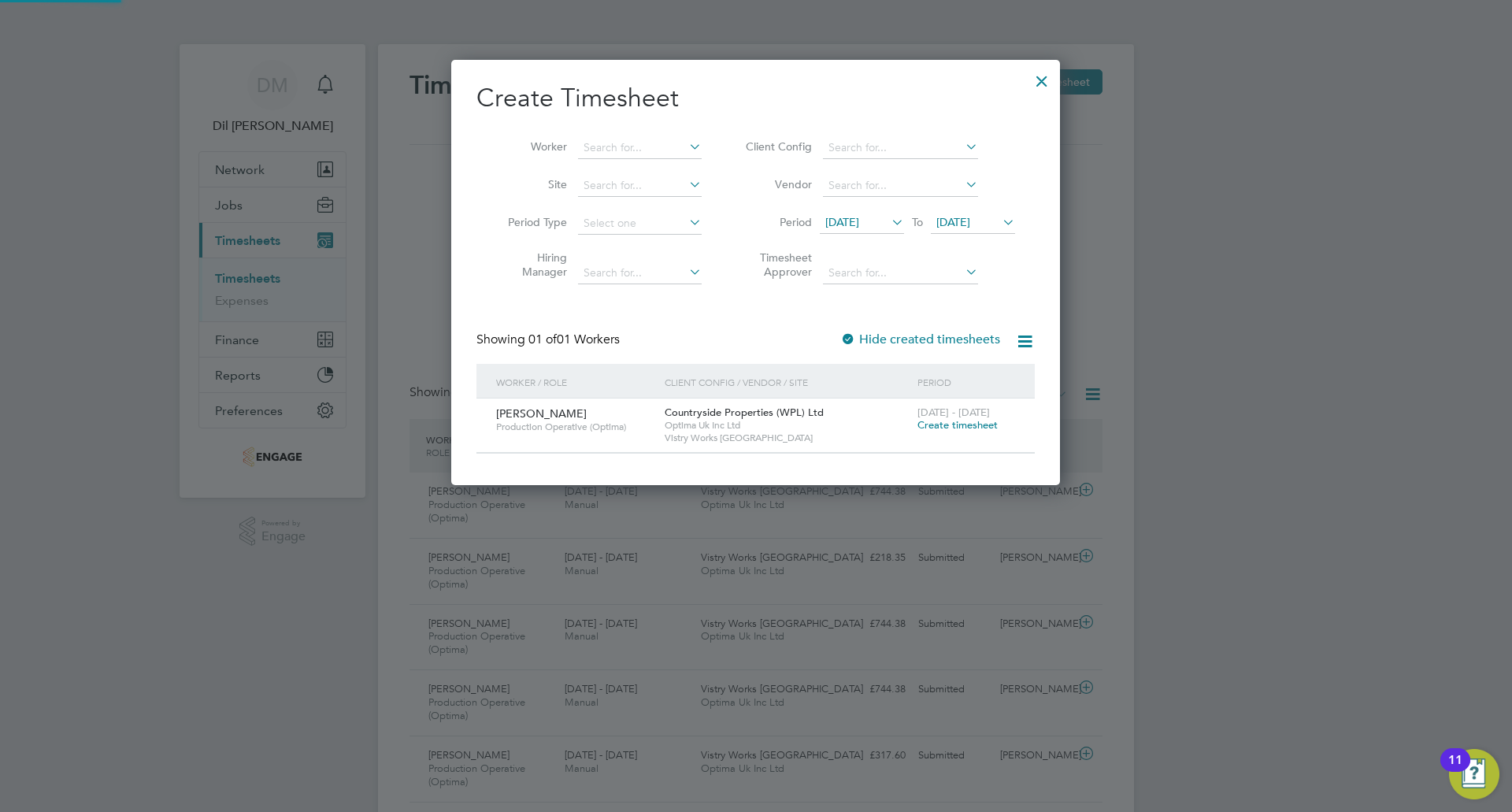
scroll to position [425, 609]
click at [970, 219] on span "[DATE]" at bounding box center [953, 222] width 34 height 14
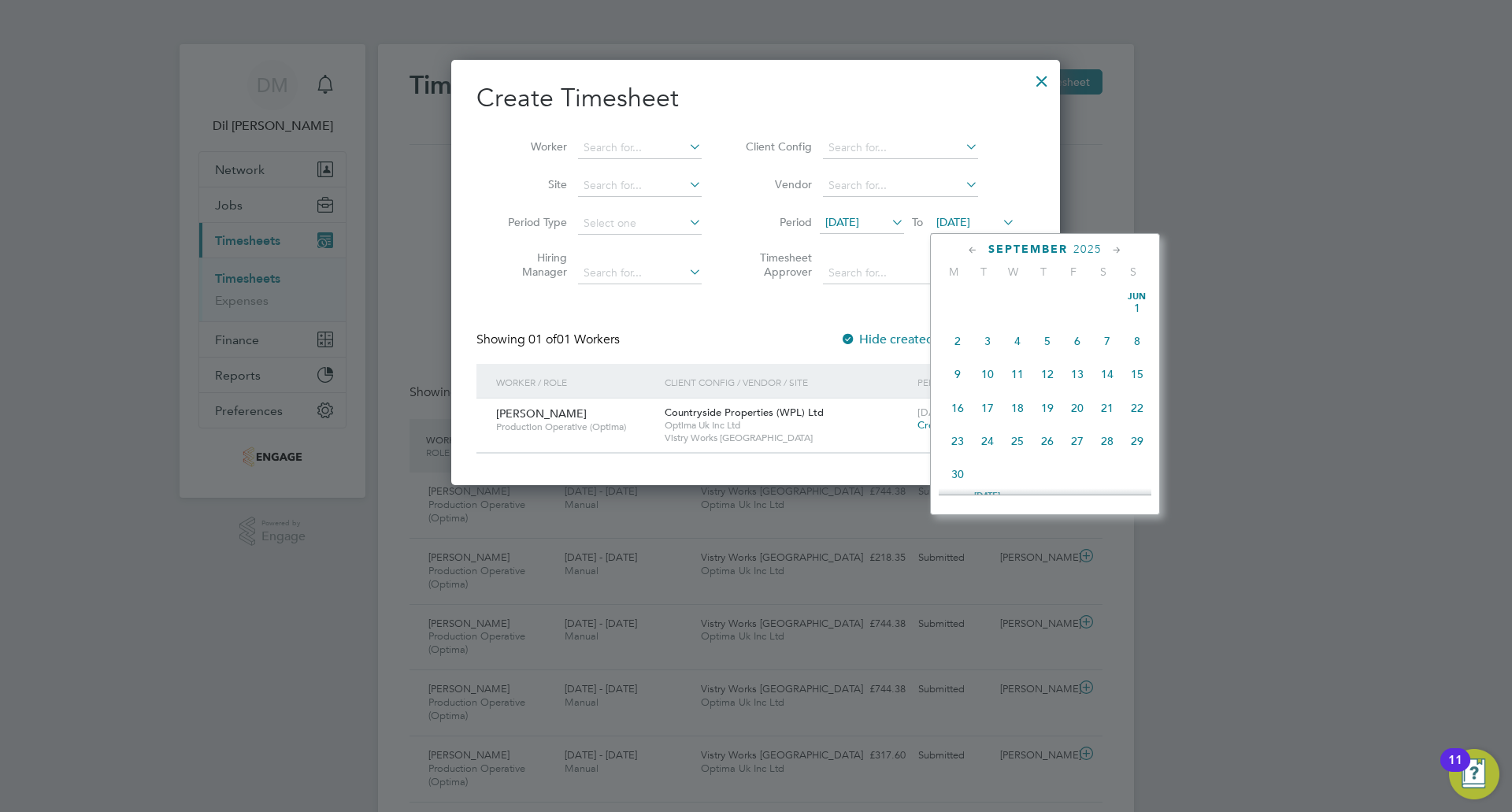
scroll to position [580, 0]
click at [1102, 375] on span "27" at bounding box center [1107, 360] width 30 height 30
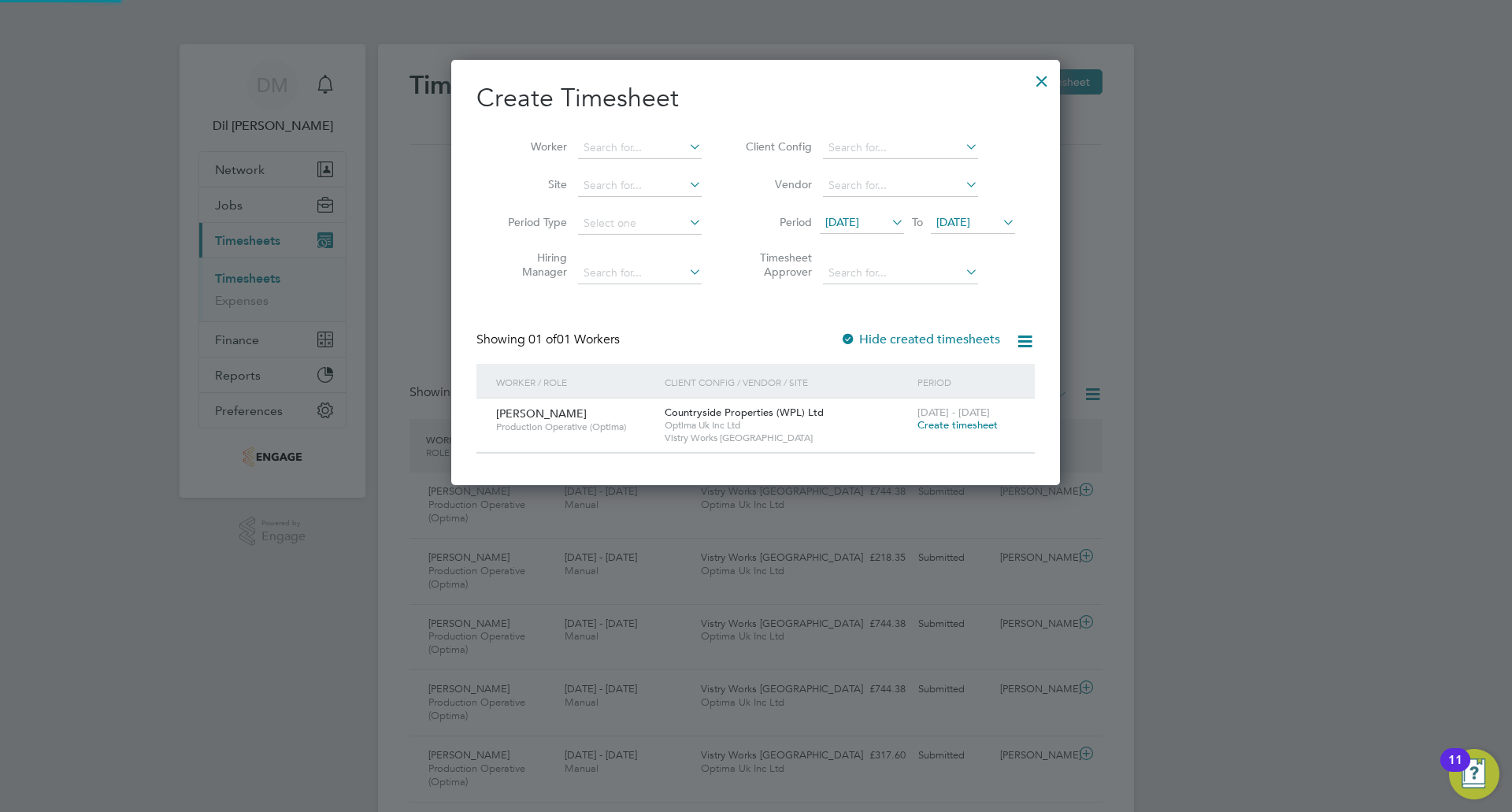
scroll to position [425, 609]
click at [970, 215] on span "27 Sep 2025" at bounding box center [953, 222] width 34 height 14
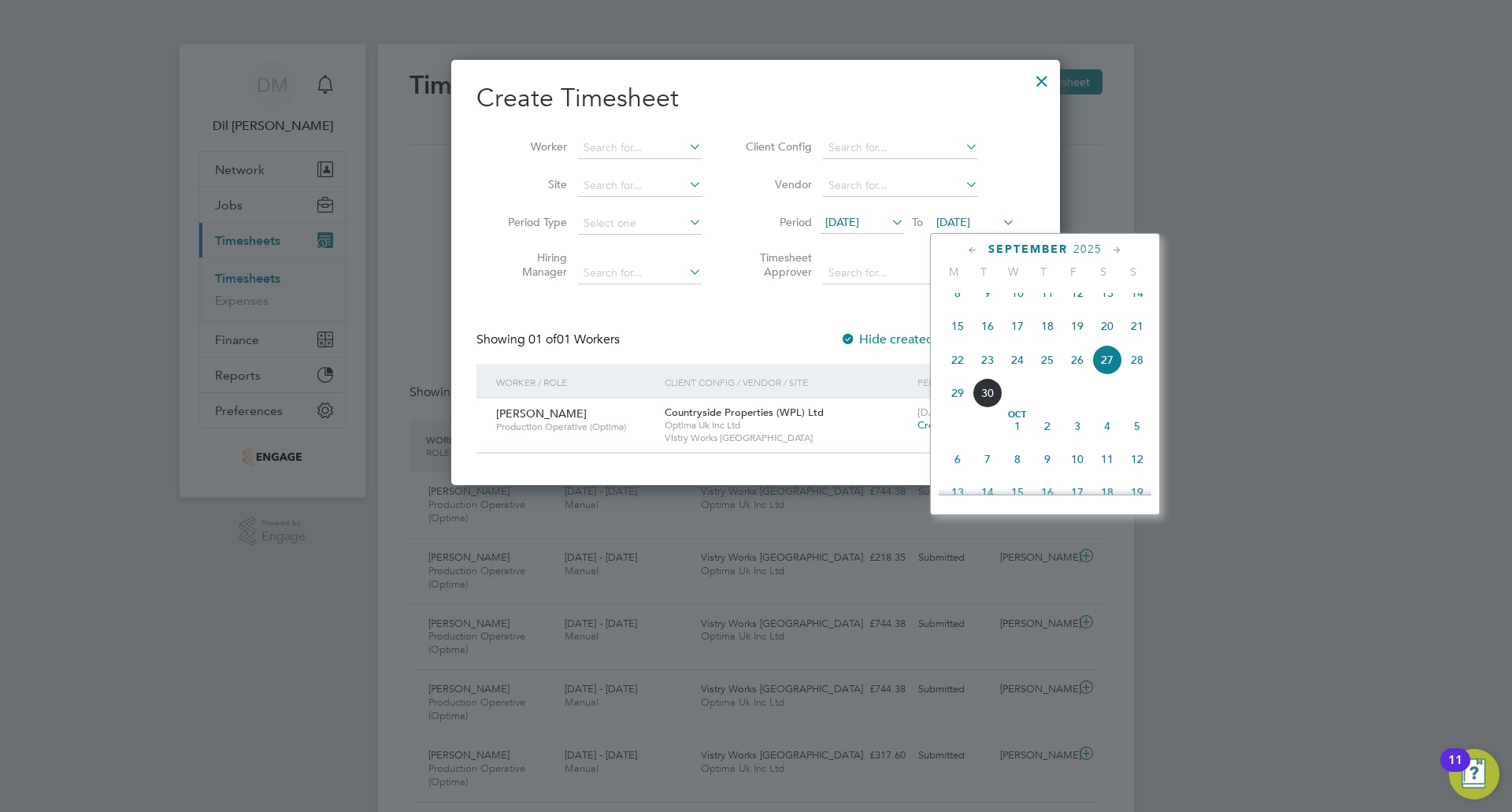
click at [1135, 375] on span "28" at bounding box center [1137, 360] width 30 height 30
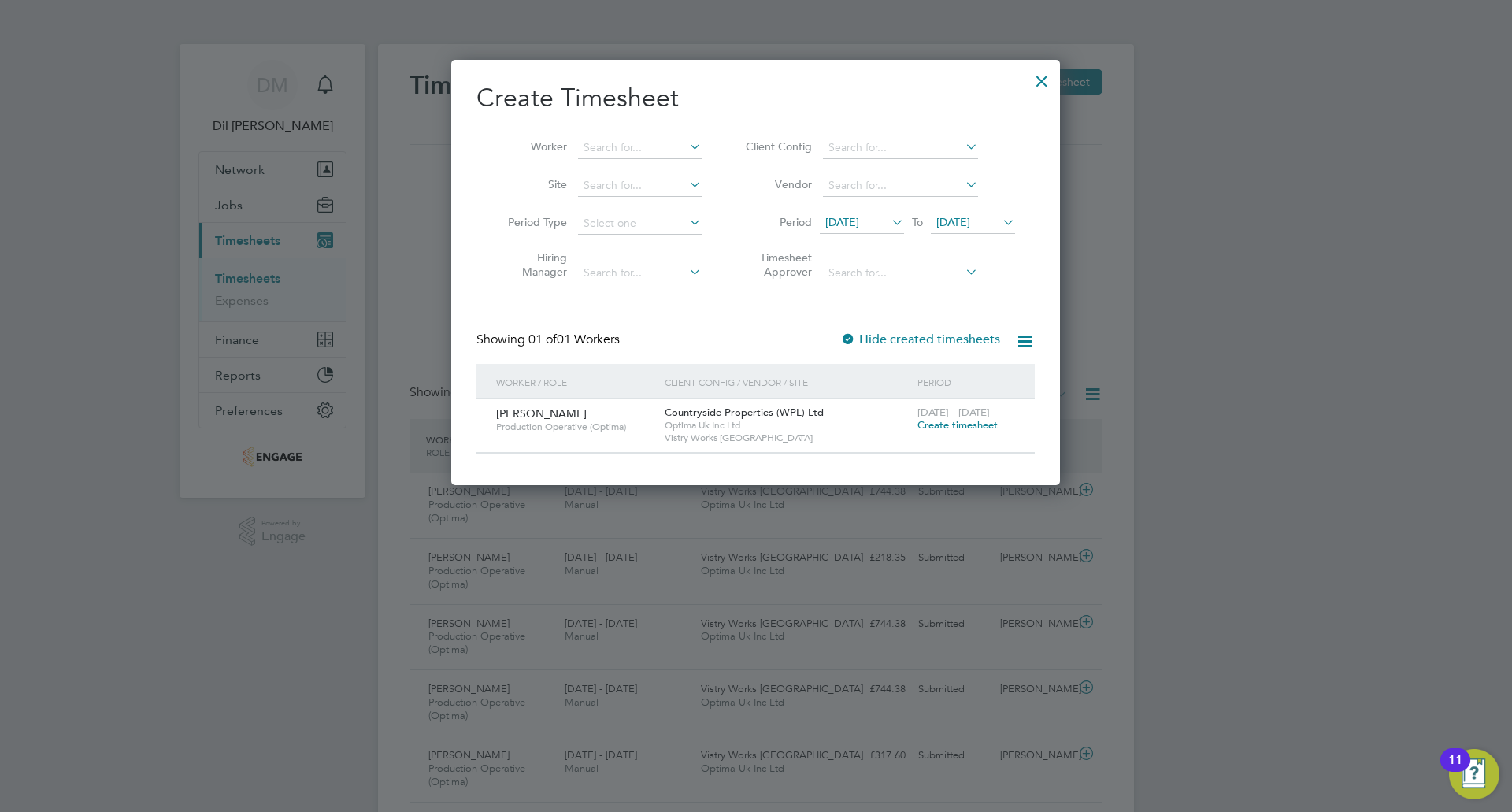
click at [955, 333] on label "Hide created timesheets" at bounding box center [920, 340] width 160 height 16
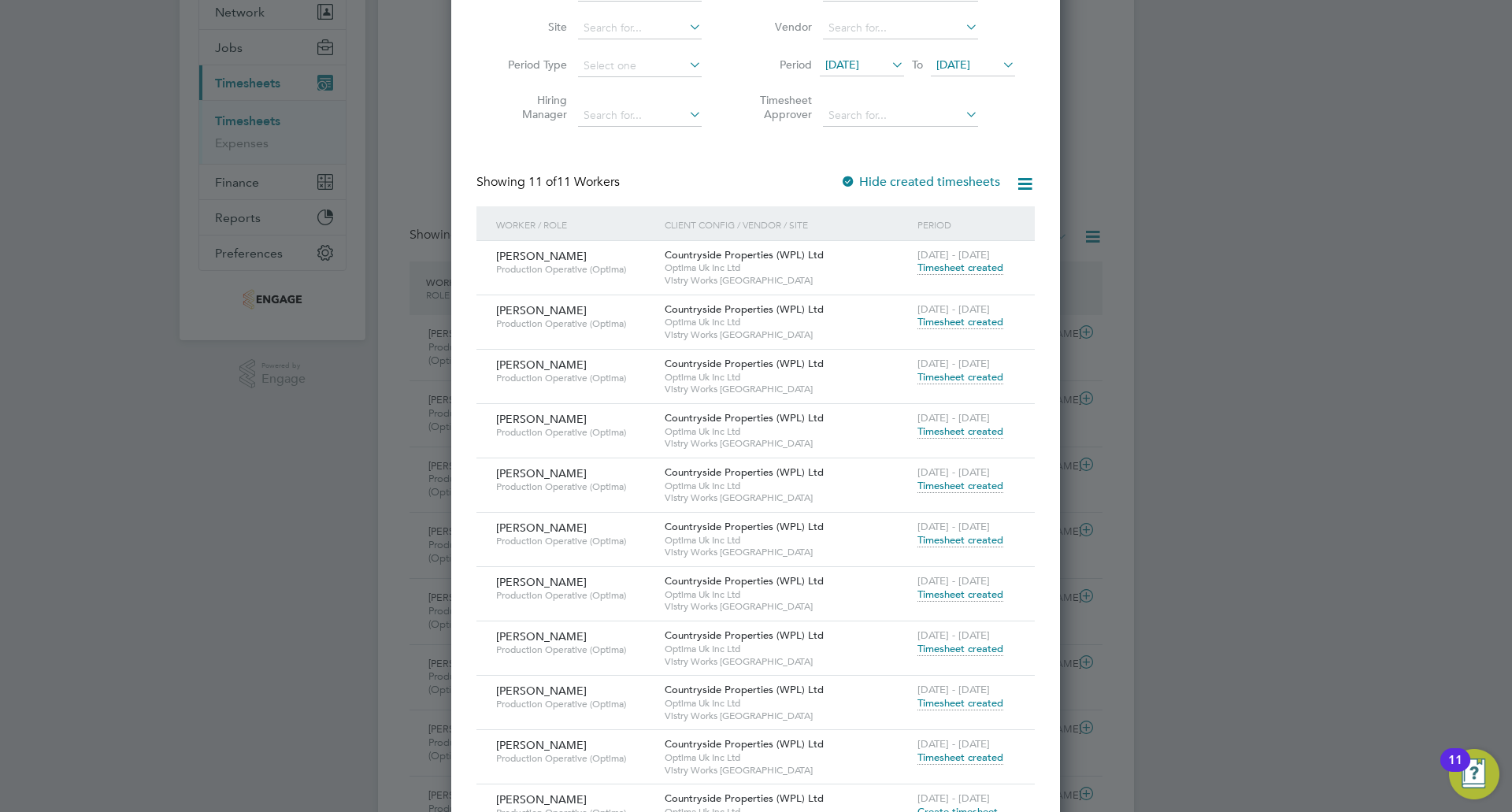
scroll to position [315, 0]
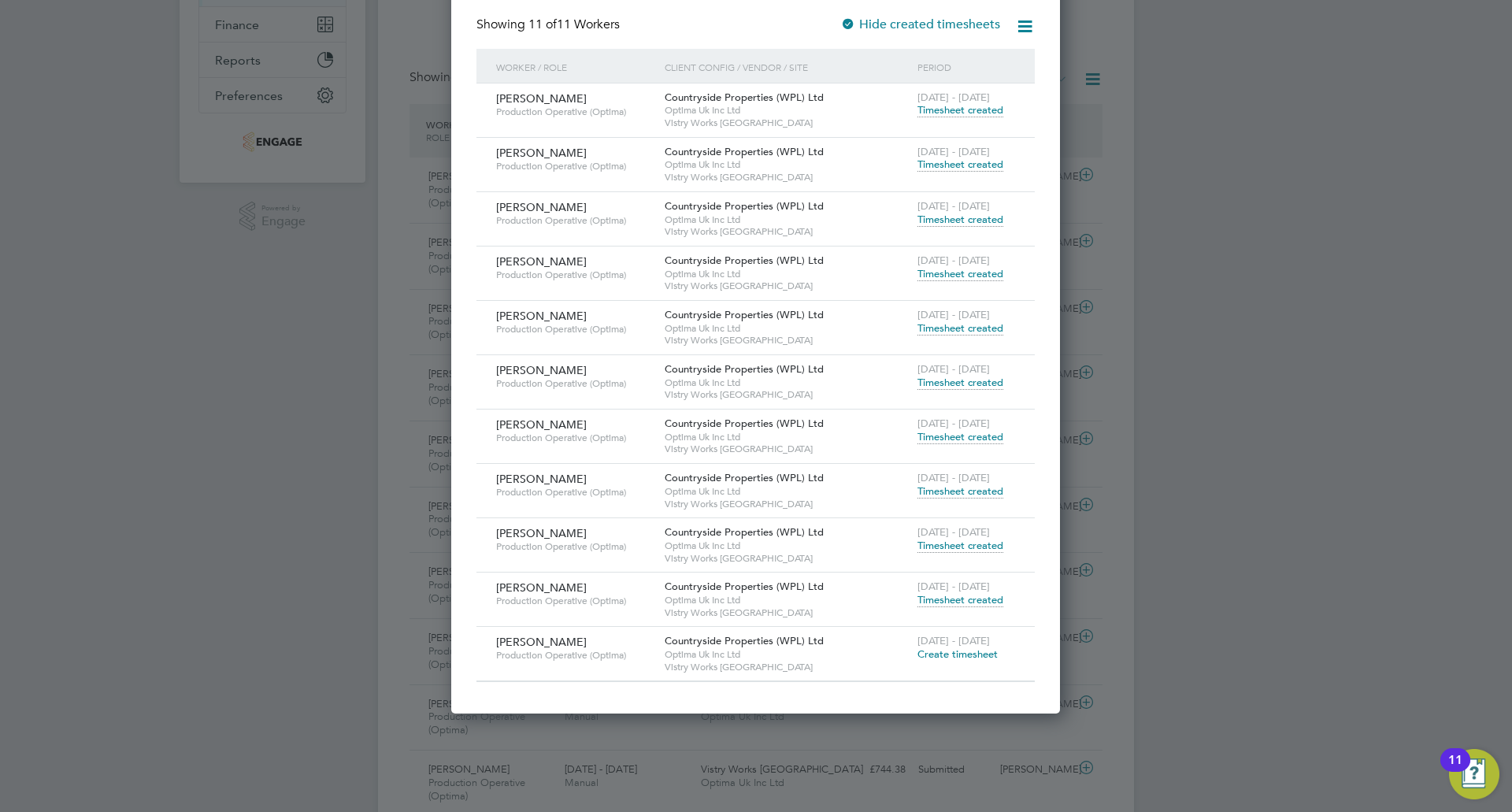
click at [985, 495] on span "Timesheet created" at bounding box center [960, 492] width 86 height 14
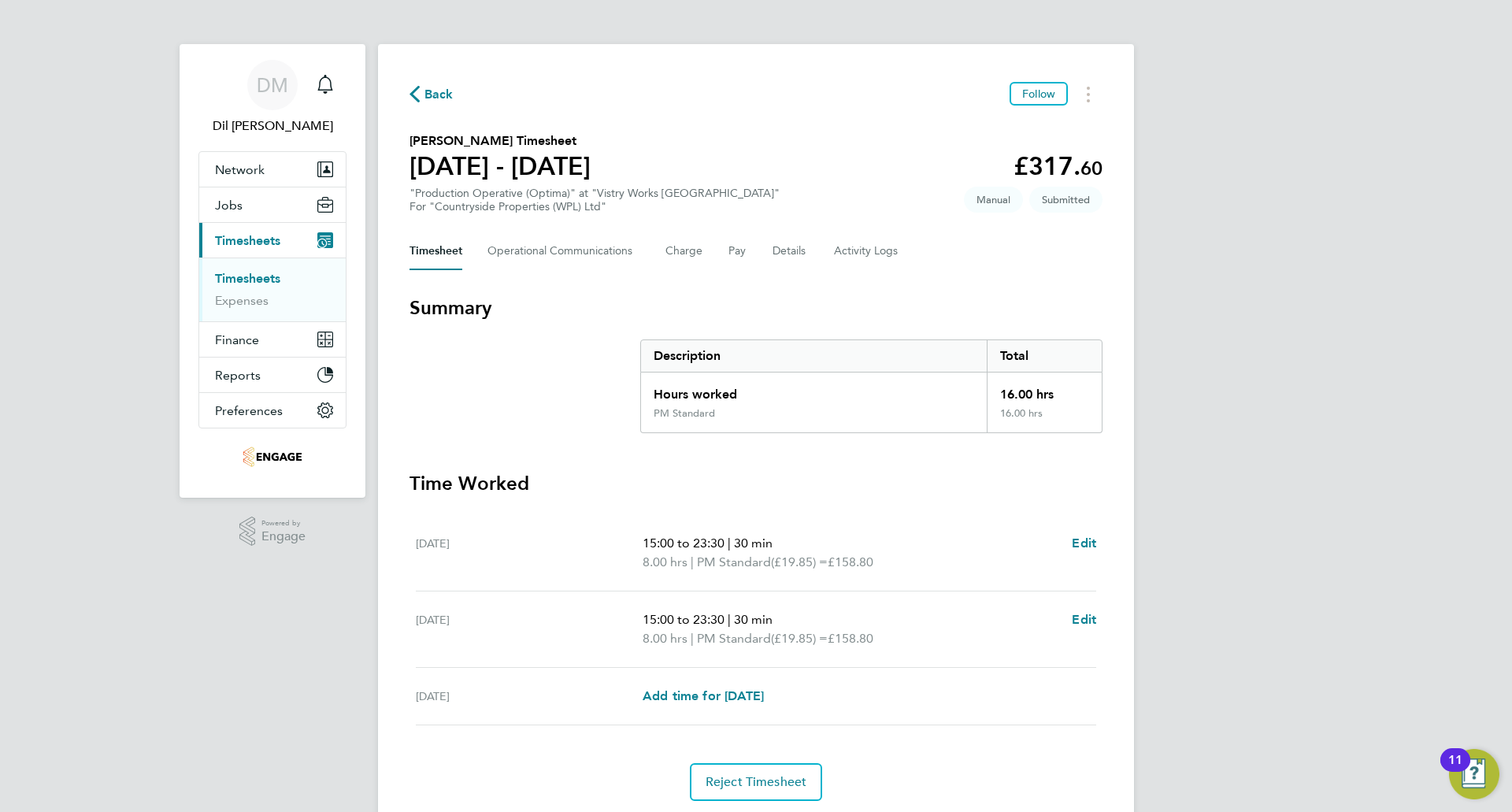
click at [1178, 327] on div "DM Dil Mistry Notifications Applications: Network Team Members Businesses Sites…" at bounding box center [756, 432] width 1512 height 864
click at [428, 100] on span "Back" at bounding box center [439, 95] width 30 height 19
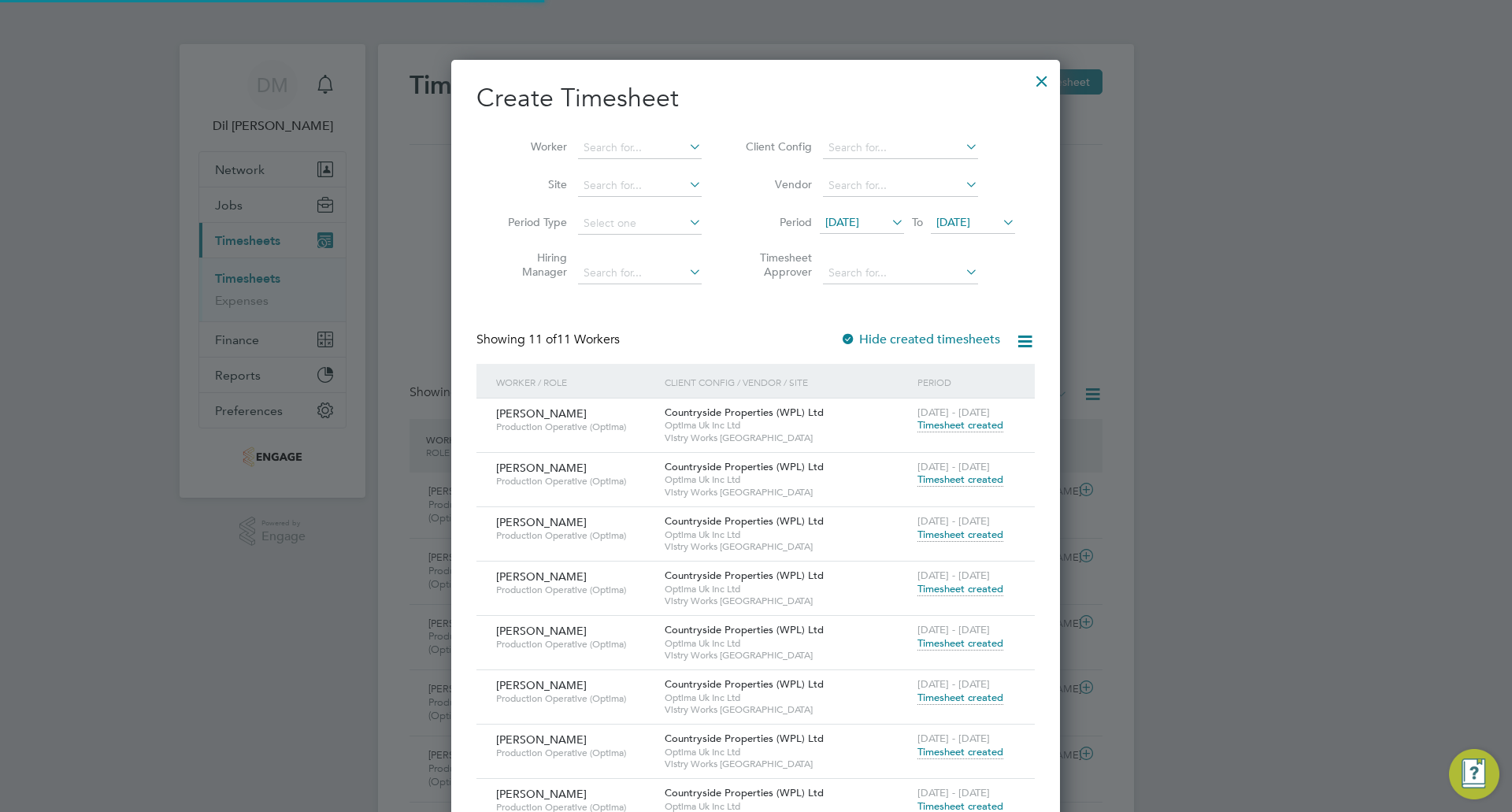
scroll to position [40, 137]
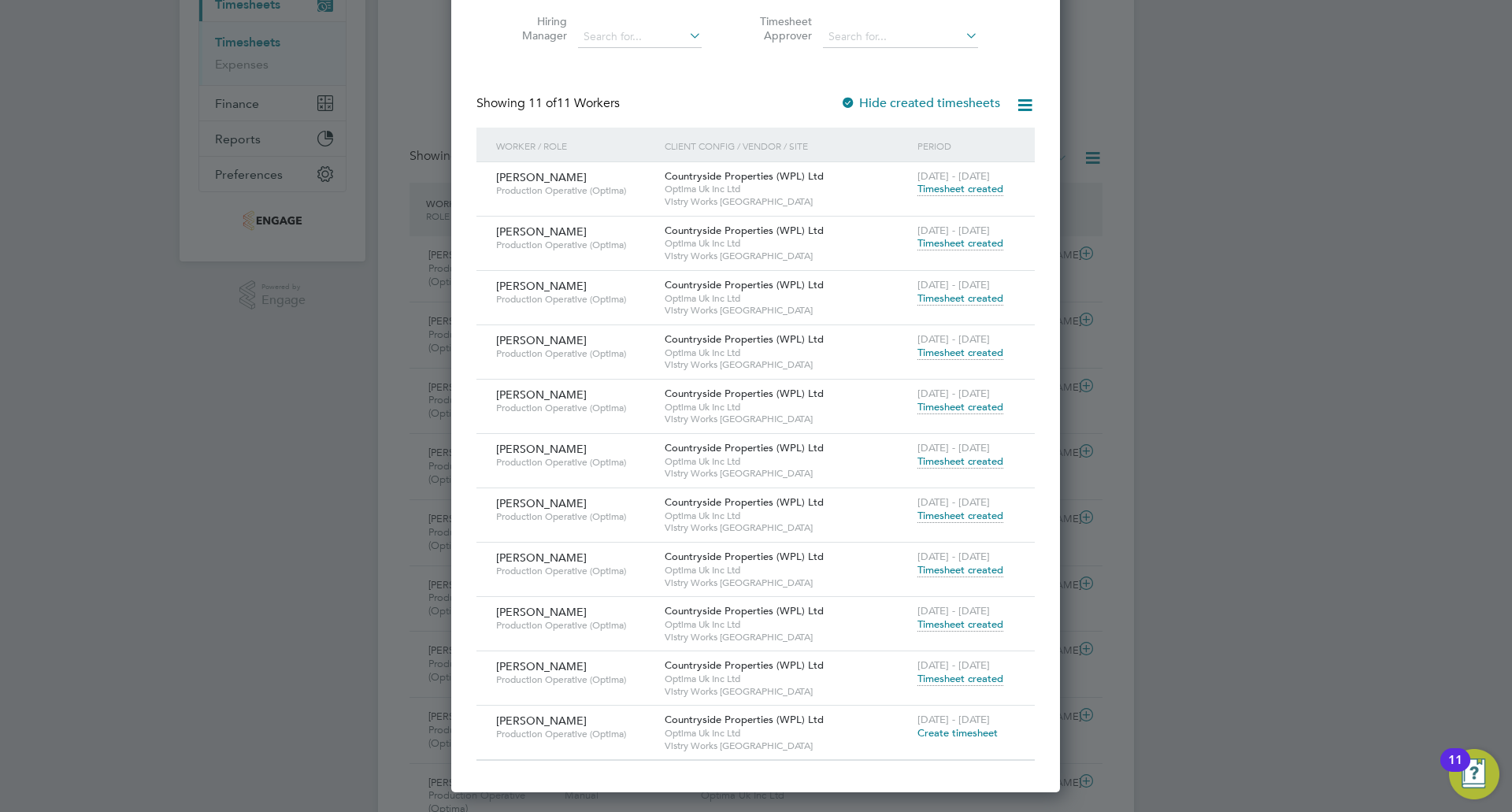
click at [950, 733] on span "Create timesheet" at bounding box center [957, 733] width 81 height 13
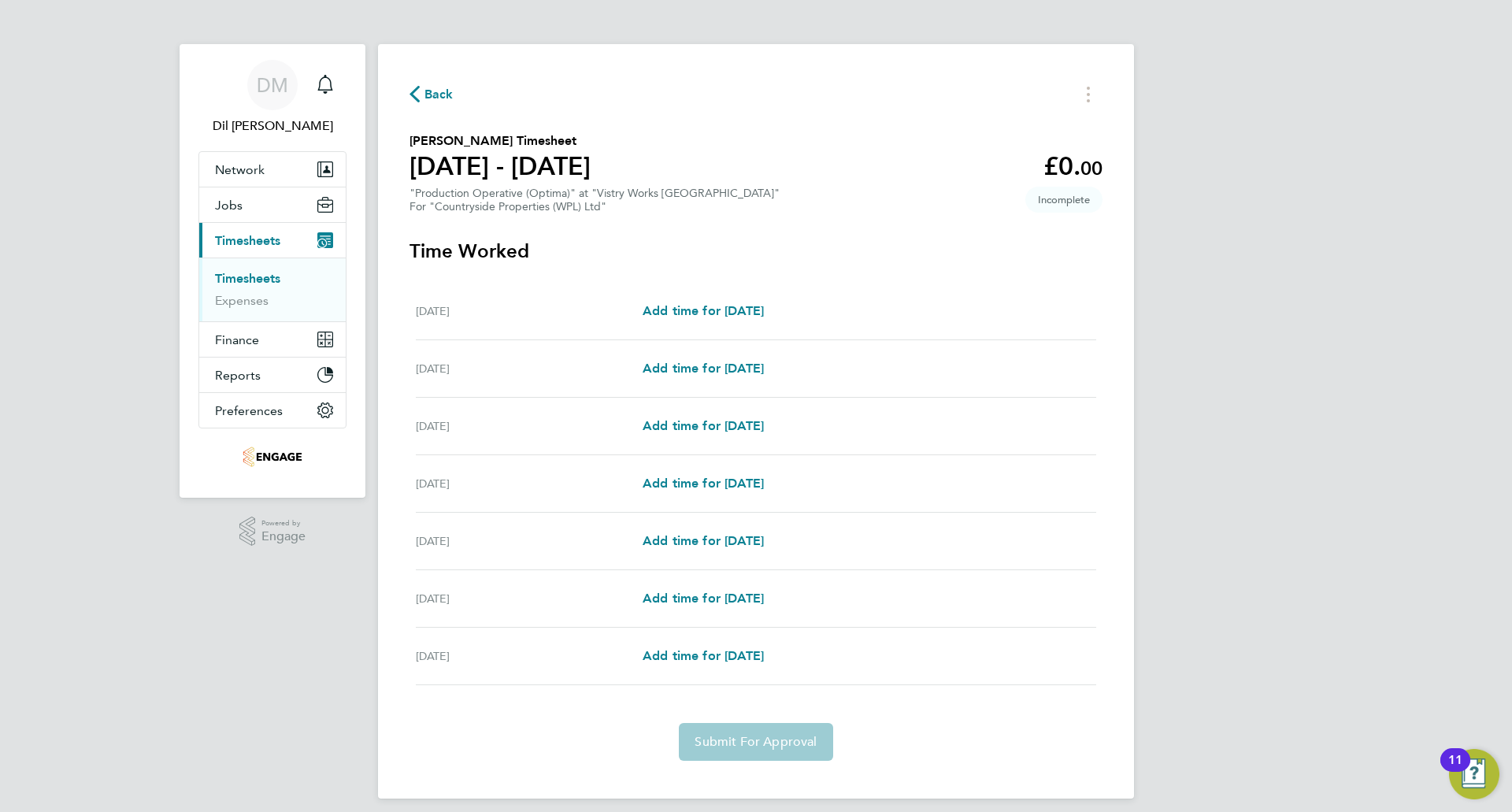
click at [860, 102] on div "Back" at bounding box center [756, 94] width 693 height 24
click at [680, 319] on link "Add time for Mon 22 Sep" at bounding box center [703, 312] width 122 height 19
select select "15"
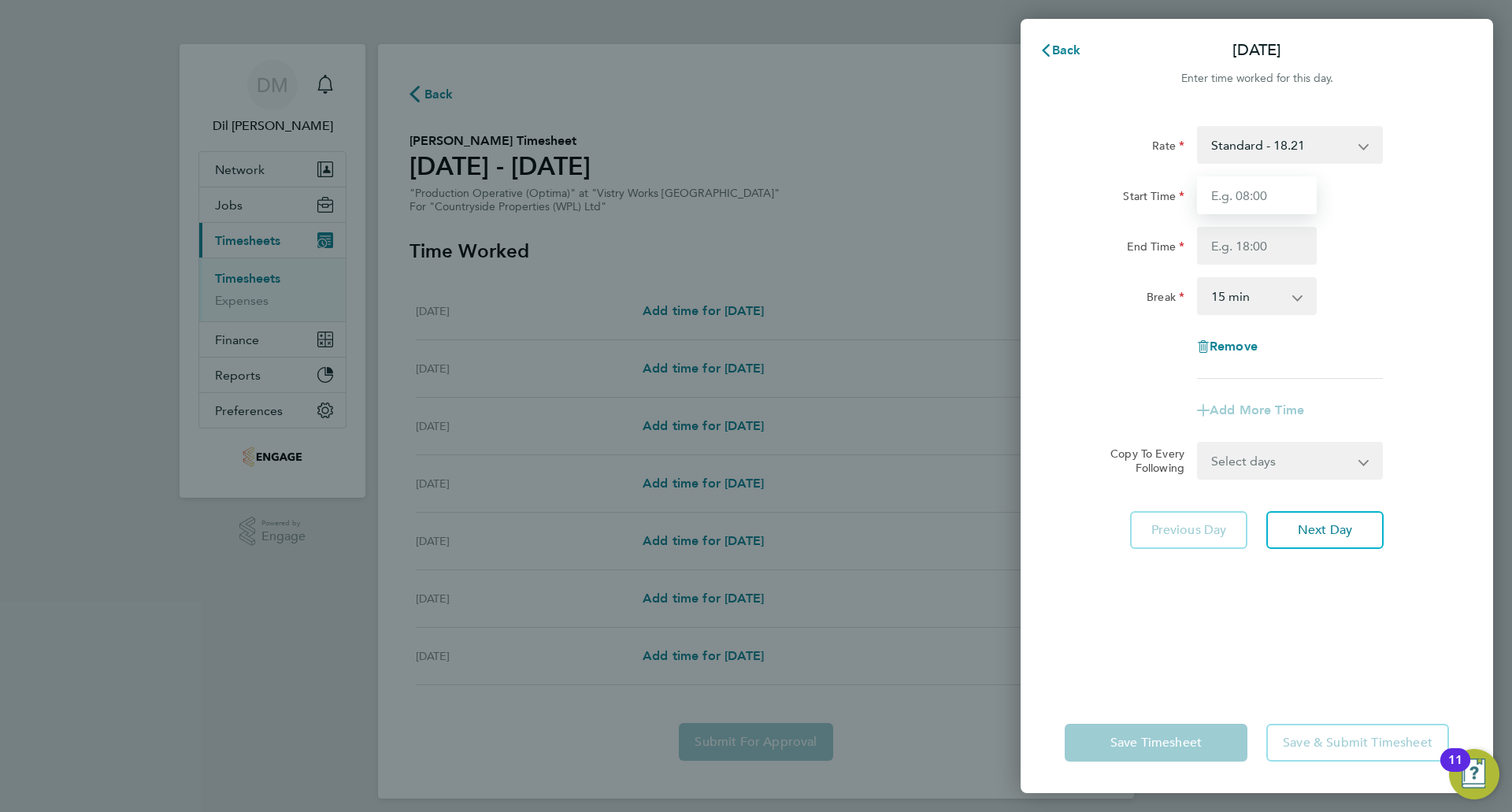
click at [1250, 199] on input "Start Time" at bounding box center [1257, 195] width 120 height 38
type input "07:00"
click at [1234, 237] on input "End Time" at bounding box center [1257, 246] width 120 height 38
click at [1234, 249] on input "End Time" at bounding box center [1257, 246] width 120 height 38
type input "15:00"
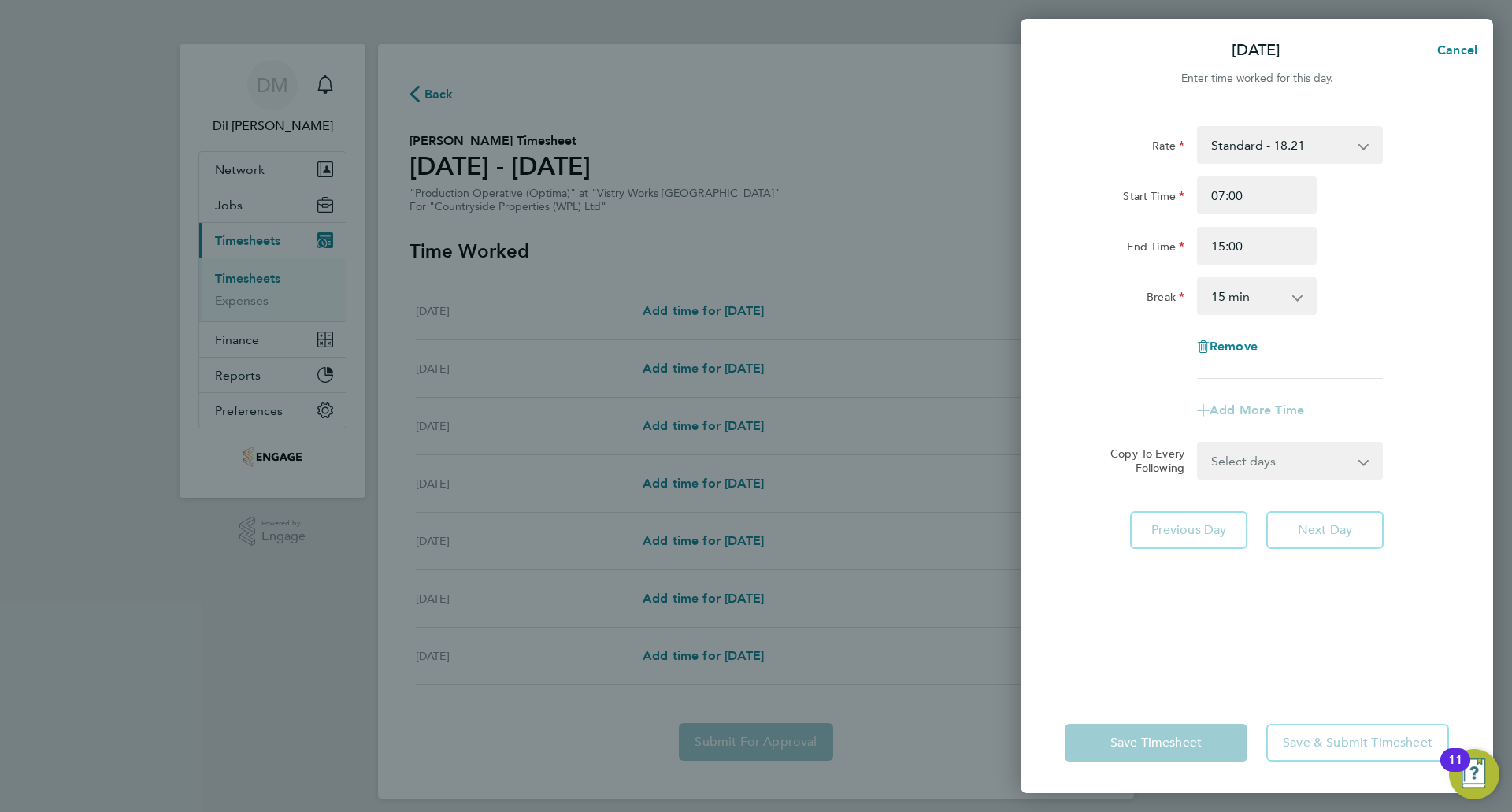
drag, startPoint x: 1242, startPoint y: 294, endPoint x: 1225, endPoint y: 310, distance: 23.3
click at [1242, 294] on select "0 min 15 min 30 min 45 min 60 min 75 min 90 min" at bounding box center [1247, 296] width 98 height 35
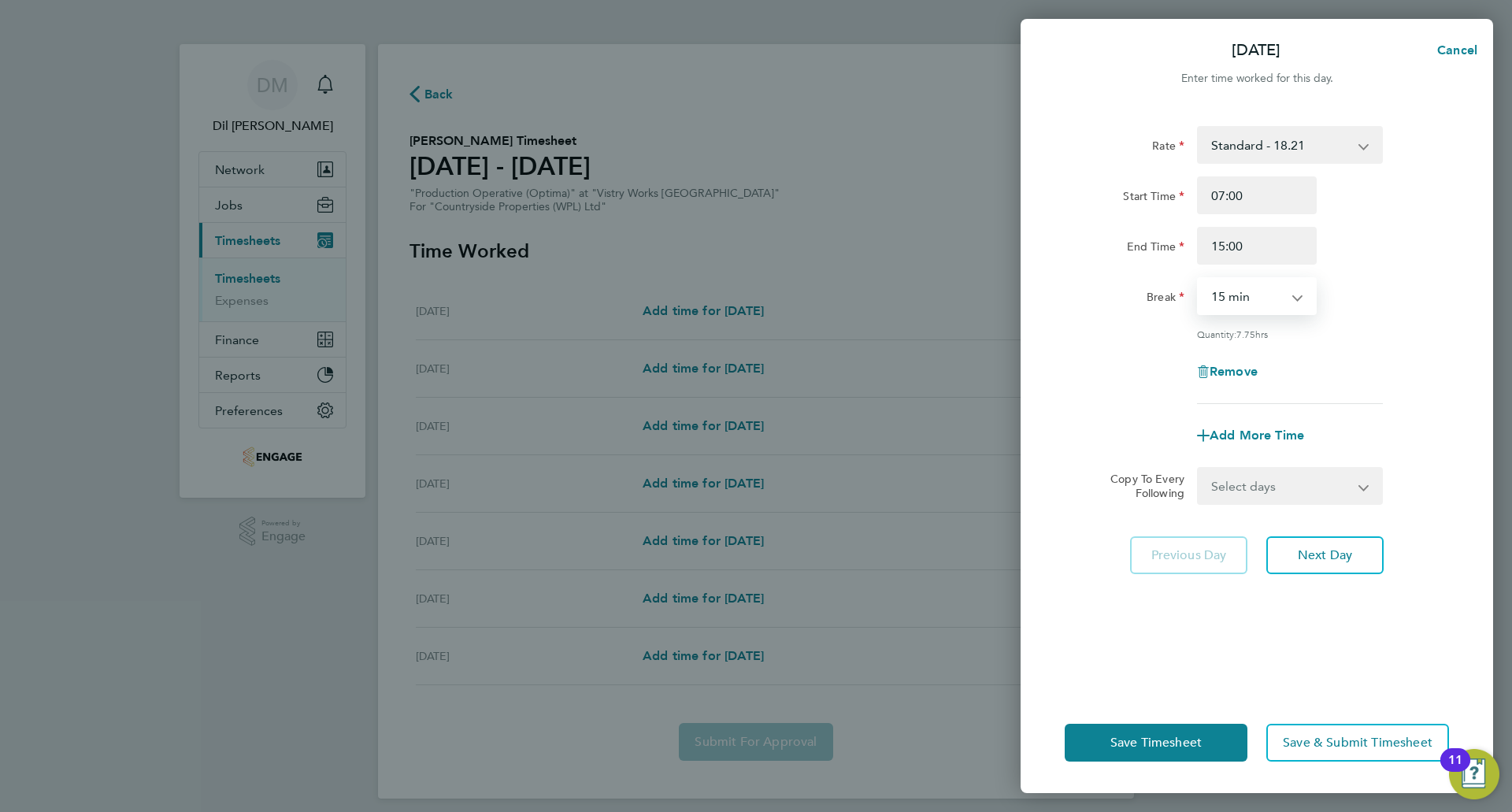
select select "30"
click at [1199, 279] on select "0 min 15 min 30 min 45 min 60 min 75 min 90 min" at bounding box center [1247, 296] width 98 height 35
click at [1366, 356] on div "Remove" at bounding box center [1256, 372] width 397 height 38
click at [1344, 541] on button "Next Day" at bounding box center [1325, 556] width 117 height 38
select select "15"
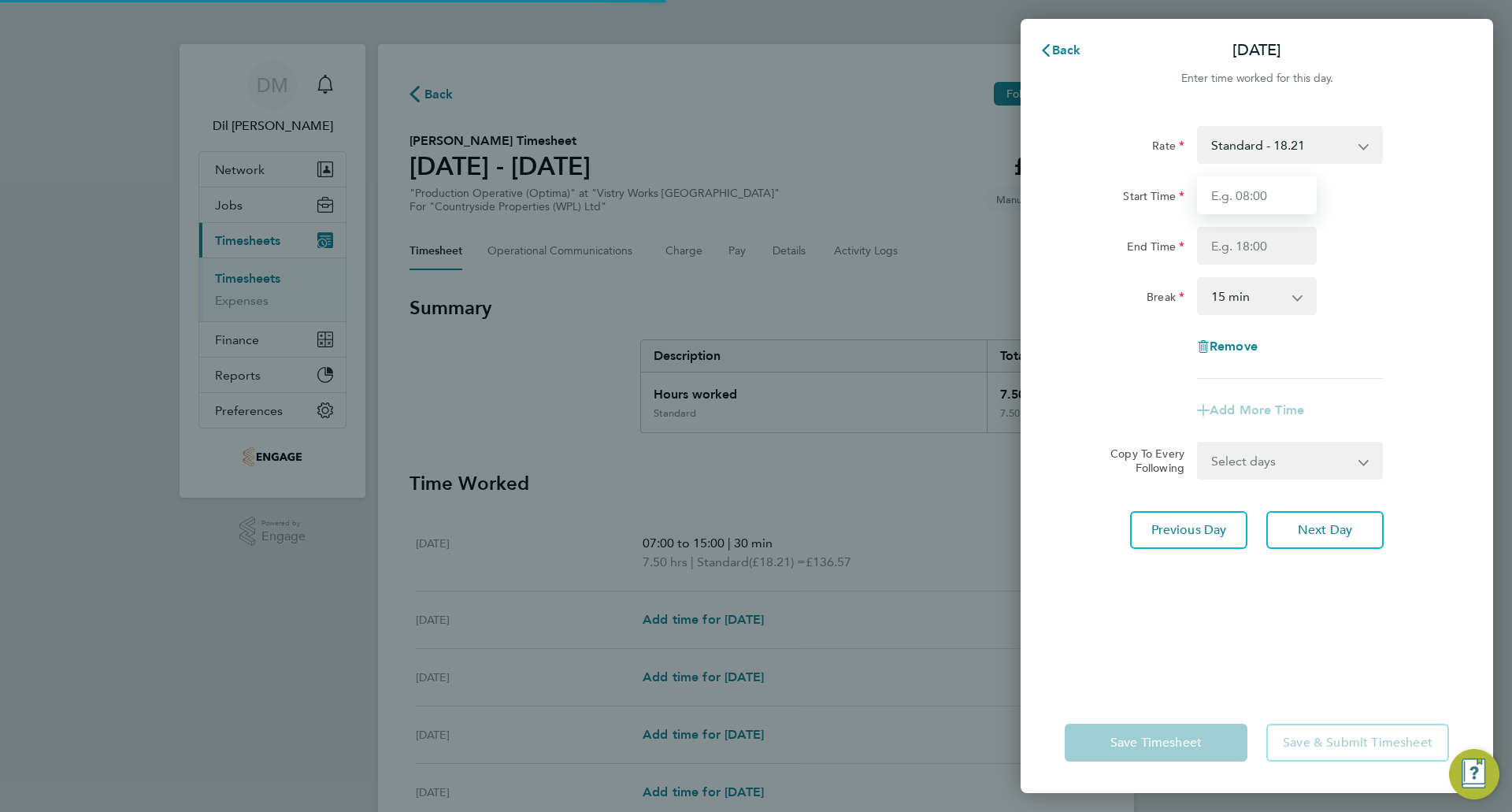
click at [1246, 199] on input "Start Time" at bounding box center [1257, 195] width 120 height 38
type input "07:00"
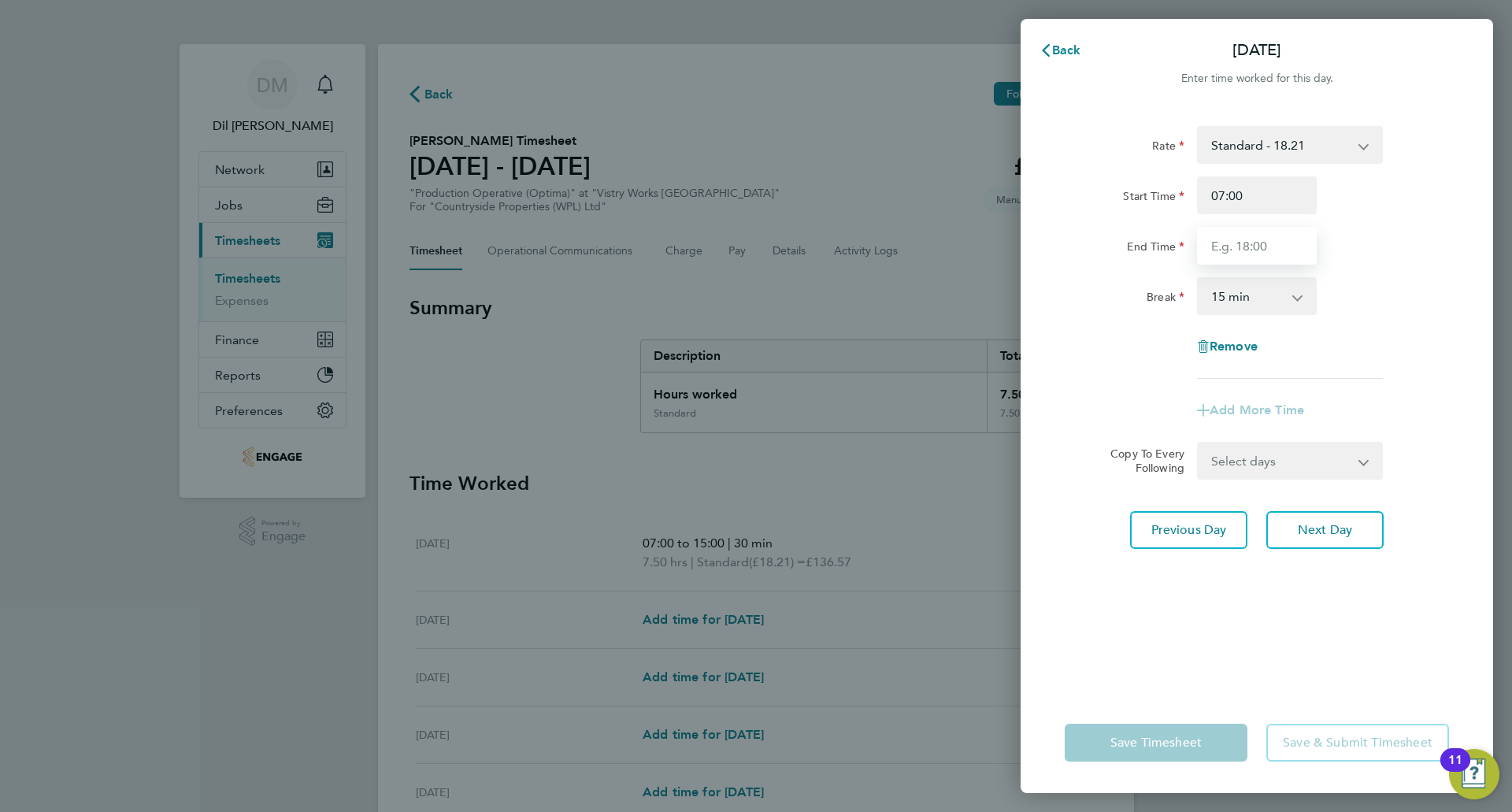
click at [1257, 253] on input "End Time" at bounding box center [1257, 246] width 120 height 38
type input "15:00"
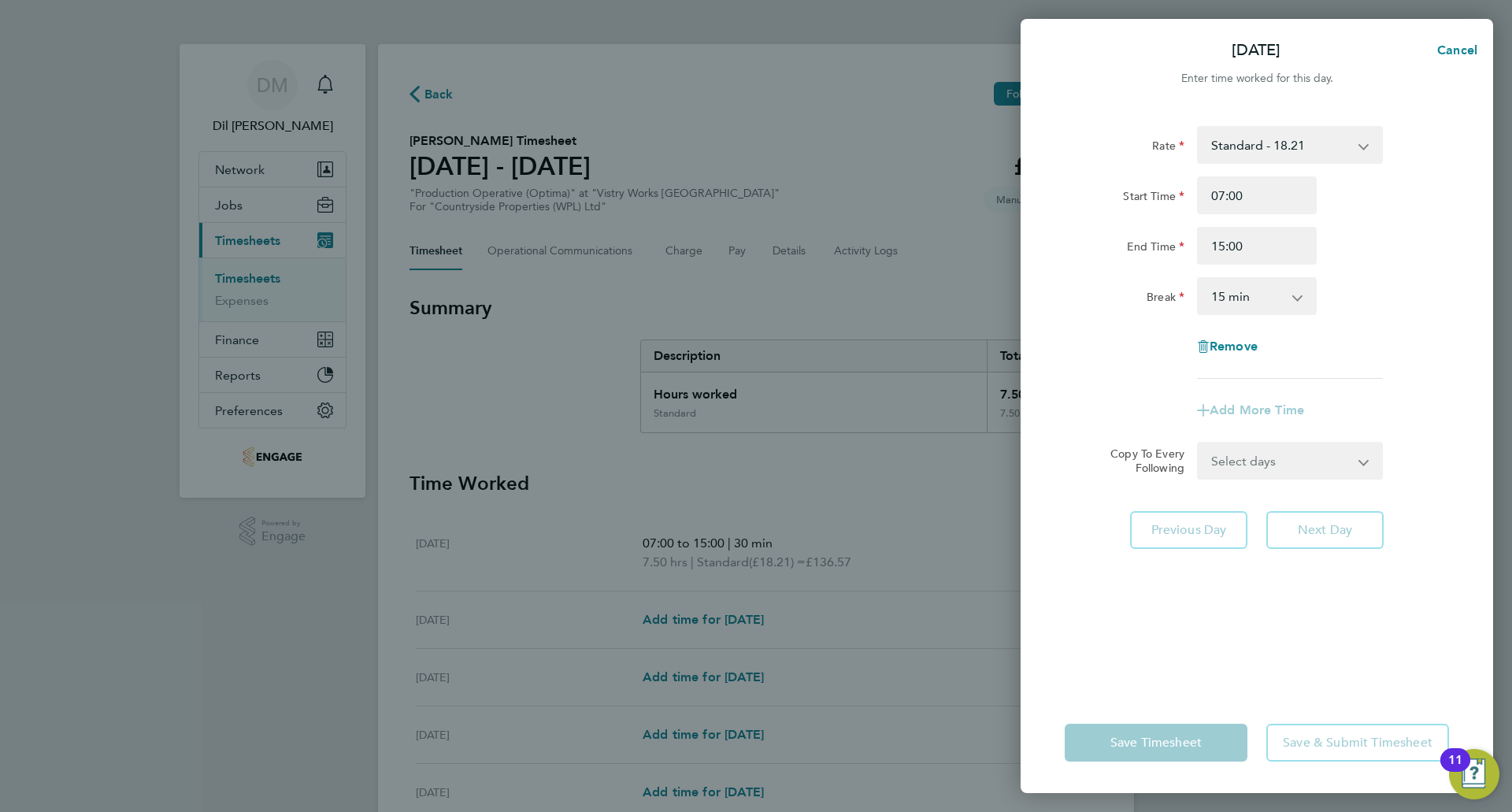
drag, startPoint x: 1228, startPoint y: 303, endPoint x: 1236, endPoint y: 311, distance: 11.3
click at [1228, 303] on select "0 min 15 min 30 min 45 min 60 min 75 min 90 min" at bounding box center [1247, 296] width 98 height 35
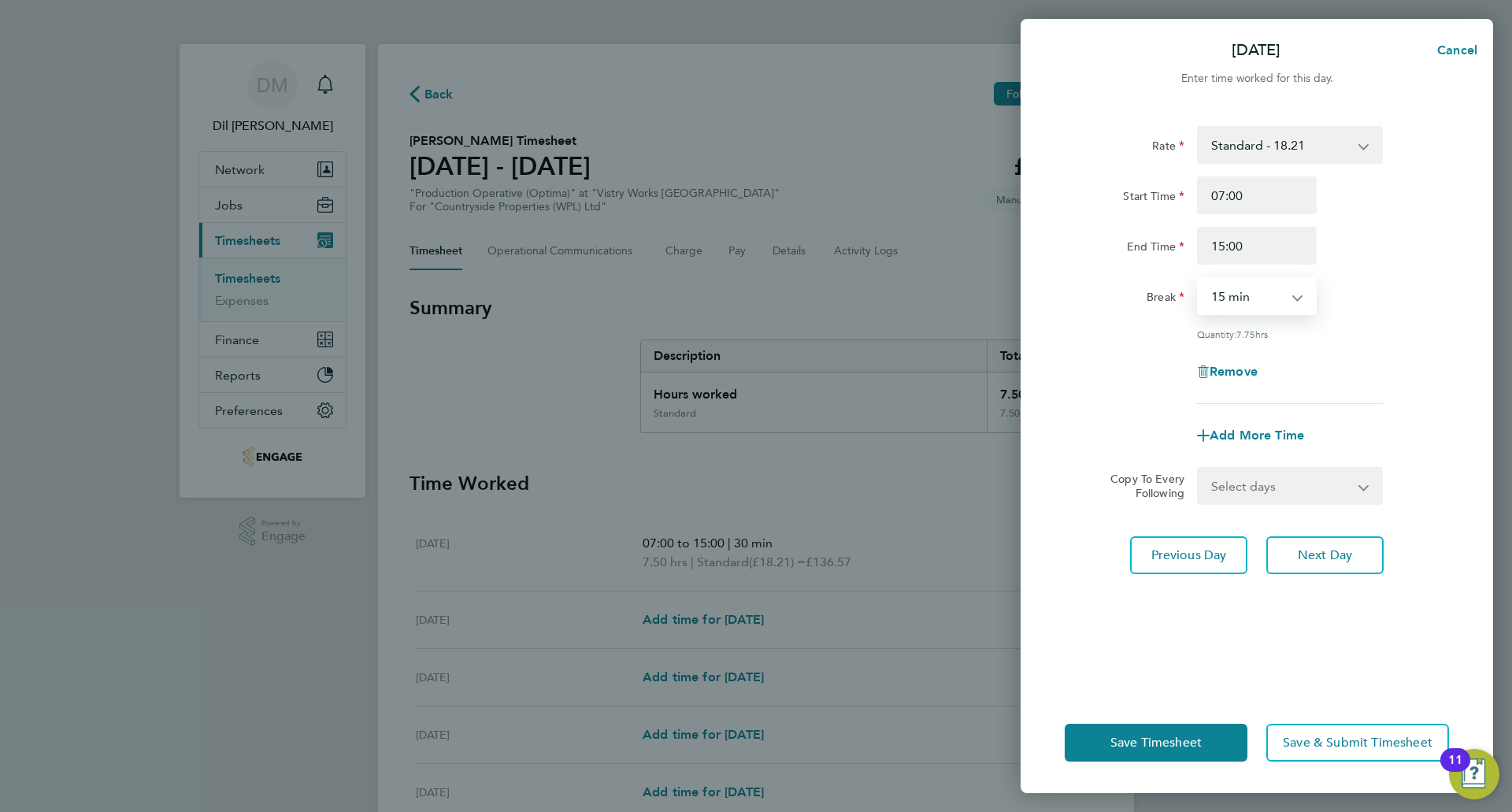
select select "30"
click at [1199, 279] on select "0 min 15 min 30 min 45 min 60 min 75 min 90 min" at bounding box center [1247, 296] width 98 height 35
click at [1334, 550] on span "Next Day" at bounding box center [1325, 556] width 55 height 16
select select "15"
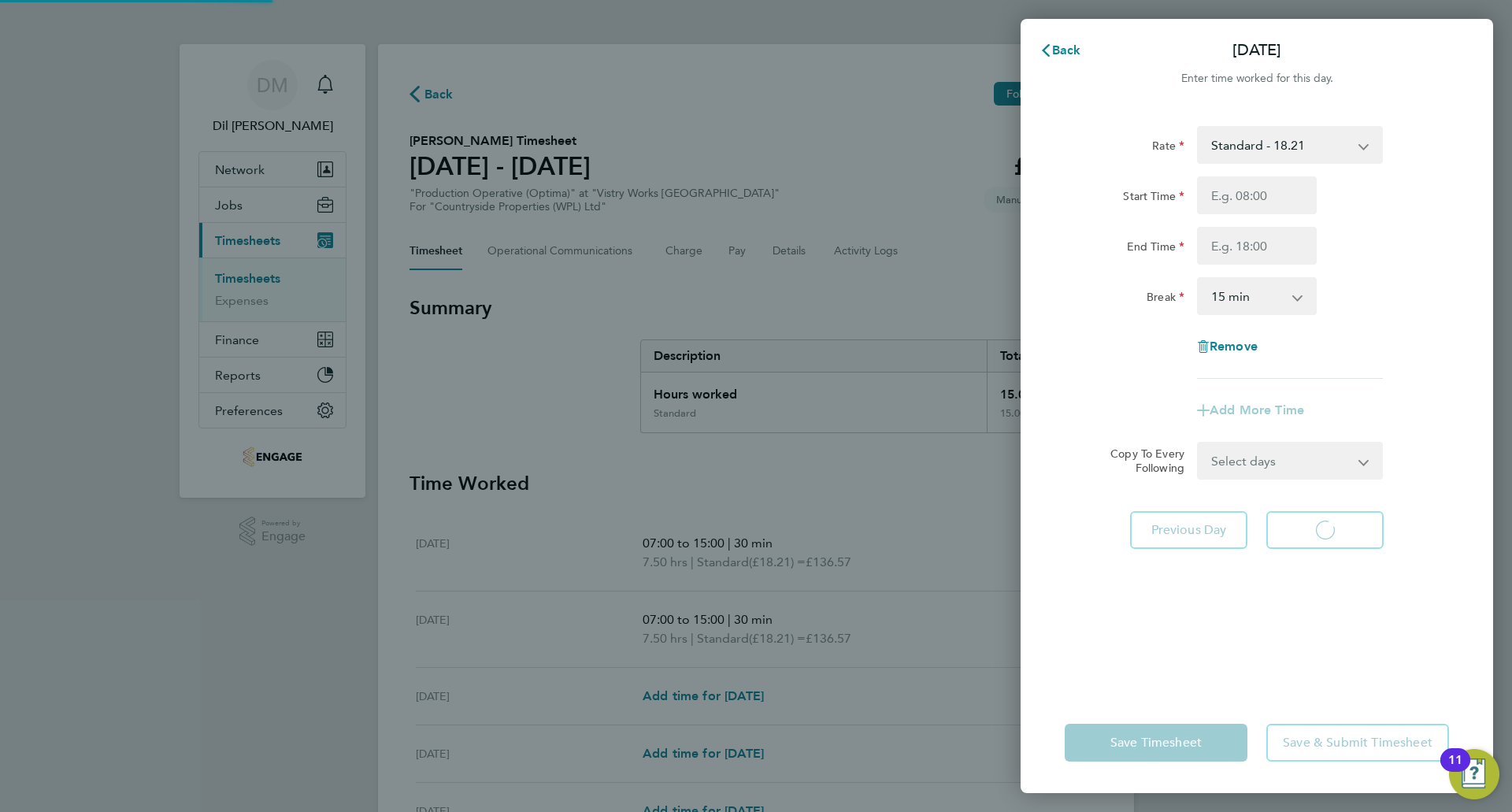
select select "15"
click at [1243, 216] on div "Start Time End Time" at bounding box center [1256, 221] width 397 height 89
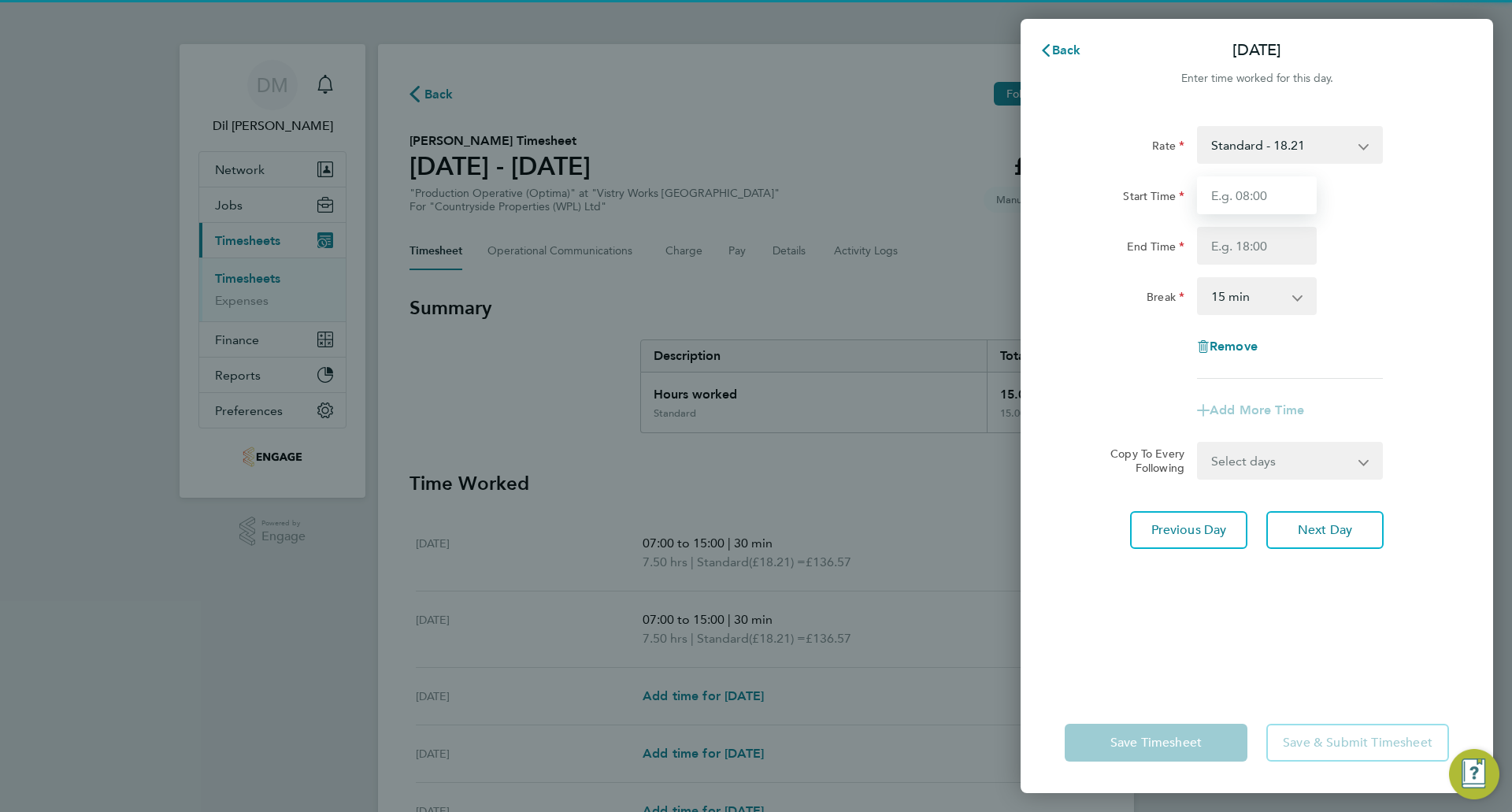
click at [1239, 198] on input "Start Time" at bounding box center [1257, 195] width 120 height 38
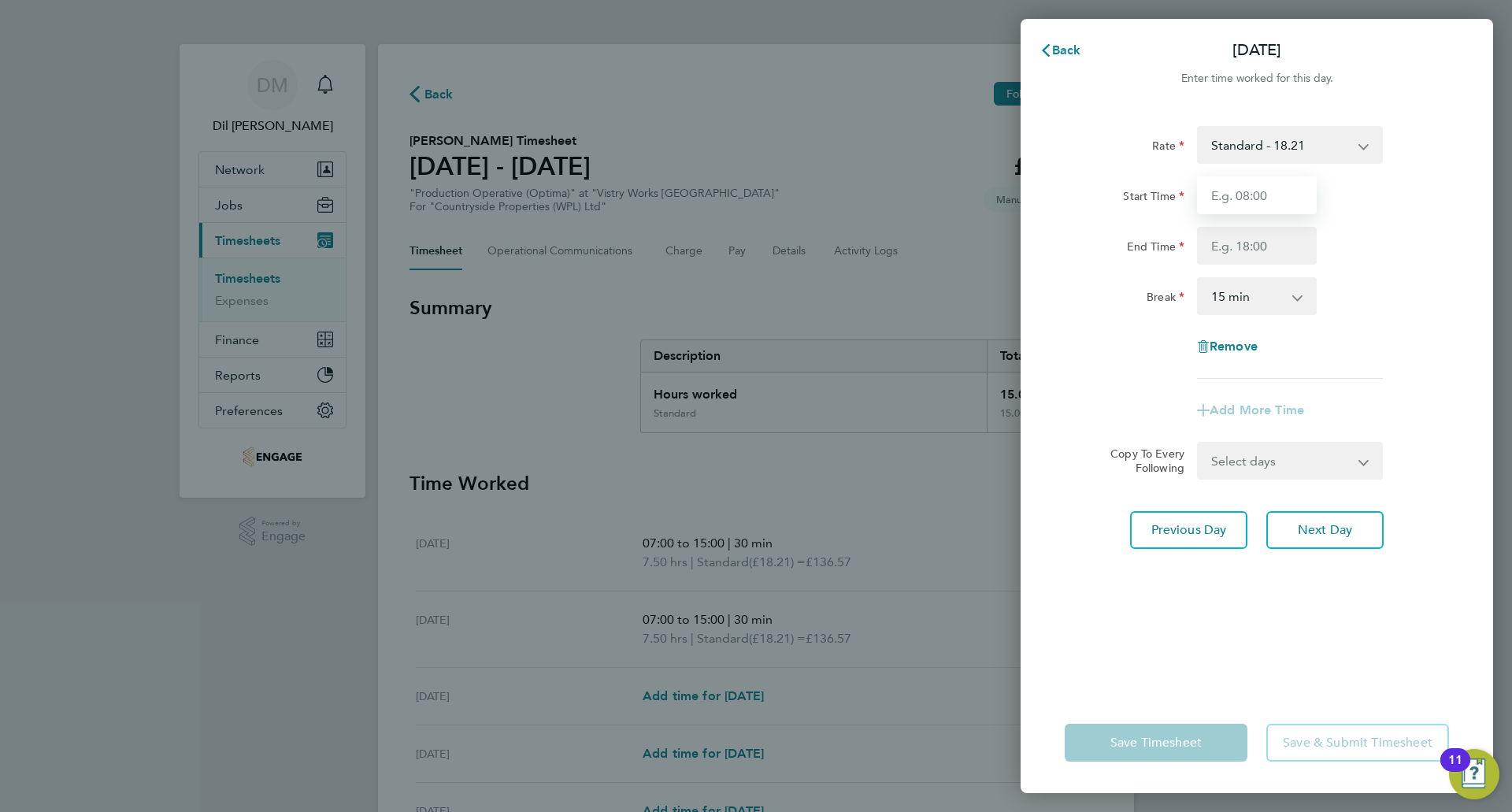
type input "07:00"
click at [1256, 244] on input "End Time" at bounding box center [1257, 246] width 120 height 38
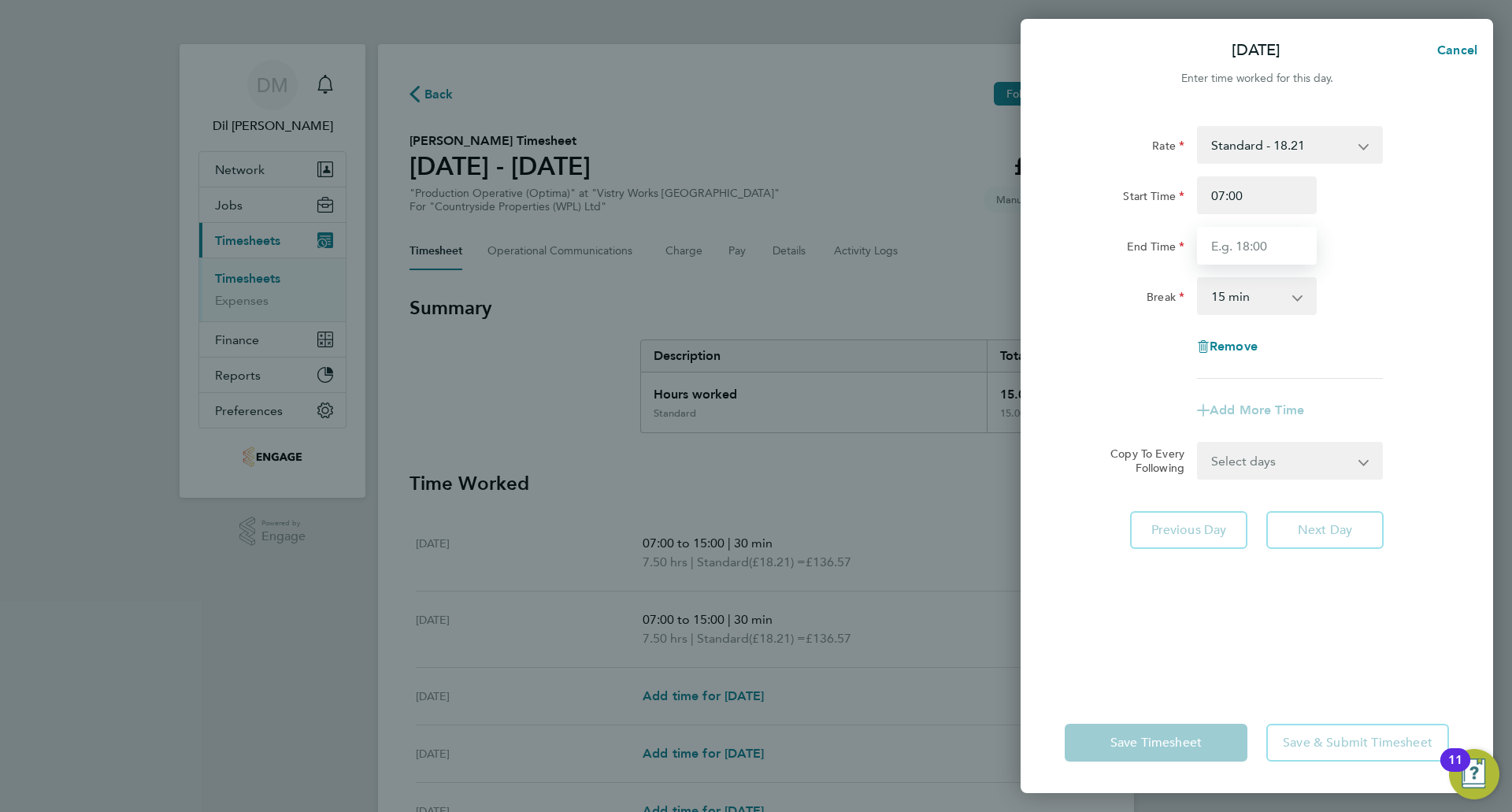
type input "15:00"
drag, startPoint x: 1252, startPoint y: 300, endPoint x: 1251, endPoint y: 308, distance: 8.1
click at [1252, 300] on select "0 min 15 min 30 min 45 min 60 min 75 min 90 min" at bounding box center [1247, 296] width 98 height 35
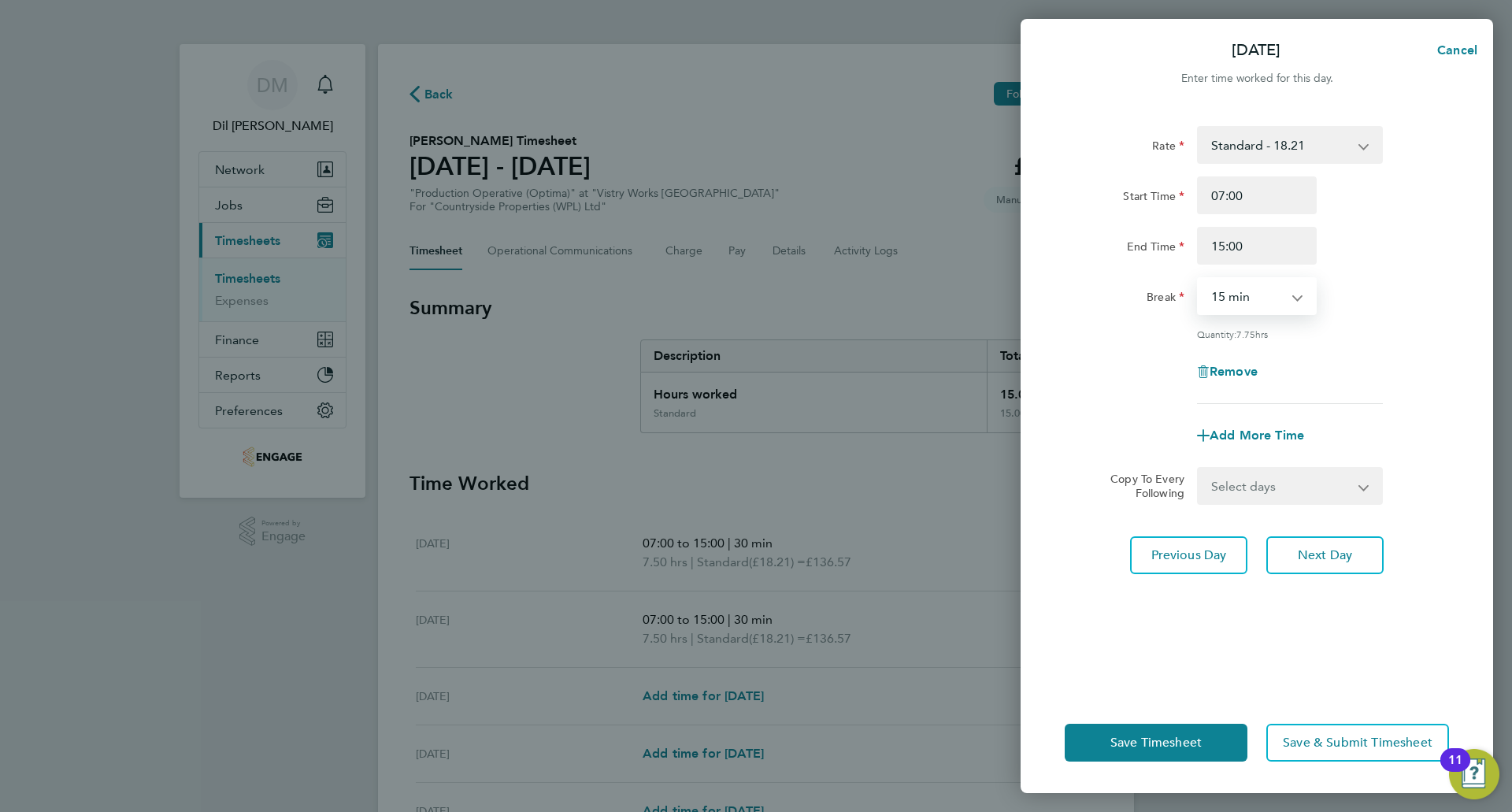
select select "30"
click at [1199, 279] on select "0 min 15 min 30 min 45 min 60 min 75 min 90 min" at bounding box center [1247, 296] width 98 height 35
click at [1326, 548] on span "Next Day" at bounding box center [1325, 556] width 55 height 16
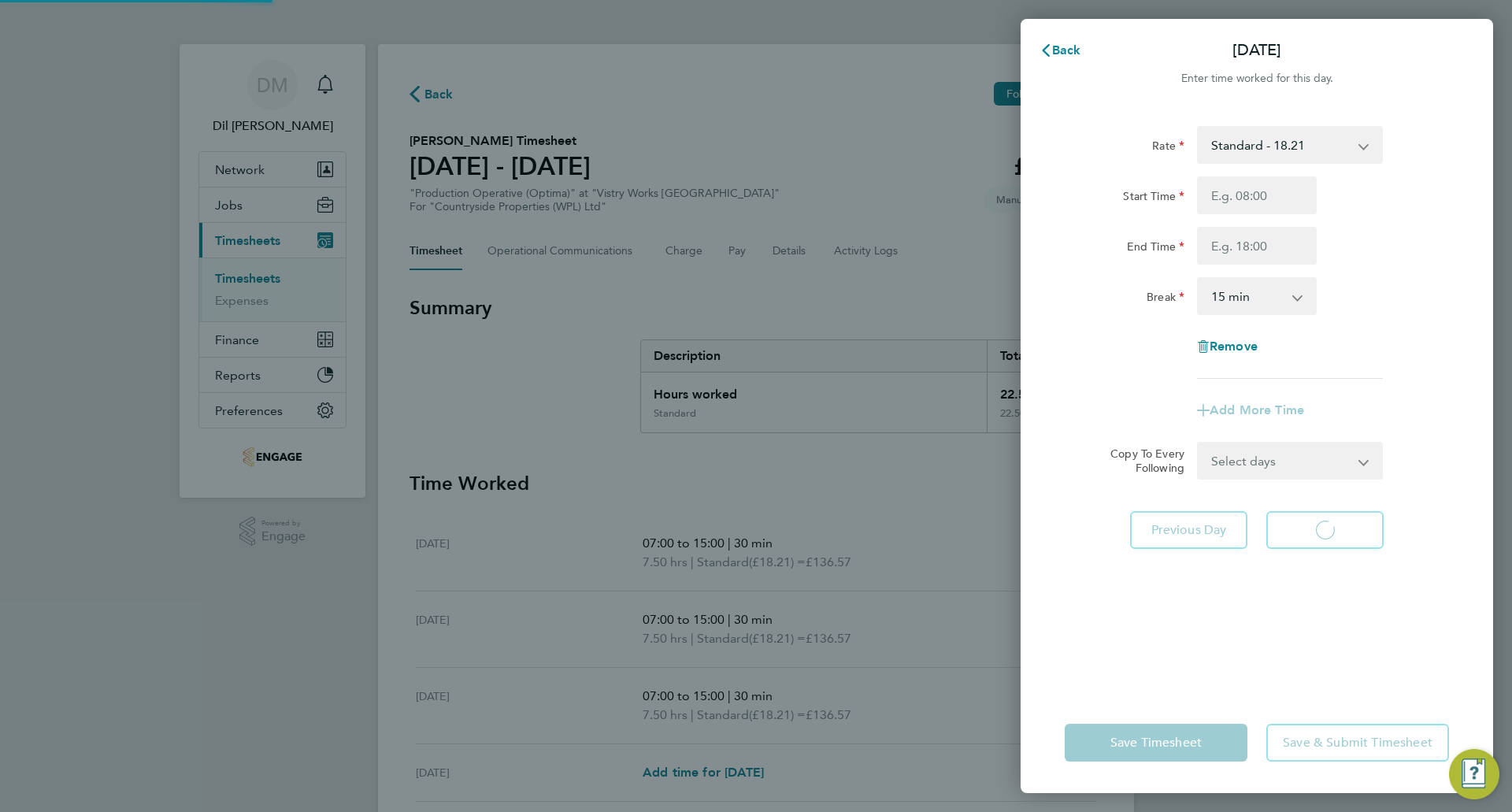
select select "15"
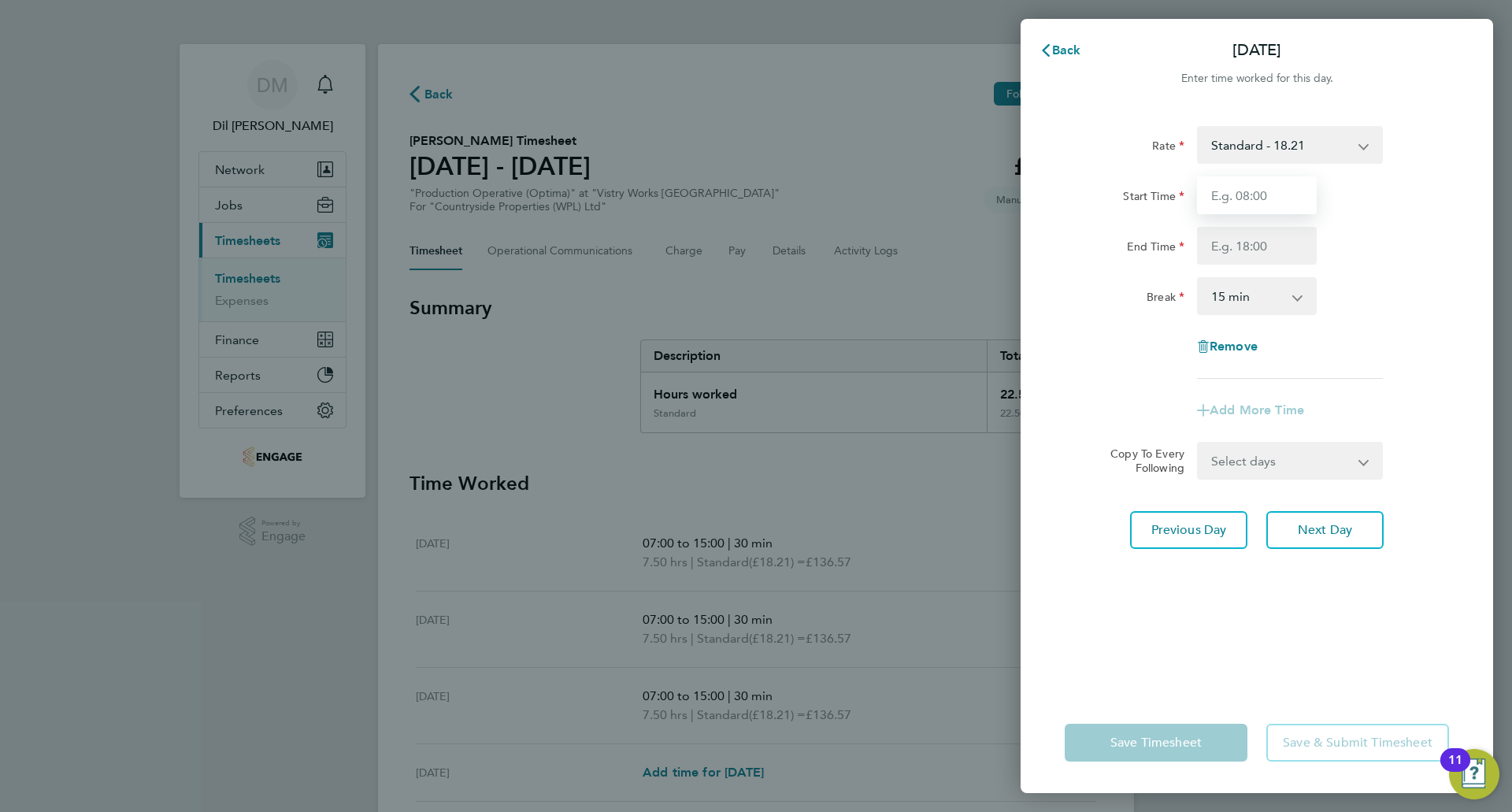
click at [1237, 208] on input "Start Time" at bounding box center [1257, 195] width 120 height 38
type input "07:00"
drag, startPoint x: 1245, startPoint y: 215, endPoint x: 1271, endPoint y: 246, distance: 40.5
click at [1271, 246] on input "End Time" at bounding box center [1257, 246] width 120 height 38
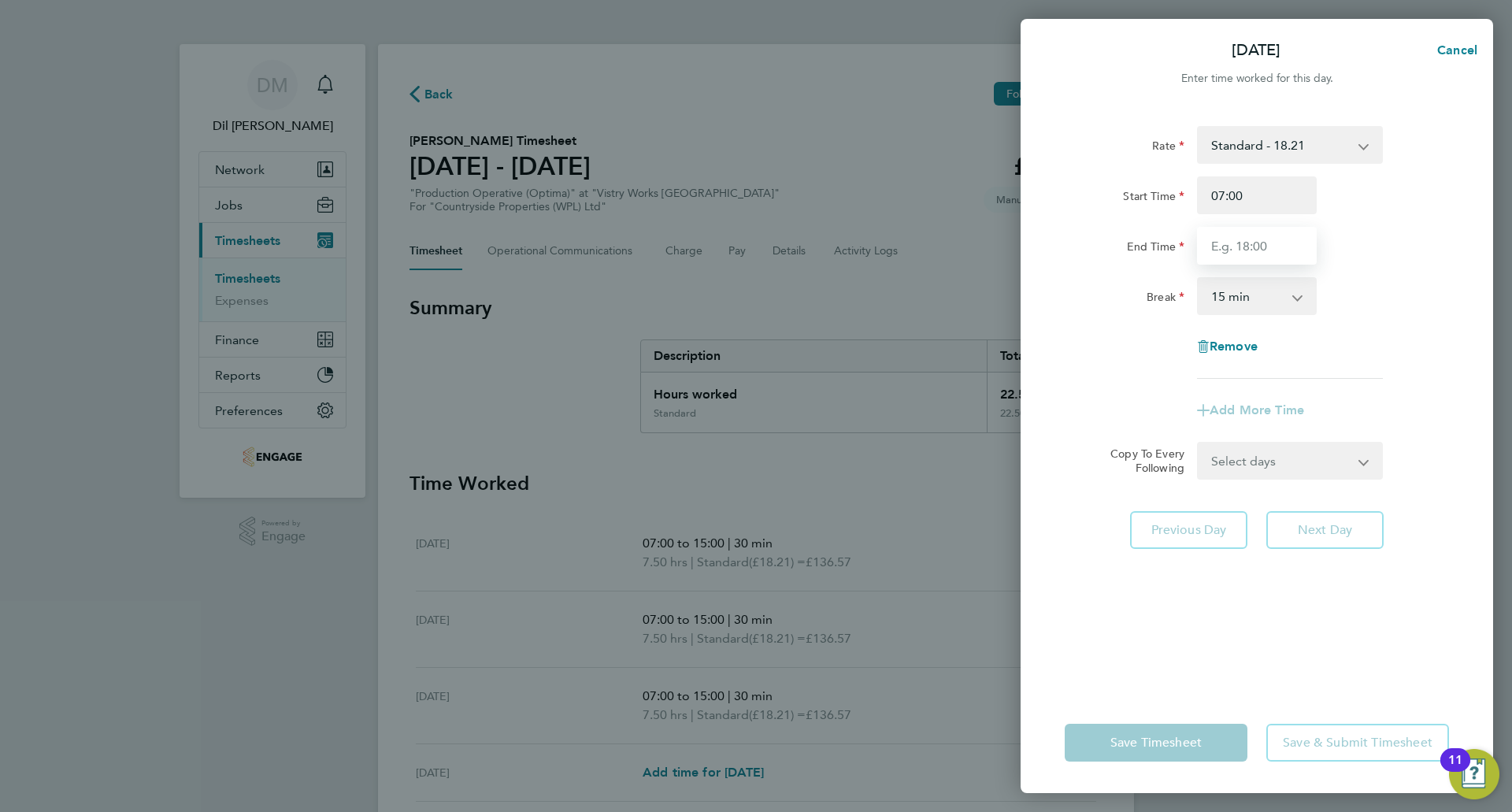
type input "15:00"
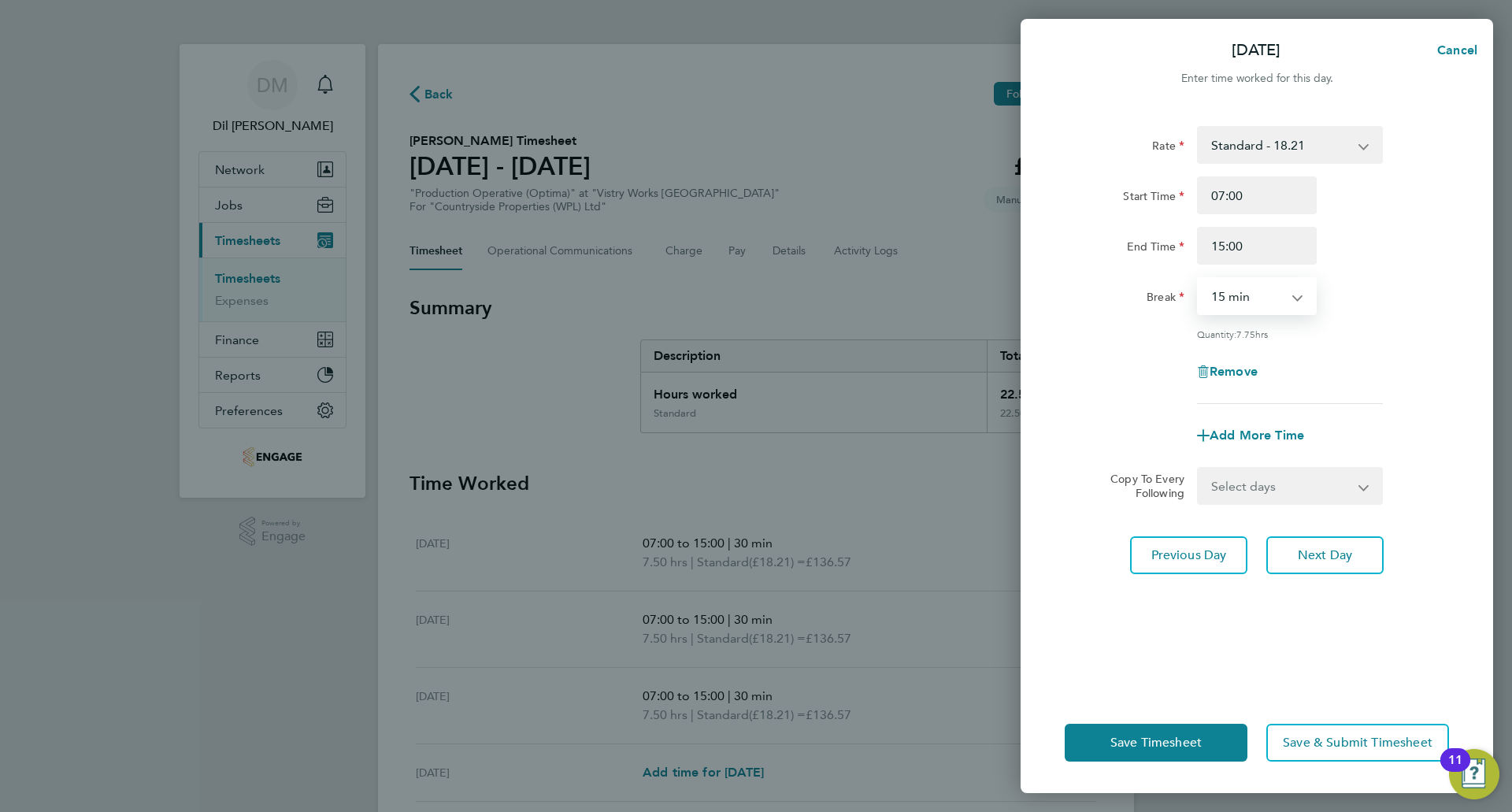
drag, startPoint x: 1245, startPoint y: 299, endPoint x: 1245, endPoint y: 310, distance: 11.0
click at [1245, 299] on select "0 min 15 min 30 min 45 min 60 min 75 min 90 min" at bounding box center [1247, 296] width 98 height 35
select select "30"
click at [1199, 279] on select "0 min 15 min 30 min 45 min 60 min 75 min 90 min" at bounding box center [1247, 296] width 98 height 35
click at [1323, 545] on button "Next Day" at bounding box center [1325, 556] width 117 height 38
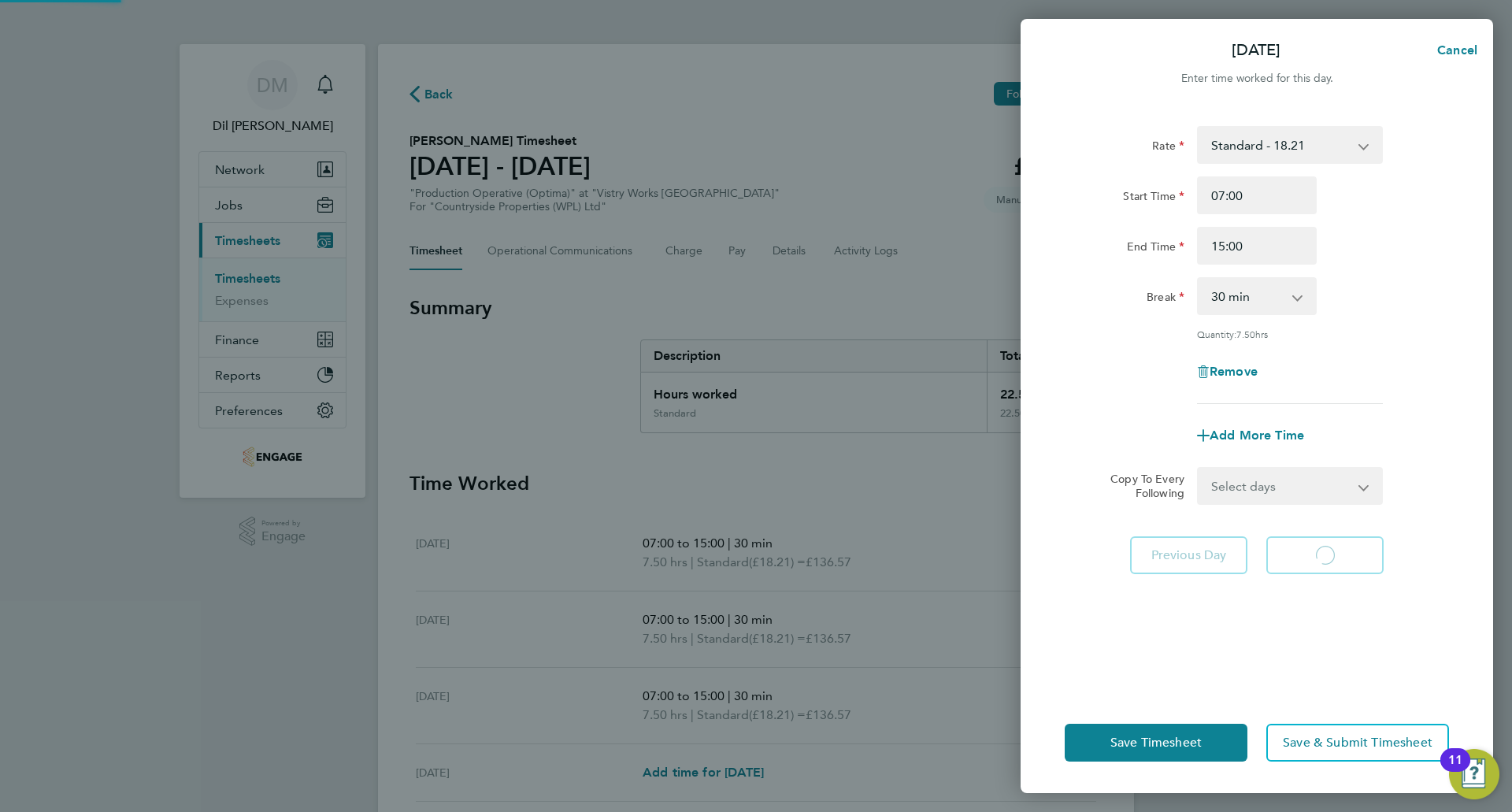
select select "15"
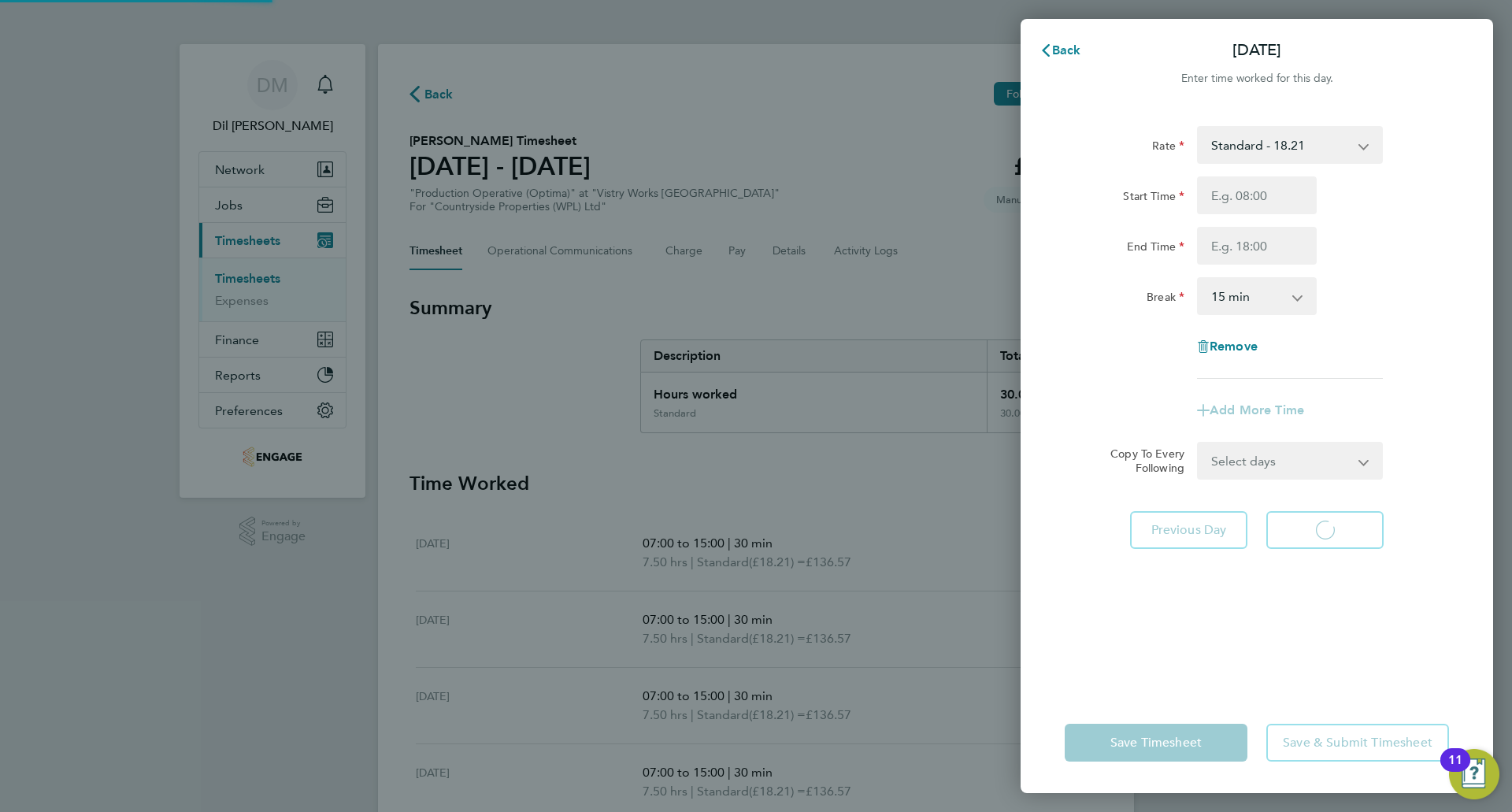
select select "15"
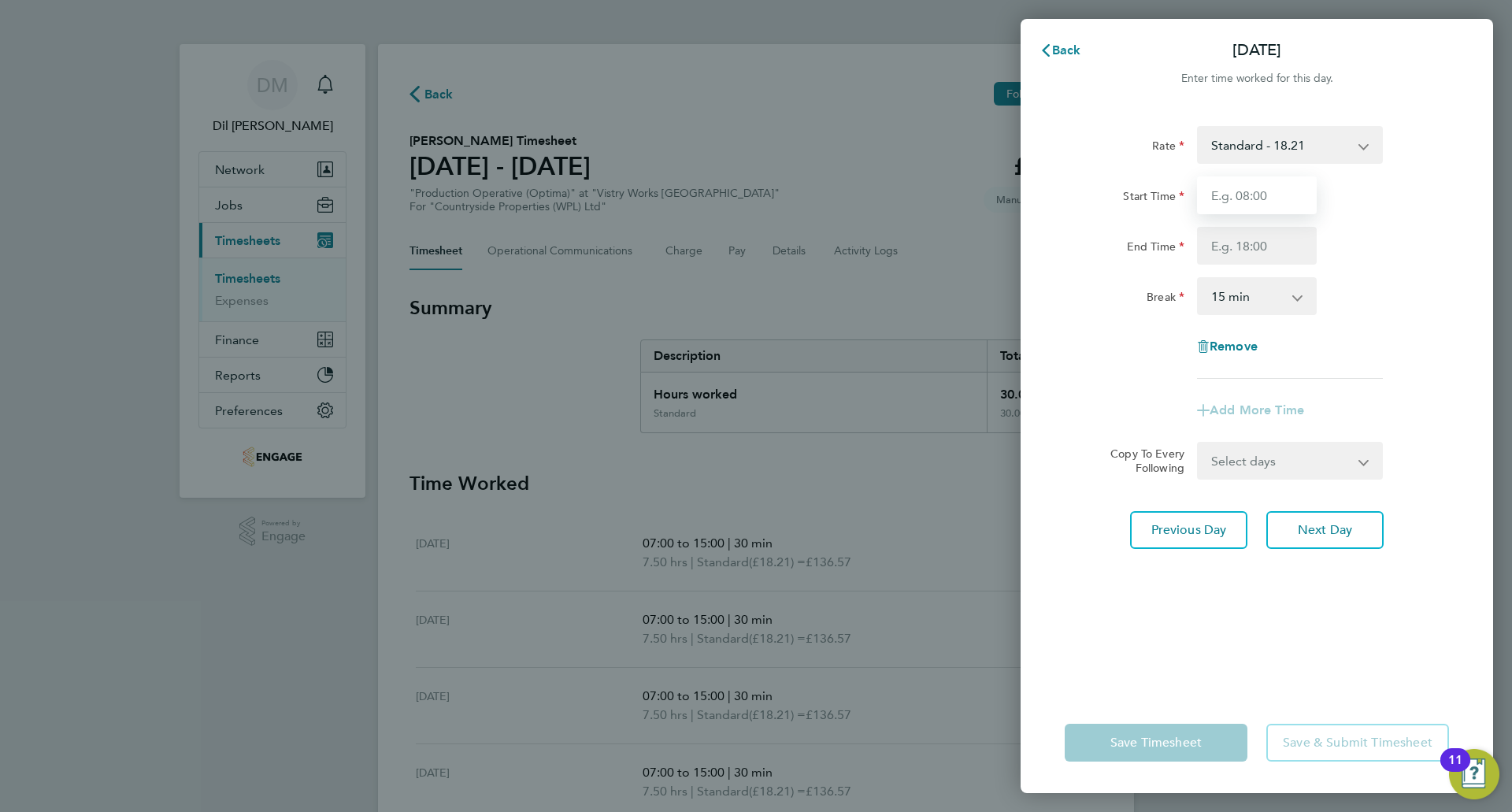
drag, startPoint x: 1259, startPoint y: 200, endPoint x: 1260, endPoint y: 213, distance: 13.0
click at [1259, 200] on input "Start Time" at bounding box center [1257, 195] width 120 height 38
type input "07:00"
click at [1259, 249] on input "End Time" at bounding box center [1257, 246] width 120 height 38
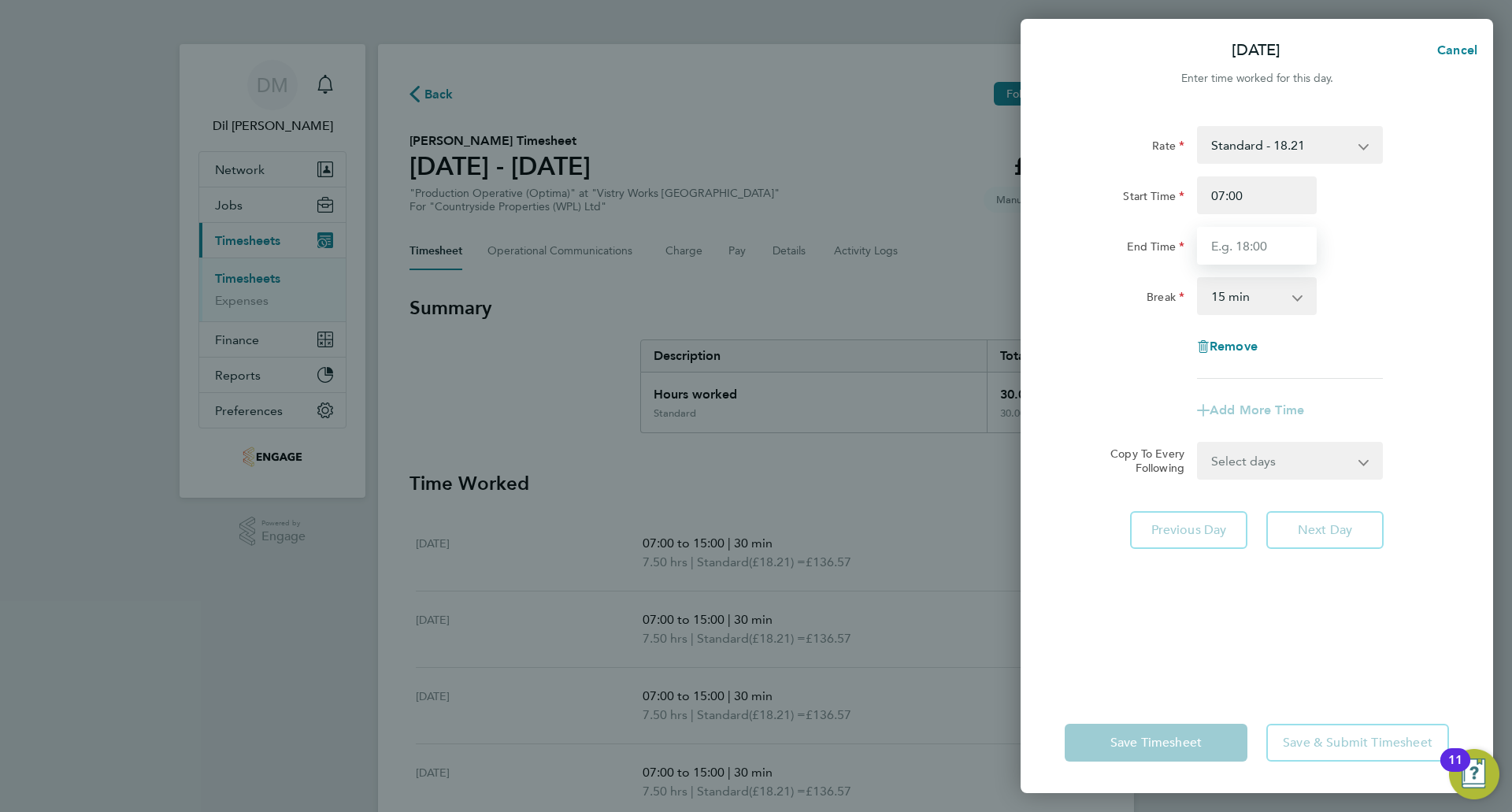
type input "15:00"
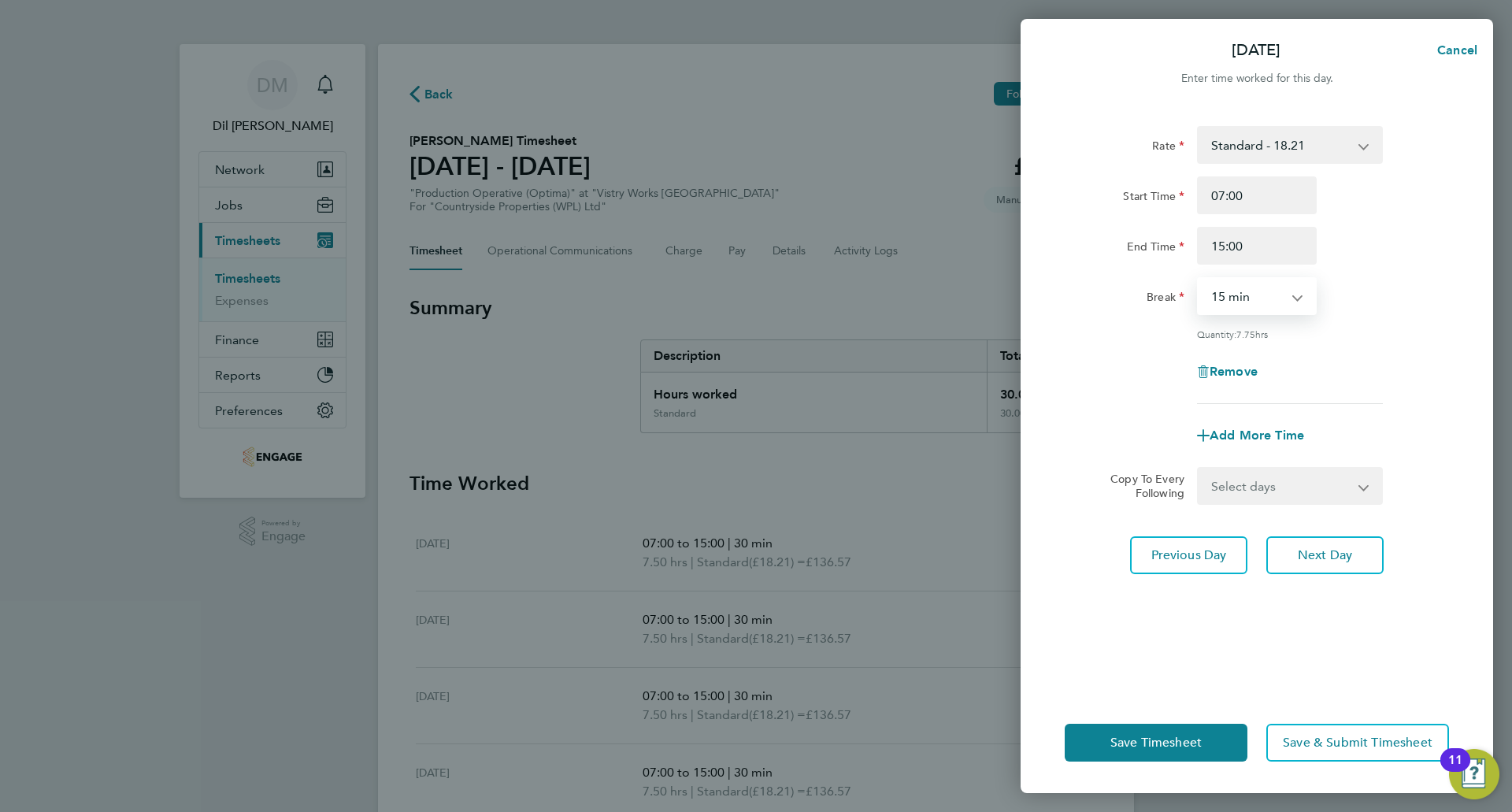
click at [1246, 285] on select "0 min 15 min 30 min 45 min 60 min 75 min 90 min" at bounding box center [1247, 296] width 98 height 35
select select "30"
click at [1199, 279] on select "0 min 15 min 30 min 45 min 60 min 75 min 90 min" at bounding box center [1247, 296] width 98 height 35
click at [1336, 363] on div "Remove" at bounding box center [1256, 372] width 397 height 38
click at [1182, 736] on span "Save Timesheet" at bounding box center [1155, 743] width 91 height 16
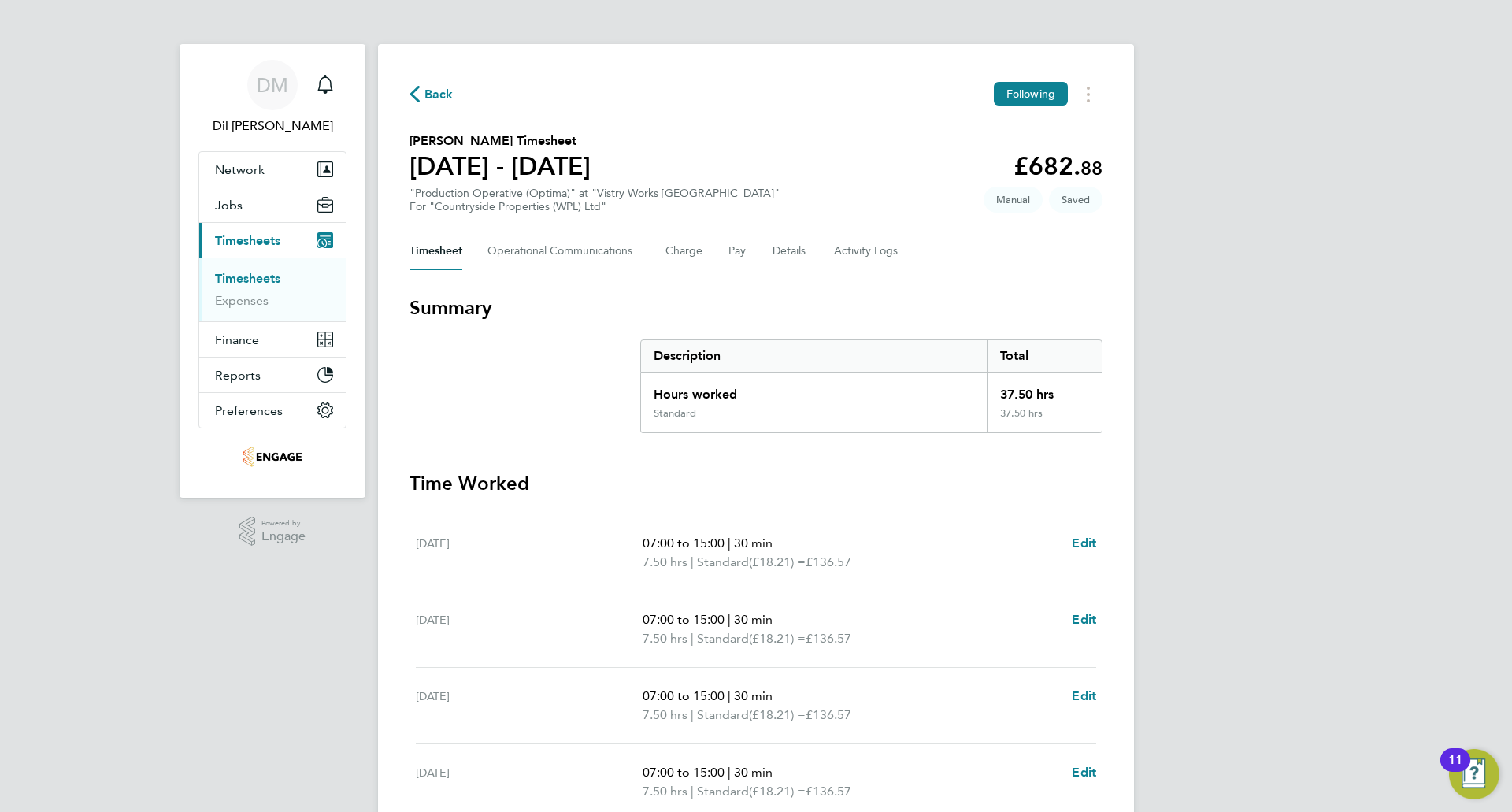
scroll to position [315, 0]
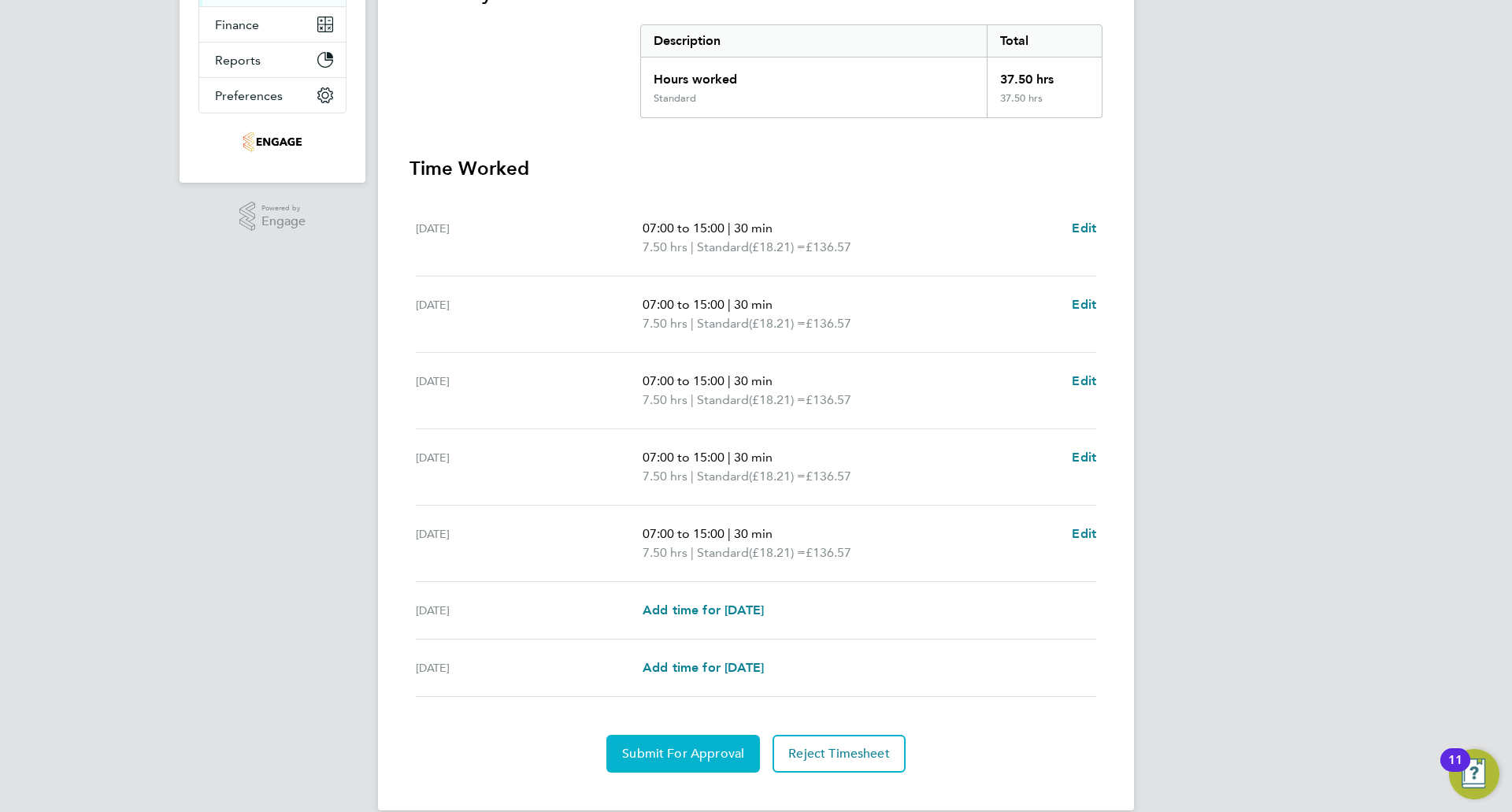
click at [669, 750] on span "Submit For Approval" at bounding box center [683, 754] width 122 height 16
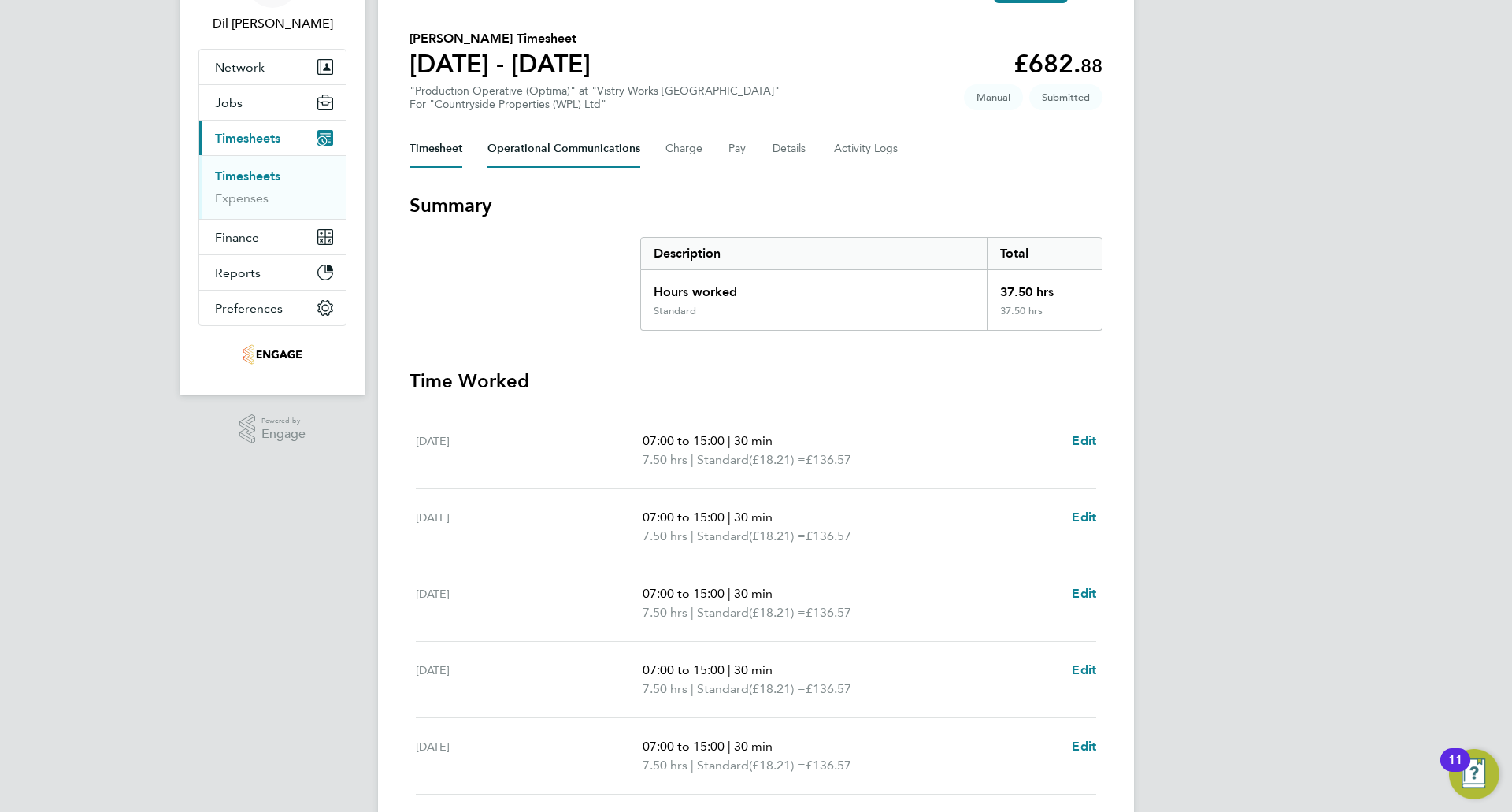
scroll to position [23, 0]
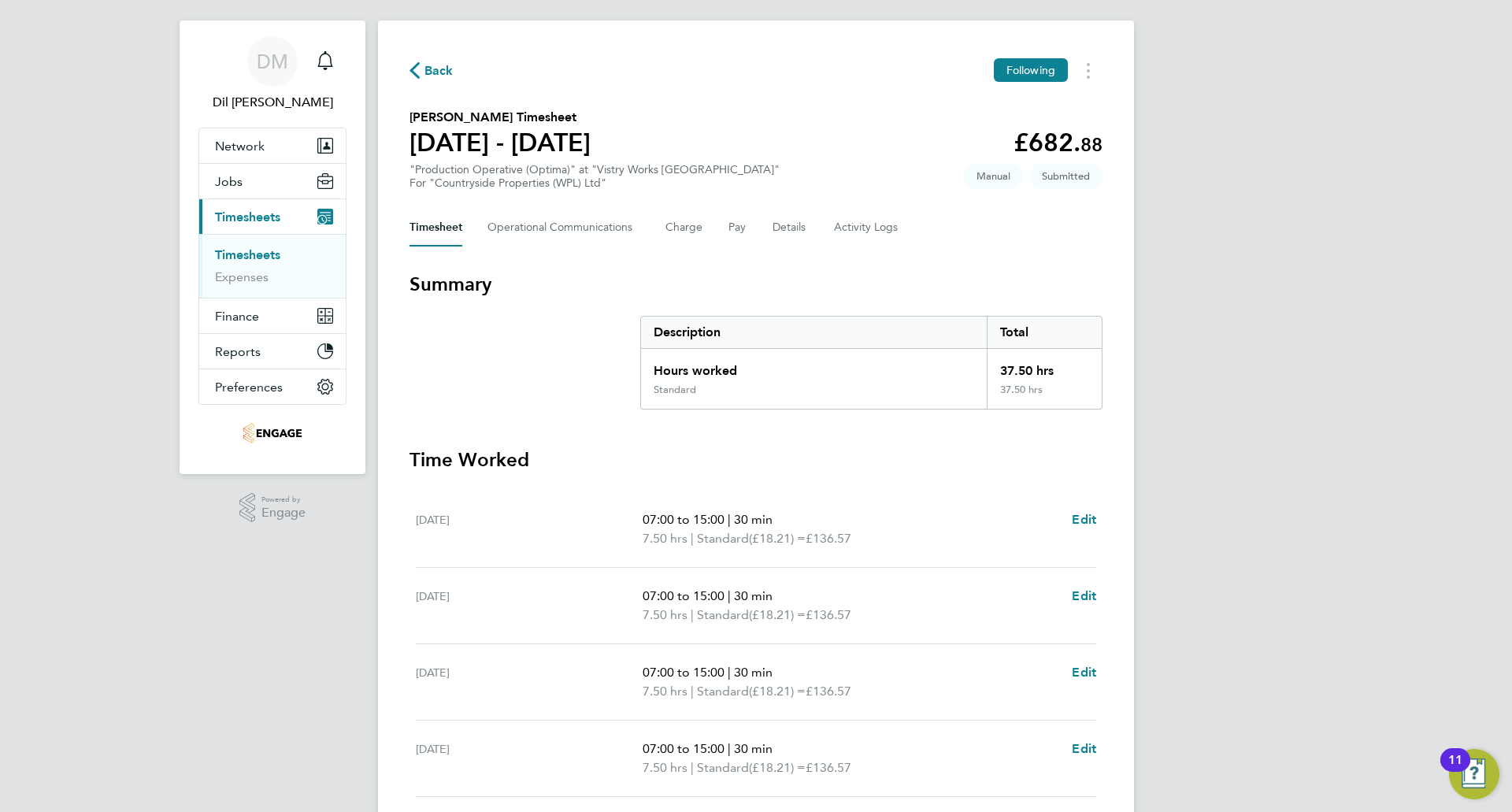
click at [447, 66] on span "Back" at bounding box center [439, 71] width 30 height 19
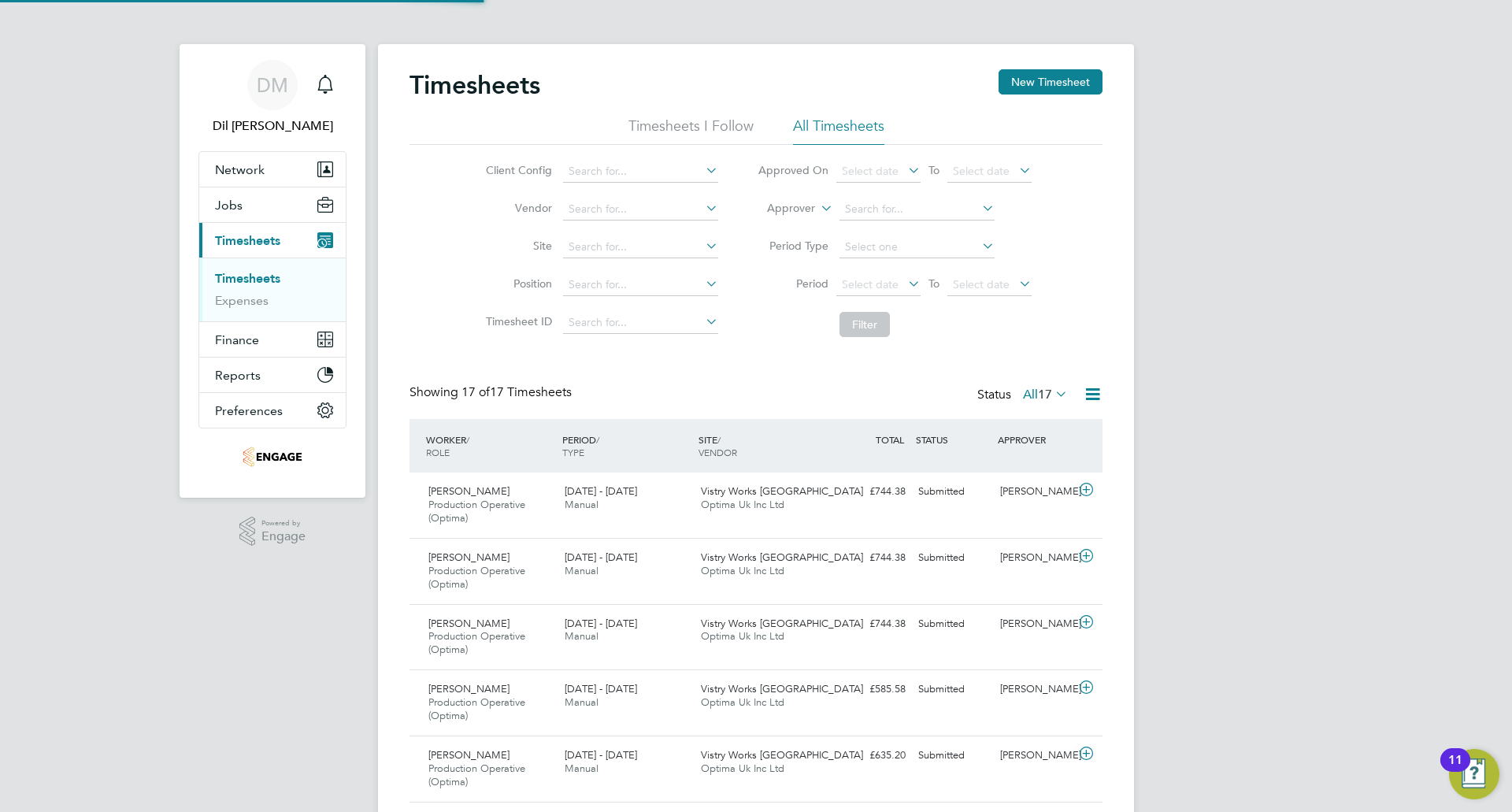
scroll to position [40, 137]
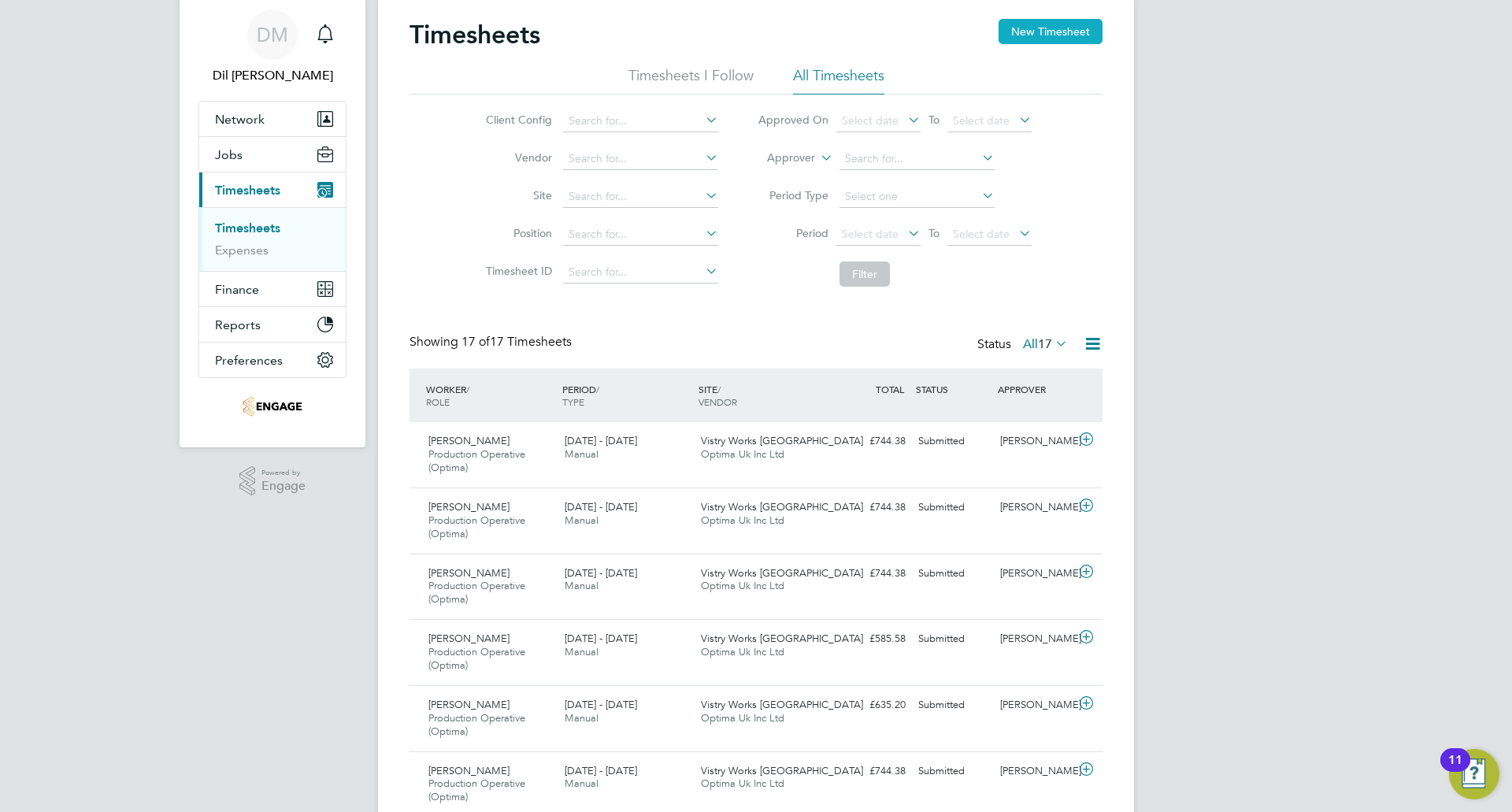
click at [1044, 27] on button "New Timesheet" at bounding box center [1050, 31] width 104 height 25
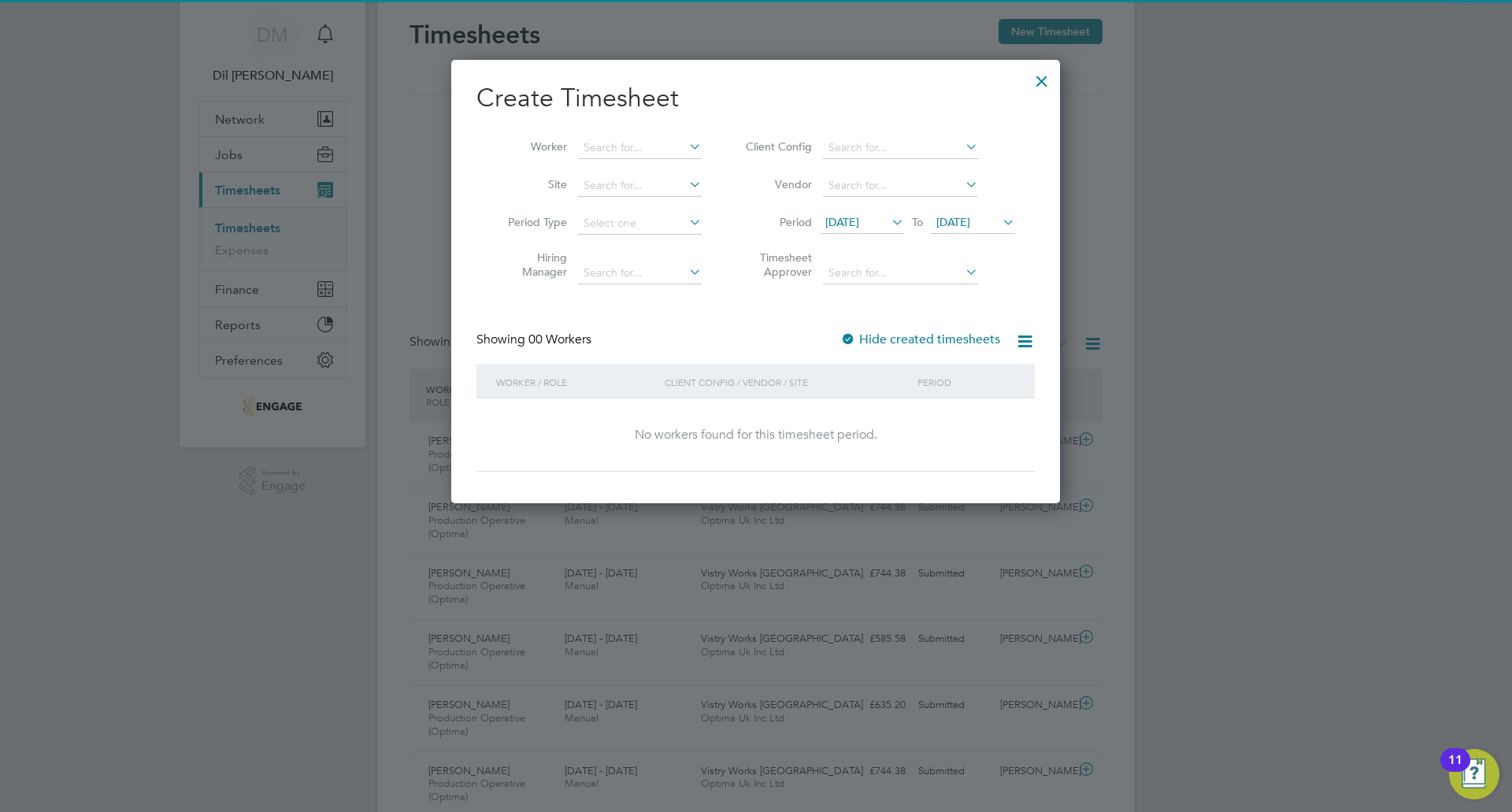
click at [871, 229] on span "[DATE]" at bounding box center [862, 223] width 84 height 21
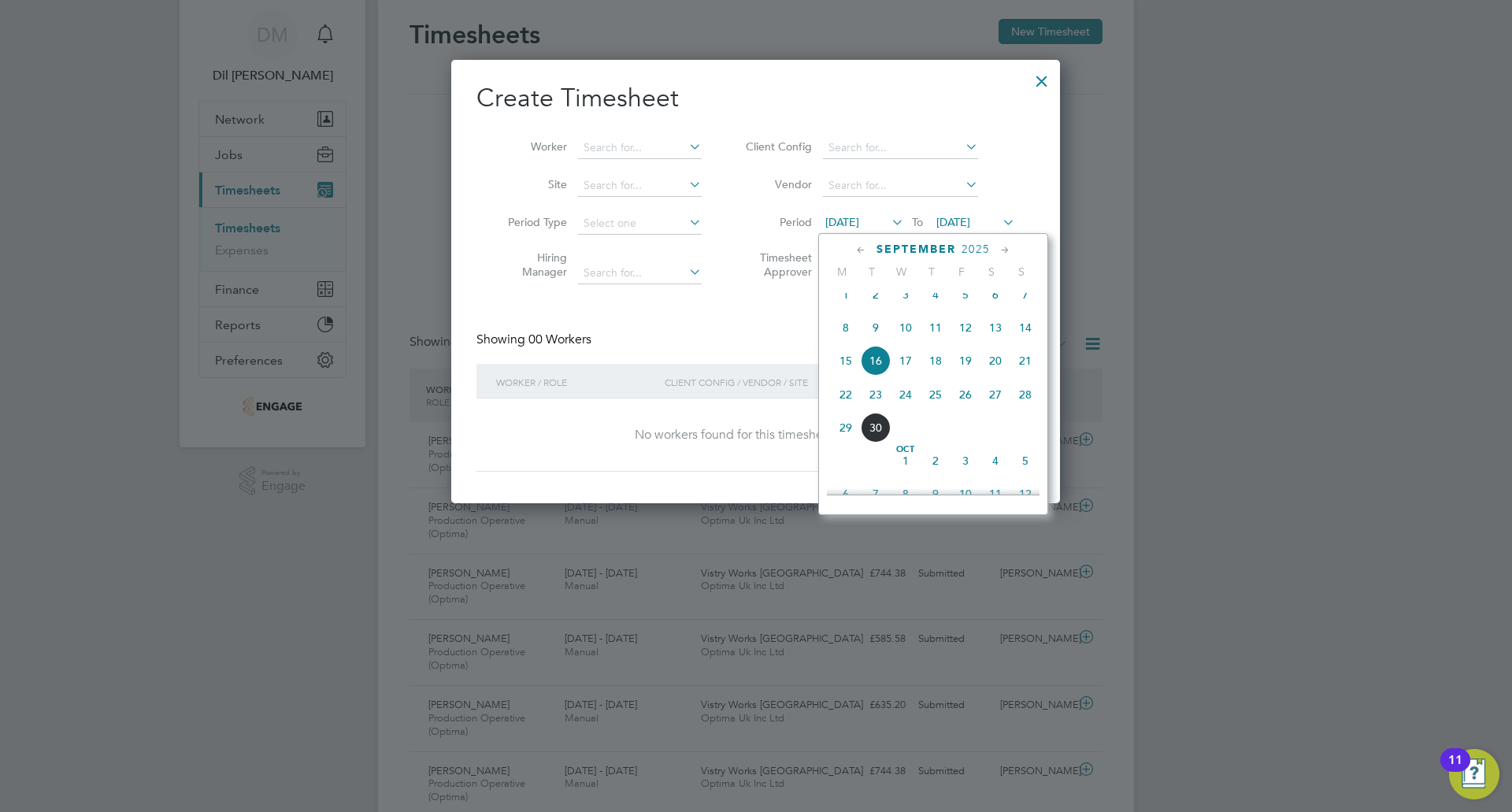
drag, startPoint x: 846, startPoint y: 401, endPoint x: 874, endPoint y: 363, distance: 47.2
click at [845, 401] on span "22" at bounding box center [845, 394] width 30 height 30
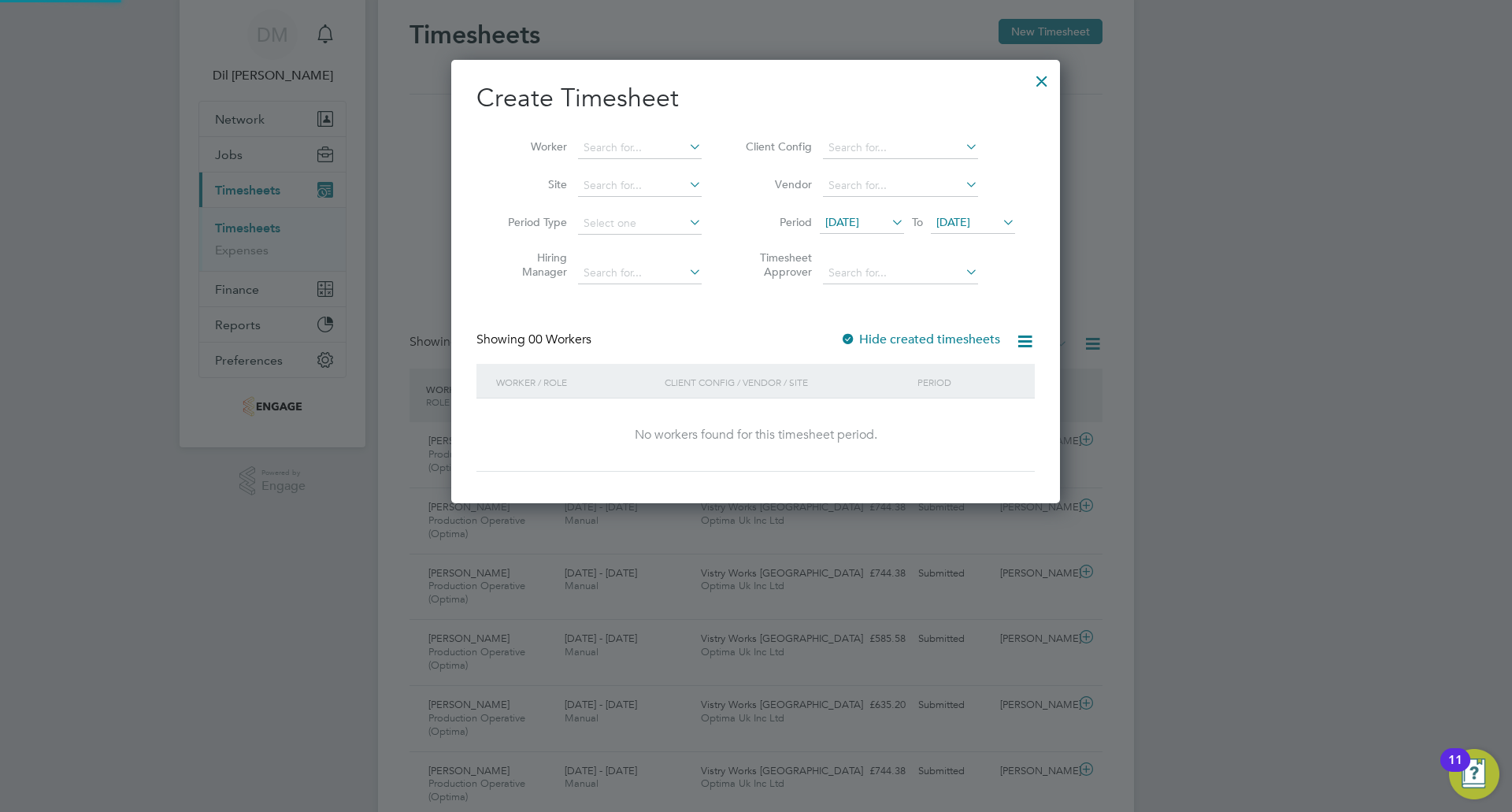
click at [978, 230] on span "[DATE]" at bounding box center [972, 223] width 84 height 21
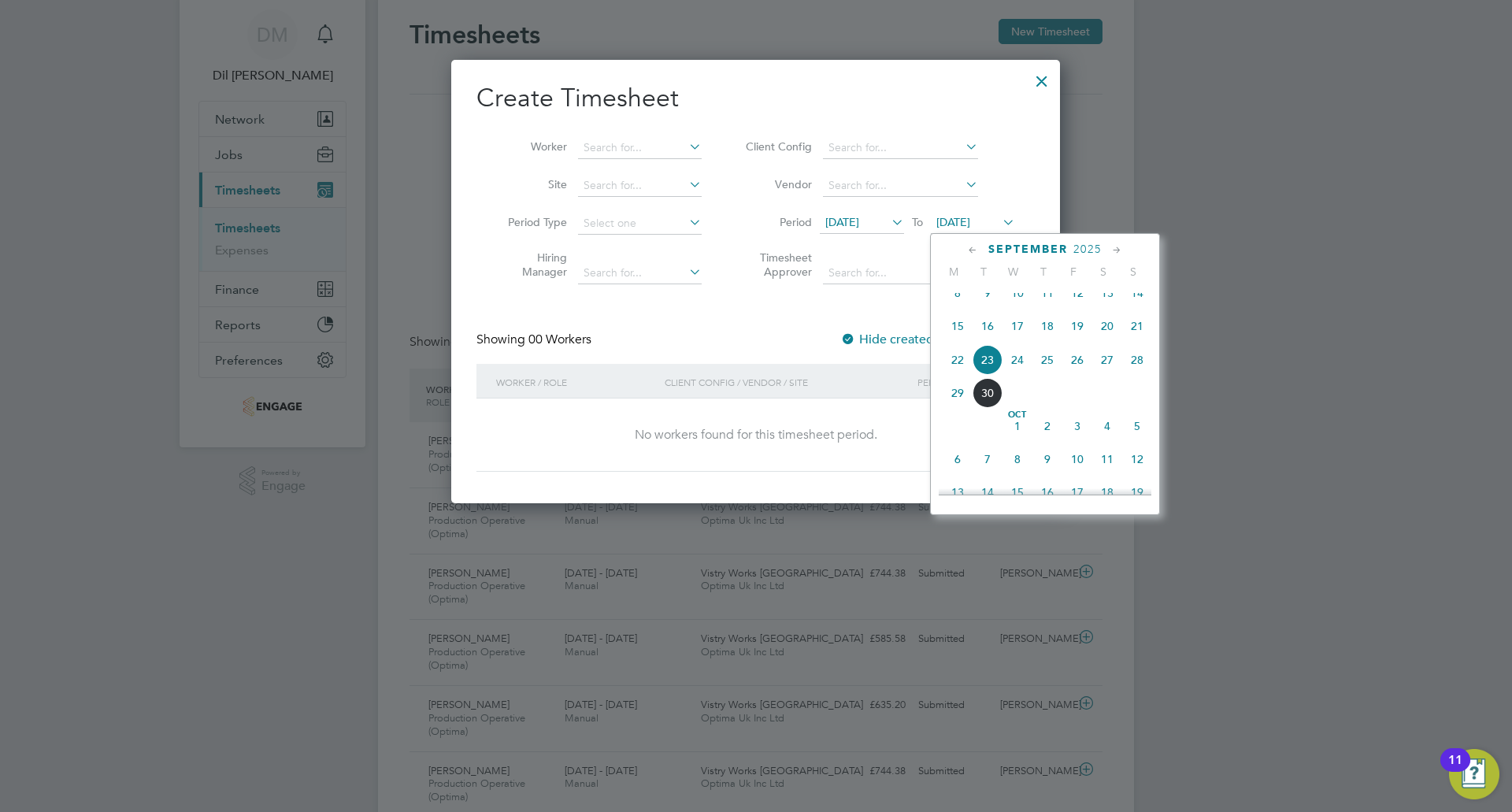
click at [1109, 373] on span "27" at bounding box center [1107, 360] width 30 height 30
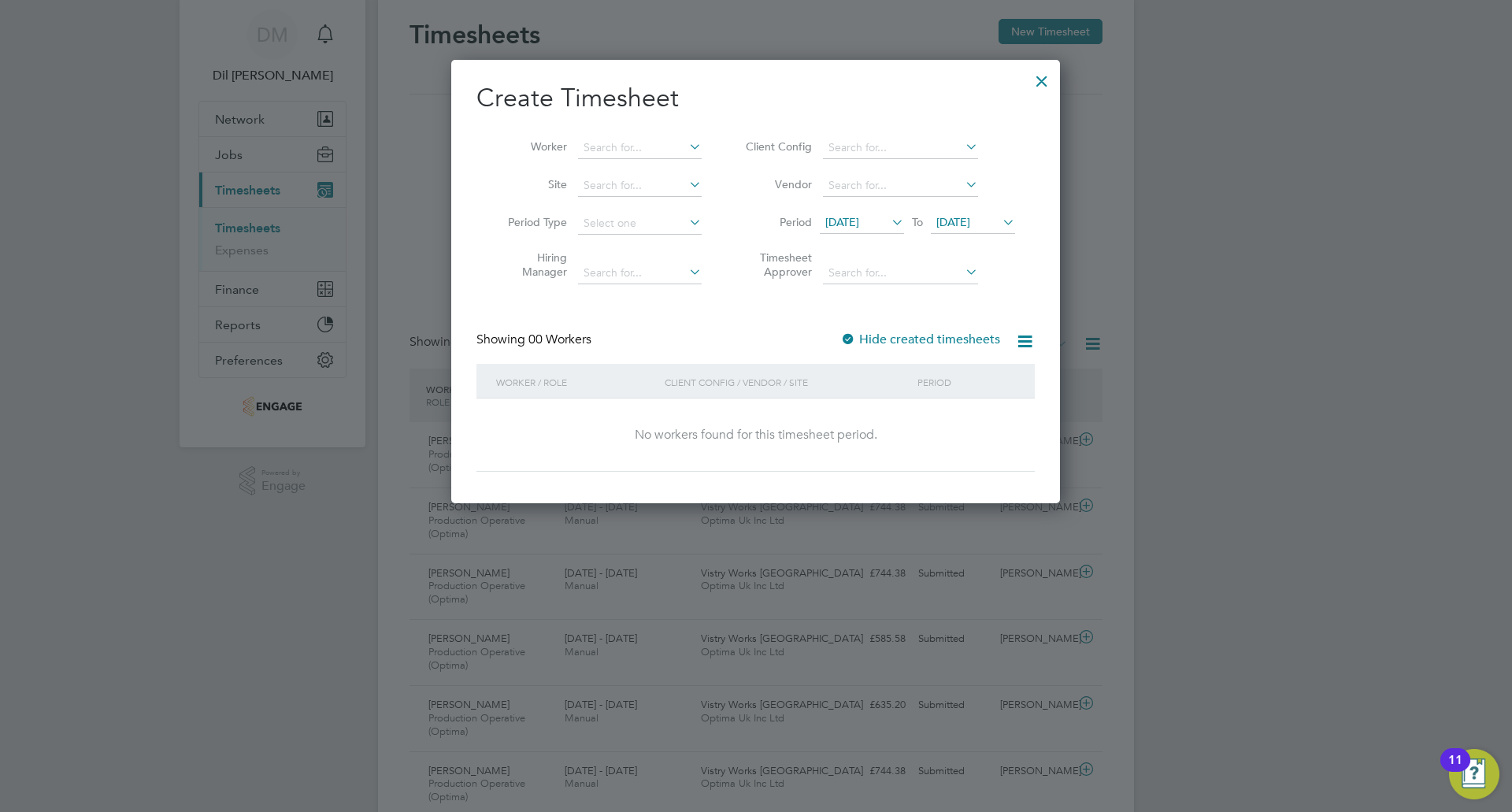
click at [922, 346] on label "Hide created timesheets" at bounding box center [920, 340] width 160 height 16
click at [922, 343] on label "Hide created timesheets" at bounding box center [920, 340] width 160 height 16
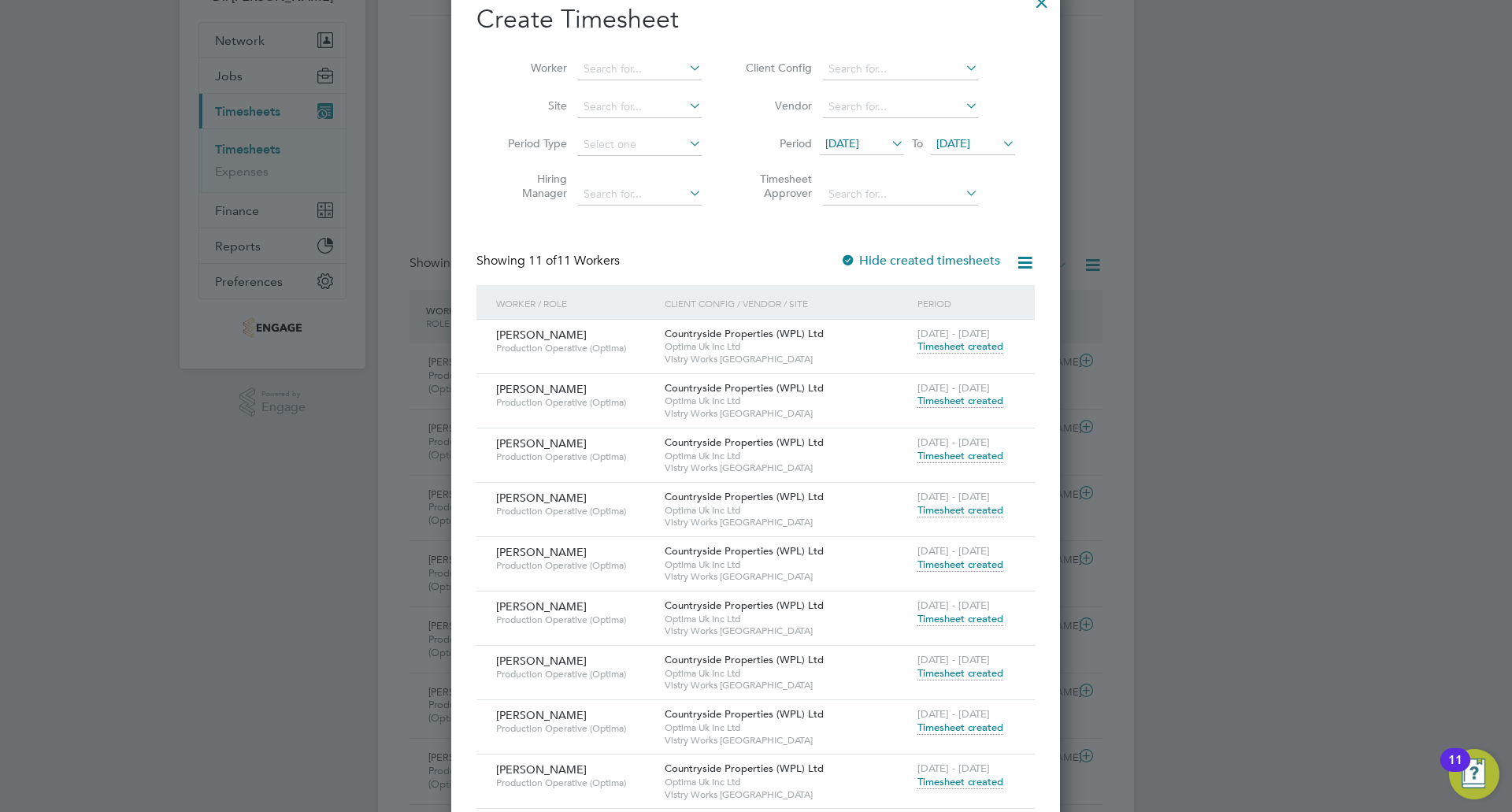
click at [627, 81] on li "Worker" at bounding box center [599, 69] width 245 height 38
click at [624, 66] on input at bounding box center [640, 69] width 123 height 22
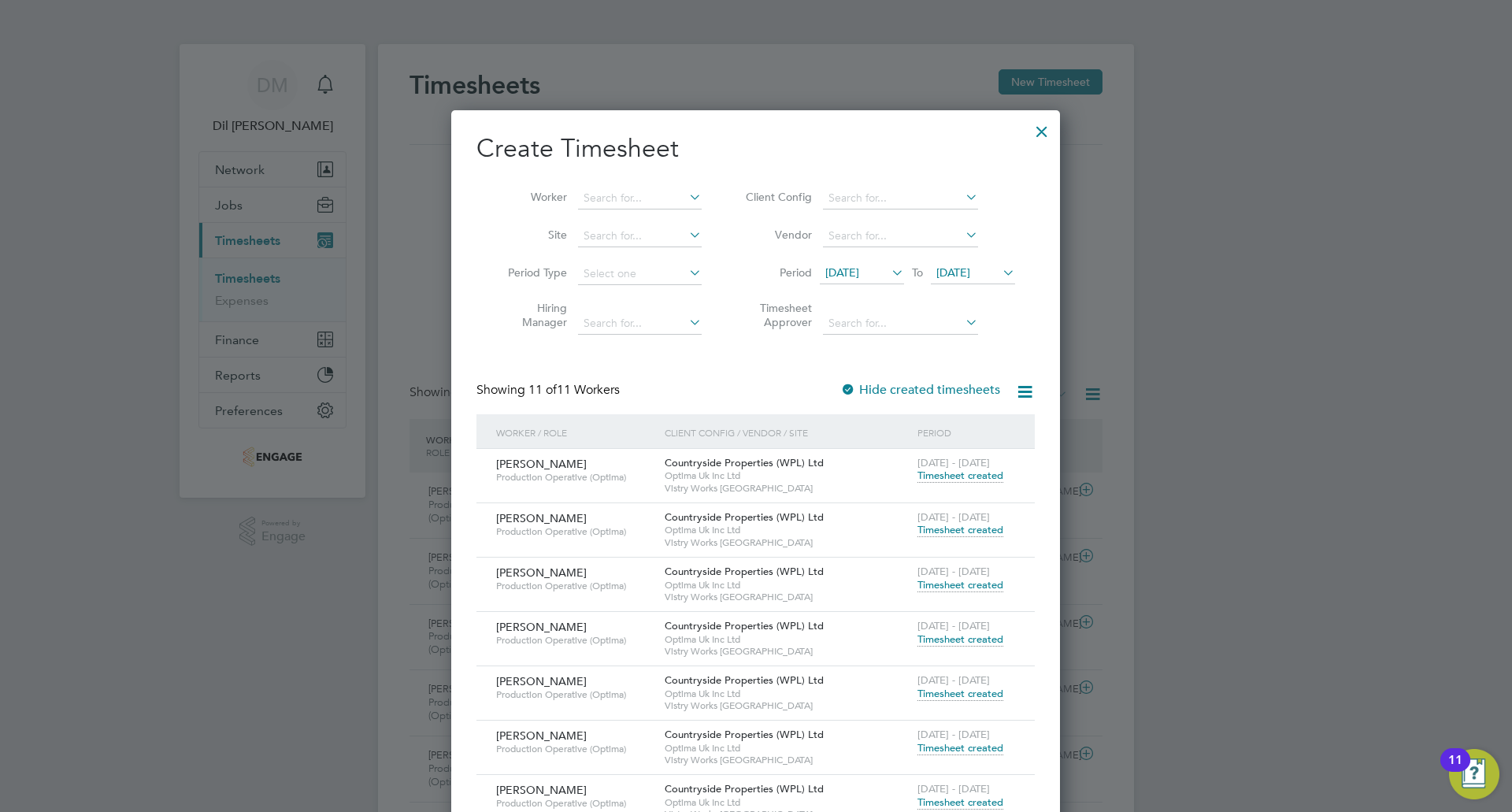
click at [686, 192] on icon at bounding box center [686, 196] width 0 height 22
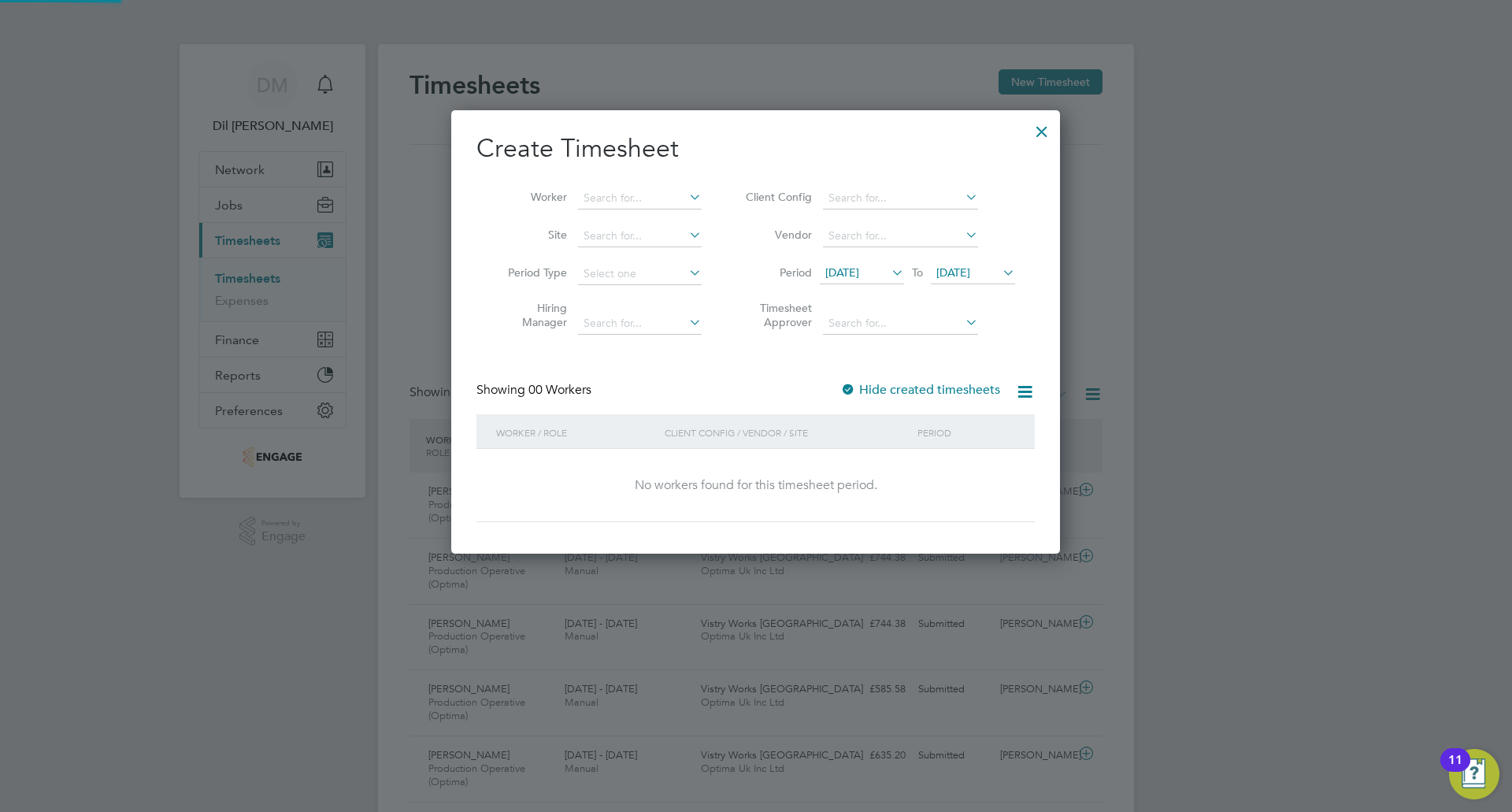
click at [686, 192] on icon at bounding box center [686, 196] width 0 height 22
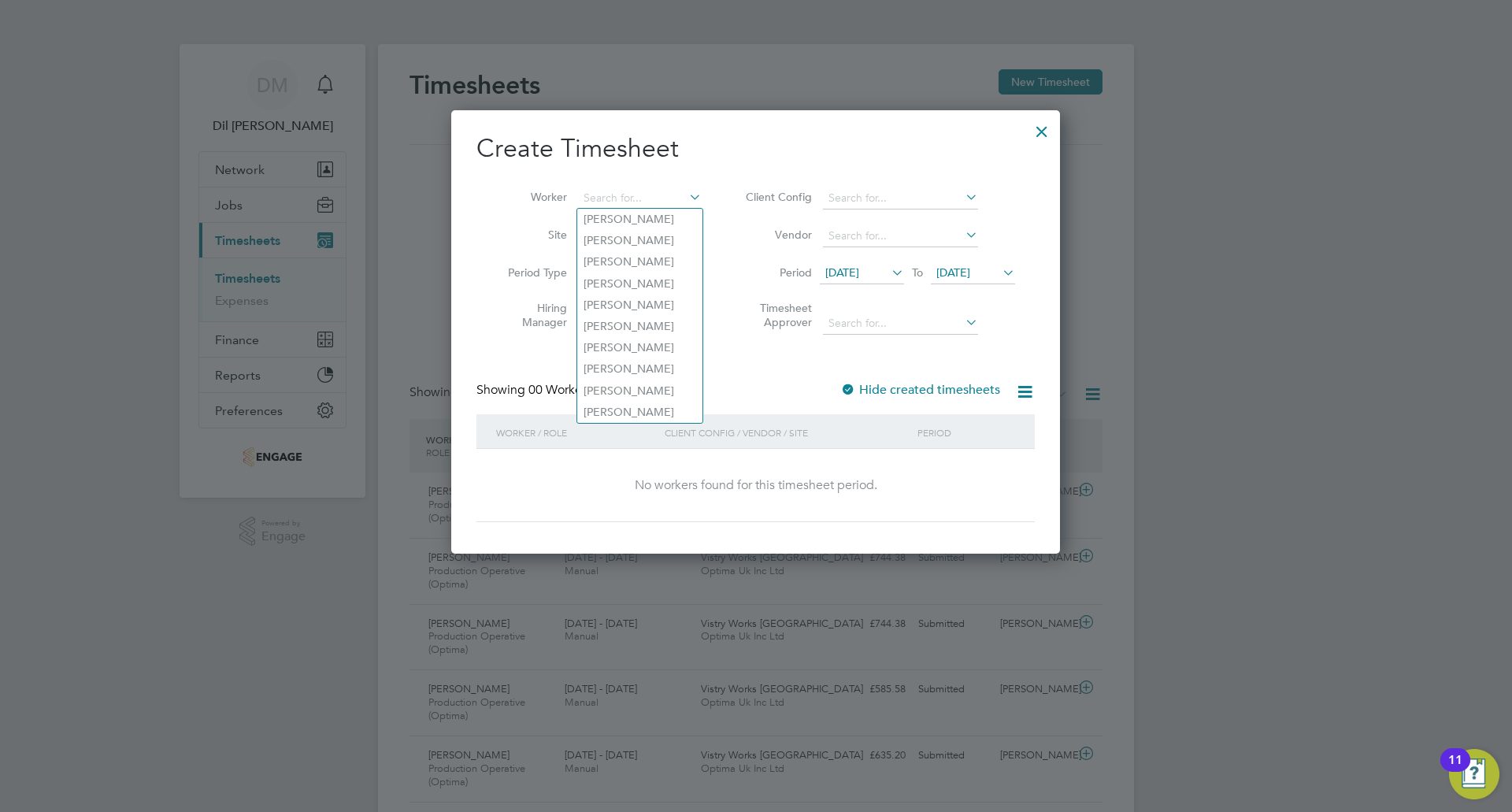
click at [996, 386] on label "Hide created timesheets" at bounding box center [920, 390] width 160 height 16
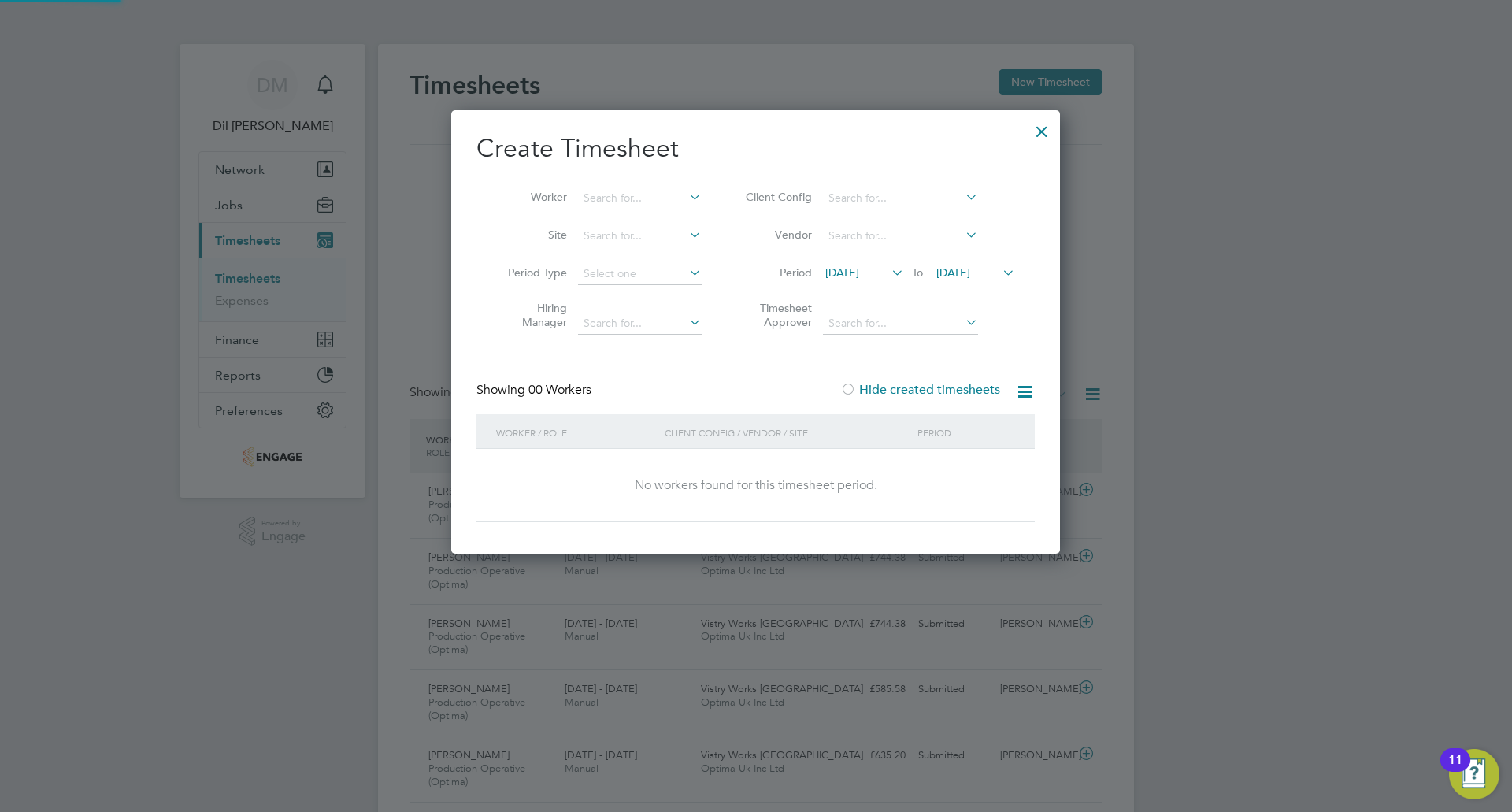
scroll to position [445, 609]
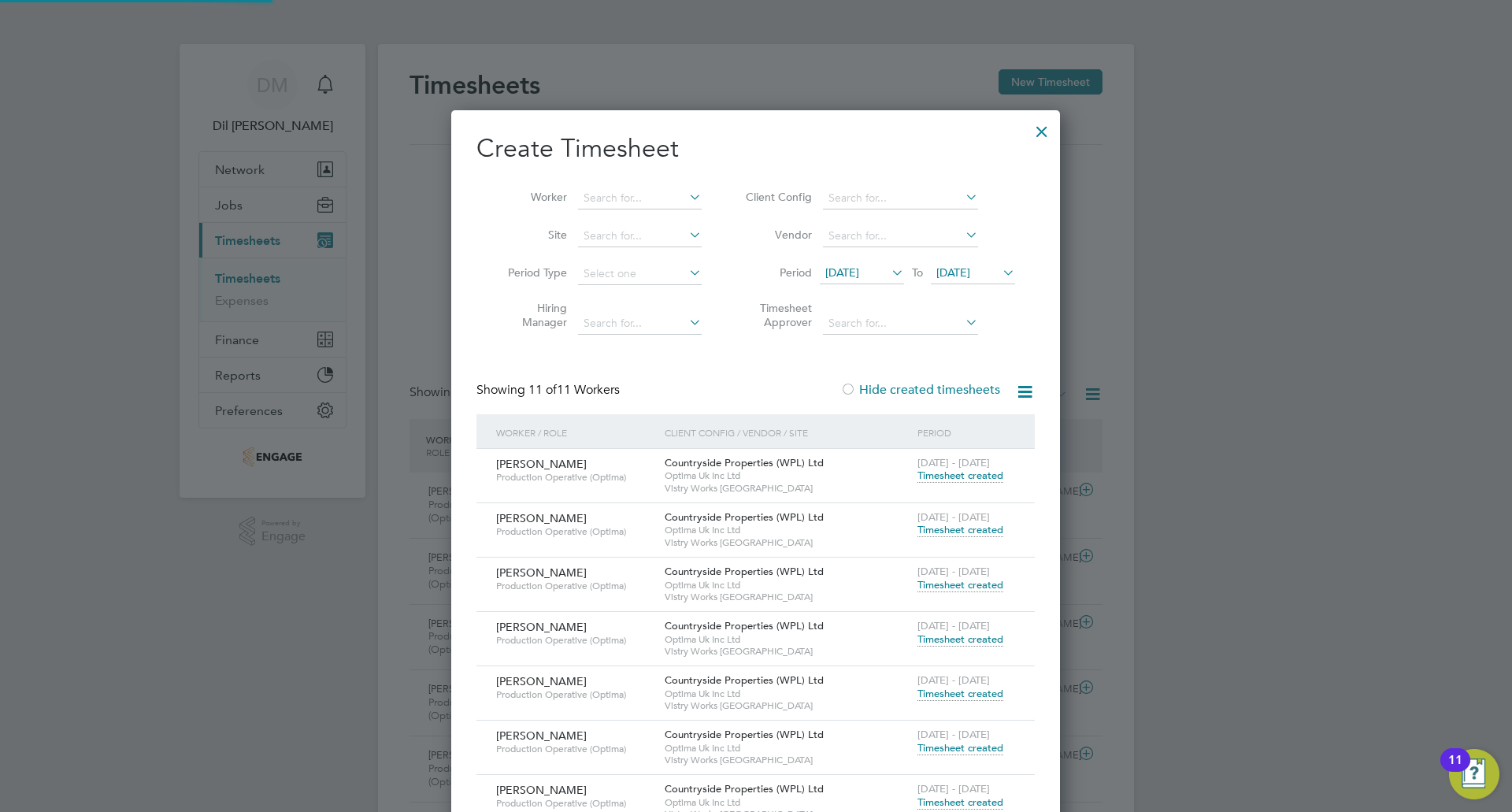
click at [1045, 132] on div at bounding box center [1042, 128] width 29 height 29
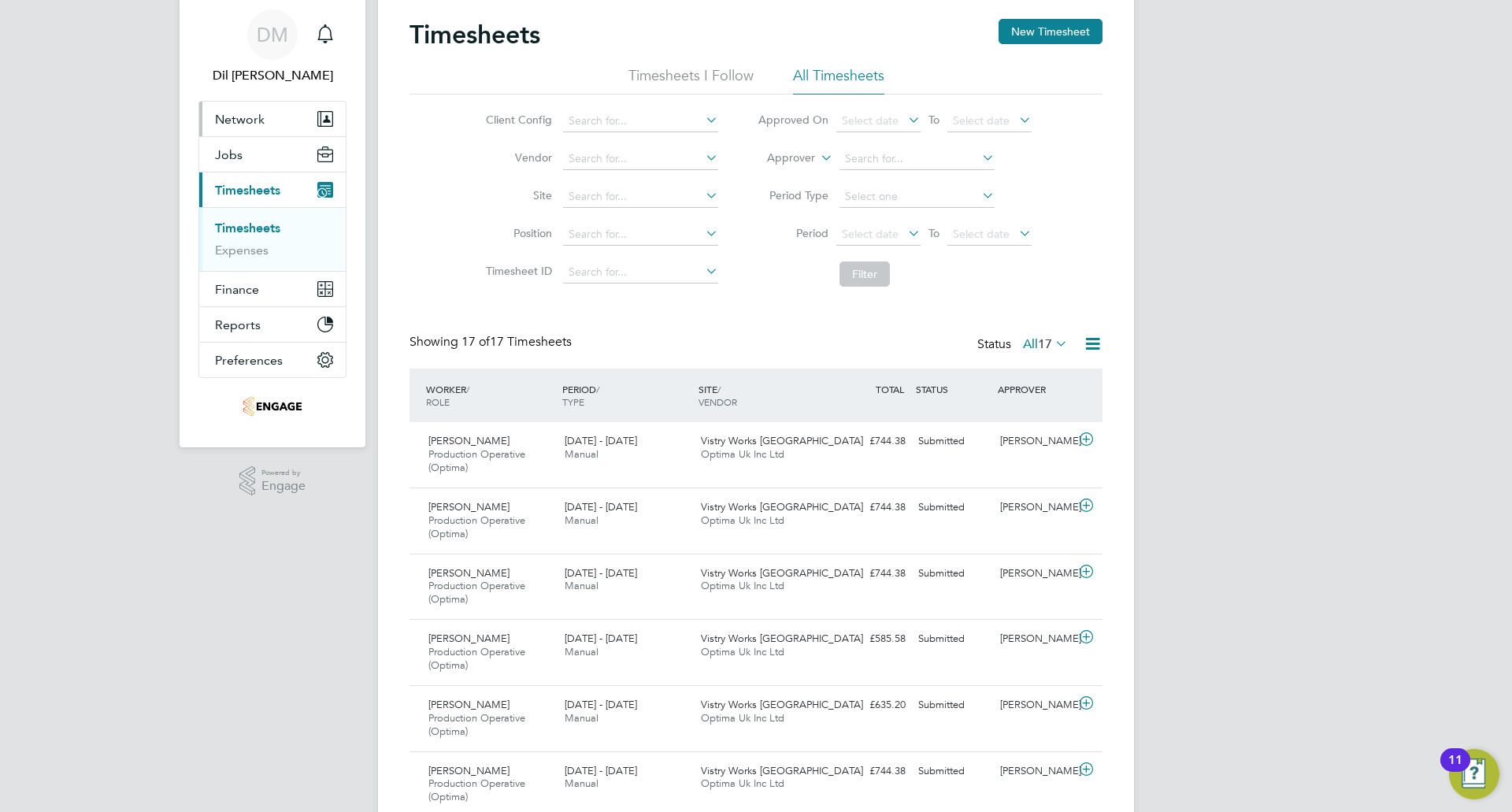
click at [248, 126] on span "Network" at bounding box center [240, 119] width 49 height 15
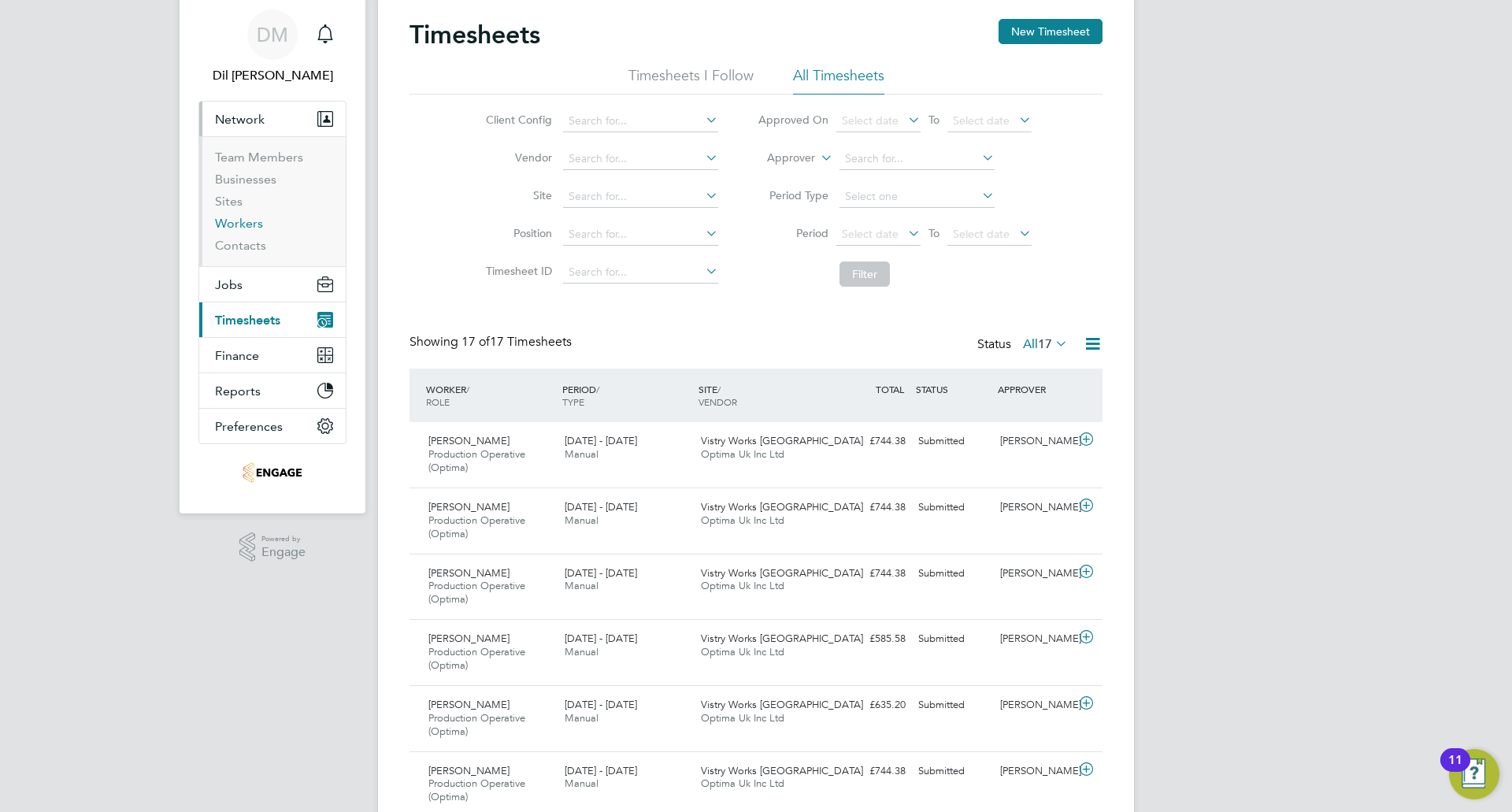
click at [238, 221] on link "Workers" at bounding box center [239, 223] width 48 height 15
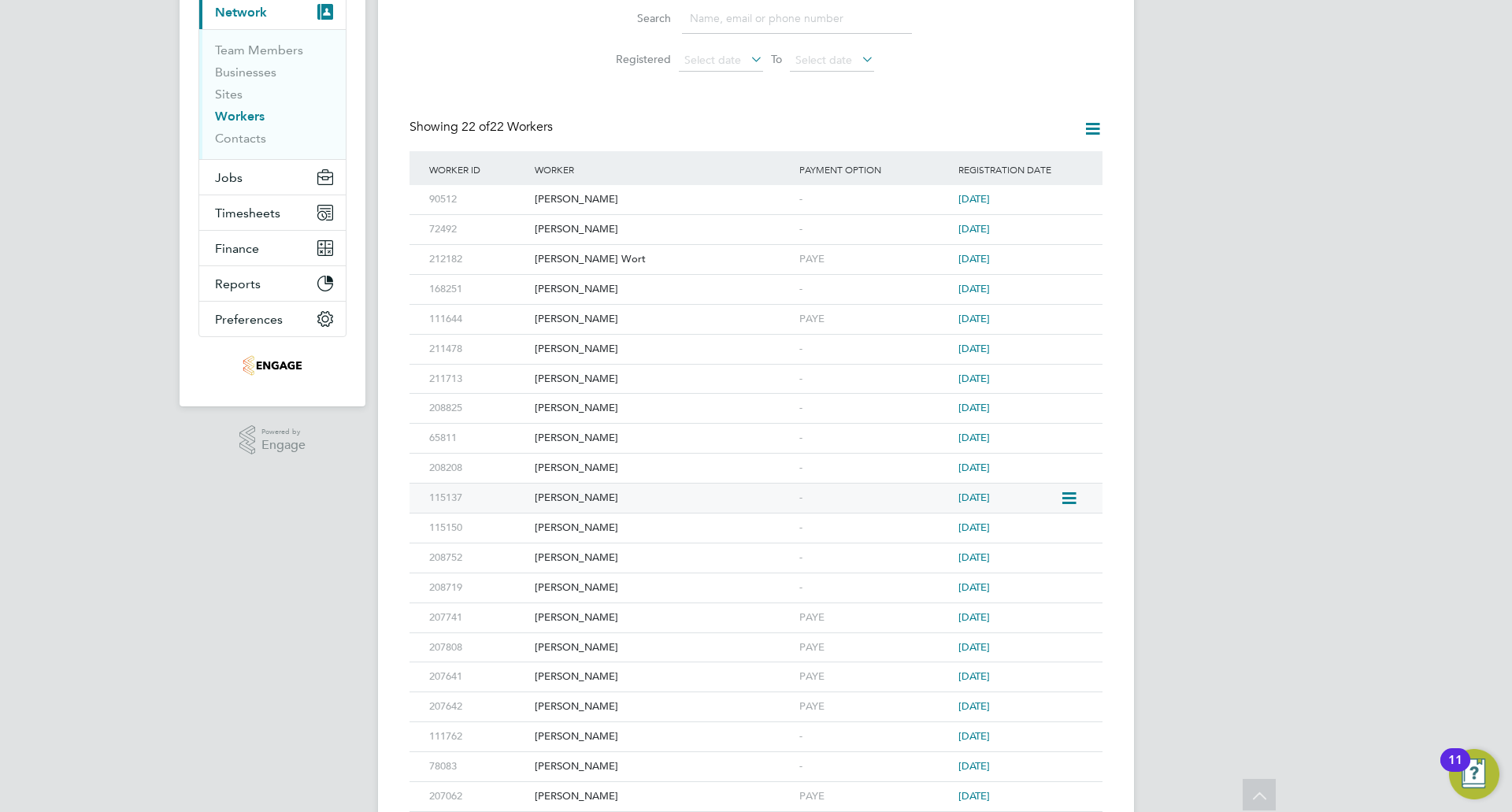
click at [825, 503] on div "-" at bounding box center [874, 498] width 159 height 30
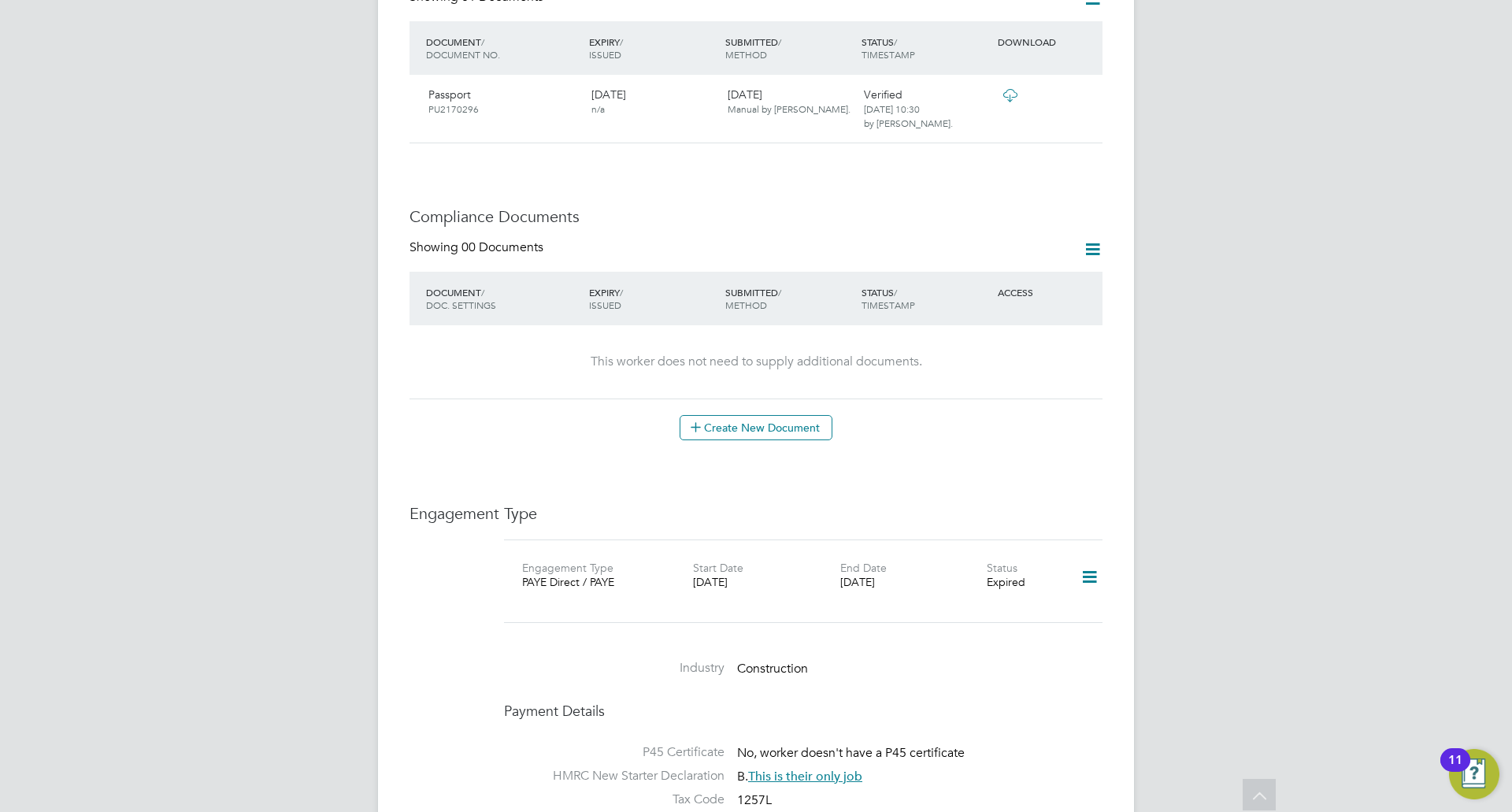
scroll to position [788, 0]
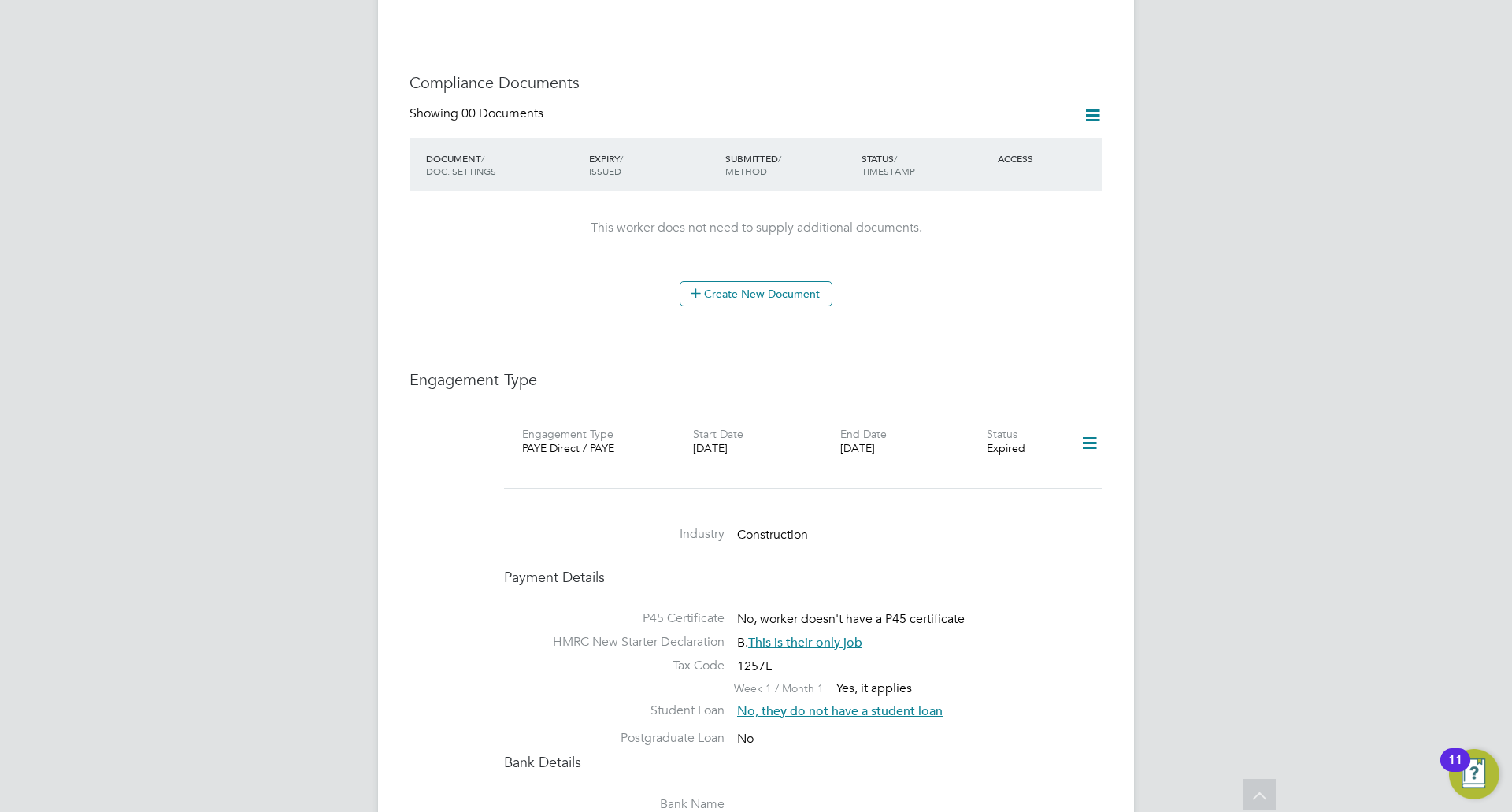
click at [1091, 426] on icon at bounding box center [1089, 444] width 28 height 36
click at [1008, 448] on li "Edit Engagement Type" at bounding box center [1007, 457] width 181 height 22
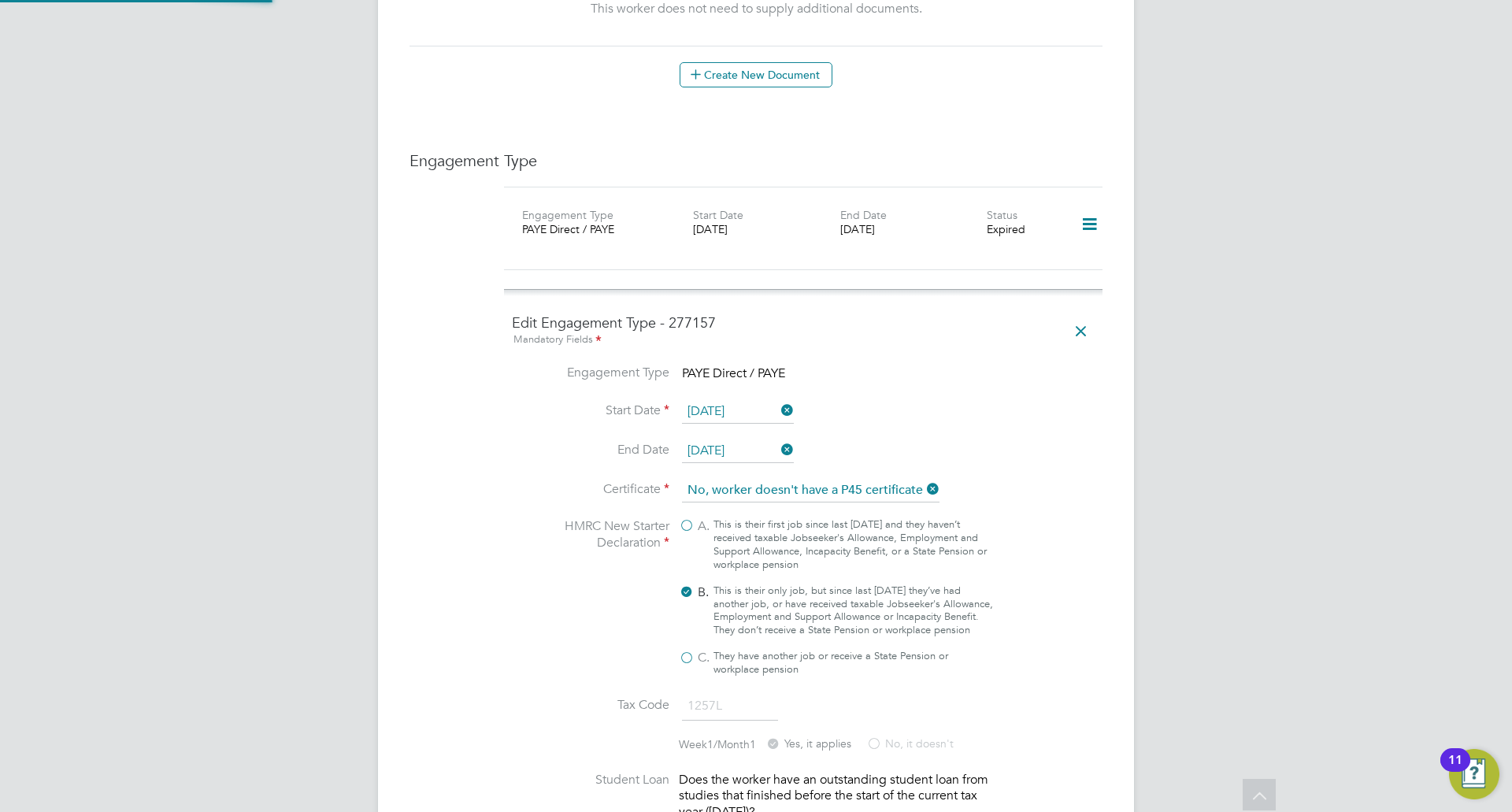
scroll to position [1025, 0]
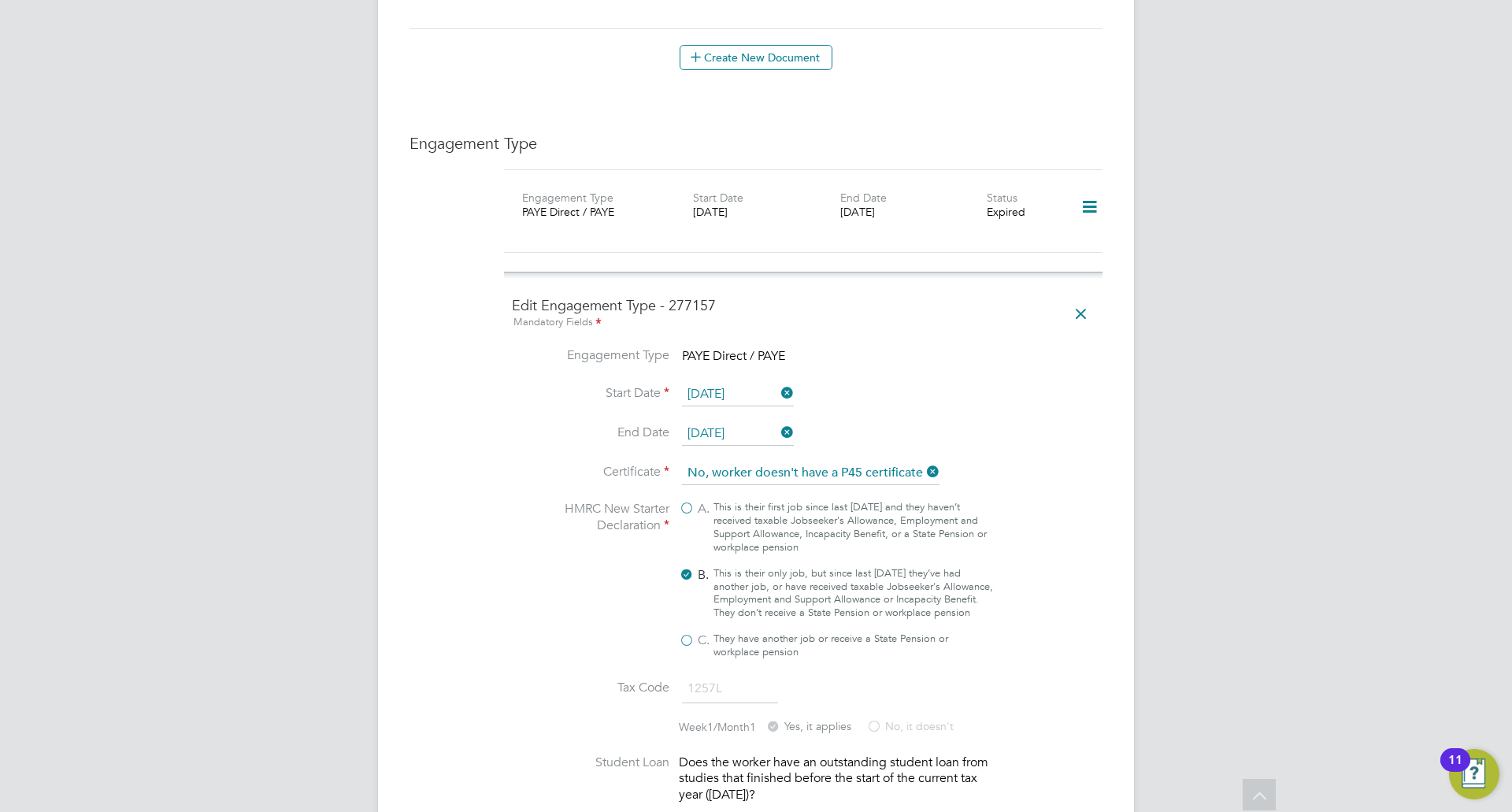
click at [778, 421] on icon at bounding box center [778, 432] width 0 height 22
click at [929, 383] on li "Start Date 22 Sep 2025" at bounding box center [803, 402] width 582 height 39
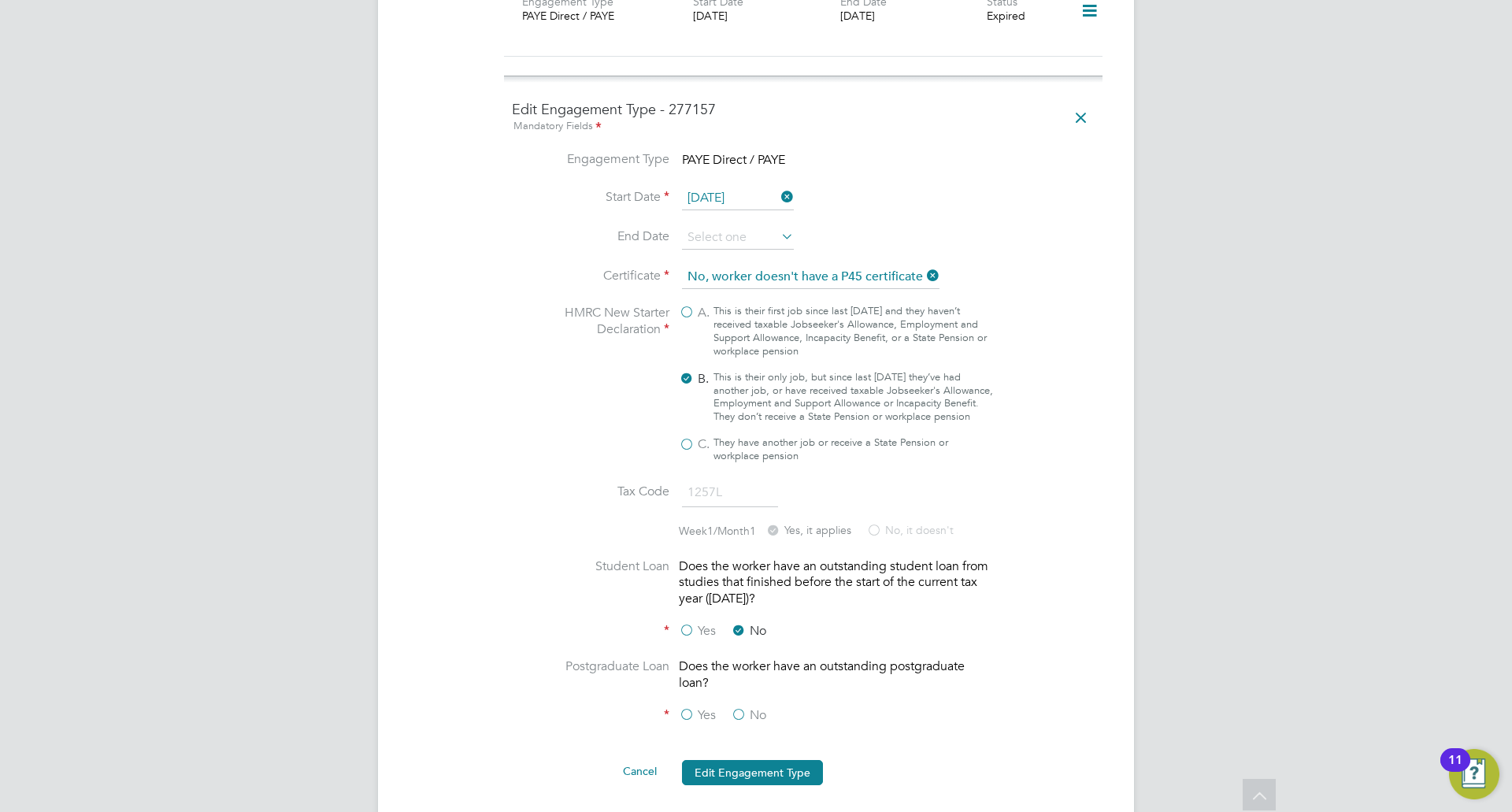
scroll to position [1248, 0]
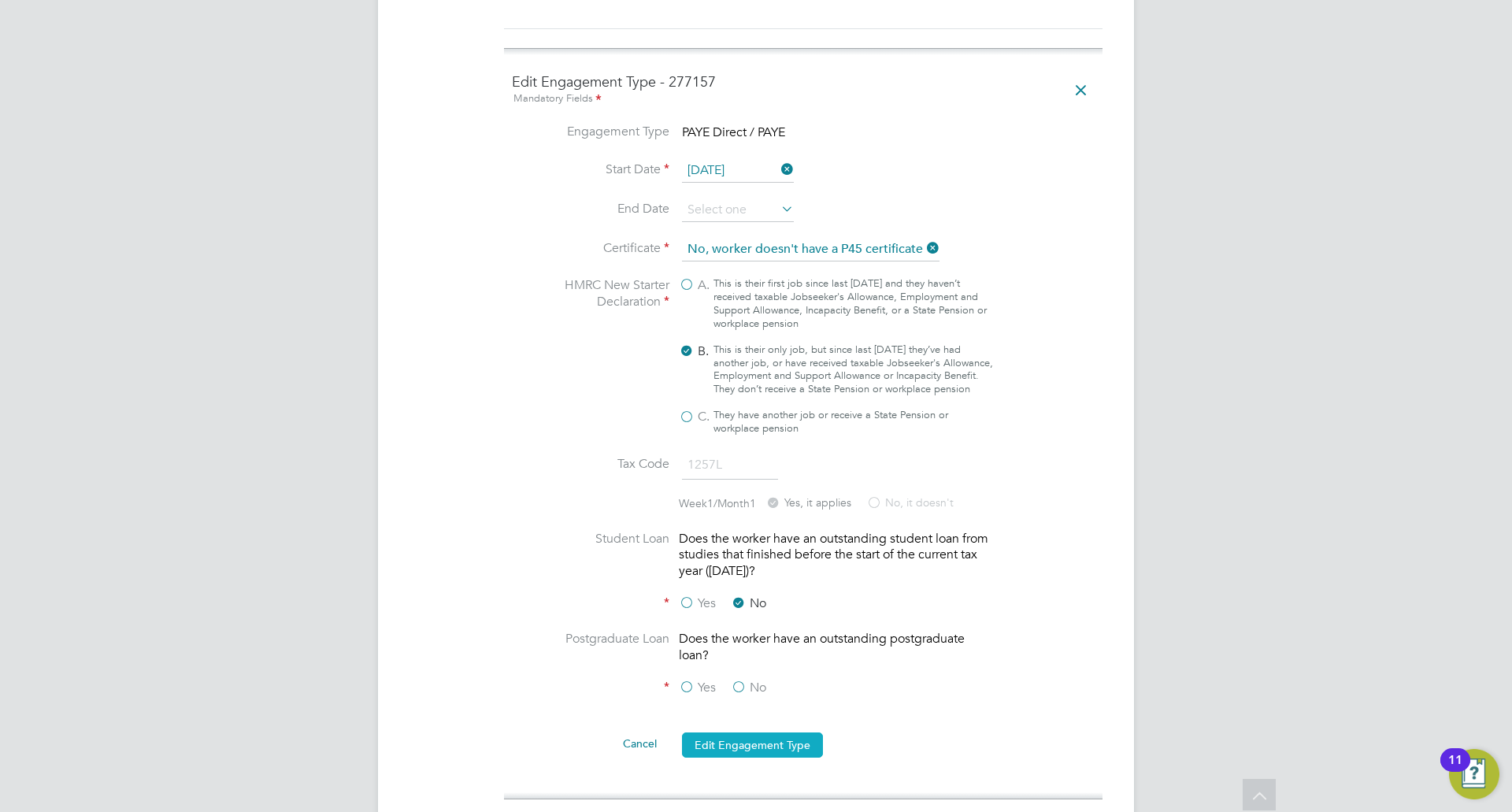
click at [780, 733] on button "Edit Engagement Type" at bounding box center [753, 745] width 141 height 25
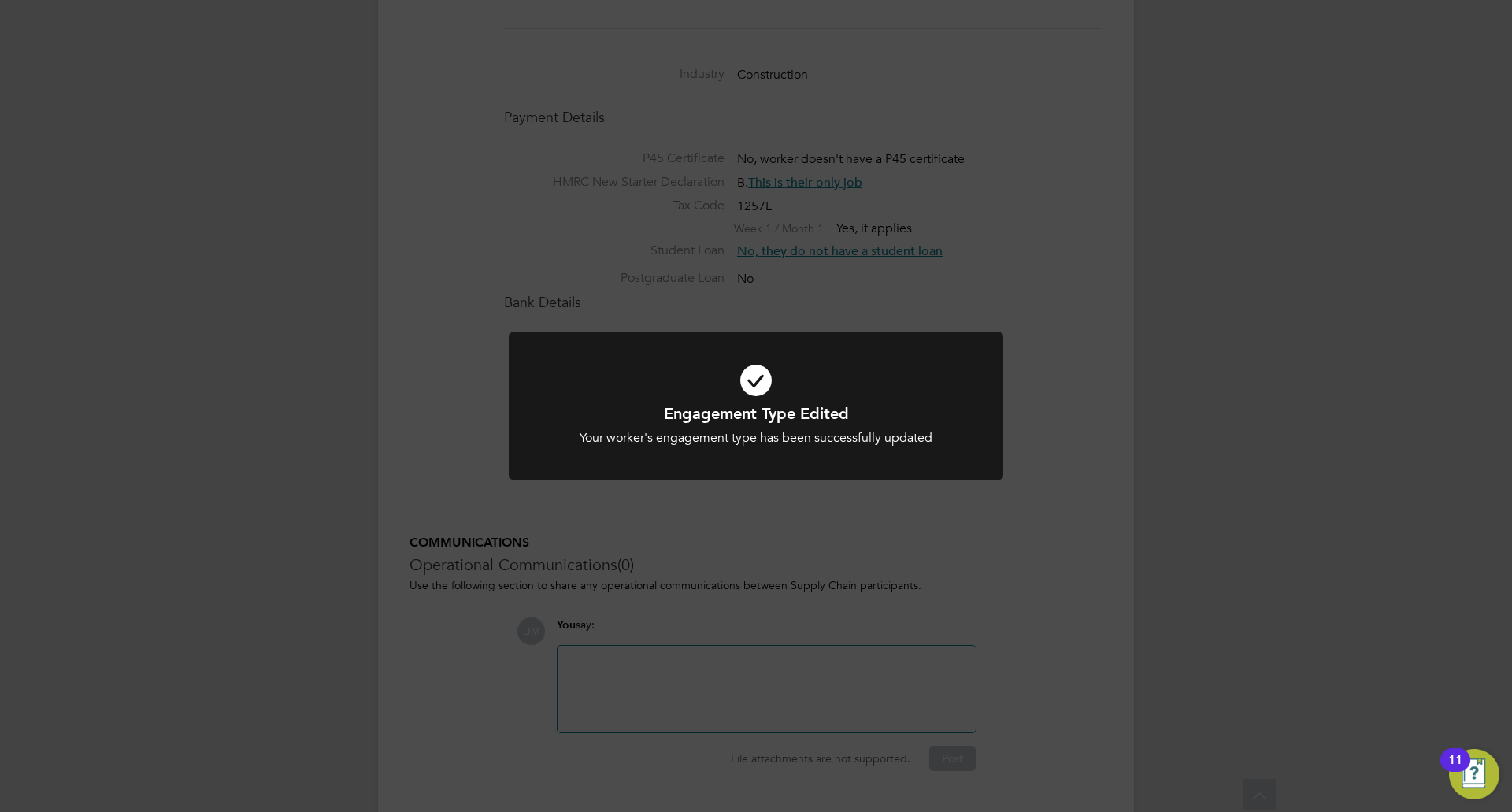
click at [1119, 432] on div "Engagement Type Edited Your worker's engagement type has been successfully upda…" at bounding box center [756, 406] width 1512 height 812
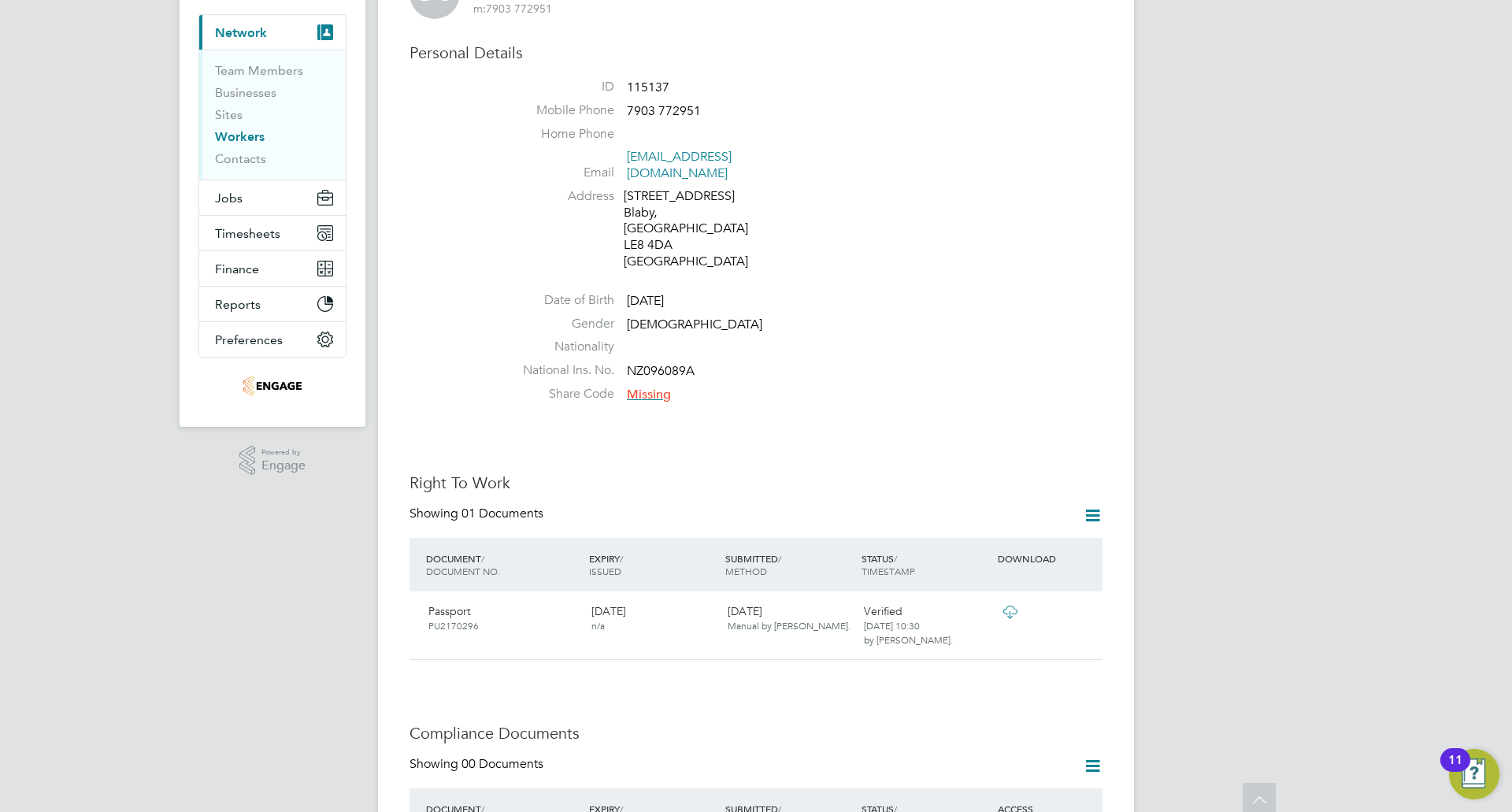
scroll to position [0, 0]
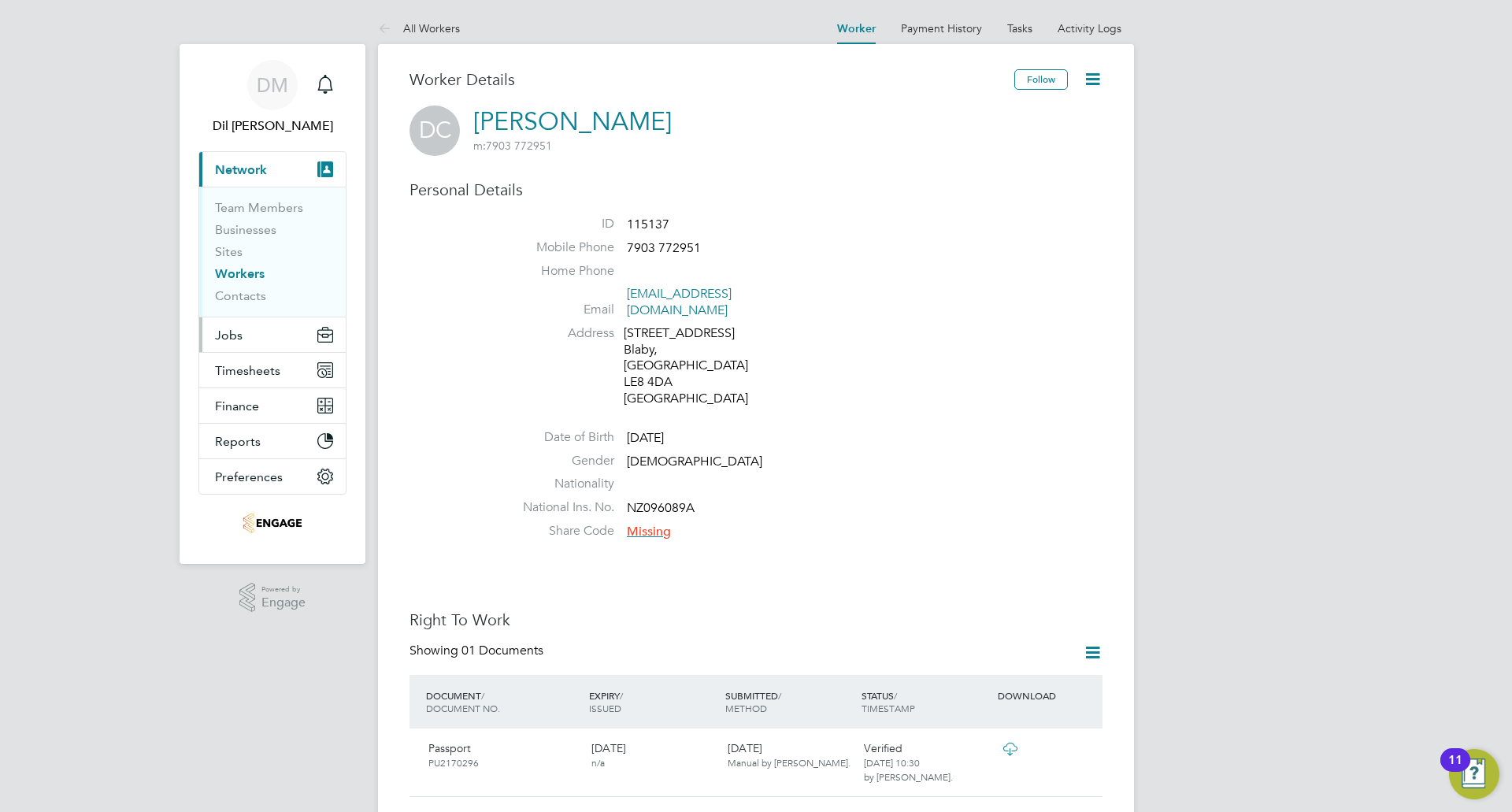
click at [259, 344] on button "Jobs" at bounding box center [273, 335] width 147 height 35
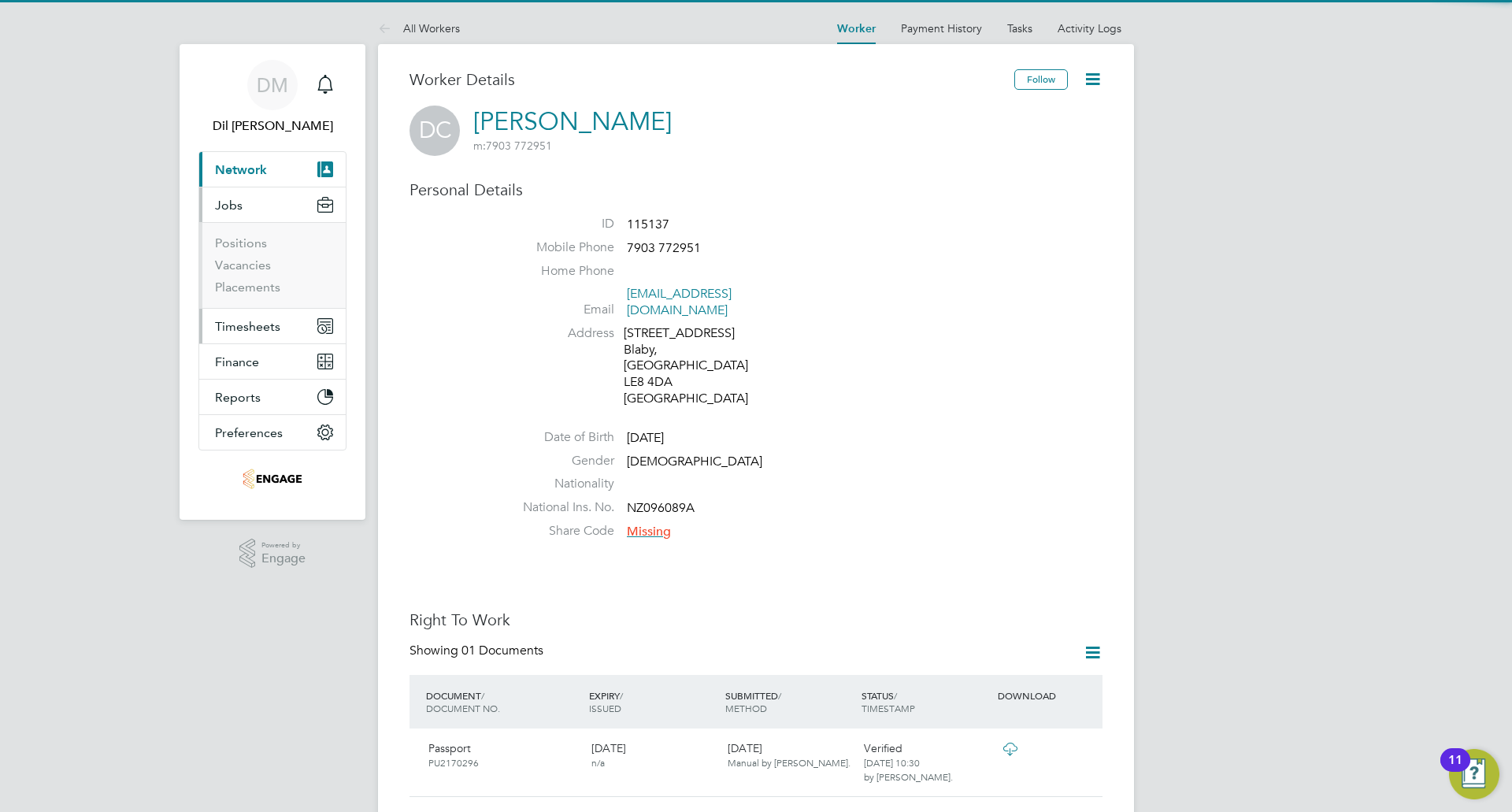
click at [273, 327] on span "Timesheets" at bounding box center [247, 326] width 65 height 15
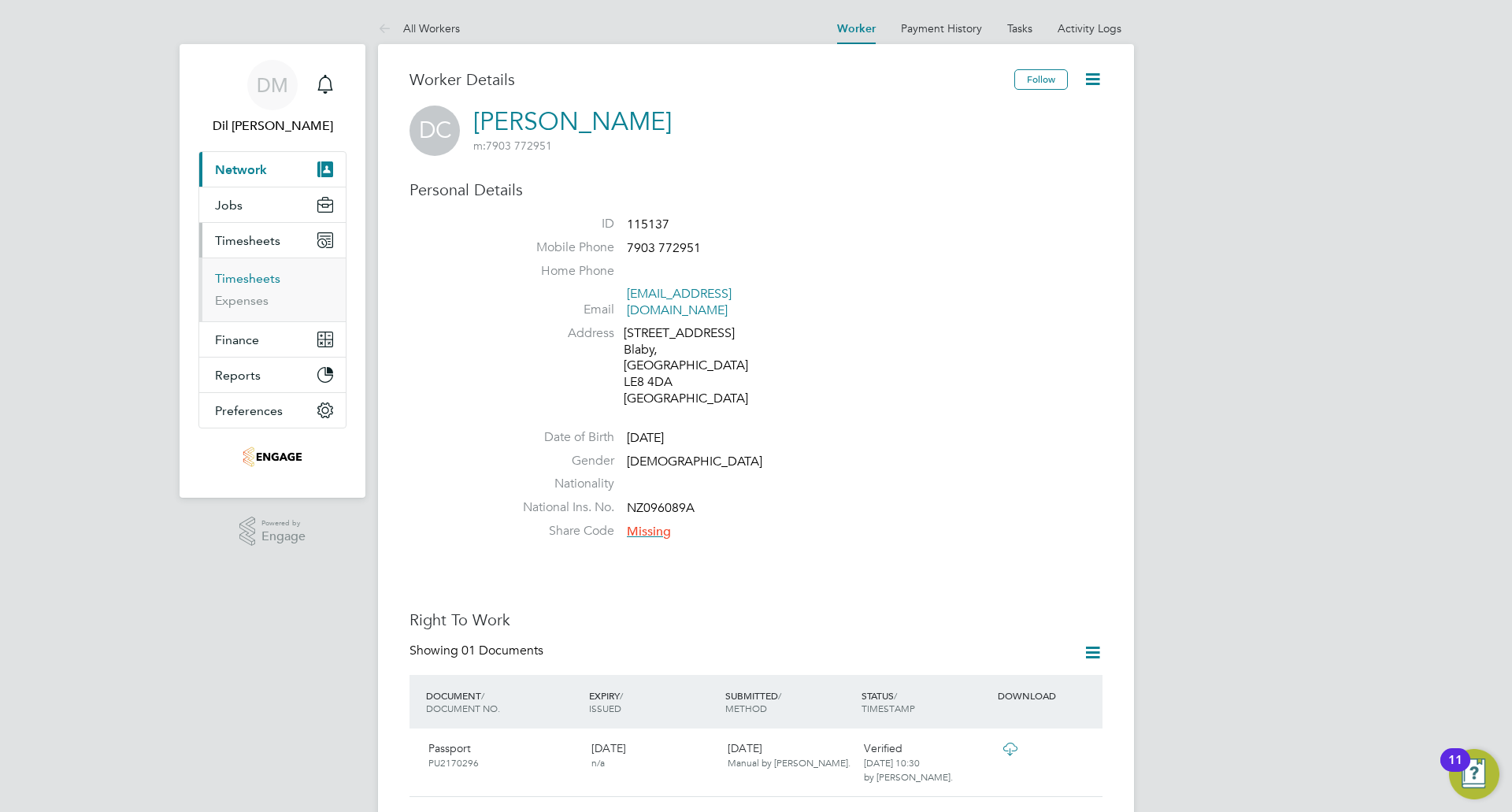
click at [260, 280] on link "Timesheets" at bounding box center [247, 278] width 65 height 15
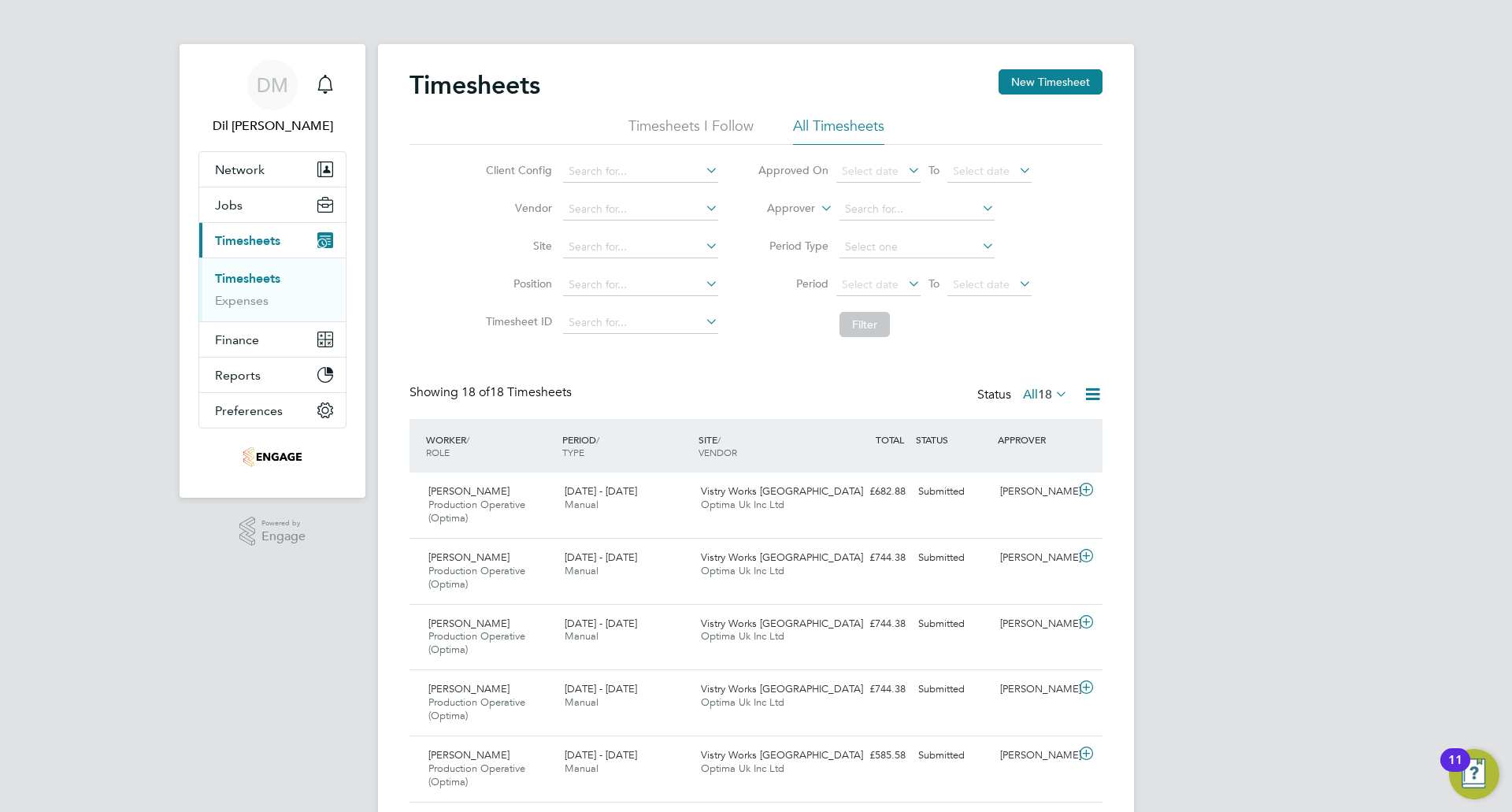
click at [1037, 91] on button "New Timesheet" at bounding box center [1050, 82] width 104 height 25
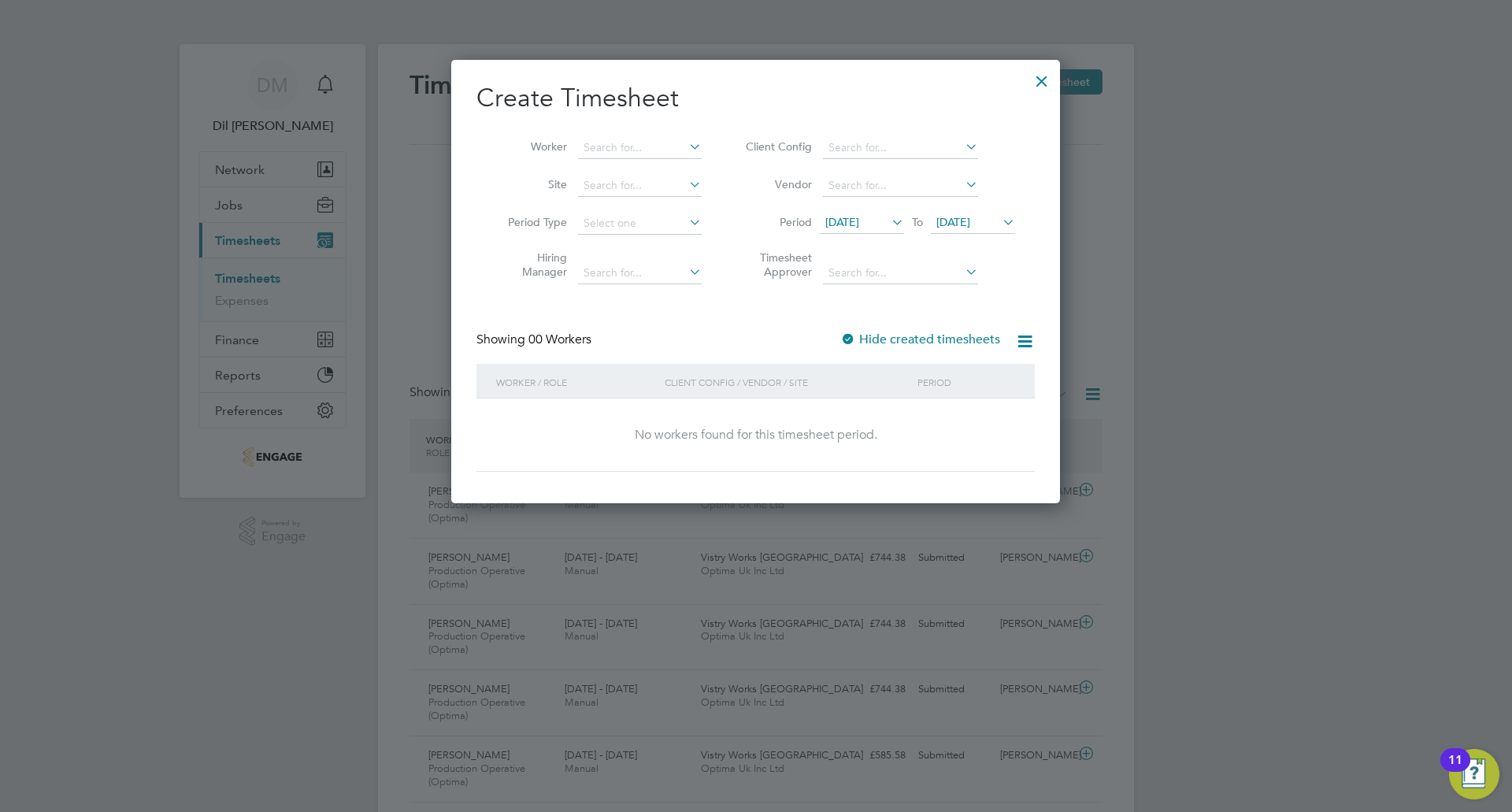
drag, startPoint x: 867, startPoint y: 224, endPoint x: 874, endPoint y: 234, distance: 12.2
click at [859, 223] on span "[DATE]" at bounding box center [842, 222] width 34 height 14
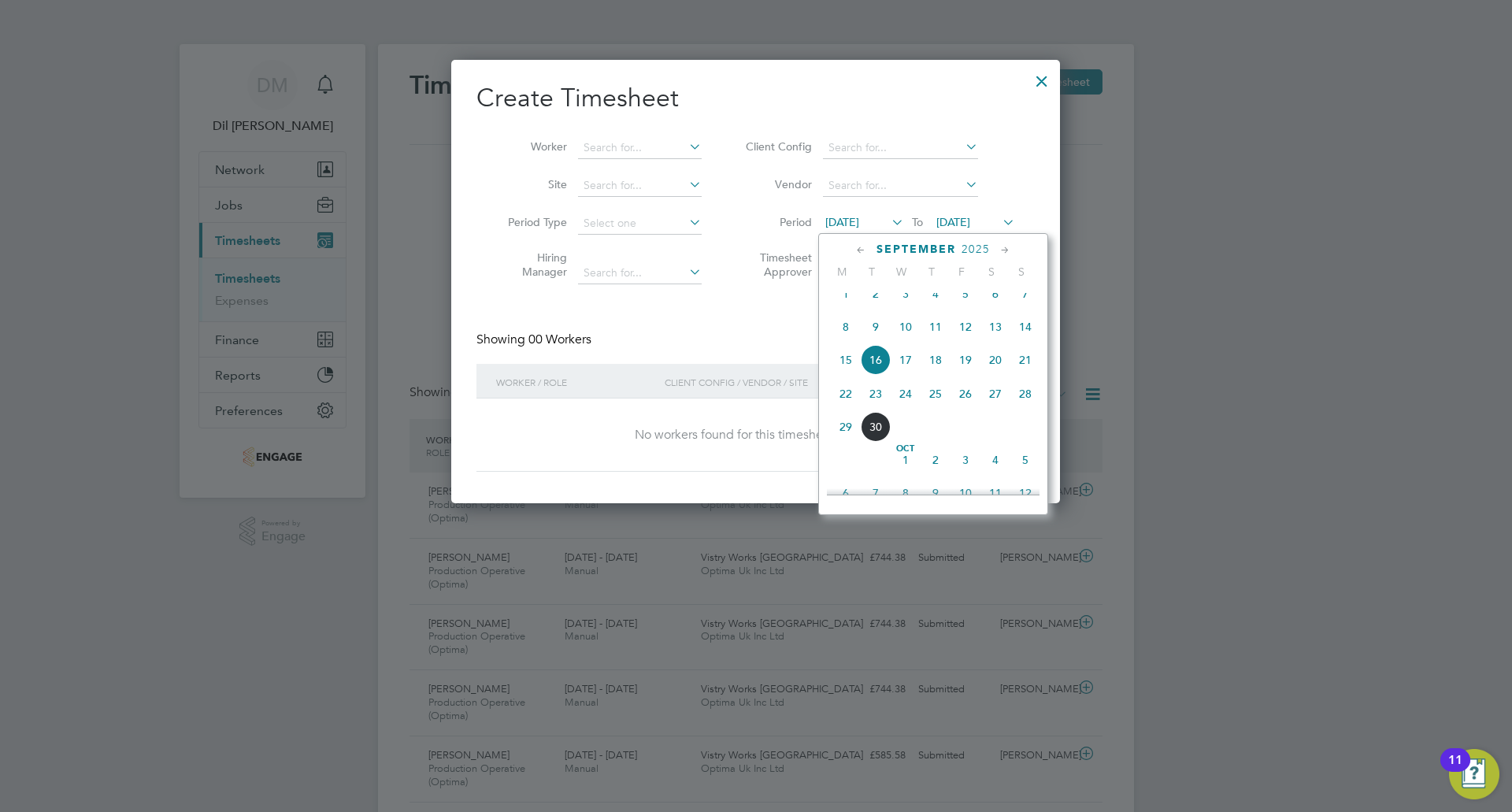
click at [845, 404] on span "22" at bounding box center [845, 393] width 30 height 30
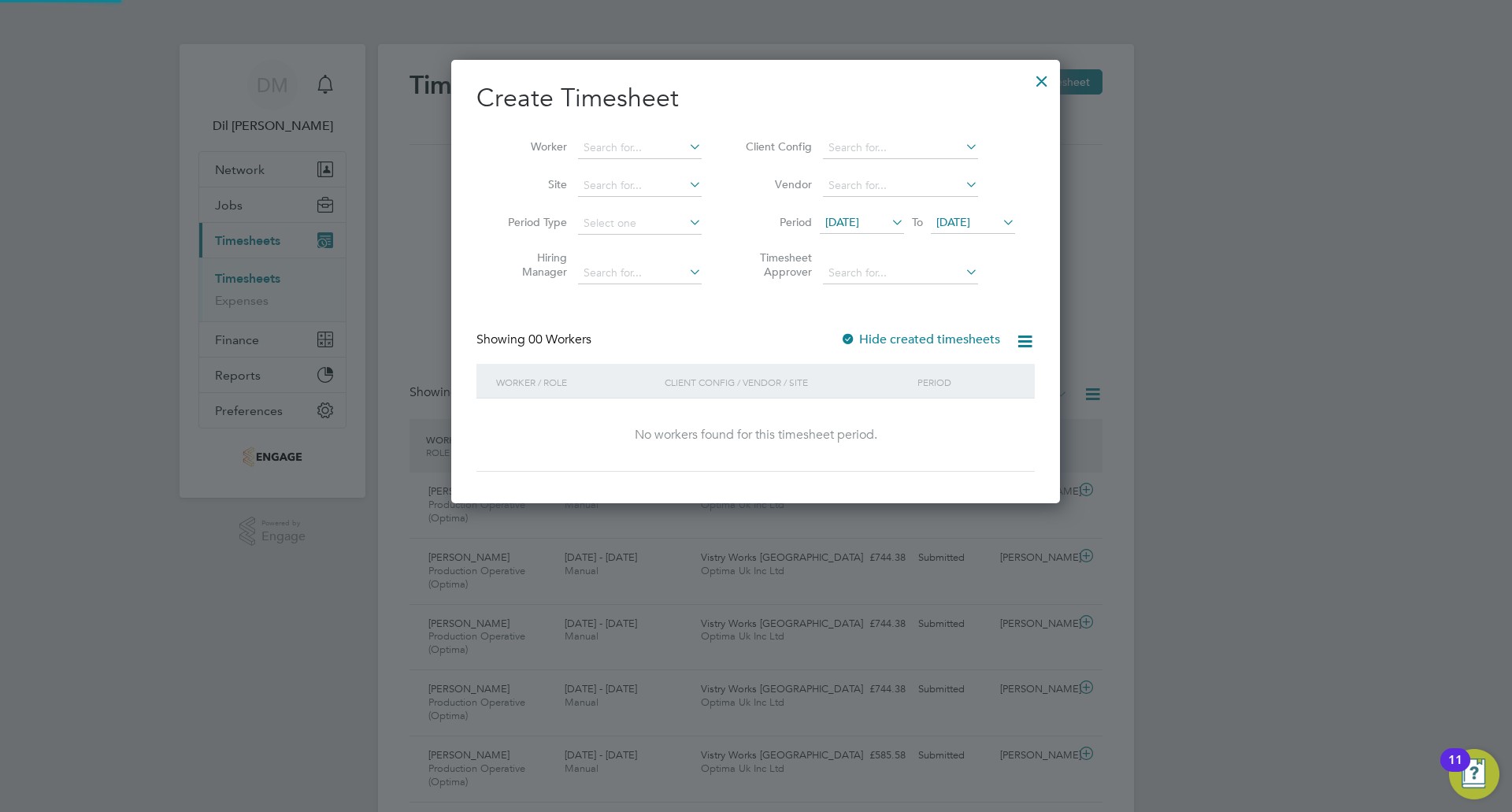
click at [975, 215] on span "[DATE]" at bounding box center [972, 223] width 84 height 21
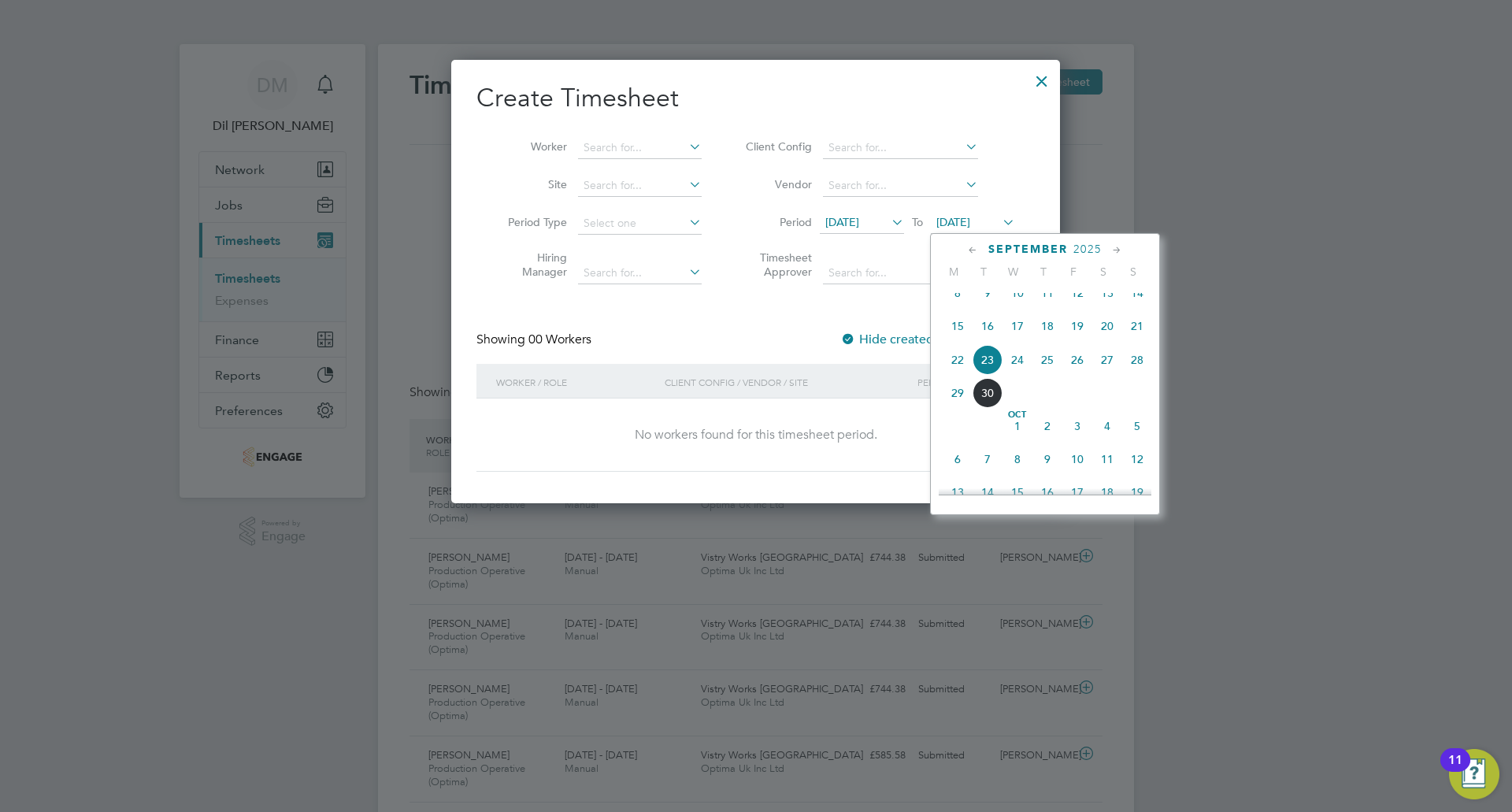
click at [1127, 372] on span "28" at bounding box center [1137, 360] width 30 height 30
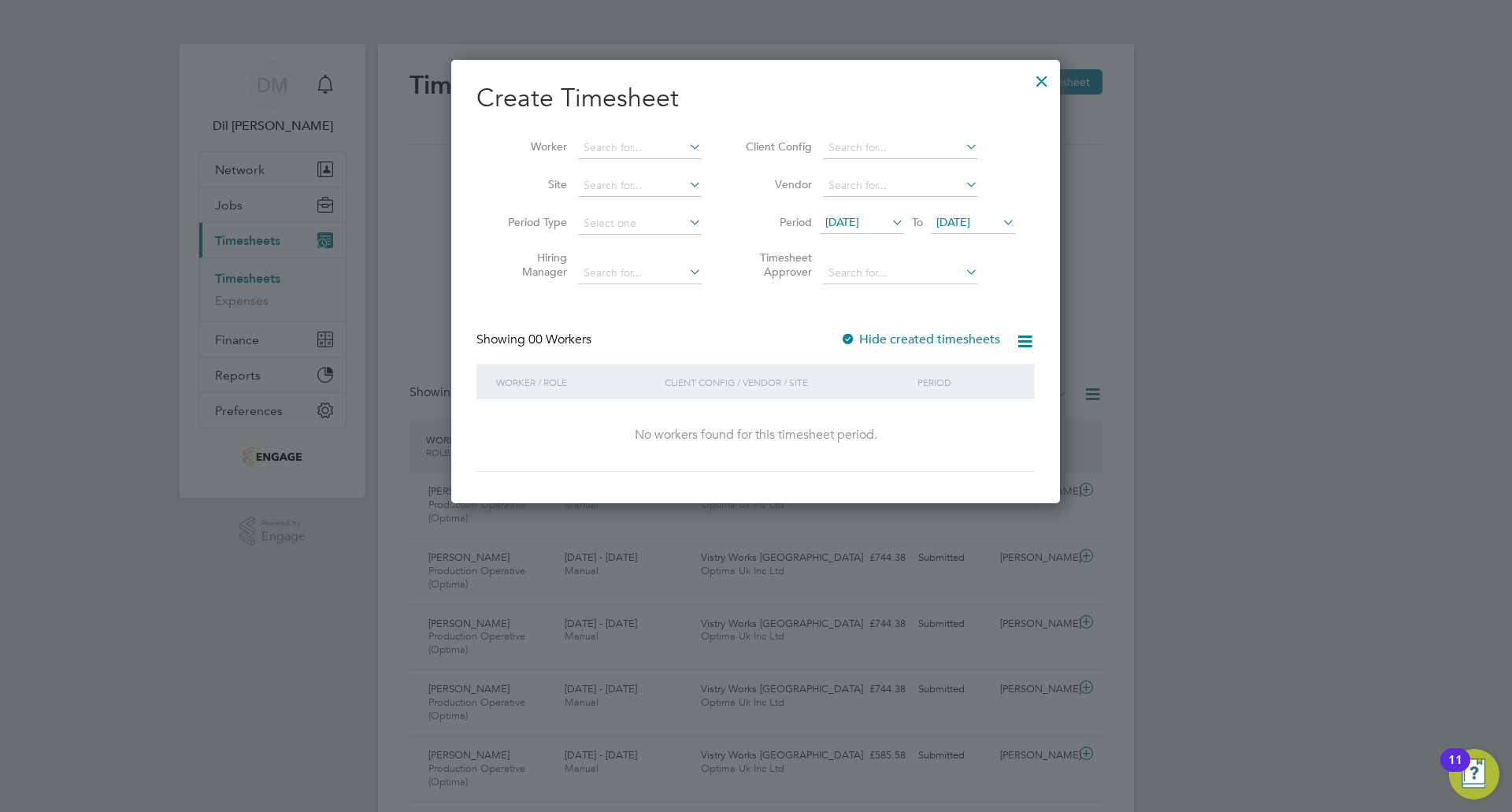
click at [900, 337] on label "Hide created timesheets" at bounding box center [920, 340] width 160 height 16
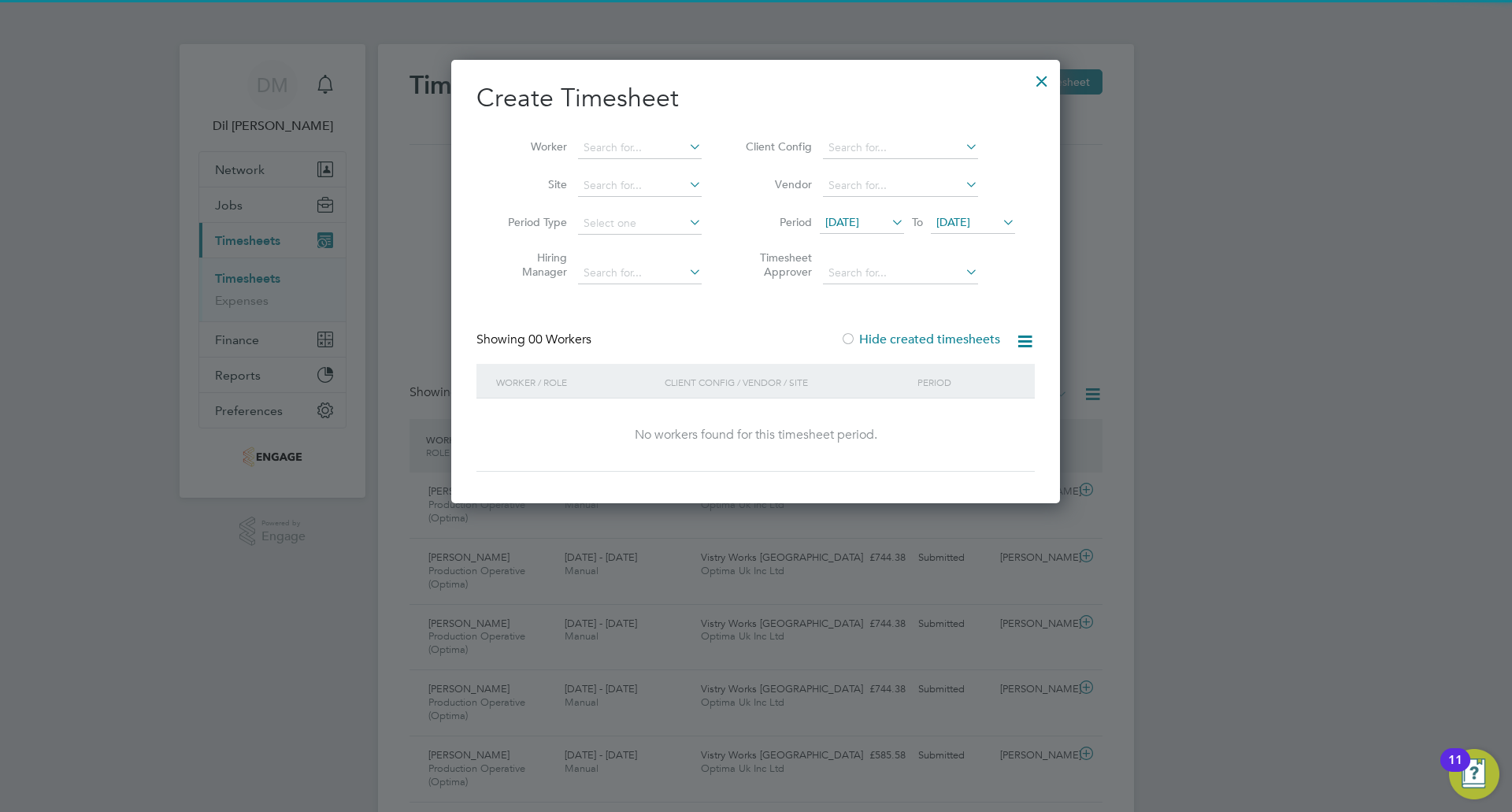
click at [970, 217] on span "28 Sep 2025" at bounding box center [953, 222] width 34 height 14
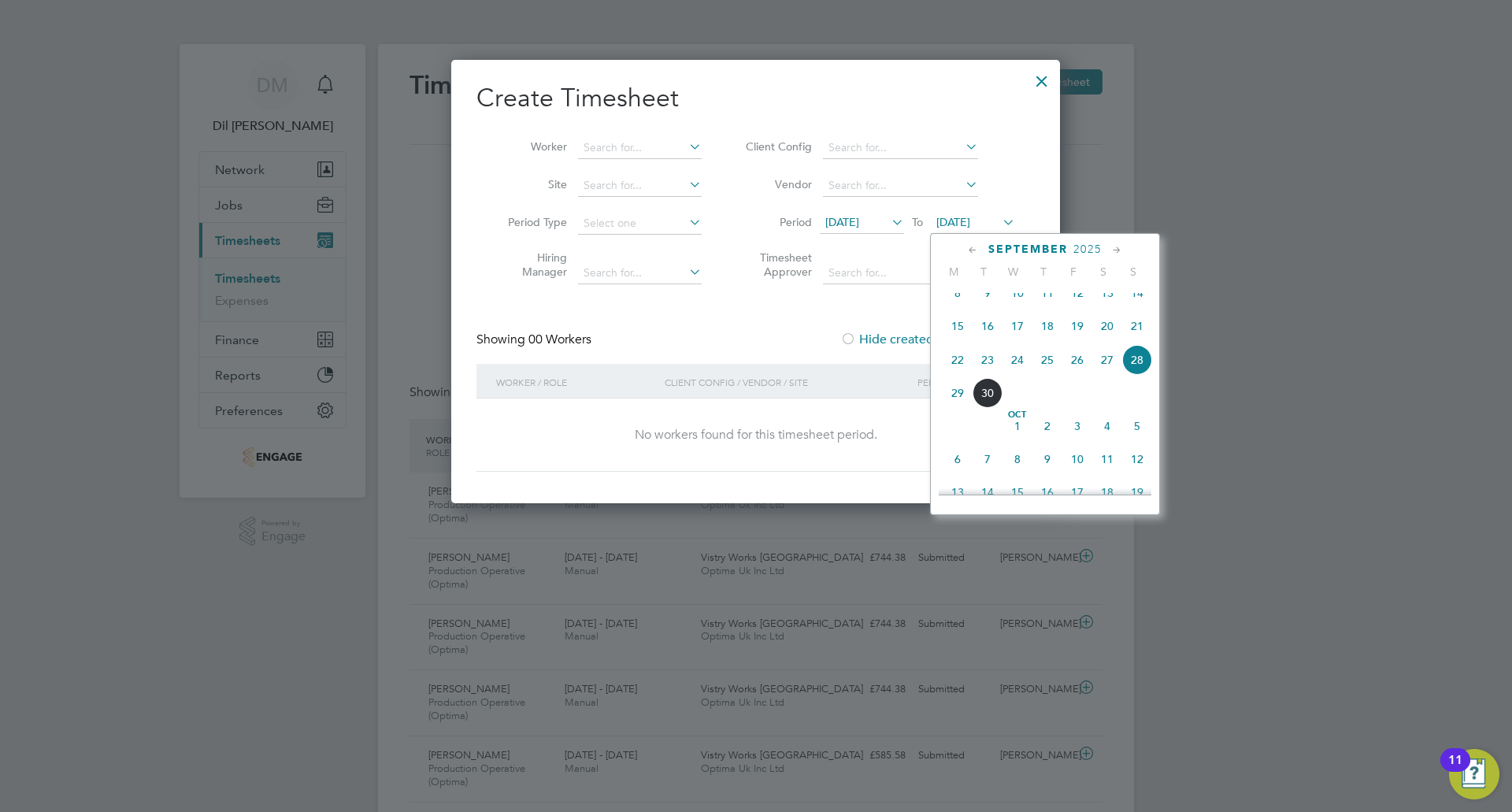
click at [1105, 371] on span "27" at bounding box center [1107, 360] width 30 height 30
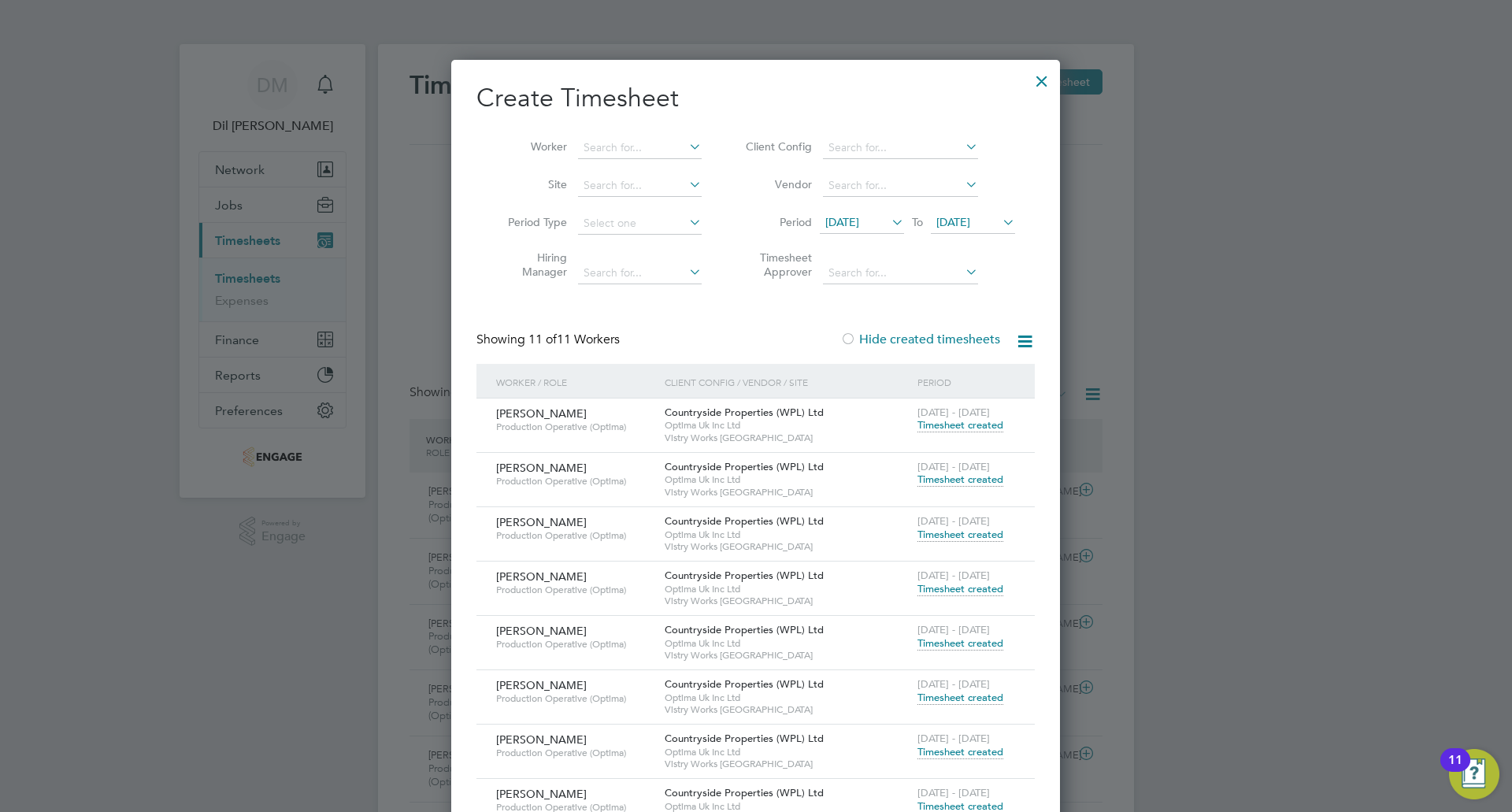
click at [1039, 89] on div at bounding box center [1042, 77] width 29 height 29
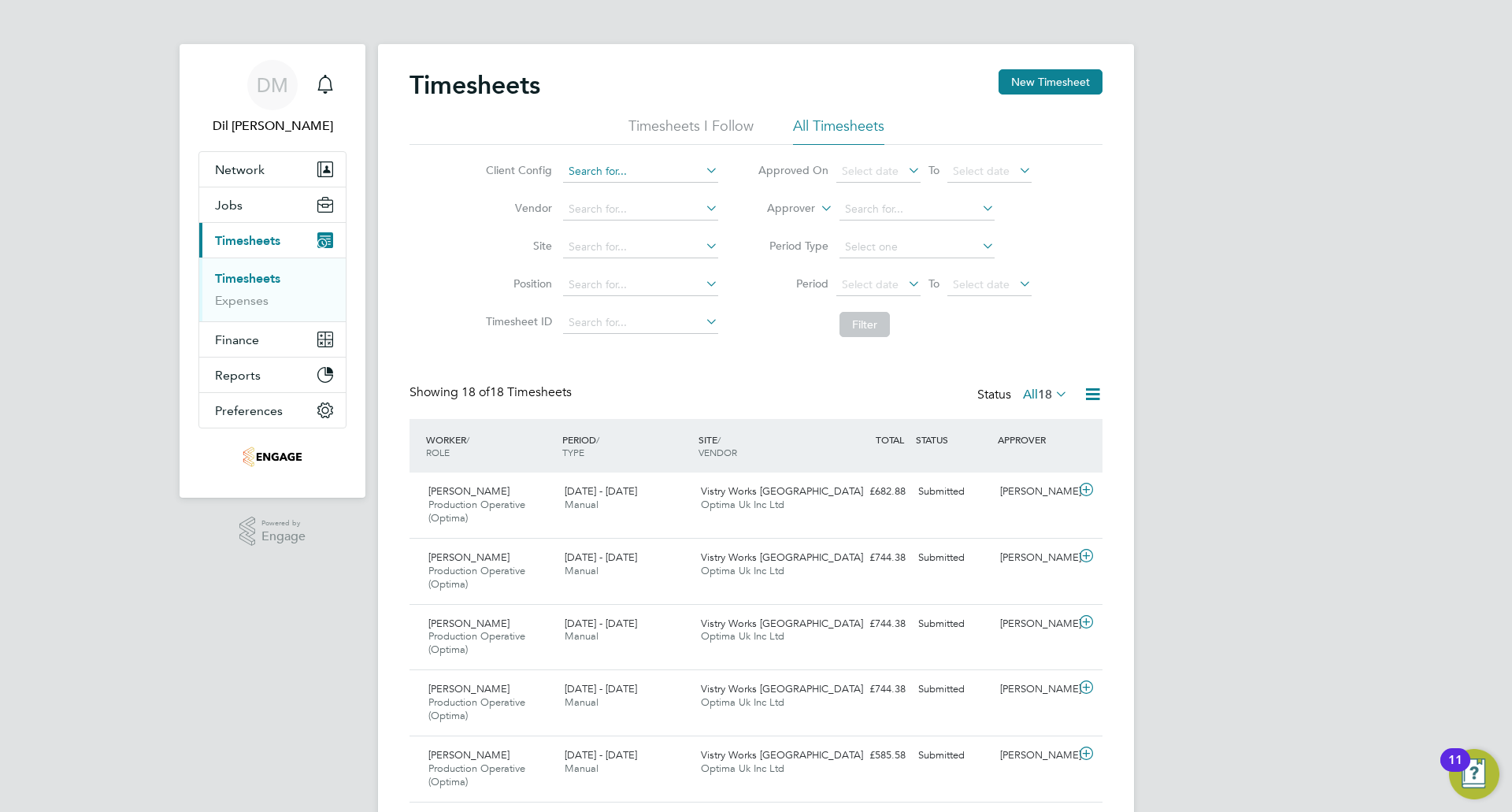
click at [627, 179] on input at bounding box center [641, 171] width 155 height 22
click at [1051, 89] on button "New Timesheet" at bounding box center [1050, 82] width 104 height 25
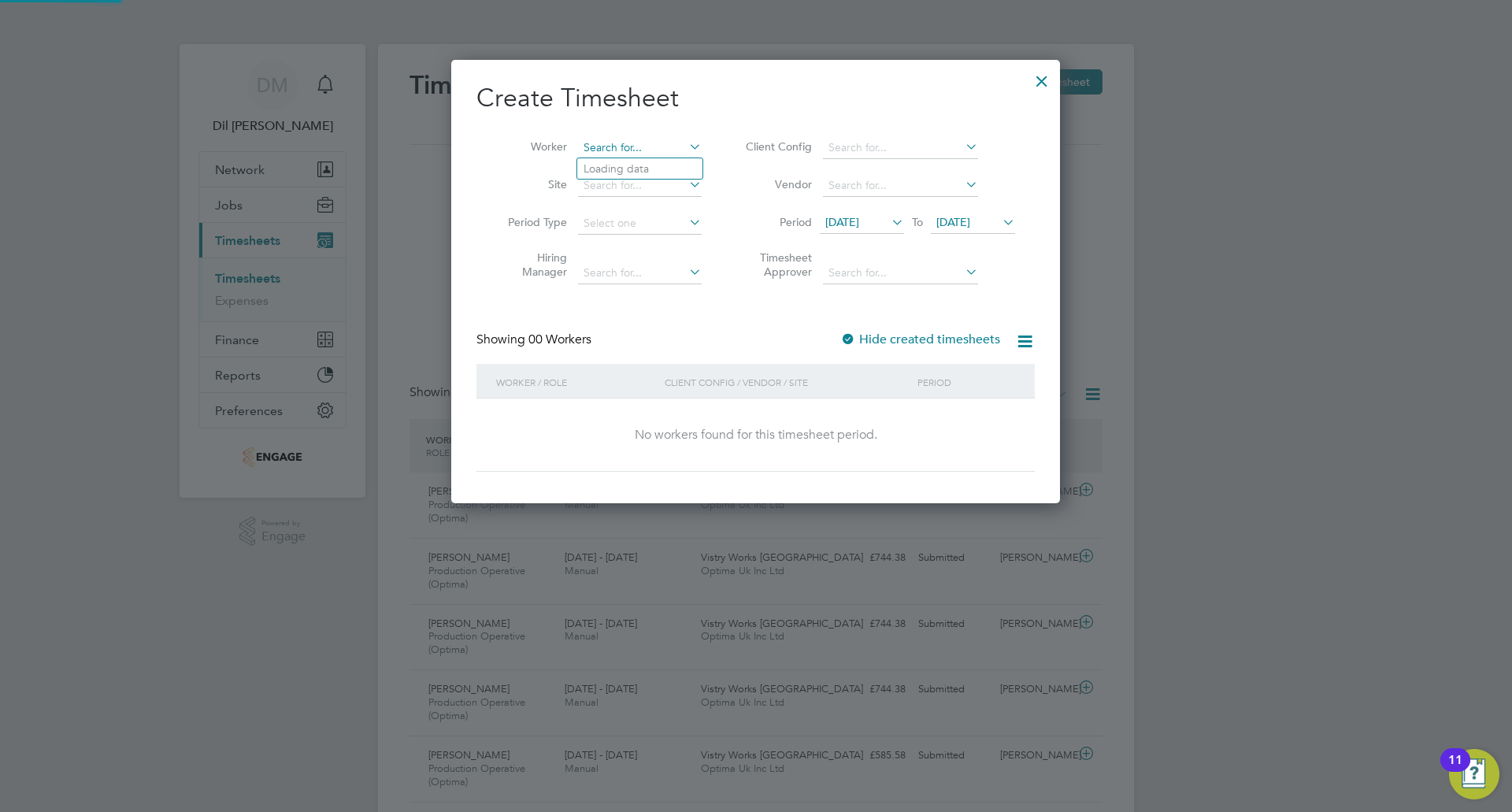
click at [650, 137] on input at bounding box center [640, 148] width 123 height 22
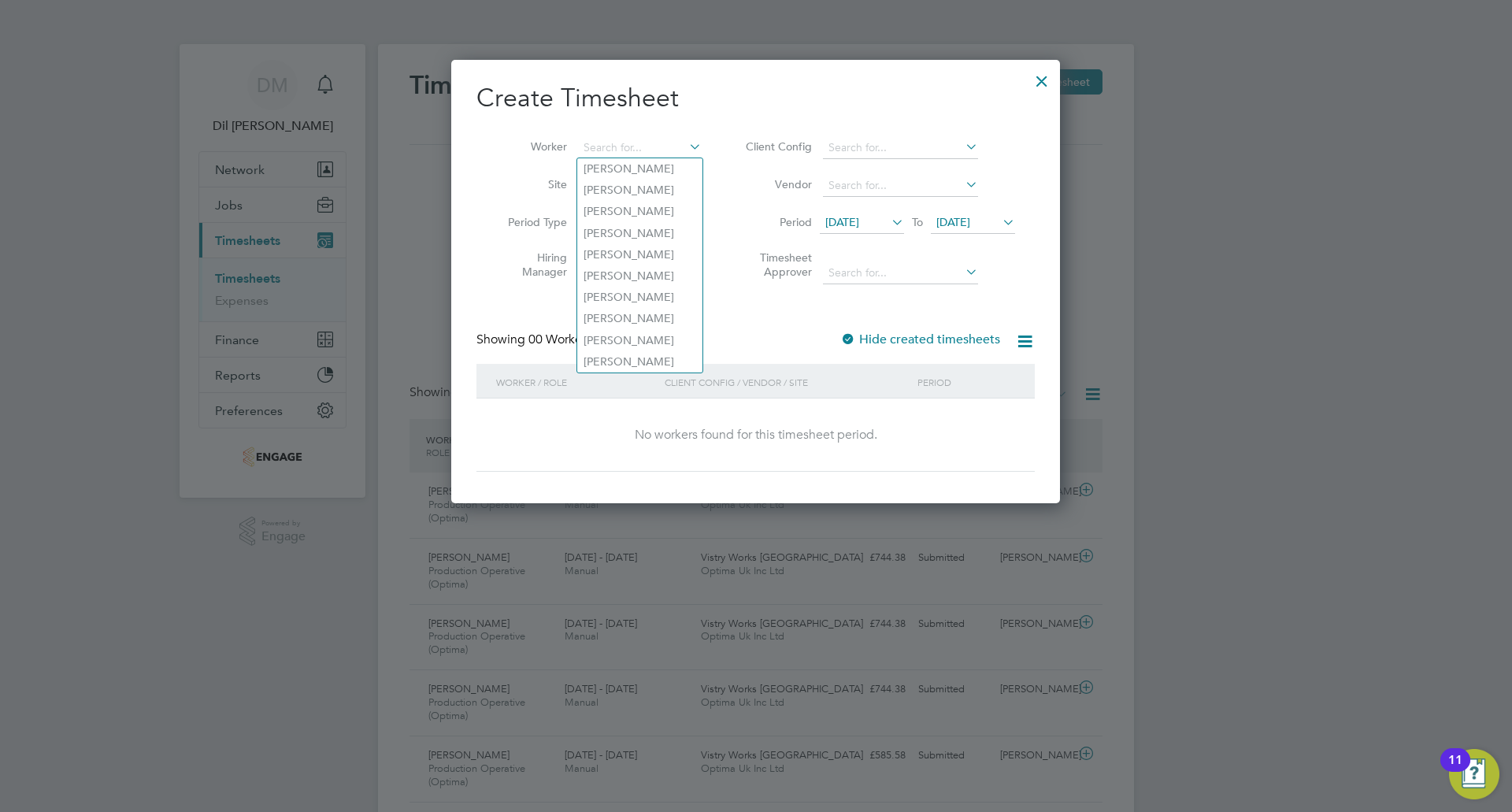
click at [741, 303] on div "Create Timesheet Worker Site Period Type Hiring Manager Client Config Vendor Pe…" at bounding box center [755, 276] width 558 height 390
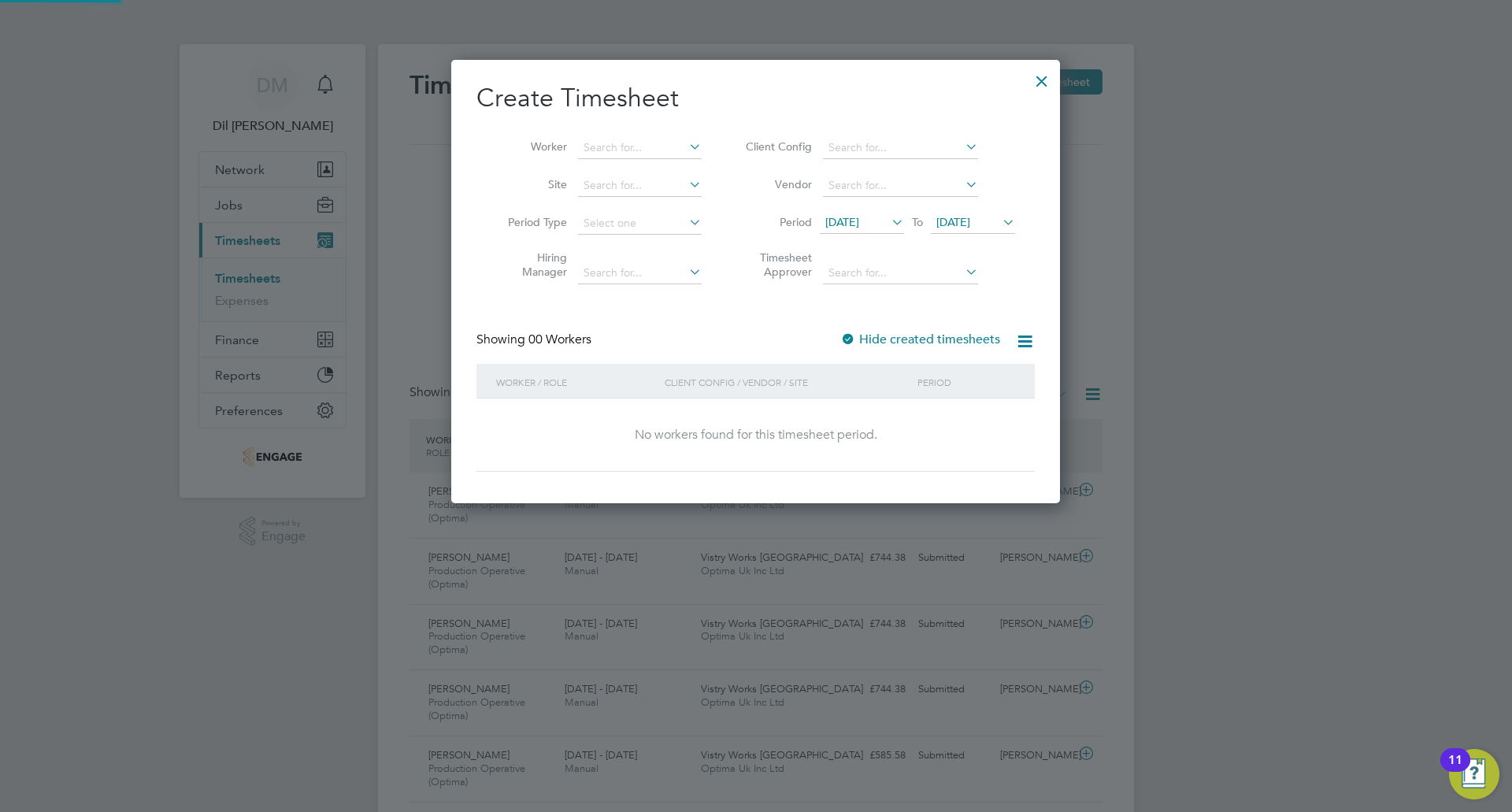
click at [859, 227] on span "[DATE]" at bounding box center [842, 222] width 34 height 14
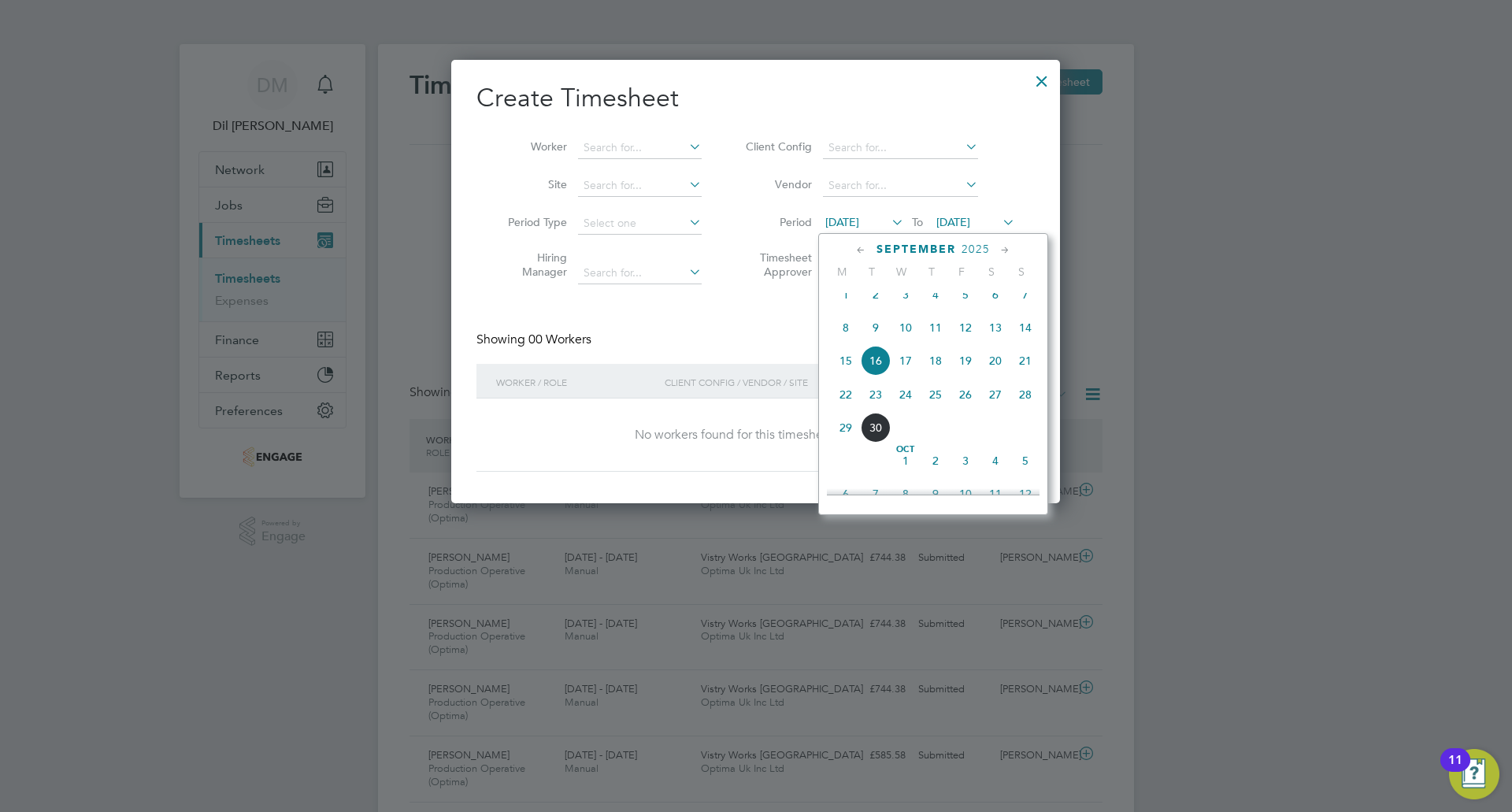
click at [848, 408] on span "22" at bounding box center [845, 394] width 30 height 30
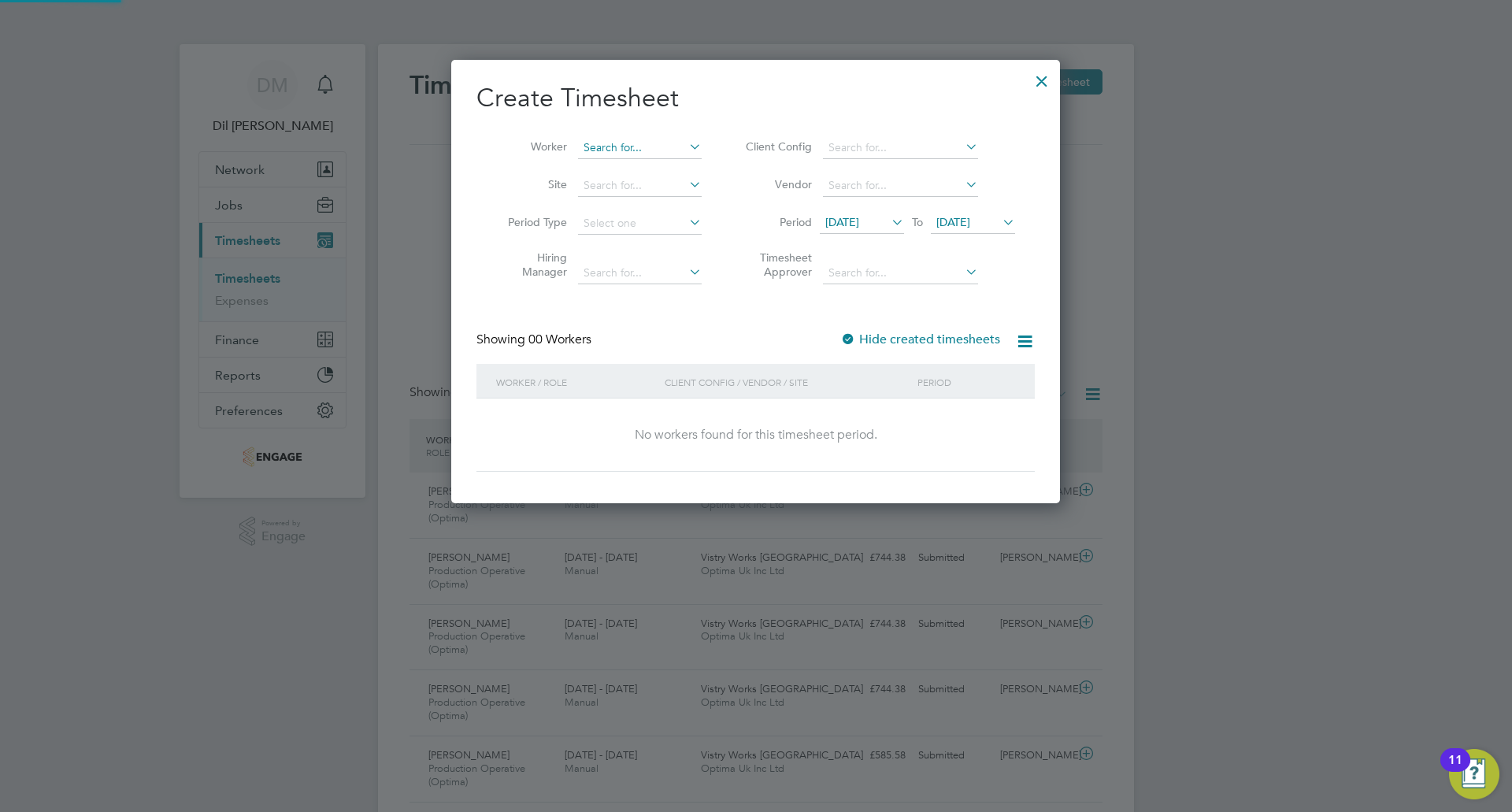
click at [652, 140] on input at bounding box center [640, 148] width 123 height 22
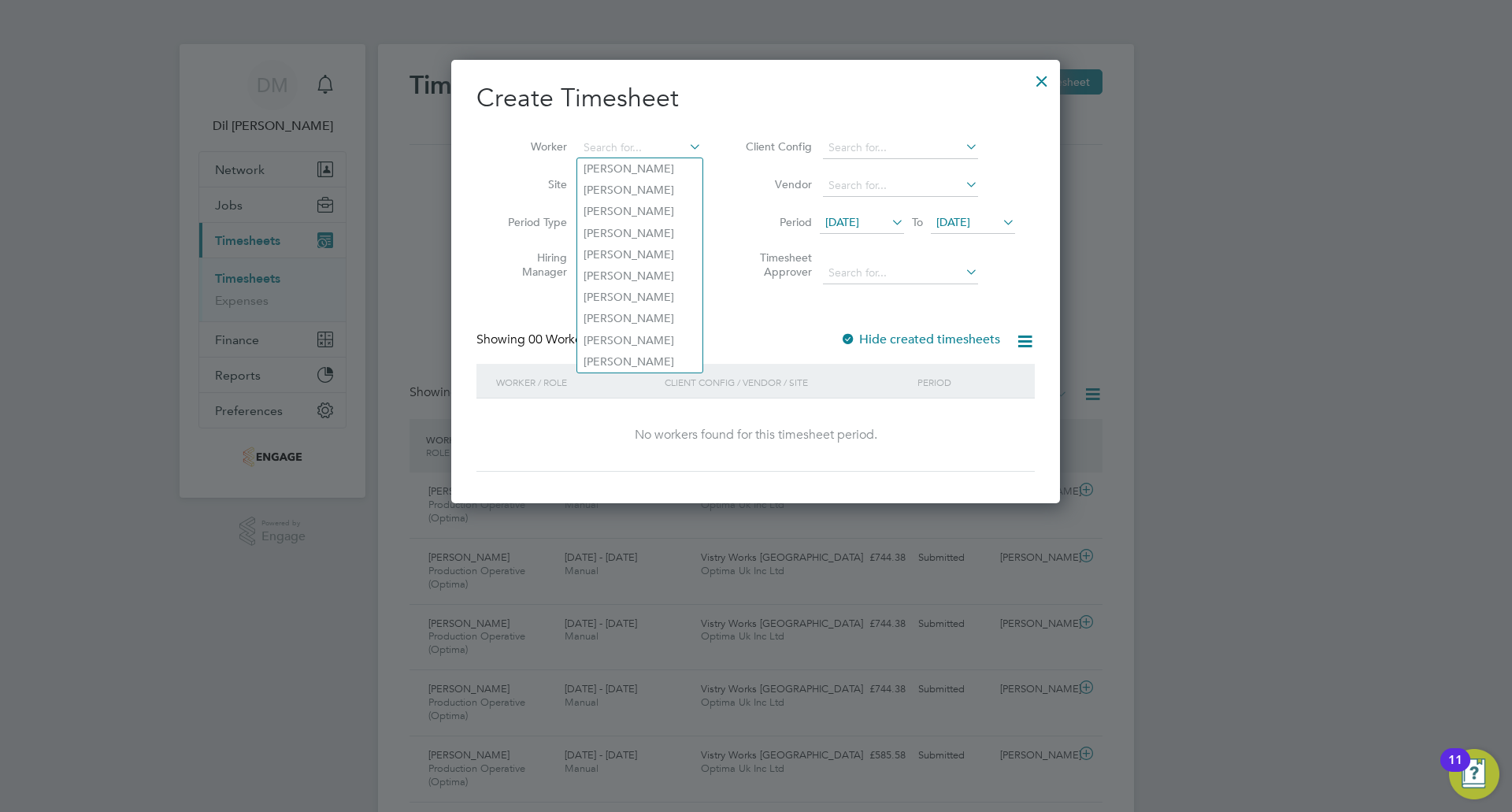
click at [956, 213] on div "22 Sep 2025 To 23 Sep 2025" at bounding box center [917, 223] width 195 height 22
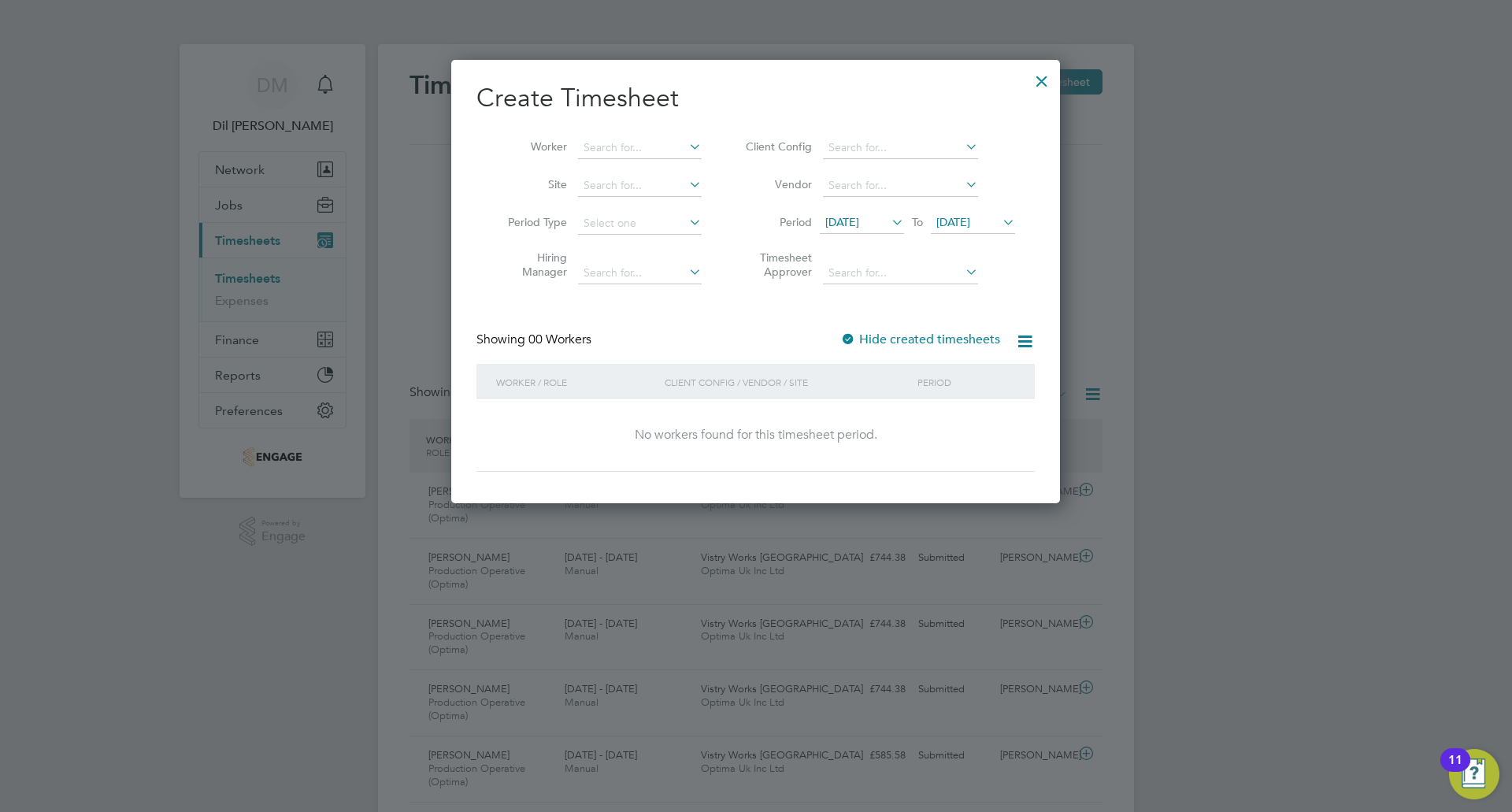
click at [959, 222] on span "[DATE]" at bounding box center [953, 222] width 34 height 14
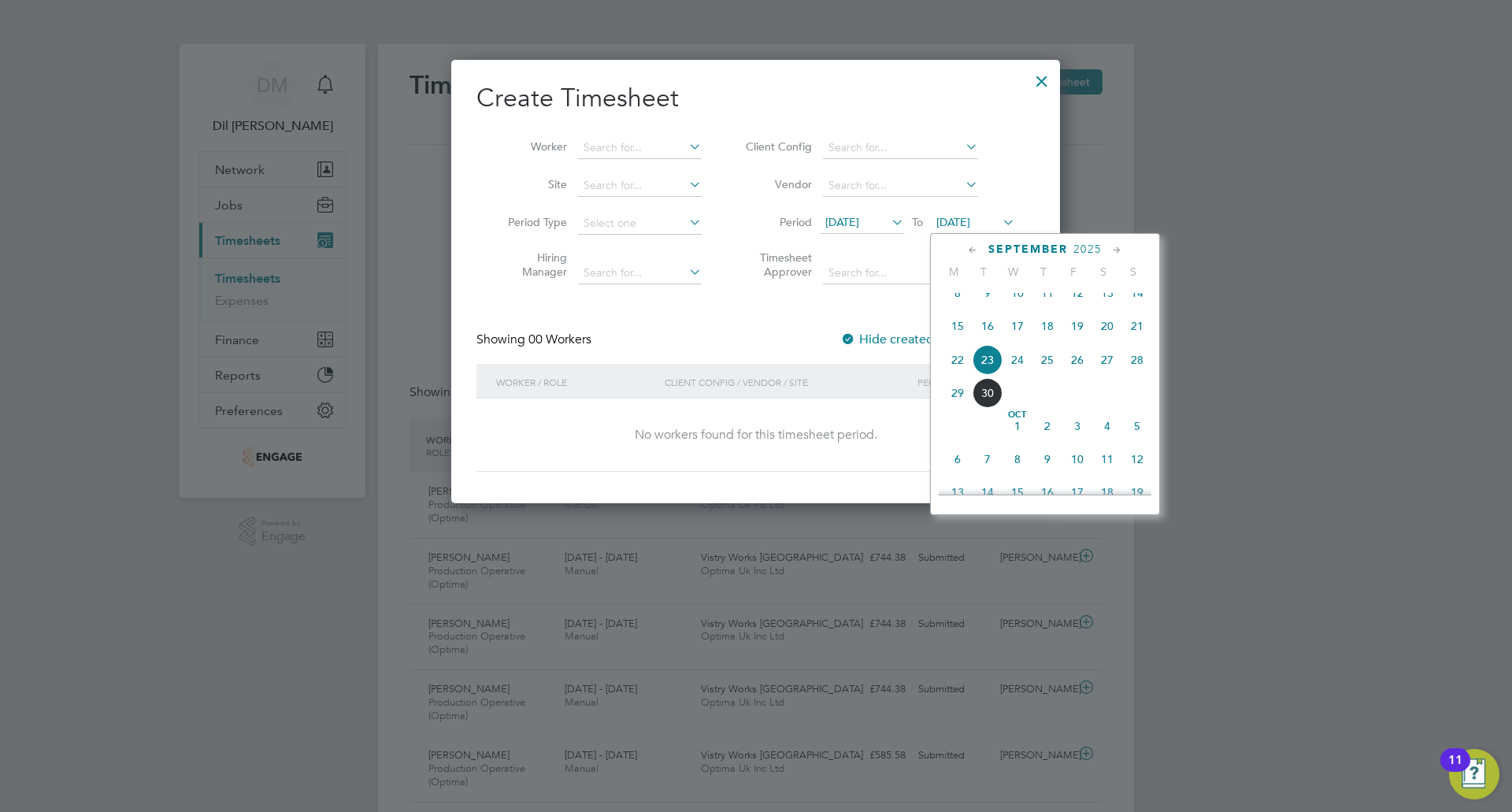
click at [1109, 374] on span "27" at bounding box center [1107, 360] width 30 height 30
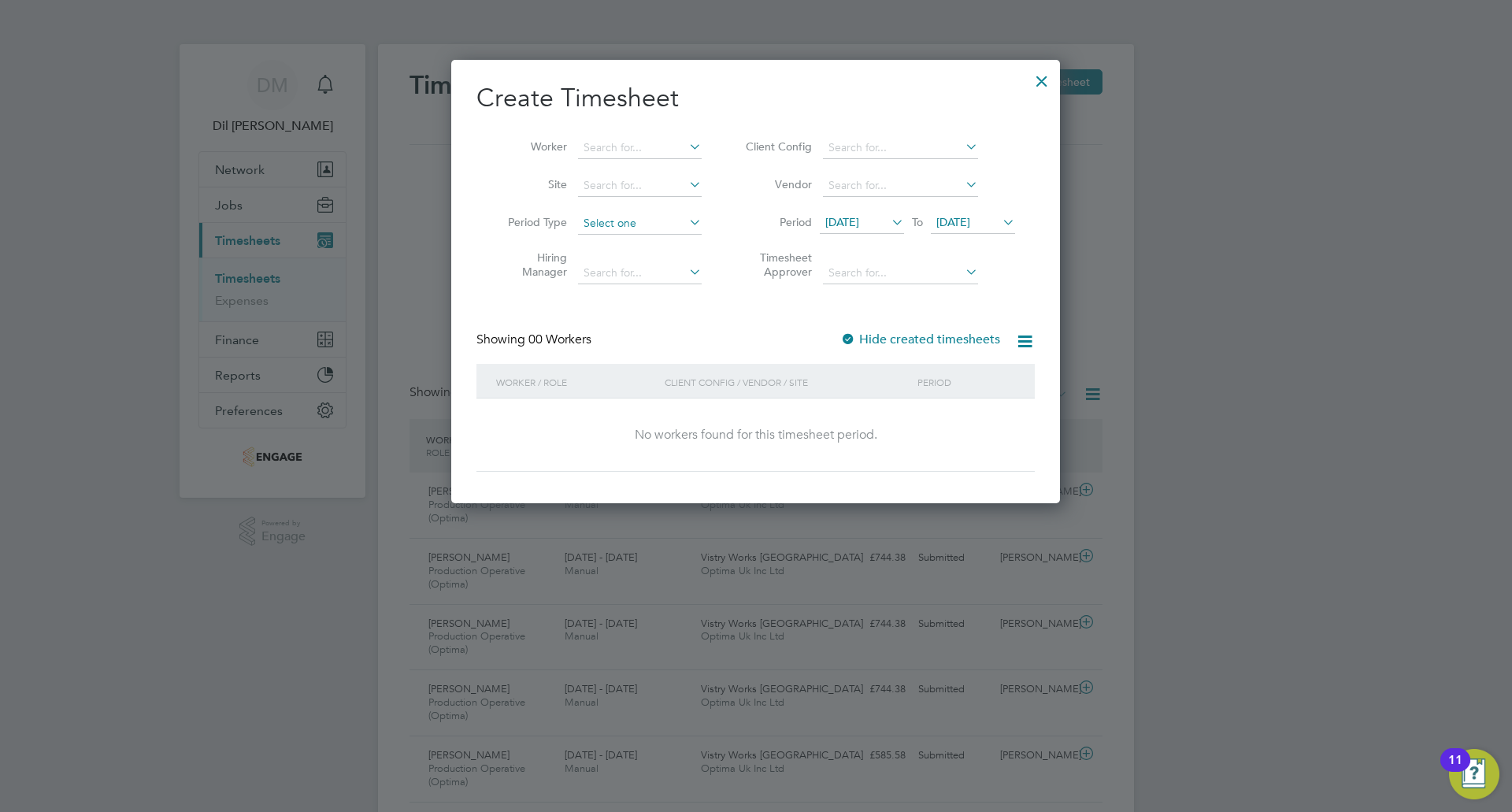
click at [670, 222] on input at bounding box center [640, 223] width 123 height 22
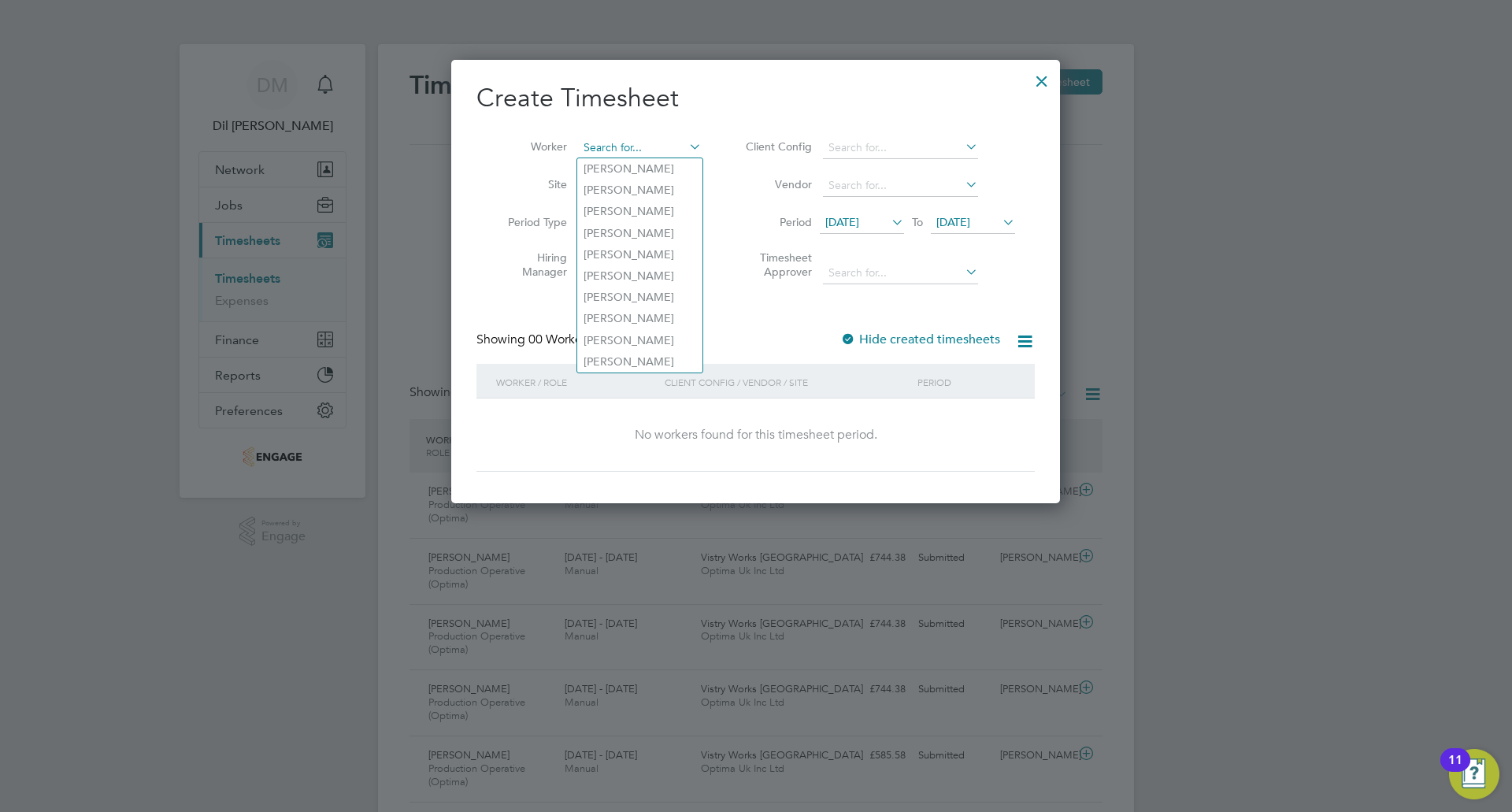
click at [648, 152] on input at bounding box center [640, 148] width 123 height 22
click at [742, 208] on li "Period 22 Sep 2025 To 27 Sep 2025" at bounding box center [878, 224] width 313 height 38
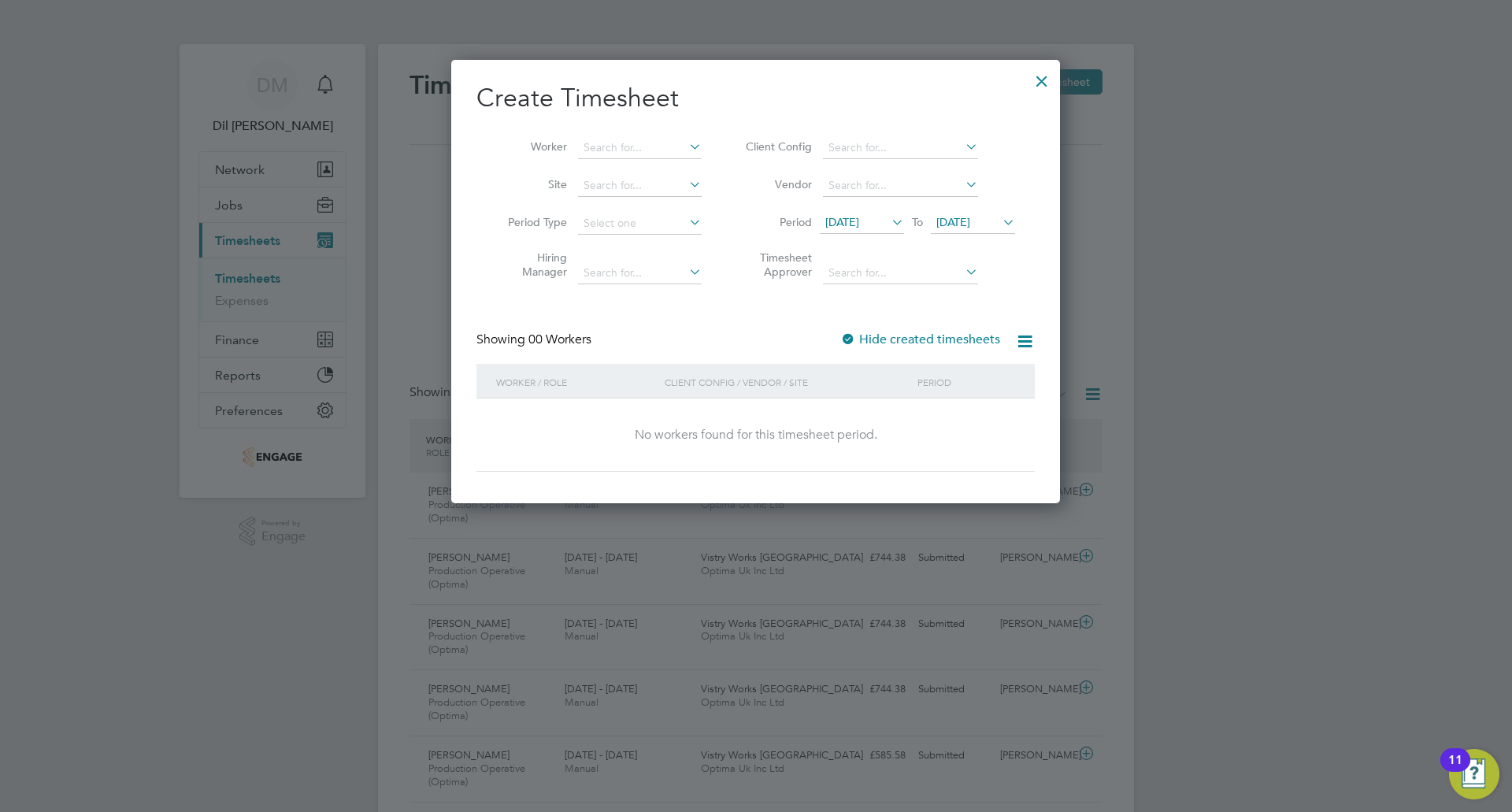
click at [1037, 86] on div at bounding box center [1042, 77] width 29 height 29
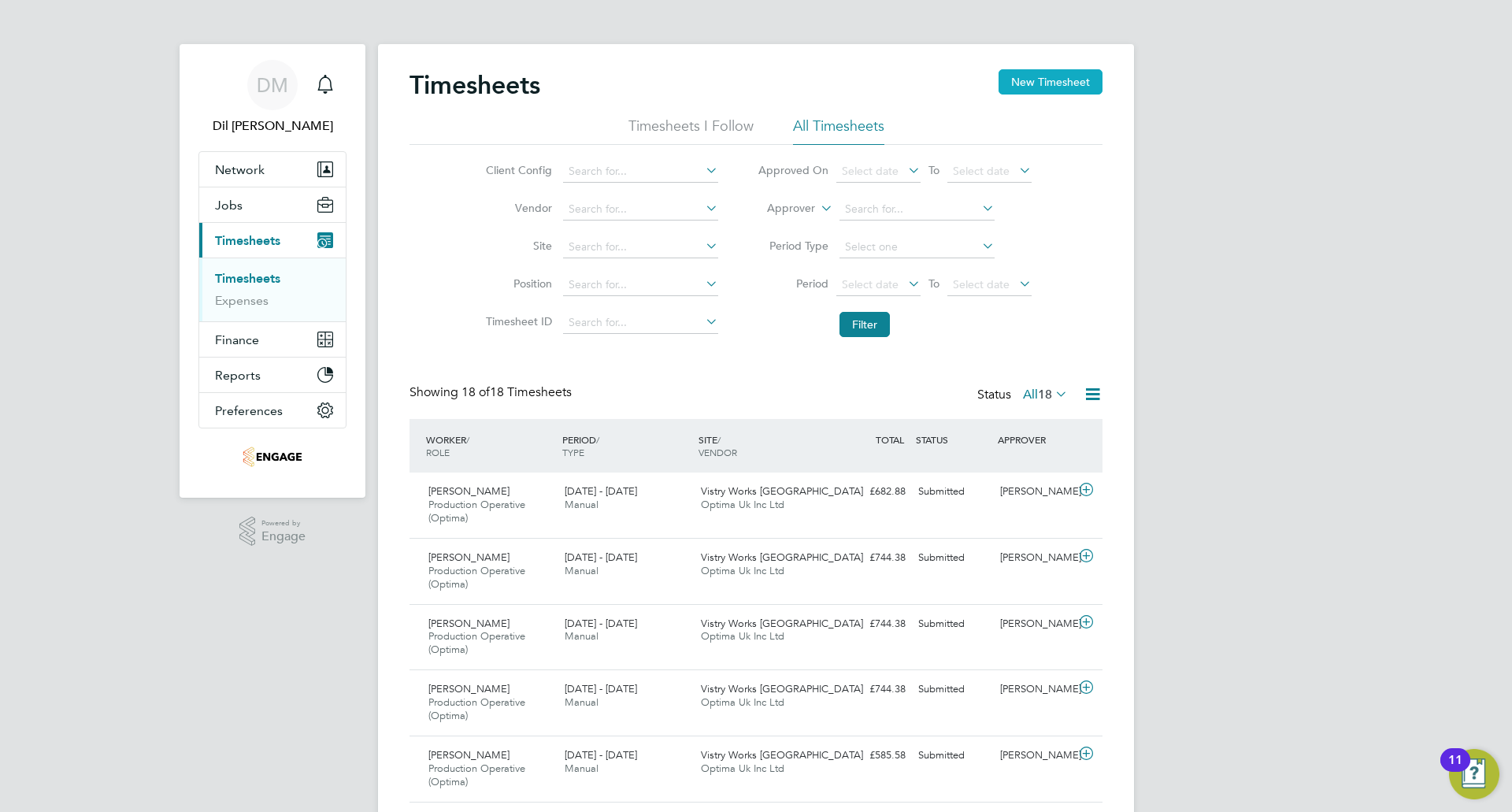
click at [1060, 83] on button "New Timesheet" at bounding box center [1050, 82] width 104 height 25
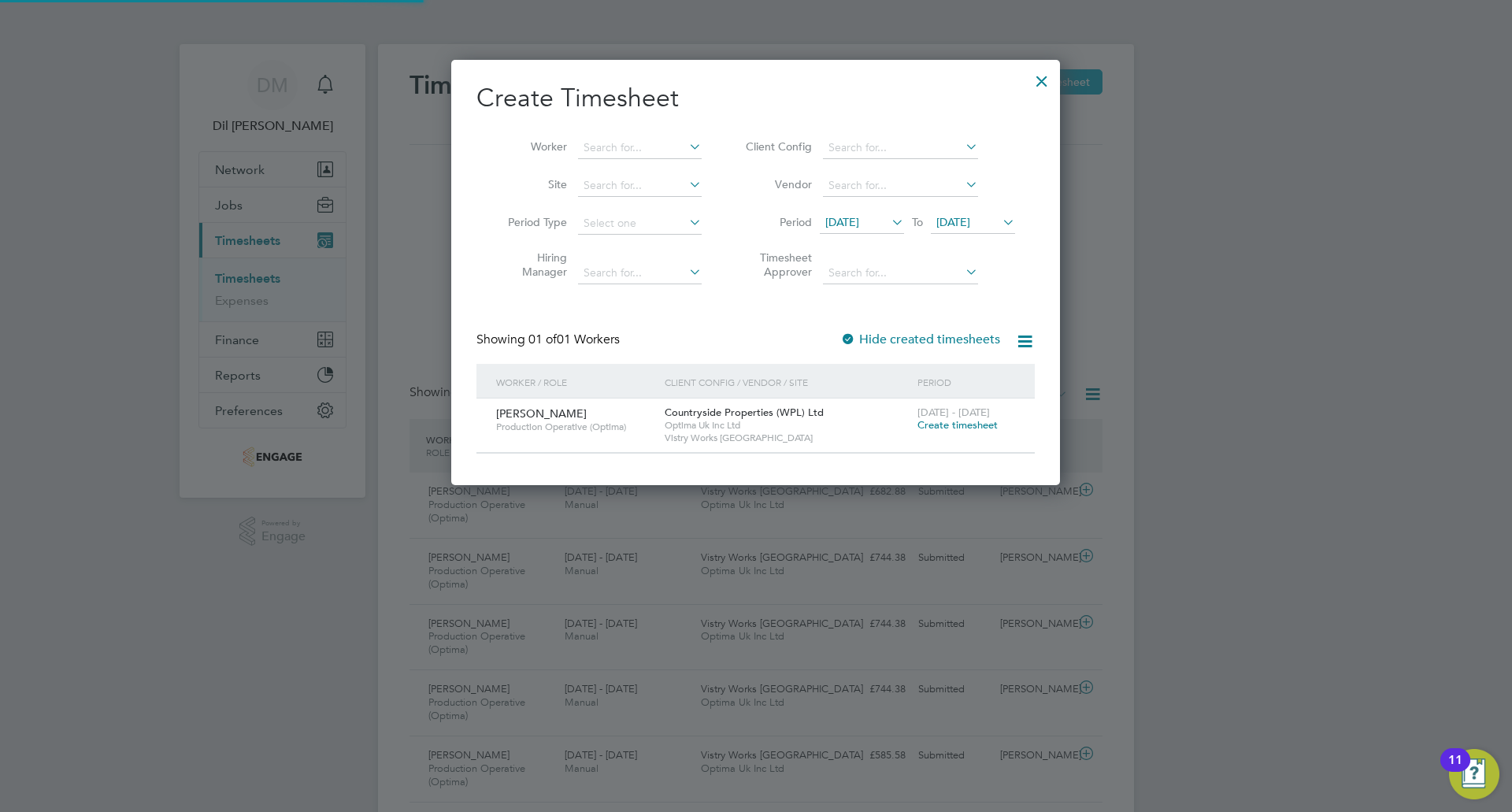
scroll to position [425, 609]
click at [845, 221] on span "[DATE]" at bounding box center [842, 222] width 34 height 14
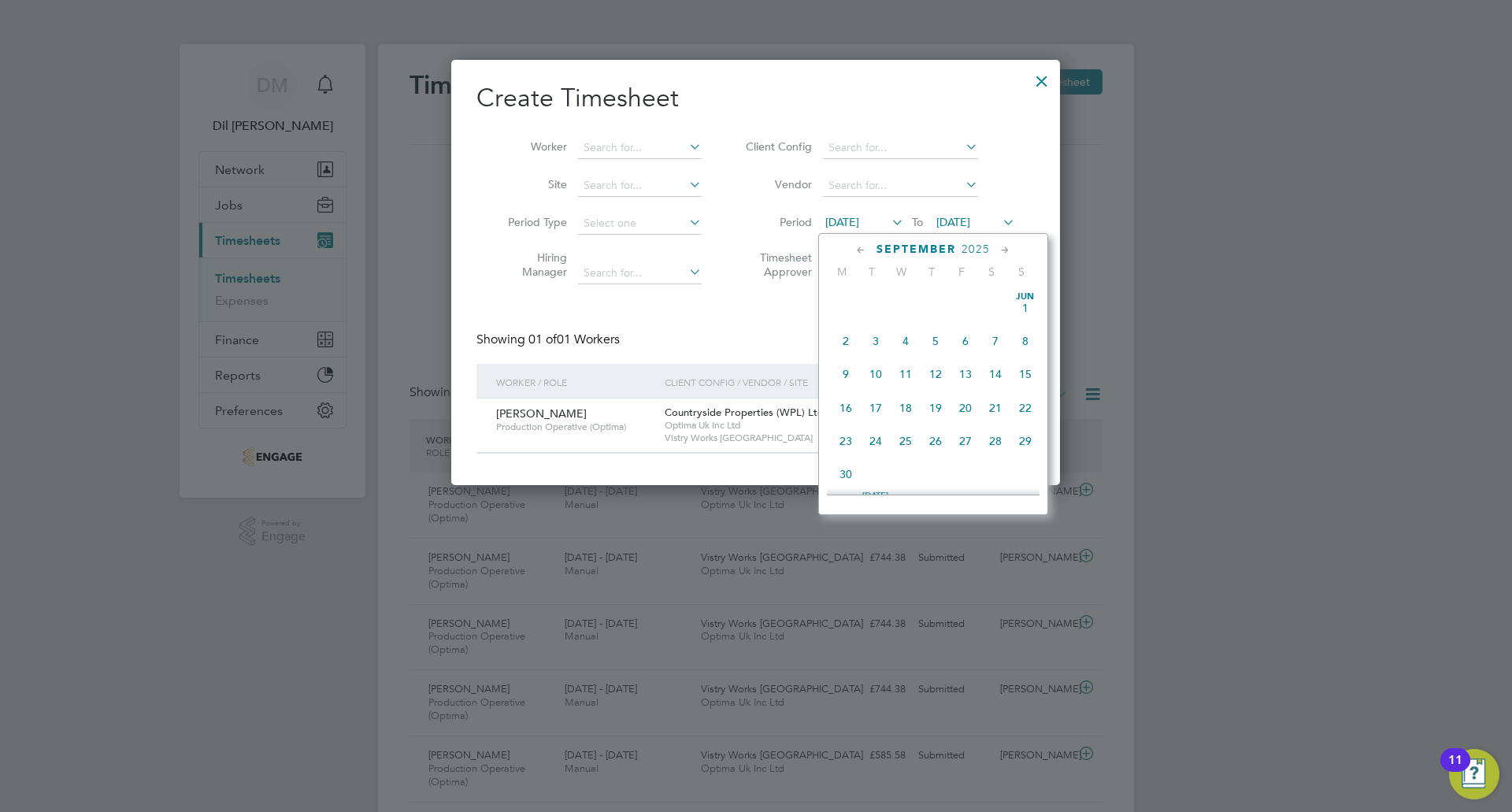
scroll to position [545, 0]
click at [849, 401] on span "22" at bounding box center [845, 394] width 30 height 30
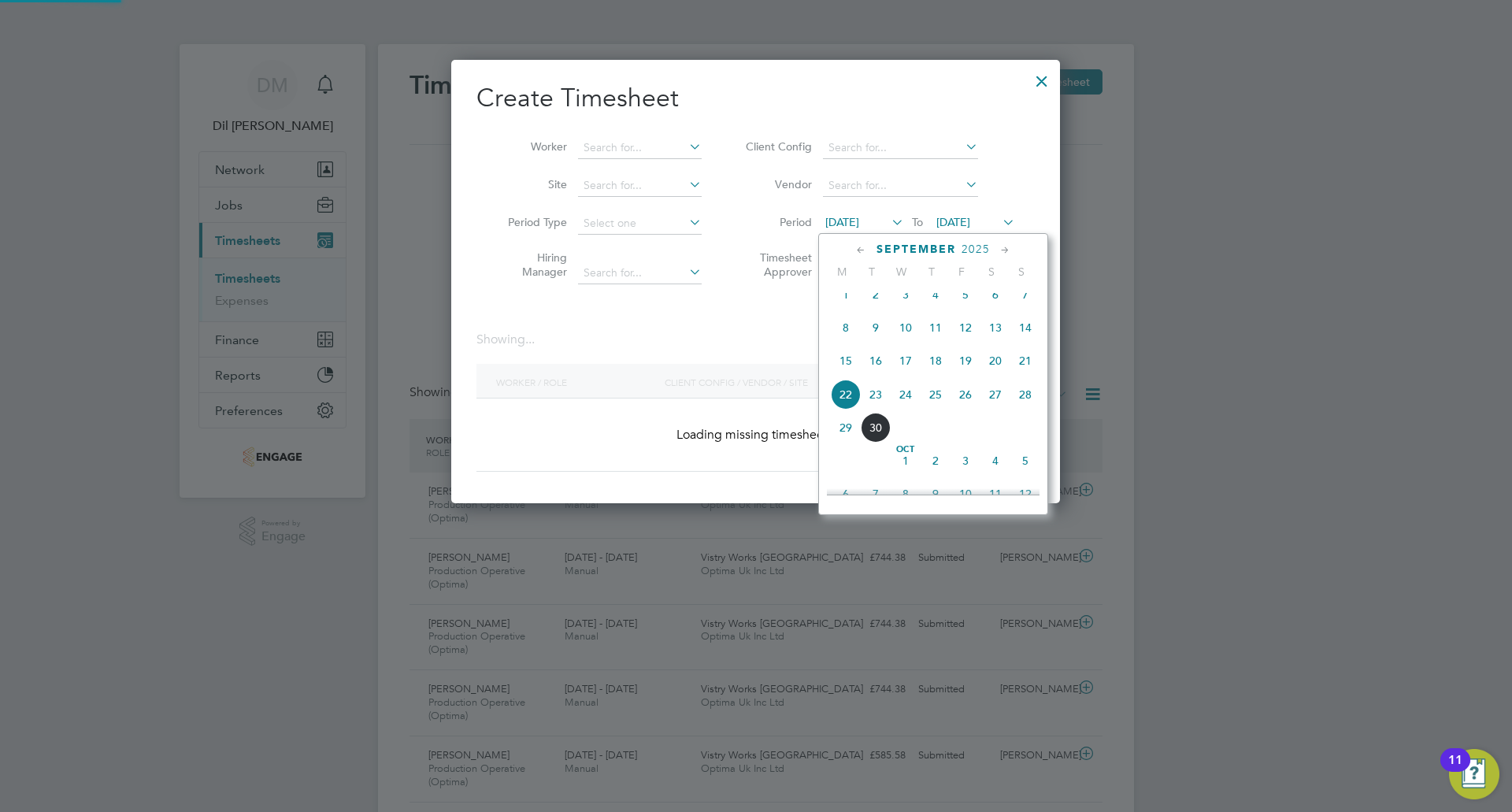
scroll to position [425, 609]
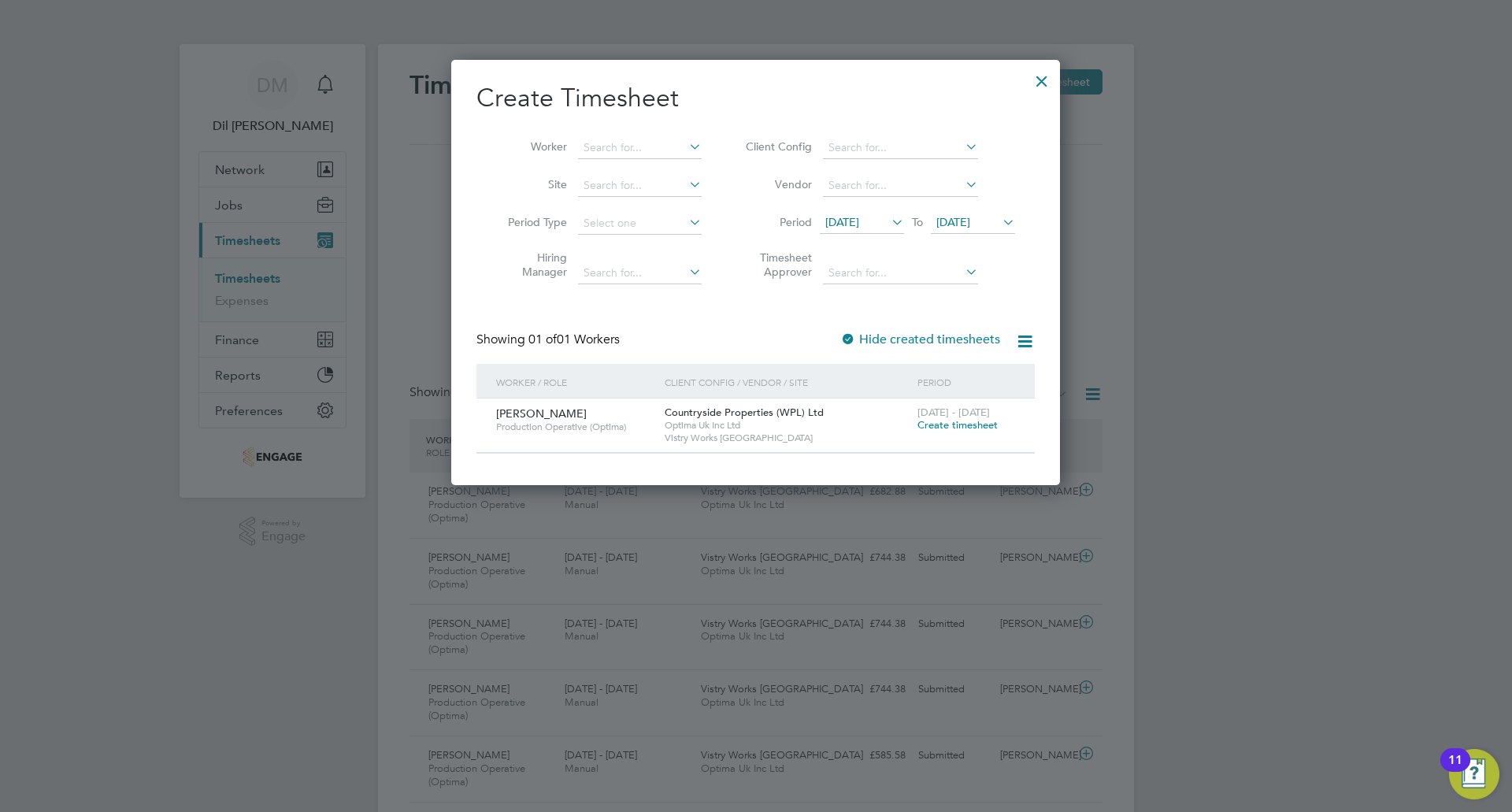
click at [970, 224] on span "[DATE]" at bounding box center [953, 222] width 34 height 14
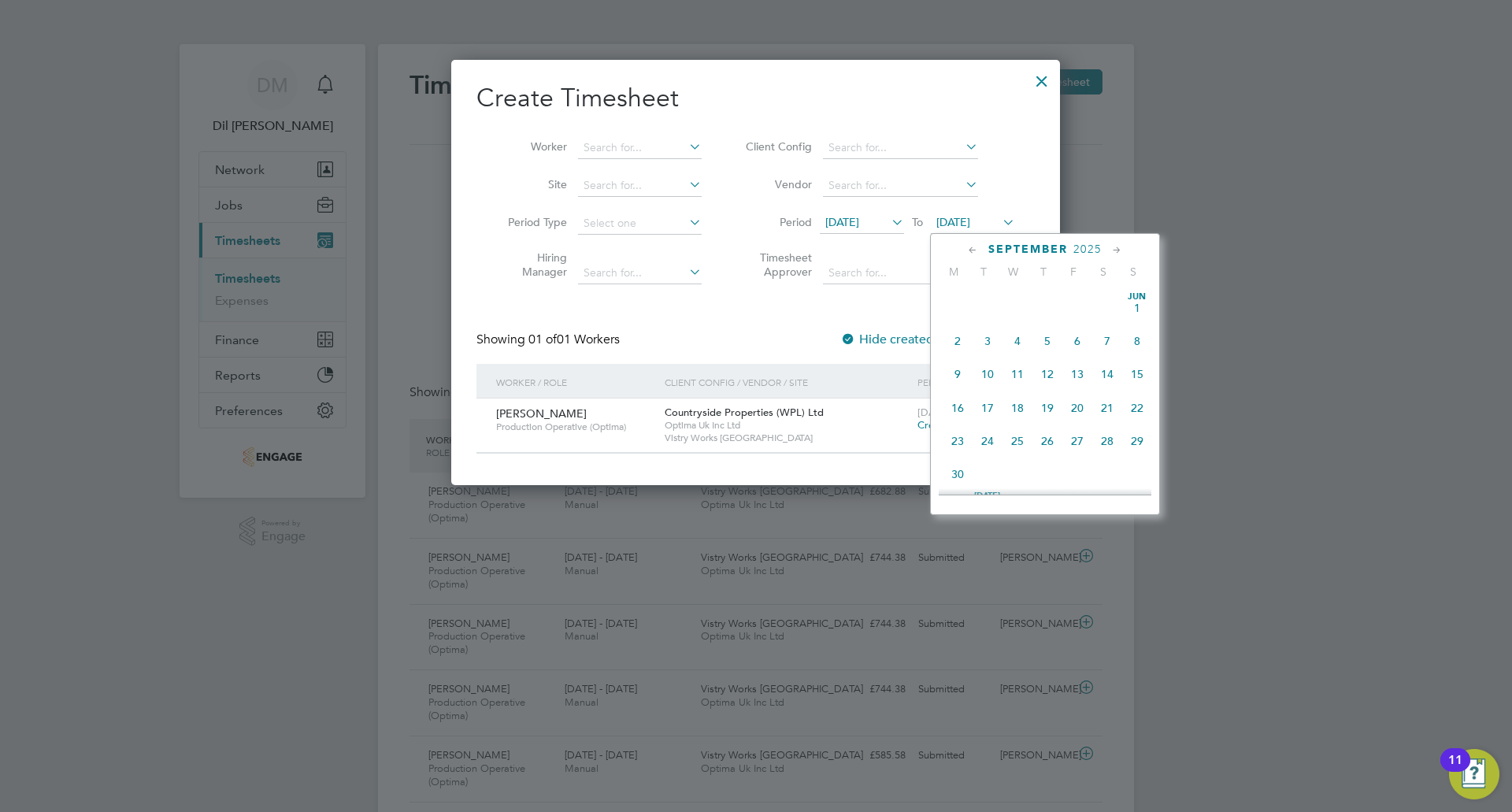
scroll to position [580, 0]
click at [1127, 375] on span "28" at bounding box center [1137, 360] width 30 height 30
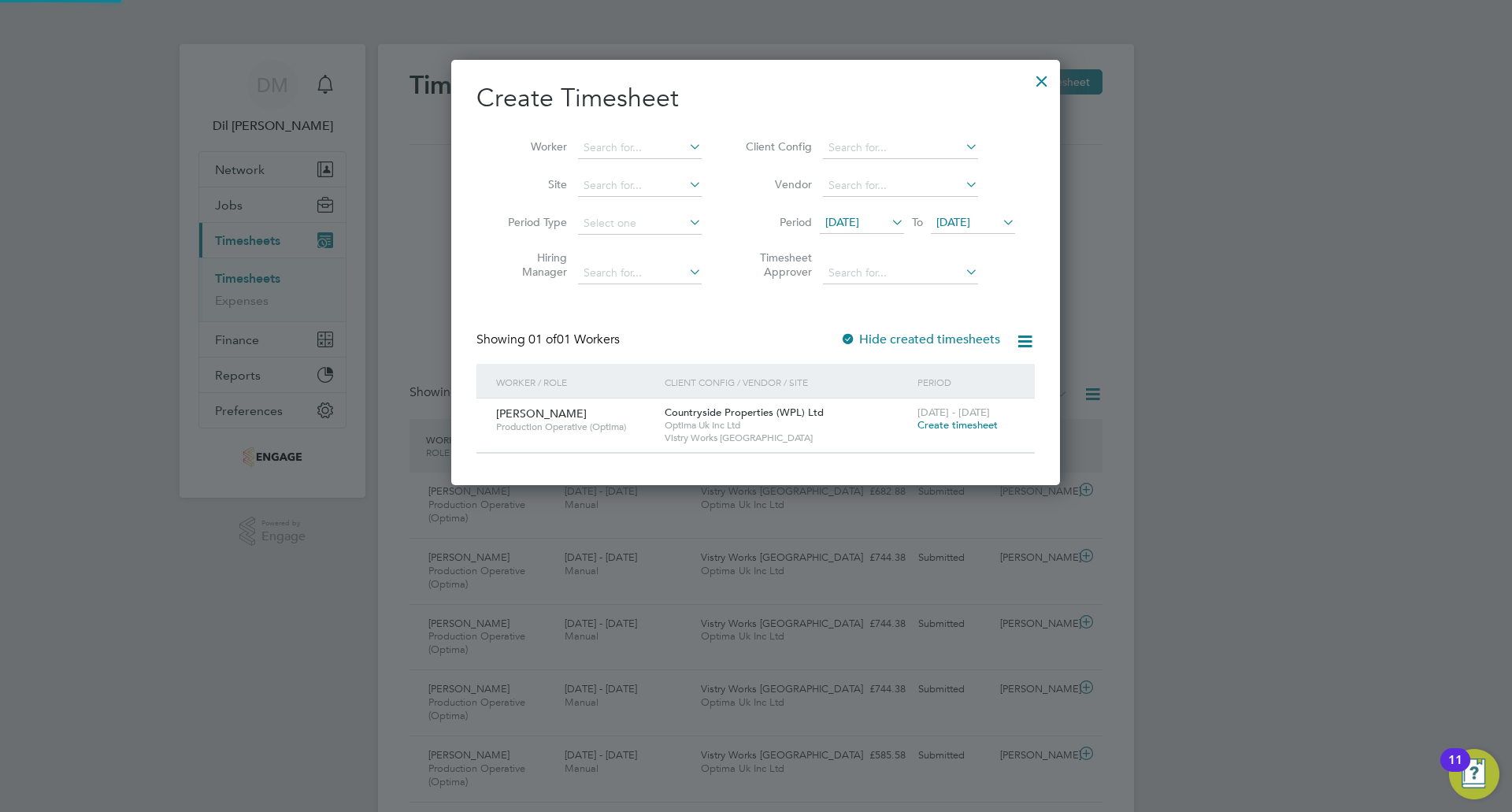
scroll to position [425, 609]
click at [956, 425] on span "Create timesheet" at bounding box center [957, 425] width 81 height 13
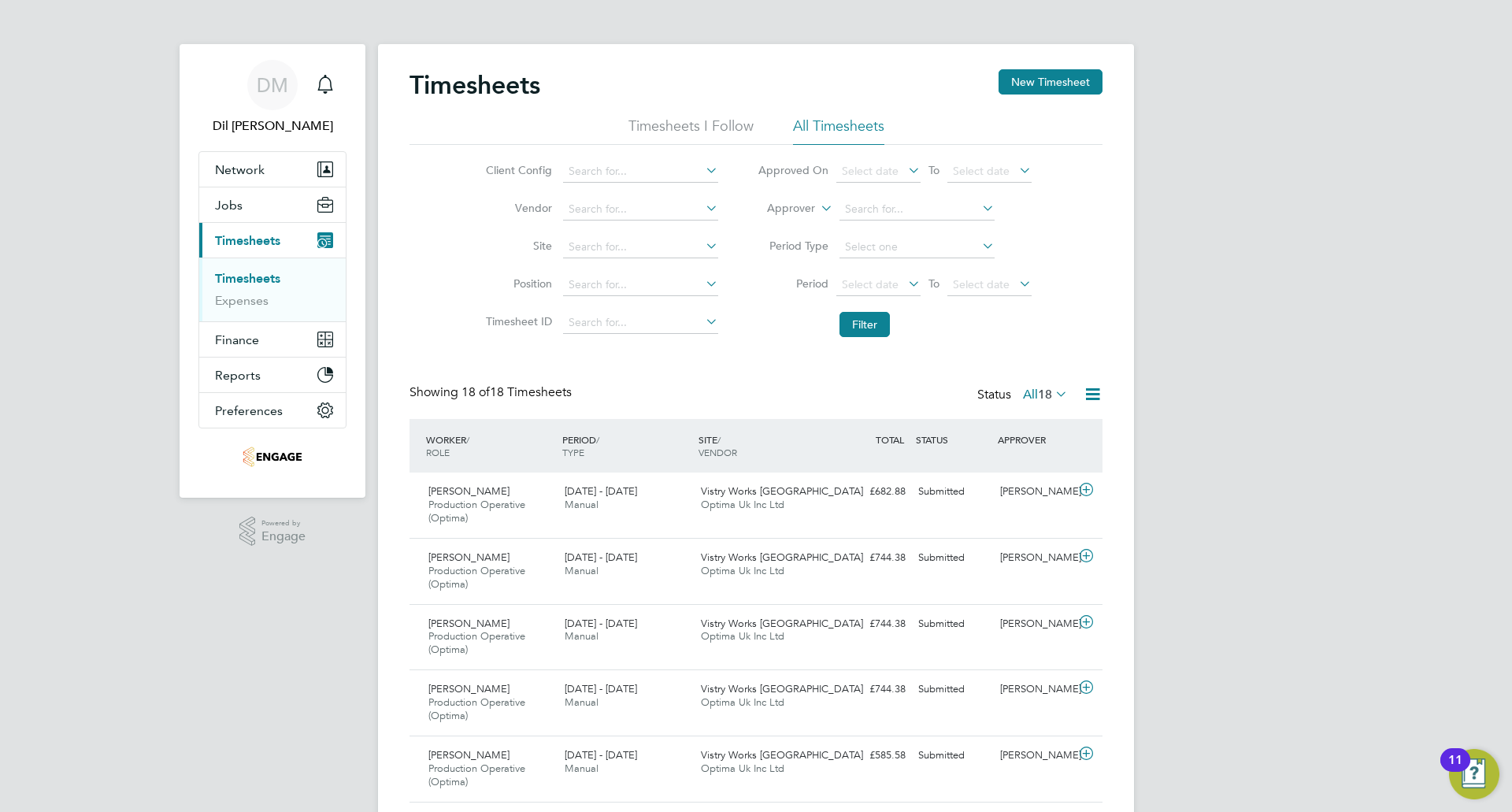
scroll to position [53, 137]
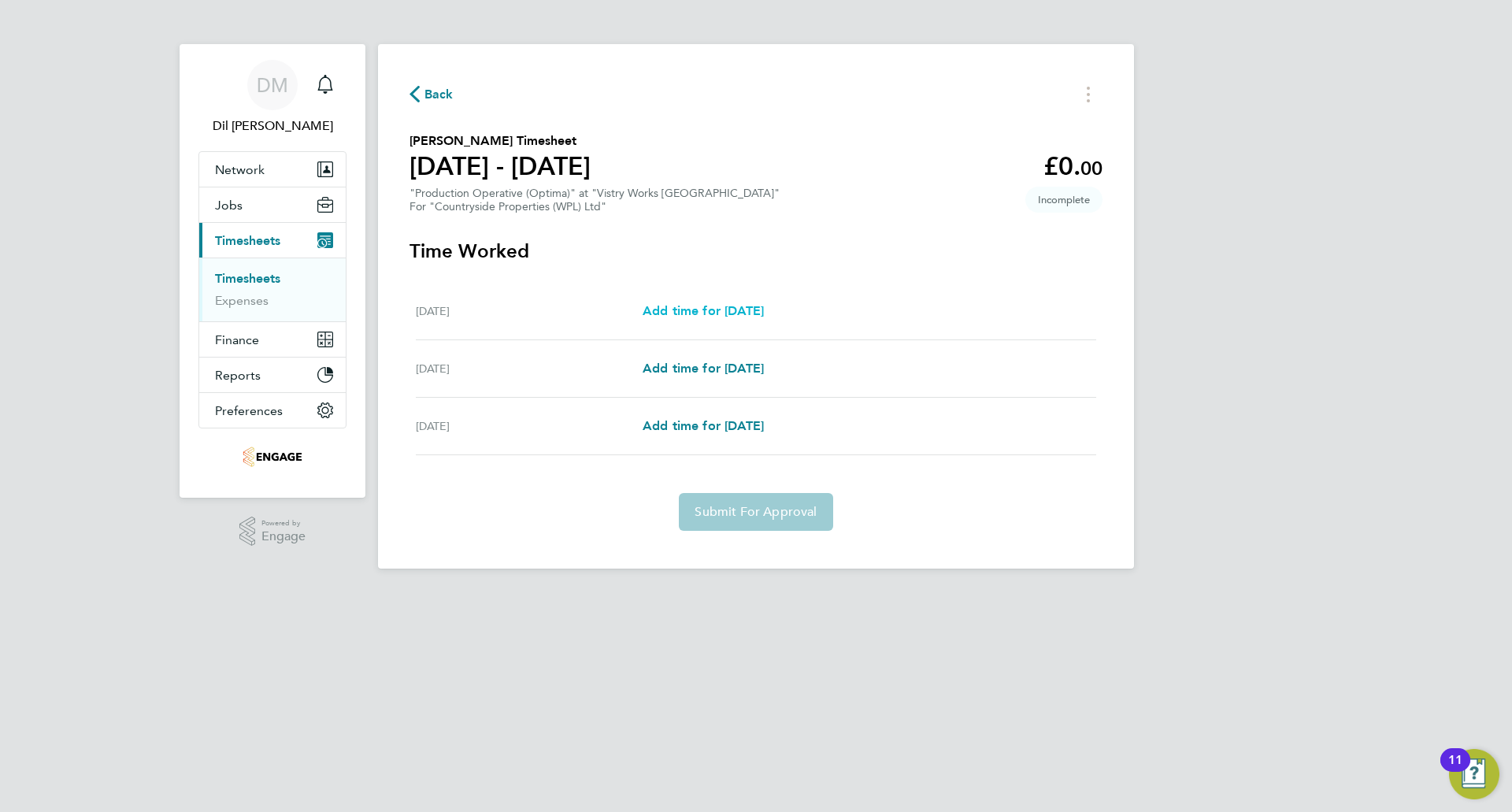
click at [687, 307] on span "Add time for Mon 22 Sep" at bounding box center [703, 310] width 122 height 15
select select "15"
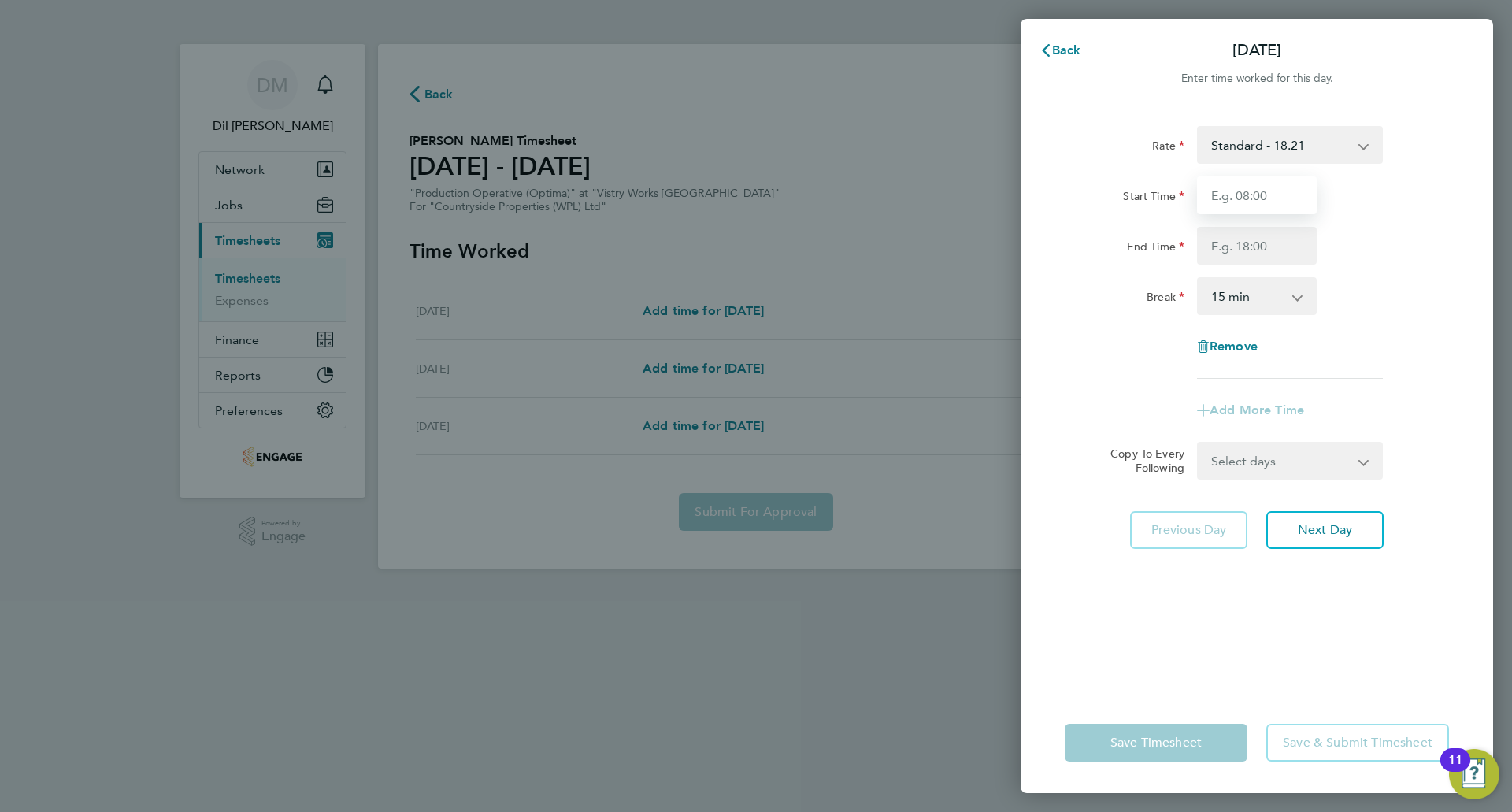
click at [1260, 207] on input "Start Time" at bounding box center [1257, 195] width 120 height 38
type input "07:00"
click at [1253, 239] on input "End Time" at bounding box center [1257, 246] width 120 height 38
type input "15:00"
click at [1252, 293] on select "0 min 15 min 30 min 45 min 60 min 75 min 90 min" at bounding box center [1247, 296] width 98 height 35
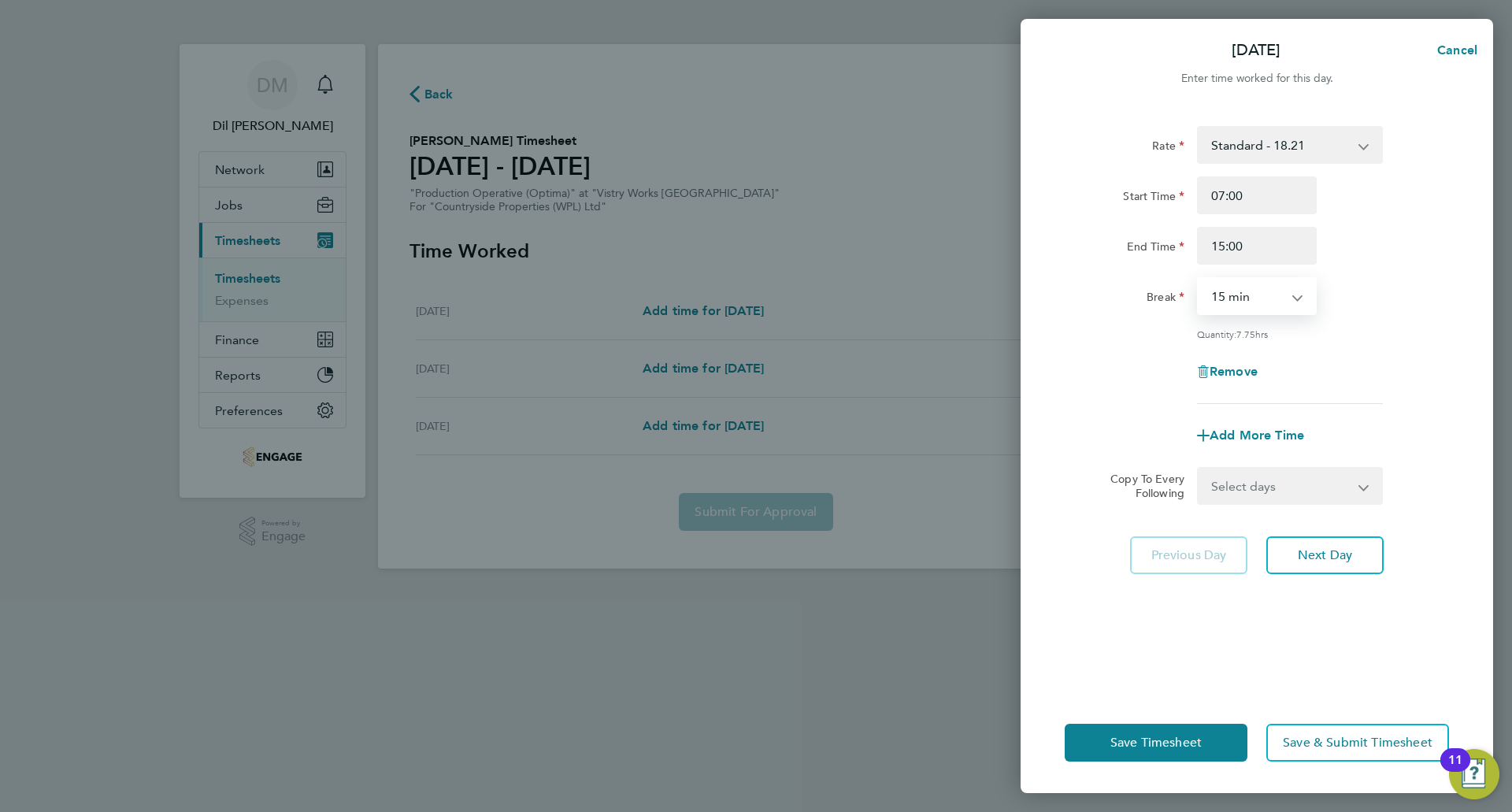
select select "30"
click at [1199, 279] on select "0 min 15 min 30 min 45 min 60 min 75 min 90 min" at bounding box center [1247, 296] width 98 height 35
drag, startPoint x: 1397, startPoint y: 367, endPoint x: 1389, endPoint y: 371, distance: 8.9
click at [1397, 367] on div "Remove" at bounding box center [1256, 372] width 397 height 38
click at [1323, 553] on span "Next Day" at bounding box center [1325, 556] width 55 height 16
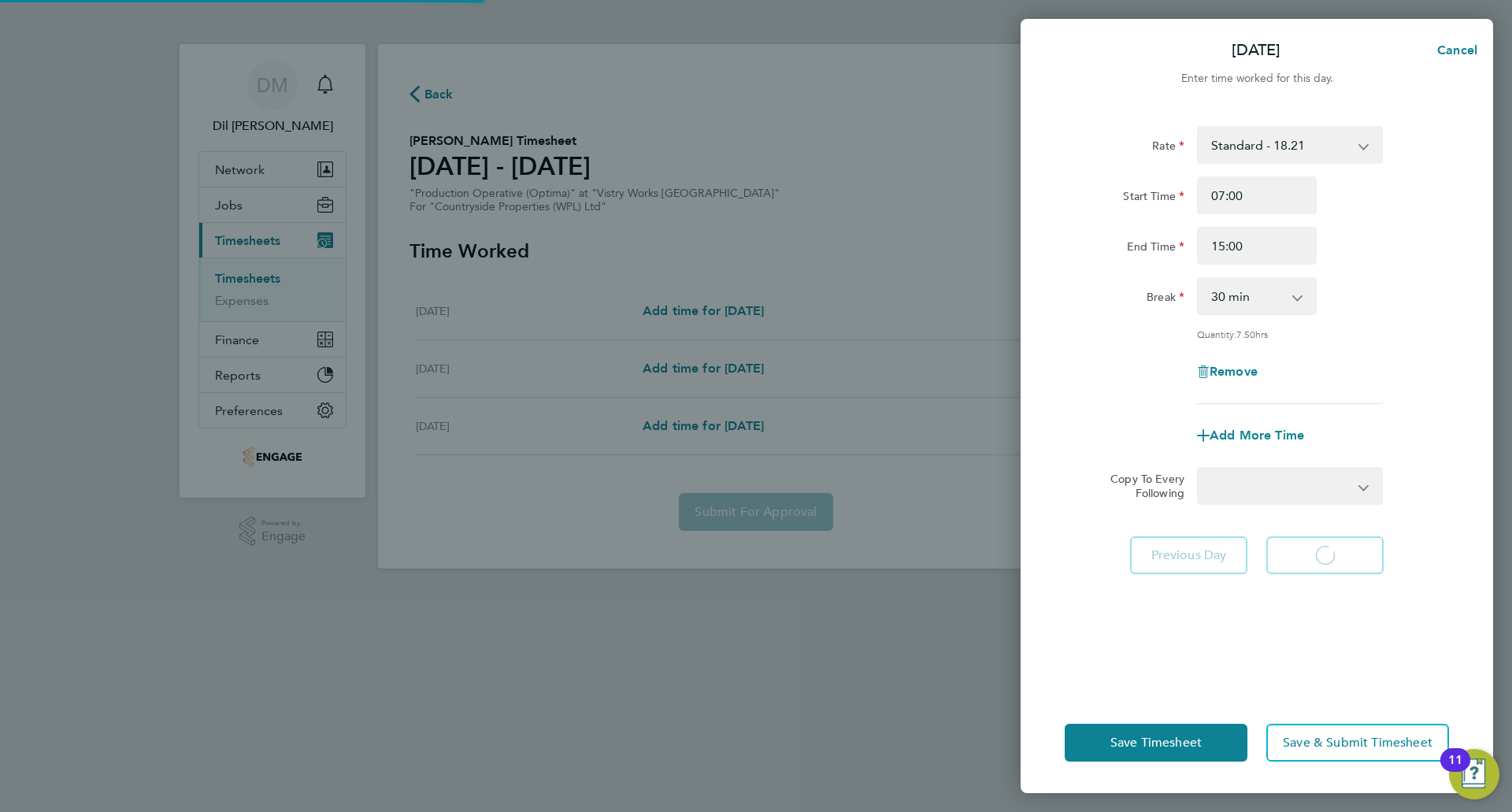
select select "15"
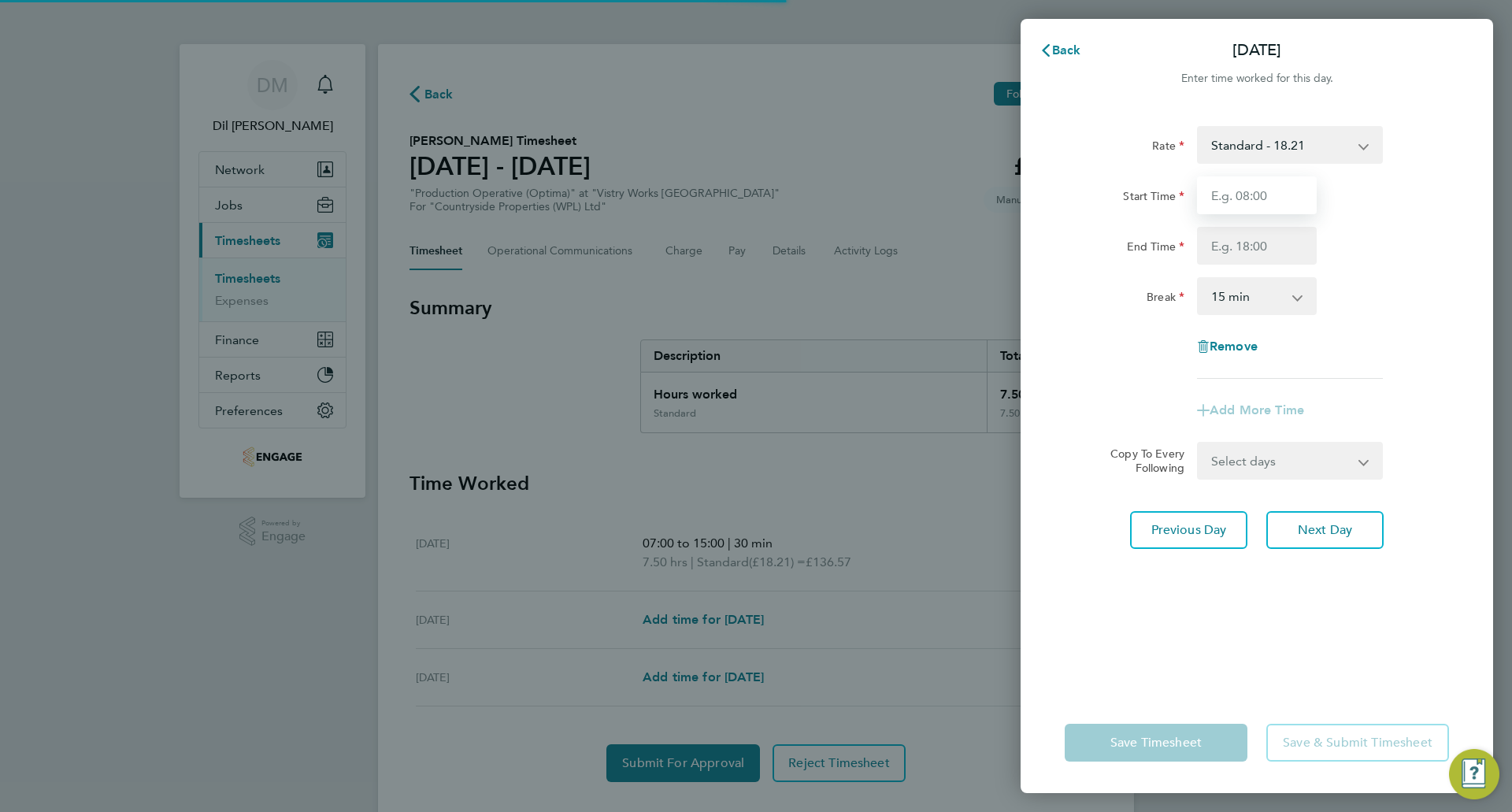
click at [1265, 199] on input "Start Time" at bounding box center [1257, 195] width 120 height 38
type input "07:00"
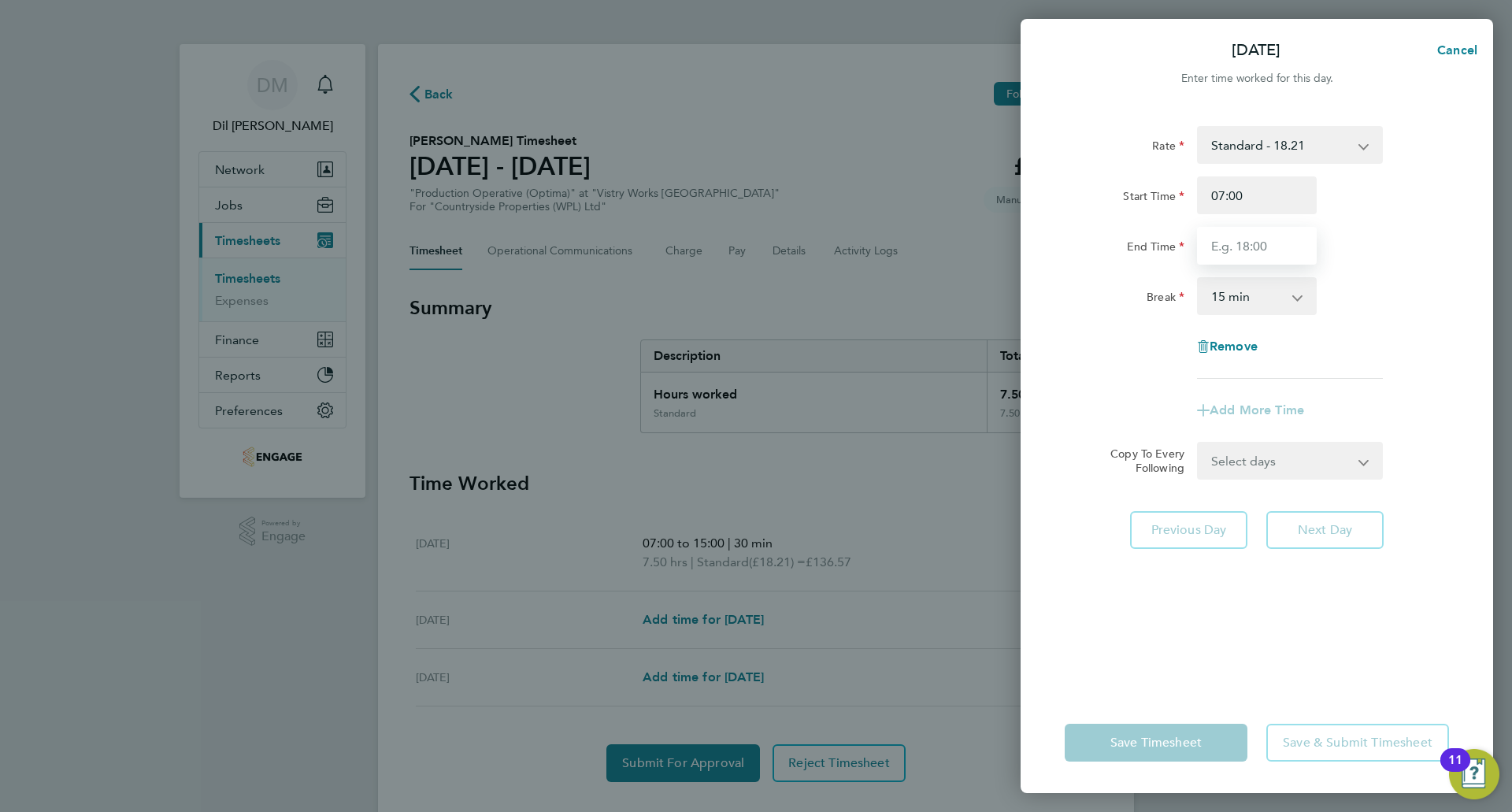
click at [1259, 245] on input "End Time" at bounding box center [1257, 246] width 120 height 38
type input "15:00"
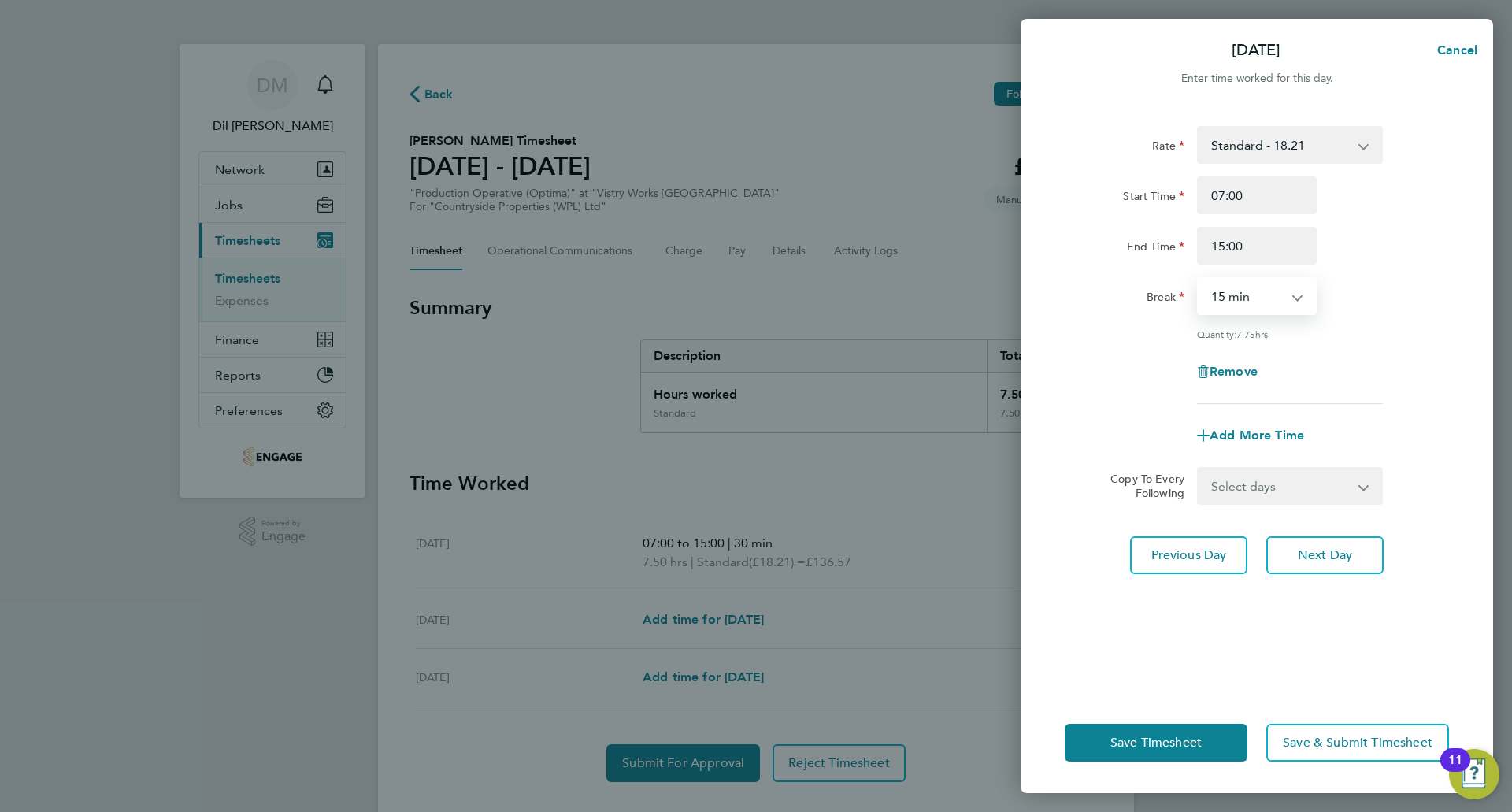
click at [1259, 308] on select "0 min 15 min 30 min 45 min 60 min 75 min 90 min" at bounding box center [1247, 296] width 98 height 35
select select "30"
click at [1199, 279] on select "0 min 15 min 30 min 45 min 60 min 75 min 90 min" at bounding box center [1247, 296] width 98 height 35
click at [1428, 367] on div "Remove" at bounding box center [1256, 372] width 397 height 38
click at [1141, 747] on span "Save Timesheet" at bounding box center [1155, 743] width 91 height 16
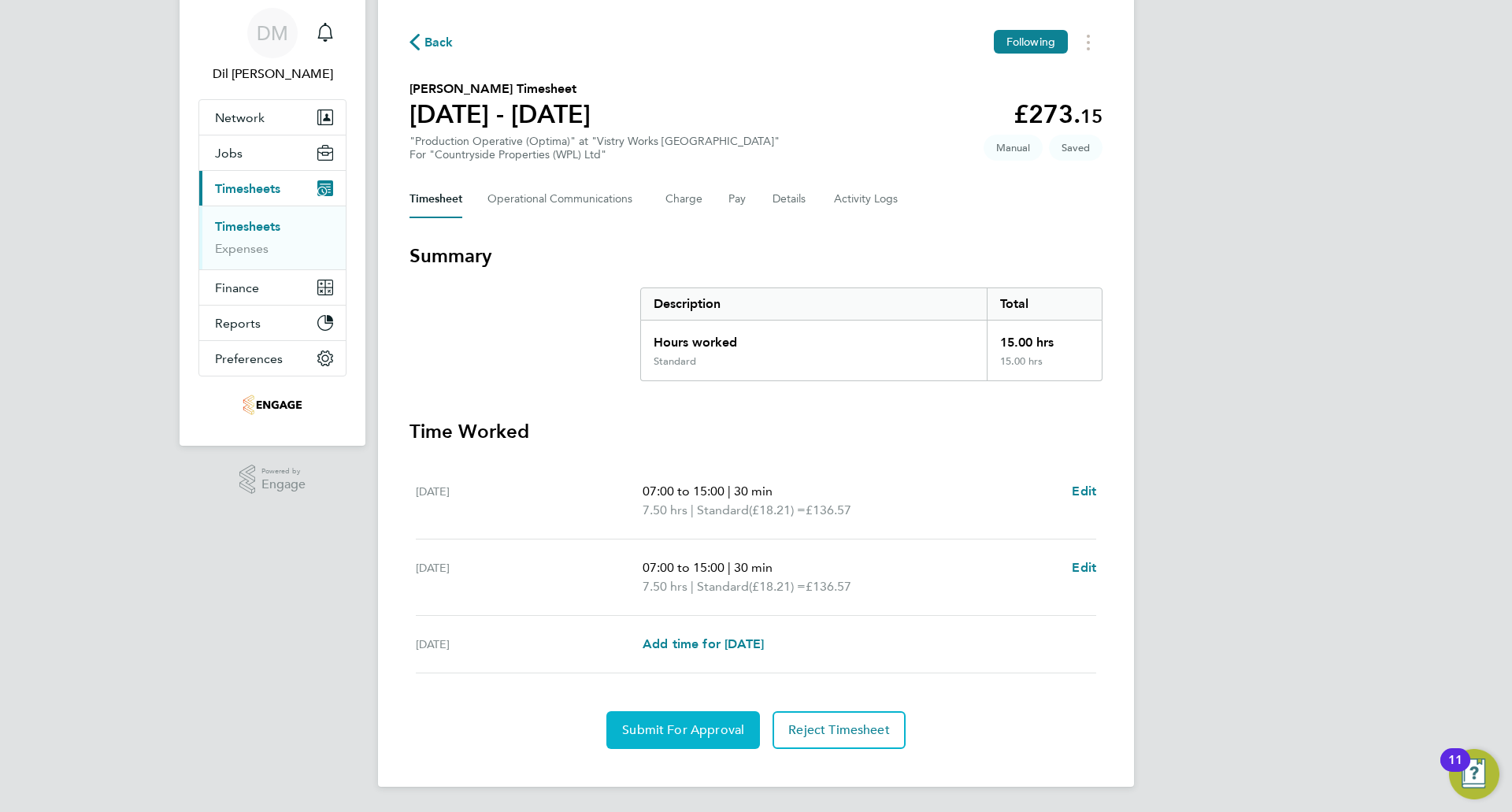
click at [644, 718] on button "Submit For Approval" at bounding box center [683, 730] width 154 height 38
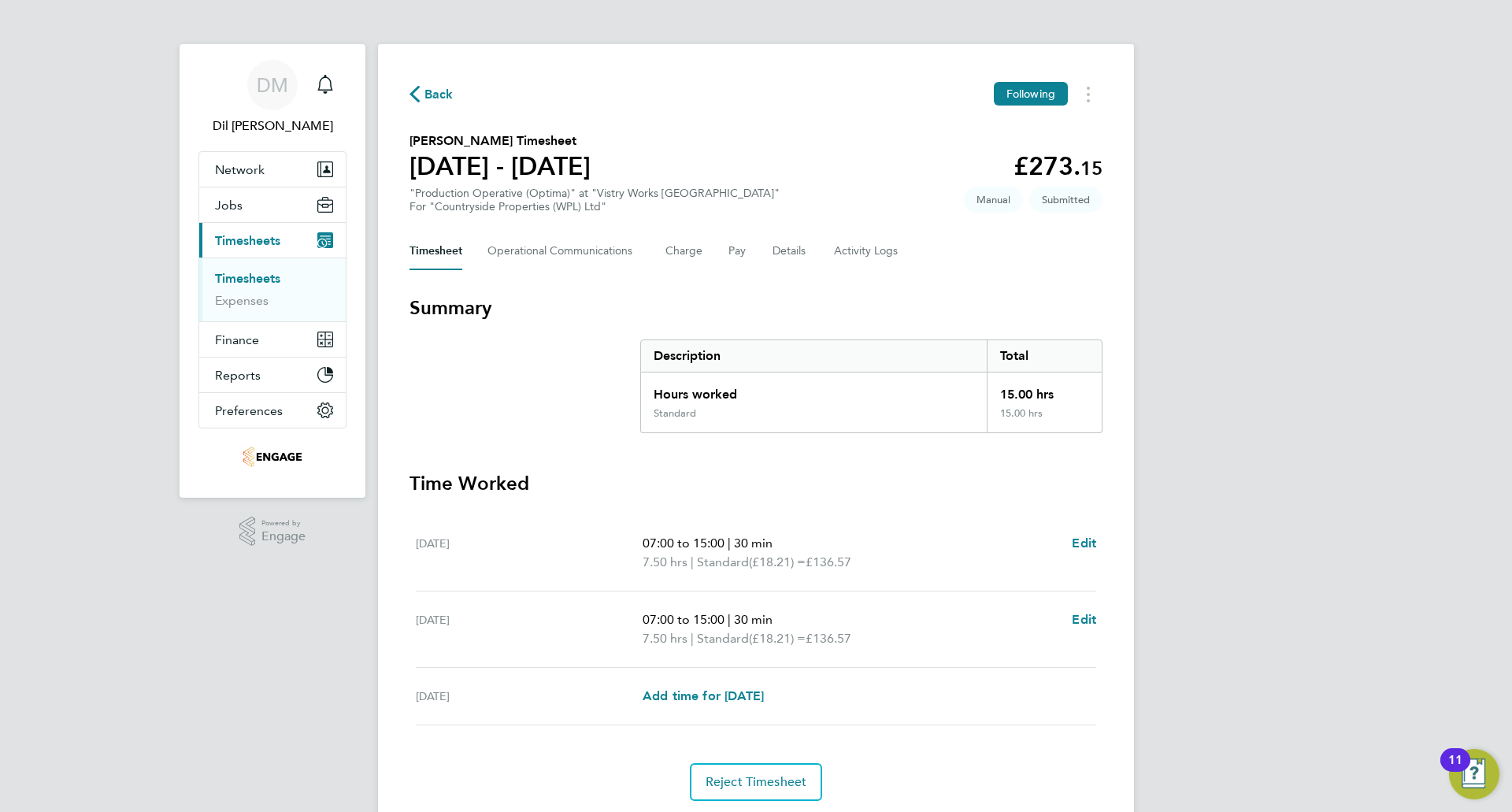
click at [446, 90] on span "Back" at bounding box center [439, 95] width 30 height 19
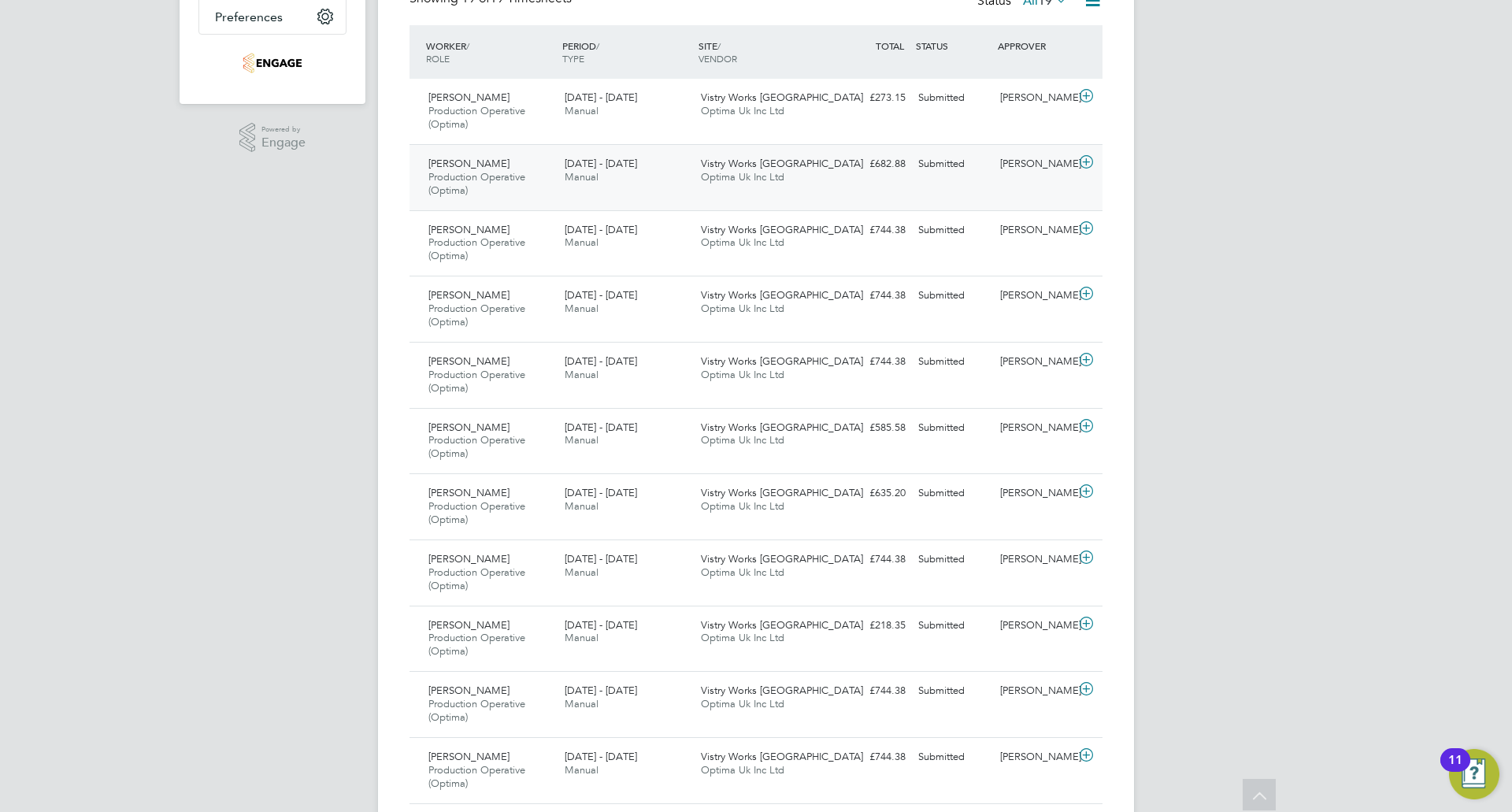
click at [471, 155] on div "Mitchell Lewis Production Operative (Optima) 22 - 28 Sep 2025" at bounding box center [490, 177] width 136 height 53
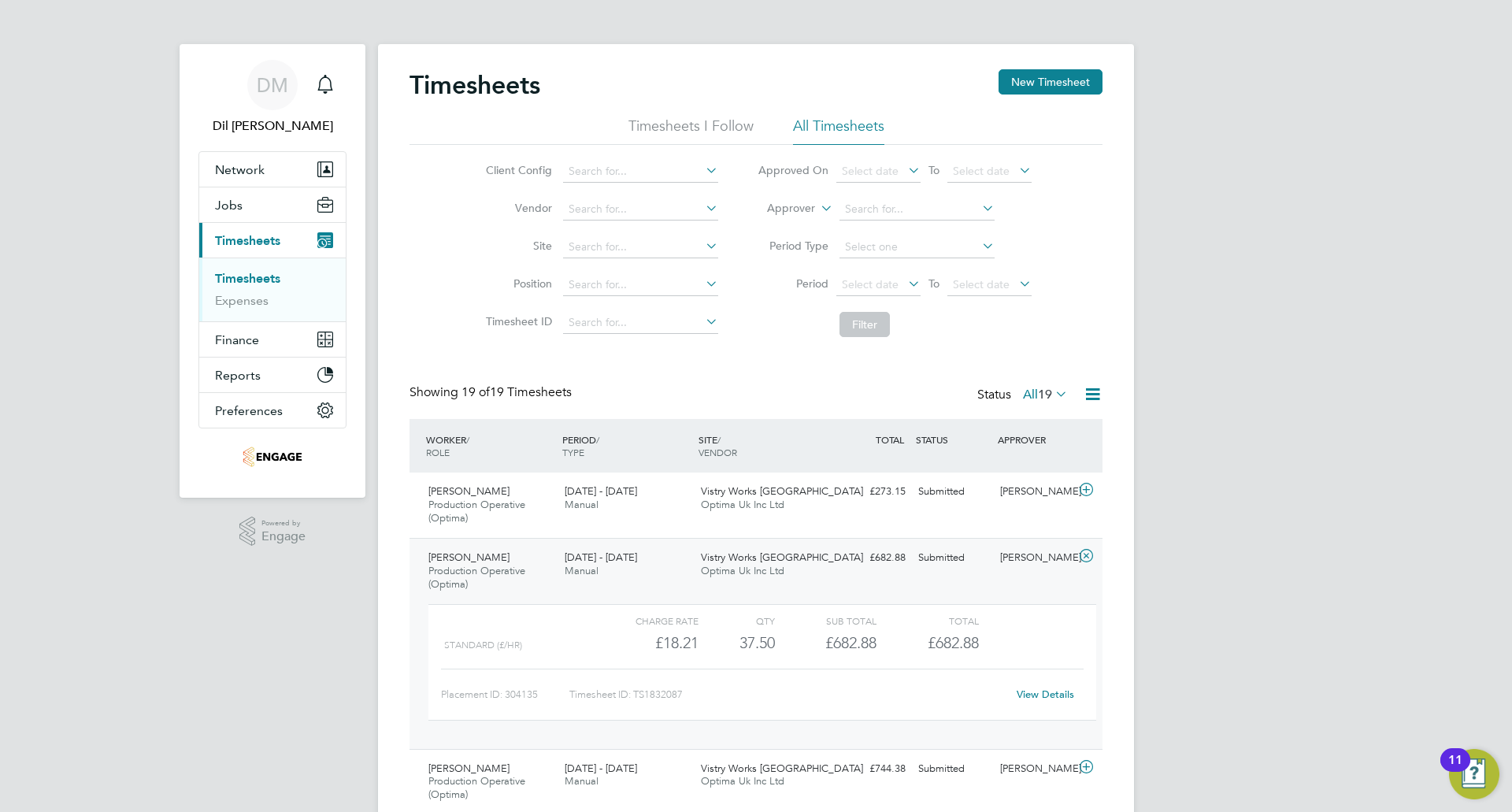
click at [722, 385] on div "Showing 19 of 19 Timesheets Status All 19" at bounding box center [756, 402] width 693 height 35
click at [271, 180] on button "Network" at bounding box center [273, 169] width 147 height 35
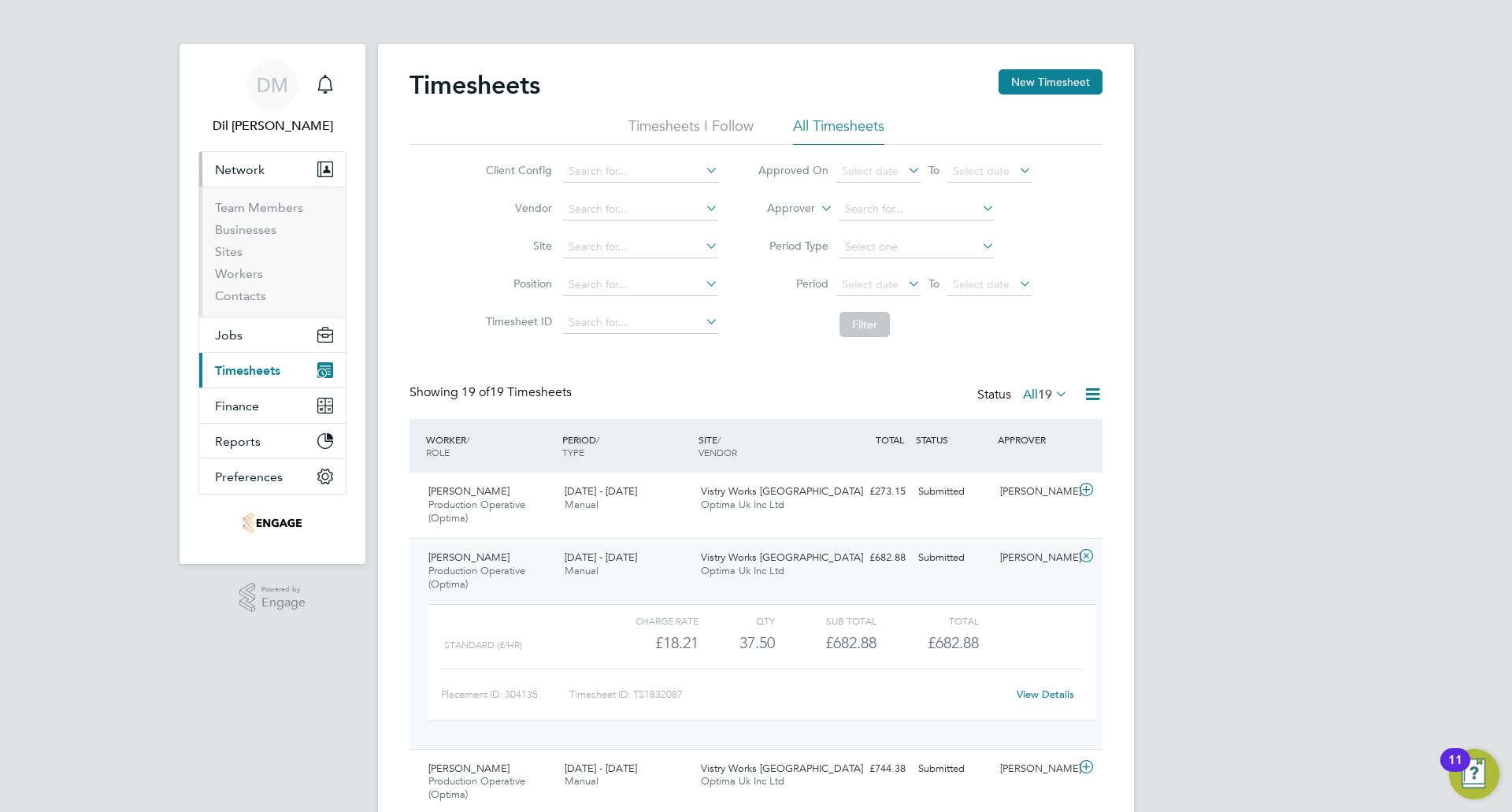
click at [271, 180] on button "Network" at bounding box center [273, 169] width 147 height 35
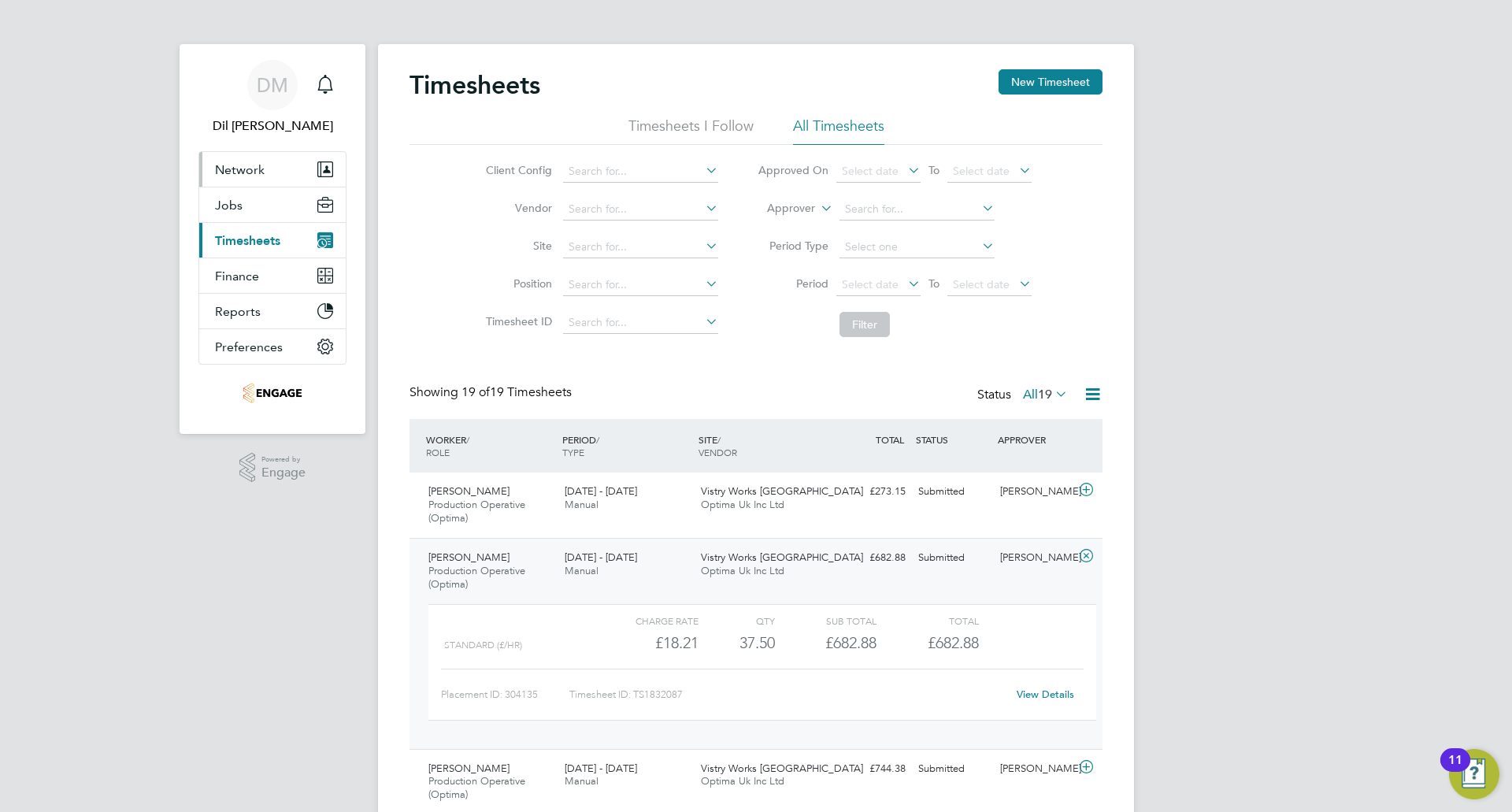
click at [261, 164] on span "Network" at bounding box center [240, 169] width 49 height 15
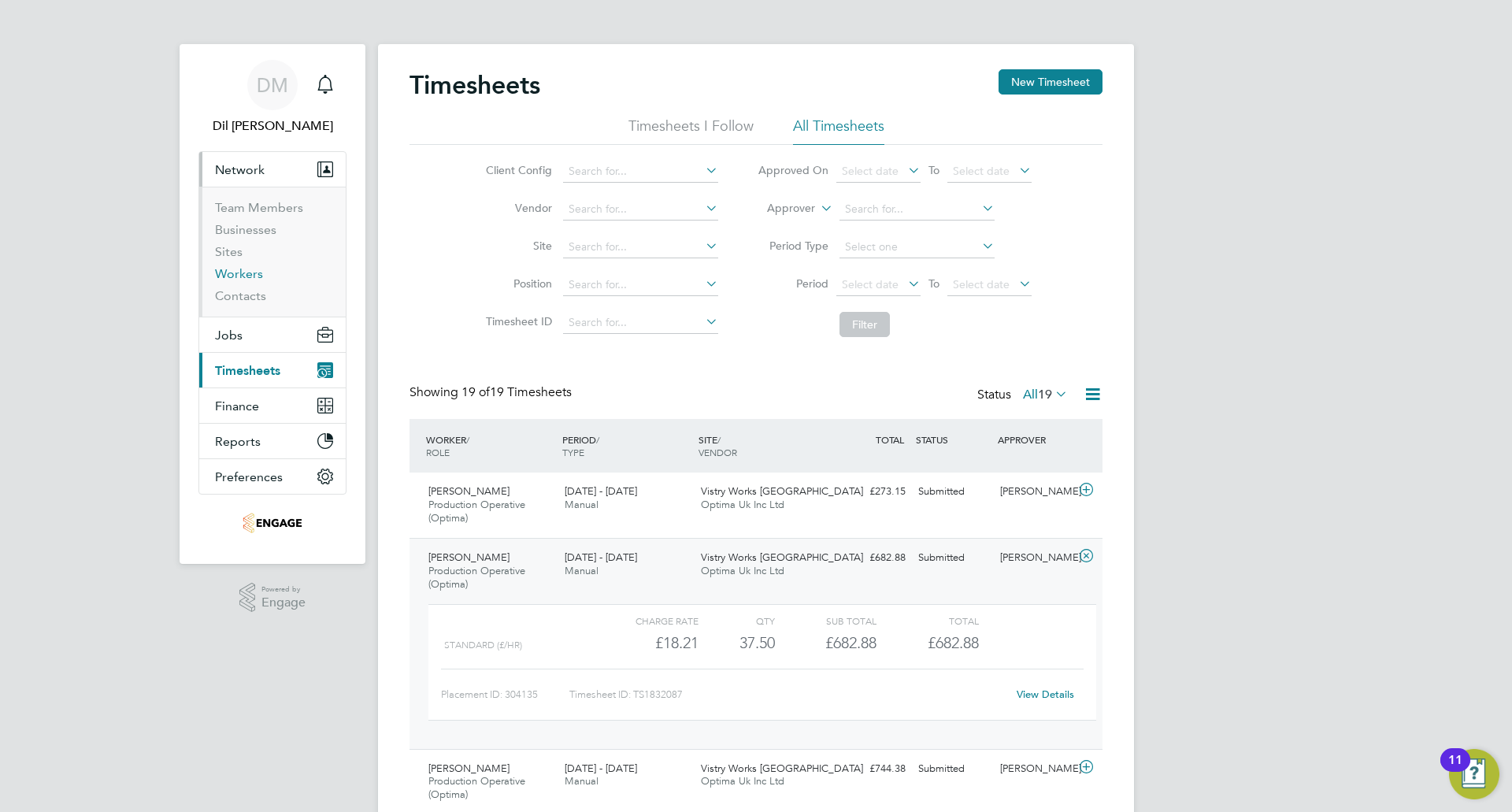
click at [240, 273] on link "Workers" at bounding box center [239, 274] width 48 height 15
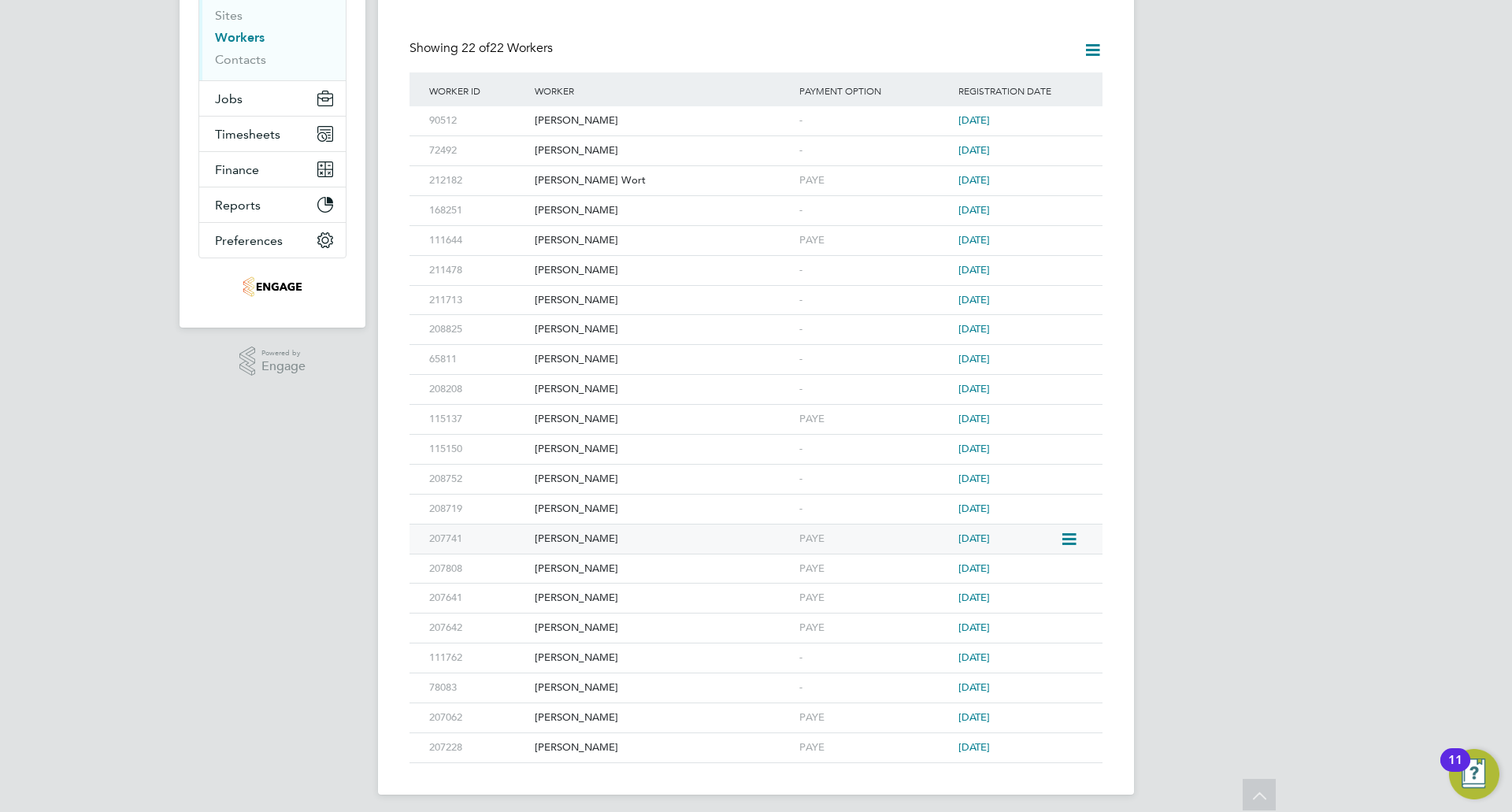
click at [565, 540] on div "[PERSON_NAME]" at bounding box center [663, 539] width 265 height 30
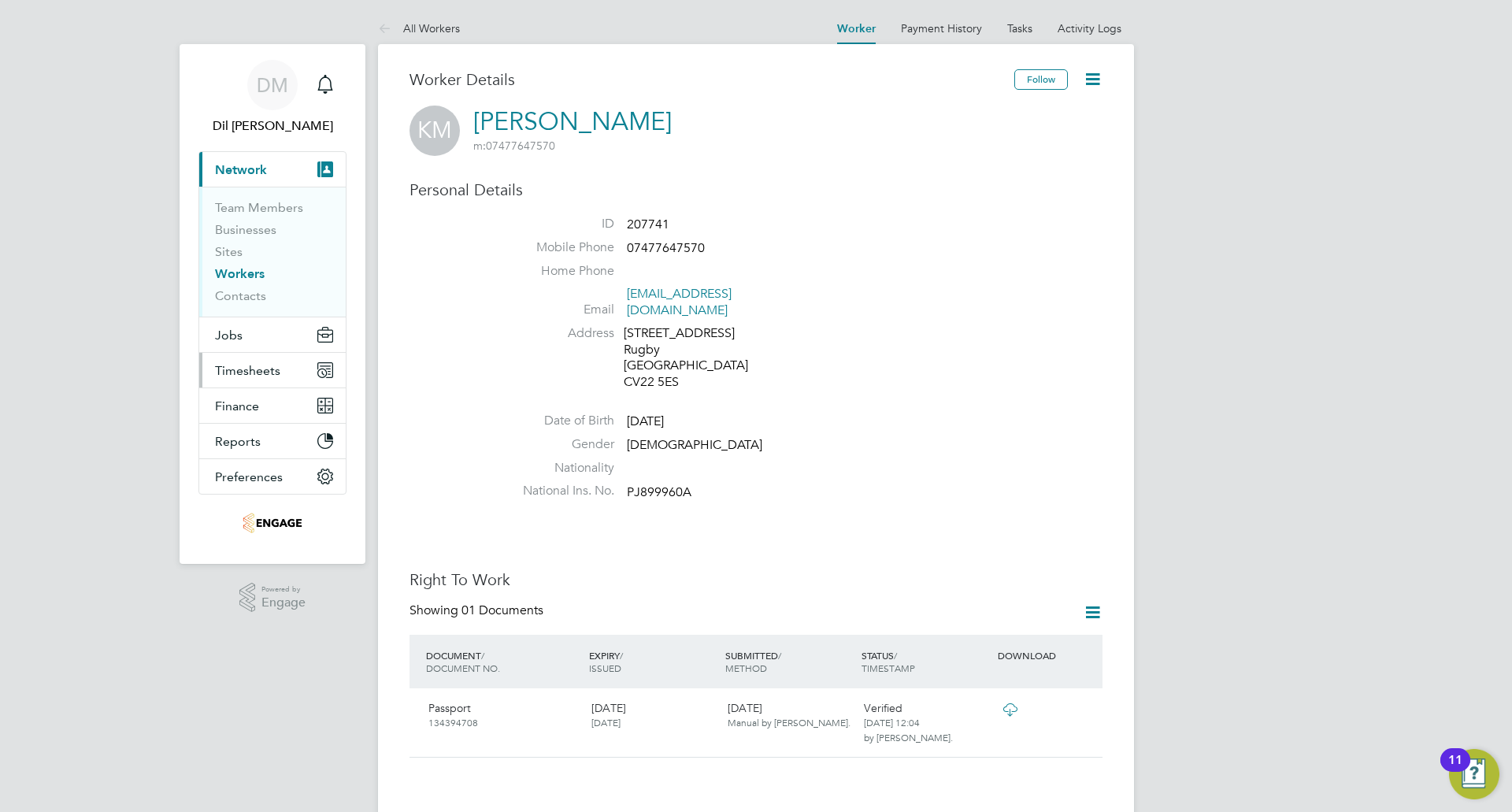
click at [240, 372] on span "Timesheets" at bounding box center [247, 370] width 65 height 15
drag, startPoint x: 248, startPoint y: 364, endPoint x: 275, endPoint y: 386, distance: 34.8
click at [249, 364] on span "Timesheets" at bounding box center [247, 370] width 65 height 15
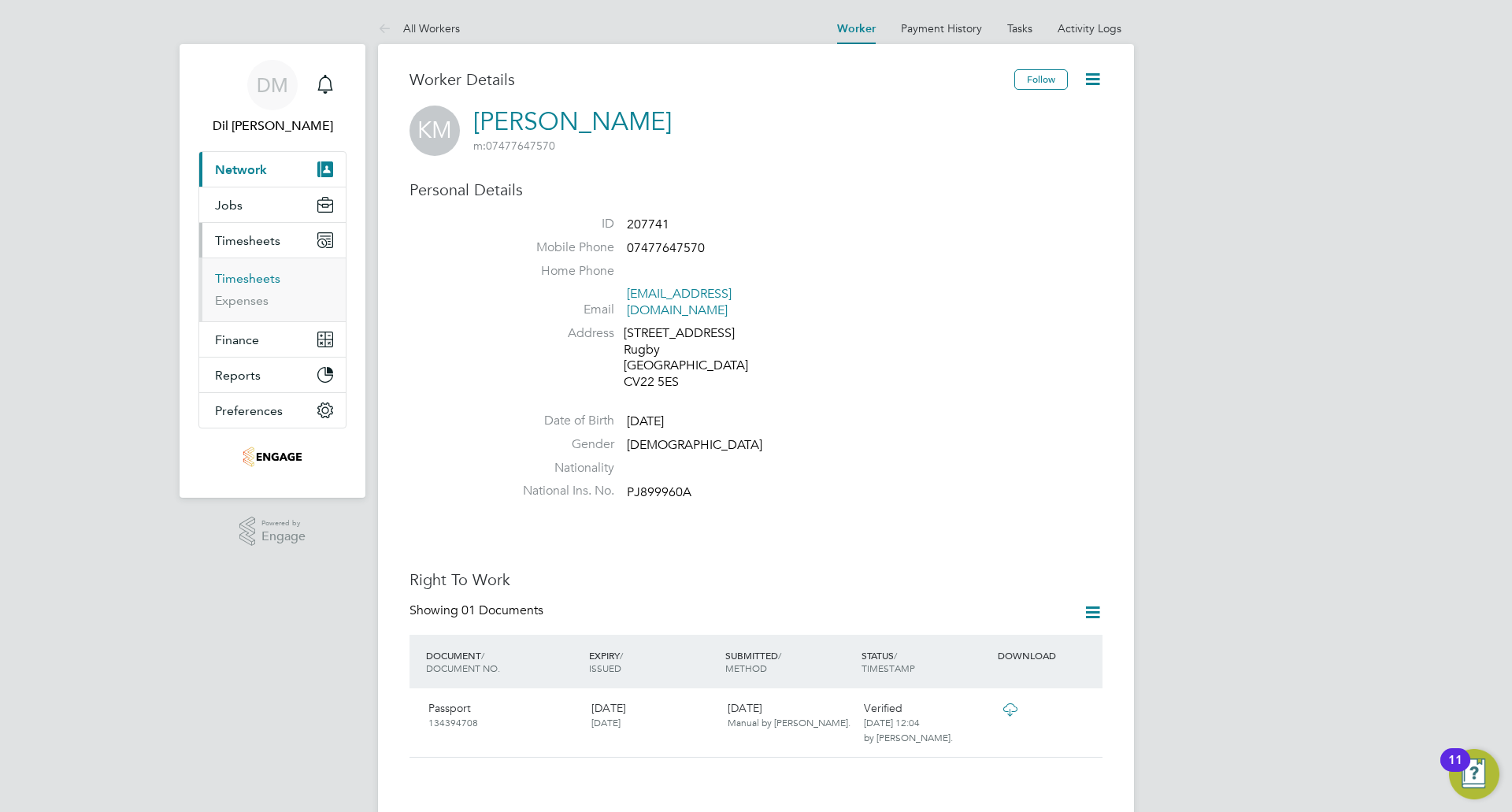
click at [260, 281] on link "Timesheets" at bounding box center [247, 278] width 65 height 15
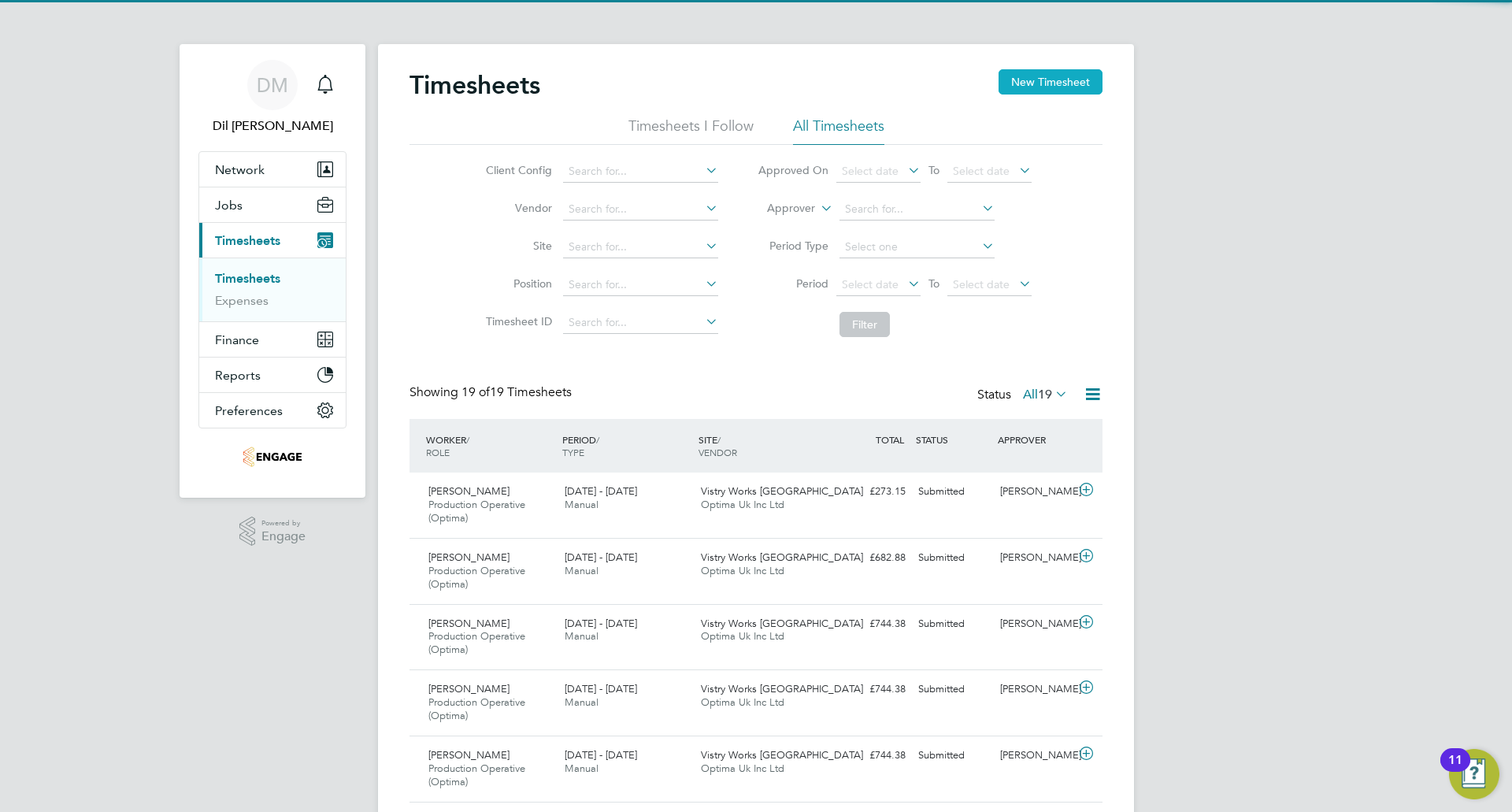
click at [1038, 89] on button "New Timesheet" at bounding box center [1050, 82] width 104 height 25
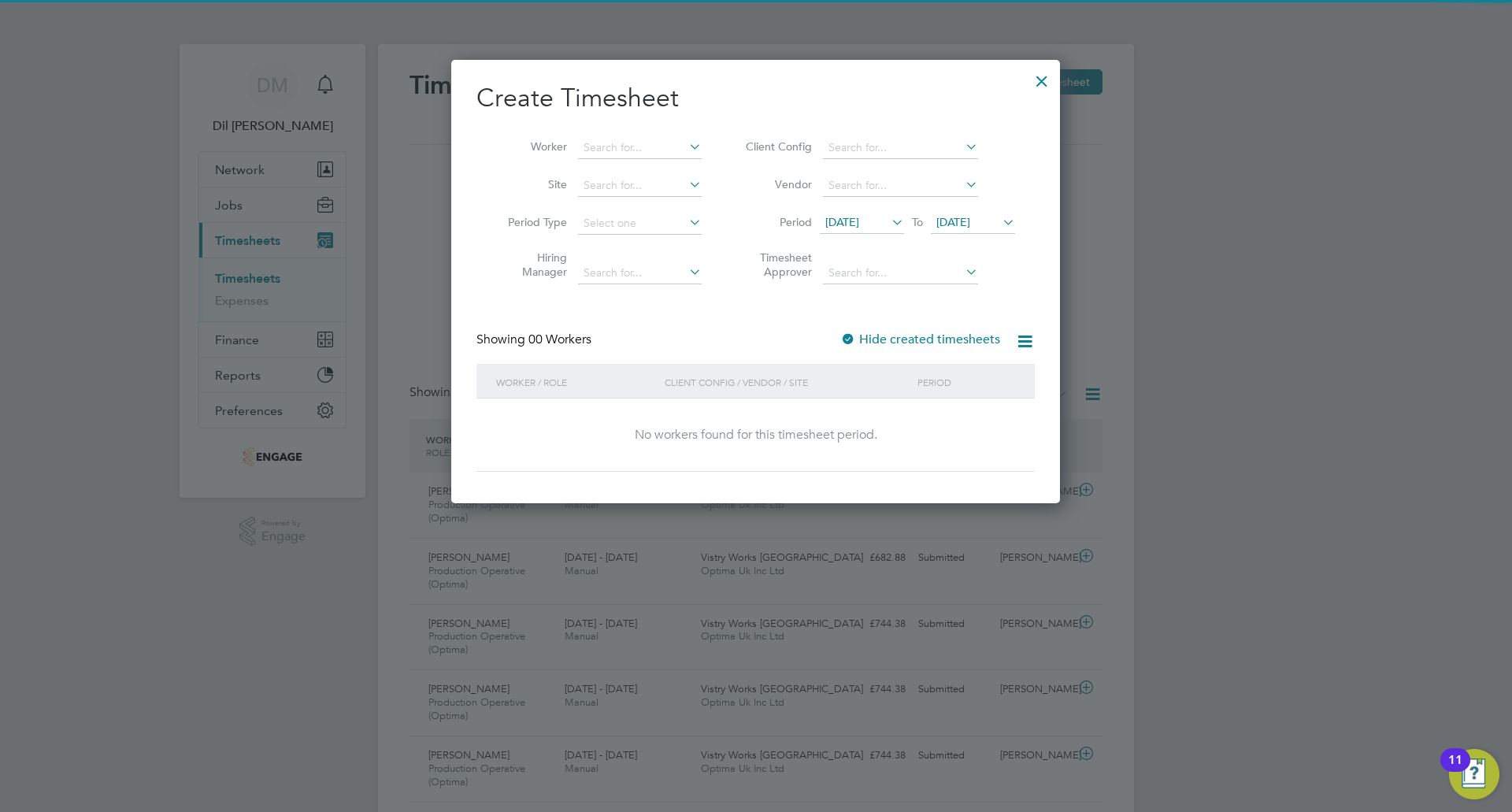
click at [859, 226] on span "[DATE]" at bounding box center [842, 222] width 34 height 14
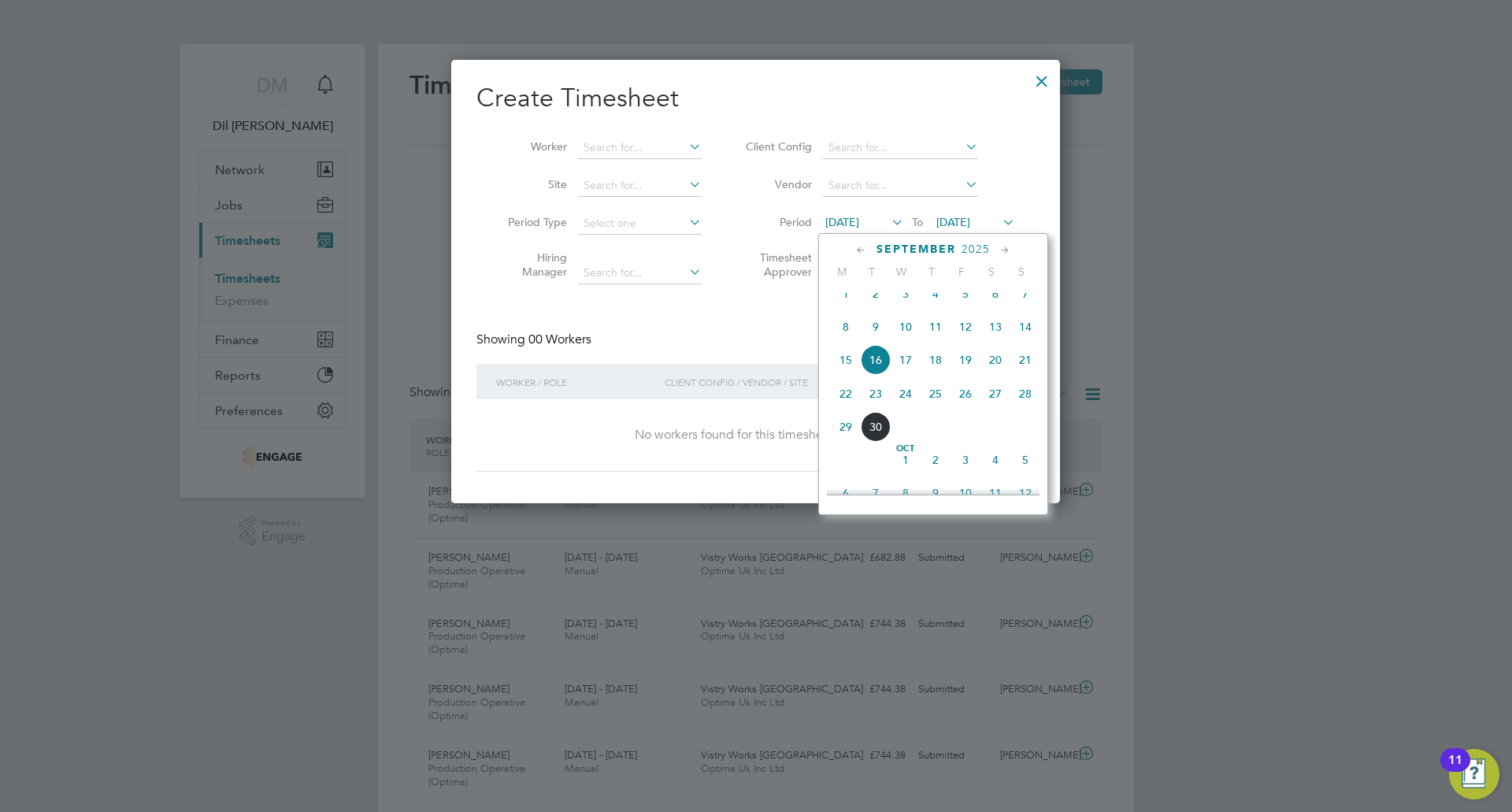
click at [848, 439] on span "29" at bounding box center [845, 427] width 30 height 30
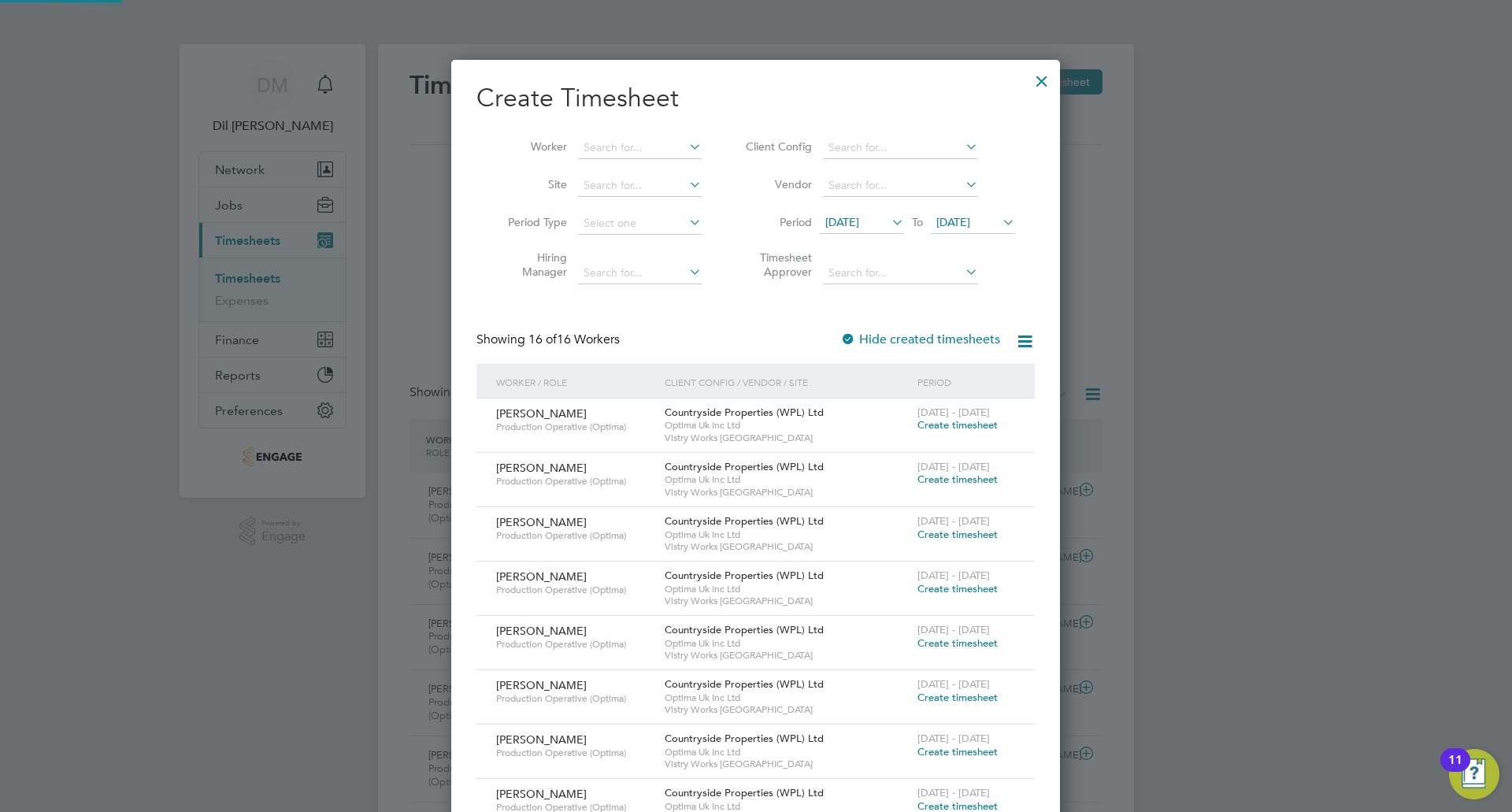
click at [978, 214] on li "Period [DATE] To [DATE]" at bounding box center [878, 224] width 313 height 38
click at [970, 225] on span "[DATE]" at bounding box center [953, 222] width 34 height 14
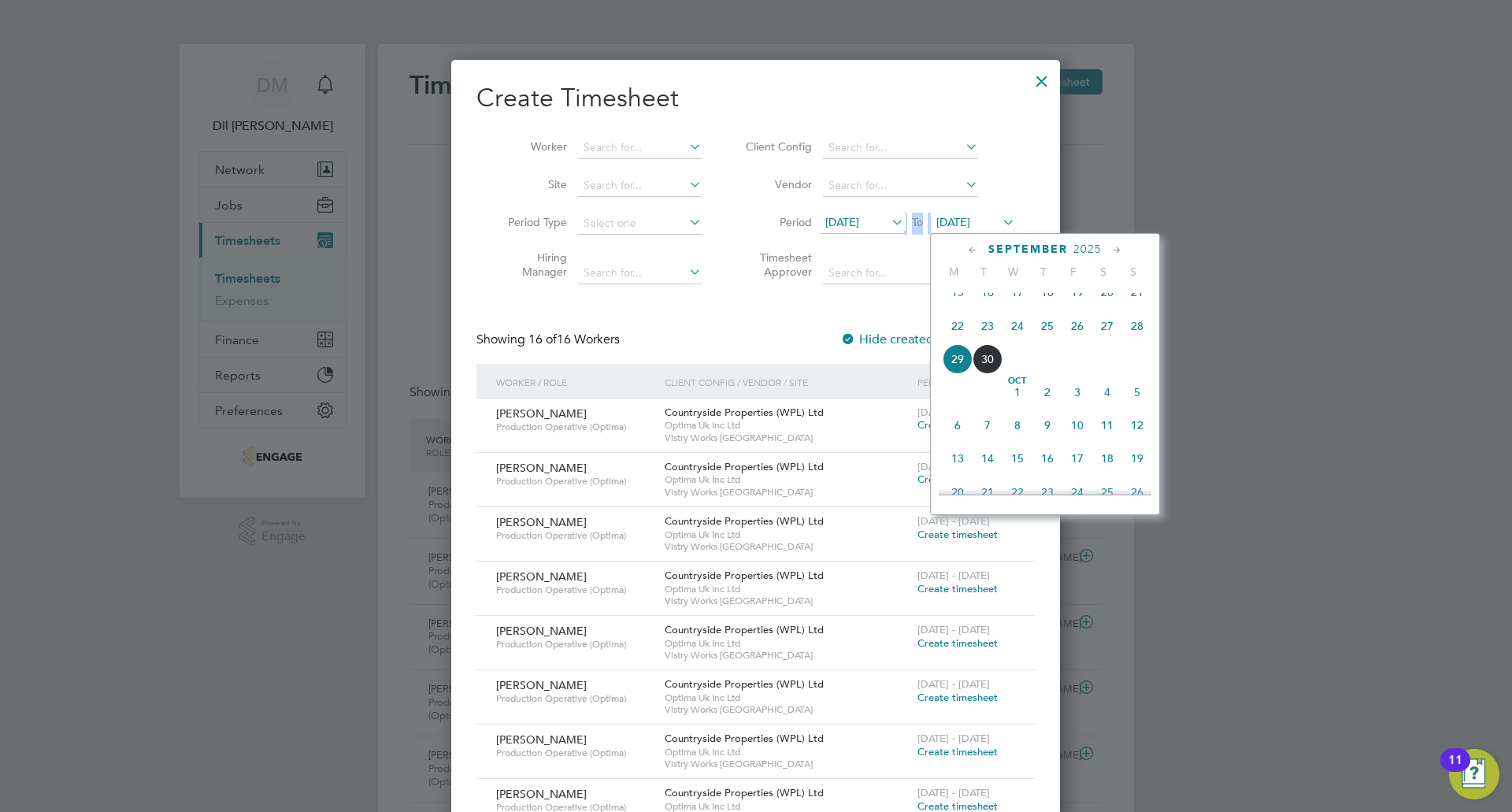
click at [1108, 407] on span "4" at bounding box center [1107, 393] width 30 height 30
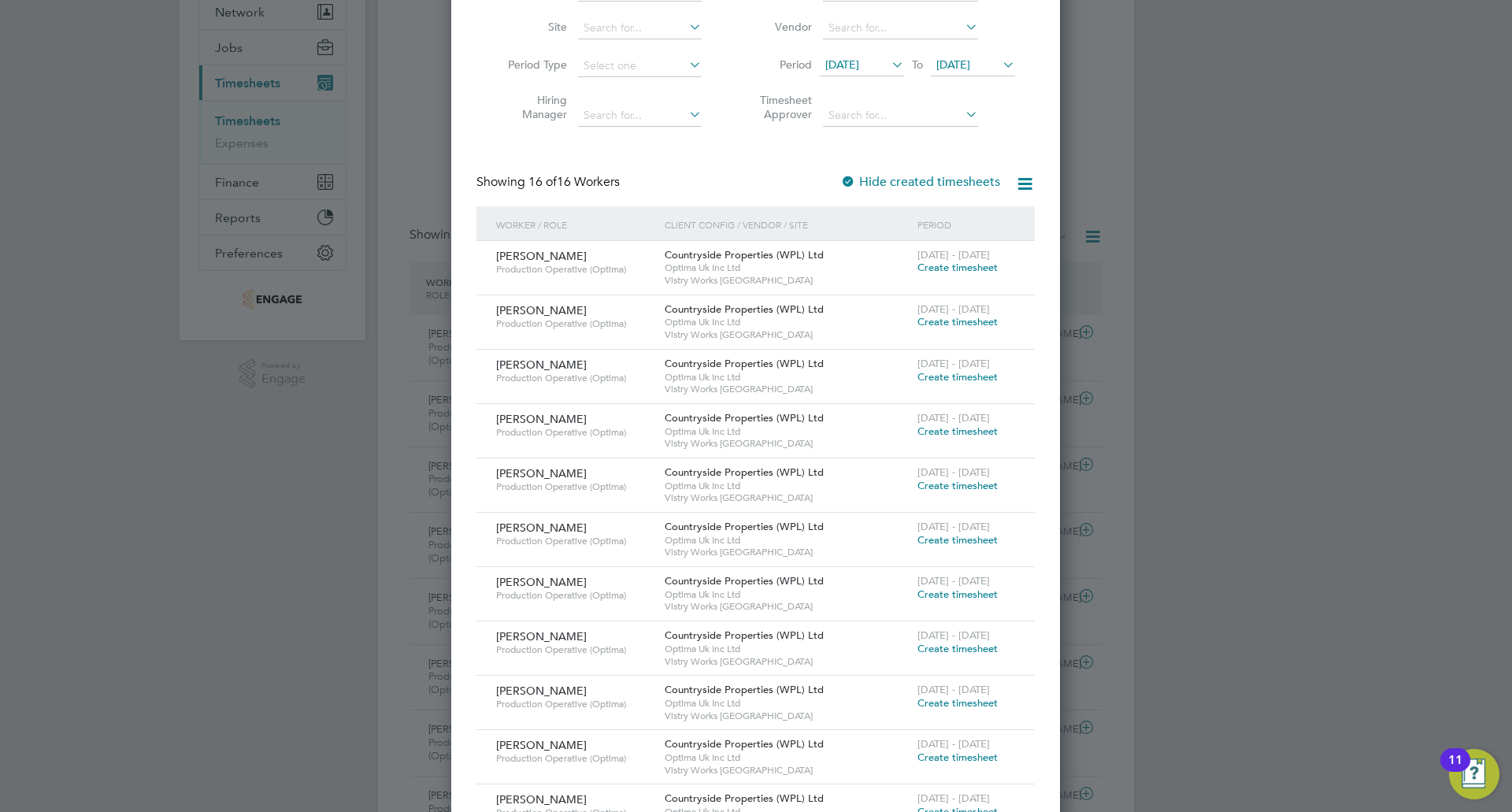
click at [1209, 408] on div at bounding box center [756, 406] width 1512 height 812
click at [1200, 386] on div at bounding box center [756, 406] width 1512 height 812
click at [1219, 406] on div at bounding box center [756, 406] width 1512 height 812
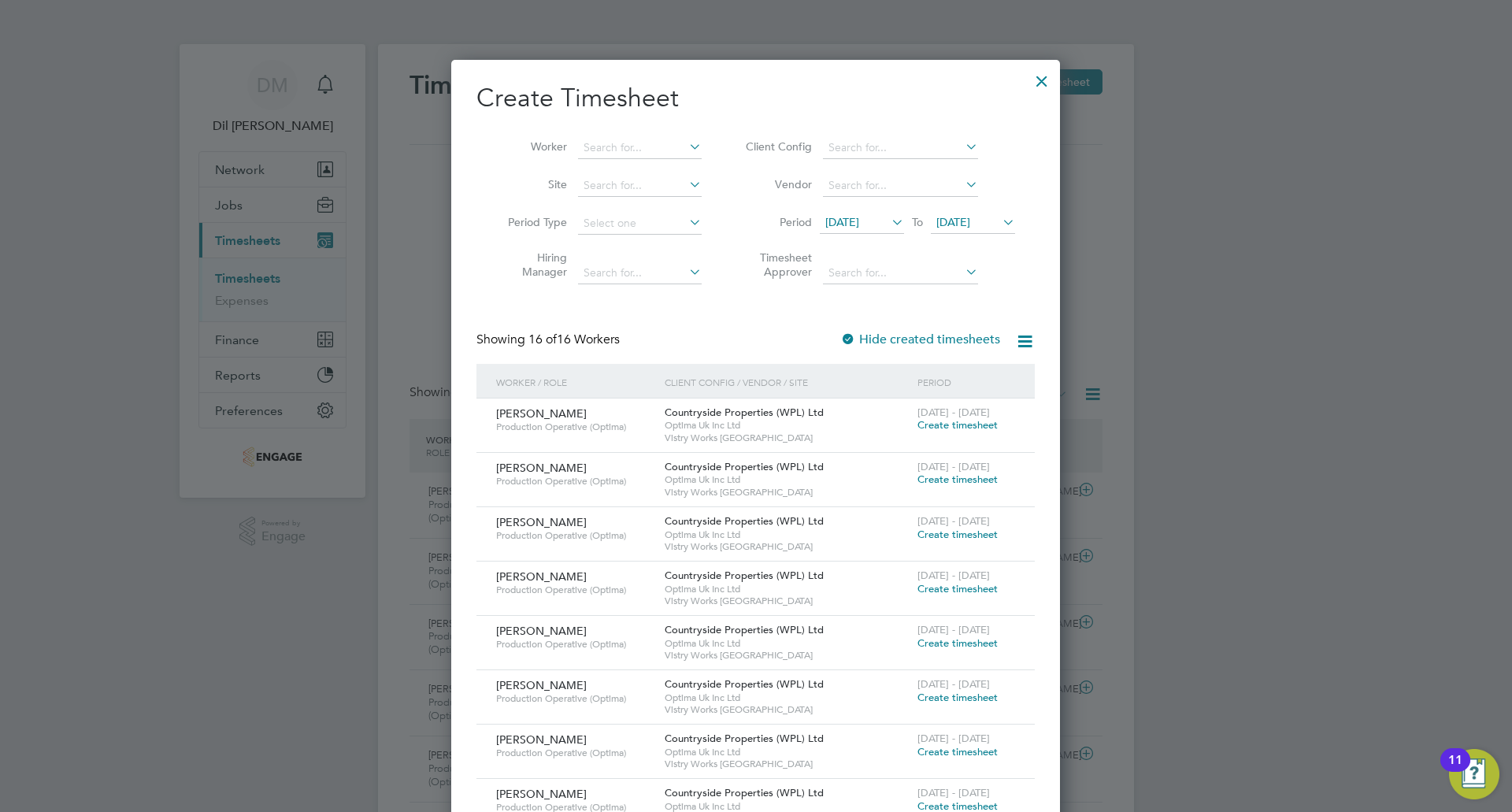
click at [1040, 81] on div at bounding box center [1042, 77] width 29 height 29
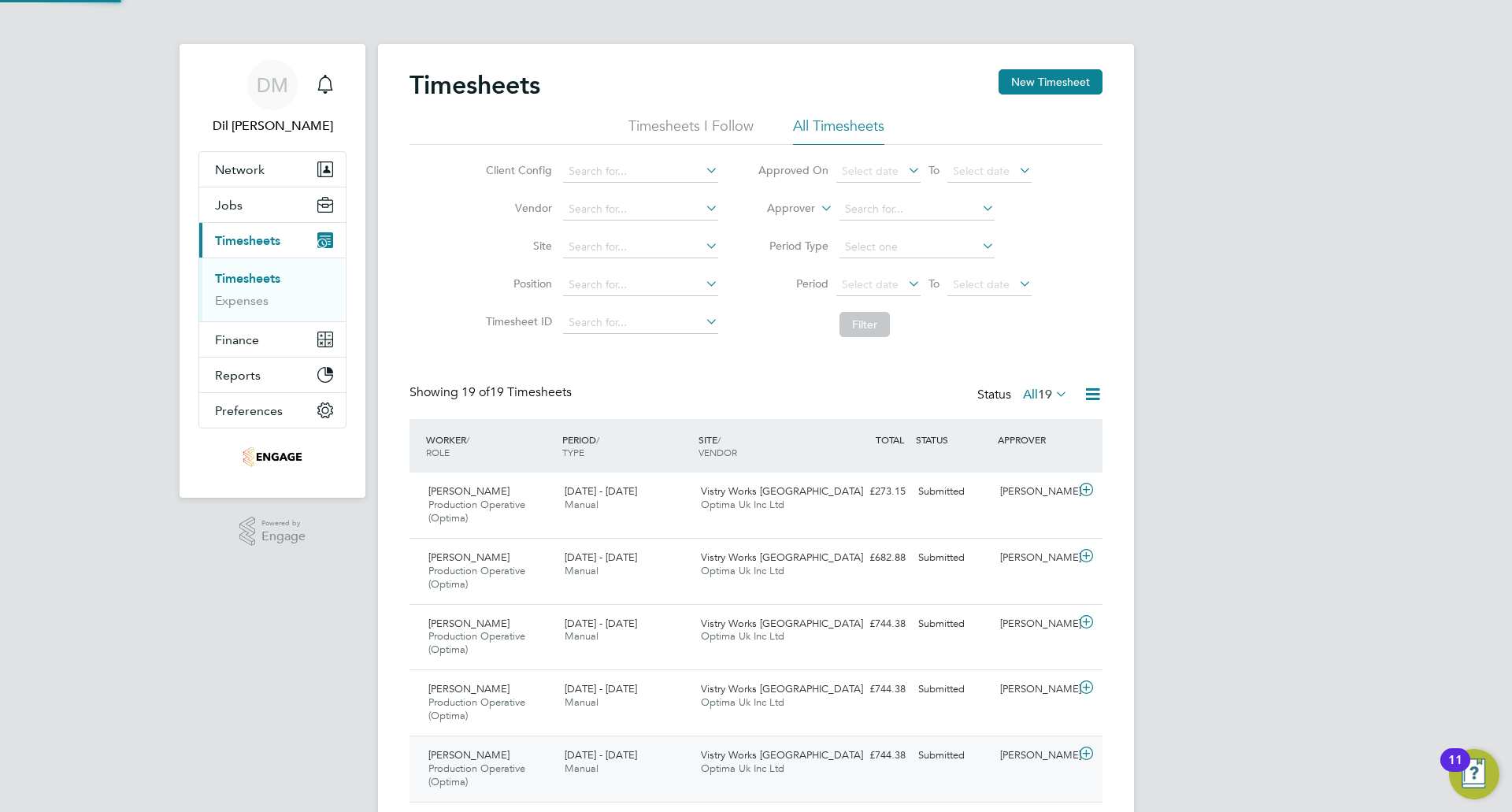
scroll to position [53, 137]
